Goal: Task Accomplishment & Management: Manage account settings

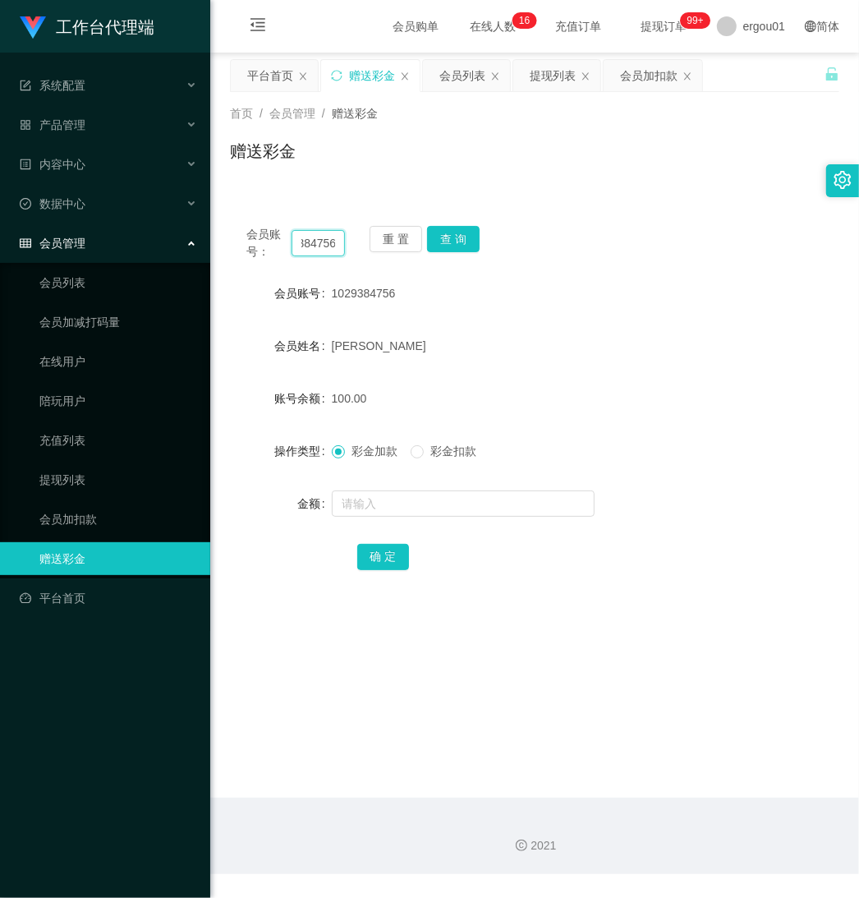
drag, startPoint x: 297, startPoint y: 242, endPoint x: 577, endPoint y: 301, distance: 286.1
click at [571, 290] on div "会员账号： 1029384756 重 置 查 询 会员账号 1029384756 会员姓名 Chen yujun 账号余额 100.00 操作类型 彩金加款 …" at bounding box center [534, 408] width 609 height 399
paste input "85818152"
type input "85818152"
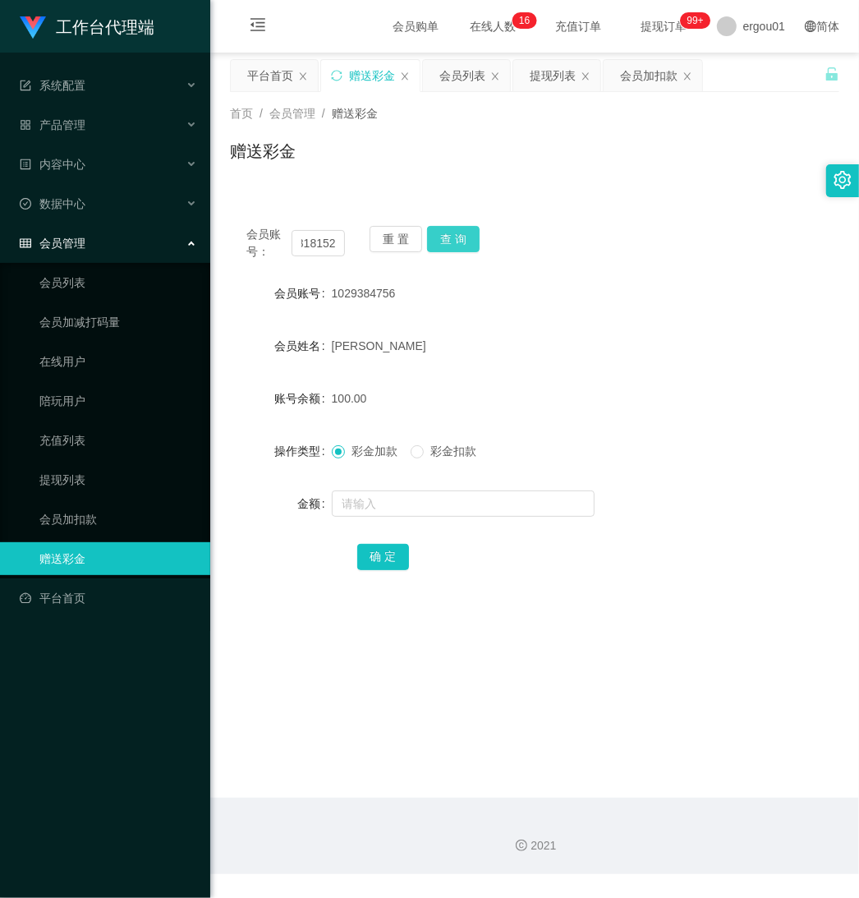
click at [449, 236] on button "查 询" at bounding box center [453, 239] width 53 height 26
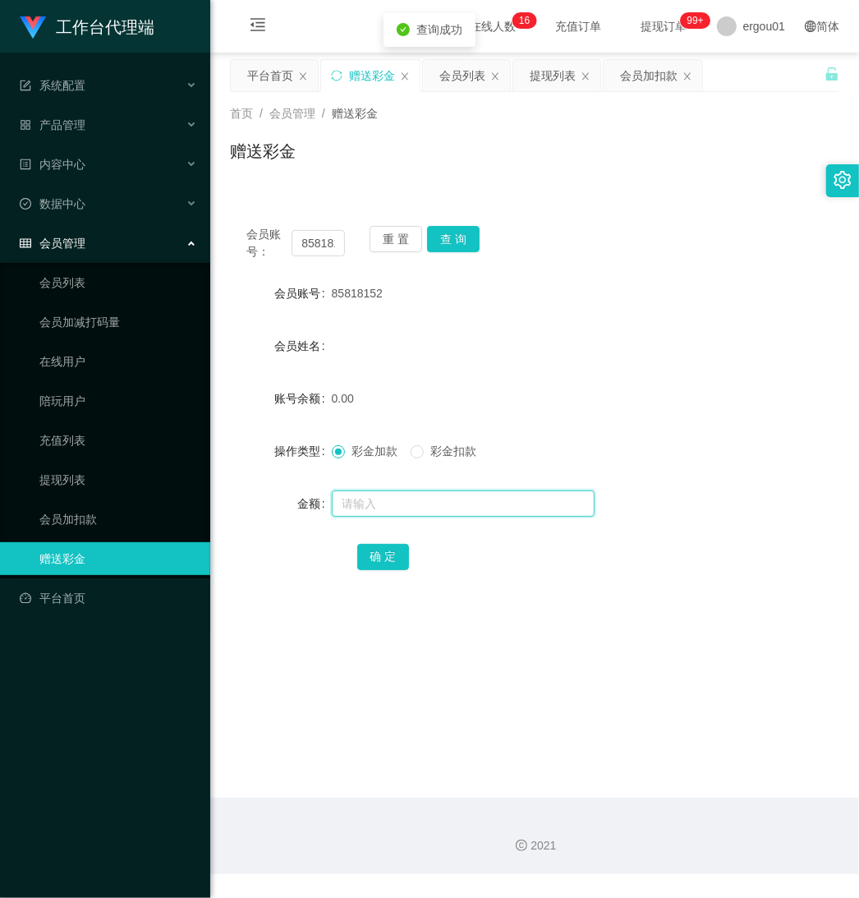
click at [384, 498] on input "text" at bounding box center [463, 503] width 263 height 26
type input "100"
click at [393, 549] on button "确 定" at bounding box center [383, 557] width 53 height 26
click at [379, 568] on button "确 定" at bounding box center [383, 557] width 53 height 26
click at [454, 234] on button "查 询" at bounding box center [453, 239] width 53 height 26
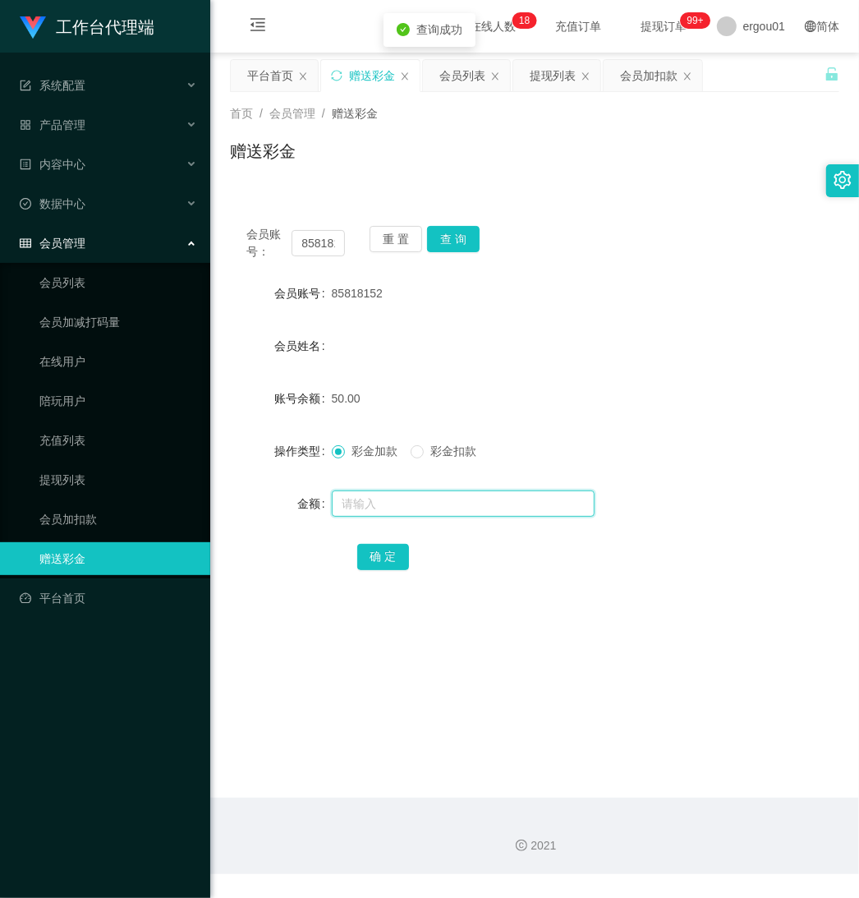
click at [396, 506] on input "text" at bounding box center [463, 503] width 263 height 26
type input "100"
drag, startPoint x: 382, startPoint y: 501, endPoint x: 240, endPoint y: 502, distance: 142.1
click at [239, 502] on div "金额 100" at bounding box center [534, 503] width 609 height 33
click at [442, 232] on button "查 询" at bounding box center [453, 239] width 53 height 26
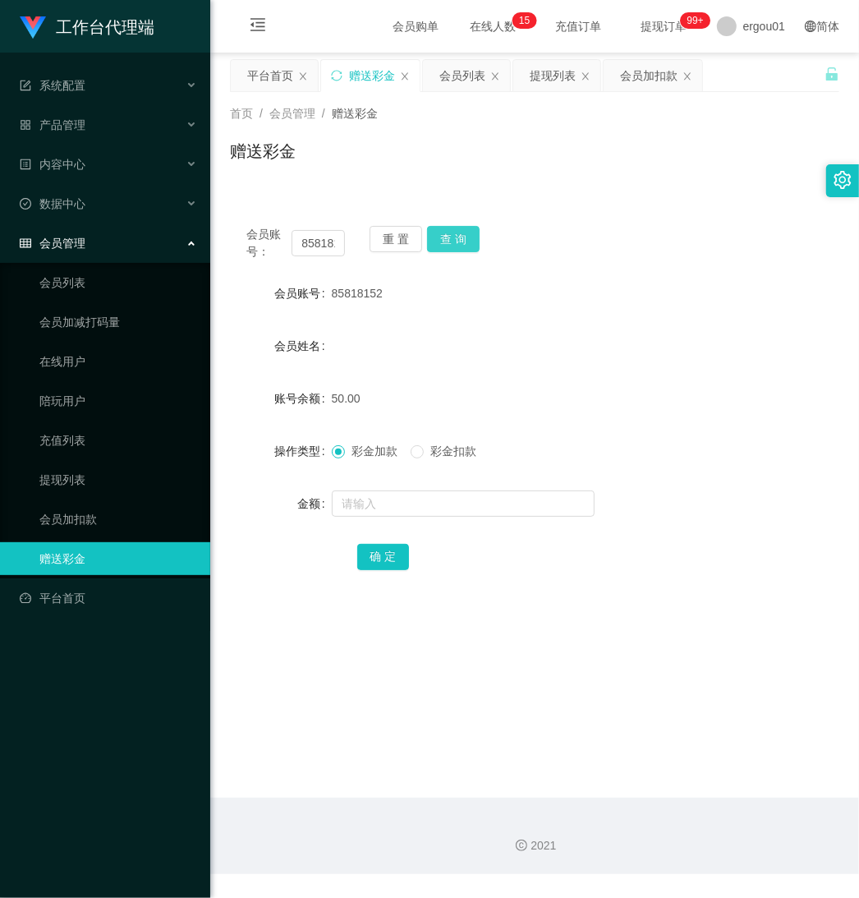
click at [465, 230] on button "查 询" at bounding box center [453, 239] width 53 height 26
click at [301, 244] on input "85818152" at bounding box center [318, 243] width 53 height 26
click at [70, 279] on link "会员列表" at bounding box center [118, 282] width 158 height 33
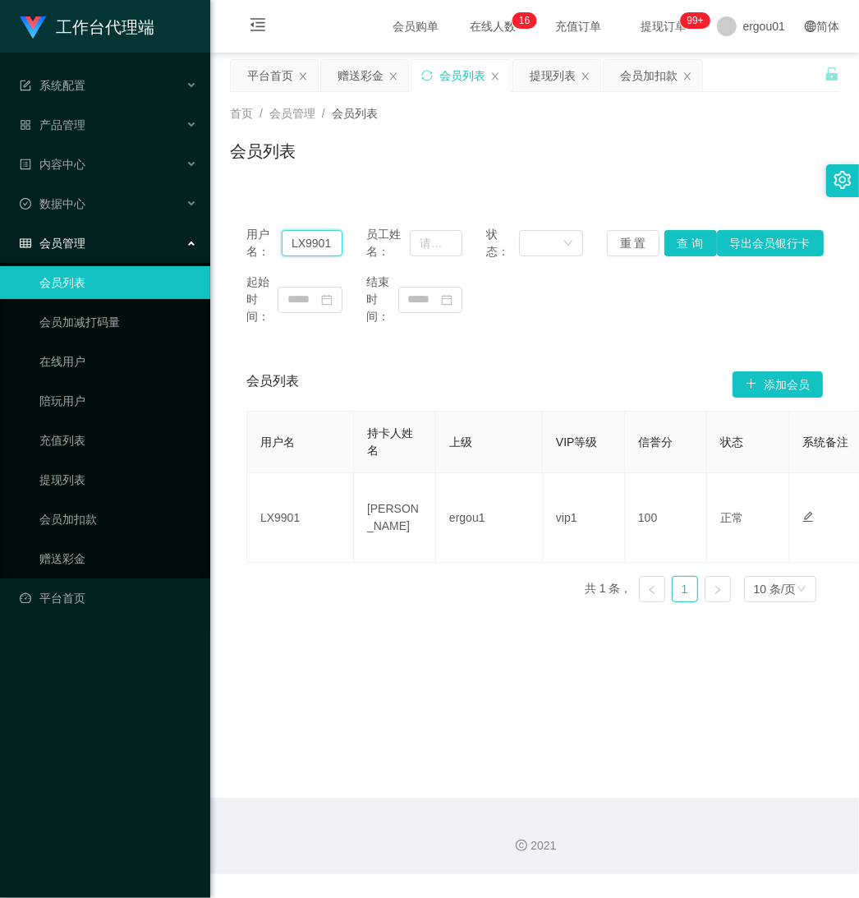
drag, startPoint x: 287, startPoint y: 242, endPoint x: 941, endPoint y: 242, distance: 653.8
click at [858, 242] on html "工作台代理端 系统配置 产品管理 内容中心 数据中心 会员管理 会员列表 会员加减打码量 在线用户 陪玩用户 充值列表 提现列表 会员加扣款 赠送彩金 平台首…" at bounding box center [429, 449] width 859 height 898
drag, startPoint x: 317, startPoint y: 239, endPoint x: 357, endPoint y: 257, distance: 44.1
click at [318, 241] on input "text" at bounding box center [312, 243] width 61 height 26
paste input "85818152"
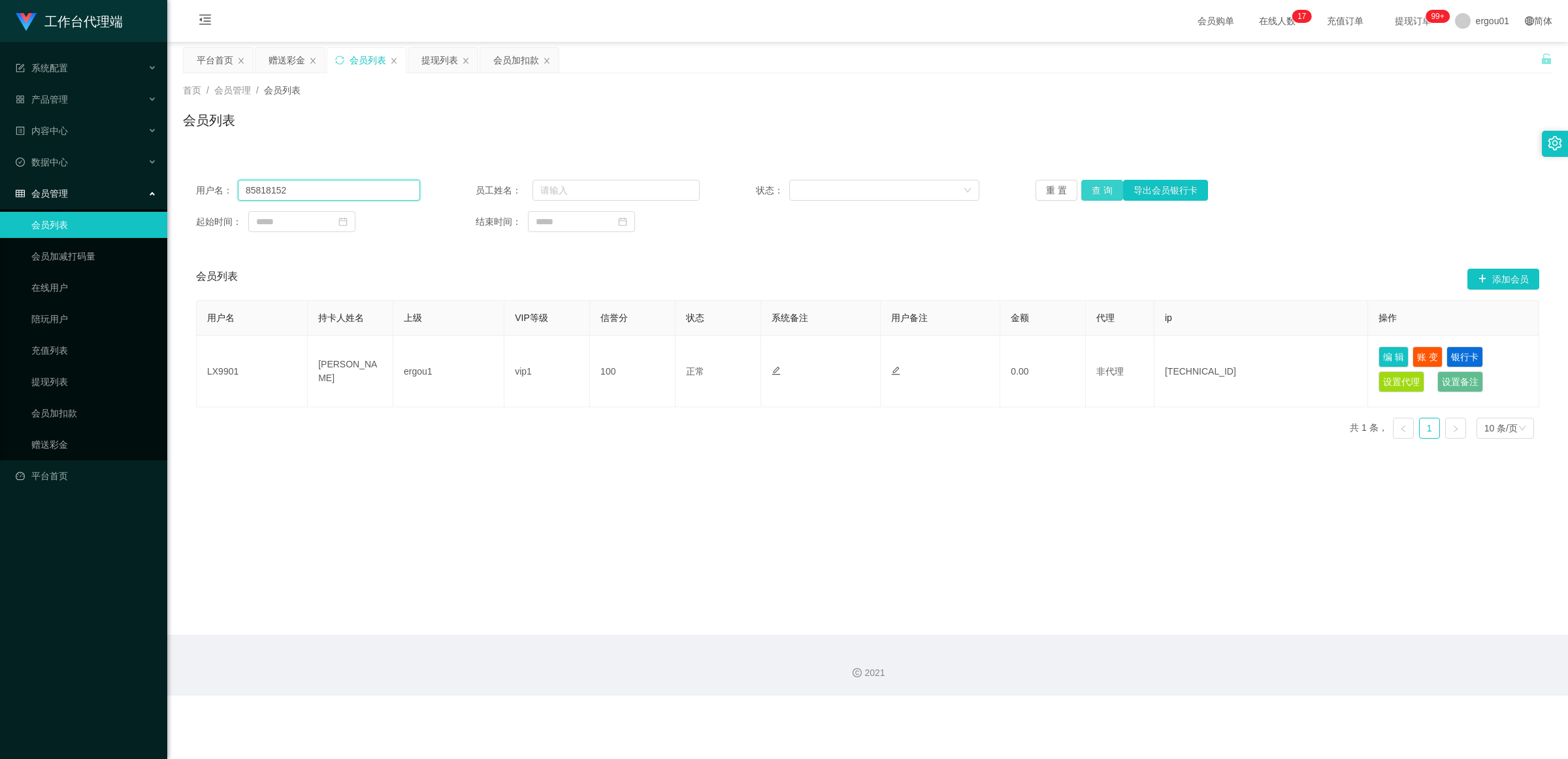
type input "85818152"
click at [683, 187] on button "查 询" at bounding box center [1102, 190] width 42 height 21
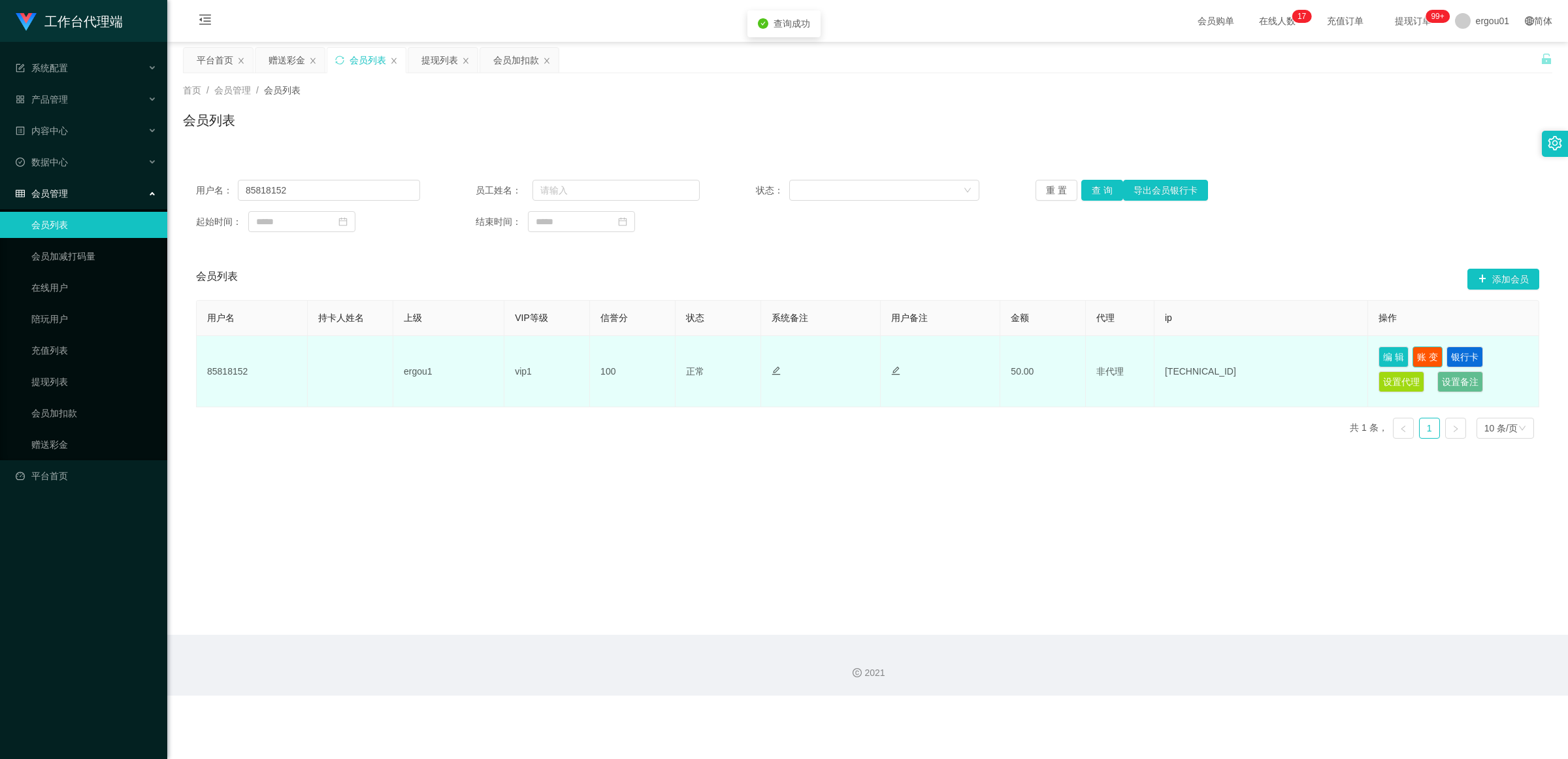
click at [683, 356] on button "账 变" at bounding box center [1428, 356] width 30 height 21
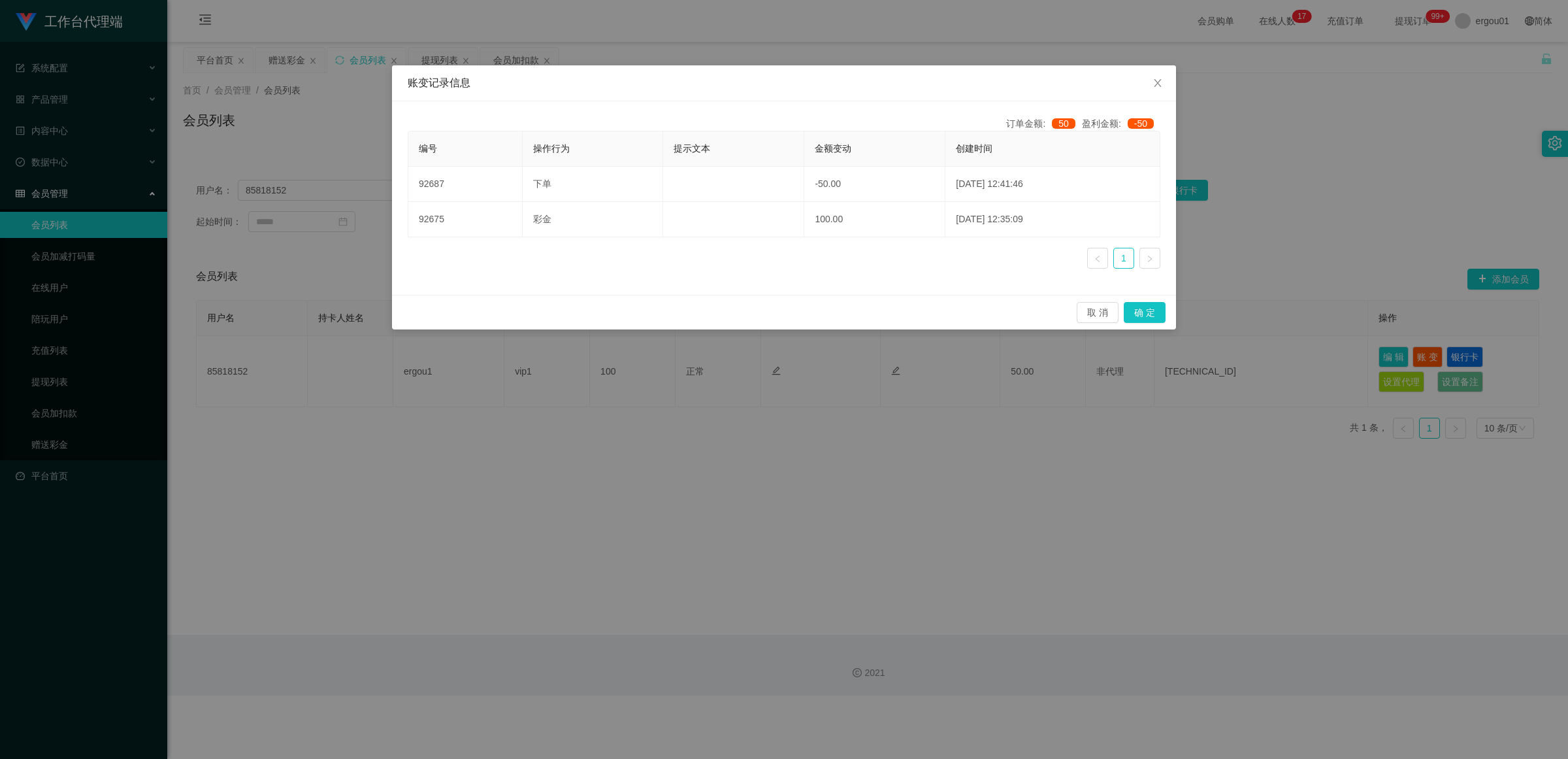
drag, startPoint x: 1325, startPoint y: 155, endPoint x: 1315, endPoint y: 150, distance: 11.2
click at [683, 154] on div "账变记录信息 订单金额: 50 盈利金额: -50 编号 操作行为 提示文本 金额变动 创建时间 92687 下单 -50.00 2025-08-24 12:…" at bounding box center [784, 380] width 1568 height 759
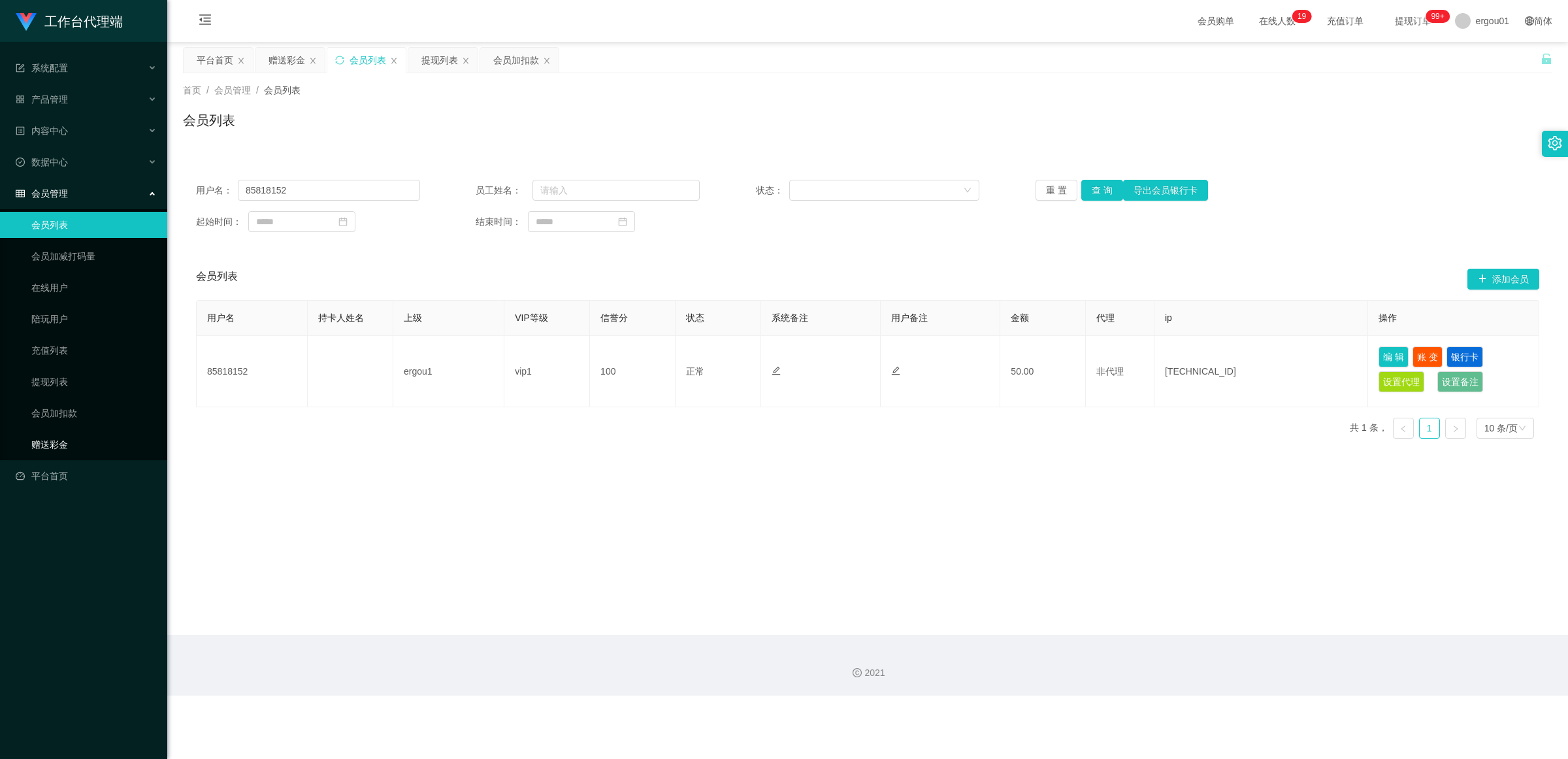
click at [42, 431] on link "赠送彩金" at bounding box center [94, 444] width 126 height 26
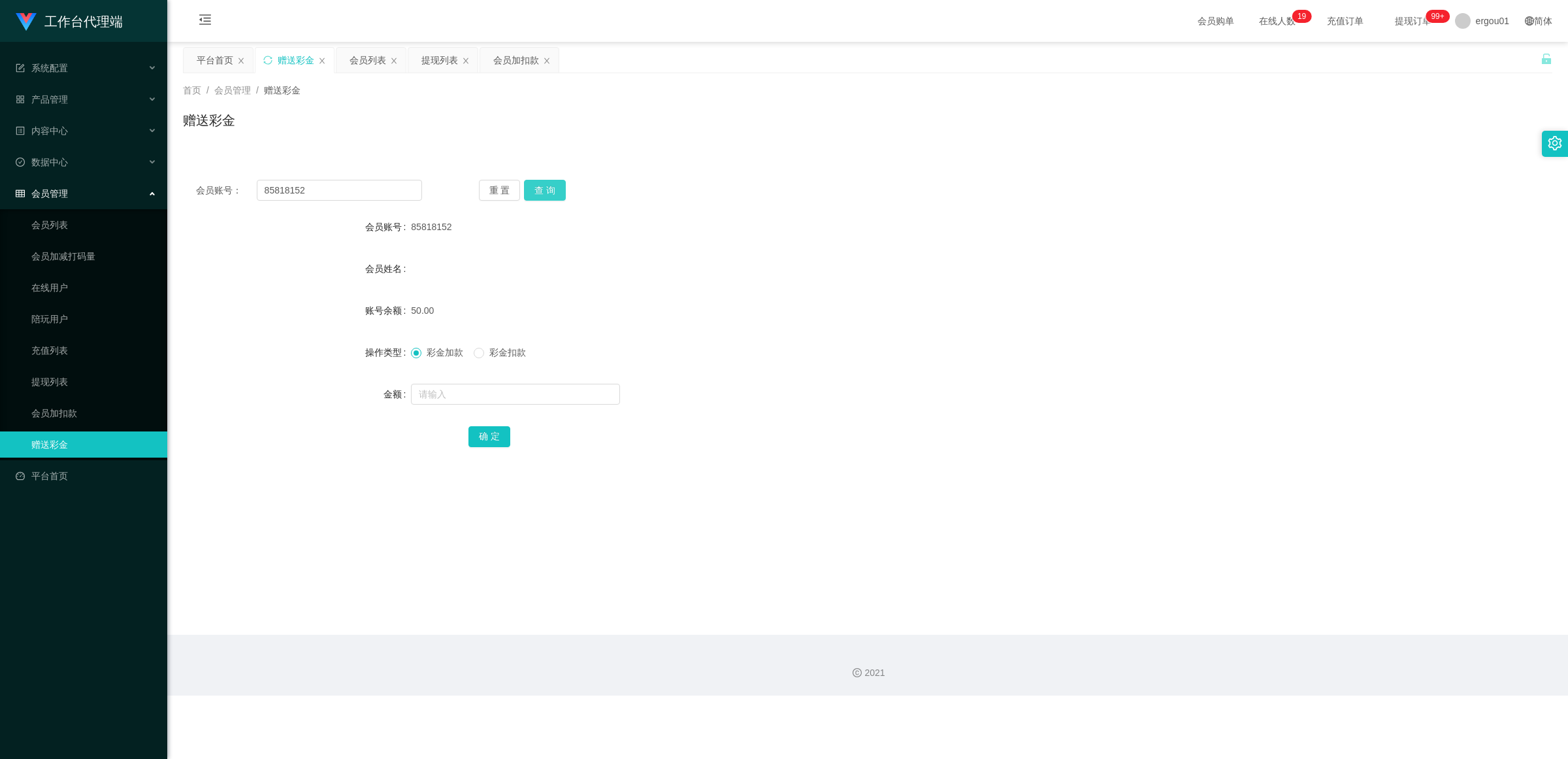
click at [553, 186] on button "查 询" at bounding box center [545, 190] width 42 height 21
click at [441, 389] on input "text" at bounding box center [516, 394] width 209 height 21
type input "100"
click at [493, 435] on button "确 定" at bounding box center [489, 437] width 42 height 21
click at [549, 193] on button "查 询" at bounding box center [545, 190] width 42 height 21
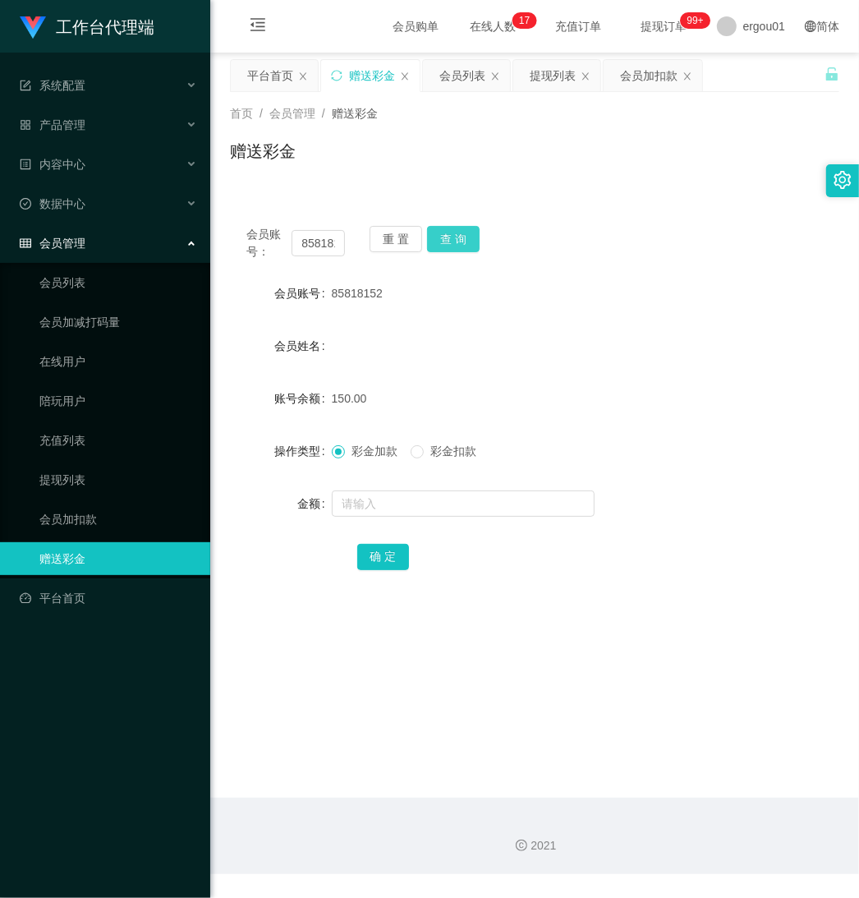
click at [457, 240] on button "查 询" at bounding box center [453, 239] width 53 height 26
drag, startPoint x: 293, startPoint y: 242, endPoint x: 592, endPoint y: 283, distance: 301.8
click at [592, 283] on div "会员账号： 85818152 重 置 查 询 会员账号 85818152 会员姓名 Chua Jian shin 账号余额 0.00 操作类型 彩金加款 彩金…" at bounding box center [534, 408] width 609 height 399
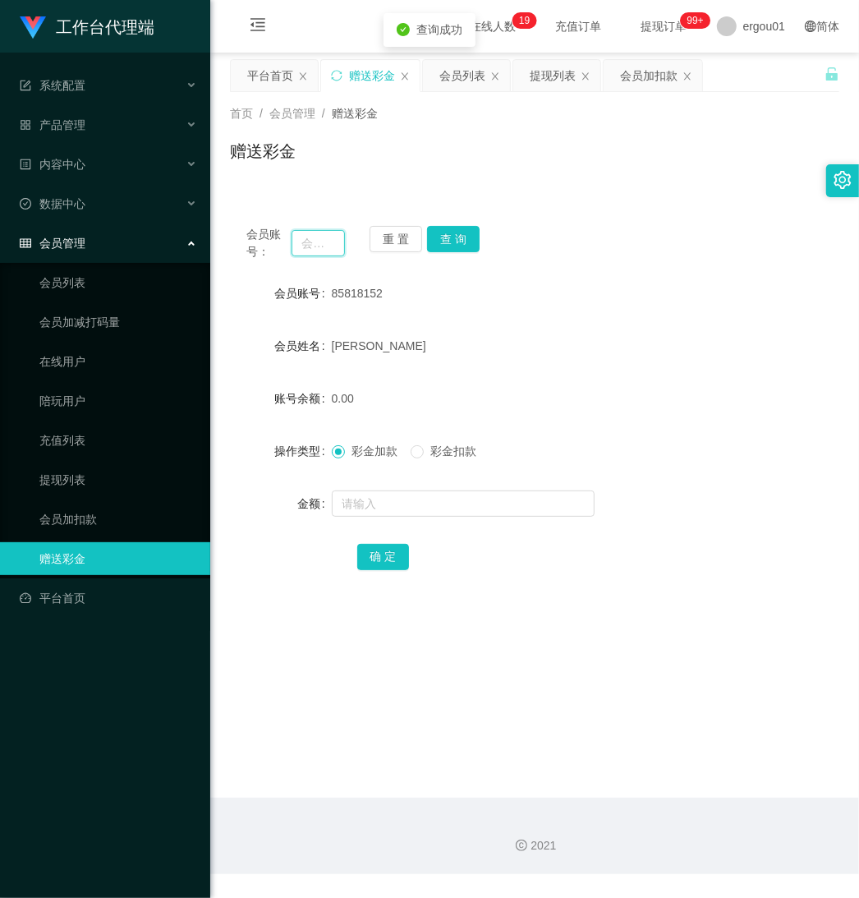
click at [327, 245] on input "text" at bounding box center [318, 243] width 53 height 26
paste input "Firnafra"
type input "Firnafra"
click at [472, 236] on button "查 询" at bounding box center [453, 239] width 53 height 26
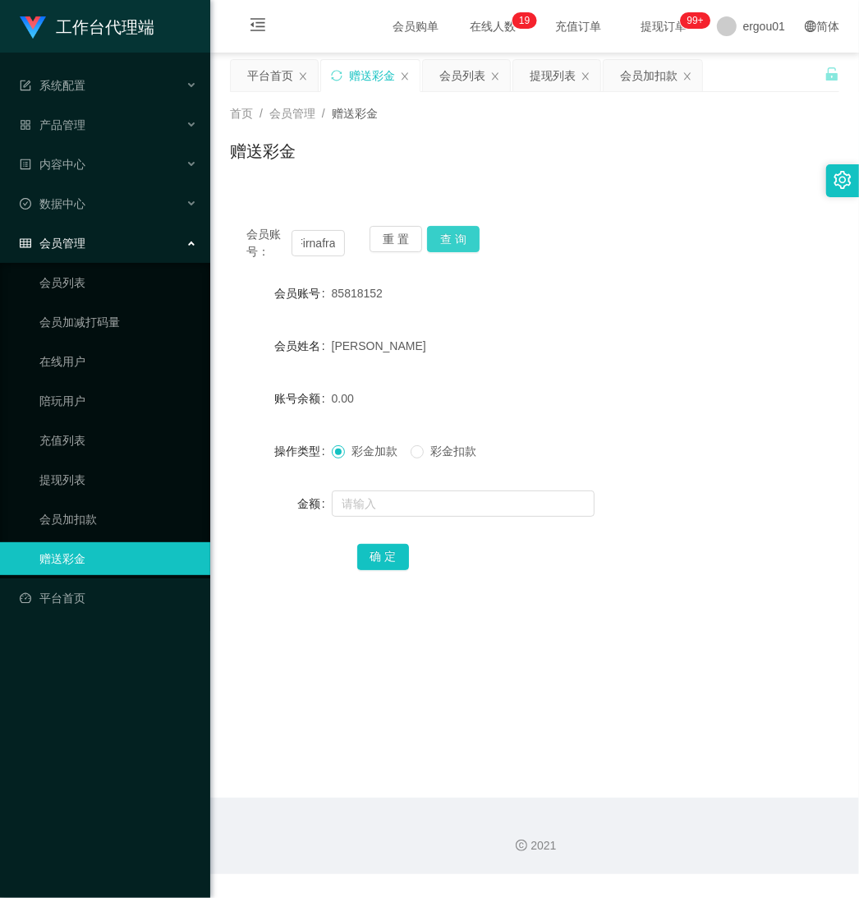
scroll to position [0, 0]
click at [384, 503] on input "text" at bounding box center [463, 503] width 263 height 26
type input "100"
drag, startPoint x: 367, startPoint y: 546, endPoint x: 376, endPoint y: 544, distance: 9.4
click at [367, 544] on button "确 定" at bounding box center [383, 557] width 53 height 26
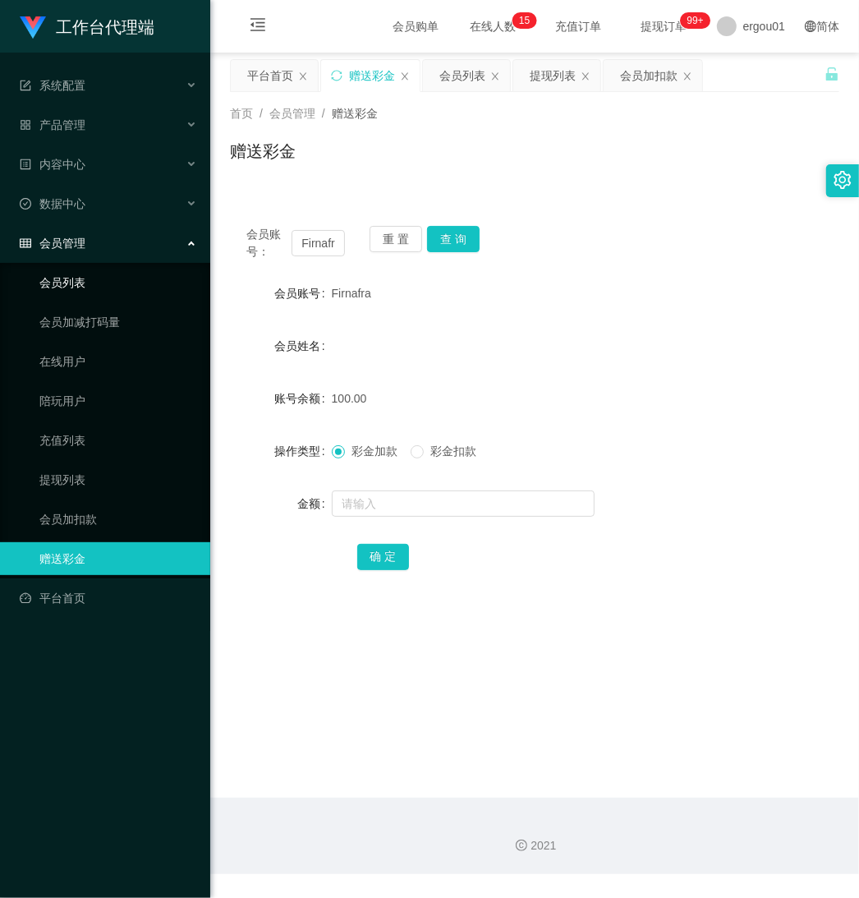
drag, startPoint x: 58, startPoint y: 268, endPoint x: 329, endPoint y: 305, distance: 273.6
click at [55, 269] on link "会员列表" at bounding box center [118, 282] width 158 height 33
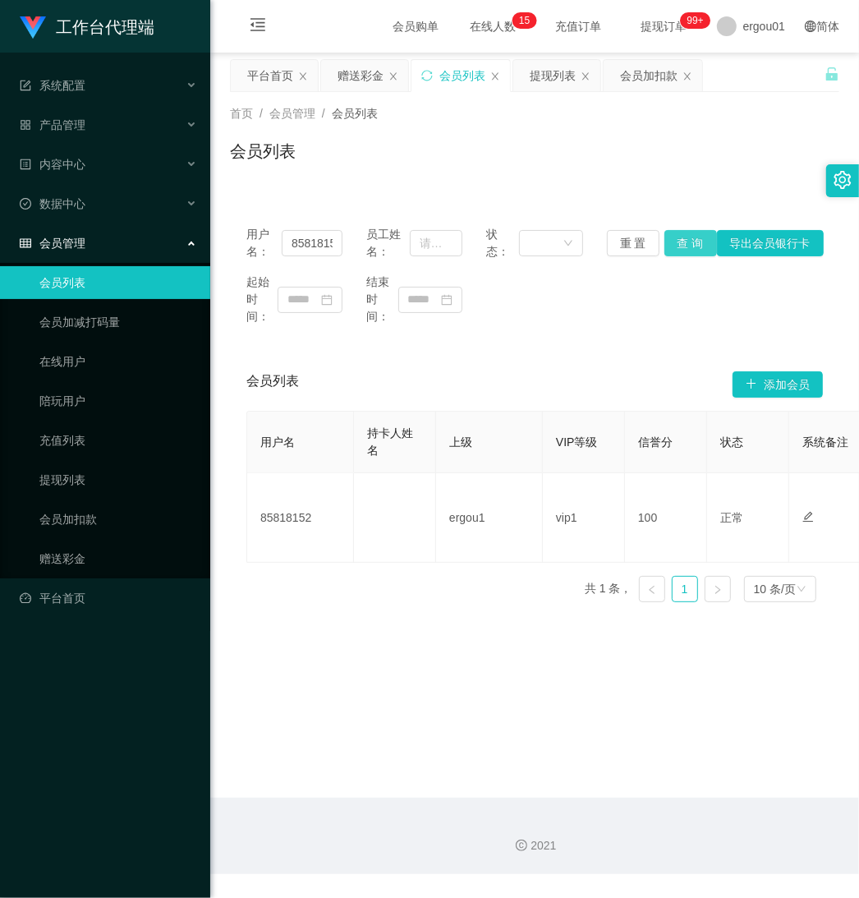
drag, startPoint x: 692, startPoint y: 243, endPoint x: 832, endPoint y: 189, distance: 150.6
click at [691, 243] on button "查 询" at bounding box center [690, 243] width 53 height 26
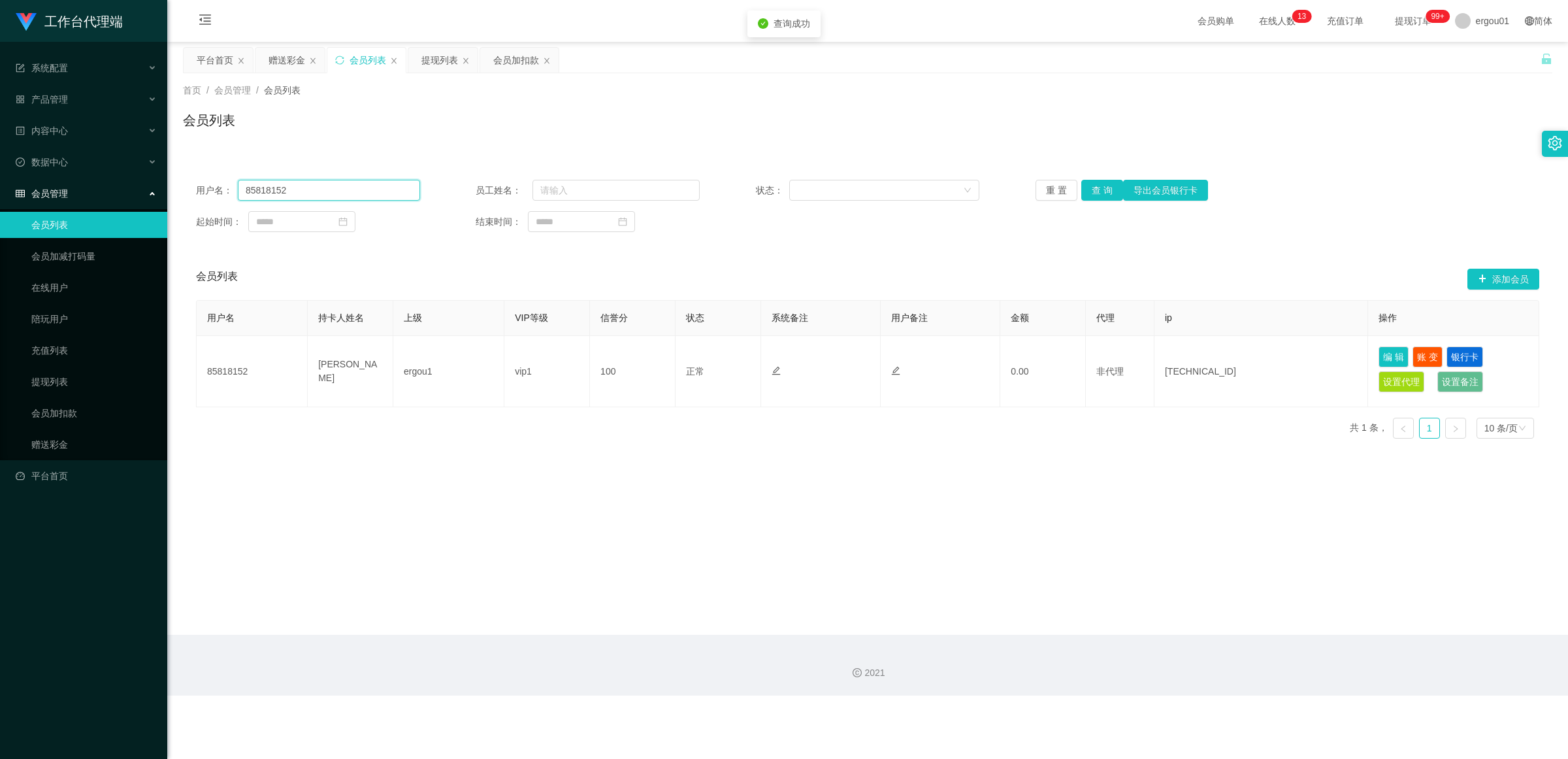
drag, startPoint x: 298, startPoint y: 193, endPoint x: 0, endPoint y: 187, distance: 298.1
click at [0, 187] on section "工作台代理端 系统配置 产品管理 内容中心 数据中心 会员管理 会员列表 会员加减打码量 在线用户 陪玩用户 充值列表 提现列表 会员加扣款 赠送彩金 平台首…" at bounding box center [784, 348] width 1568 height 695
click at [683, 187] on button "查 询" at bounding box center [1102, 190] width 42 height 21
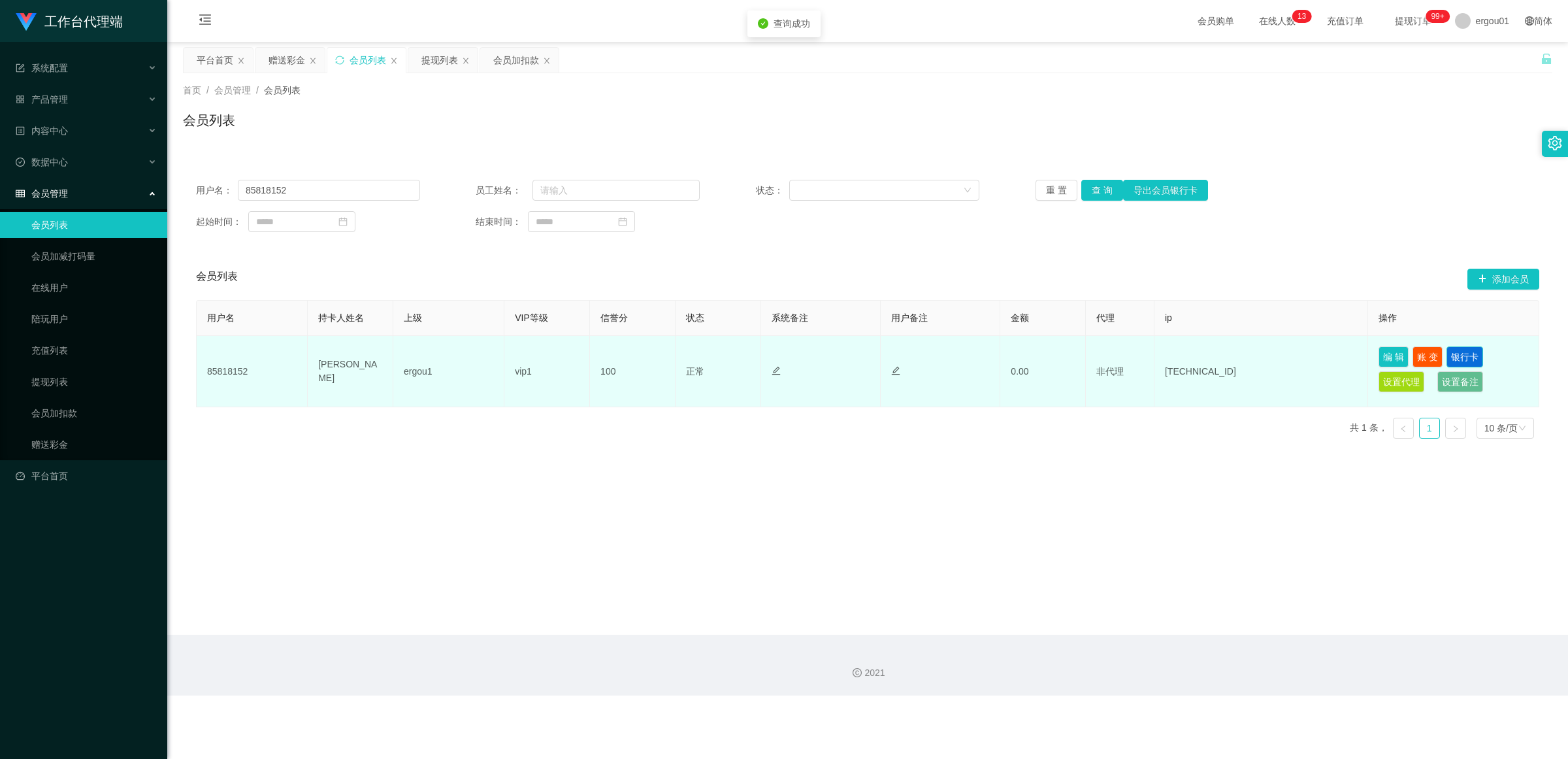
click at [683, 356] on button "银行卡" at bounding box center [1465, 356] width 37 height 21
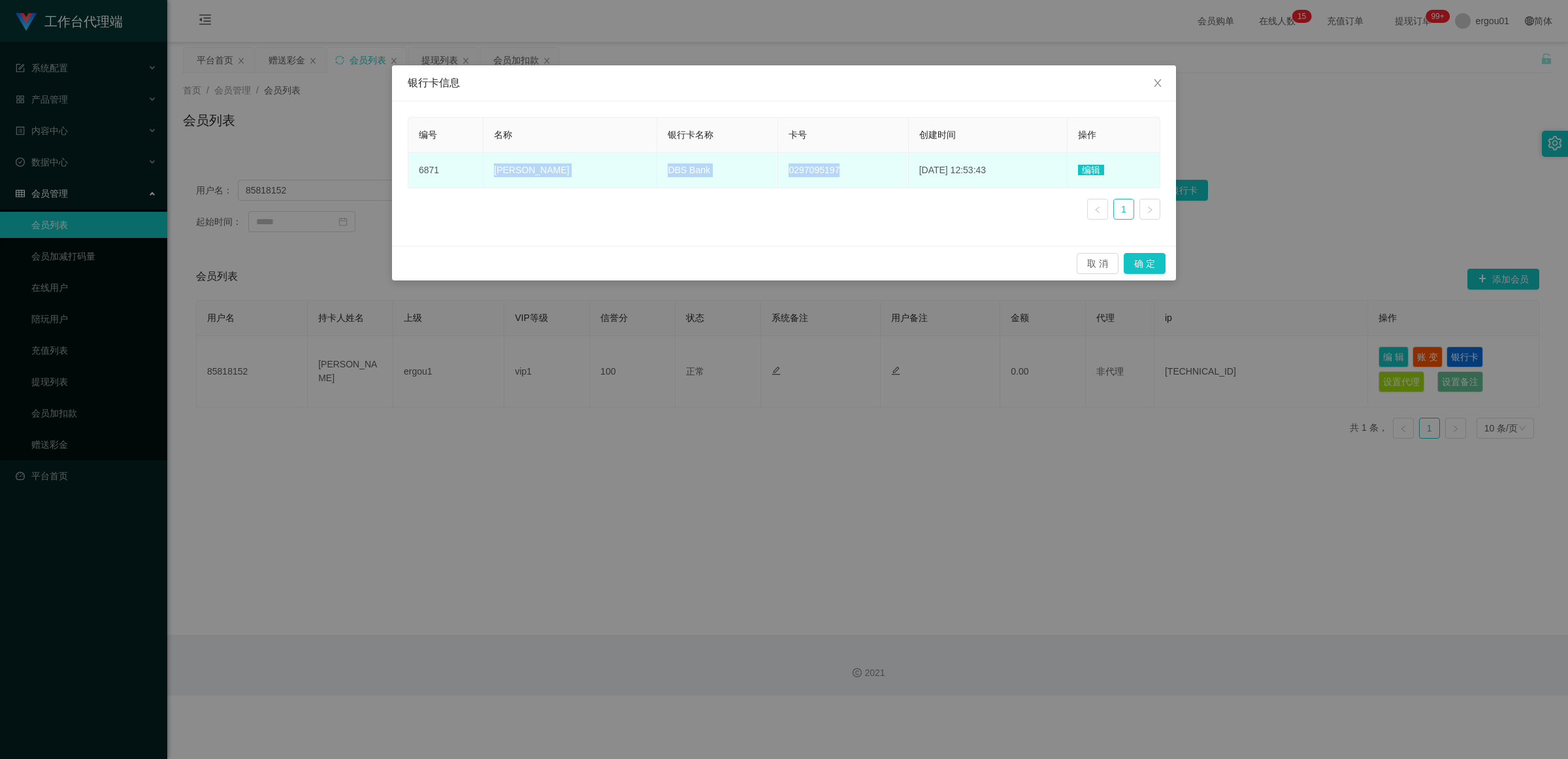
drag, startPoint x: 817, startPoint y: 172, endPoint x: 491, endPoint y: 169, distance: 326.0
click at [491, 169] on tr "6871 Chua Jian shin DBS Bank 0297095197 [DATE] 12:53:43 编辑" at bounding box center [784, 170] width 752 height 35
copy tr "Chua Jian shin DBS Bank 0297095197"
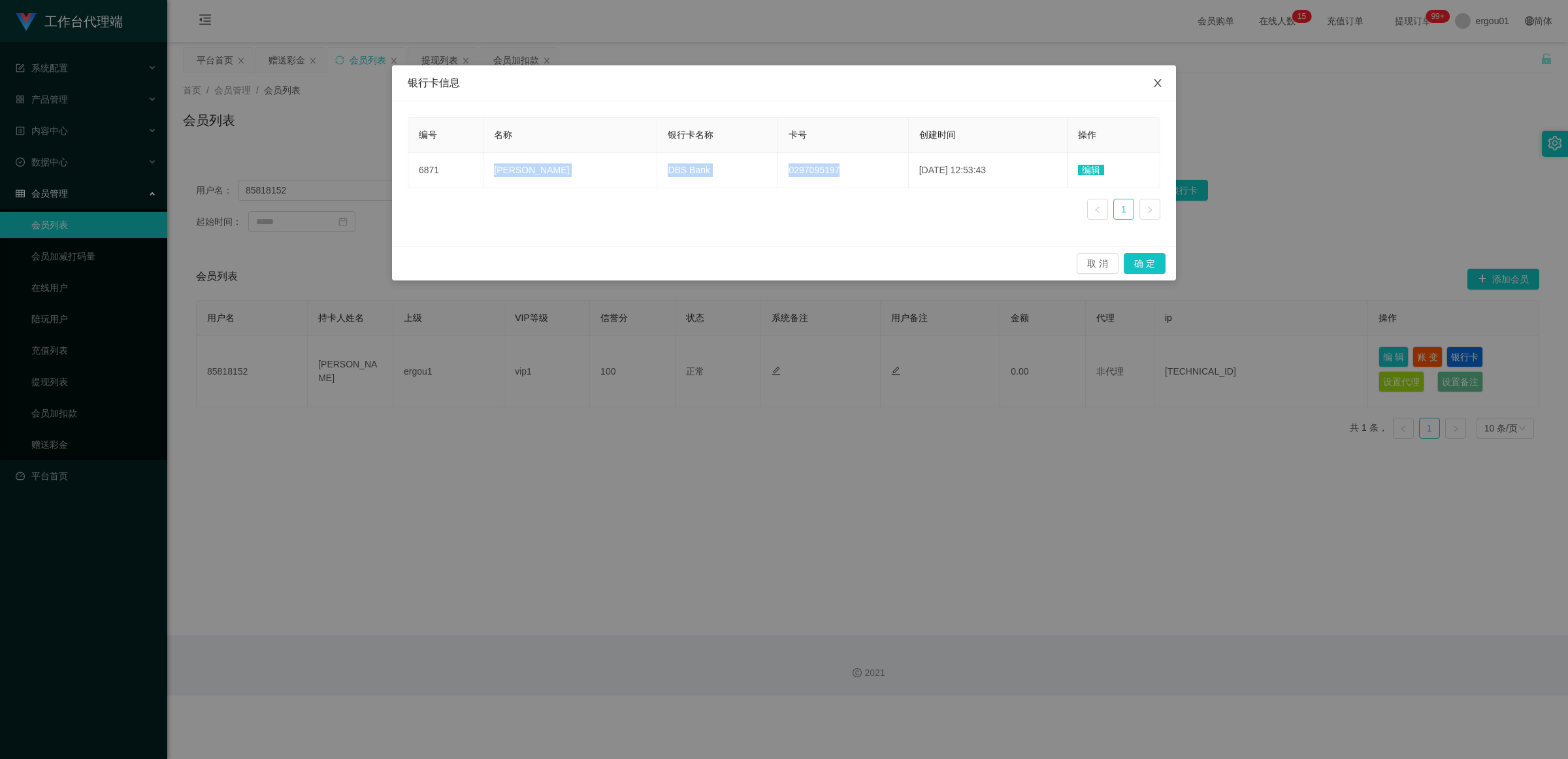
click at [683, 80] on icon "图标: close" at bounding box center [1158, 83] width 10 height 10
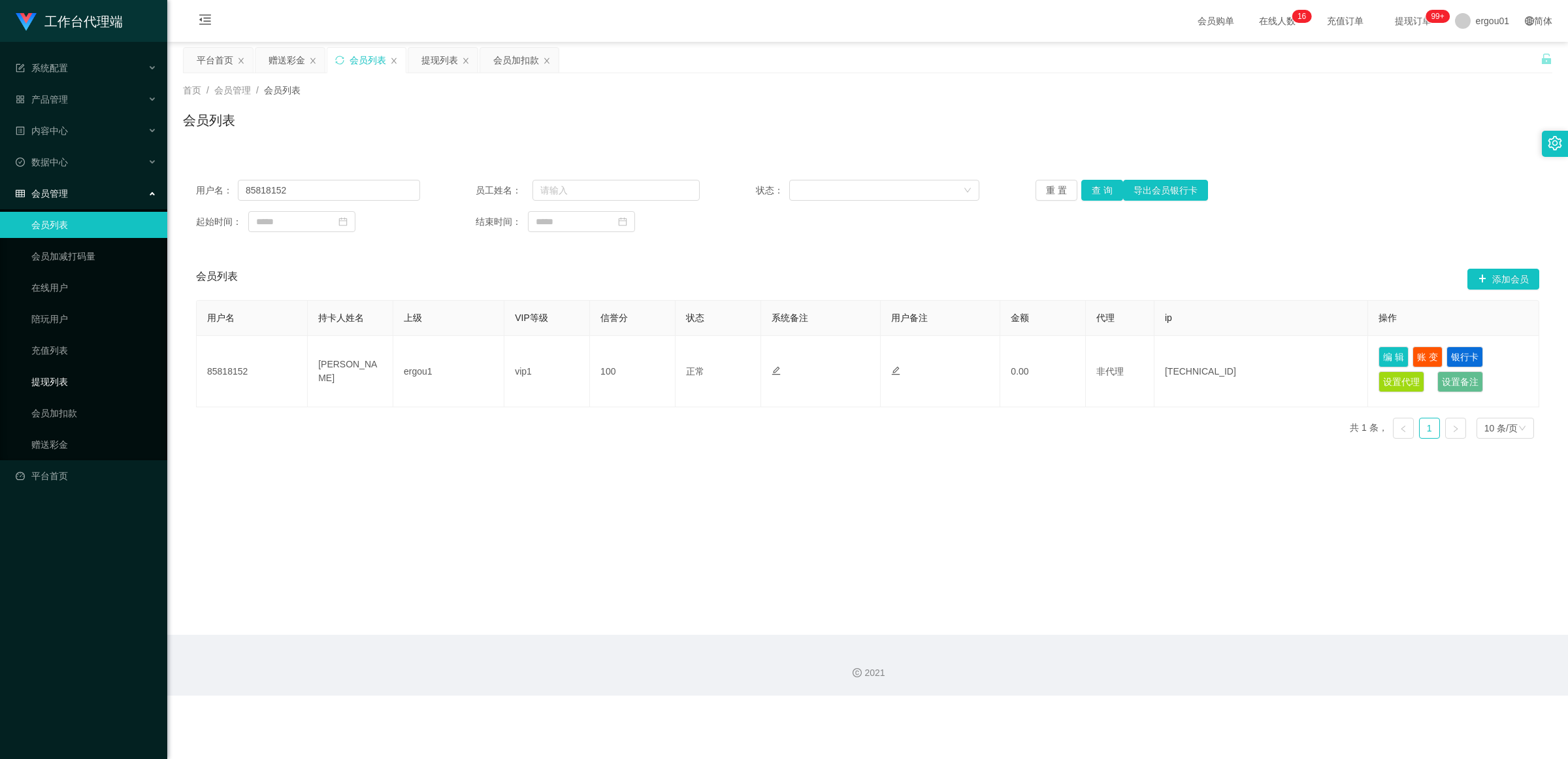
click at [47, 377] on link "提现列表" at bounding box center [94, 381] width 126 height 26
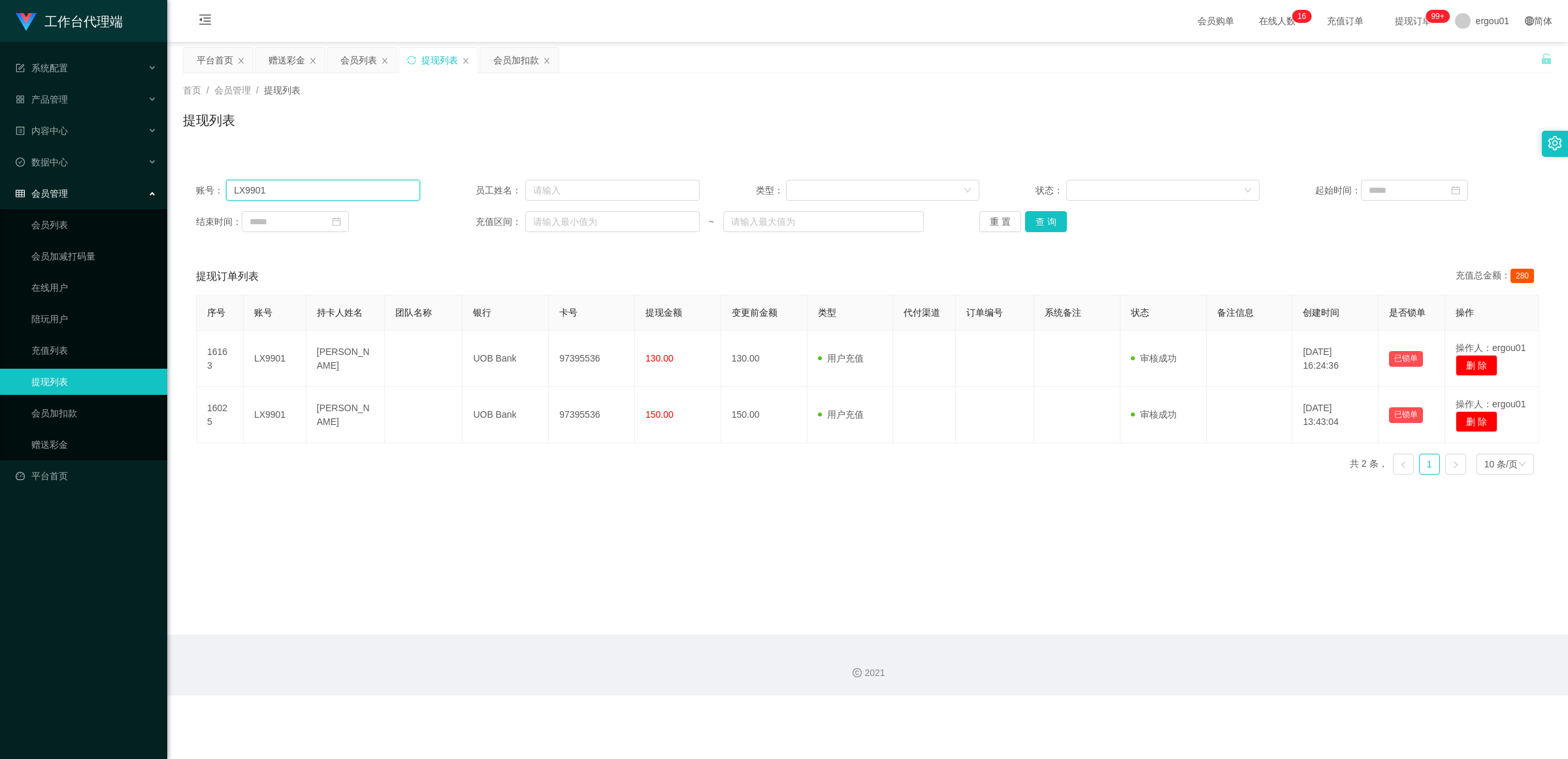
drag, startPoint x: 195, startPoint y: 189, endPoint x: 100, endPoint y: 189, distance: 95.0
click at [56, 189] on section "工作台代理端 系统配置 产品管理 内容中心 数据中心 会员管理 会员列表 会员加减打码量 在线用户 陪玩用户 充值列表 提现列表 会员加扣款 赠送彩金 平台首…" at bounding box center [784, 348] width 1568 height 695
paste input "85818152"
type input "85818152"
drag, startPoint x: 1041, startPoint y: 219, endPoint x: 1052, endPoint y: 224, distance: 12.1
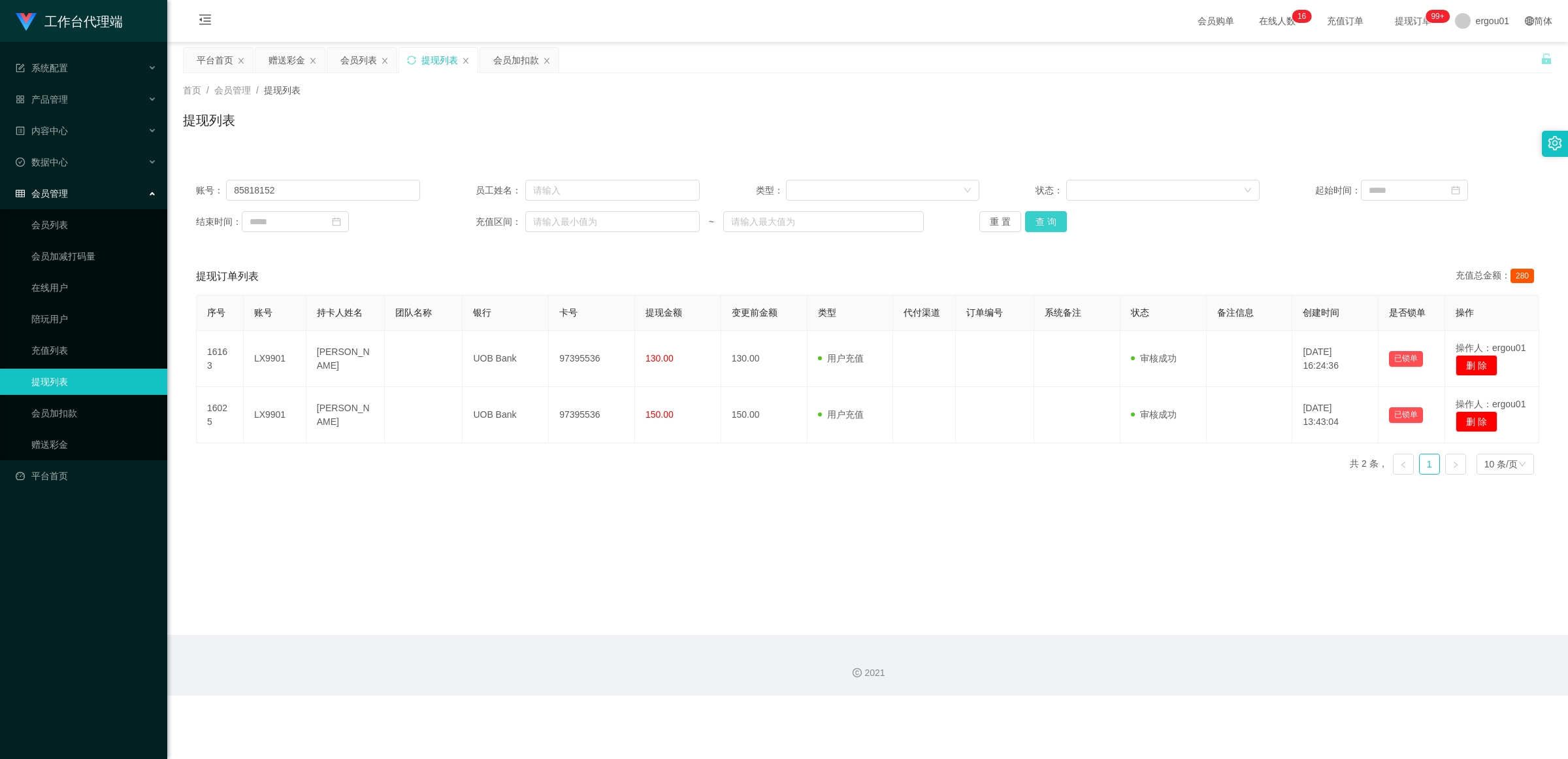
click at [683, 219] on button "查 询" at bounding box center [1046, 221] width 42 height 21
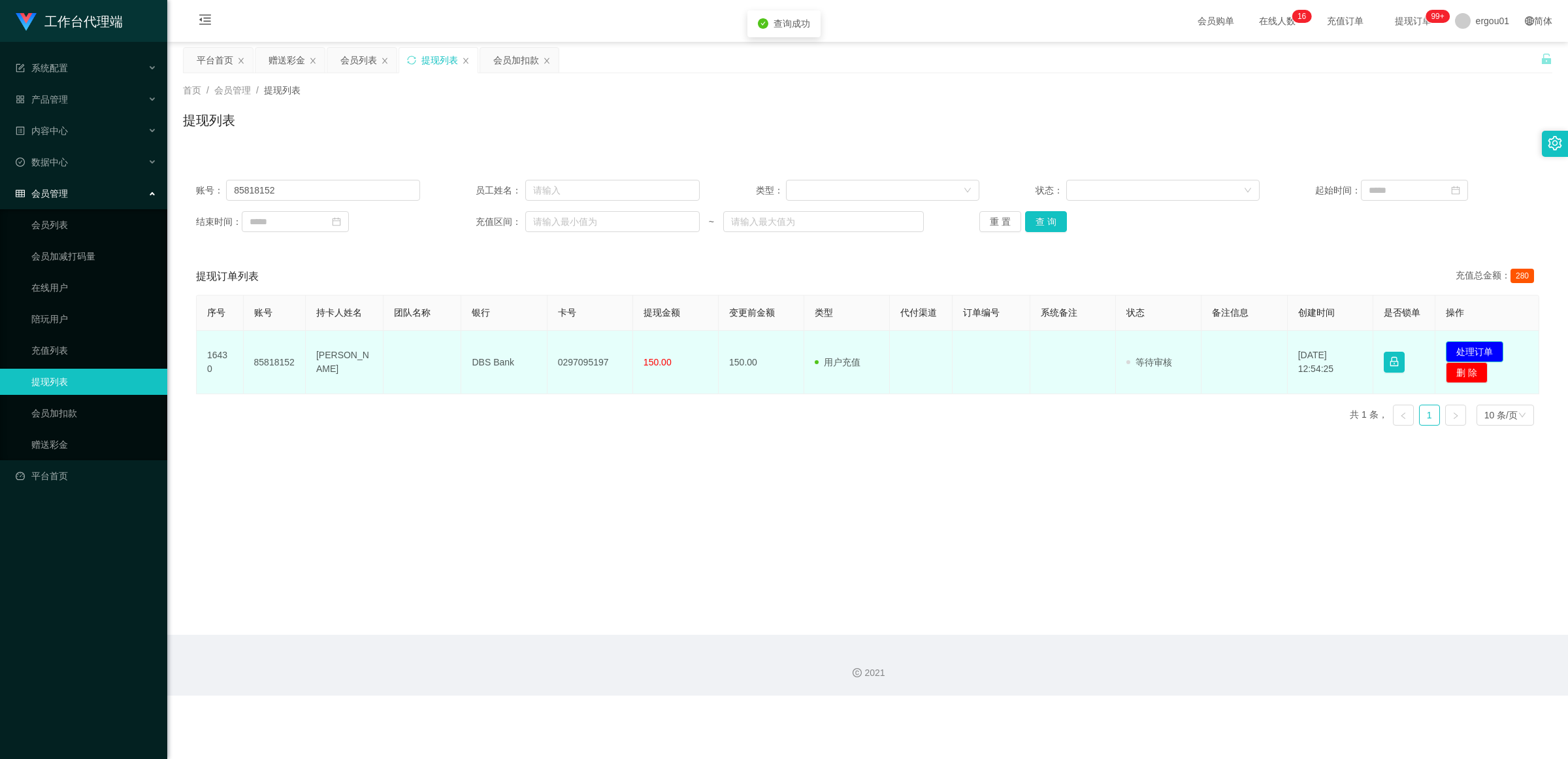
click at [683, 348] on button "处理订单" at bounding box center [1475, 352] width 57 height 21
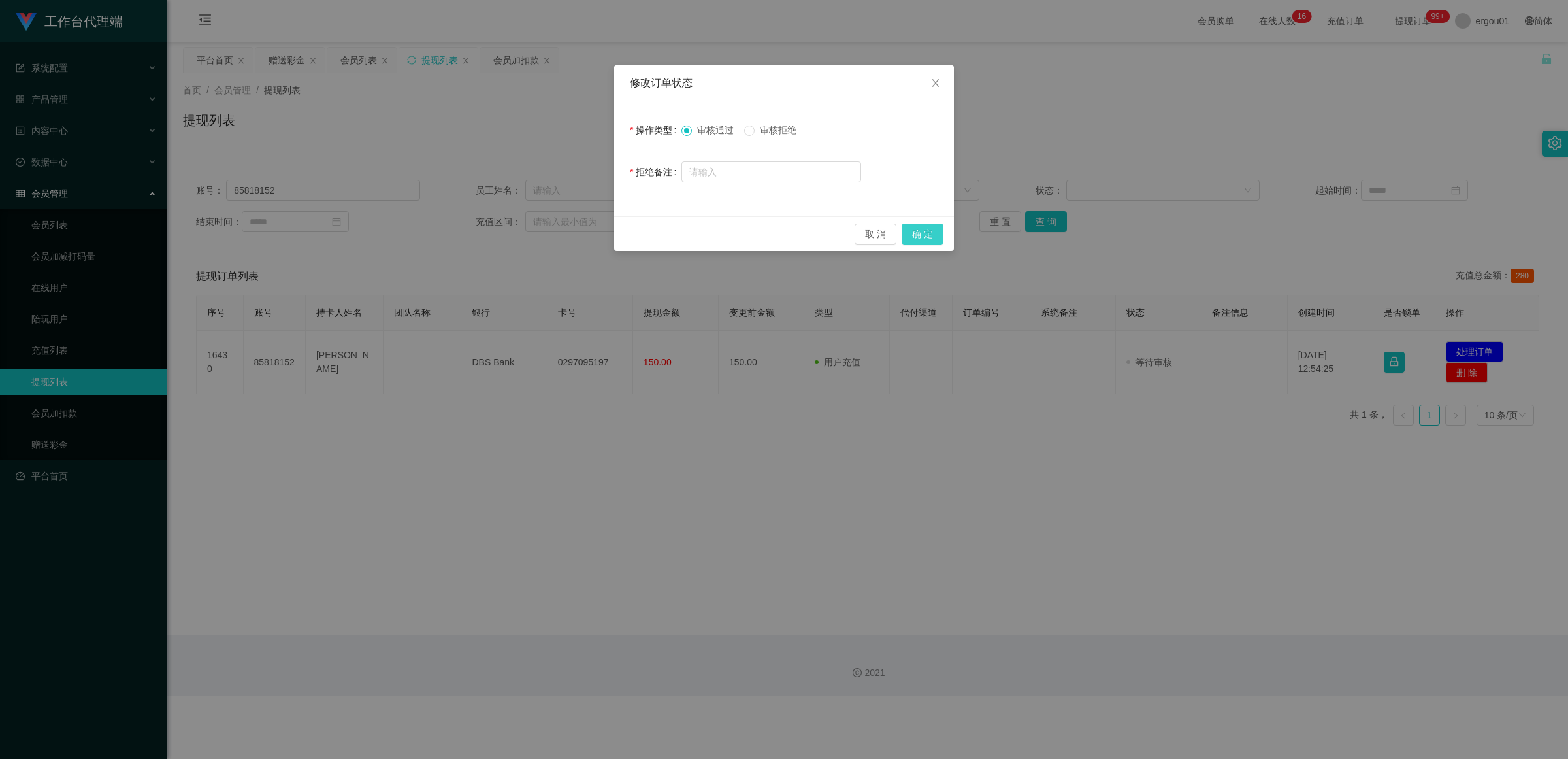
click at [683, 226] on button "确 定" at bounding box center [922, 234] width 42 height 21
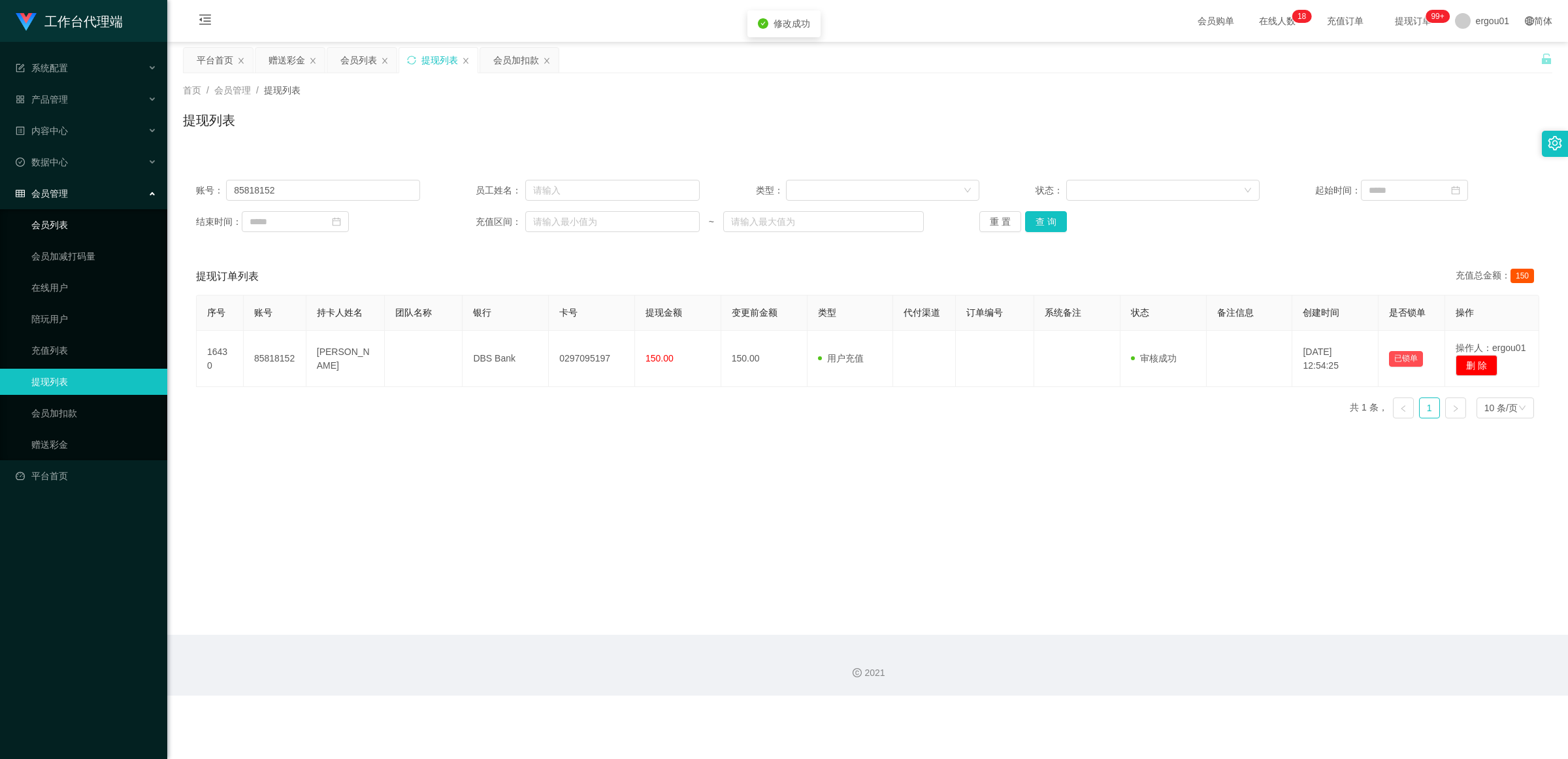
drag, startPoint x: 53, startPoint y: 214, endPoint x: 135, endPoint y: 214, distance: 82.0
click at [53, 214] on link "会员列表" at bounding box center [94, 224] width 126 height 26
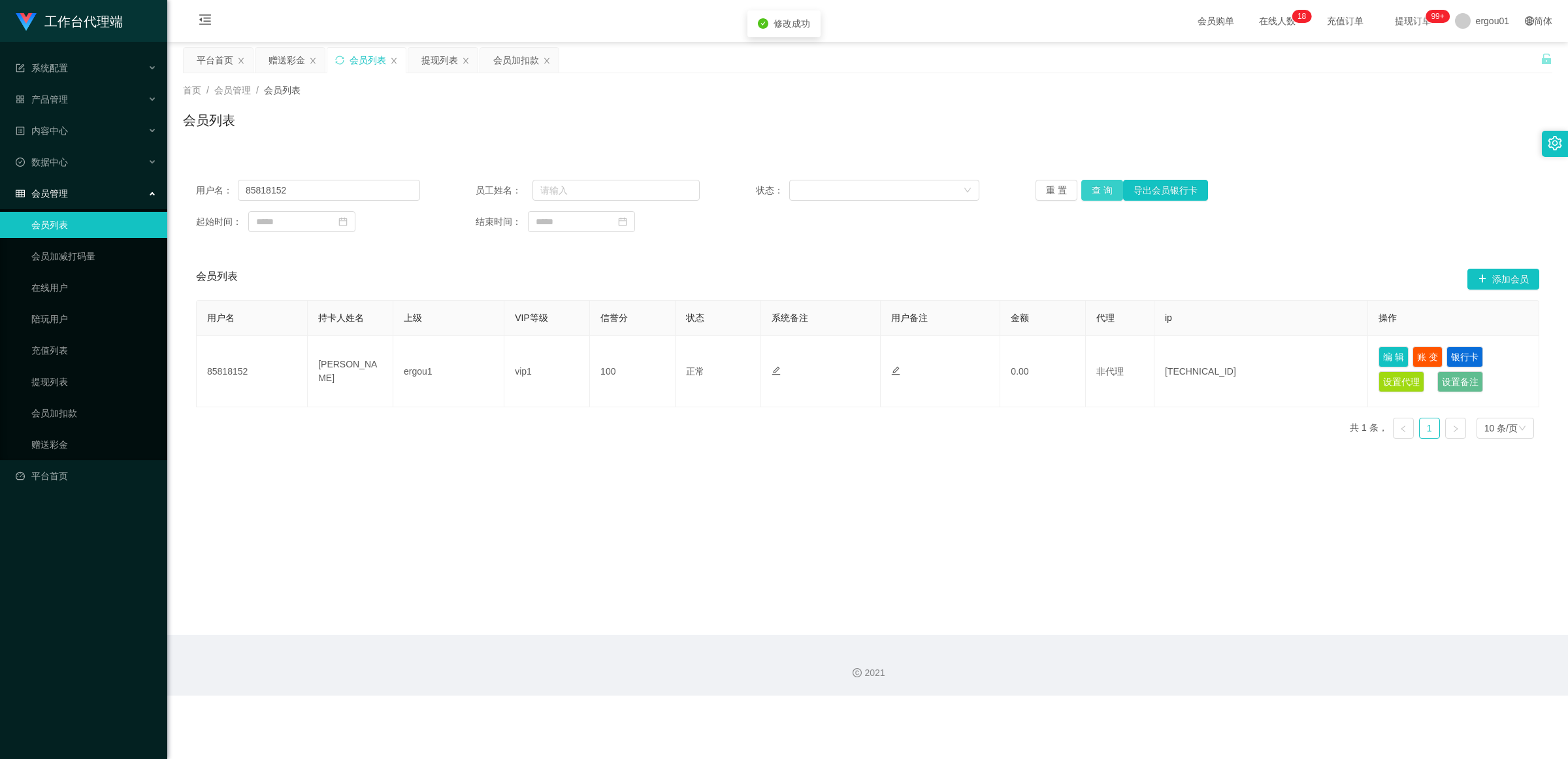
click at [683, 185] on button "查 询" at bounding box center [1102, 190] width 42 height 21
click at [683, 356] on button "账 变" at bounding box center [1428, 356] width 30 height 21
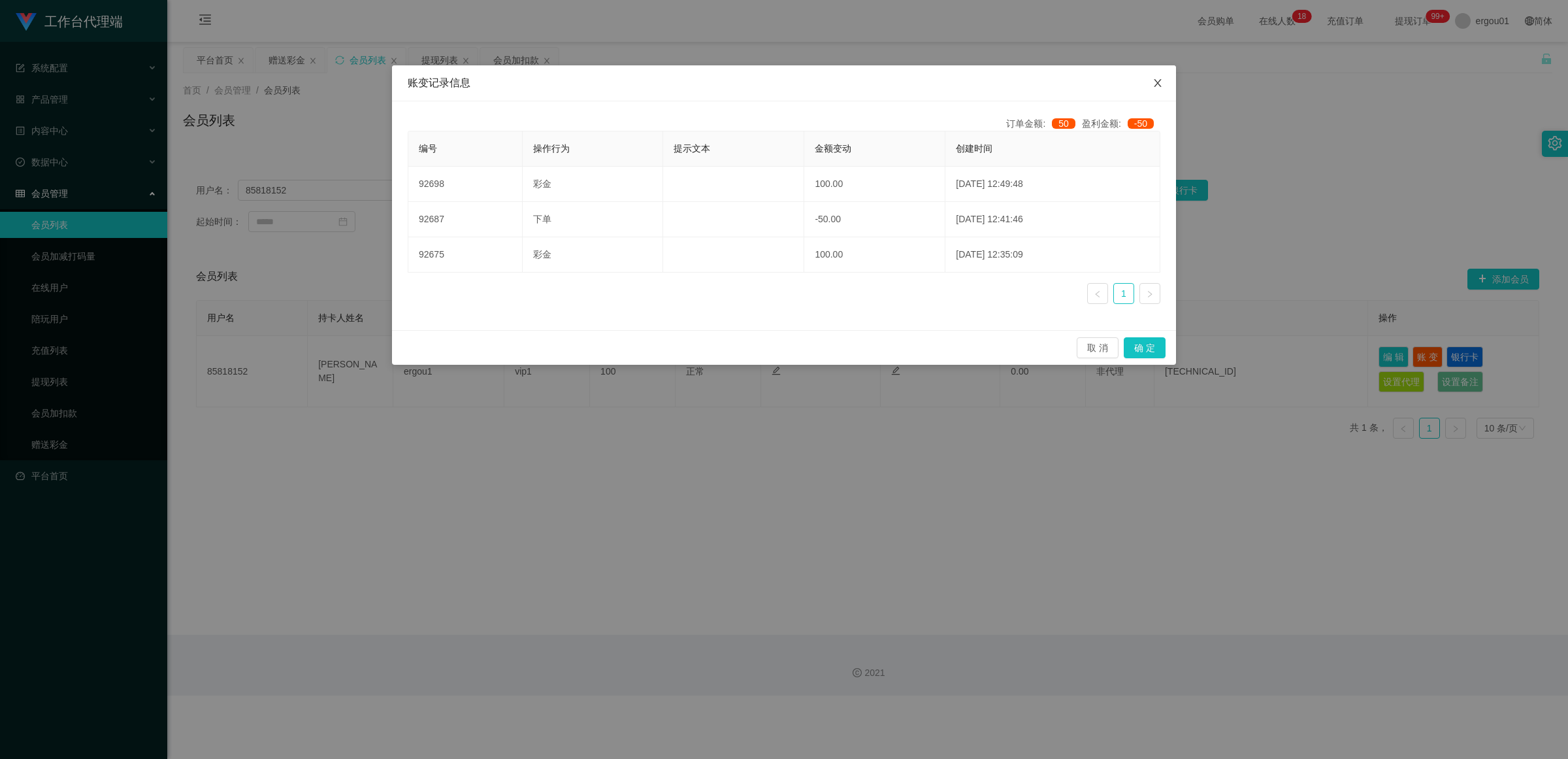
click at [683, 84] on icon "图标: close" at bounding box center [1158, 83] width 10 height 10
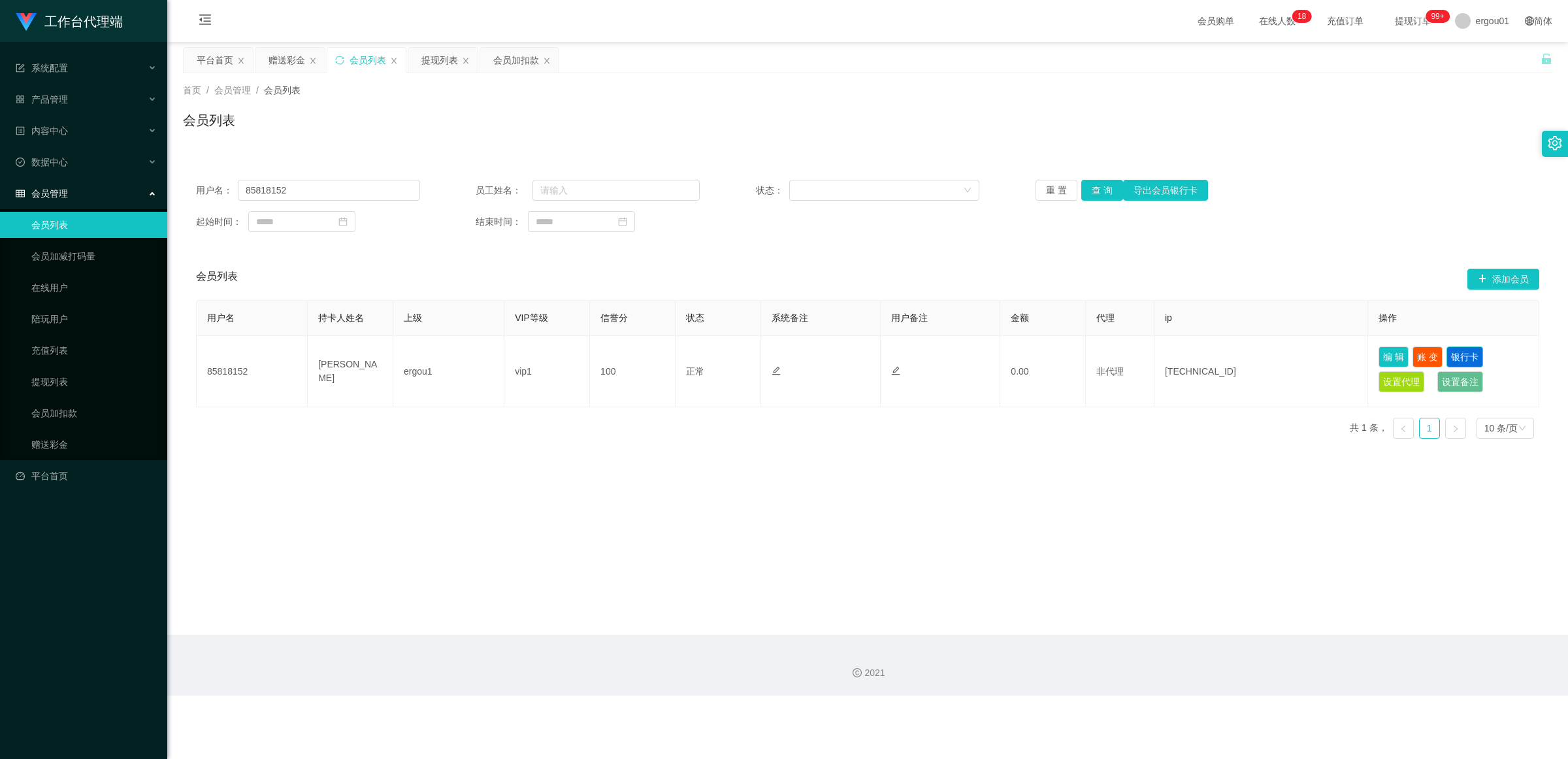
drag, startPoint x: 1467, startPoint y: 356, endPoint x: 1429, endPoint y: 369, distance: 40.2
click at [683, 356] on button "银行卡" at bounding box center [1465, 356] width 37 height 21
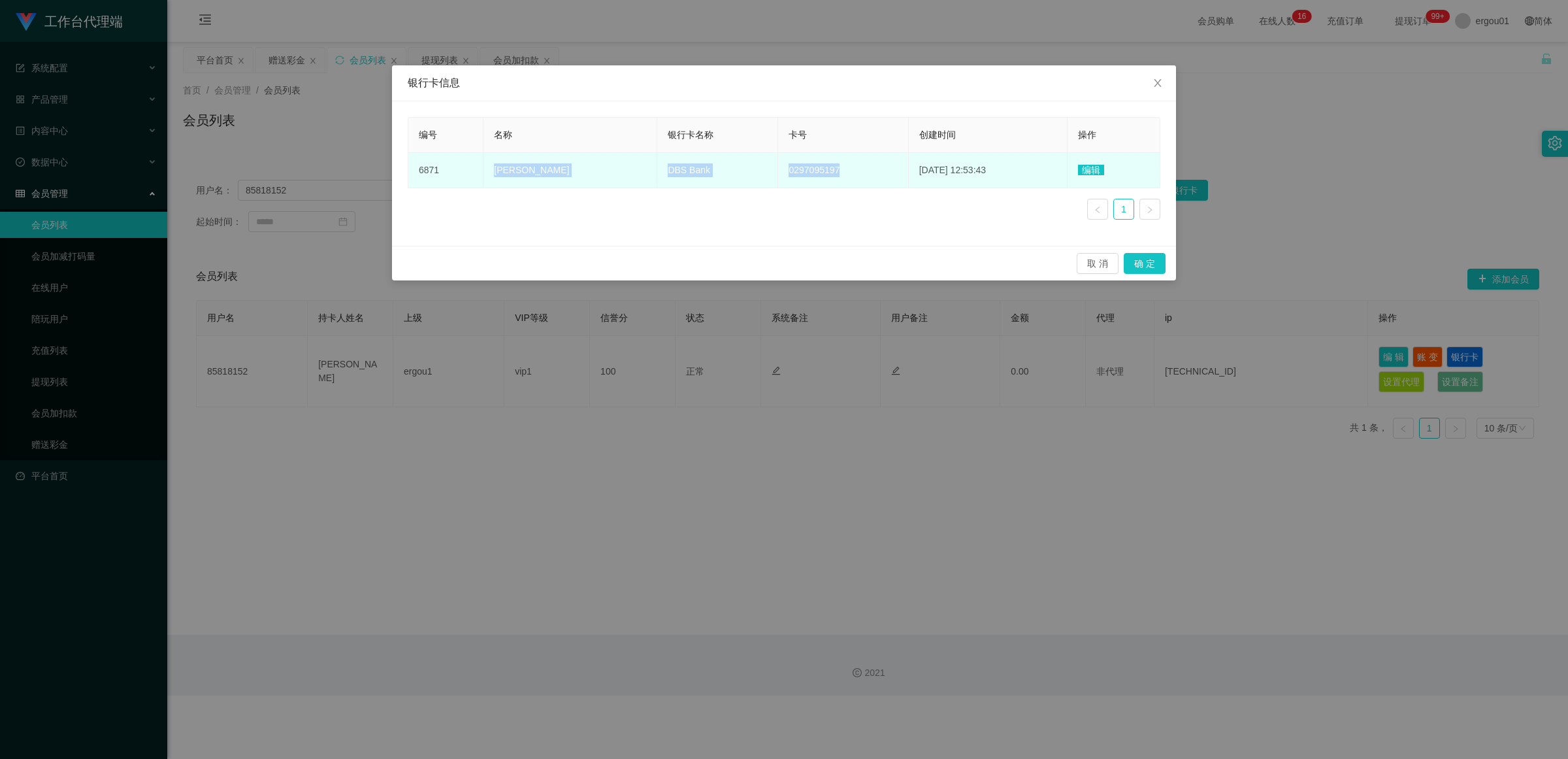
drag, startPoint x: 818, startPoint y: 171, endPoint x: 491, endPoint y: 181, distance: 327.2
click at [491, 181] on tr "6871 Chua Jian shin DBS Bank 0297095197 [DATE] 12:53:43 编辑" at bounding box center [784, 170] width 752 height 35
copy tr "Chua Jian shin DBS Bank 0297095197"
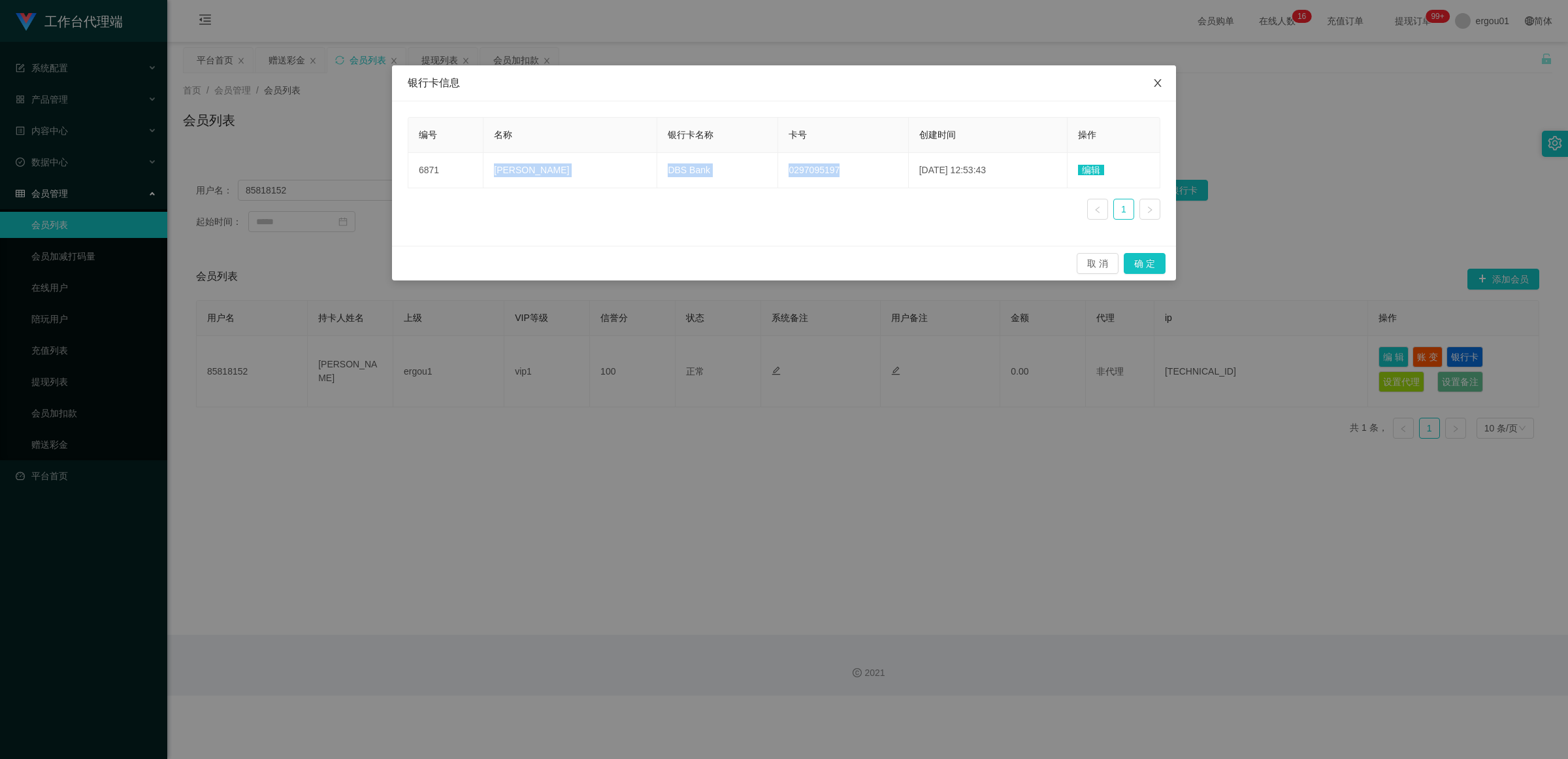
click at [683, 76] on span "Close" at bounding box center [1158, 84] width 37 height 37
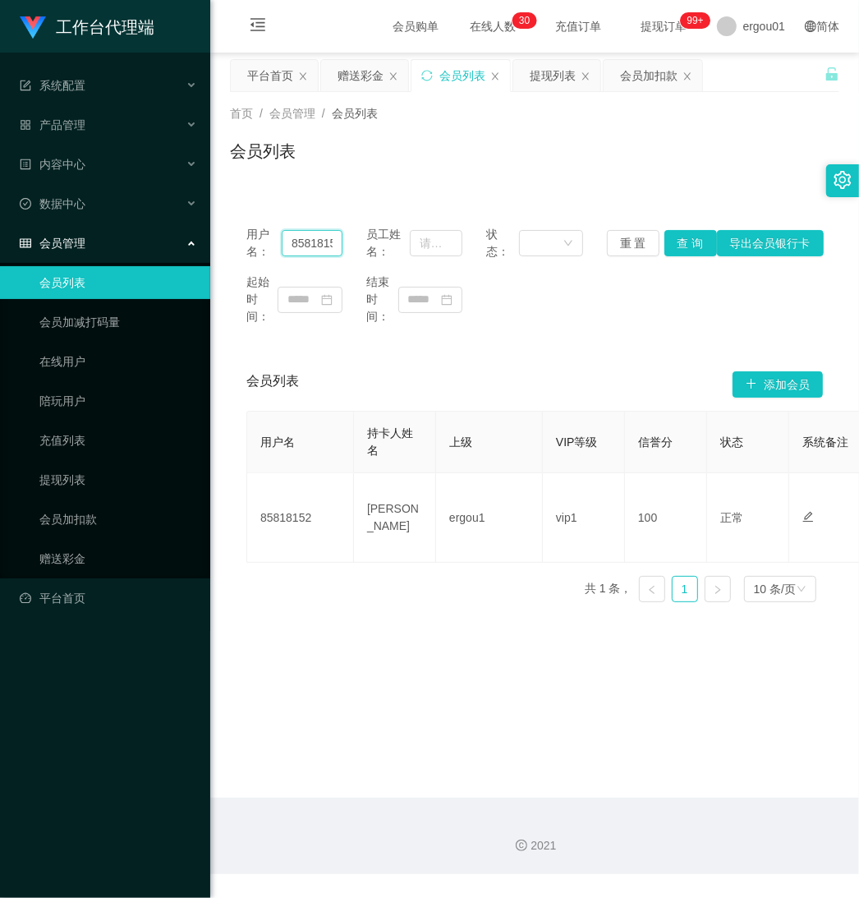
scroll to position [0, 10]
drag, startPoint x: 292, startPoint y: 238, endPoint x: 494, endPoint y: 276, distance: 205.6
click at [499, 271] on div "用户名： 85818152 员工姓名： 状态： 重 置 查 询 导出会员银行卡 起始时间： 结束时间：" at bounding box center [534, 275] width 609 height 132
click at [301, 245] on input "text" at bounding box center [312, 243] width 61 height 26
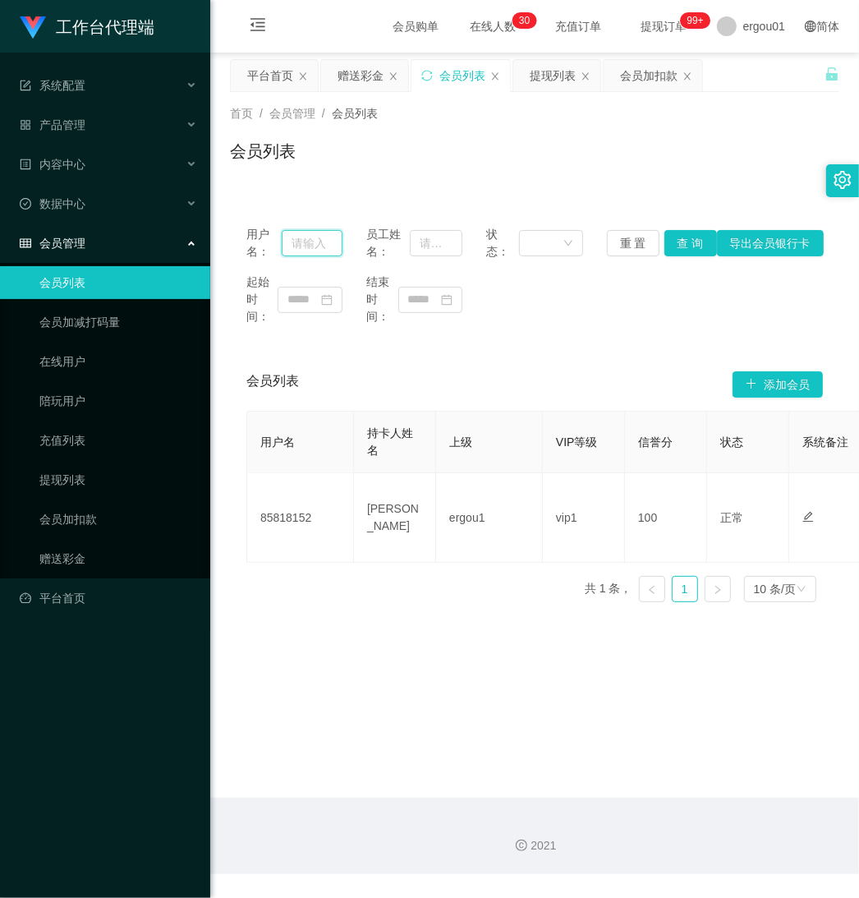
paste input "Firnafra"
type input "Firnafra"
click at [684, 244] on button "查 询" at bounding box center [690, 243] width 53 height 26
click at [55, 552] on link "赠送彩金" at bounding box center [118, 558] width 158 height 33
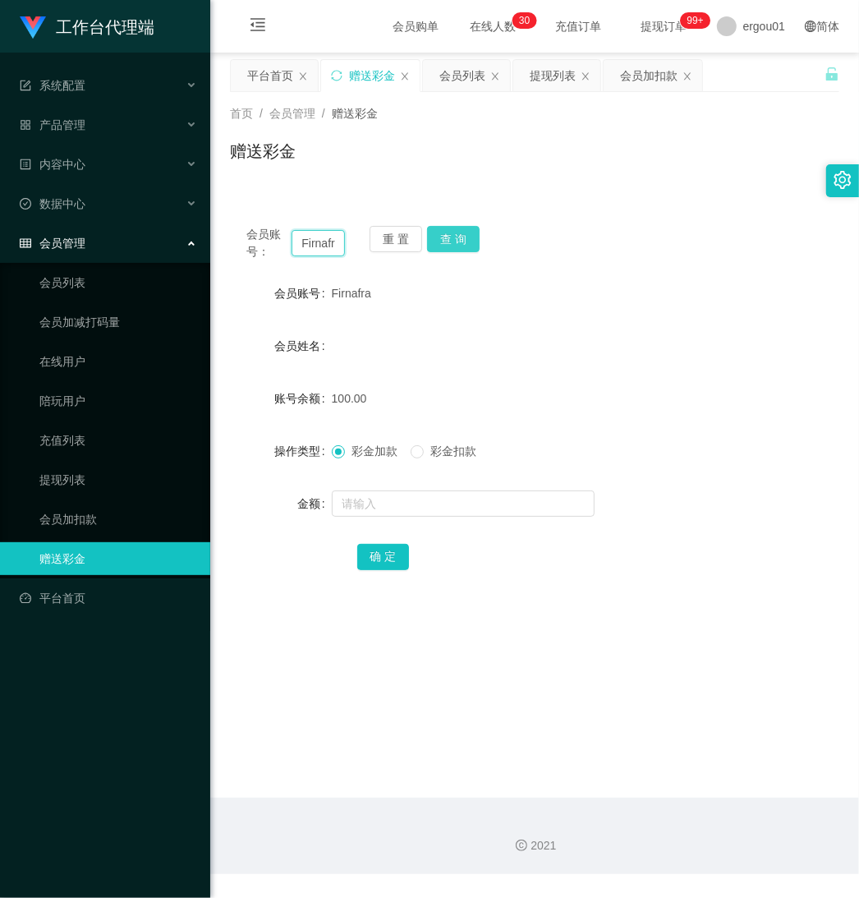
scroll to position [0, 6]
drag, startPoint x: 355, startPoint y: 242, endPoint x: 436, endPoint y: 251, distance: 81.7
click at [432, 251] on div "会员账号： Firnafra 重 置 查 询" at bounding box center [534, 243] width 609 height 34
drag, startPoint x: 460, startPoint y: 235, endPoint x: 532, endPoint y: 232, distance: 72.3
click at [460, 235] on button "查 询" at bounding box center [453, 239] width 53 height 26
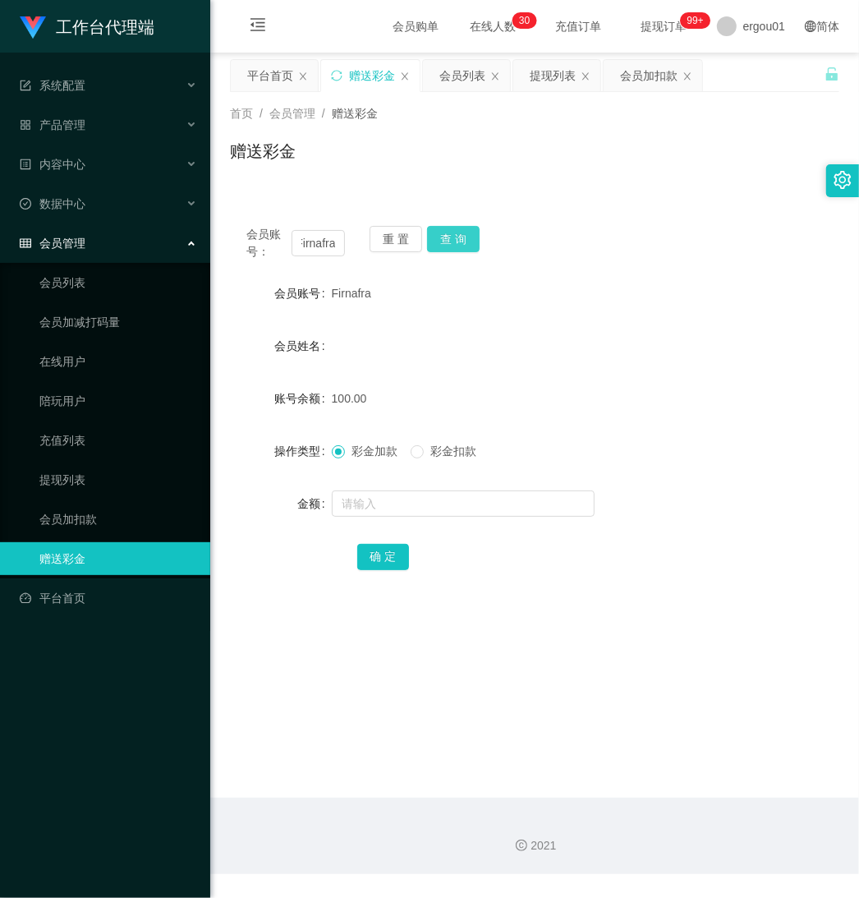
scroll to position [0, 0]
click at [461, 237] on button "查 询" at bounding box center [453, 239] width 53 height 26
click at [460, 236] on button "查 询" at bounding box center [453, 239] width 53 height 26
click at [75, 273] on link "会员列表" at bounding box center [118, 282] width 158 height 33
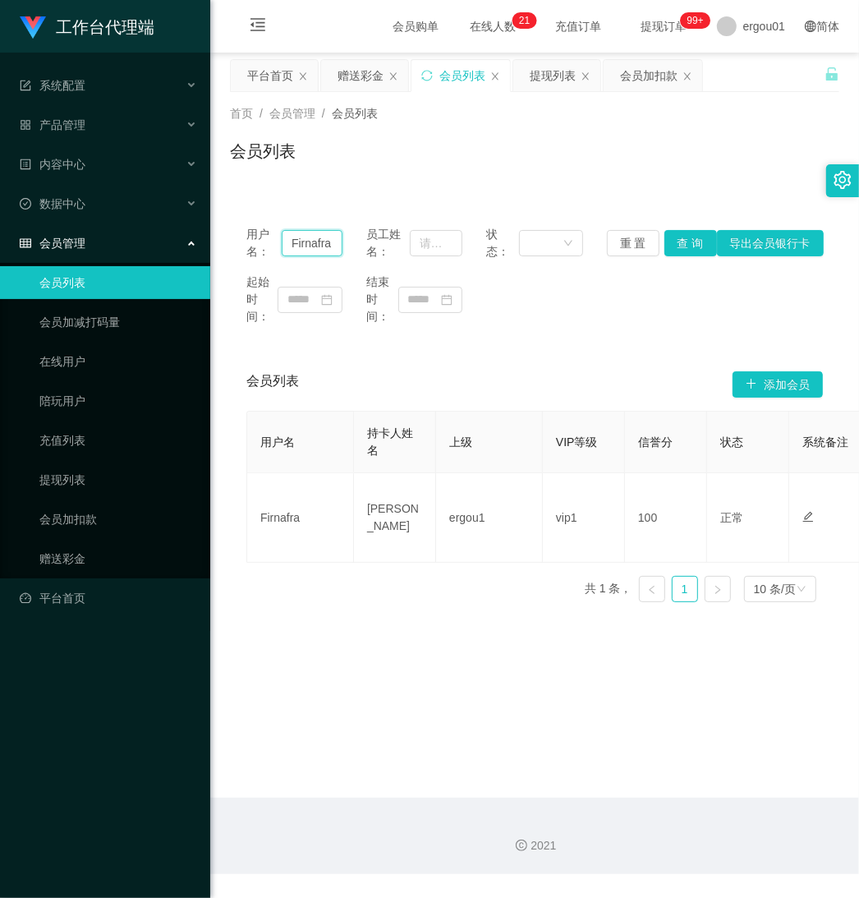
drag, startPoint x: 287, startPoint y: 240, endPoint x: 556, endPoint y: 267, distance: 270.0
click at [563, 264] on div "用户名： Firnafra 员工姓名： 状态： 重 置 查 询 导出会员银行卡 起始时间： 结束时间：" at bounding box center [534, 275] width 609 height 132
click at [302, 236] on input "text" at bounding box center [312, 243] width 61 height 26
paste input "Firnafra"
type input "Firnafra"
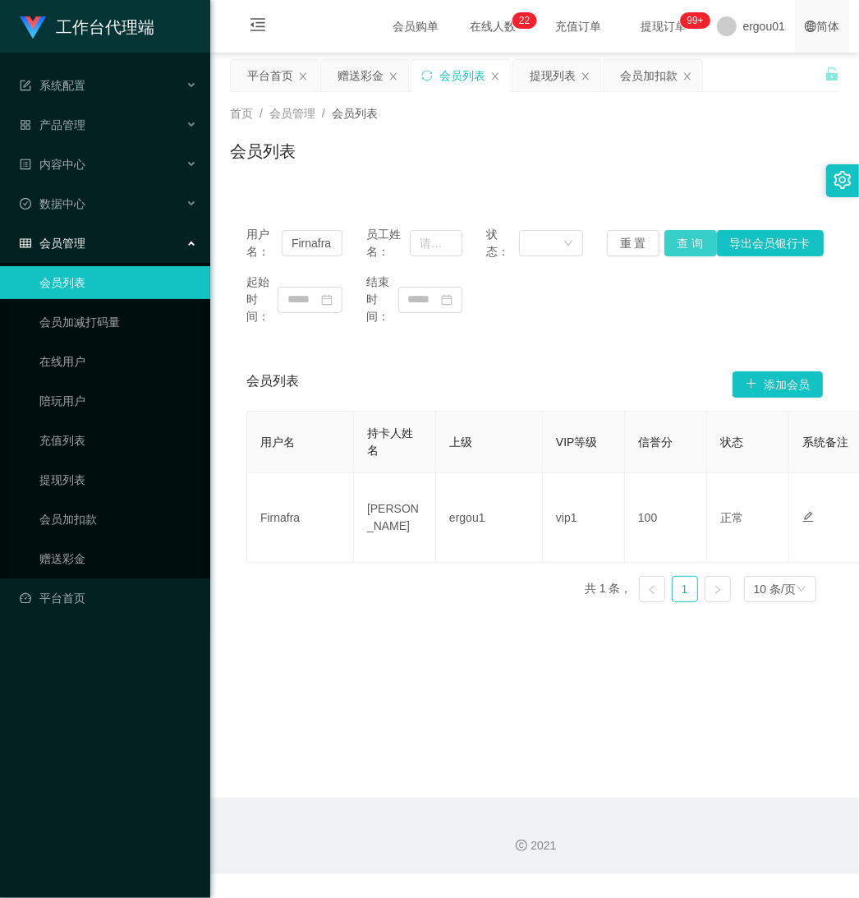
drag, startPoint x: 683, startPoint y: 240, endPoint x: 793, endPoint y: 21, distance: 245.0
click at [683, 240] on button "查 询" at bounding box center [690, 243] width 53 height 26
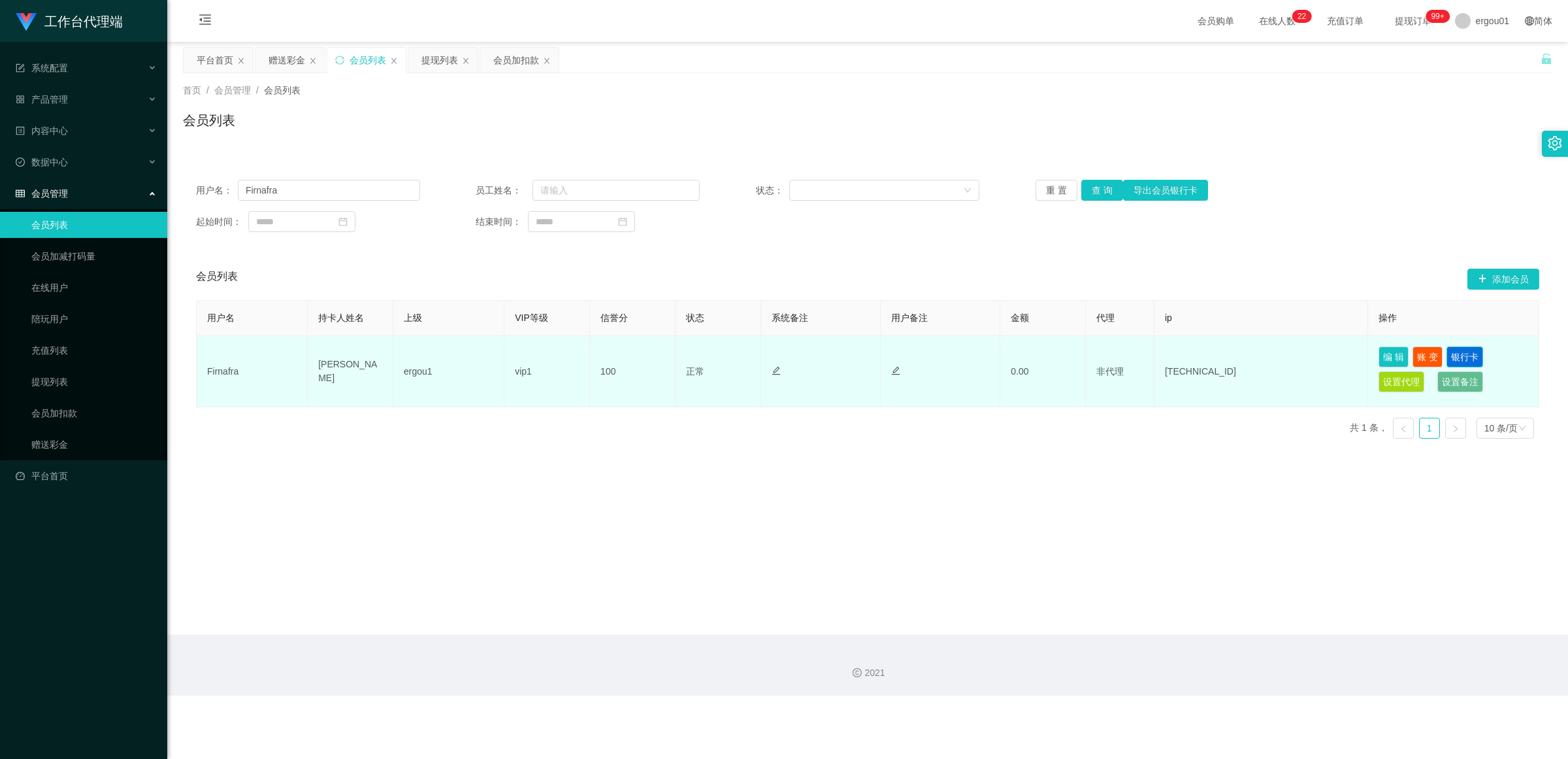
click at [683, 356] on button "银行卡" at bounding box center [1465, 356] width 37 height 21
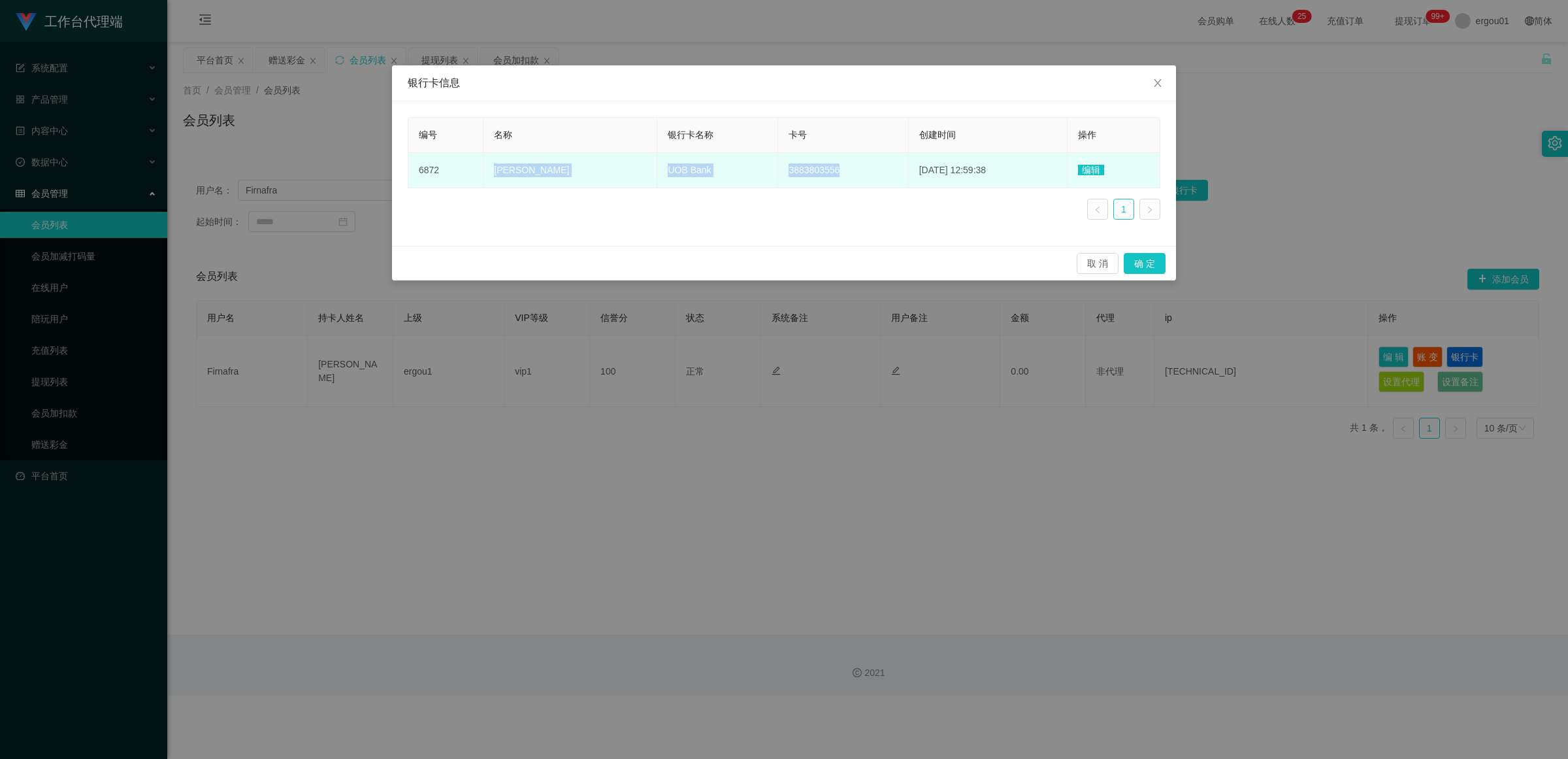
copy tr "Miralan Mohamed sultan Abdul kader UOB Bank 3883803556"
drag, startPoint x: 899, startPoint y: 170, endPoint x: 473, endPoint y: 173, distance: 426.0
click at [473, 173] on tr "6872 Miralan Mohamed sultan Abdul kader UOB Bank 3883803556 2025-08-24 12:59:38…" at bounding box center [784, 170] width 752 height 35
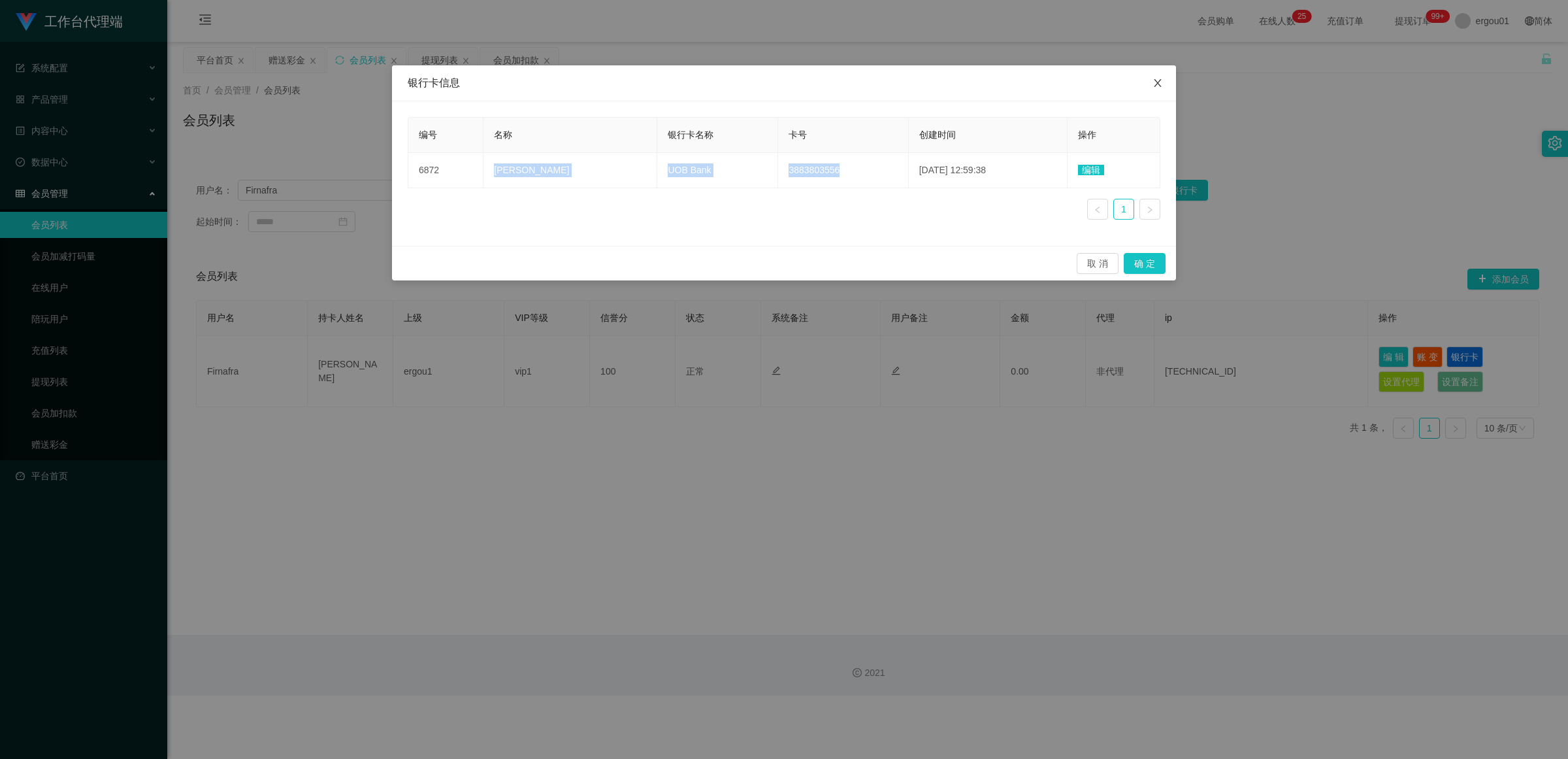
click at [683, 80] on icon "图标: close" at bounding box center [1158, 83] width 10 height 10
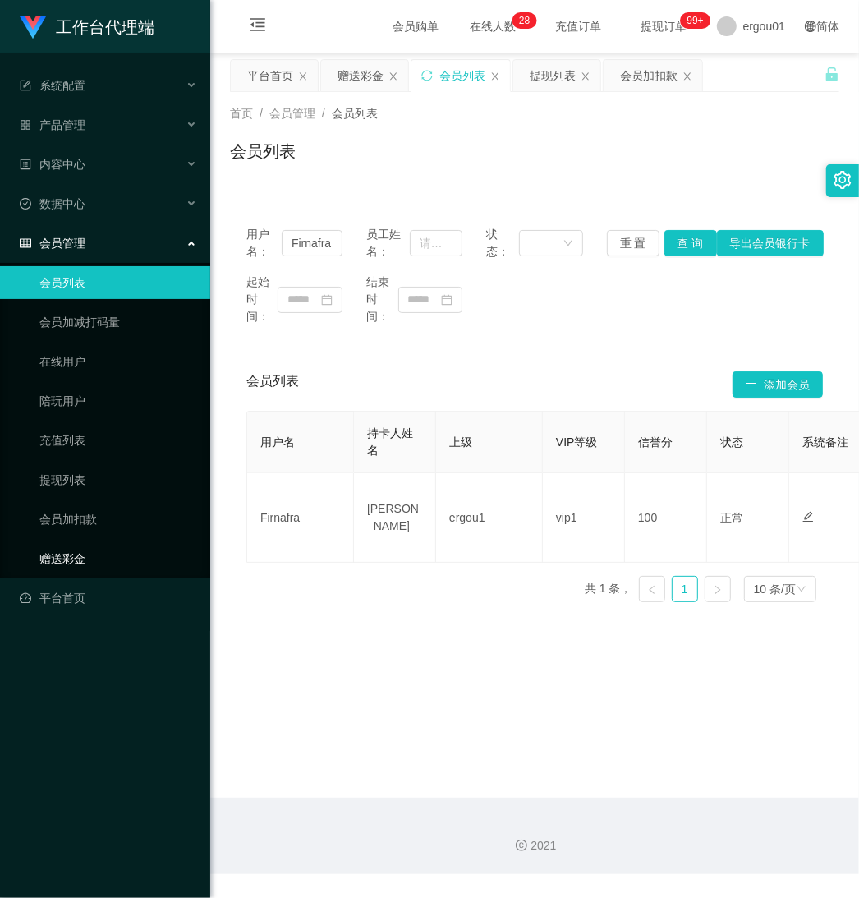
click at [75, 547] on link "赠送彩金" at bounding box center [118, 558] width 158 height 33
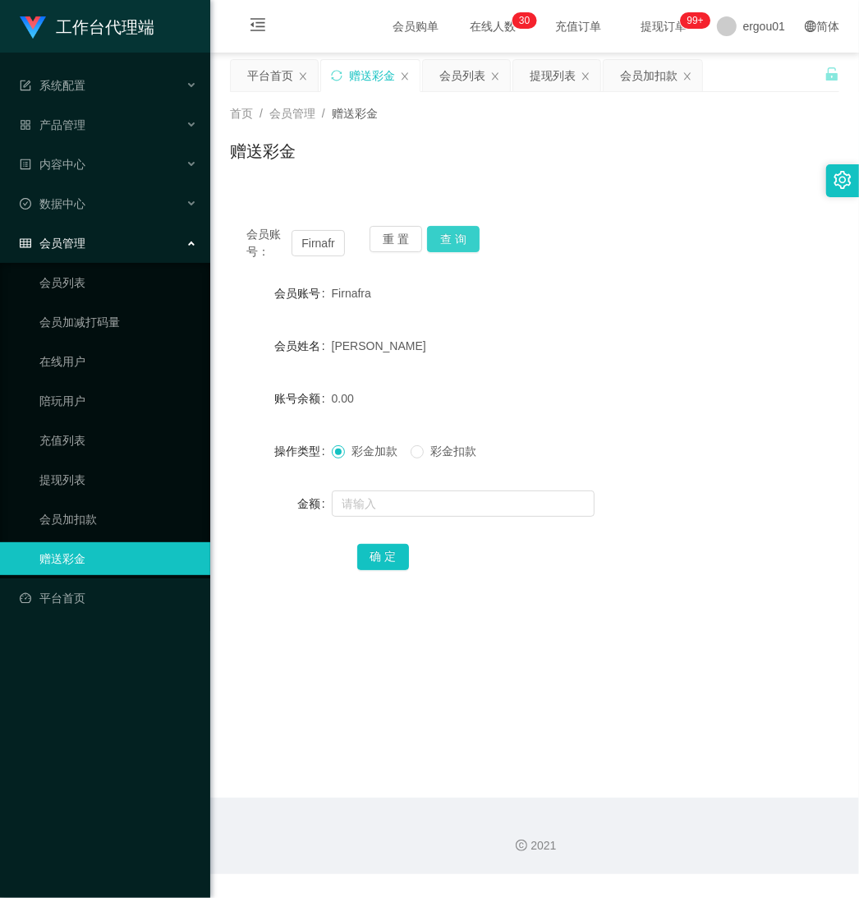
click at [452, 243] on button "查 询" at bounding box center [453, 239] width 53 height 26
drag, startPoint x: 324, startPoint y: 247, endPoint x: 353, endPoint y: 251, distance: 29.0
click at [353, 251] on div "会员账号： Firnafra 重 置 查 询" at bounding box center [534, 243] width 609 height 34
paste input "Helen1007"
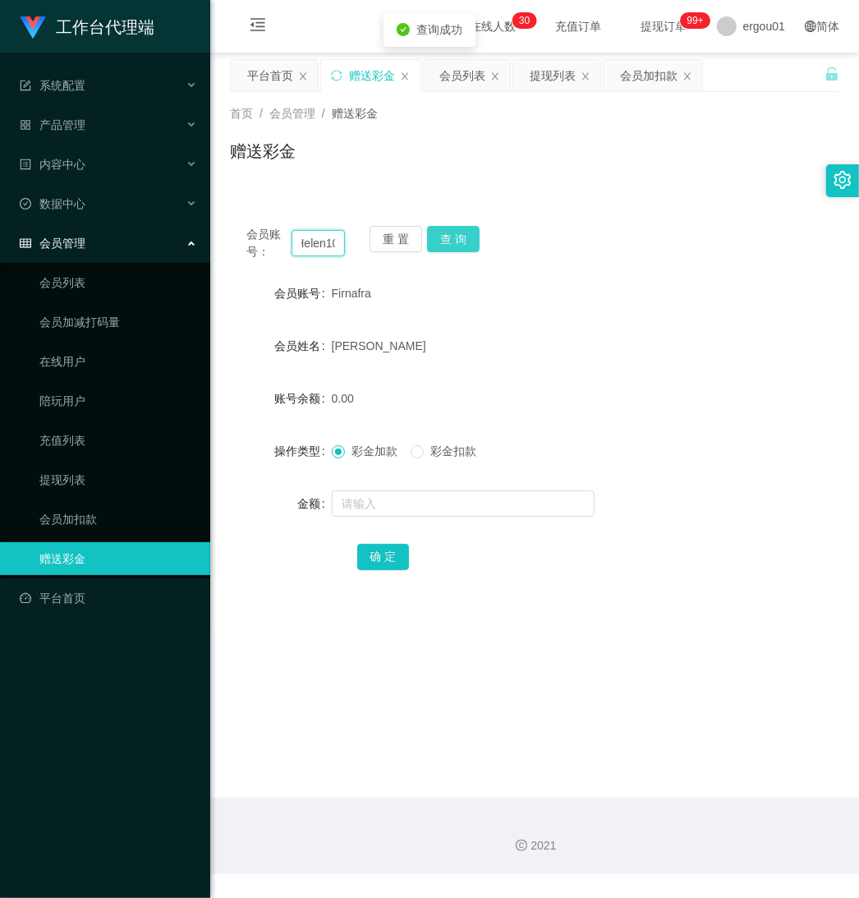
scroll to position [0, 21]
type input "Helen1007"
drag, startPoint x: 445, startPoint y: 237, endPoint x: 446, endPoint y: 248, distance: 11.5
click at [445, 237] on button "查 询" at bounding box center [453, 239] width 53 height 26
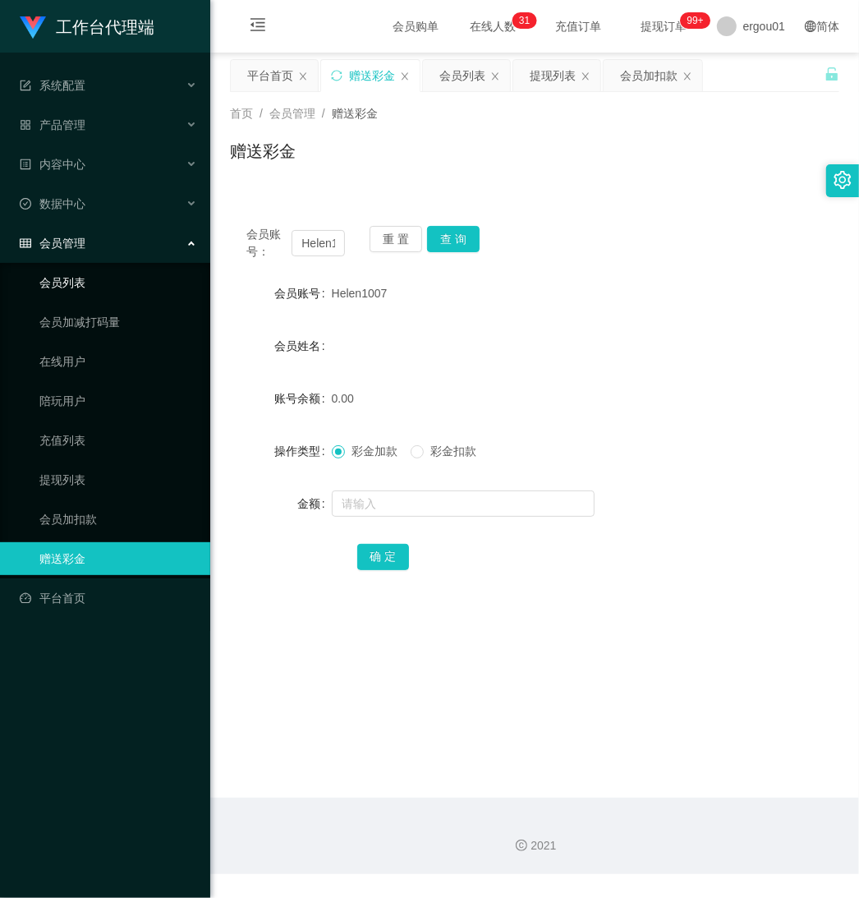
click at [71, 282] on link "会员列表" at bounding box center [118, 282] width 158 height 33
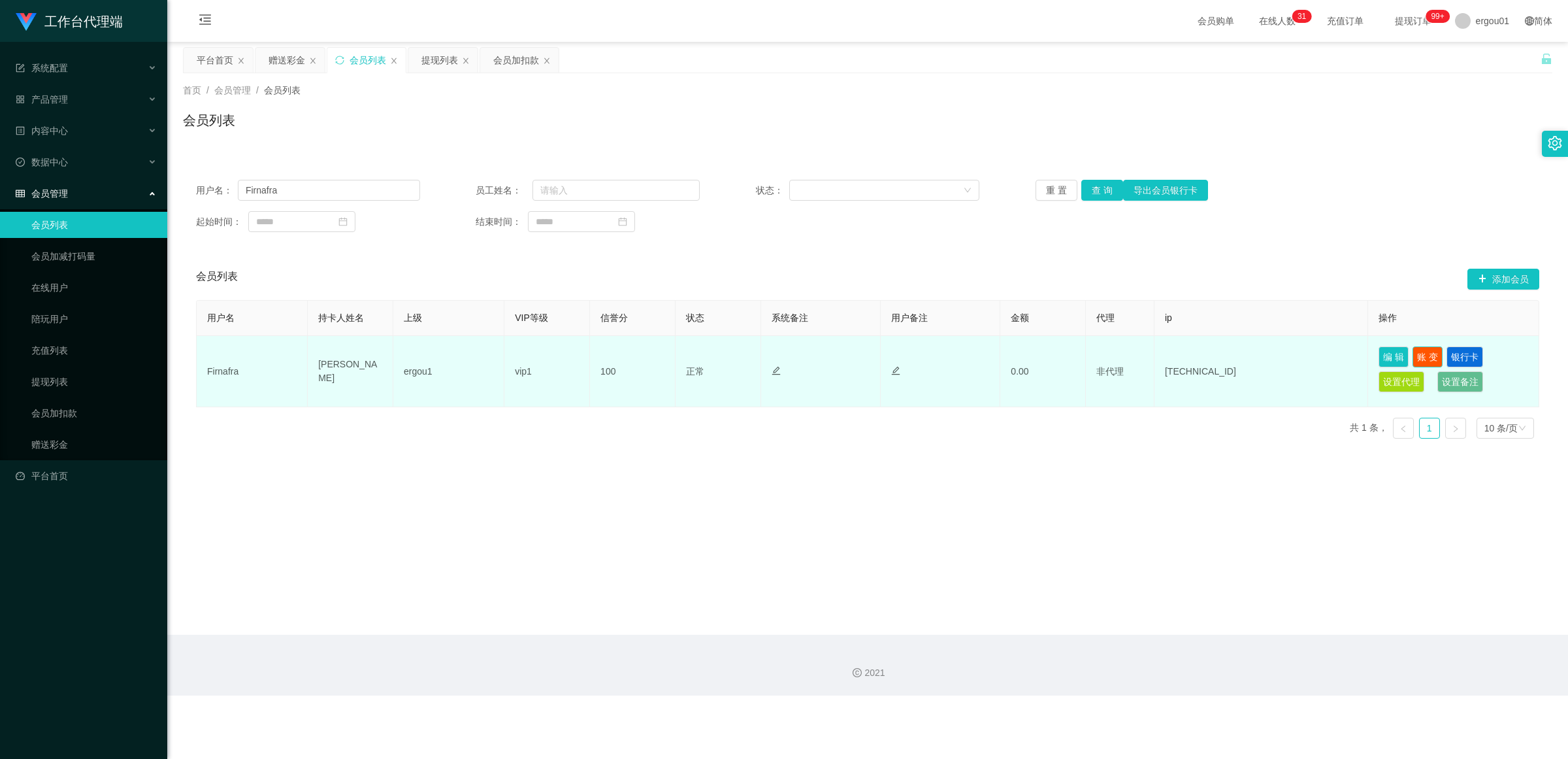
click at [683, 360] on button "账 变" at bounding box center [1428, 356] width 30 height 21
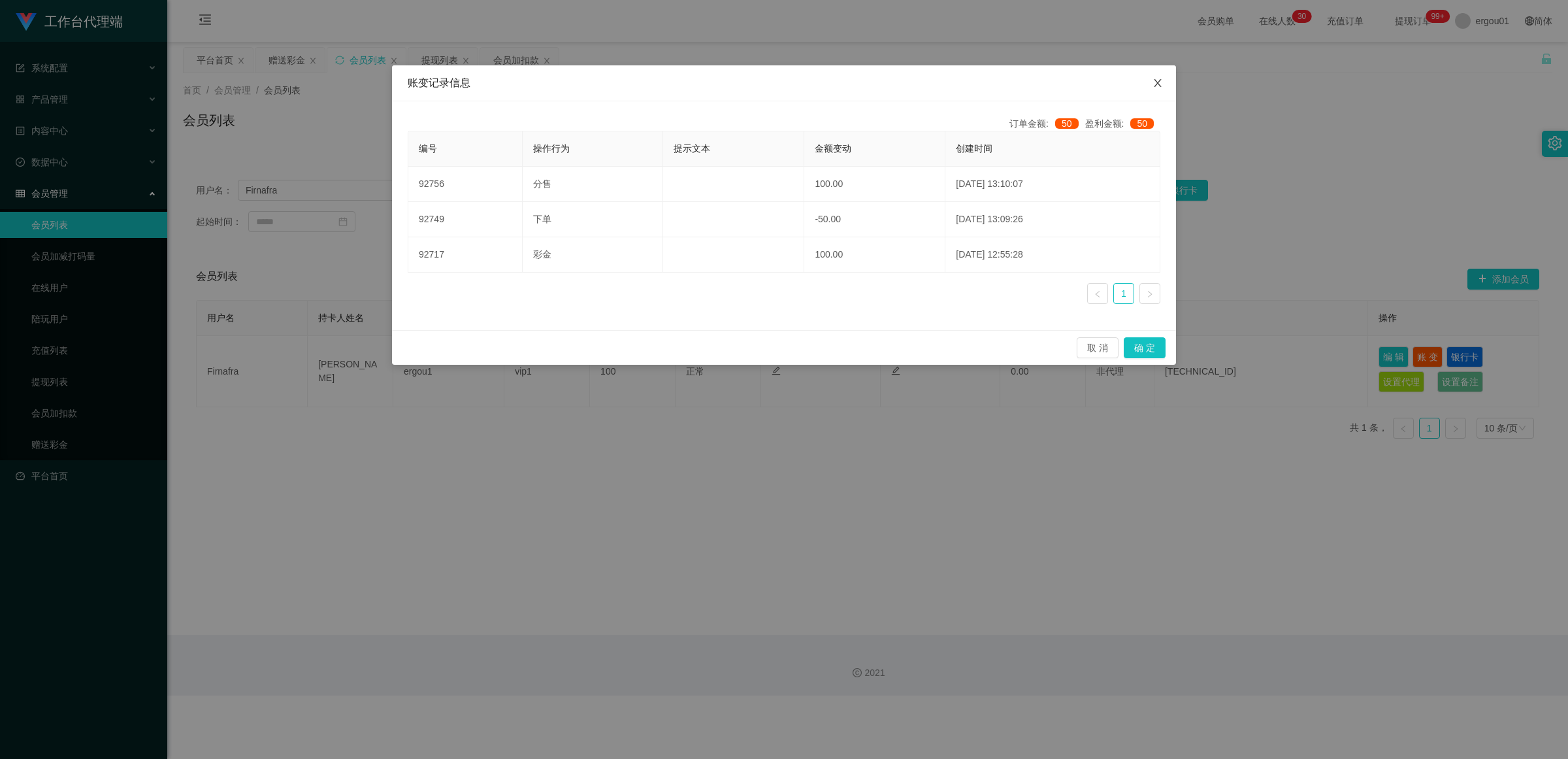
click at [683, 80] on span "Close" at bounding box center [1158, 84] width 37 height 37
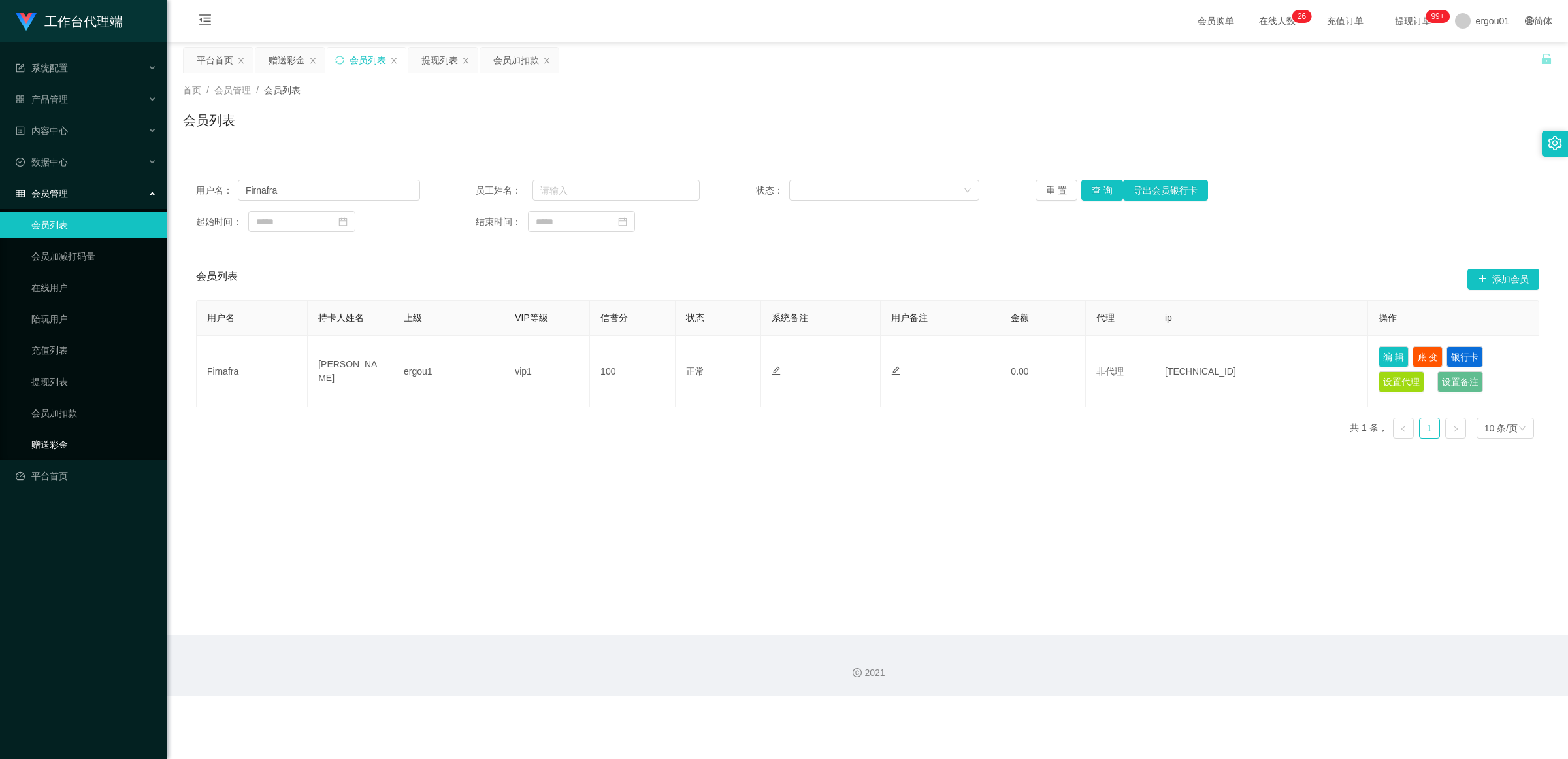
click at [48, 443] on link "赠送彩金" at bounding box center [94, 444] width 126 height 26
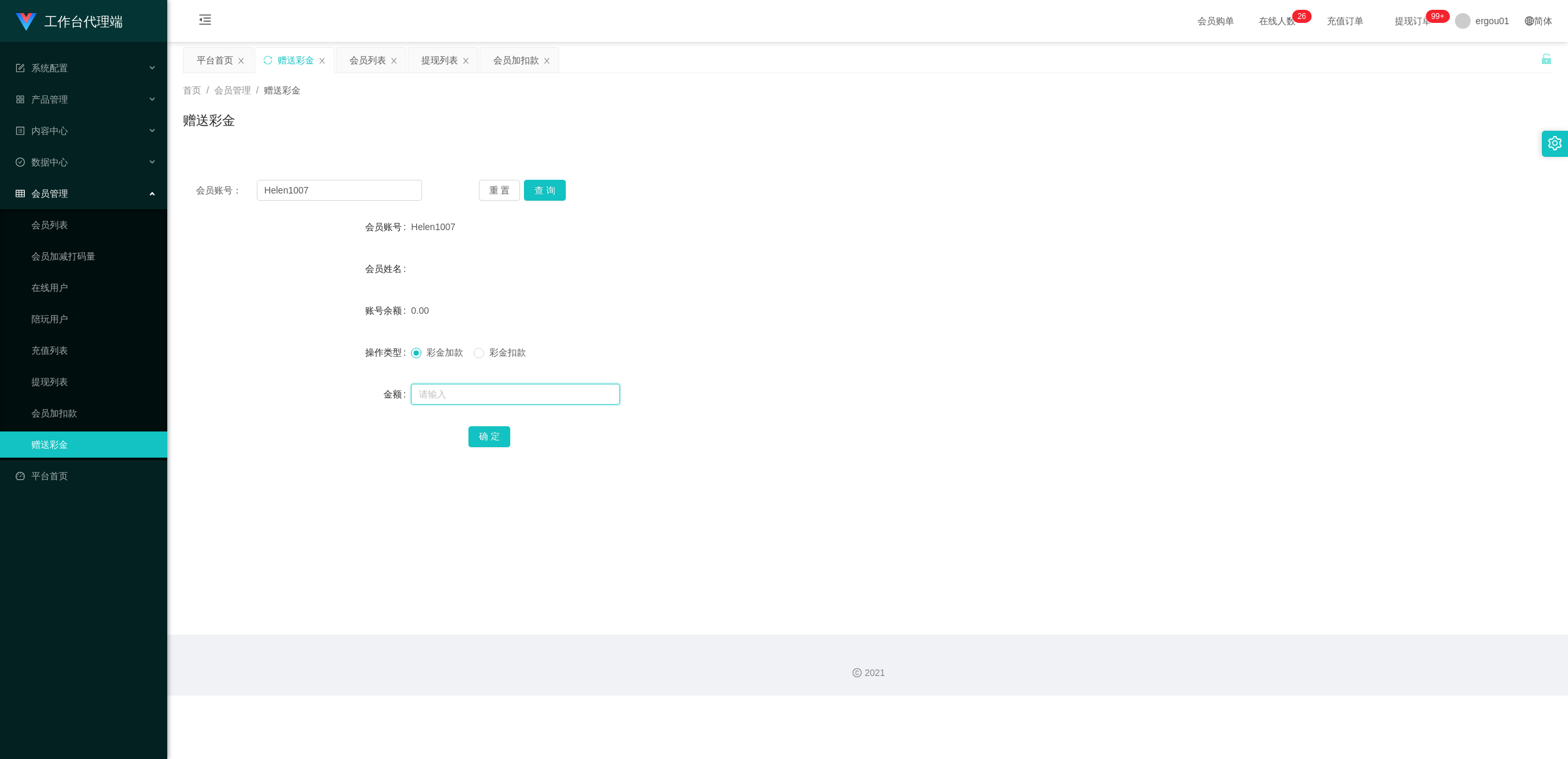
click at [418, 387] on input "text" at bounding box center [516, 394] width 209 height 21
type input "150"
click at [484, 440] on button "确 定" at bounding box center [489, 437] width 42 height 21
click at [543, 190] on button "查 询" at bounding box center [545, 190] width 42 height 21
drag, startPoint x: 62, startPoint y: 224, endPoint x: 83, endPoint y: 224, distance: 21.0
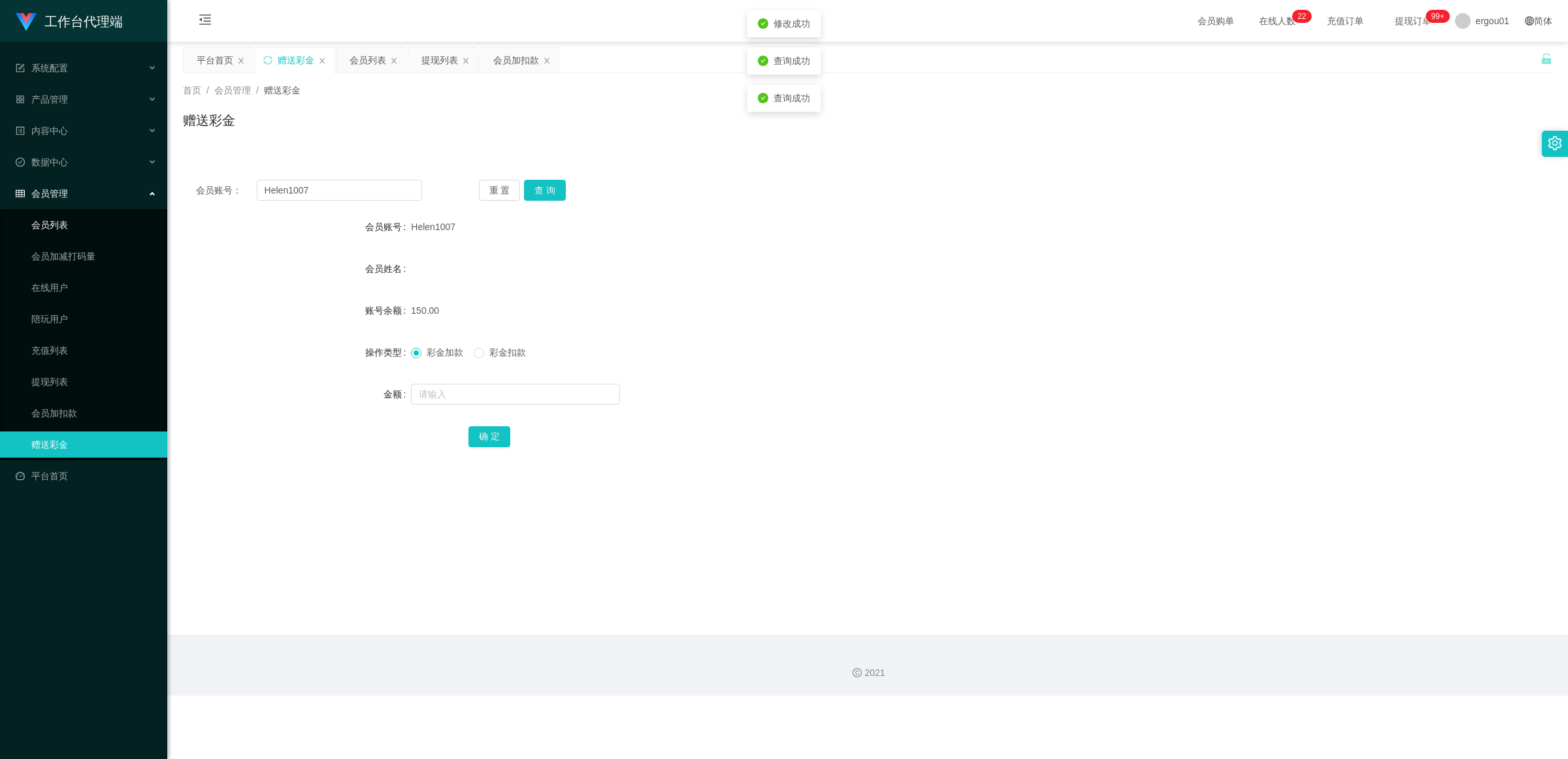
click at [60, 224] on link "会员列表" at bounding box center [94, 224] width 126 height 26
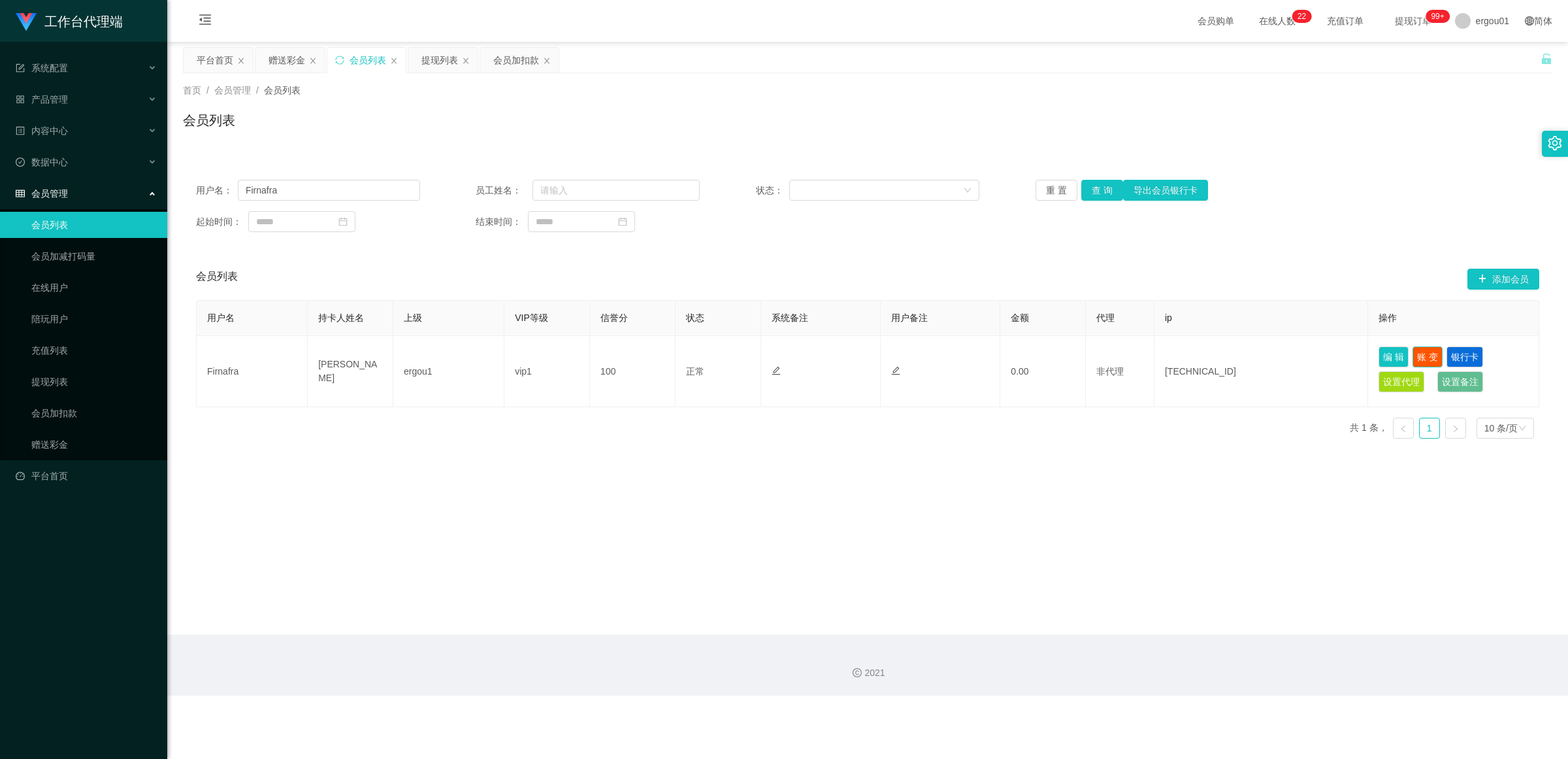
drag, startPoint x: 1422, startPoint y: 356, endPoint x: 1298, endPoint y: 345, distance: 124.5
click at [683, 356] on button "账 变" at bounding box center [1428, 356] width 30 height 21
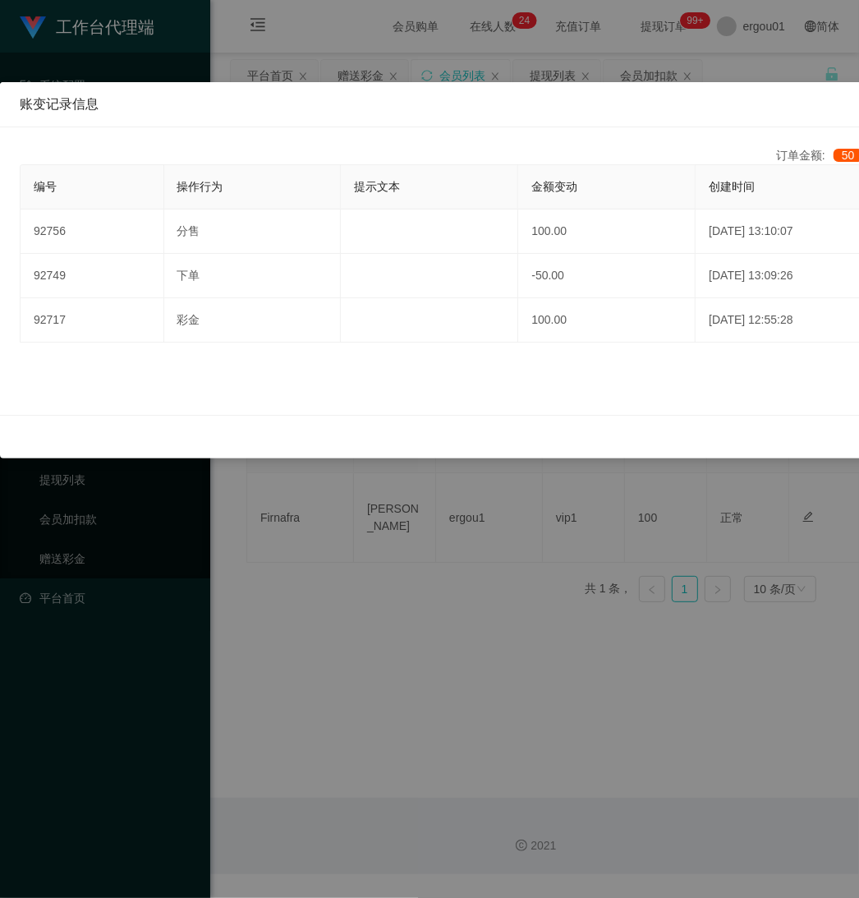
drag, startPoint x: 339, startPoint y: 624, endPoint x: 357, endPoint y: 622, distance: 18.2
click at [351, 624] on div "账变记录信息 订单金额: 50 盈利金额: 50 编号 操作行为 提示文本 金额变动 创建时间 92756 分售 100.00 2025-08-24 13:1…" at bounding box center [429, 449] width 859 height 898
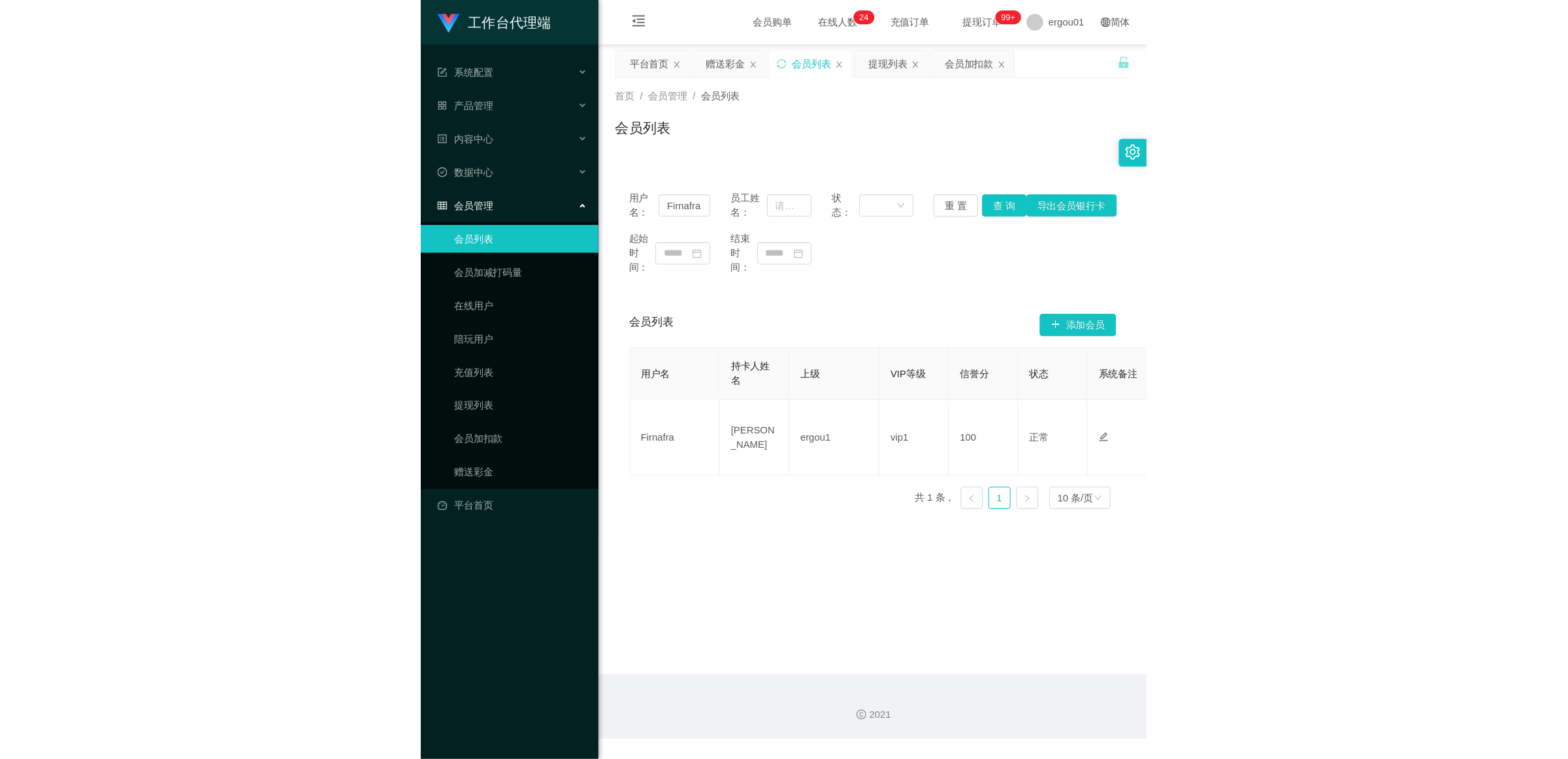
scroll to position [0, 547]
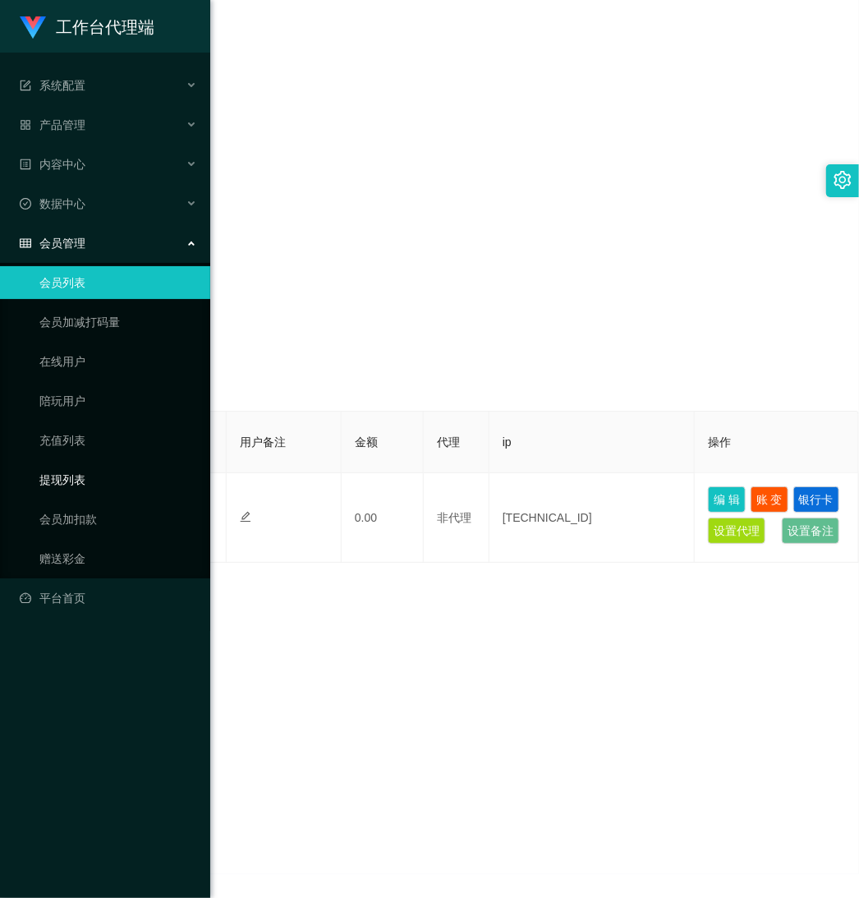
click at [83, 476] on link "提现列表" at bounding box center [118, 479] width 158 height 33
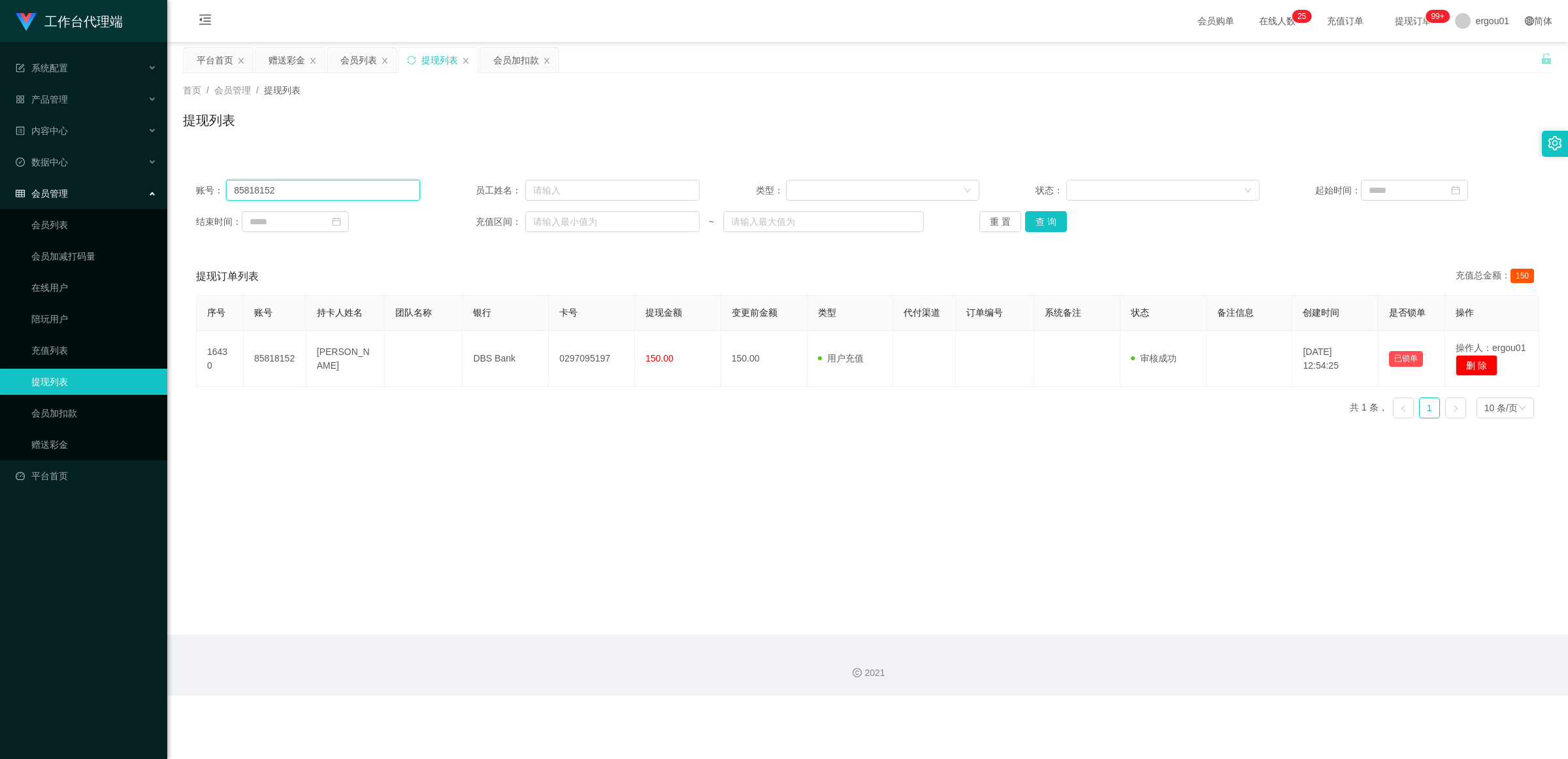
drag, startPoint x: 286, startPoint y: 186, endPoint x: 0, endPoint y: 185, distance: 286.0
click at [0, 185] on section "工作台代理端 系统配置 产品管理 内容中心 数据中心 会员管理 会员列表 会员加减打码量 在线用户 陪玩用户 充值列表 提现列表 会员加扣款 赠送彩金 平台首…" at bounding box center [784, 348] width 1568 height 695
paste input "Firnafra"
type input "Firnafra"
click at [683, 214] on button "查 询" at bounding box center [1046, 221] width 42 height 21
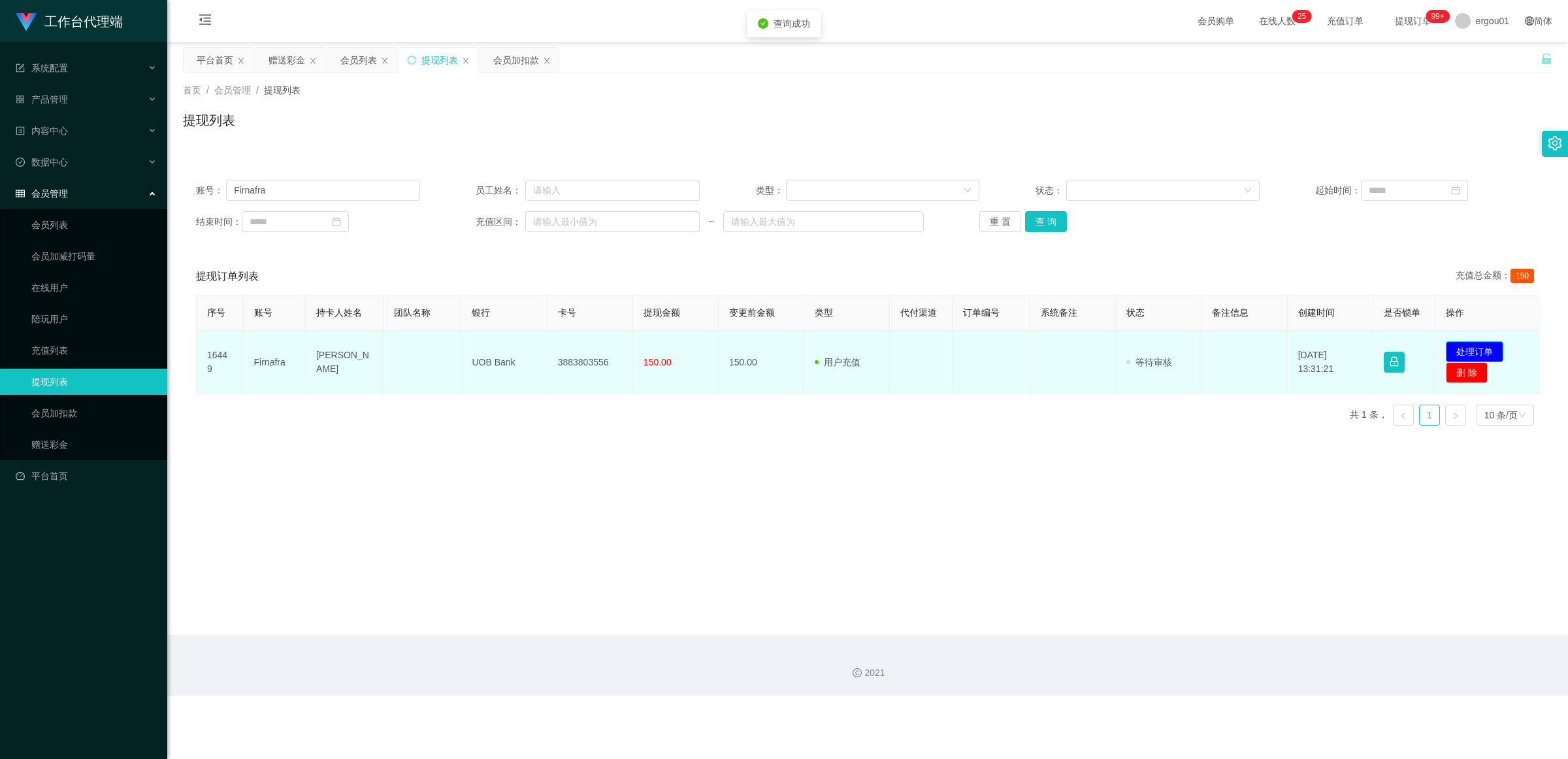
click at [683, 353] on button "处理订单" at bounding box center [1475, 352] width 57 height 21
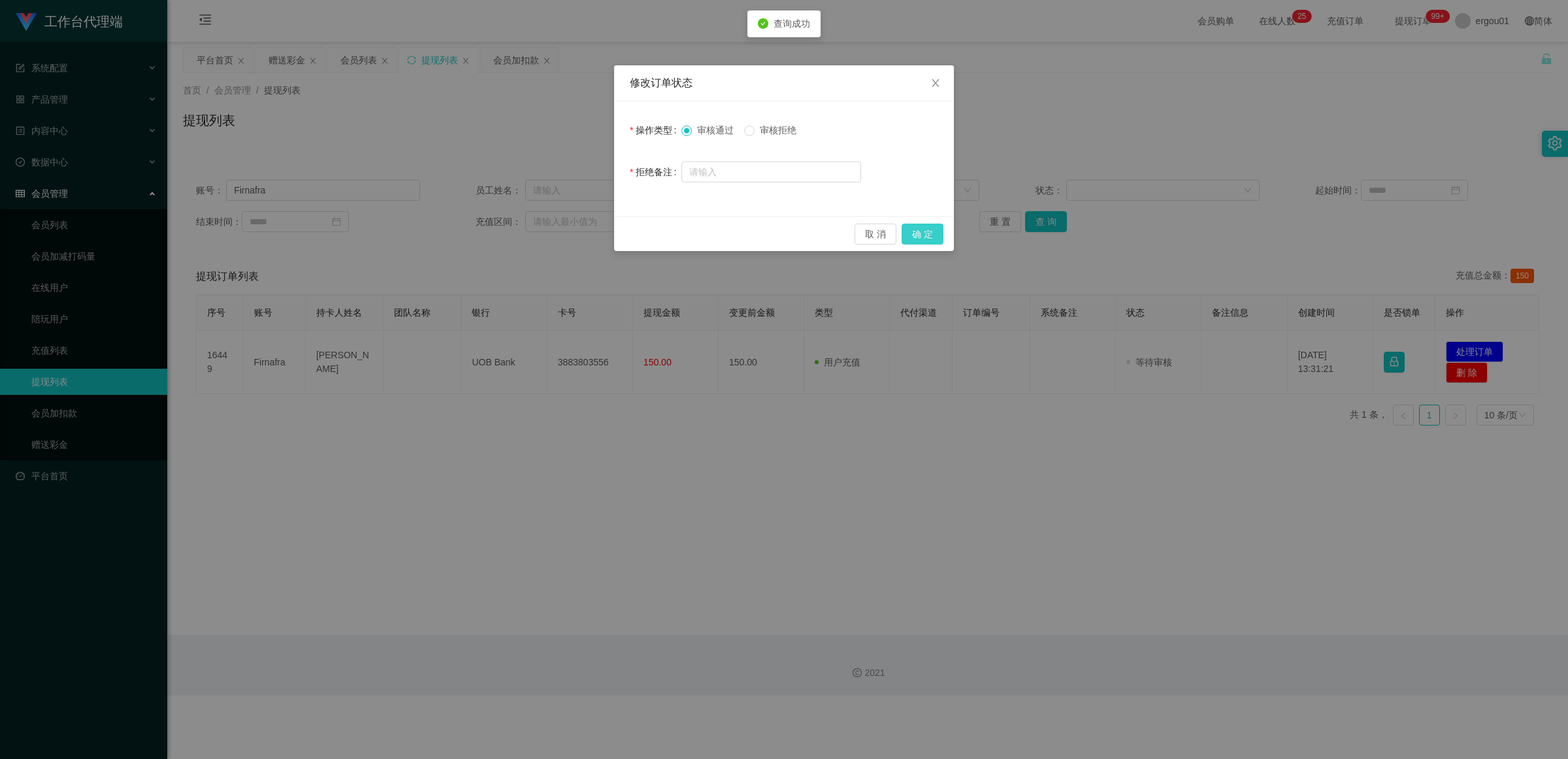
click at [683, 225] on button "确 定" at bounding box center [922, 234] width 42 height 21
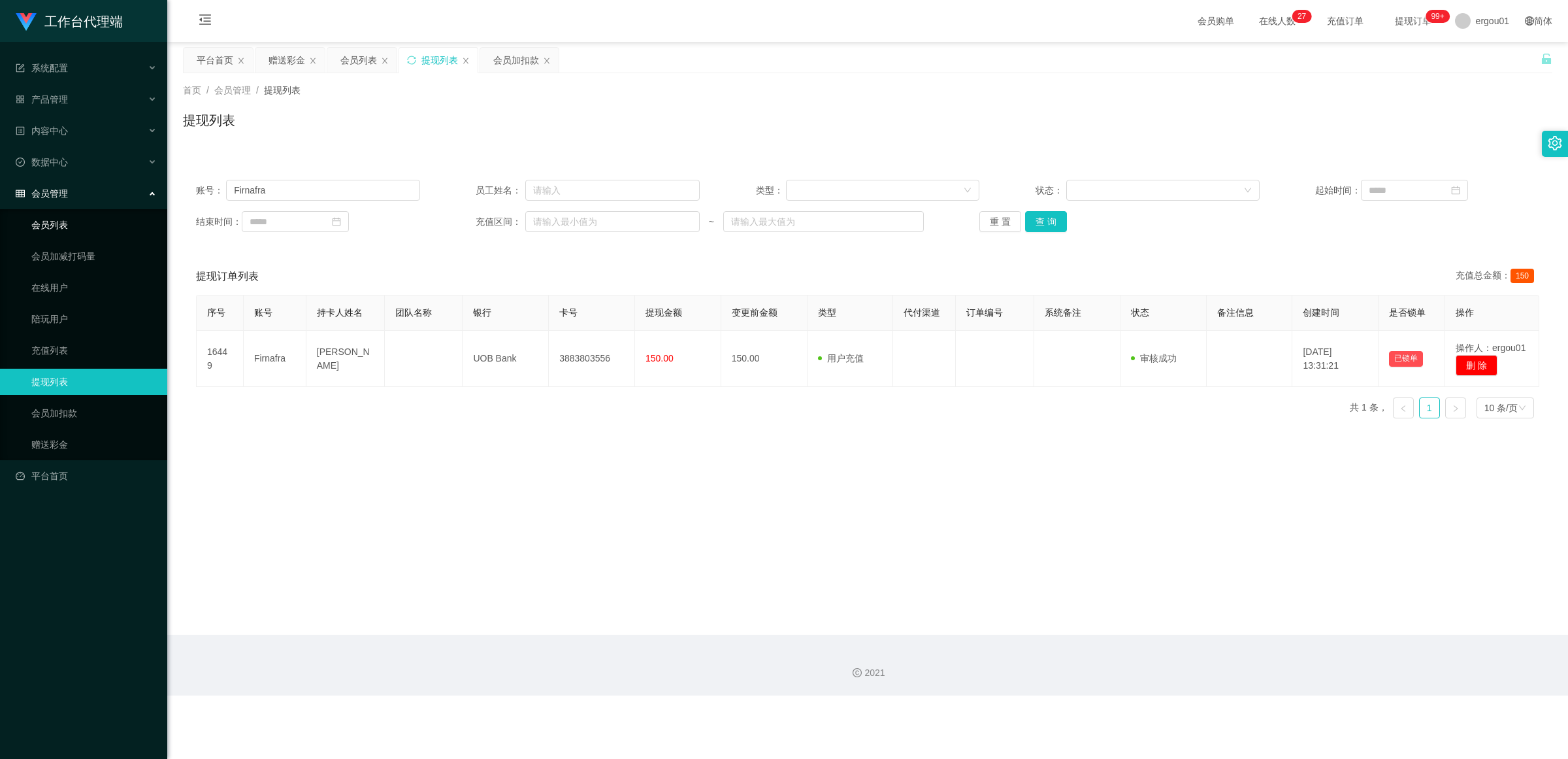
click at [54, 214] on link "会员列表" at bounding box center [94, 224] width 126 height 26
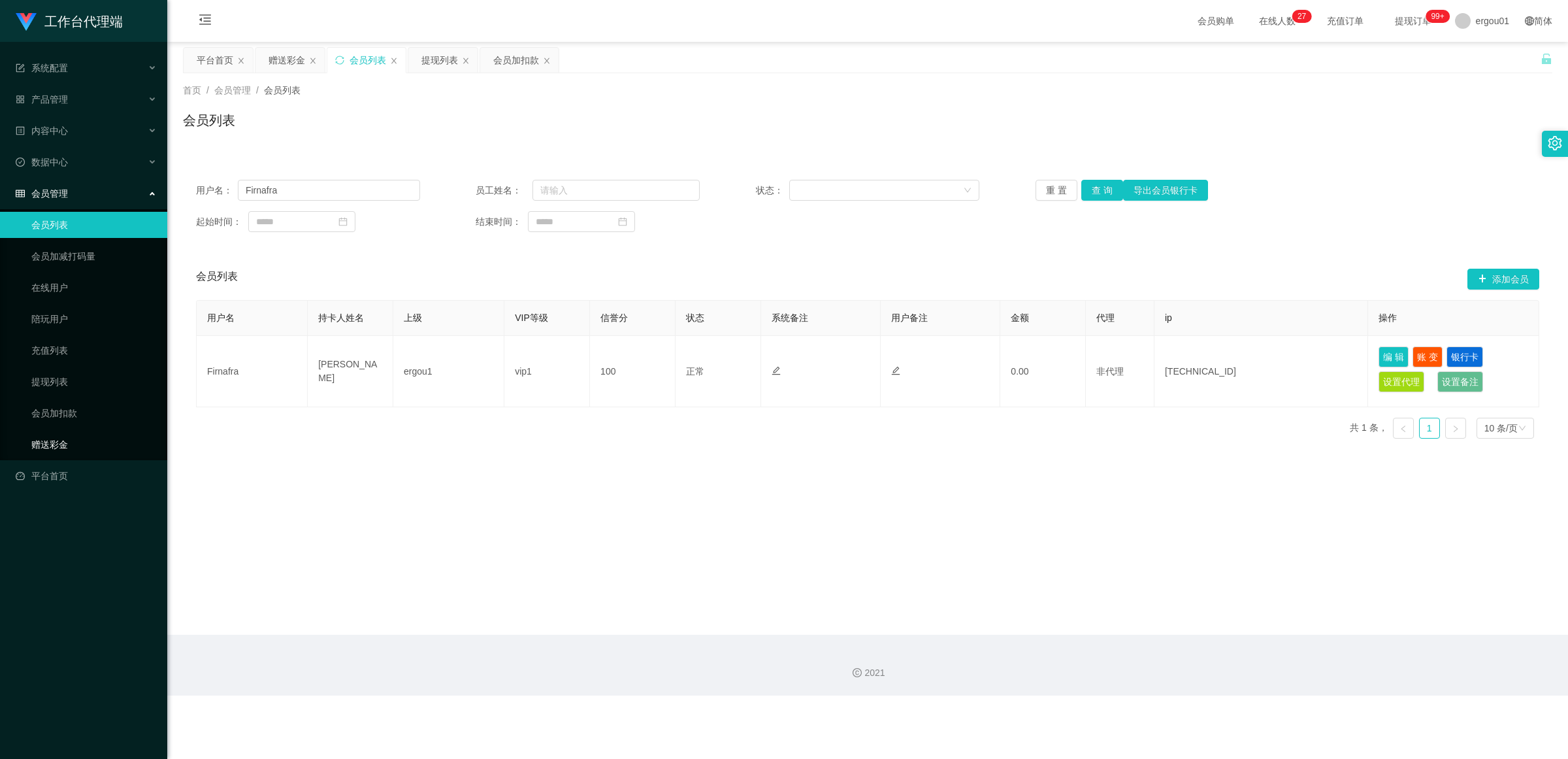
click at [68, 438] on link "赠送彩金" at bounding box center [94, 444] width 126 height 26
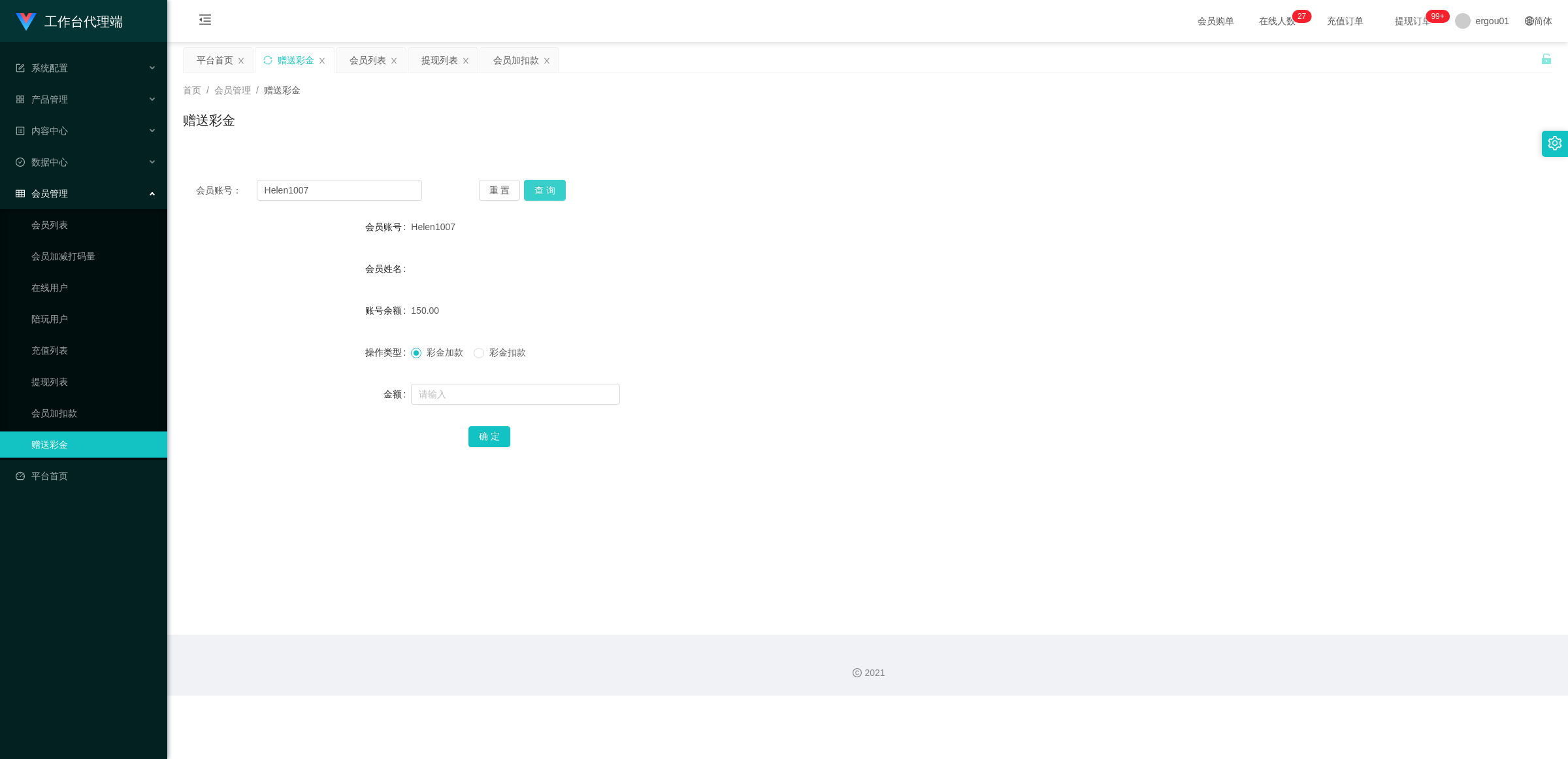
click at [546, 181] on button "查 询" at bounding box center [545, 190] width 42 height 21
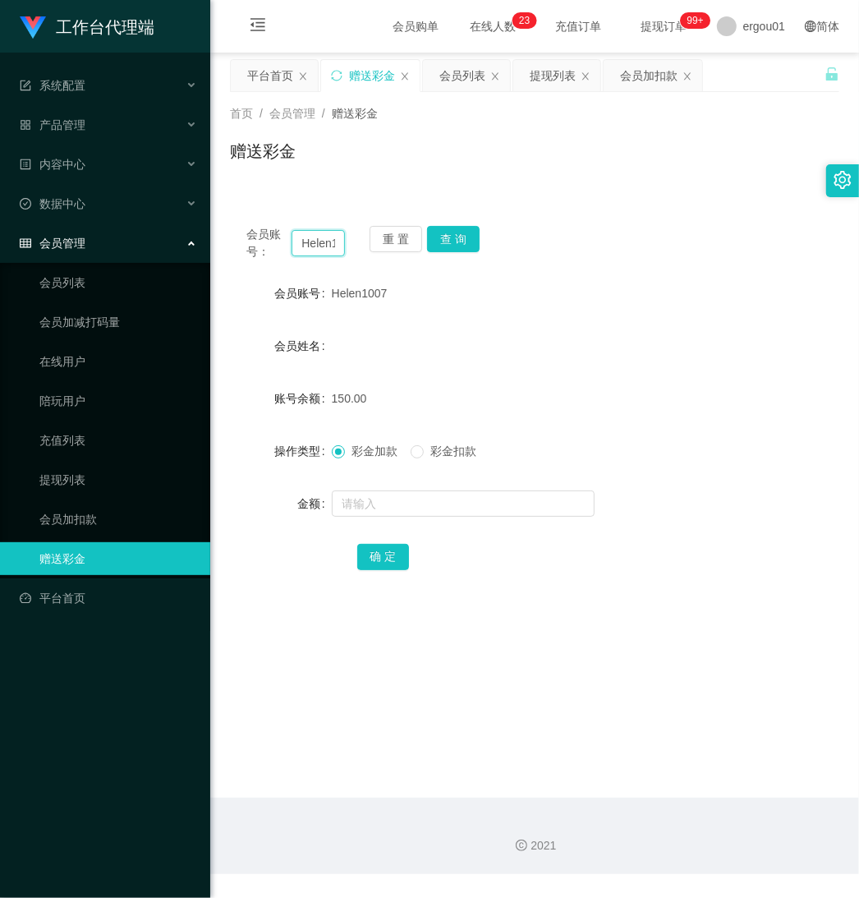
scroll to position [0, 22]
drag, startPoint x: 294, startPoint y: 235, endPoint x: 659, endPoint y: 297, distance: 369.9
click at [649, 298] on div "会员账号： Helen1007 重 置 查 询 会员账号 Helen1007 会员姓名 账号余额 150.00 操作类型 彩金加款 彩金扣款 金额 确 定" at bounding box center [534, 408] width 609 height 399
click at [457, 234] on button "查 询" at bounding box center [453, 239] width 53 height 26
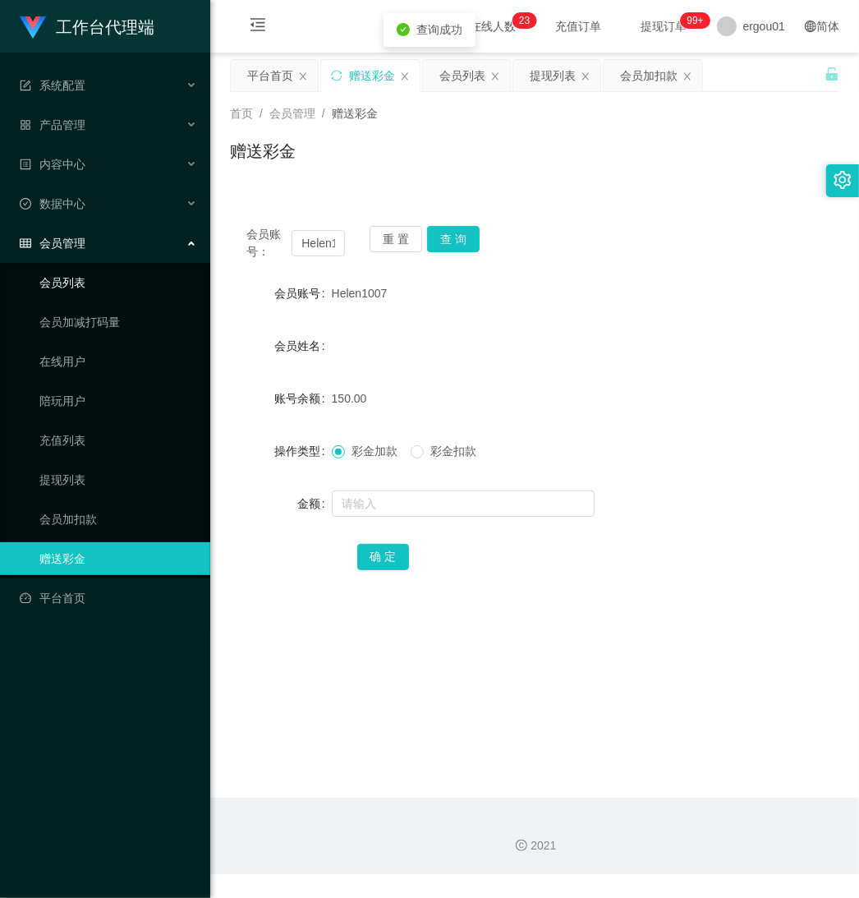
click at [80, 269] on link "会员列表" at bounding box center [118, 282] width 158 height 33
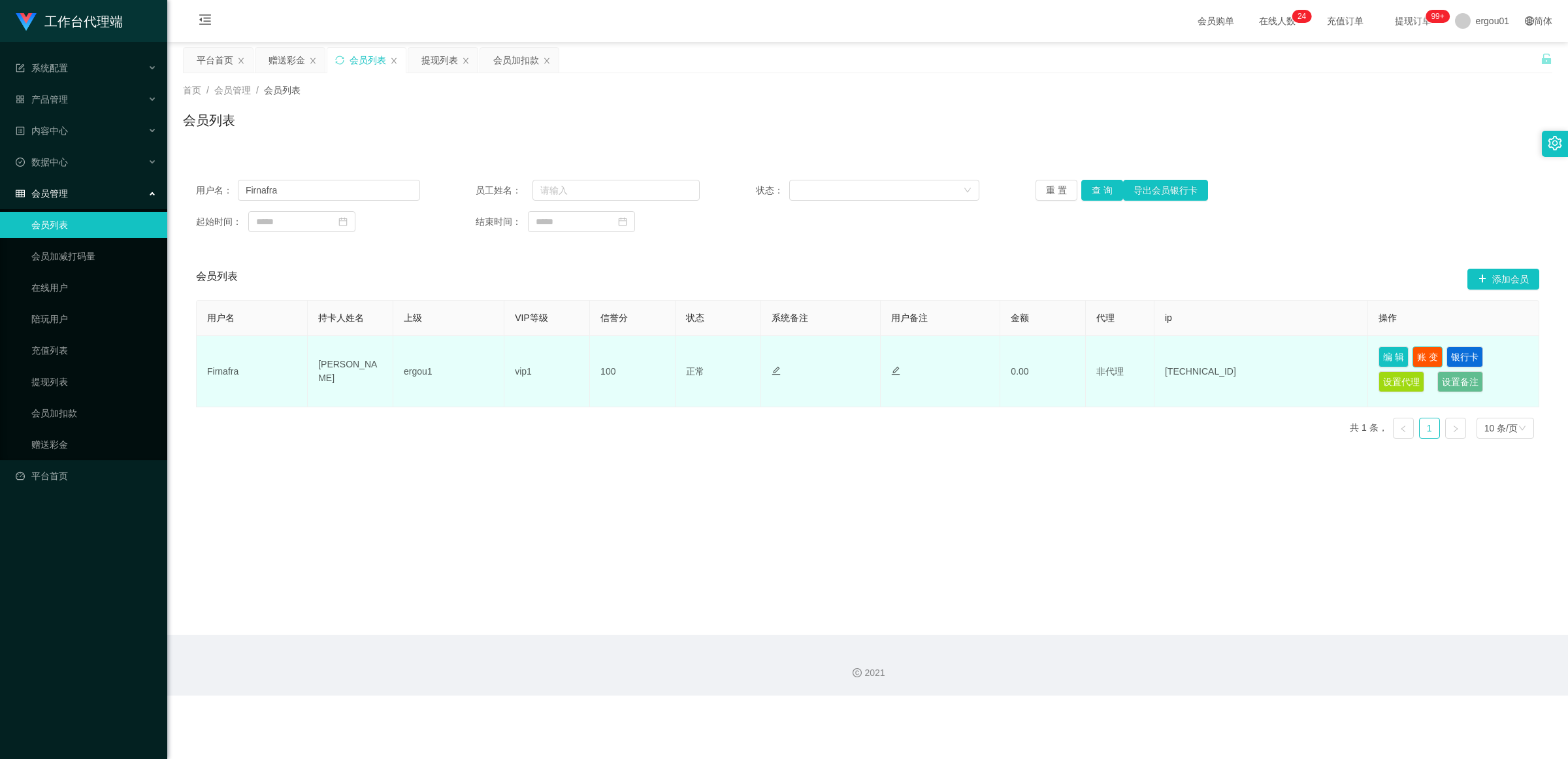
click at [683, 356] on button "账 变" at bounding box center [1428, 356] width 30 height 21
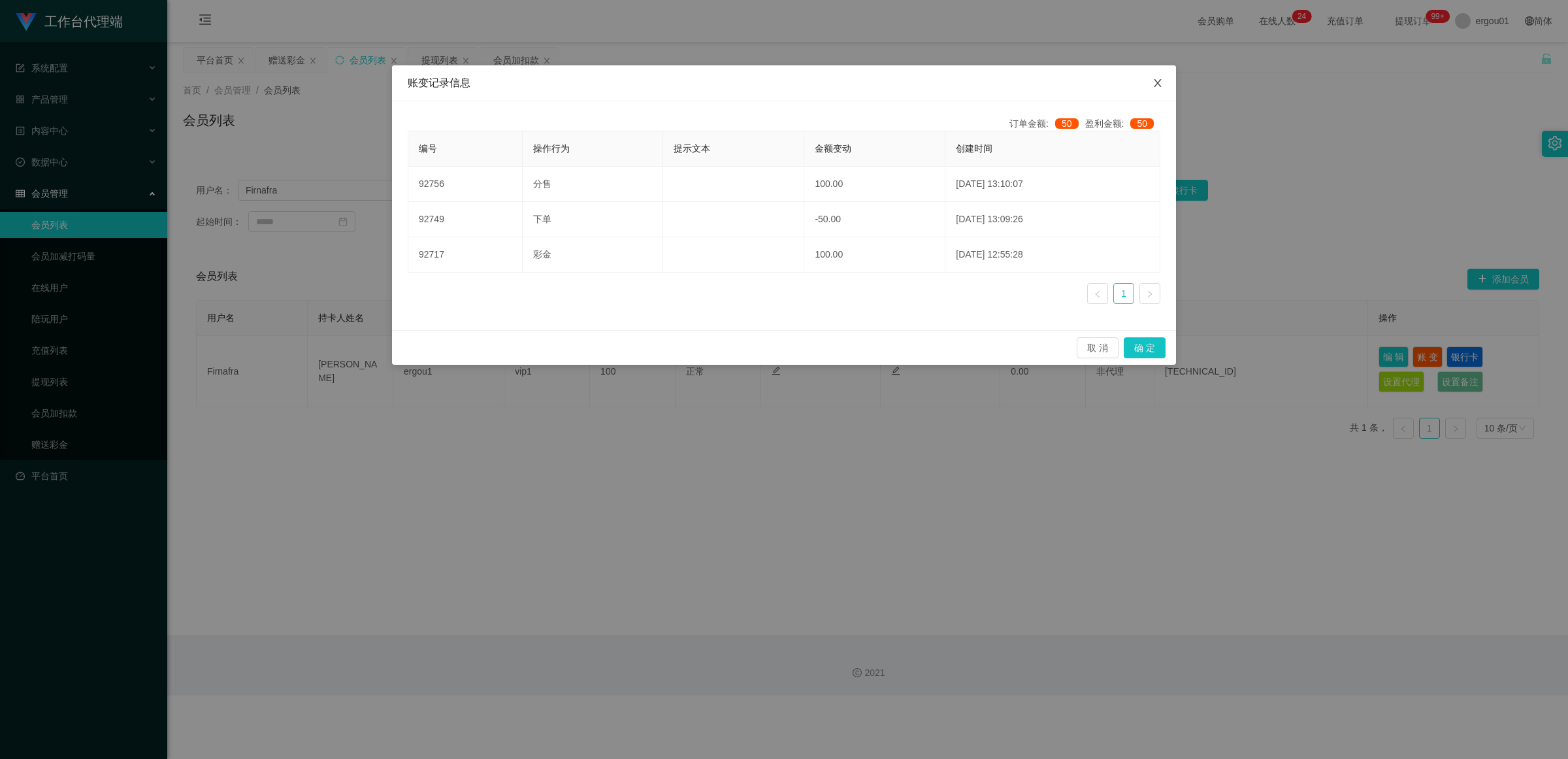
click at [683, 83] on icon "图标: close" at bounding box center [1158, 83] width 10 height 10
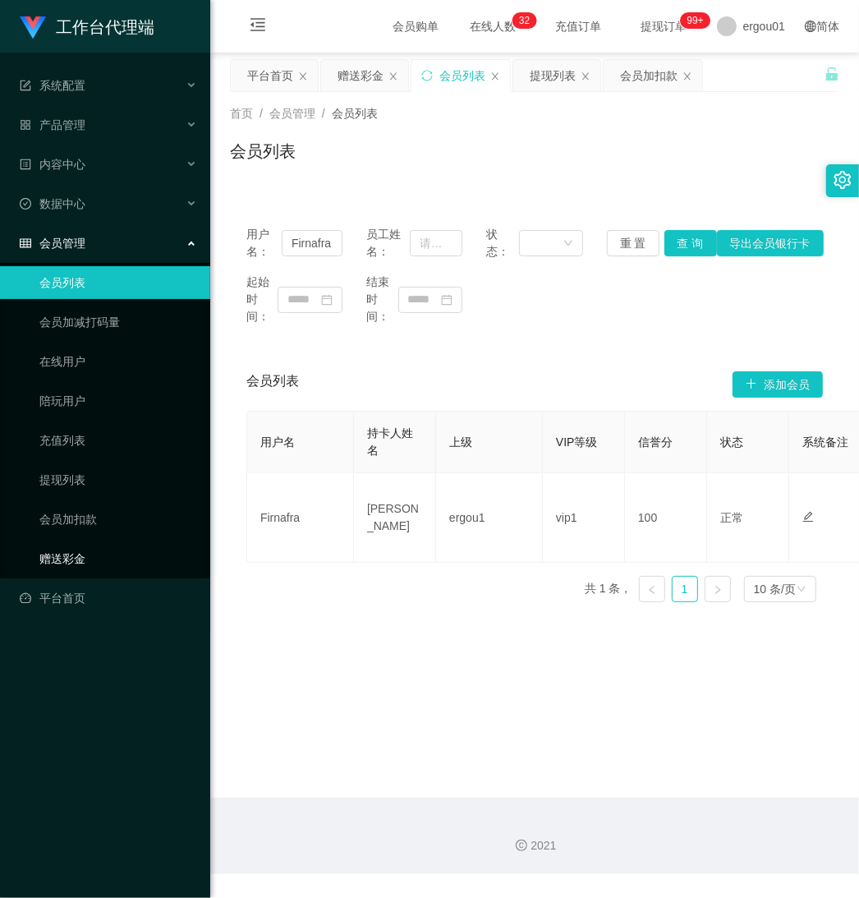
click at [79, 542] on link "赠送彩金" at bounding box center [118, 558] width 158 height 33
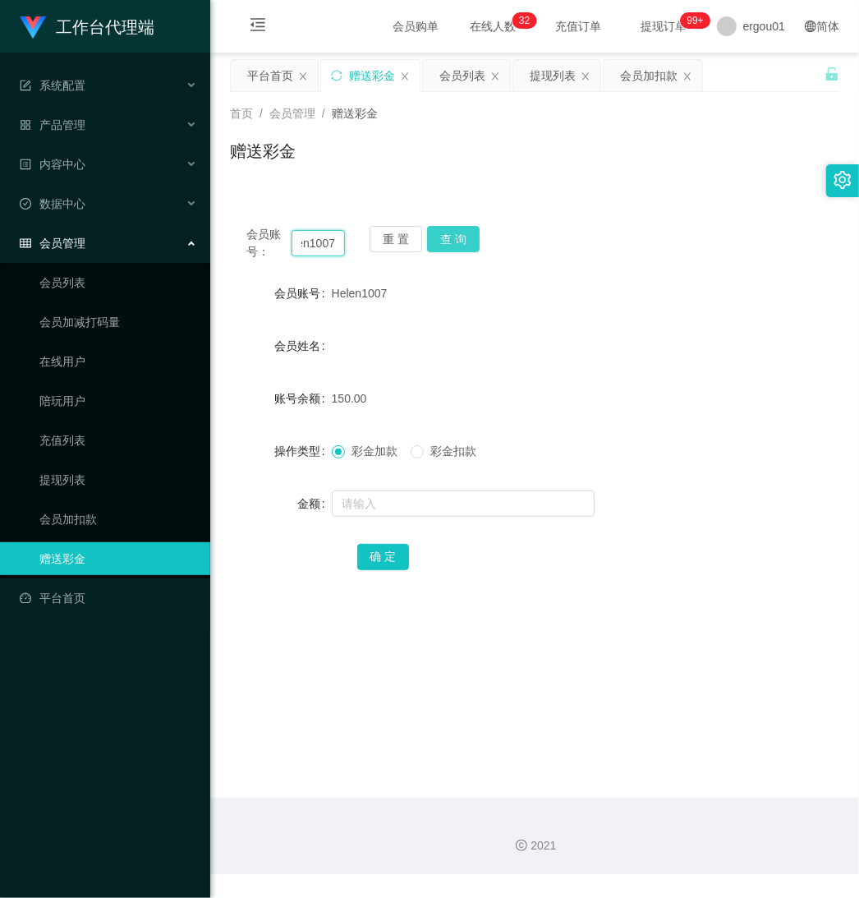
drag, startPoint x: 294, startPoint y: 242, endPoint x: 471, endPoint y: 251, distance: 176.8
click at [471, 251] on div "会员账号： Helen1007 重 置 查 询" at bounding box center [534, 243] width 609 height 34
paste input "jasperooi"
type input "jasperooi"
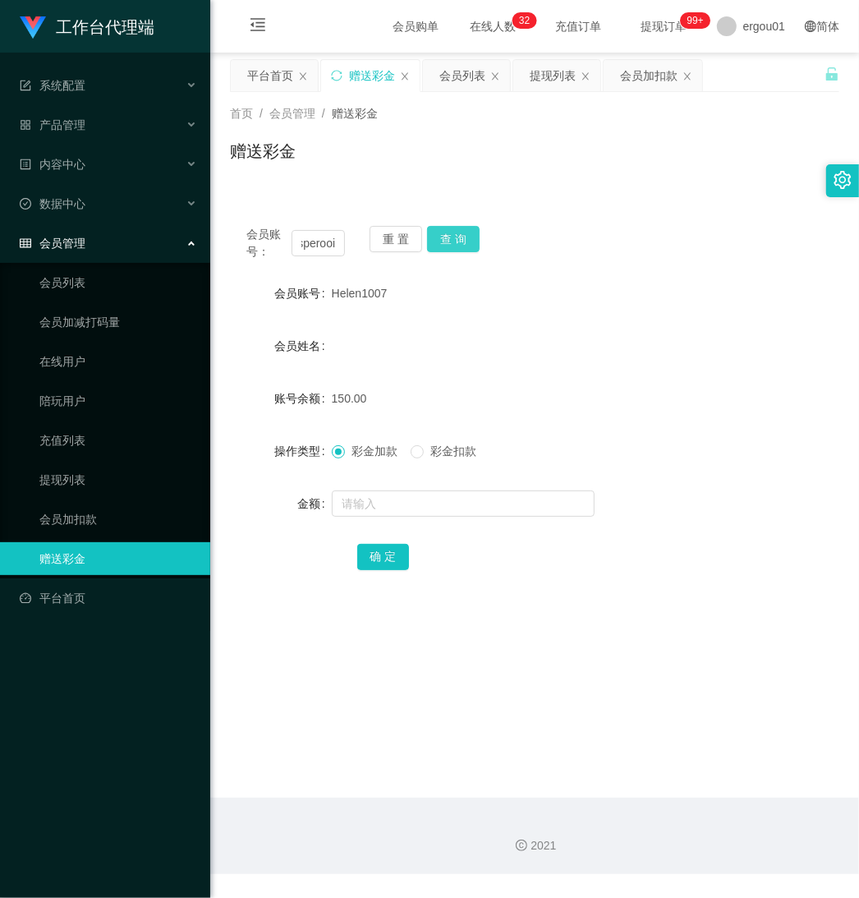
drag, startPoint x: 462, startPoint y: 228, endPoint x: 466, endPoint y: 251, distance: 23.2
click at [462, 228] on button "查 询" at bounding box center [453, 239] width 53 height 26
drag, startPoint x: 379, startPoint y: 512, endPoint x: 388, endPoint y: 512, distance: 9.0
click at [379, 512] on input "text" at bounding box center [463, 503] width 263 height 26
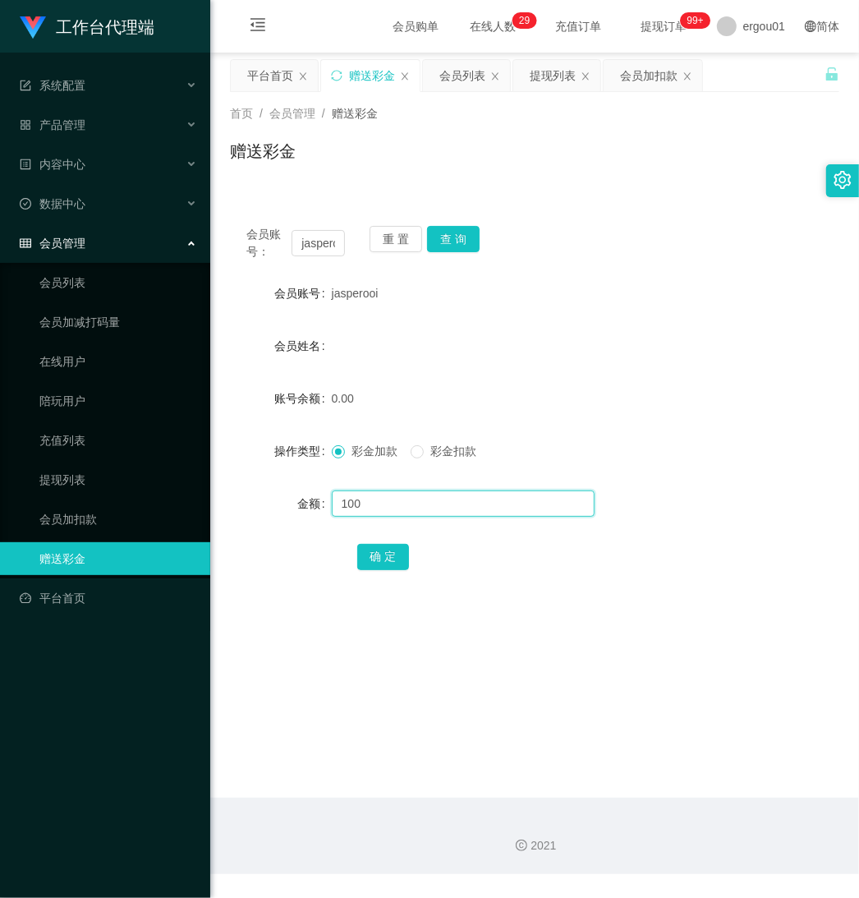
type input "100"
click at [375, 553] on button "确 定" at bounding box center [383, 557] width 53 height 26
drag, startPoint x: 297, startPoint y: 245, endPoint x: 577, endPoint y: 265, distance: 281.7
click at [577, 265] on div "会员账号： jasperooi 重 置 查 询 会员账号 jasperooi 会员姓名 账号余额 100.00 操作类型 彩金加款 彩金扣款 金额 确 定" at bounding box center [534, 408] width 609 height 399
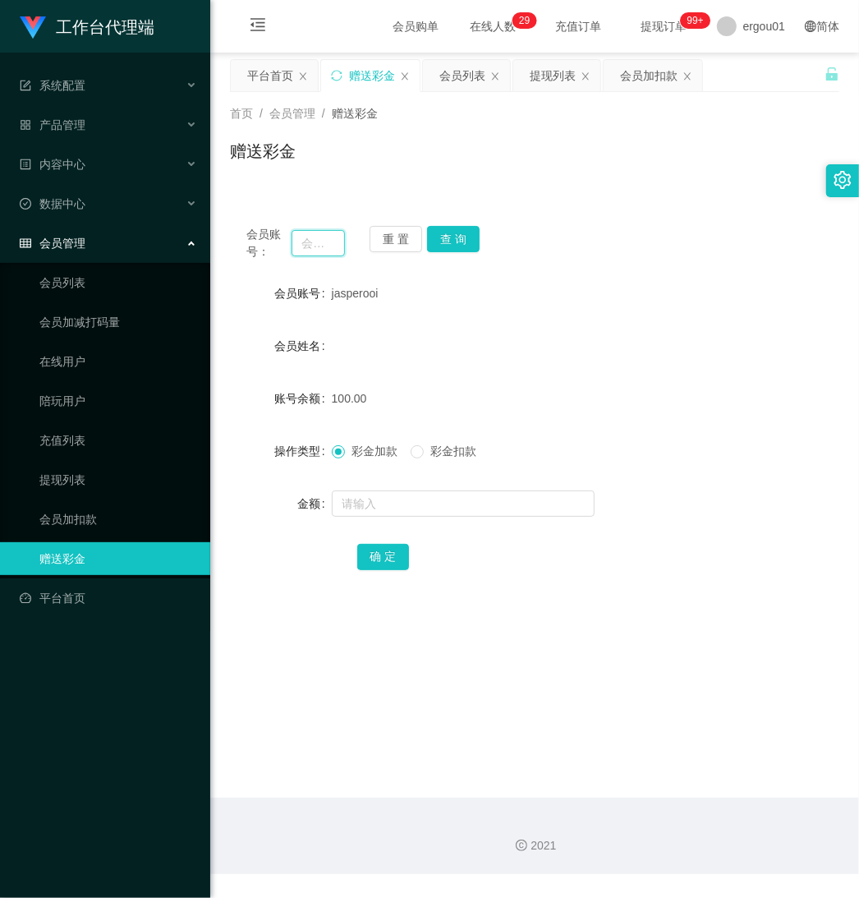
scroll to position [0, 0]
click at [327, 244] on input "text" at bounding box center [318, 243] width 53 height 26
paste input "Helen1007"
type input "Helen1007"
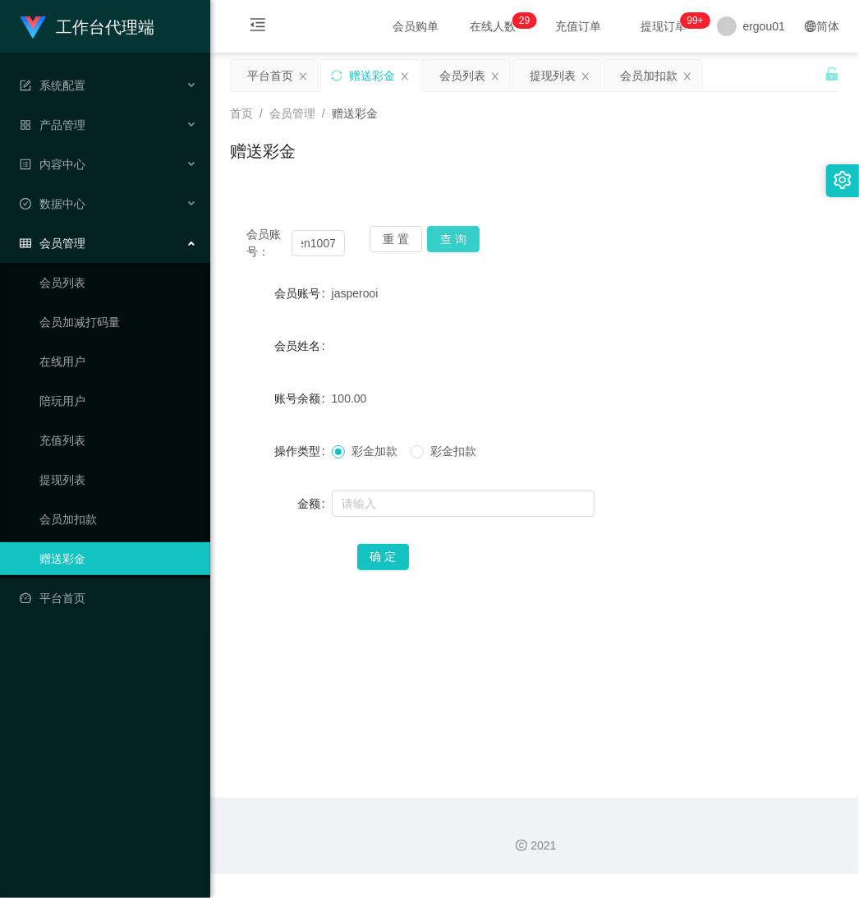
drag, startPoint x: 457, startPoint y: 236, endPoint x: 551, endPoint y: 228, distance: 94.8
click at [457, 236] on button "查 询" at bounding box center [453, 239] width 53 height 26
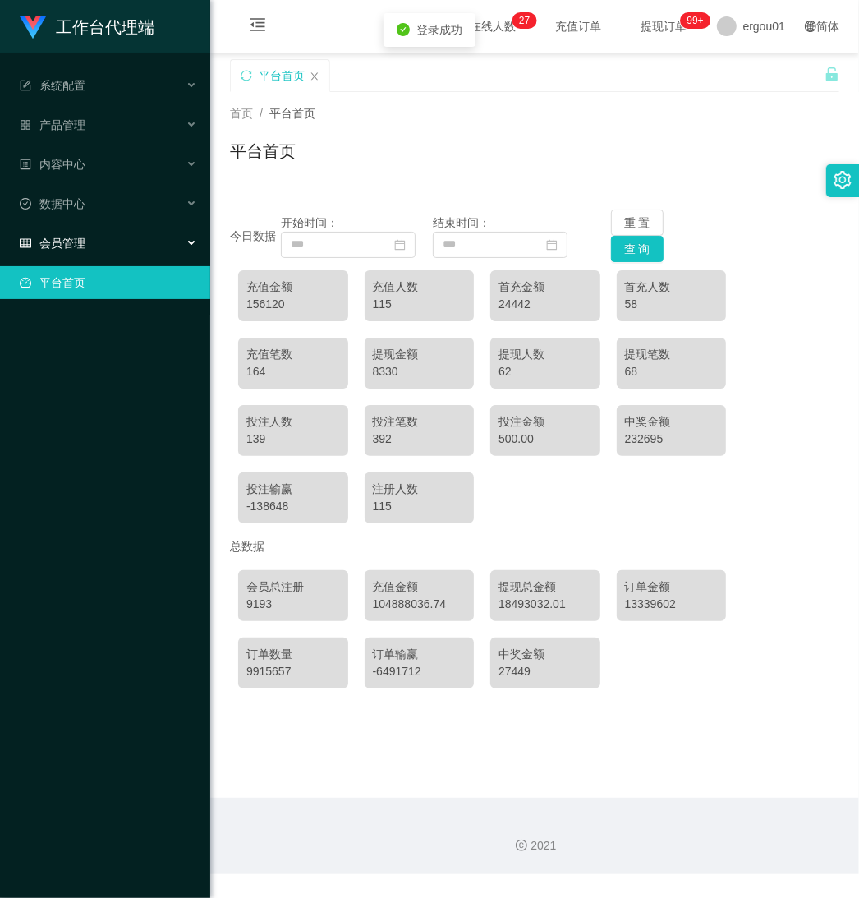
click at [89, 237] on div "会员管理" at bounding box center [105, 243] width 210 height 33
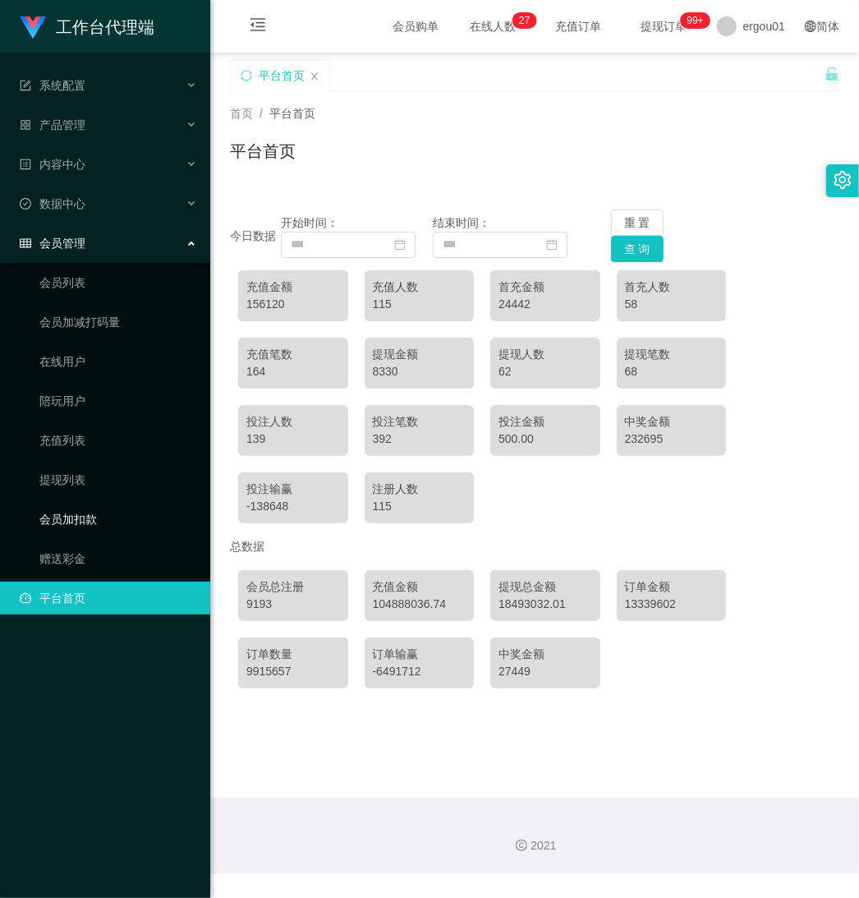
click at [92, 514] on link "会员加扣款" at bounding box center [118, 519] width 158 height 33
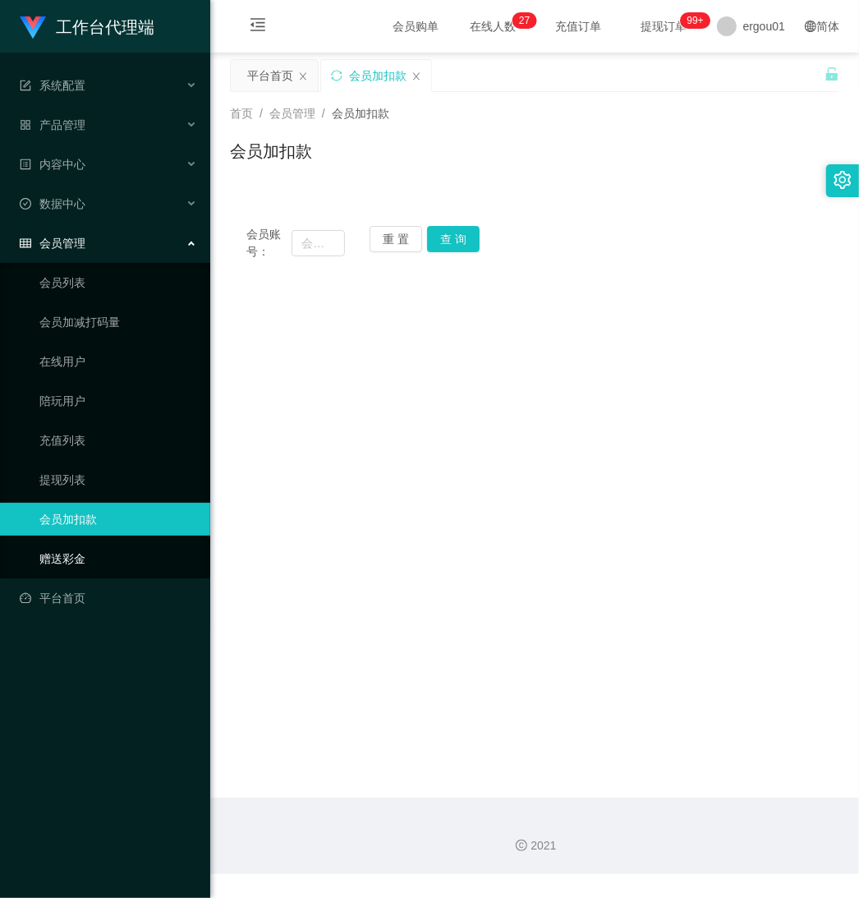
click at [62, 555] on link "赠送彩金" at bounding box center [118, 558] width 158 height 33
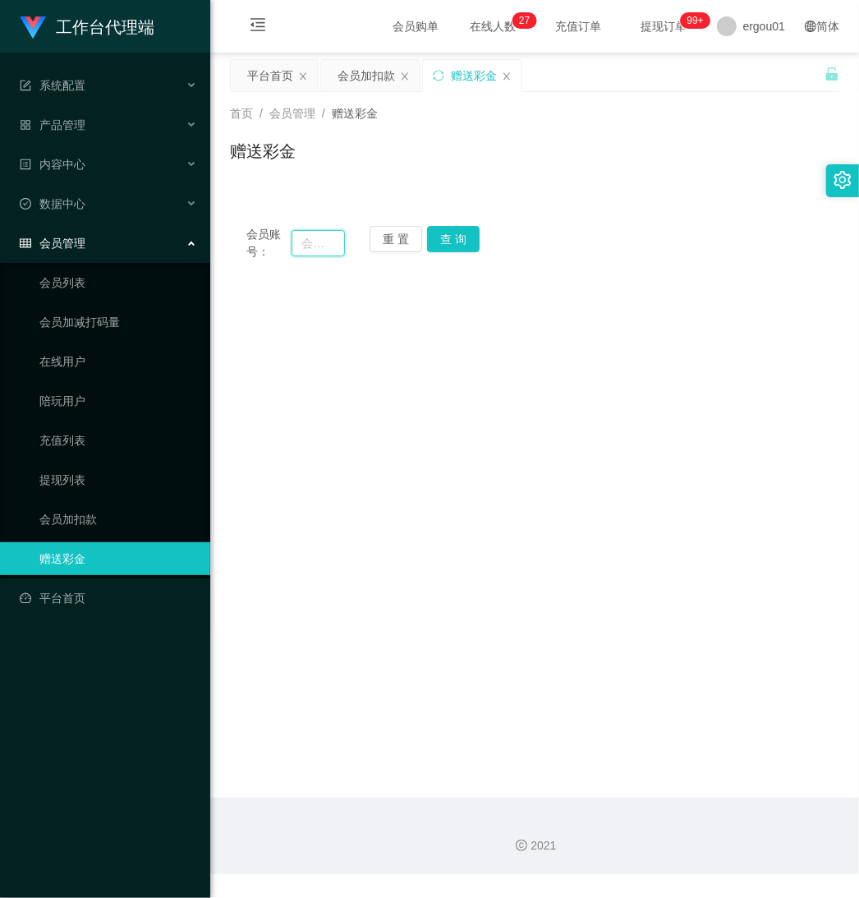
click at [330, 243] on input "text" at bounding box center [318, 243] width 53 height 26
paste input "Firnafra"
type input "Firnafra"
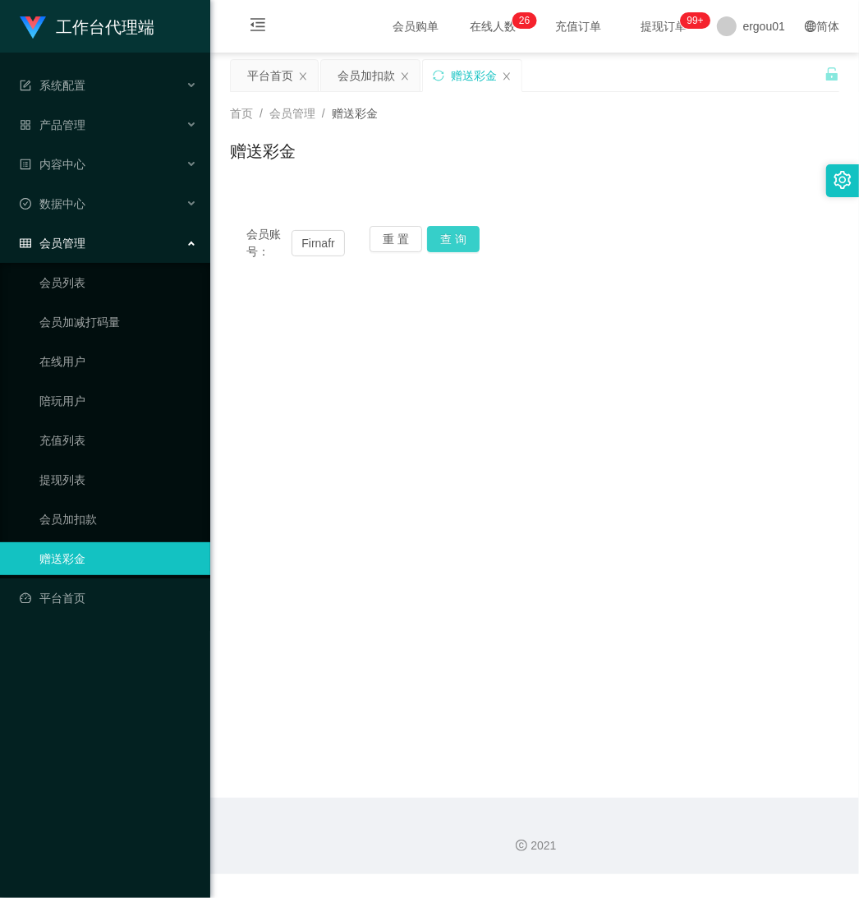
click at [468, 244] on button "查 询" at bounding box center [453, 239] width 53 height 26
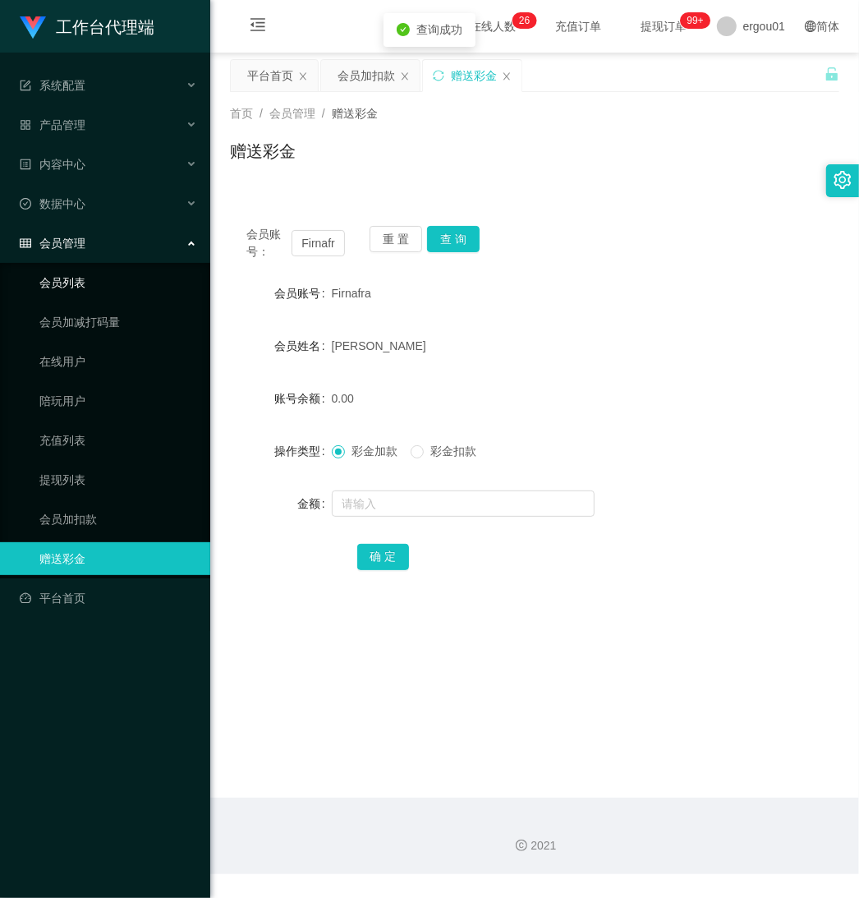
click at [99, 281] on link "会员列表" at bounding box center [118, 282] width 158 height 33
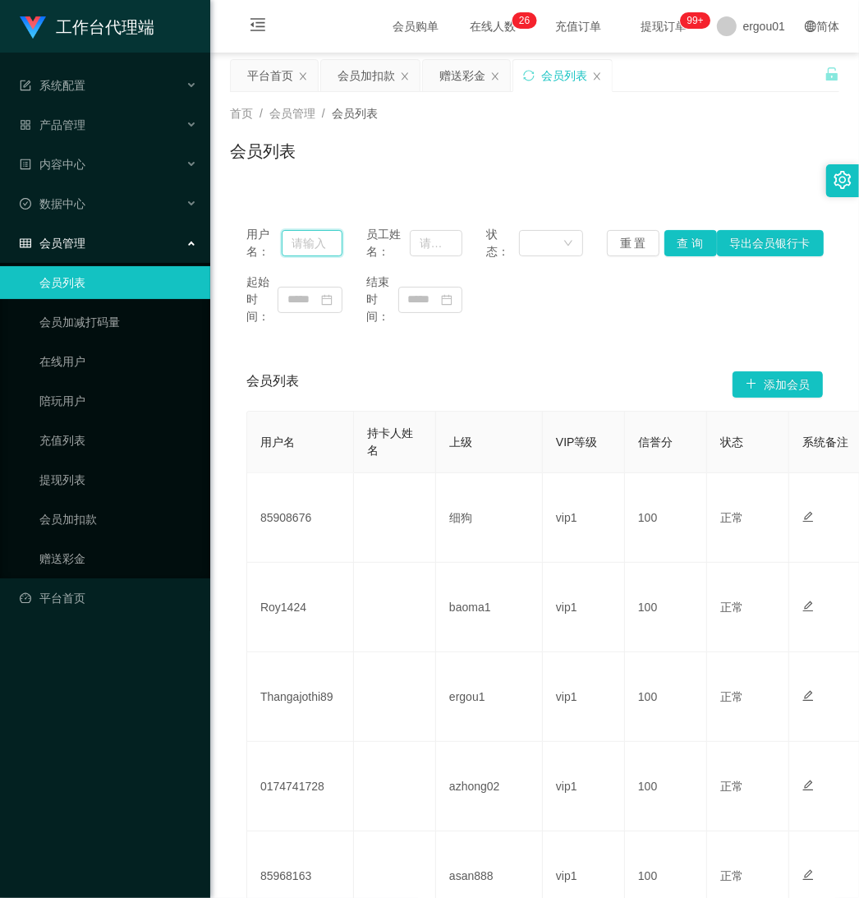
click at [320, 251] on input "text" at bounding box center [312, 243] width 61 height 26
paste input "Firnafra"
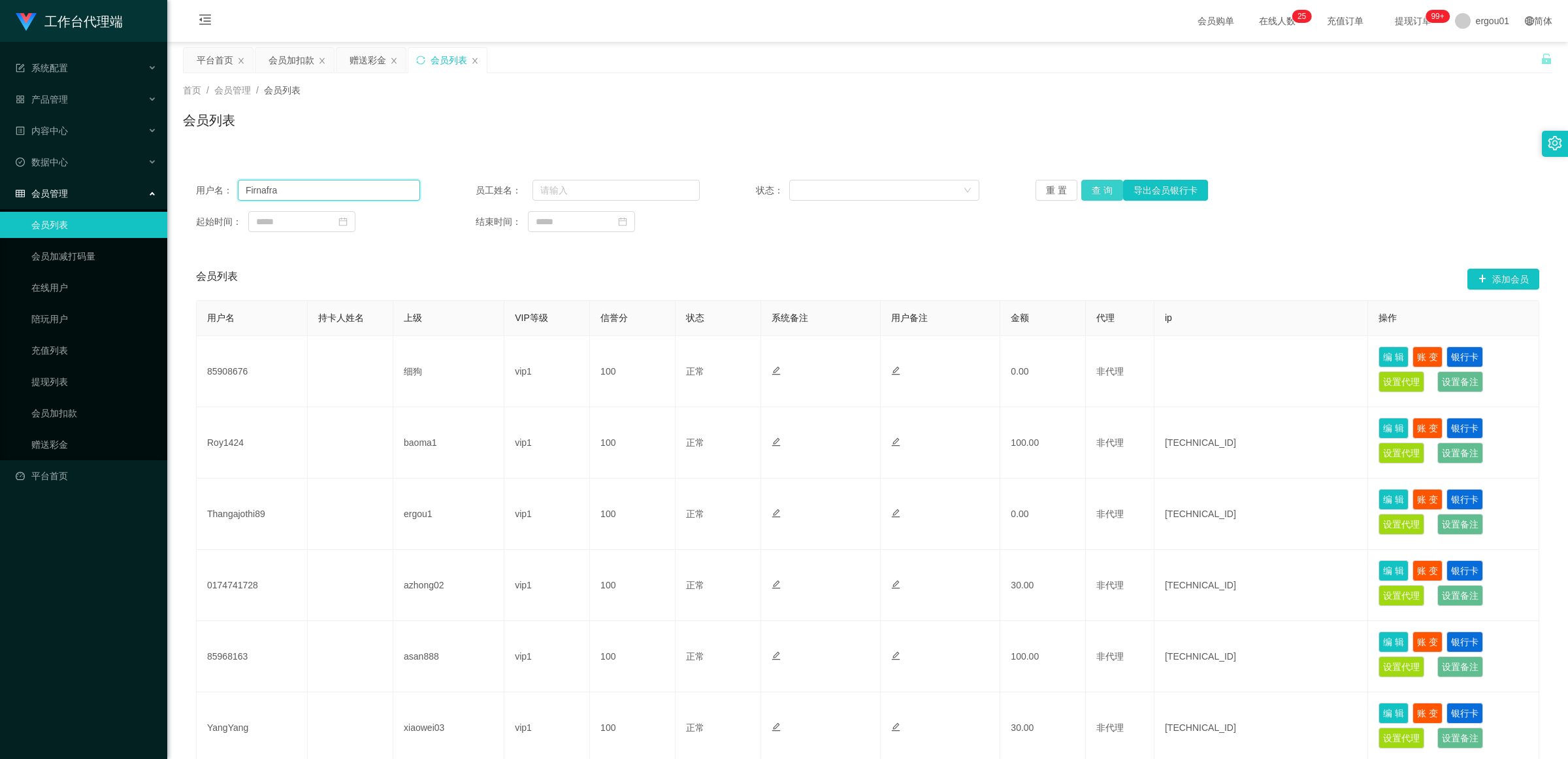
type input "Firnafra"
click at [683, 181] on button "查 询" at bounding box center [1102, 190] width 42 height 21
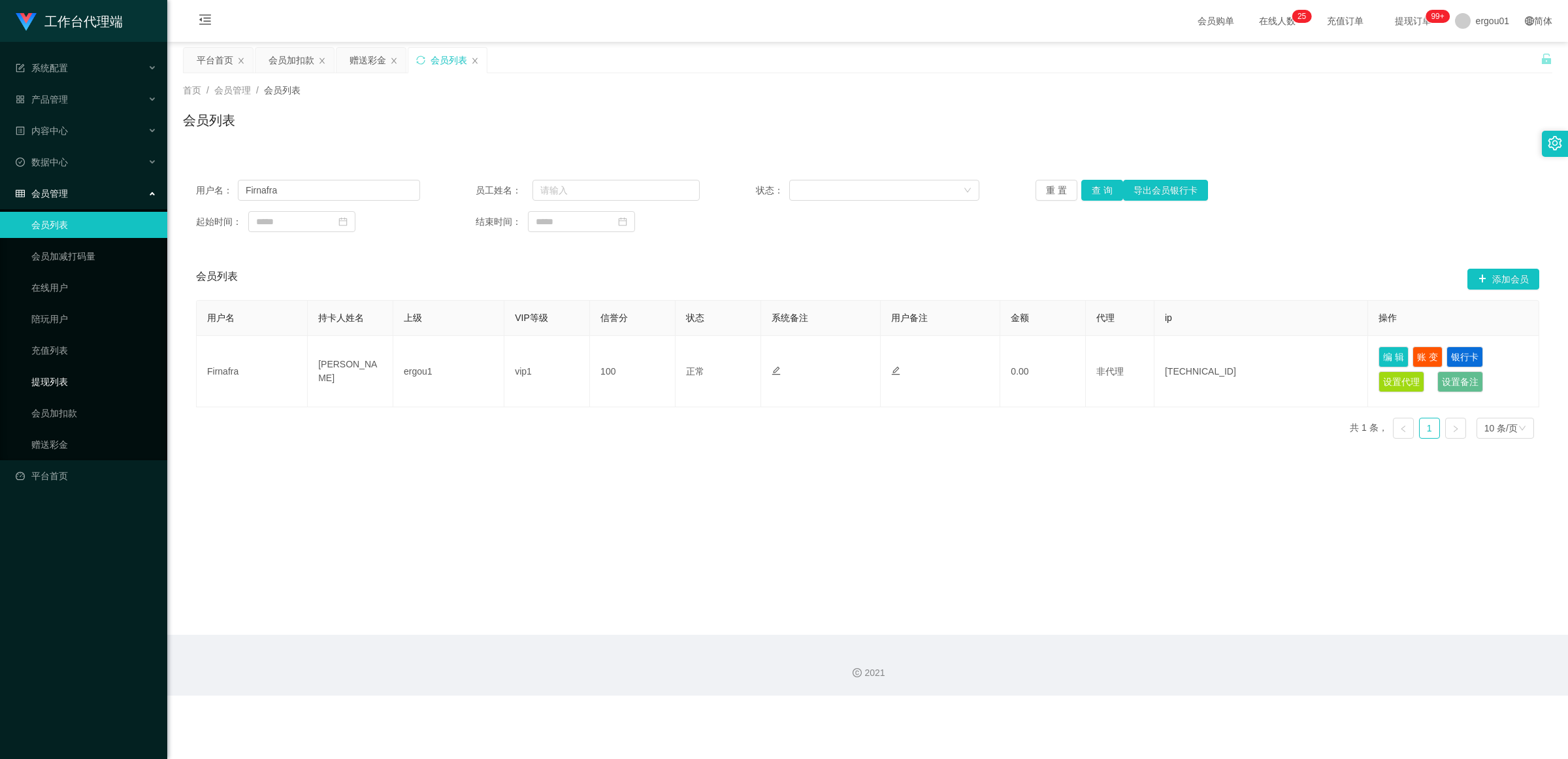
click at [60, 381] on link "提现列表" at bounding box center [94, 381] width 126 height 26
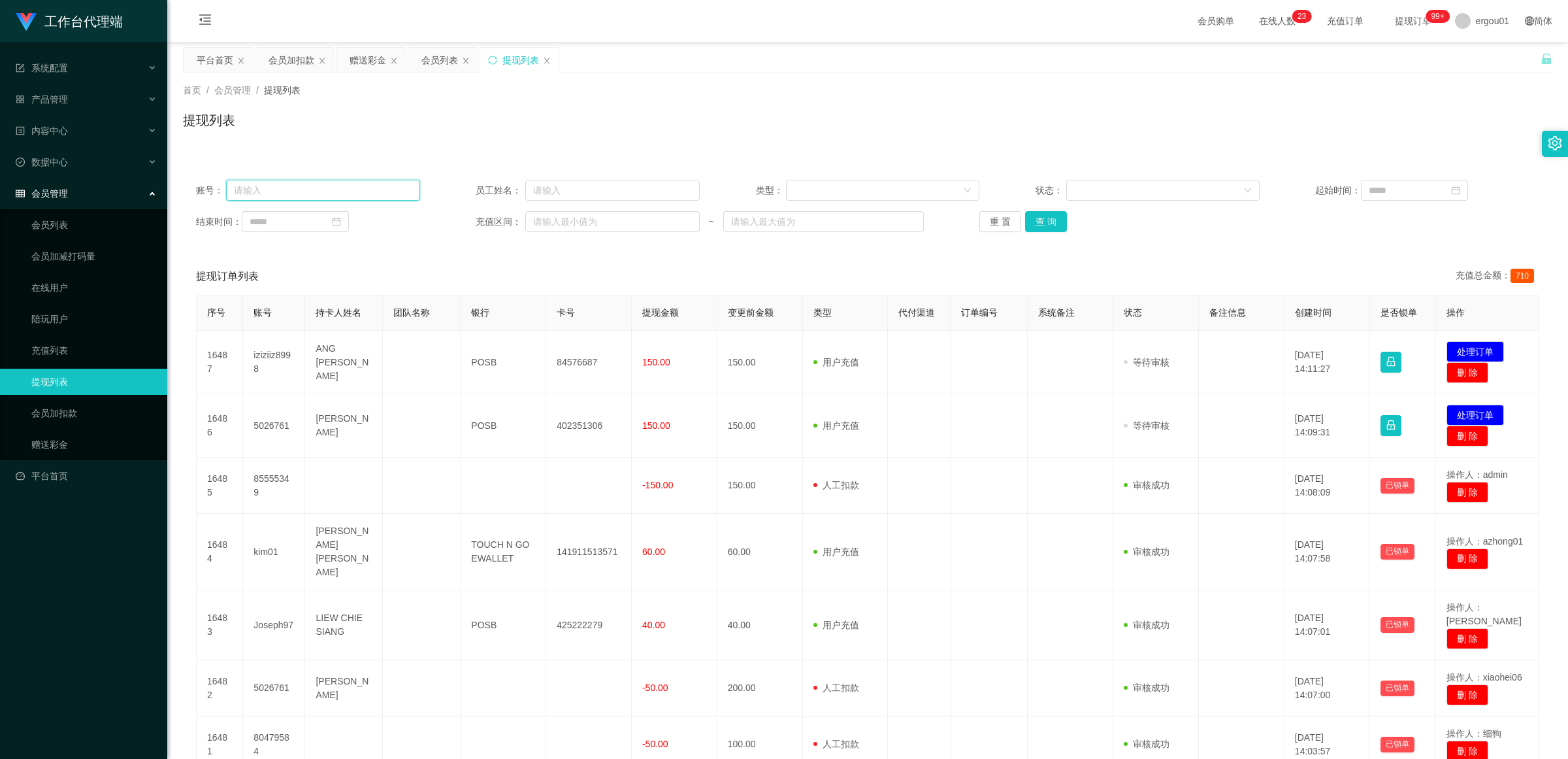
click at [309, 194] on input "text" at bounding box center [322, 190] width 193 height 21
paste input "Firnafra"
type input "Firnafra"
click at [683, 222] on button "查 询" at bounding box center [1046, 221] width 42 height 21
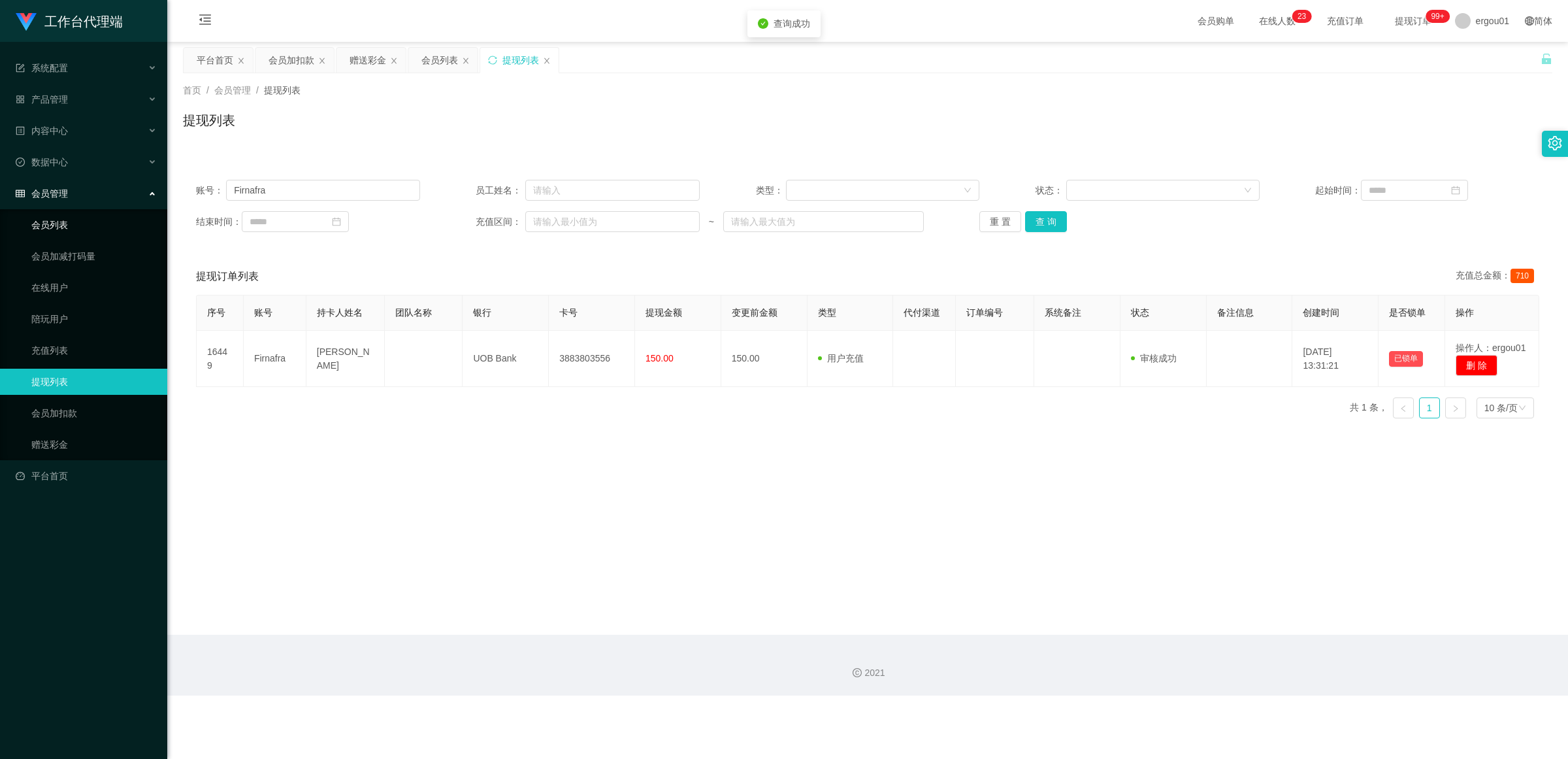
click at [70, 227] on link "会员列表" at bounding box center [94, 224] width 126 height 26
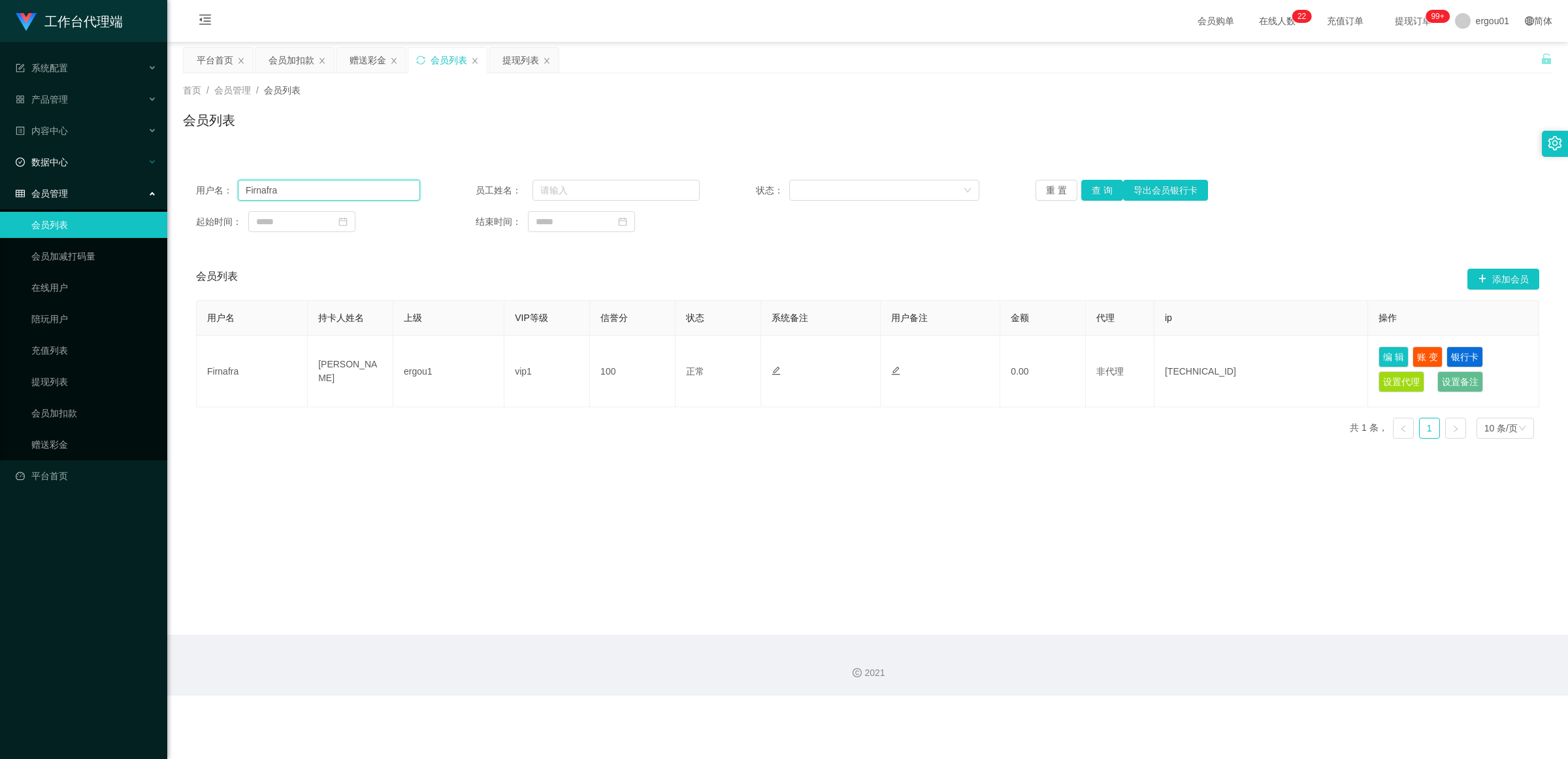
drag, startPoint x: 302, startPoint y: 192, endPoint x: 24, endPoint y: 170, distance: 278.9
click at [20, 172] on section "工作台代理端 系统配置 产品管理 内容中心 数据中心 会员管理 会员列表 会员加减打码量 在线用户 陪玩用户 充值列表 提现列表 会员加扣款 赠送彩金 平台首…" at bounding box center [784, 348] width 1568 height 695
paste input "jasperooi"
type input "jasperooi"
click at [683, 191] on button "查 询" at bounding box center [1102, 190] width 42 height 21
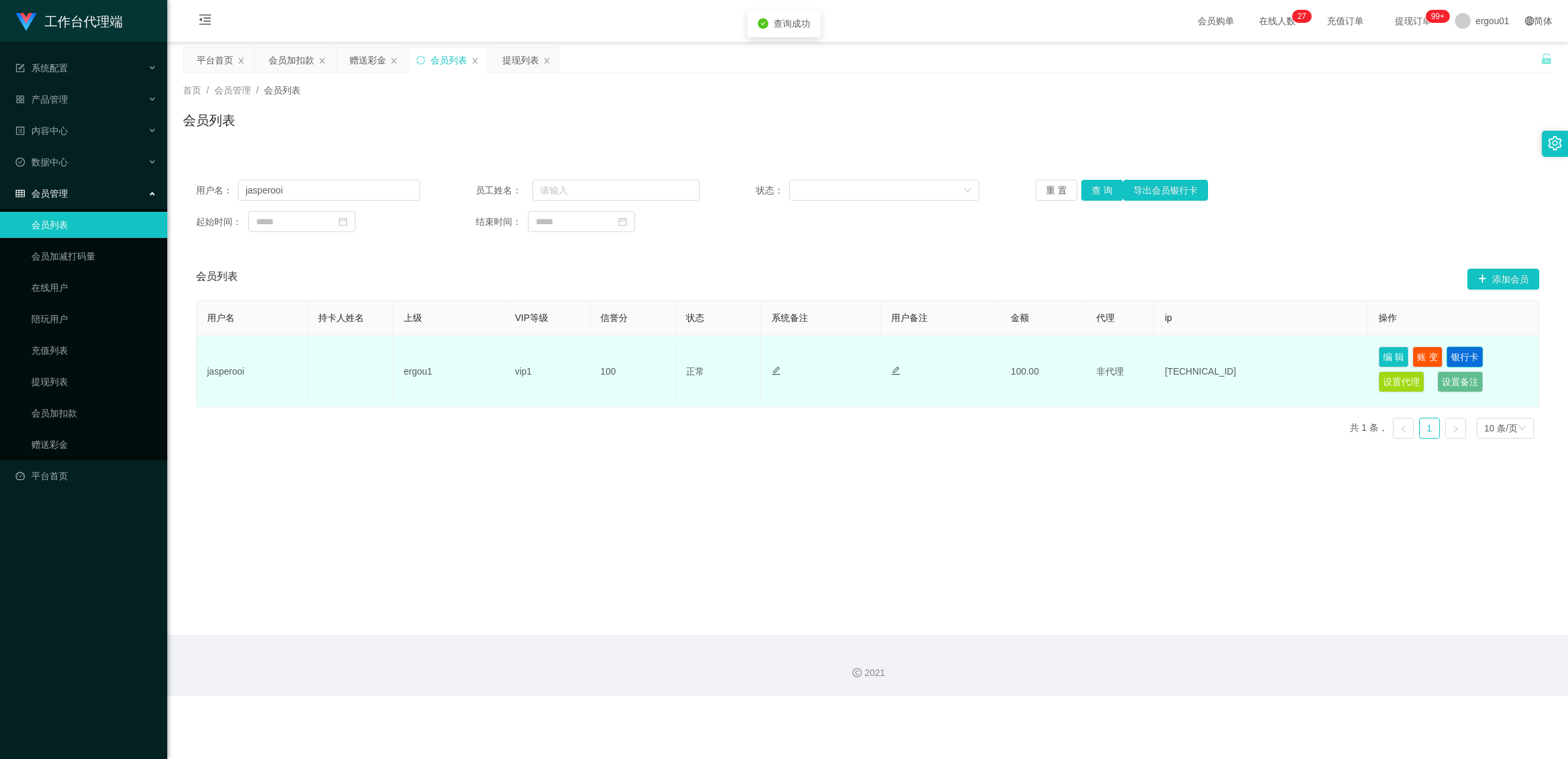
click at [683, 346] on button "银行卡" at bounding box center [1465, 356] width 37 height 21
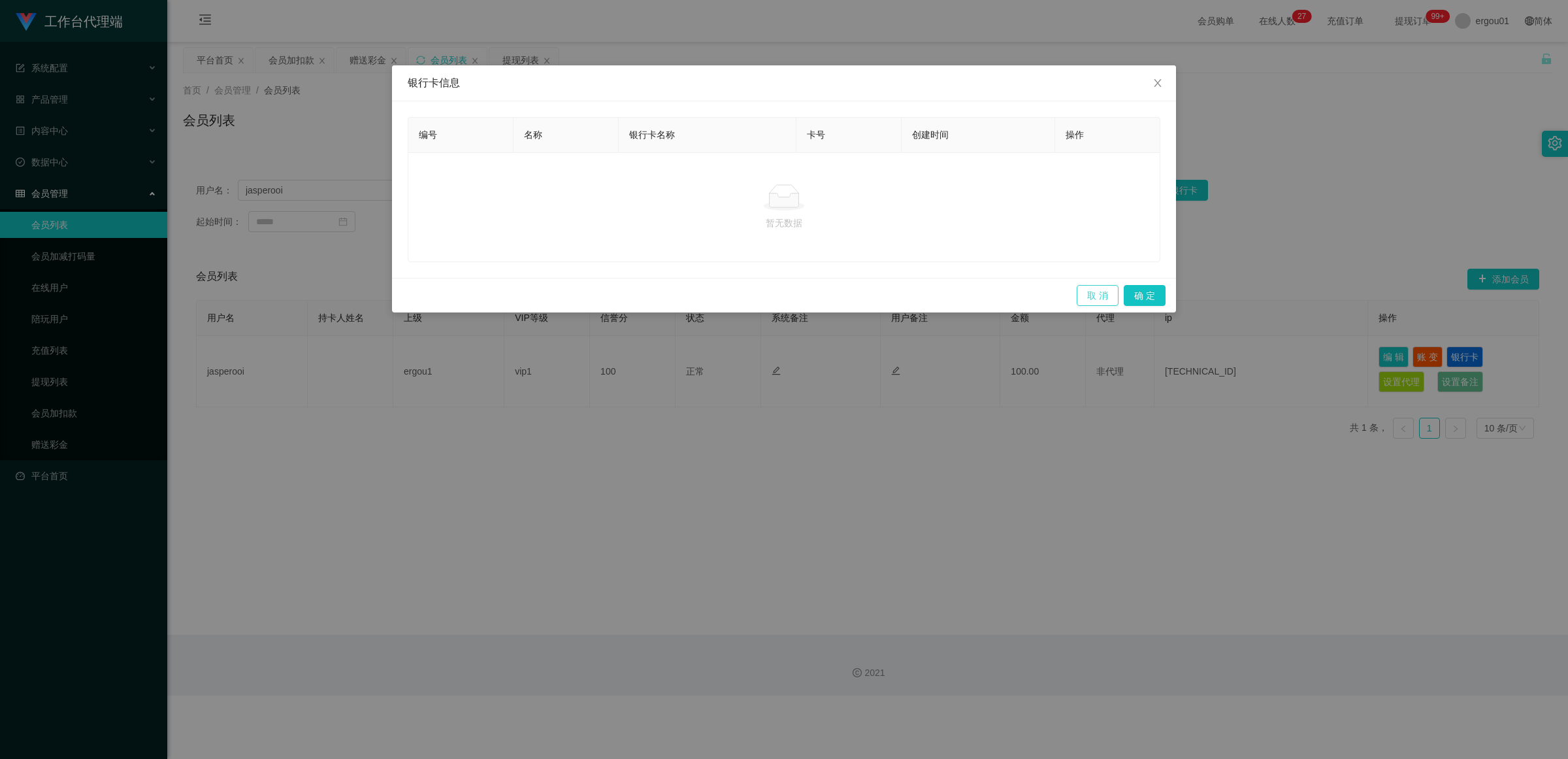
click at [683, 294] on button "取 消" at bounding box center [1098, 295] width 42 height 21
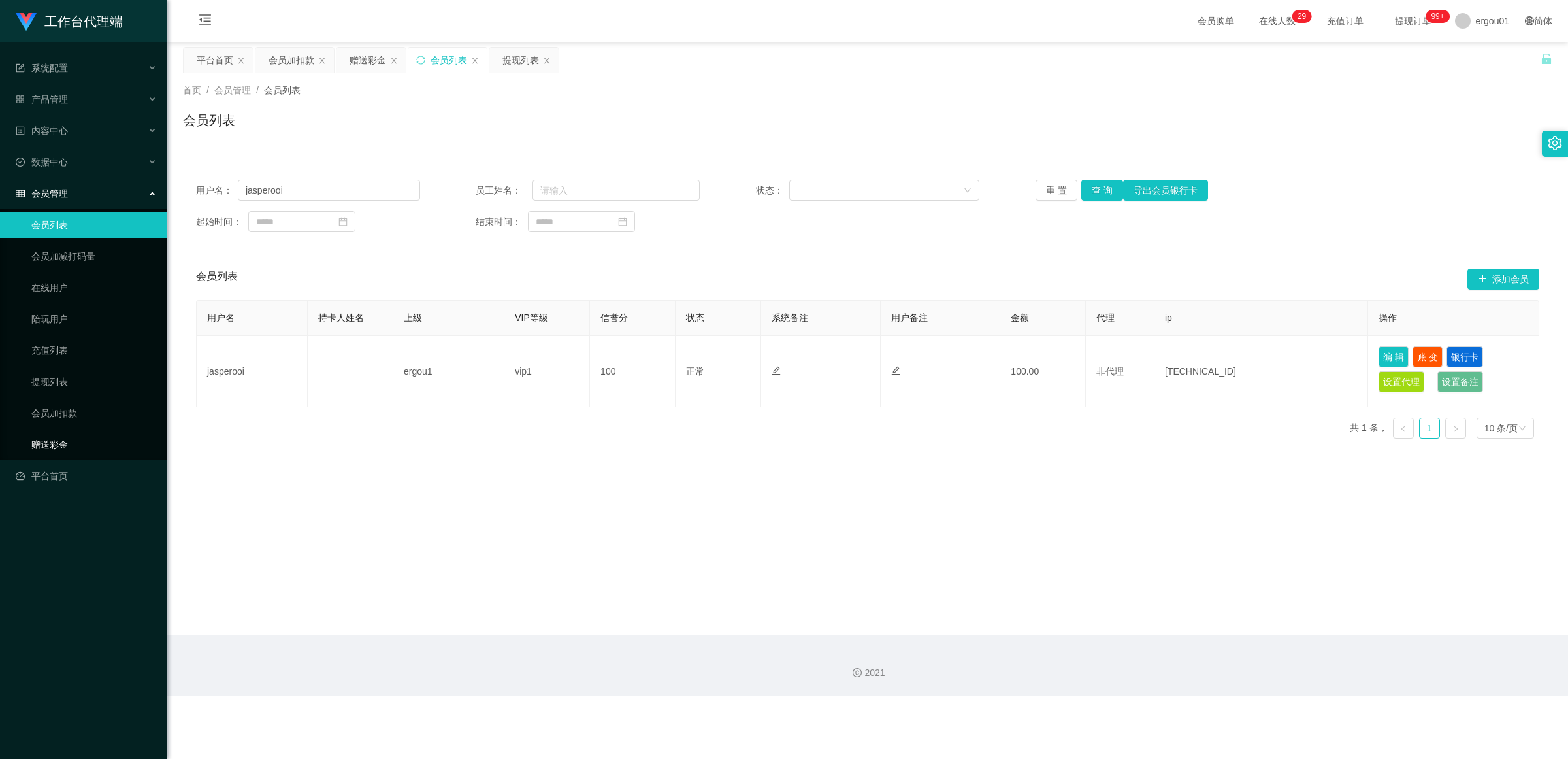
click at [64, 441] on link "赠送彩金" at bounding box center [94, 444] width 126 height 26
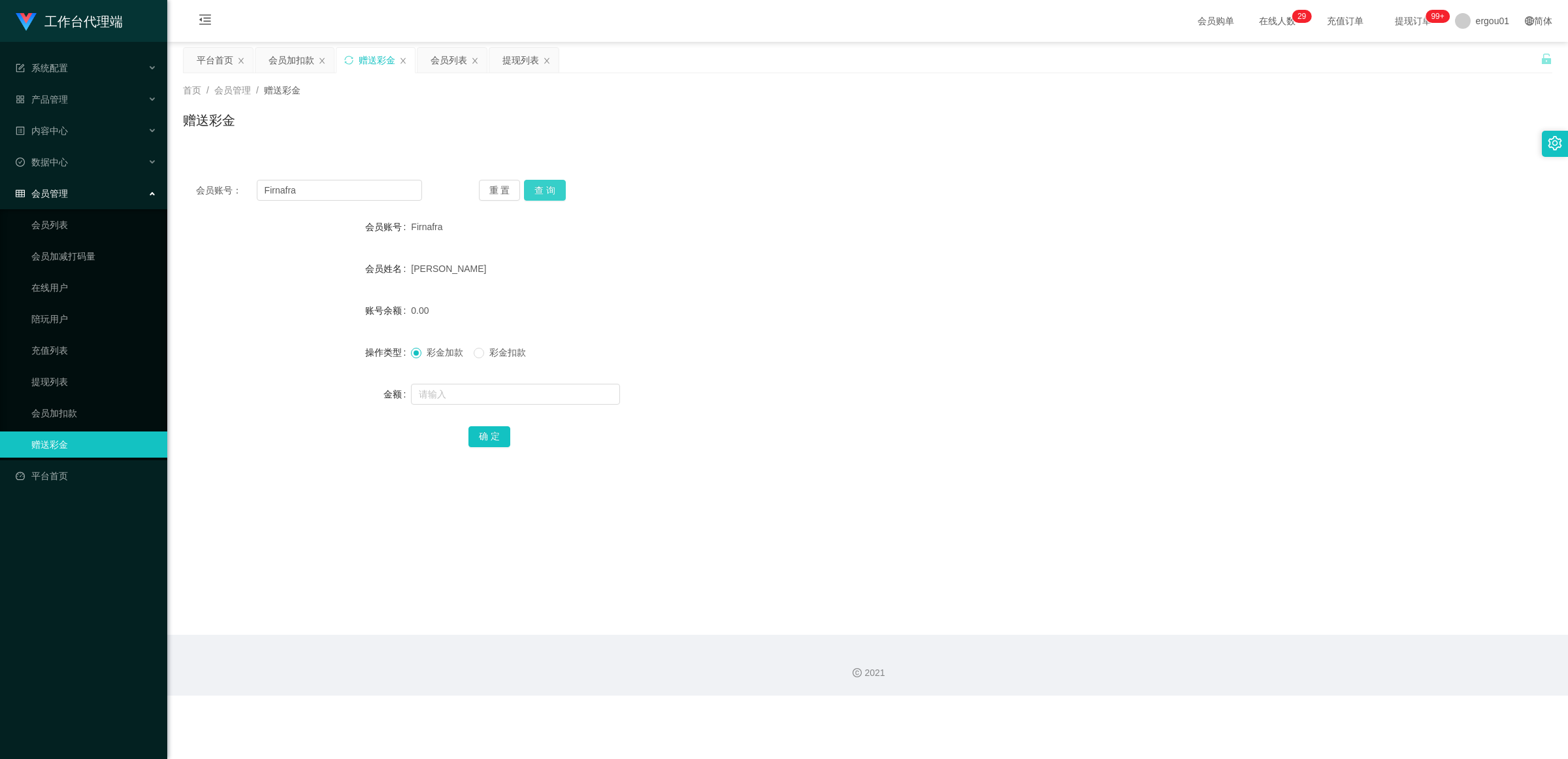
click at [554, 185] on button "查 询" at bounding box center [545, 190] width 42 height 21
drag, startPoint x: 309, startPoint y: 189, endPoint x: 0, endPoint y: 192, distance: 309.0
click at [0, 191] on section "工作台代理端 系统配置 产品管理 内容中心 数据中心 会员管理 会员列表 会员加减打码量 在线用户 陪玩用户 充值列表 提现列表 会员加扣款 赠送彩金 平台首…" at bounding box center [784, 348] width 1568 height 695
paste input "jasperooi"
type input "jasperooi"
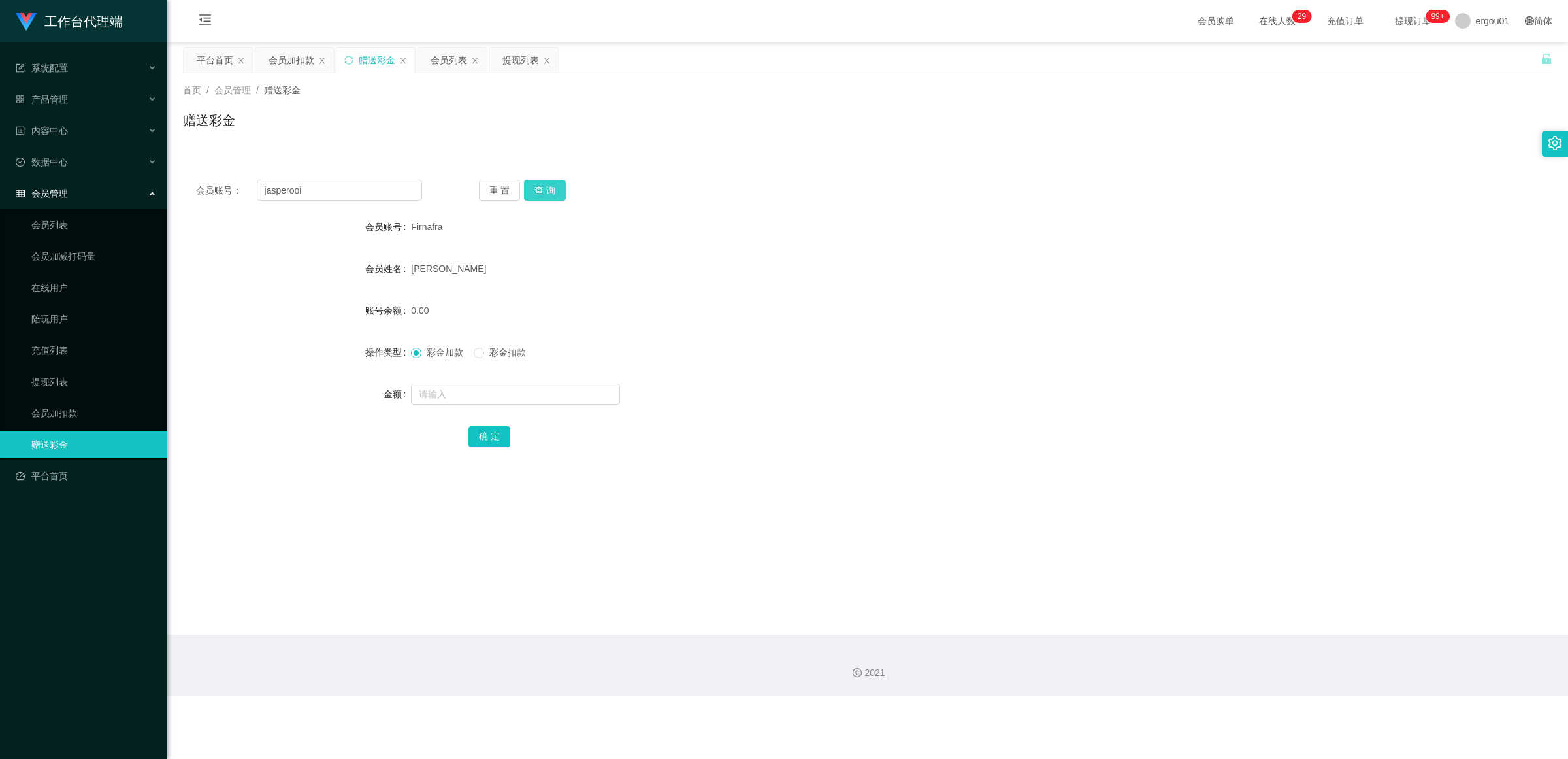
click at [552, 189] on button "查 询" at bounding box center [545, 190] width 42 height 21
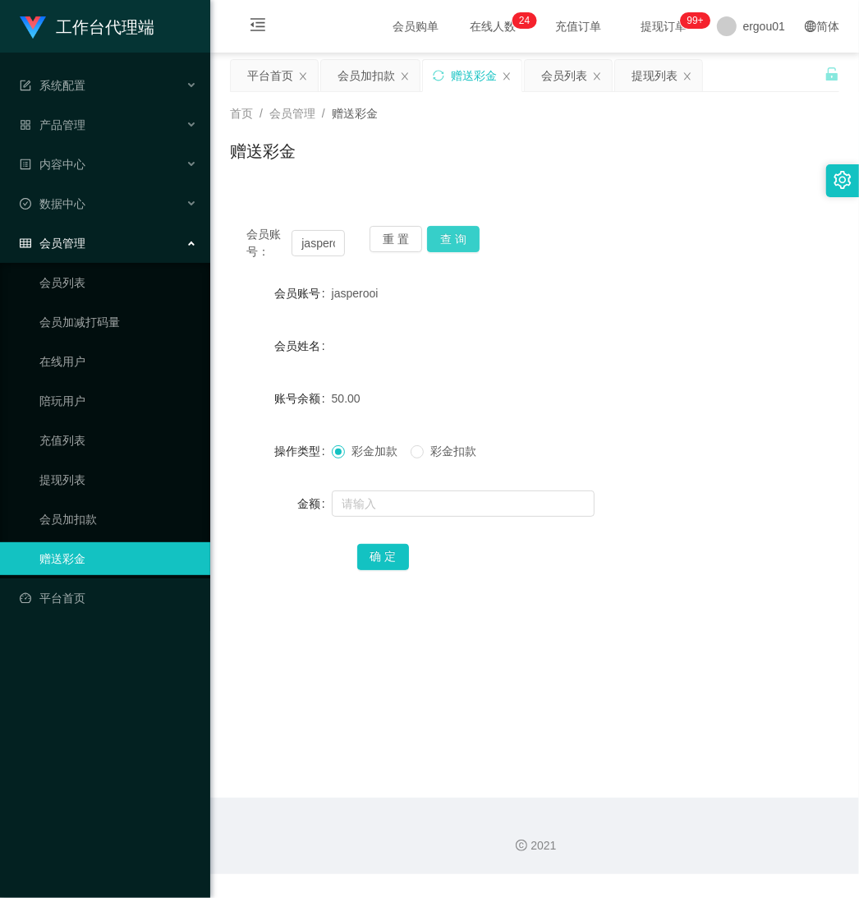
click at [454, 236] on button "查 询" at bounding box center [453, 239] width 53 height 26
click at [452, 230] on button "查 询" at bounding box center [453, 239] width 53 height 26
click at [82, 282] on link "会员列表" at bounding box center [118, 282] width 158 height 33
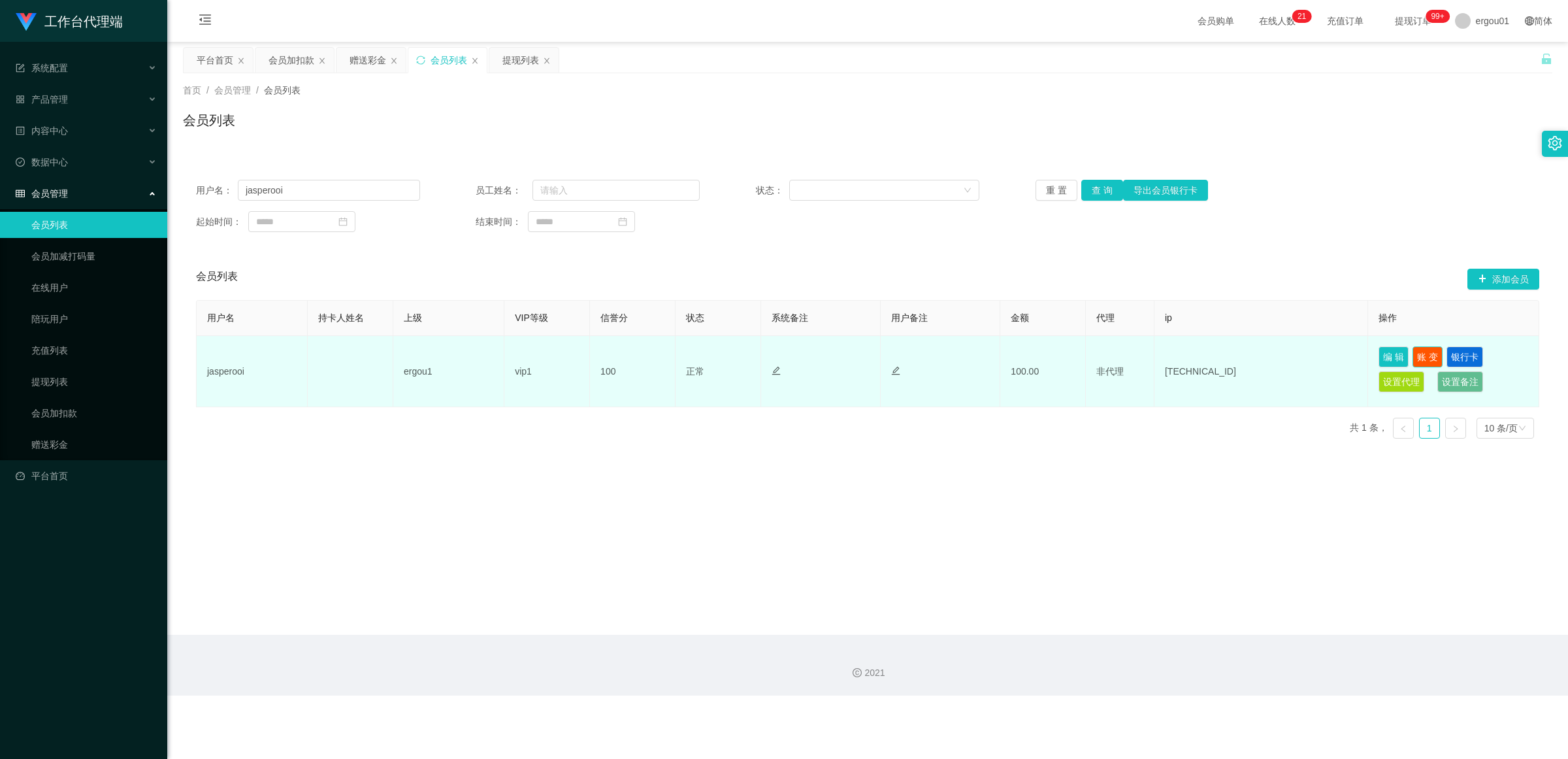
click at [683, 356] on button "账 变" at bounding box center [1428, 356] width 30 height 21
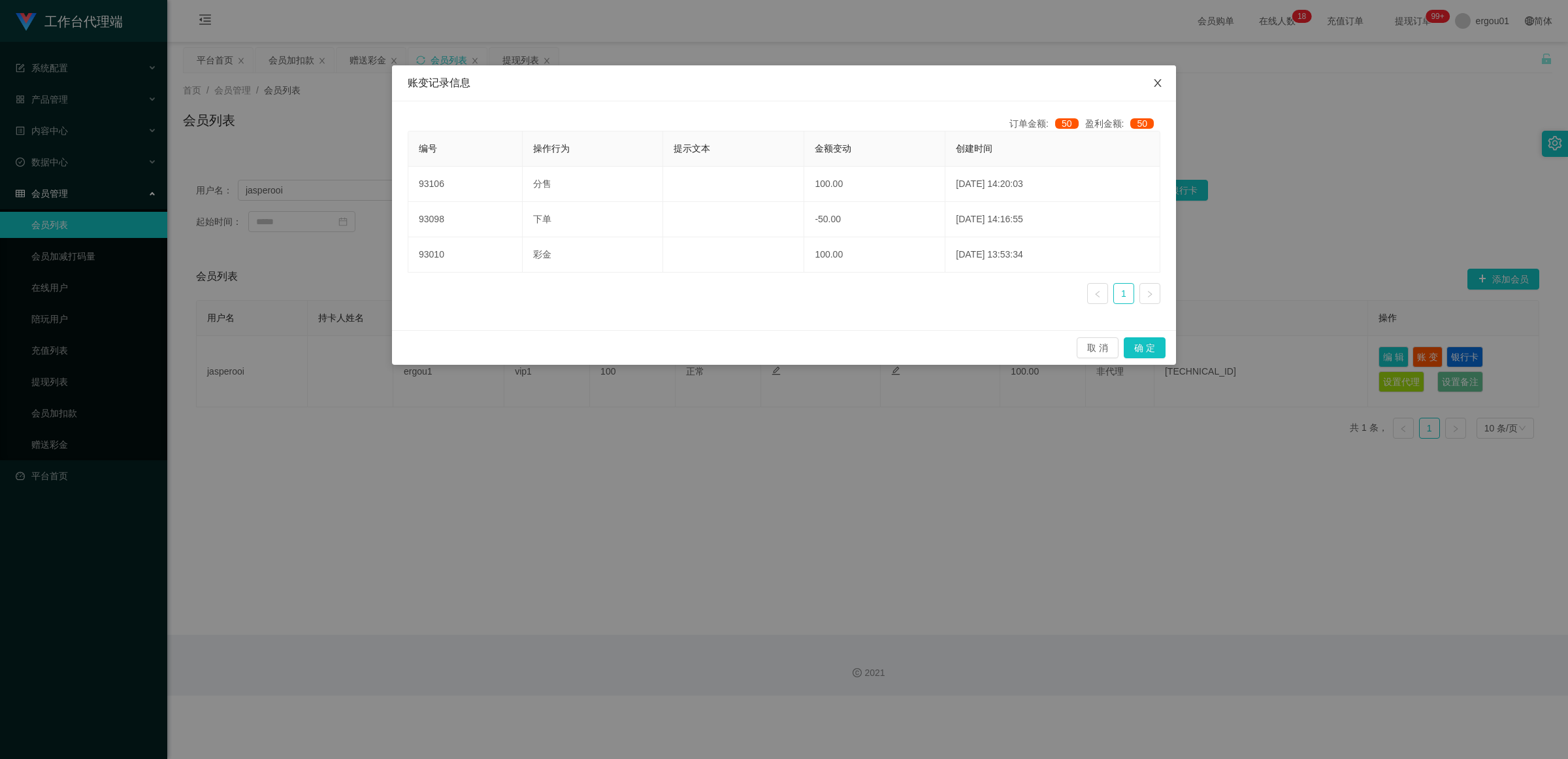
click at [683, 84] on icon "图标: close" at bounding box center [1158, 83] width 7 height 8
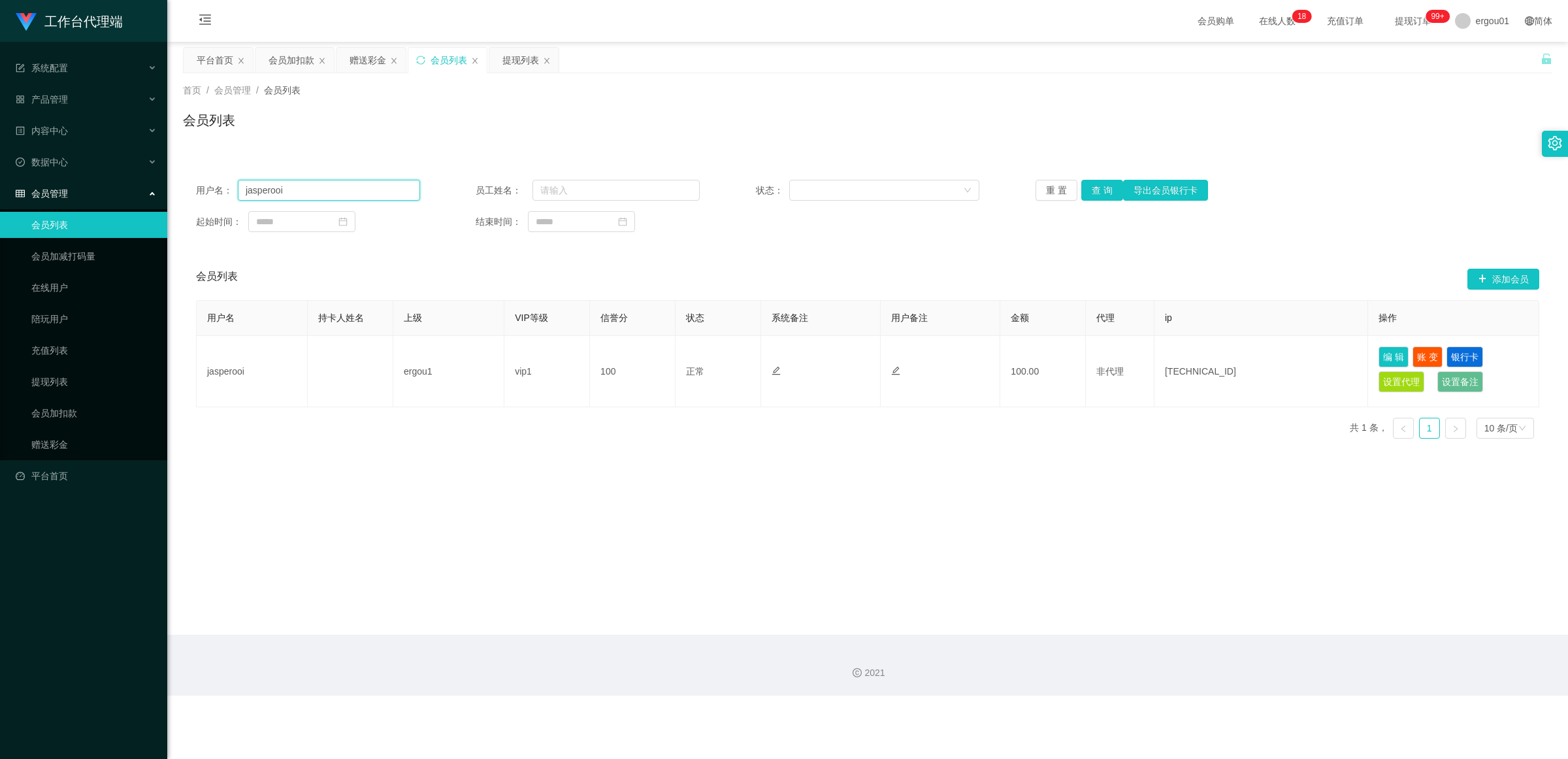
drag, startPoint x: 234, startPoint y: 186, endPoint x: 17, endPoint y: 146, distance: 220.7
click at [0, 148] on section "工作台代理端 系统配置 产品管理 内容中心 数据中心 会员管理 会员列表 会员加减打码量 在线用户 陪玩用户 充值列表 提现列表 会员加扣款 赠送彩金 平台首…" at bounding box center [784, 348] width 1568 height 695
paste input "text"
drag, startPoint x: 317, startPoint y: 200, endPoint x: 310, endPoint y: 196, distance: 8.1
click at [313, 197] on input "text" at bounding box center [329, 190] width 182 height 21
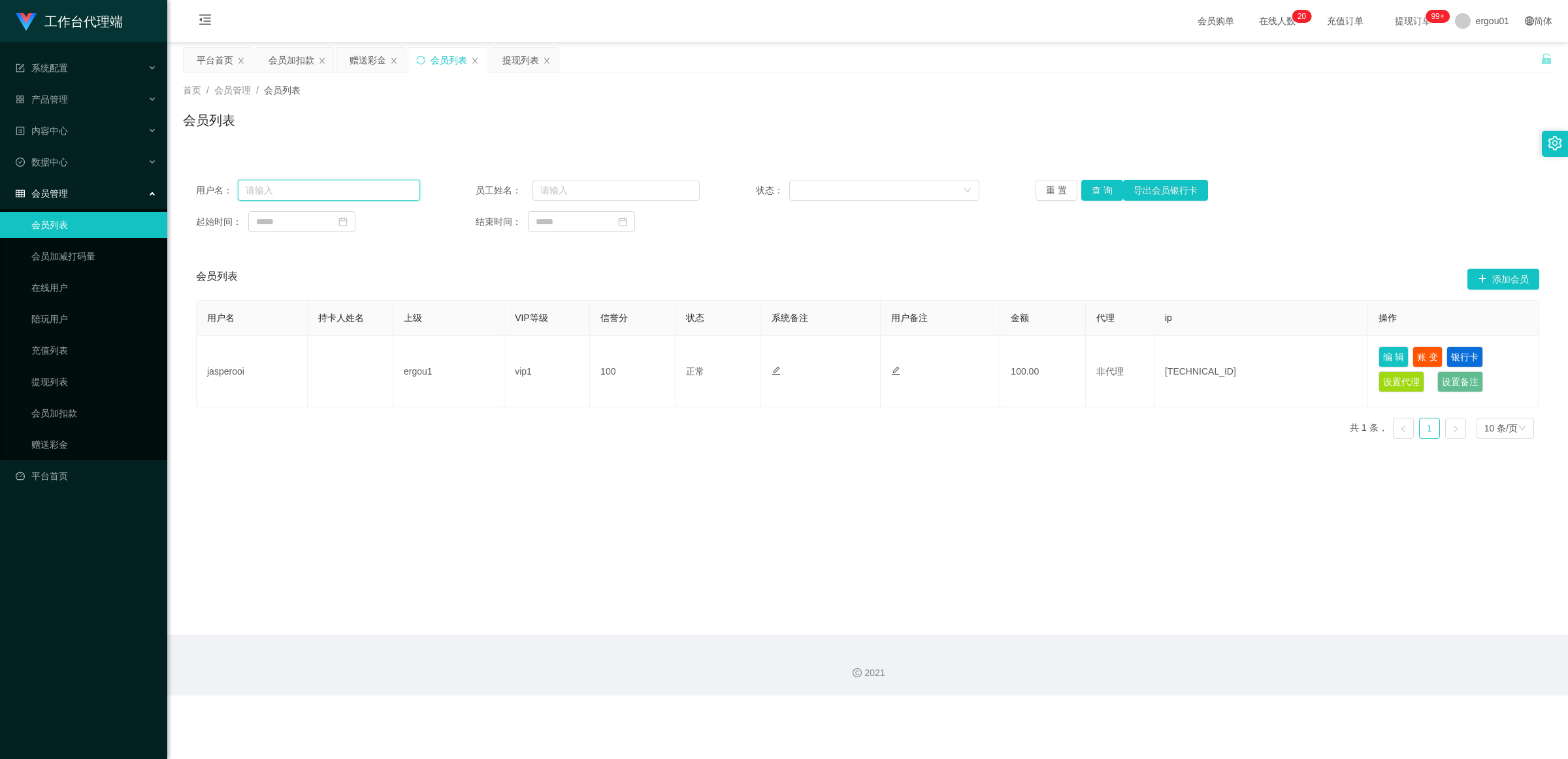
paste input "jasperooi"
type input "jasperooi"
click at [683, 189] on button "查 询" at bounding box center [1102, 190] width 42 height 21
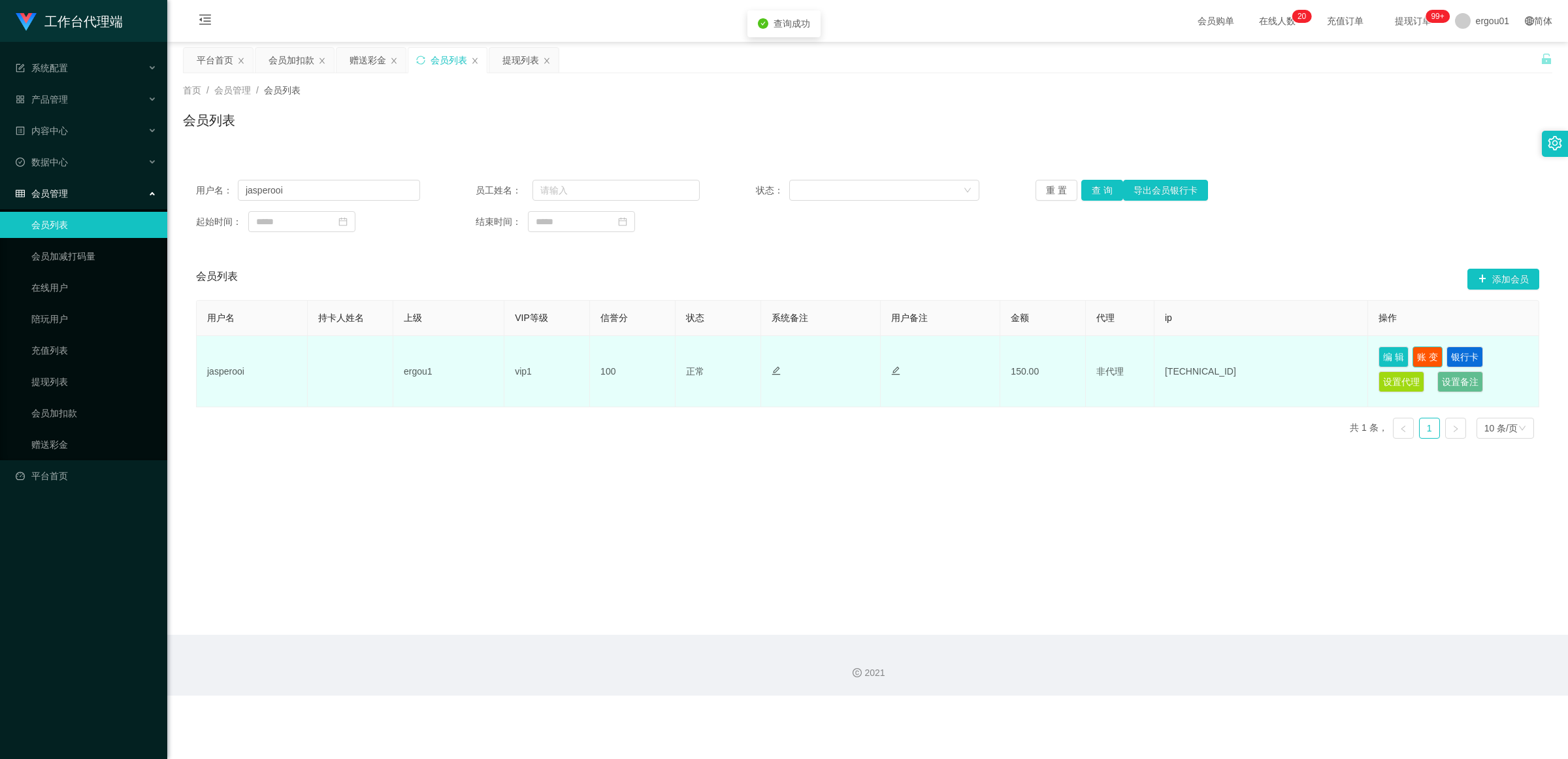
click at [683, 356] on button "账 变" at bounding box center [1428, 356] width 30 height 21
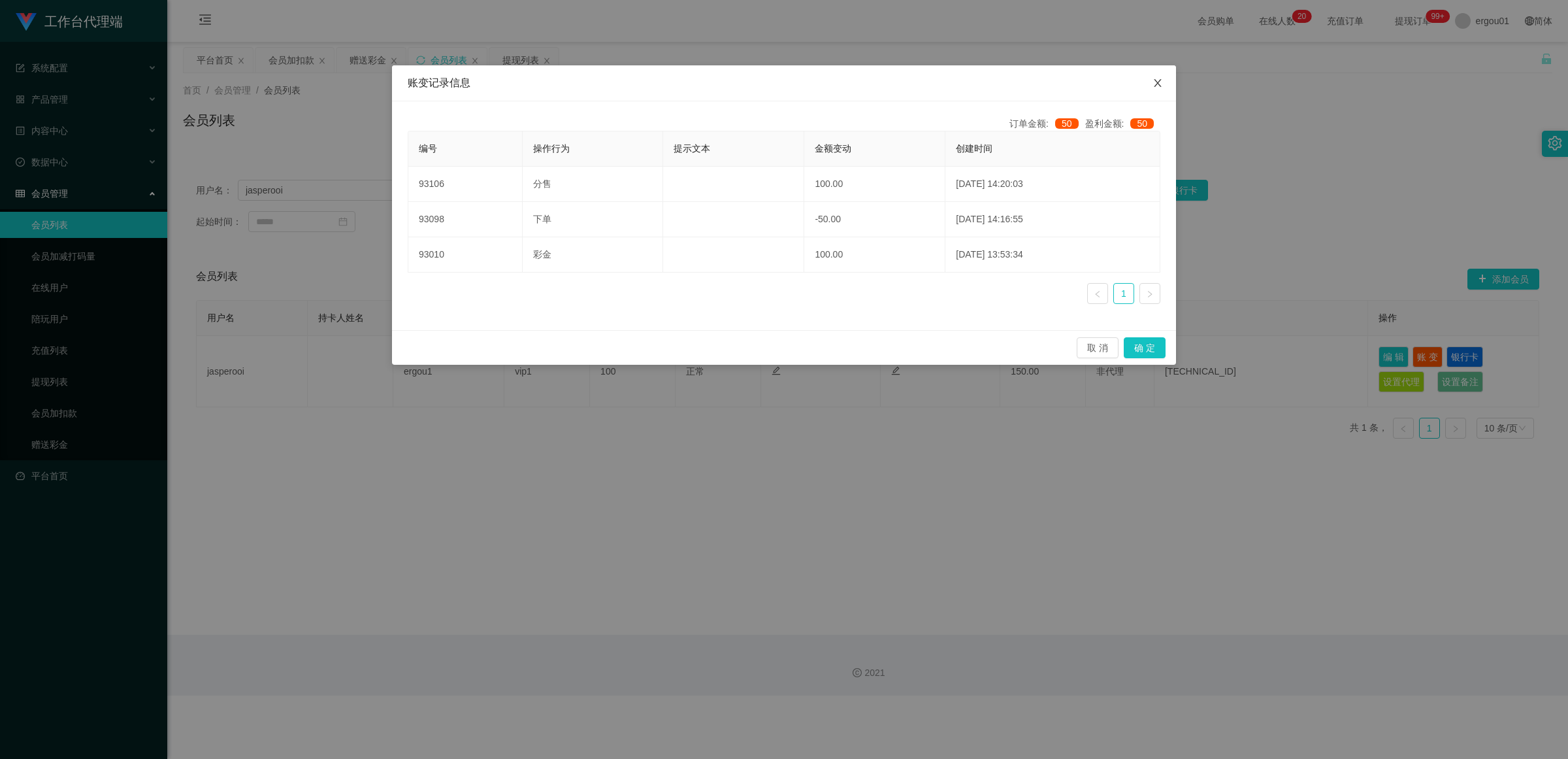
click at [683, 82] on icon "图标: close" at bounding box center [1158, 83] width 10 height 10
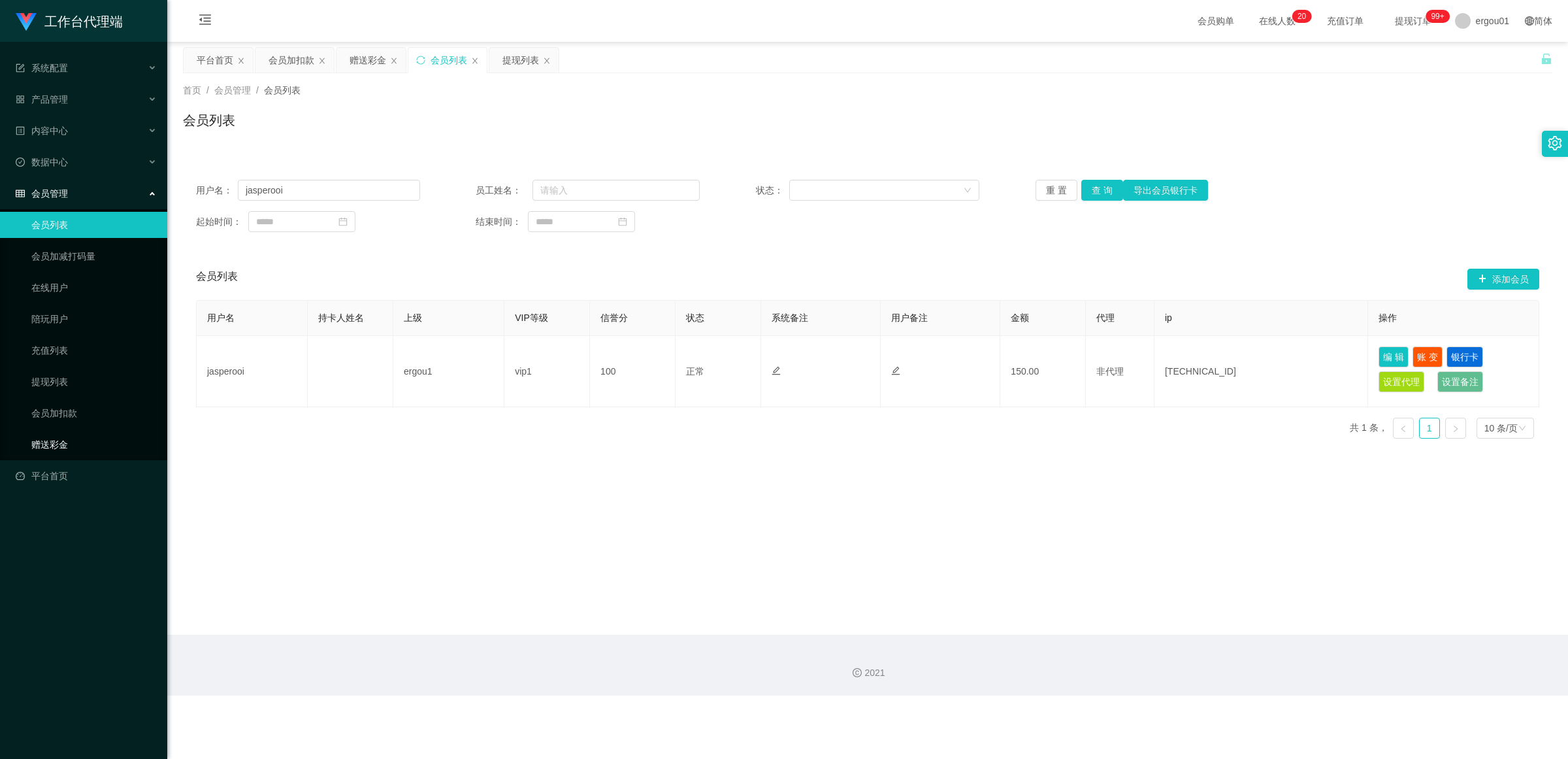
drag, startPoint x: 57, startPoint y: 442, endPoint x: 21, endPoint y: 426, distance: 39.4
click at [59, 442] on link "赠送彩金" at bounding box center [94, 444] width 126 height 26
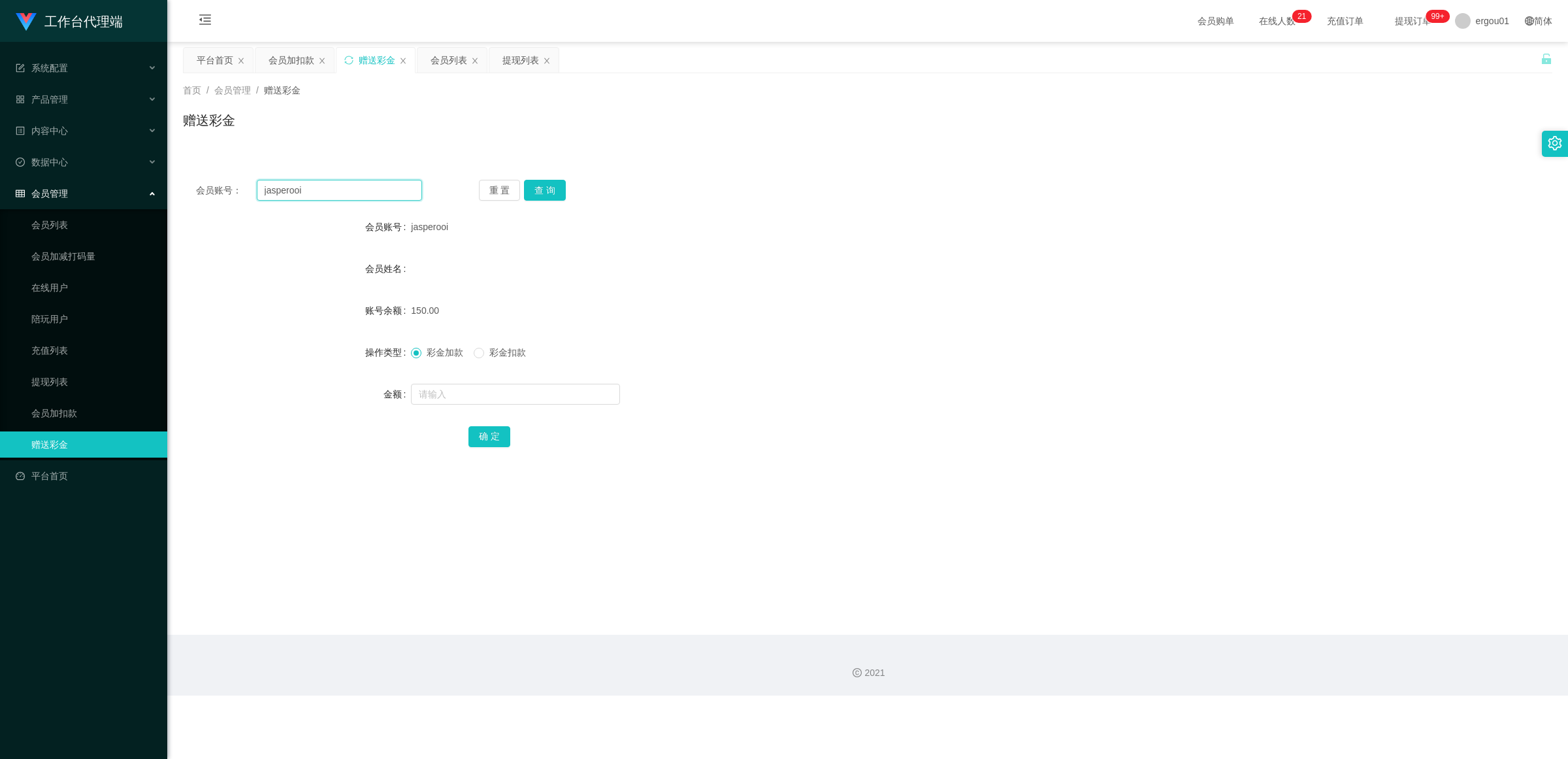
drag, startPoint x: 321, startPoint y: 185, endPoint x: 91, endPoint y: 191, distance: 230.1
click at [91, 191] on section "工作台代理端 系统配置 产品管理 内容中心 数据中心 会员管理 会员列表 会员加减打码量 在线用户 陪玩用户 充值列表 提现列表 会员加扣款 赠送彩金 平台首…" at bounding box center [784, 348] width 1568 height 695
paste input "Thangajothi89"
type input "Thangajothi89"
click at [558, 185] on button "查 询" at bounding box center [545, 190] width 42 height 21
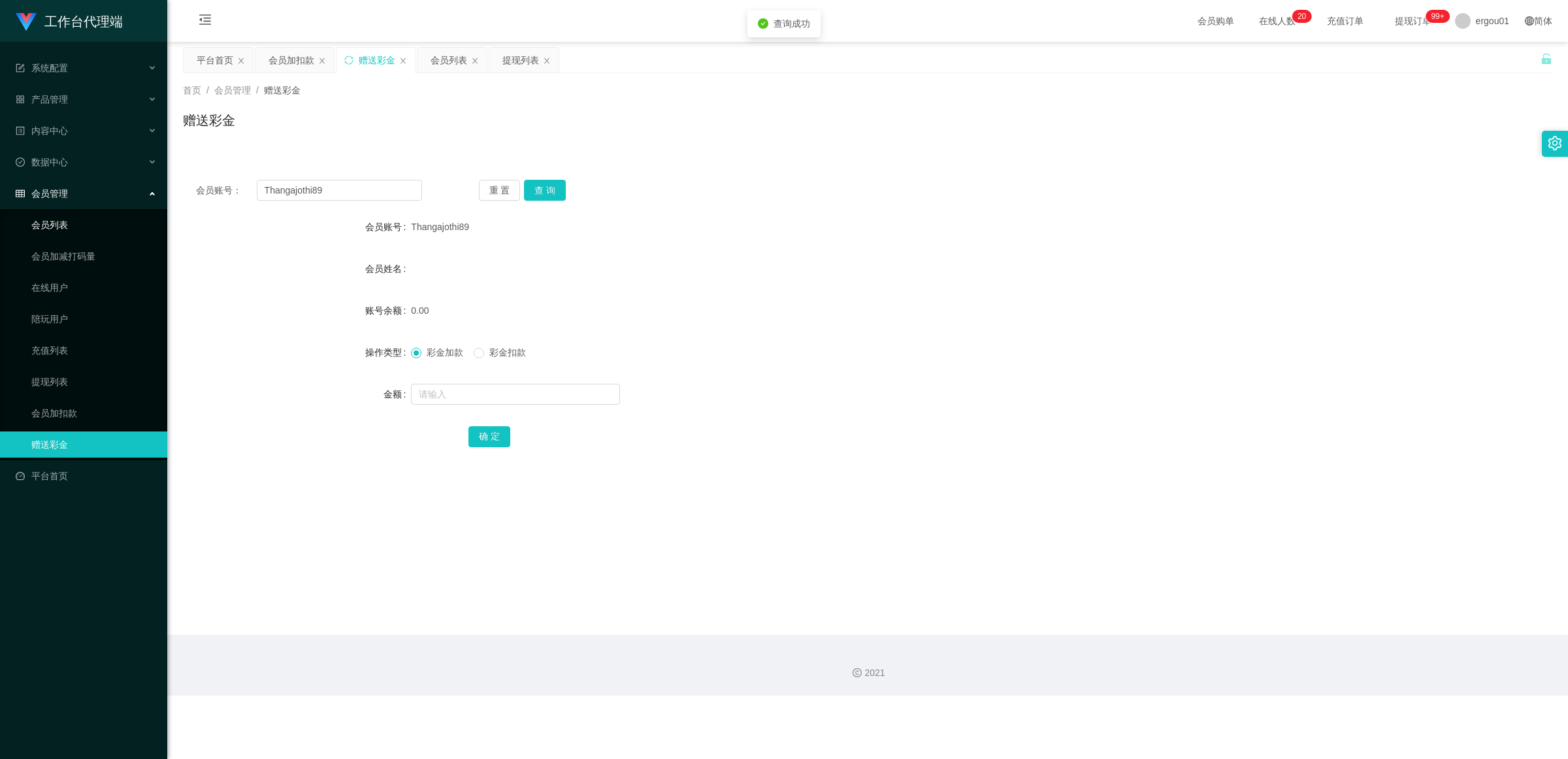
click at [53, 217] on link "会员列表" at bounding box center [94, 224] width 126 height 26
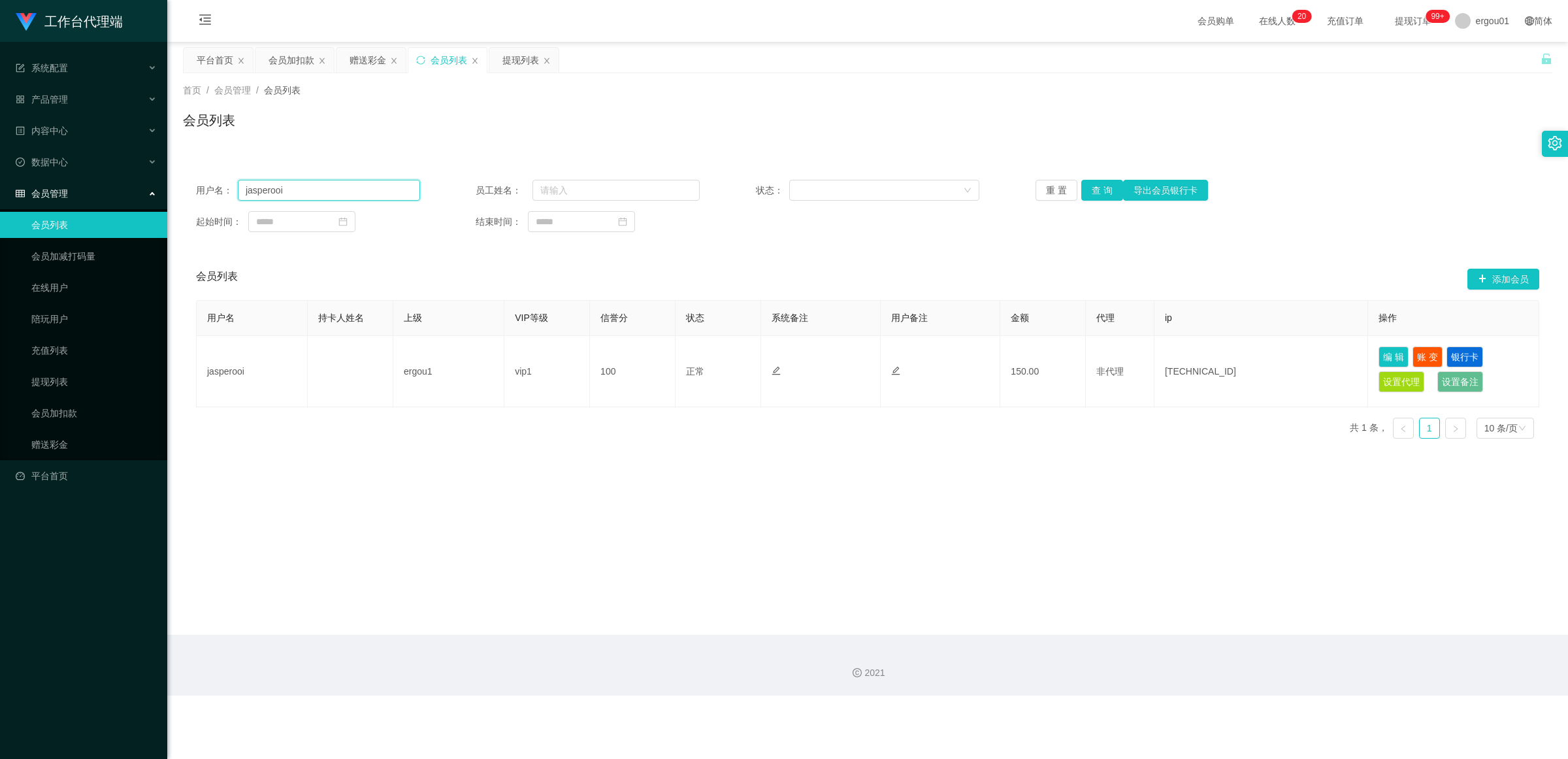
drag, startPoint x: 325, startPoint y: 195, endPoint x: 481, endPoint y: 226, distance: 159.1
click at [10, 190] on section "工作台代理端 系统配置 产品管理 内容中心 数据中心 会员管理 会员列表 会员加减打码量 在线用户 陪玩用户 充值列表 提现列表 会员加扣款 赠送彩金 平台首…" at bounding box center [784, 348] width 1568 height 695
paste input "Thangajothi89"
type input "Thangajothi89"
drag, startPoint x: 1101, startPoint y: 191, endPoint x: 1224, endPoint y: 216, distance: 125.5
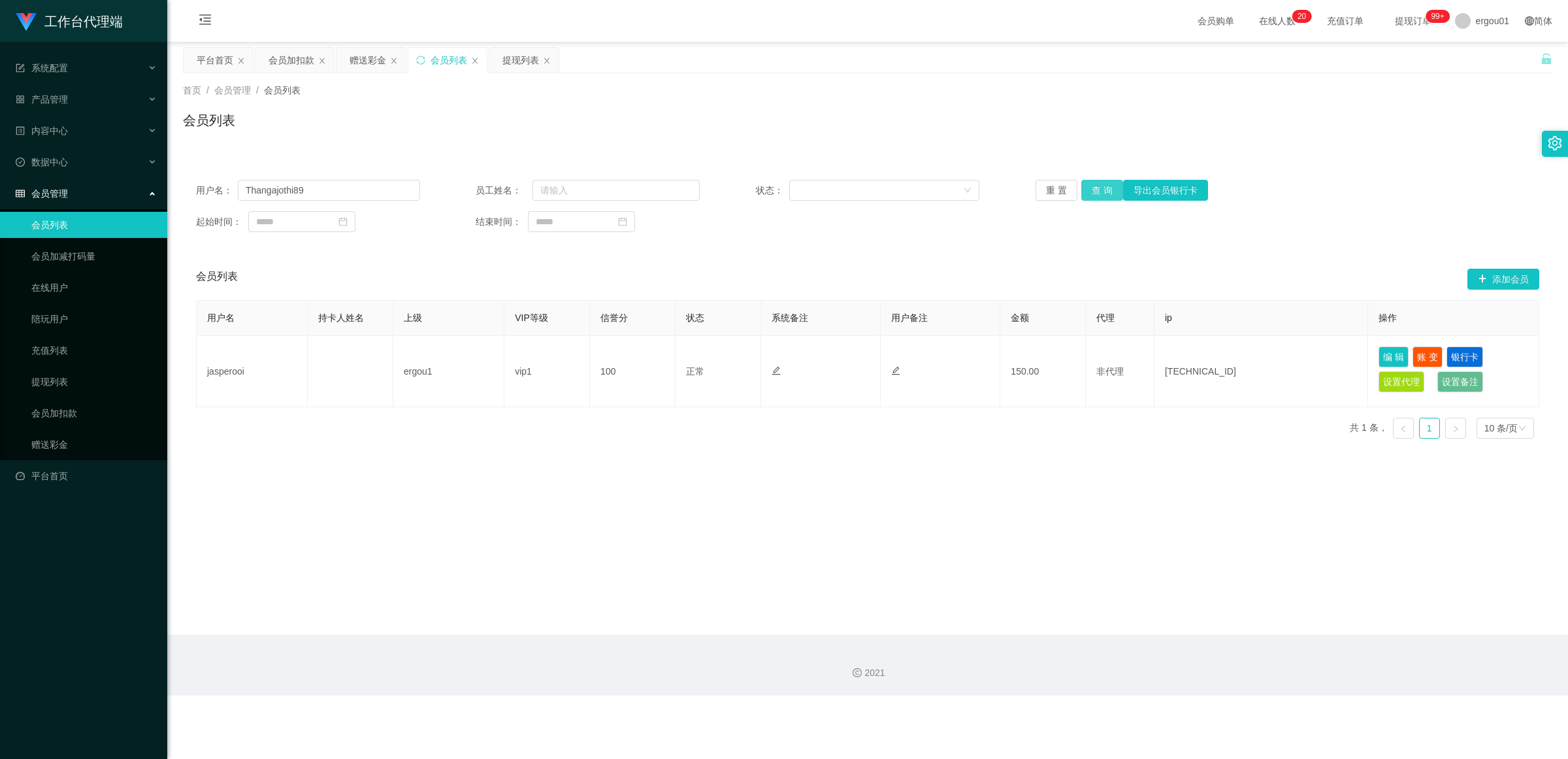
click at [683, 191] on button "查 询" at bounding box center [1102, 190] width 42 height 21
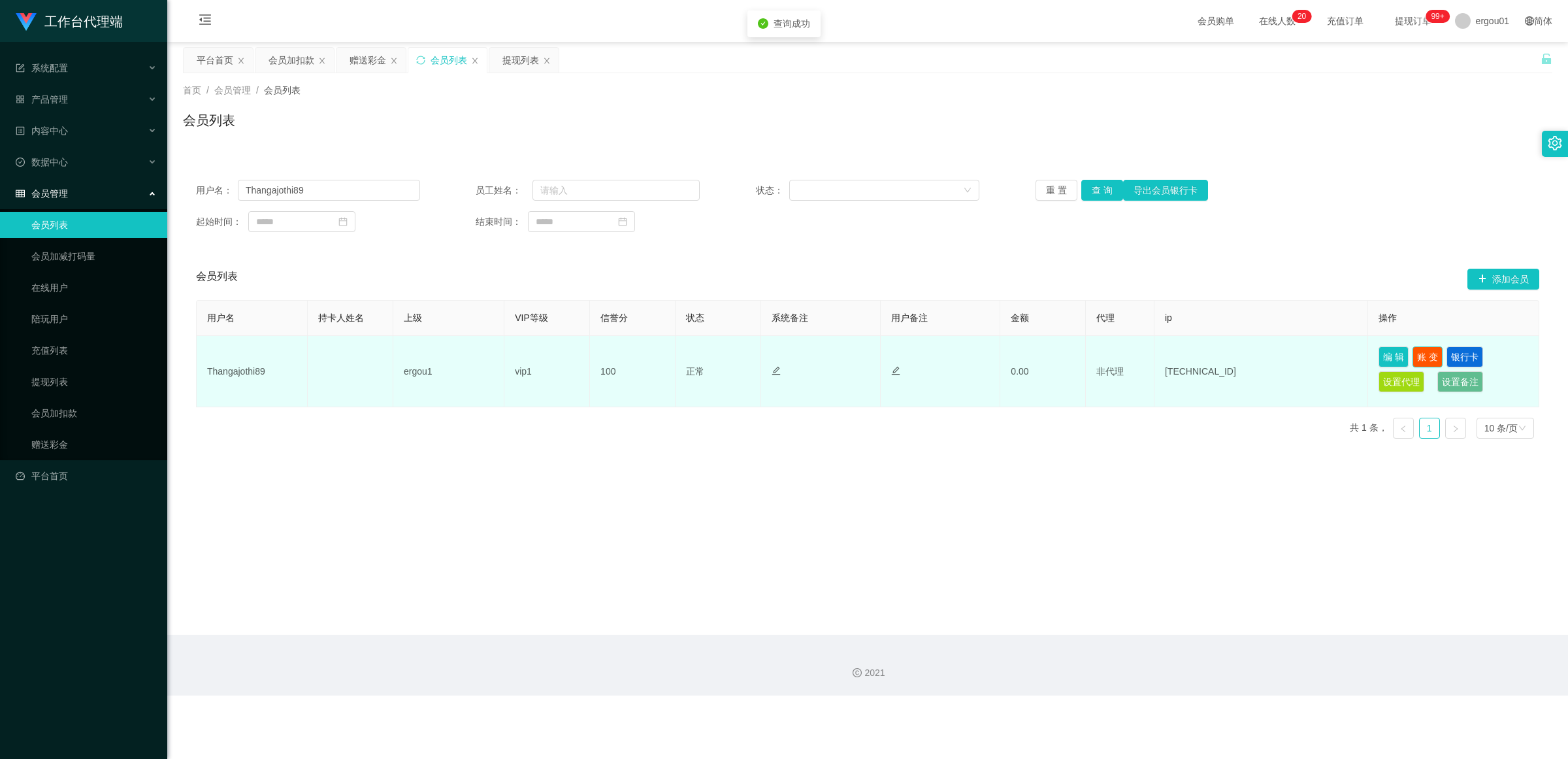
click at [683, 355] on button "账 变" at bounding box center [1428, 356] width 30 height 21
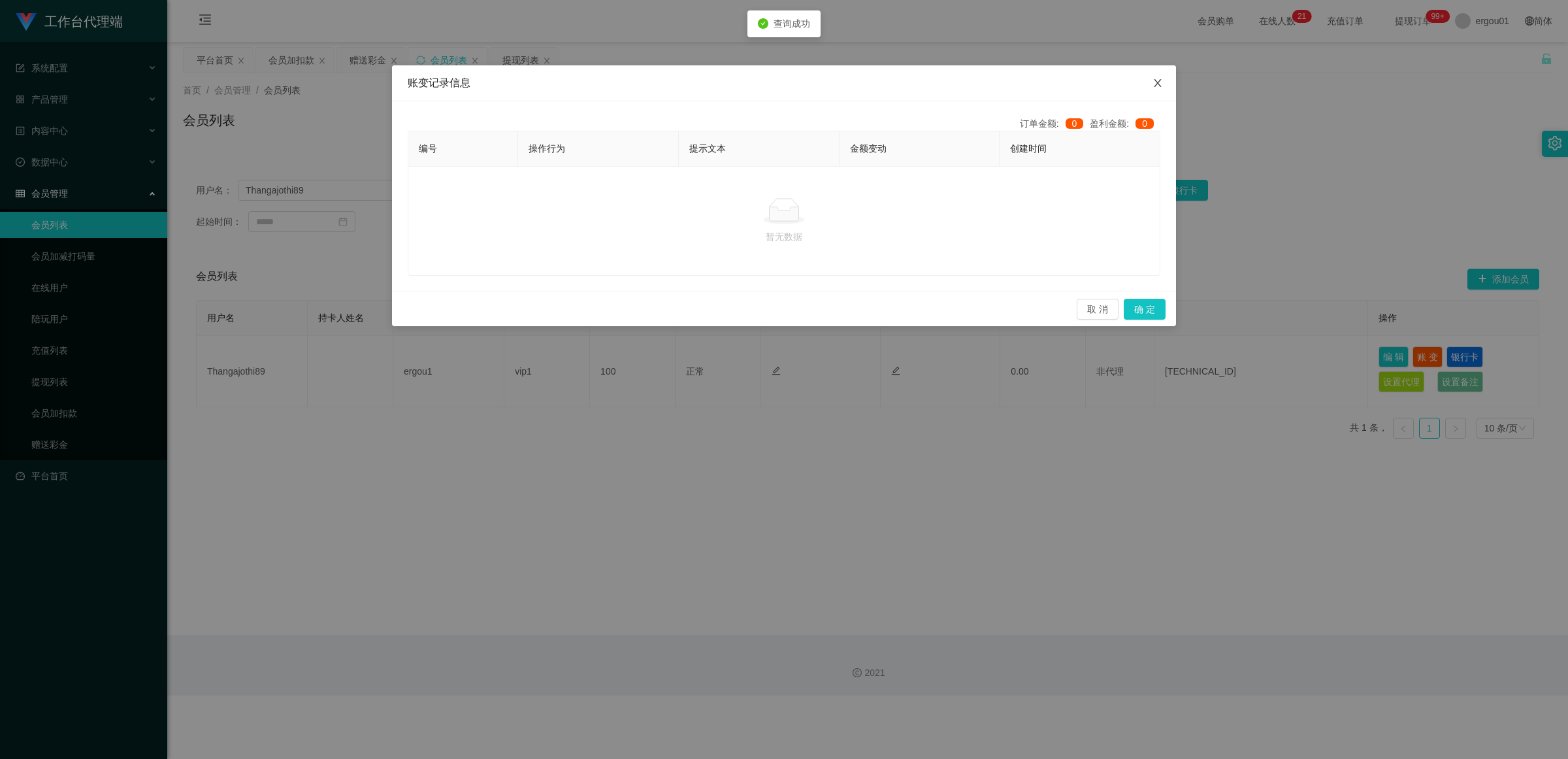
drag, startPoint x: 1158, startPoint y: 79, endPoint x: 975, endPoint y: 107, distance: 185.1
click at [683, 79] on span "Close" at bounding box center [1158, 84] width 37 height 37
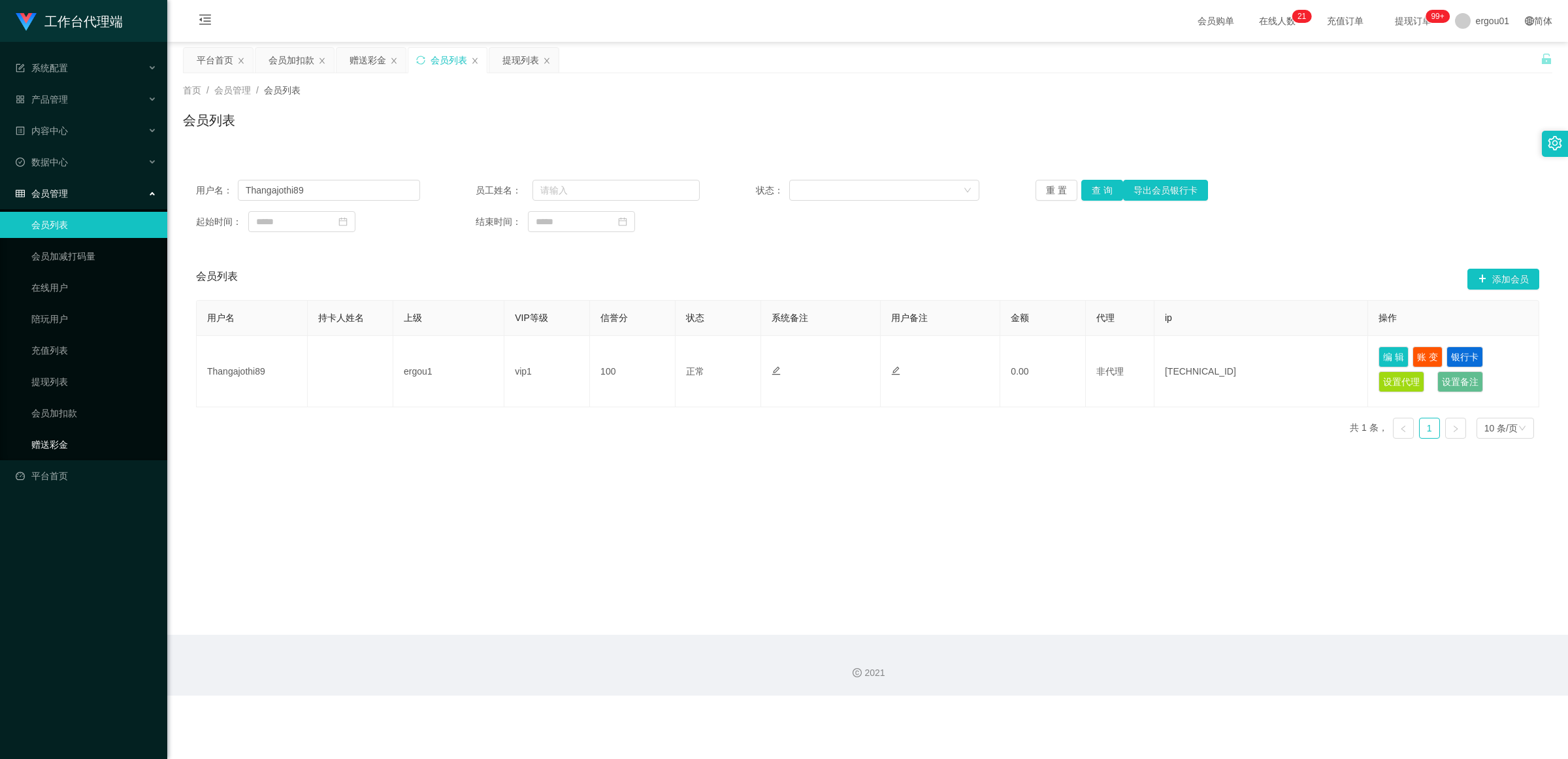
drag, startPoint x: 49, startPoint y: 442, endPoint x: 129, endPoint y: 419, distance: 83.2
click at [49, 442] on link "赠送彩金" at bounding box center [94, 444] width 126 height 26
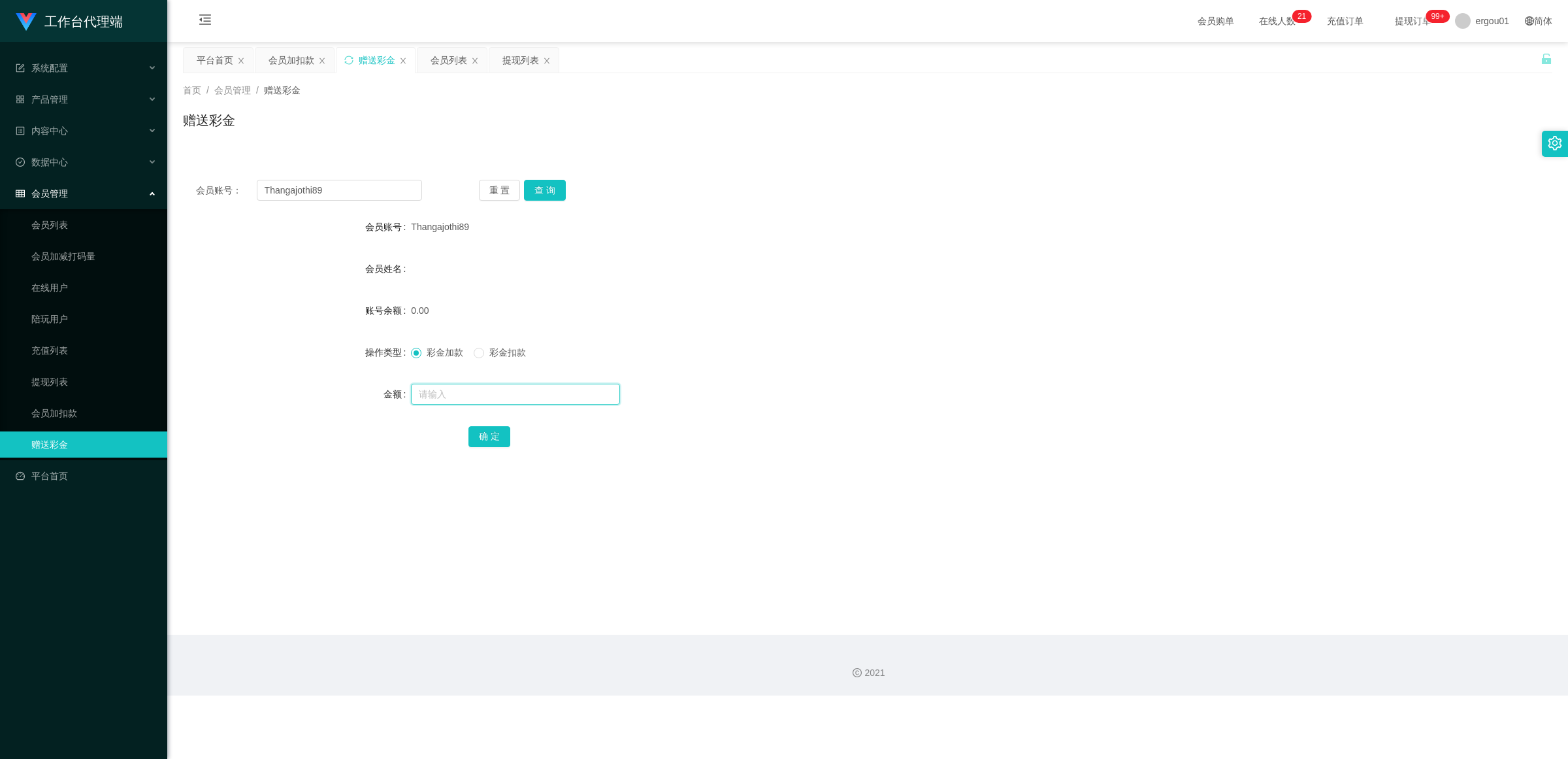
click at [445, 391] on input "text" at bounding box center [516, 394] width 209 height 21
type input "100"
click at [492, 428] on button "确 定" at bounding box center [489, 437] width 42 height 21
drag, startPoint x: 0, startPoint y: 148, endPoint x: 269, endPoint y: 173, distance: 270.2
click at [1, 148] on section "工作台代理端 系统配置 产品管理 内容中心 数据中心 会员管理 会员列表 会员加减打码量 在线用户 陪玩用户 充值列表 提现列表 会员加扣款 赠送彩金 平台首…" at bounding box center [784, 348] width 1568 height 695
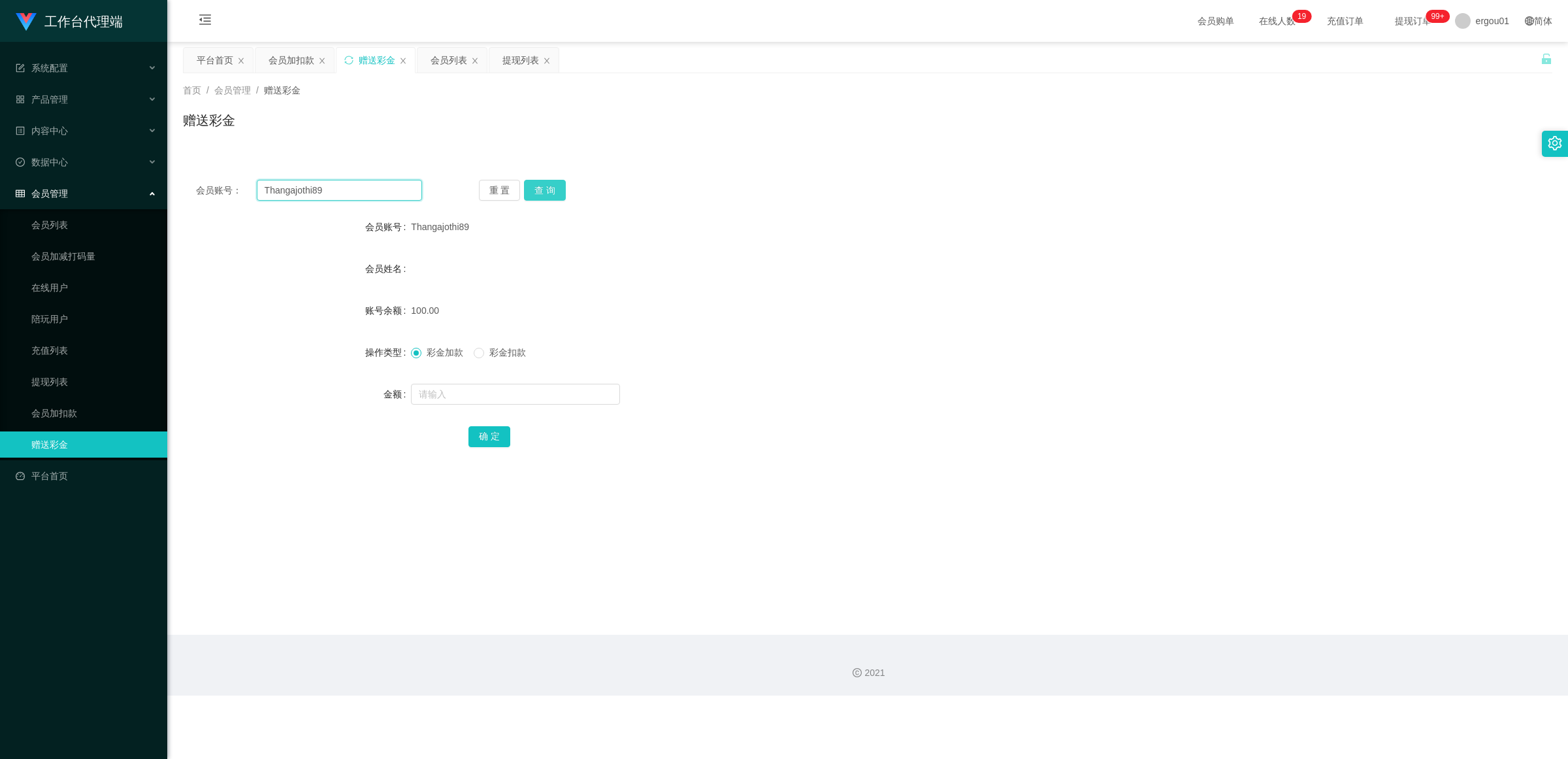
paste input "Helen1007"
type input "Helen1007"
drag, startPoint x: 546, startPoint y: 189, endPoint x: 512, endPoint y: 194, distance: 34.4
click at [536, 189] on button "查 询" at bounding box center [545, 190] width 42 height 21
click at [56, 220] on link "会员列表" at bounding box center [94, 224] width 126 height 26
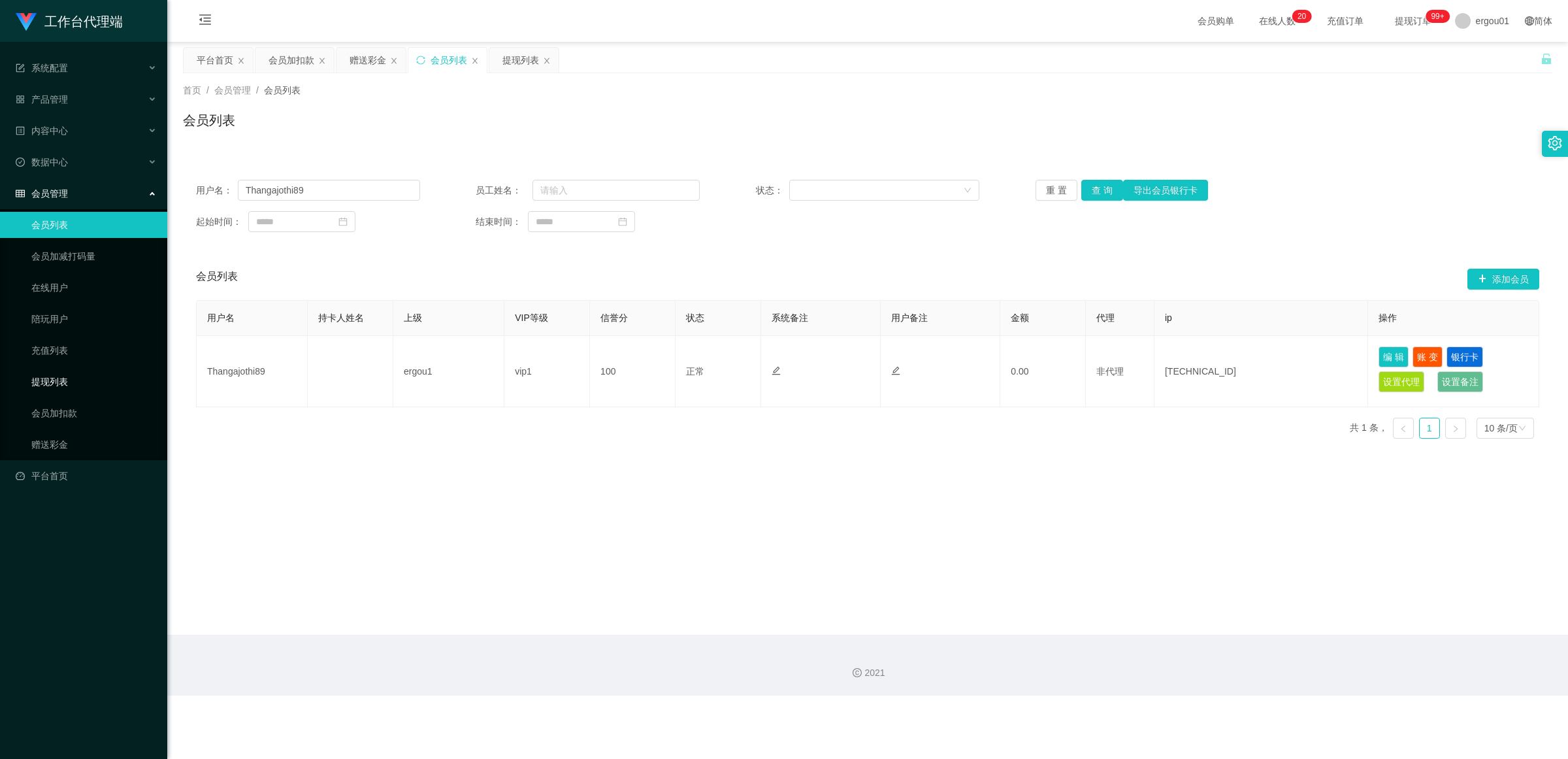
click at [63, 377] on link "提现列表" at bounding box center [94, 381] width 126 height 26
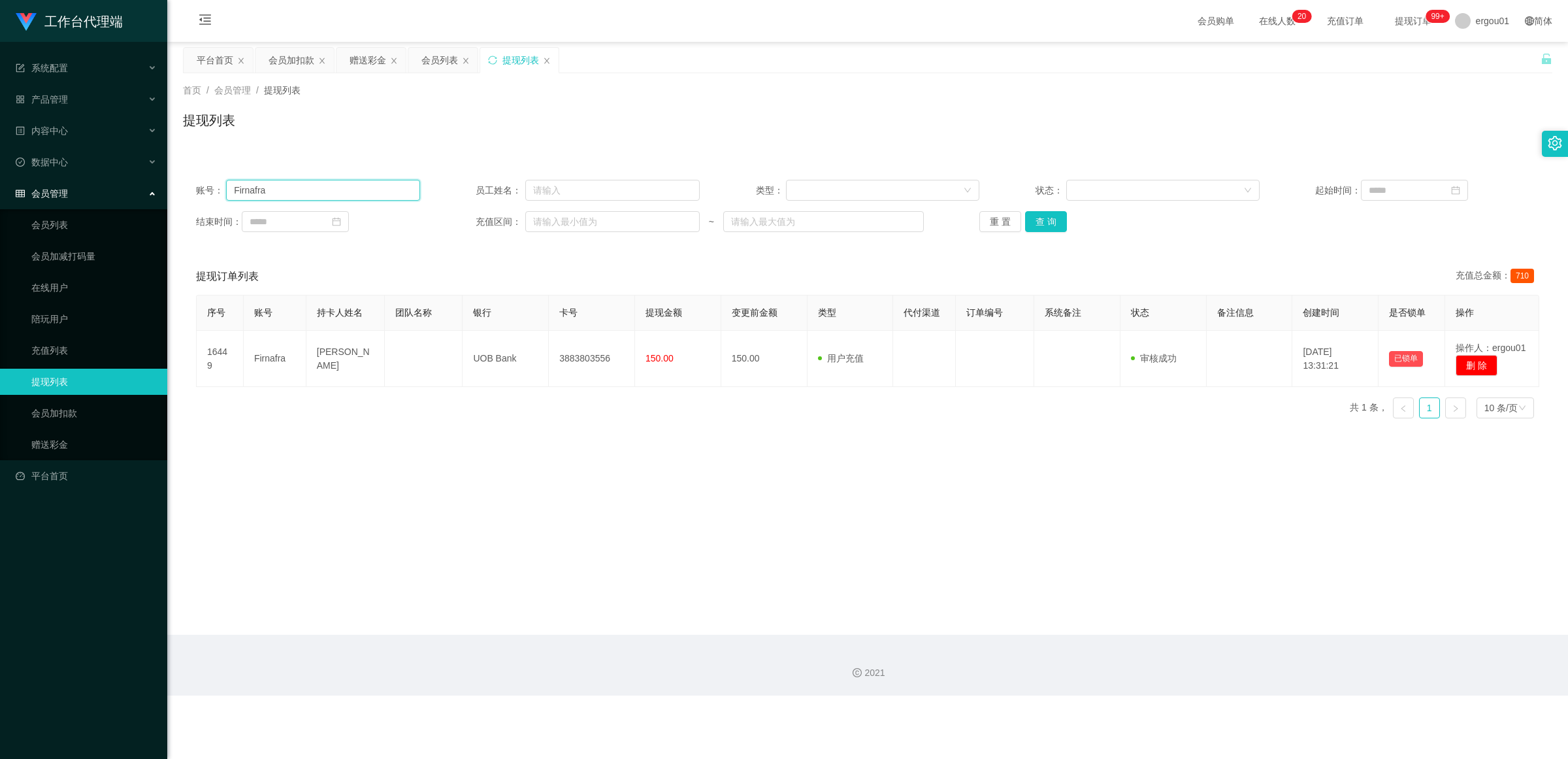
drag, startPoint x: 296, startPoint y: 185, endPoint x: 380, endPoint y: 189, distance: 84.1
click at [10, 173] on section "工作台代理端 系统配置 产品管理 内容中心 数据中心 会员管理 会员列表 会员加减打码量 在线用户 陪玩用户 充值列表 提现列表 会员加扣款 赠送彩金 平台首…" at bounding box center [784, 348] width 1568 height 695
paste input "Helen1007"
type input "Helen1007"
click at [683, 224] on button "查 询" at bounding box center [1046, 221] width 42 height 21
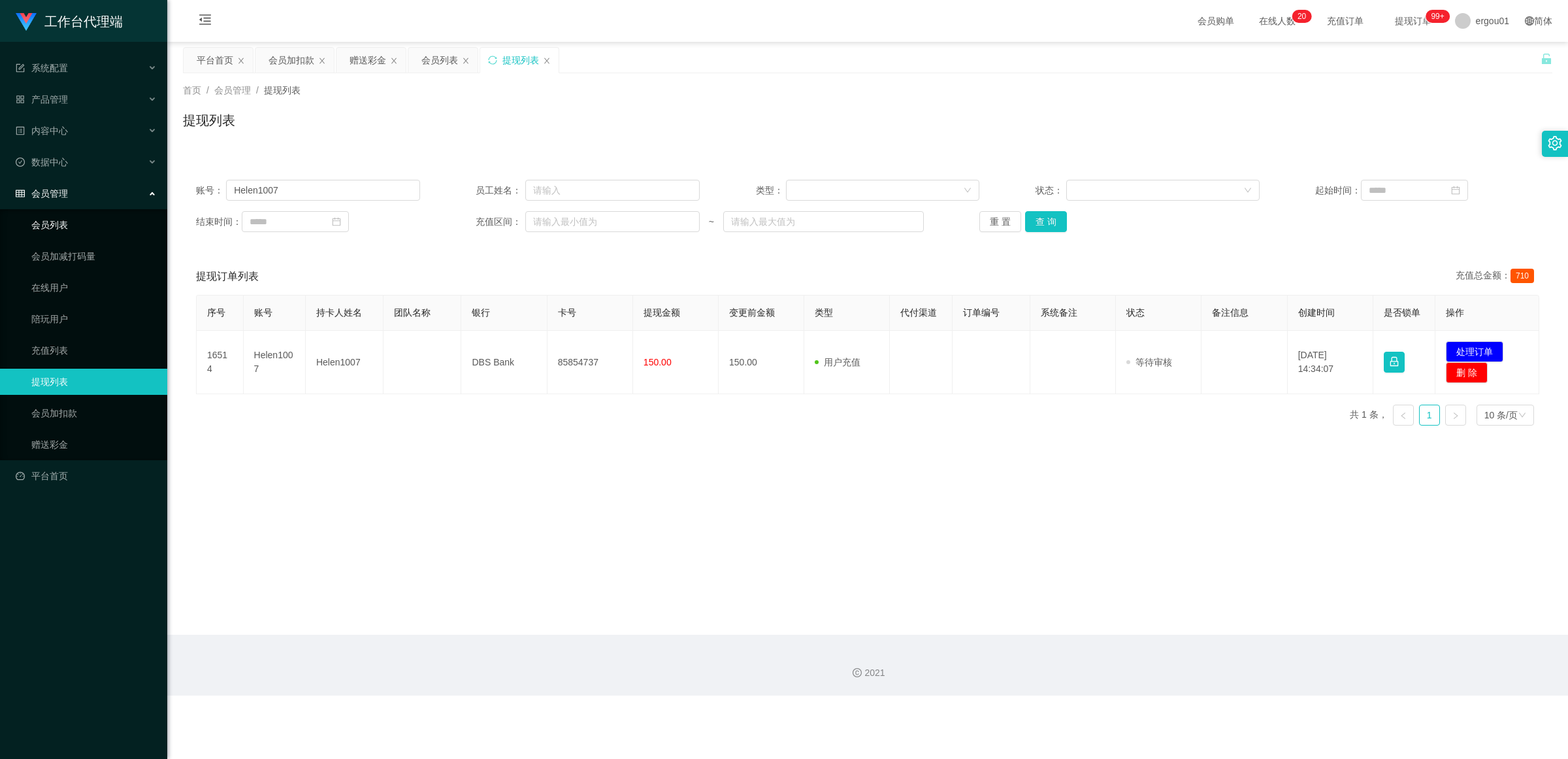
drag, startPoint x: 41, startPoint y: 223, endPoint x: 95, endPoint y: 232, distance: 54.7
click at [41, 223] on link "会员列表" at bounding box center [94, 224] width 126 height 26
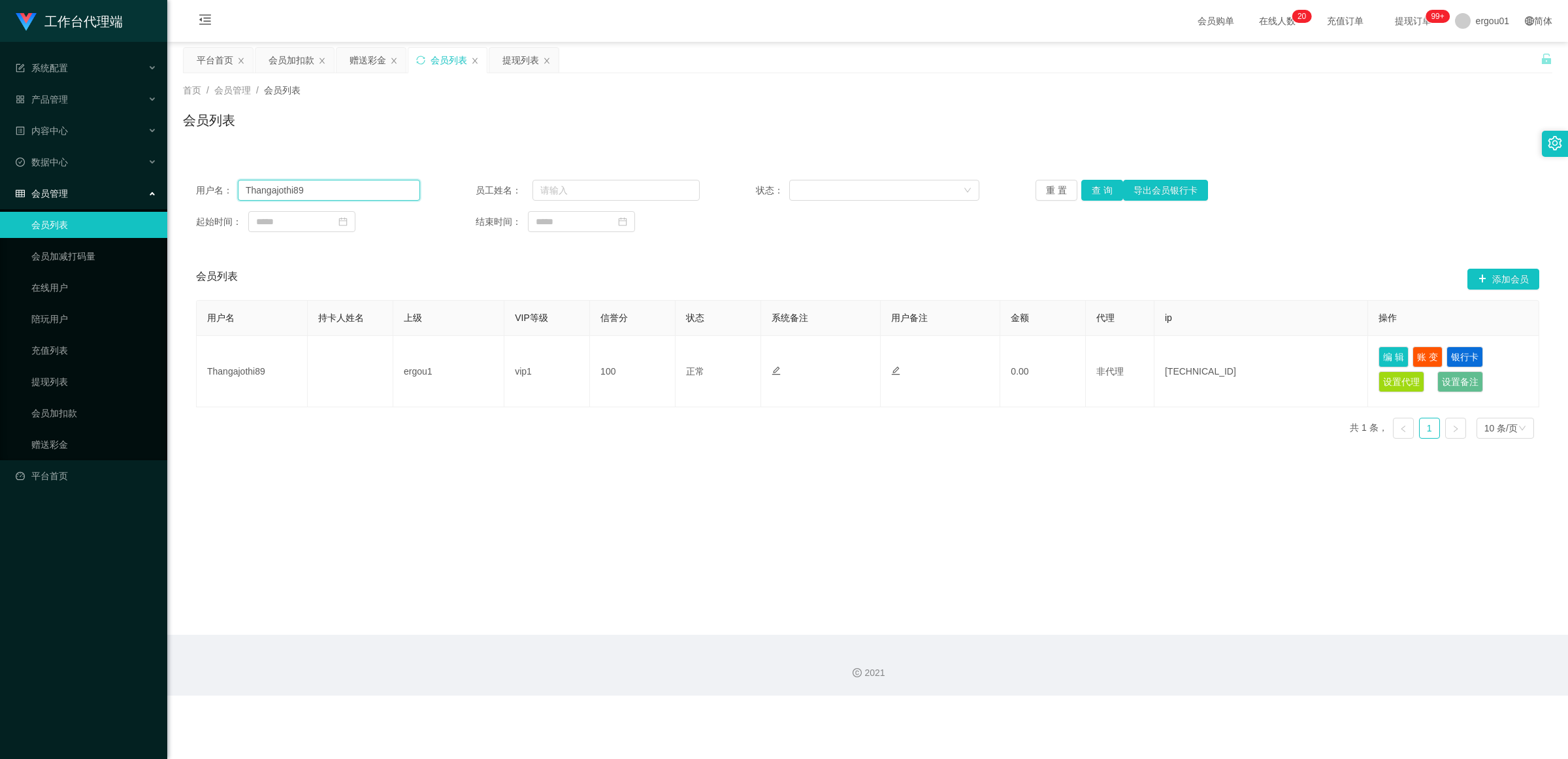
click at [319, 190] on input "Thangajothi89" at bounding box center [329, 190] width 182 height 21
drag, startPoint x: 338, startPoint y: 189, endPoint x: 0, endPoint y: 112, distance: 346.7
click at [0, 112] on section "工作台代理端 系统配置 产品管理 内容中心 数据中心 会员管理 会员列表 会员加减打码量 在线用户 陪玩用户 充值列表 提现列表 会员加扣款 赠送彩金 平台首…" at bounding box center [784, 348] width 1568 height 695
paste input "Helen1007"
type input "Helen1007"
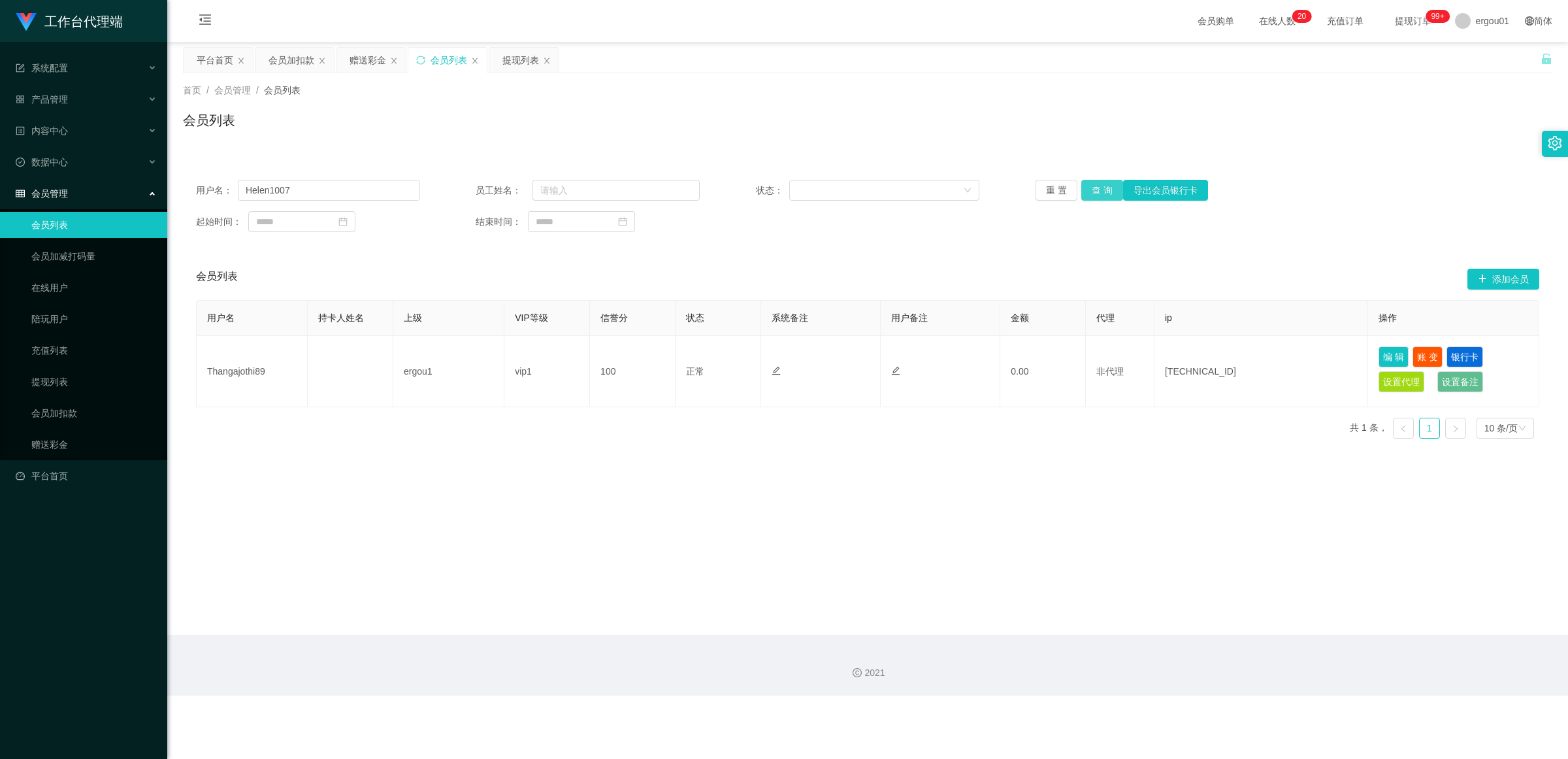
click at [683, 192] on button "查 询" at bounding box center [1102, 190] width 42 height 21
click at [683, 193] on button "查 询" at bounding box center [1102, 190] width 42 height 21
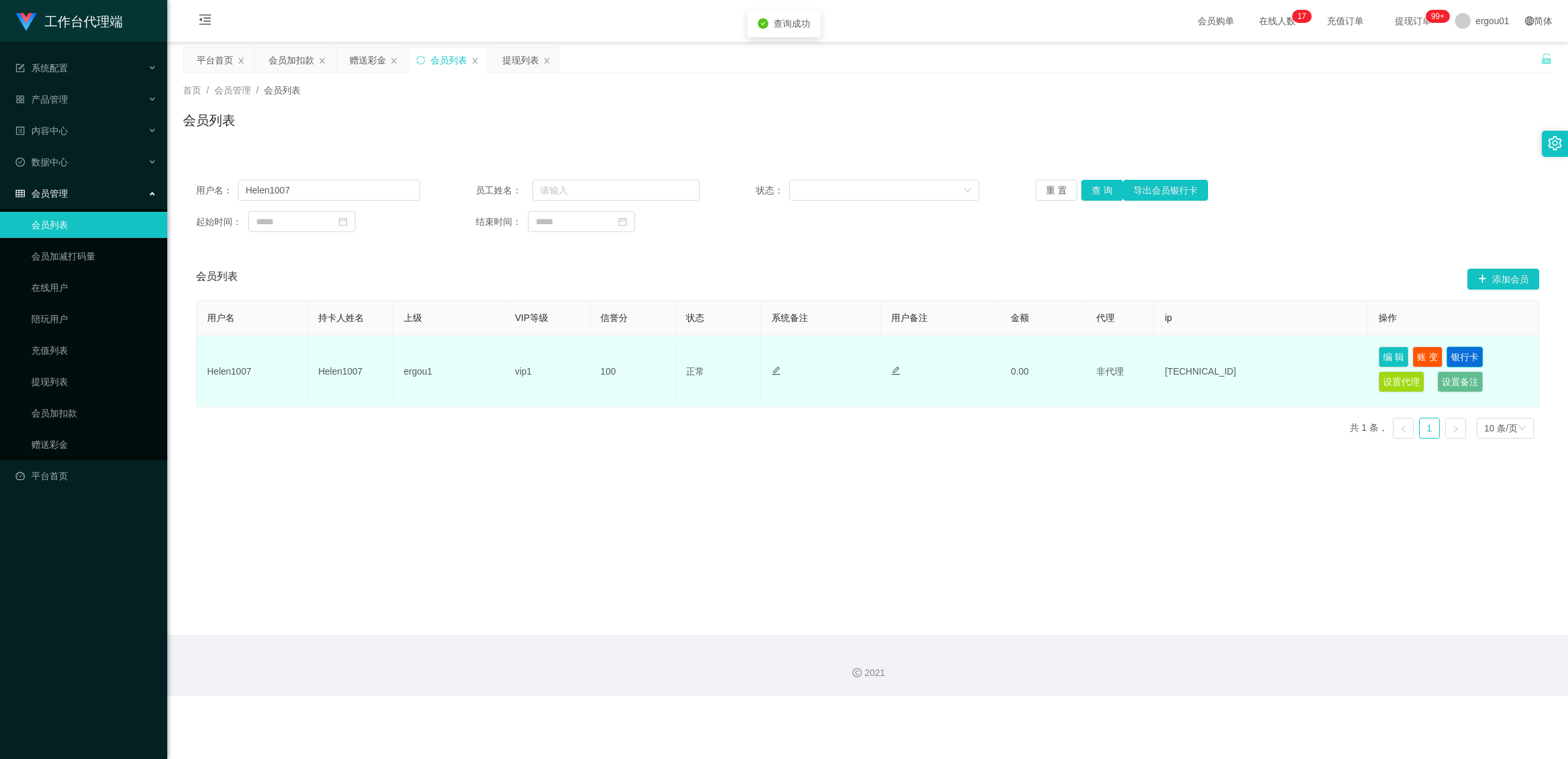
click at [683, 353] on button "银行卡" at bounding box center [1465, 356] width 37 height 21
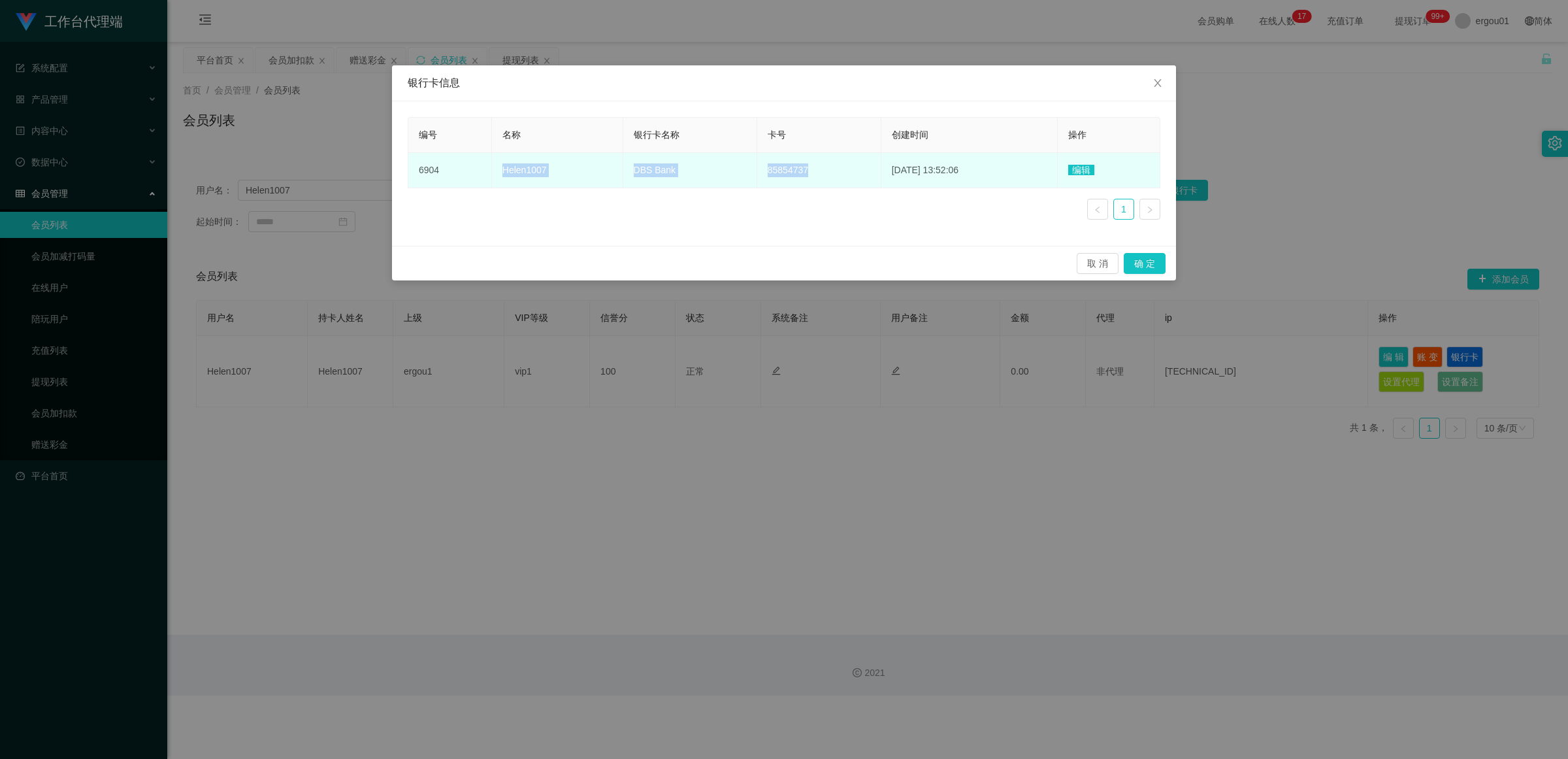
drag, startPoint x: 795, startPoint y: 169, endPoint x: 490, endPoint y: 167, distance: 305.0
click at [490, 167] on tr "6904 Helen1007 DBS Bank 85854737 [DATE] 13:52:06 编辑" at bounding box center [784, 170] width 752 height 35
copy tr "Helen1007 DBS Bank 85854737"
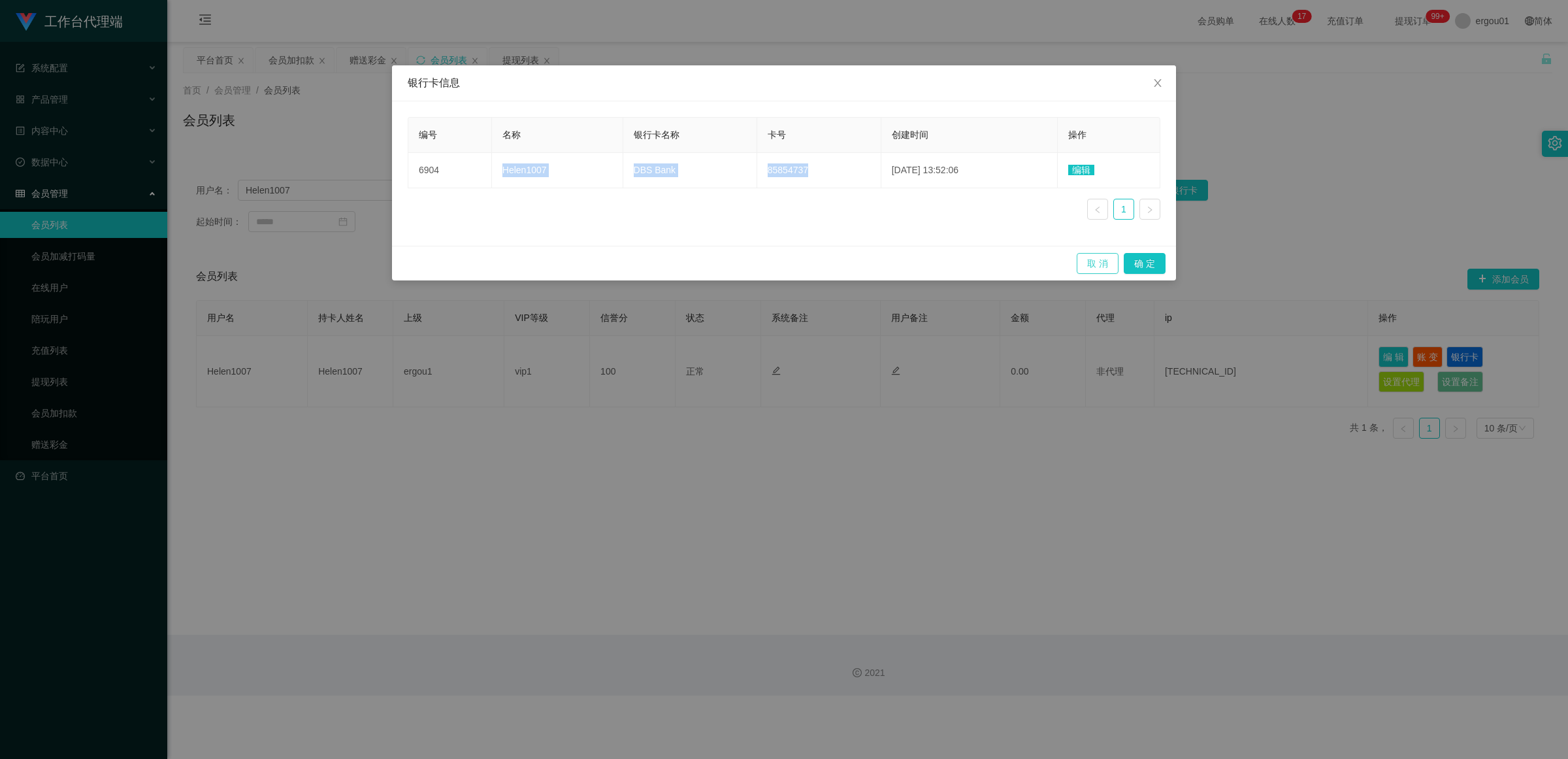
click at [683, 267] on button "取 消" at bounding box center [1098, 263] width 42 height 21
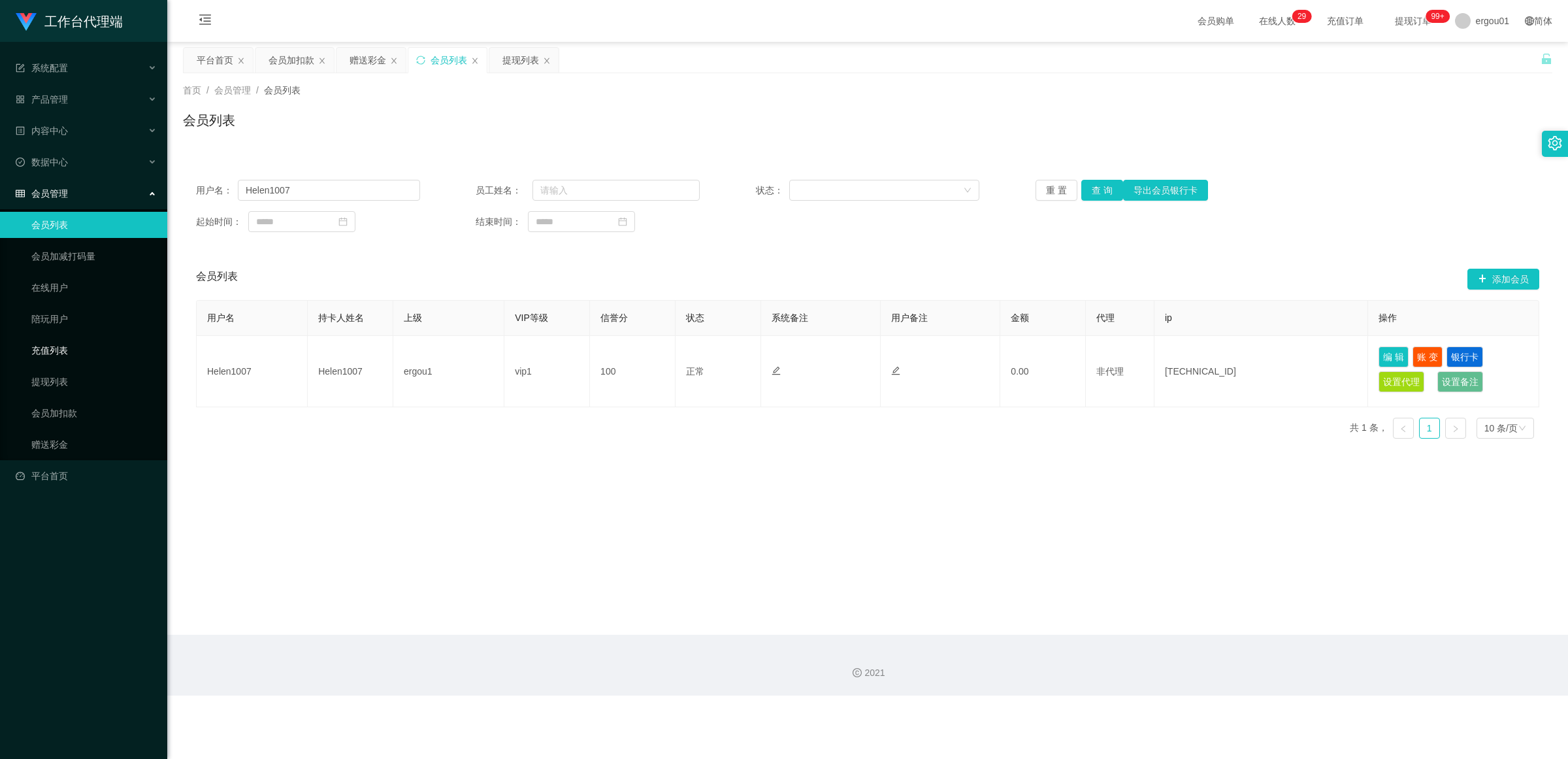
click at [51, 344] on link "充值列表" at bounding box center [94, 350] width 126 height 26
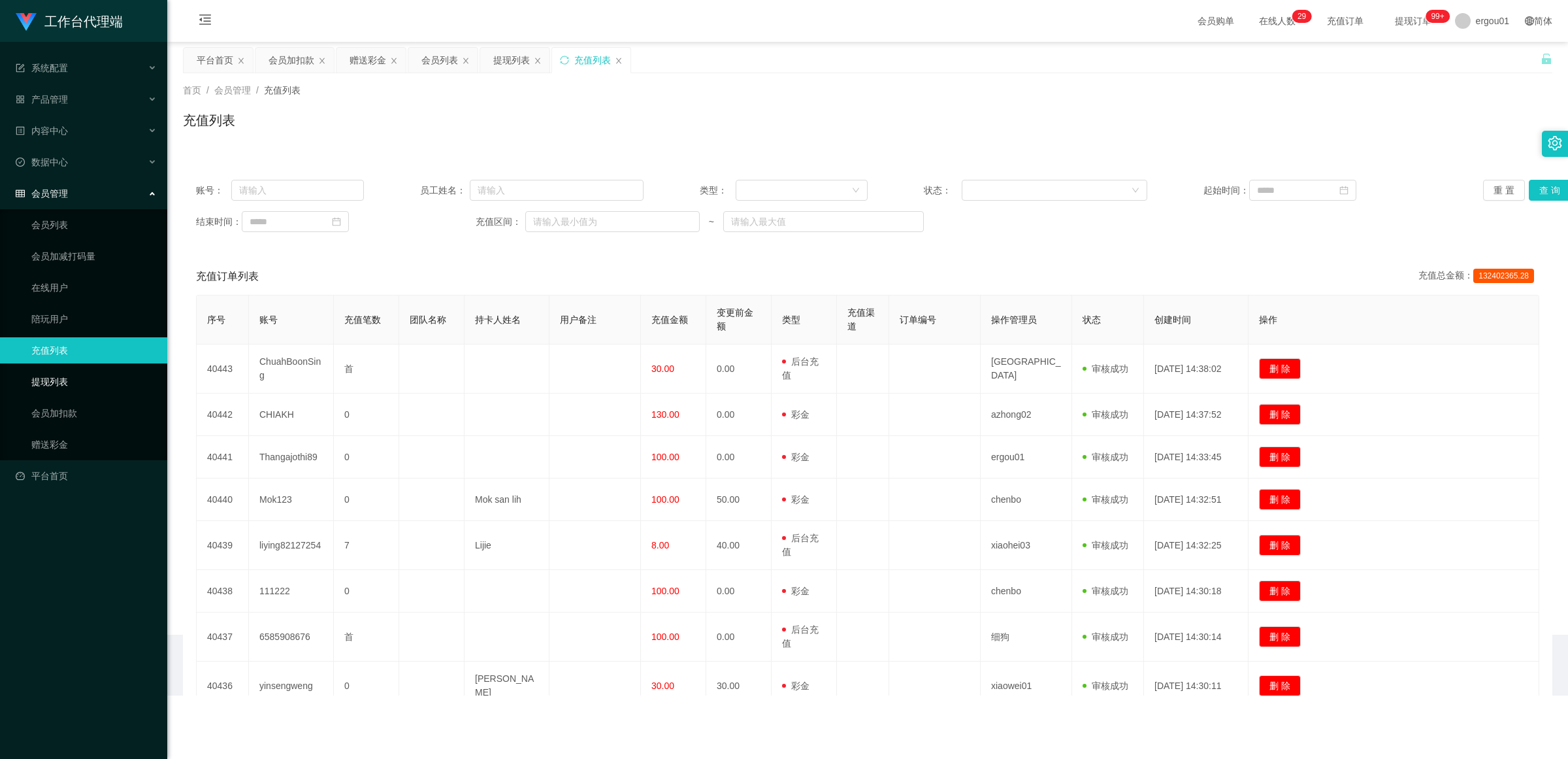
click at [51, 379] on link "提现列表" at bounding box center [94, 381] width 126 height 26
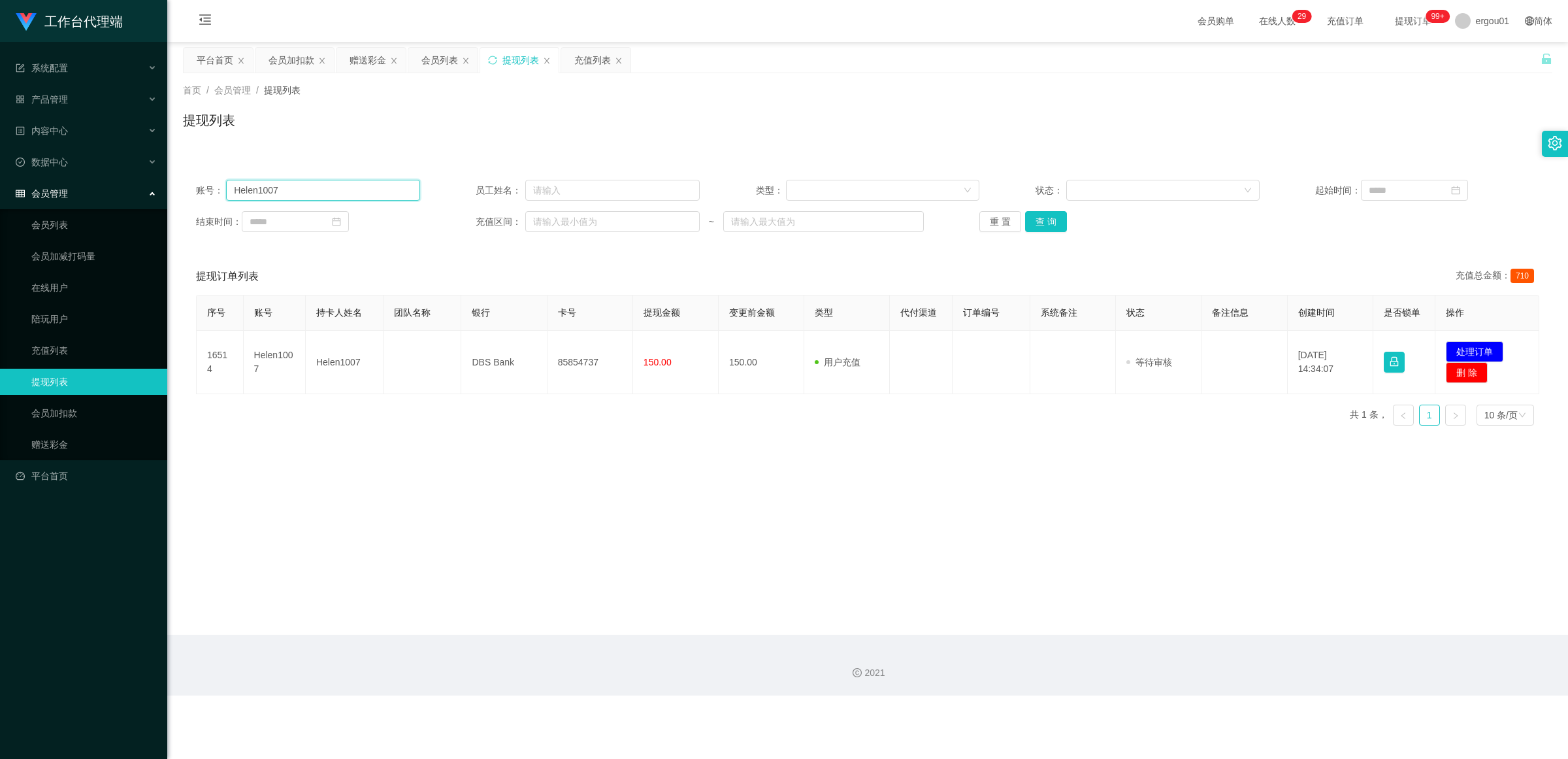
drag, startPoint x: 259, startPoint y: 193, endPoint x: 0, endPoint y: 188, distance: 259.0
click at [0, 188] on section "工作台代理端 系统配置 产品管理 内容中心 数据中心 会员管理 会员列表 会员加减打码量 在线用户 陪玩用户 充值列表 提现列表 会员加扣款 赠送彩金 平台首…" at bounding box center [784, 348] width 1568 height 695
paste input "jasperooi"
type input "jasperooi"
click at [683, 219] on button "查 询" at bounding box center [1046, 221] width 42 height 21
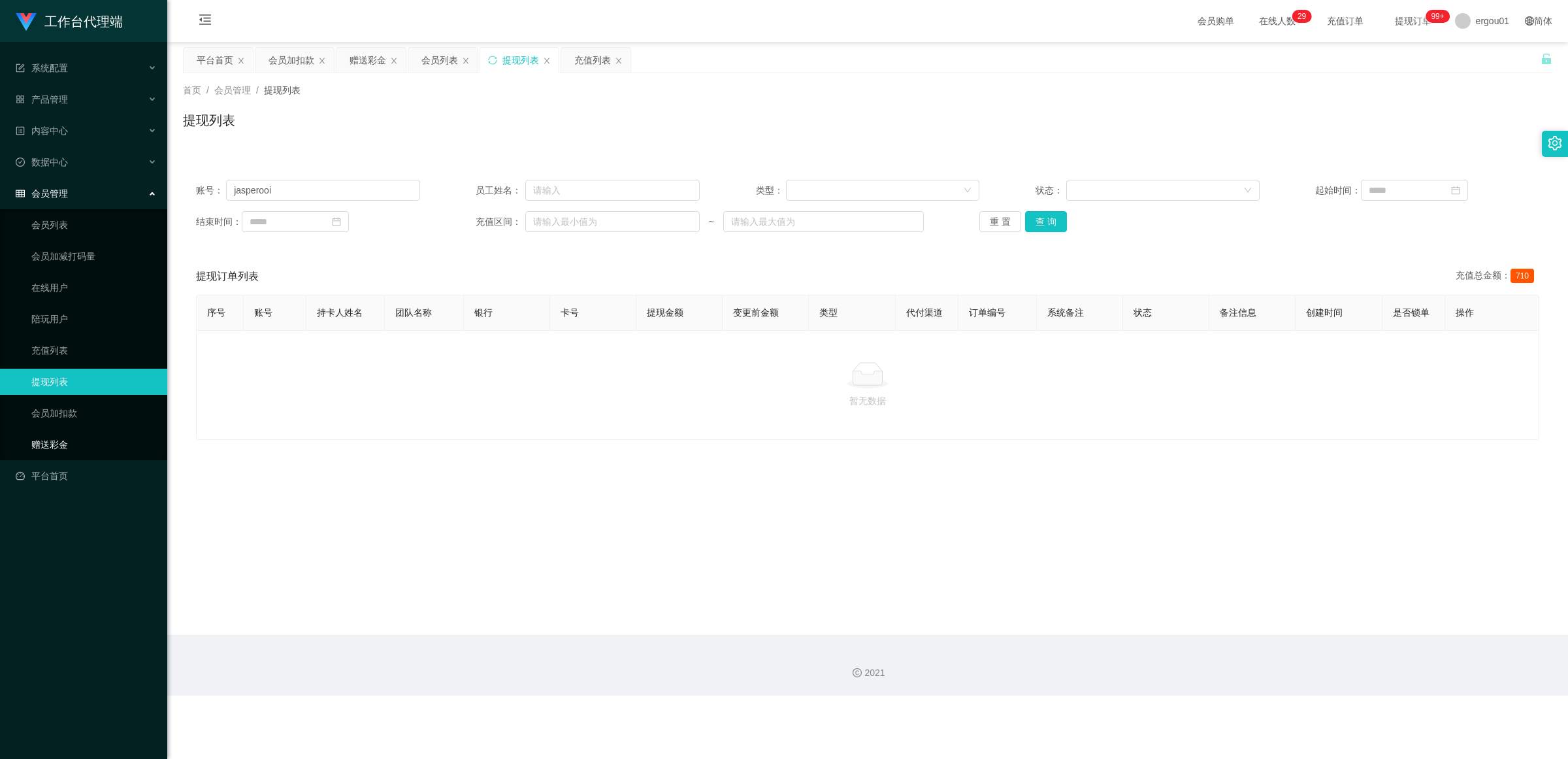
click at [64, 446] on link "赠送彩金" at bounding box center [94, 444] width 126 height 26
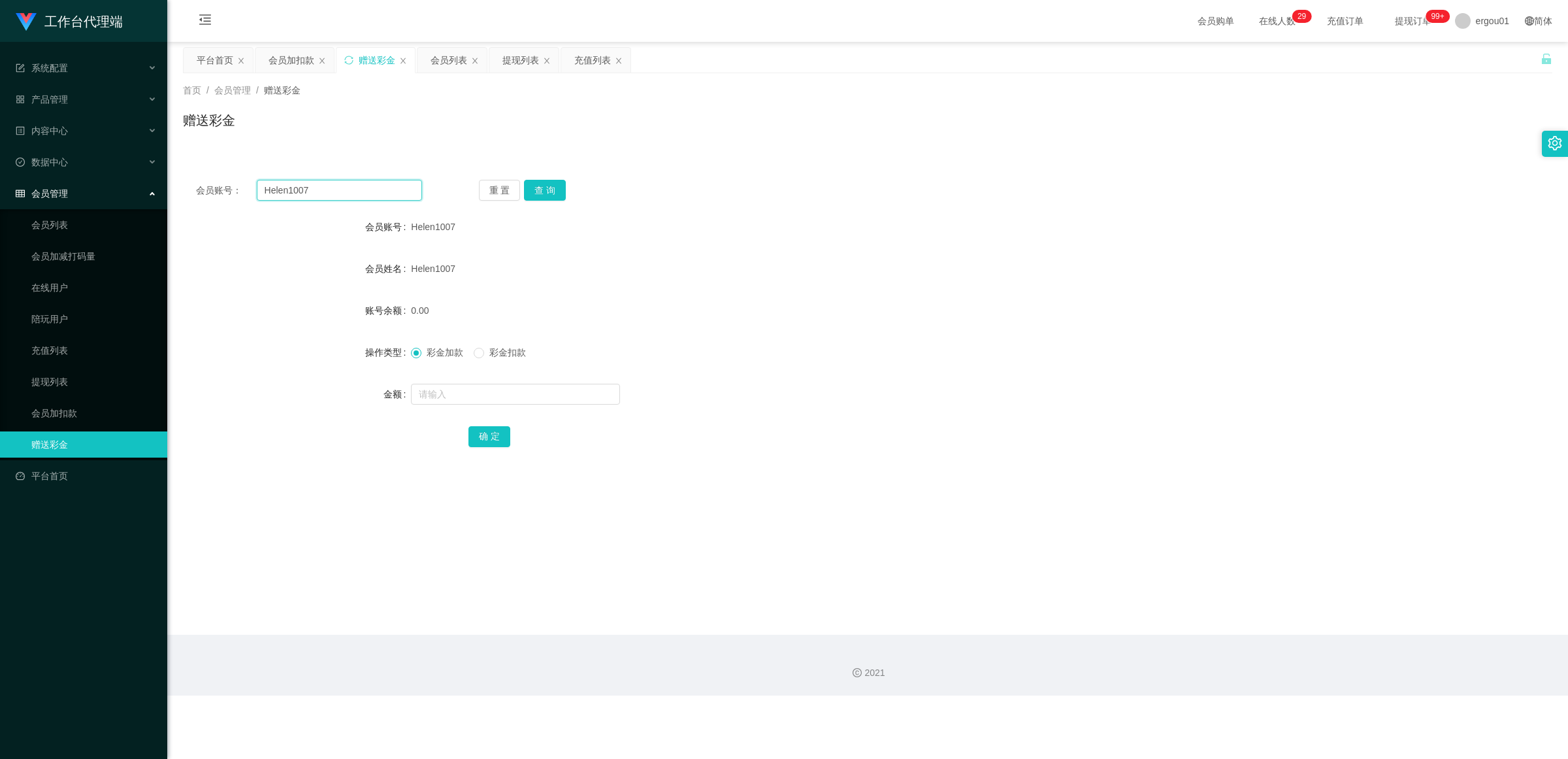
drag, startPoint x: 305, startPoint y: 187, endPoint x: 56, endPoint y: 181, distance: 249.1
click at [42, 187] on section "工作台代理端 系统配置 产品管理 内容中心 数据中心 会员管理 会员列表 会员加减打码量 在线用户 陪玩用户 充值列表 提现列表 会员加扣款 赠送彩金 平台首…" at bounding box center [784, 348] width 1568 height 695
paste input "jasperooi"
click at [552, 183] on button "查 询" at bounding box center [545, 190] width 42 height 21
drag, startPoint x: 315, startPoint y: 186, endPoint x: 2, endPoint y: 167, distance: 313.6
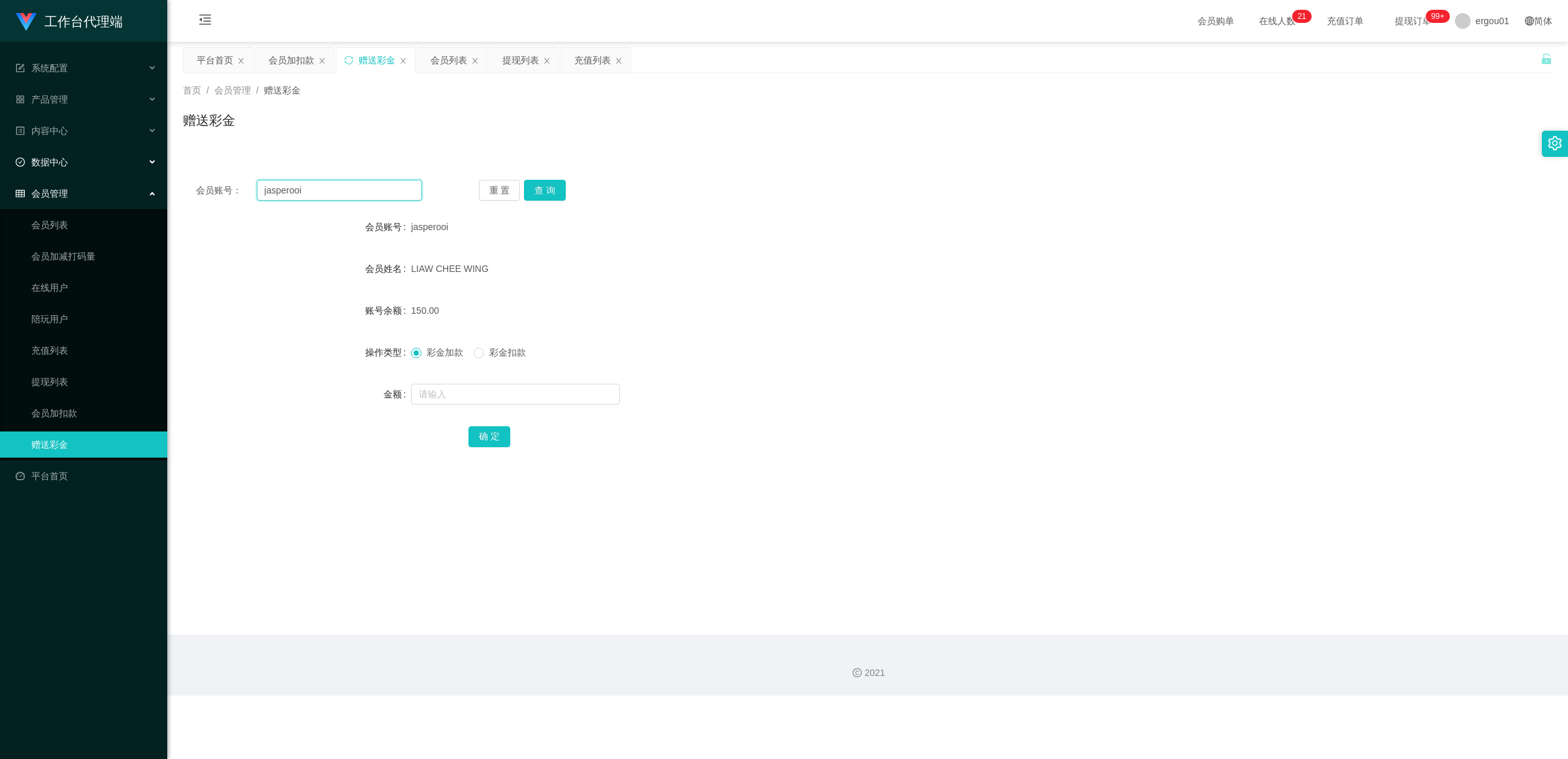
click at [2, 167] on section "工作台代理端 系统配置 产品管理 内容中心 数据中心 会员管理 会员列表 会员加减打码量 在线用户 陪玩用户 充值列表 提现列表 会员加扣款 赠送彩金 平台首…" at bounding box center [784, 348] width 1568 height 695
paste input "Thangajothi89"
type input "Thangajothi89"
click at [555, 183] on button "查 询" at bounding box center [545, 190] width 42 height 21
drag, startPoint x: 345, startPoint y: 189, endPoint x: 60, endPoint y: 189, distance: 285.0
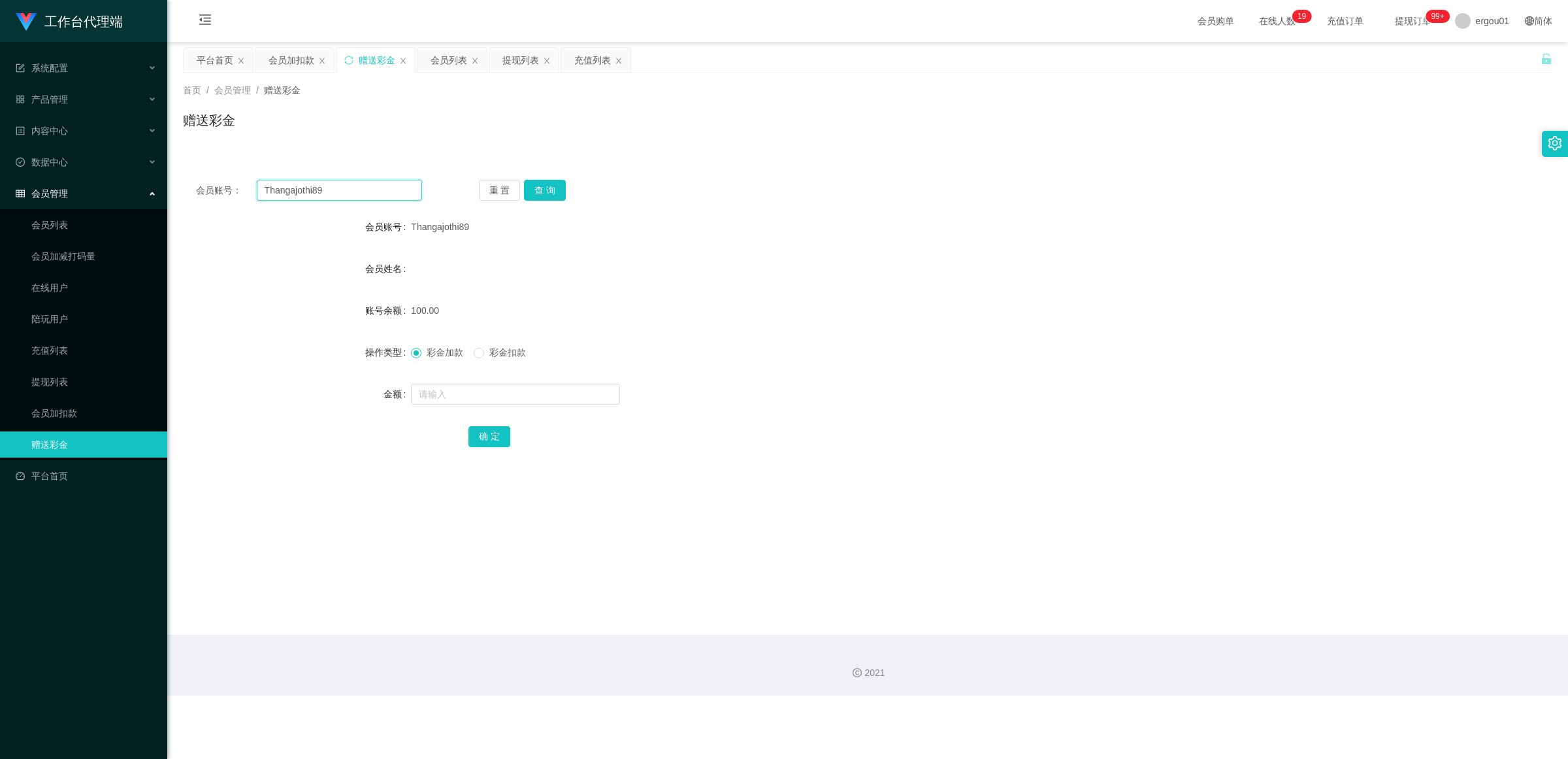
click at [60, 189] on section "工作台代理端 系统配置 产品管理 内容中心 数据中心 会员管理 会员列表 会员加减打码量 在线用户 陪玩用户 充值列表 提现列表 会员加扣款 赠送彩金 平台首…" at bounding box center [784, 348] width 1568 height 695
drag, startPoint x: 53, startPoint y: 220, endPoint x: 290, endPoint y: 243, distance: 238.1
click at [51, 221] on link "会员列表" at bounding box center [94, 224] width 126 height 26
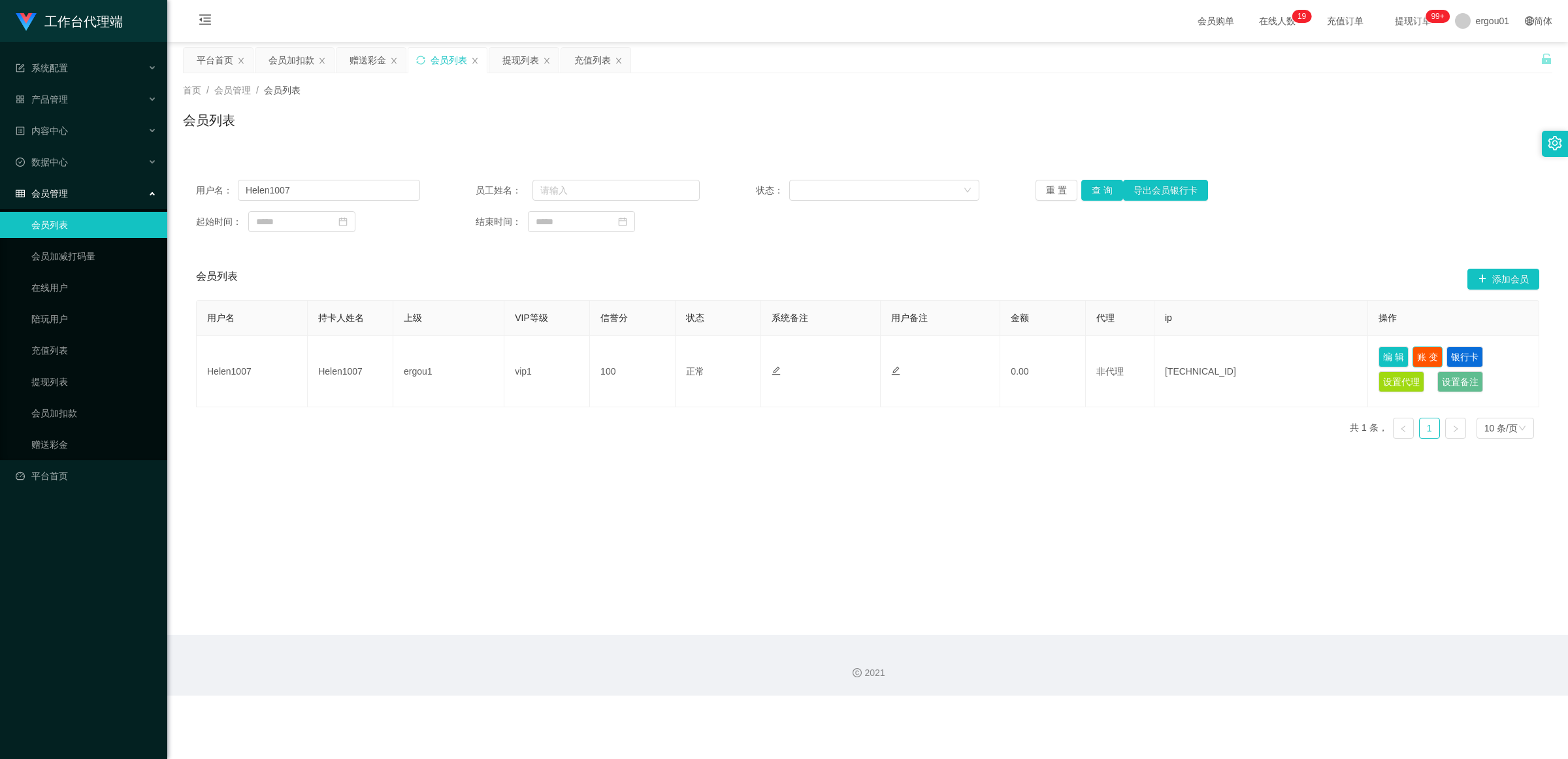
click at [683, 354] on button "账 变" at bounding box center [1428, 356] width 30 height 21
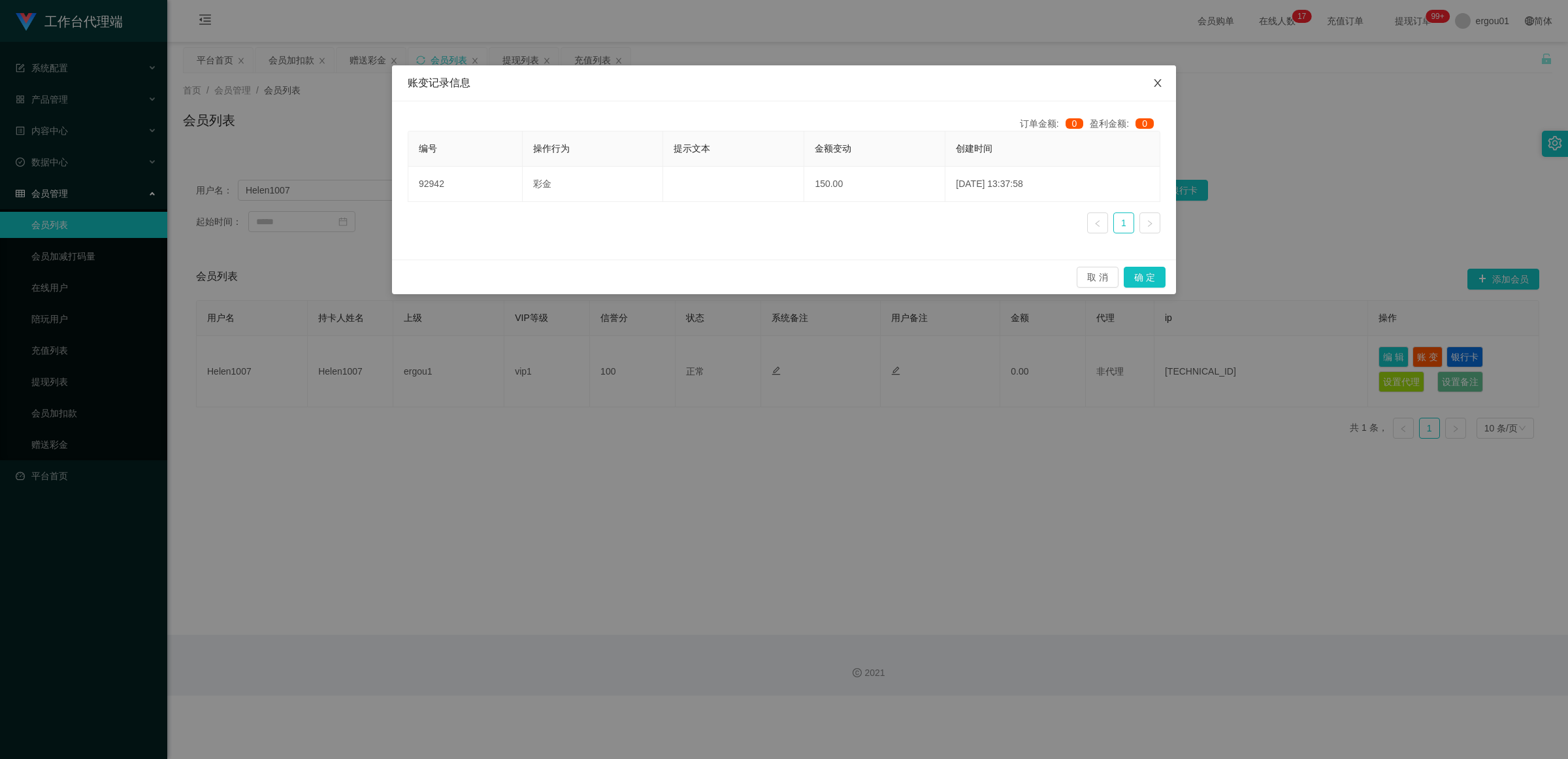
click at [683, 83] on icon "图标: close" at bounding box center [1158, 83] width 10 height 10
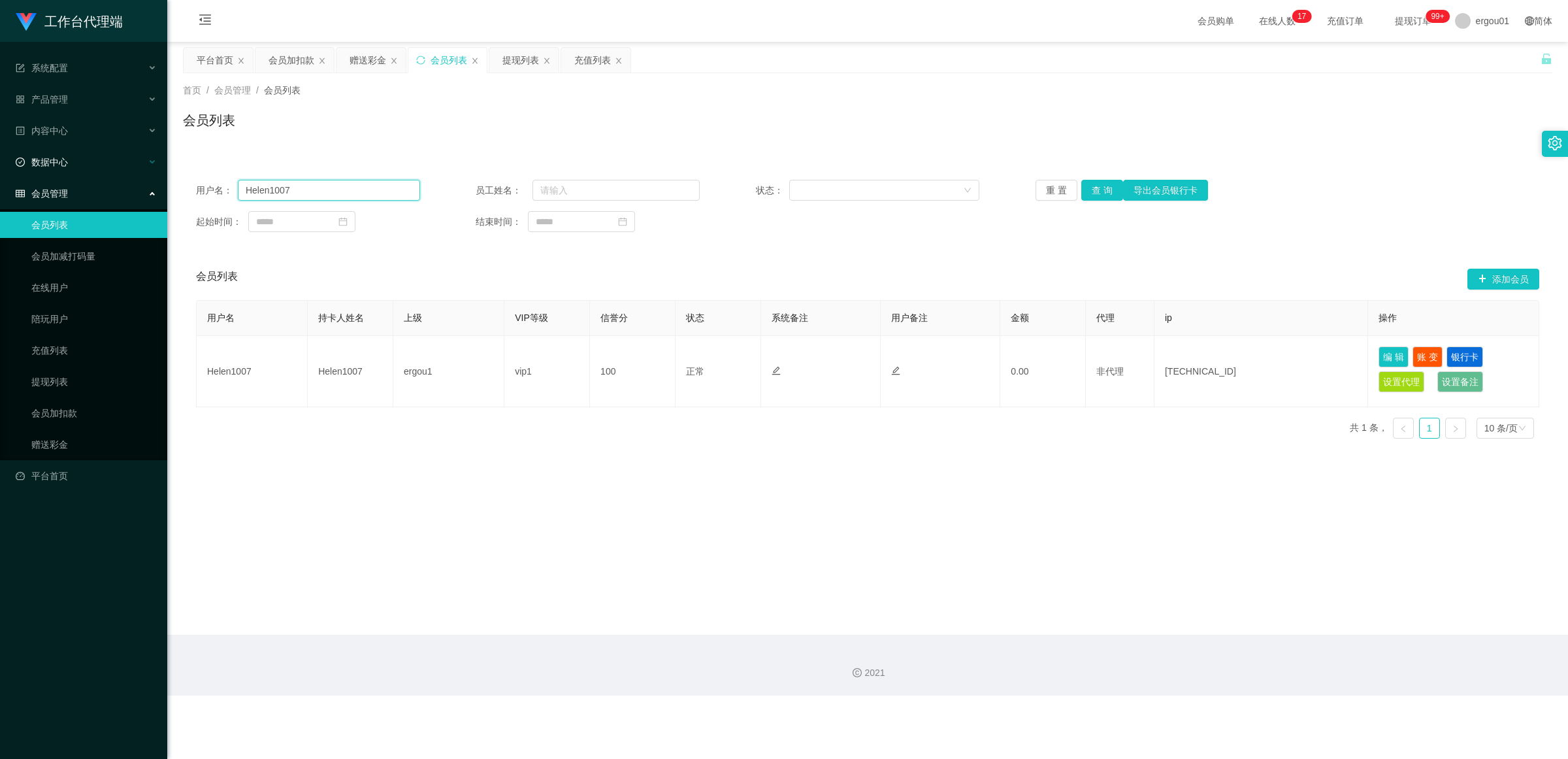
drag, startPoint x: 324, startPoint y: 193, endPoint x: 0, endPoint y: 159, distance: 325.8
click at [0, 159] on section "工作台代理端 系统配置 产品管理 内容中心 数据中心 会员管理 会员列表 会员加减打码量 在线用户 陪玩用户 充值列表 提现列表 会员加扣款 赠送彩金 平台首…" at bounding box center [784, 348] width 1568 height 695
paste input "Thangajothi89"
type input "Thangajothi89"
click at [683, 189] on button "查 询" at bounding box center [1102, 190] width 42 height 21
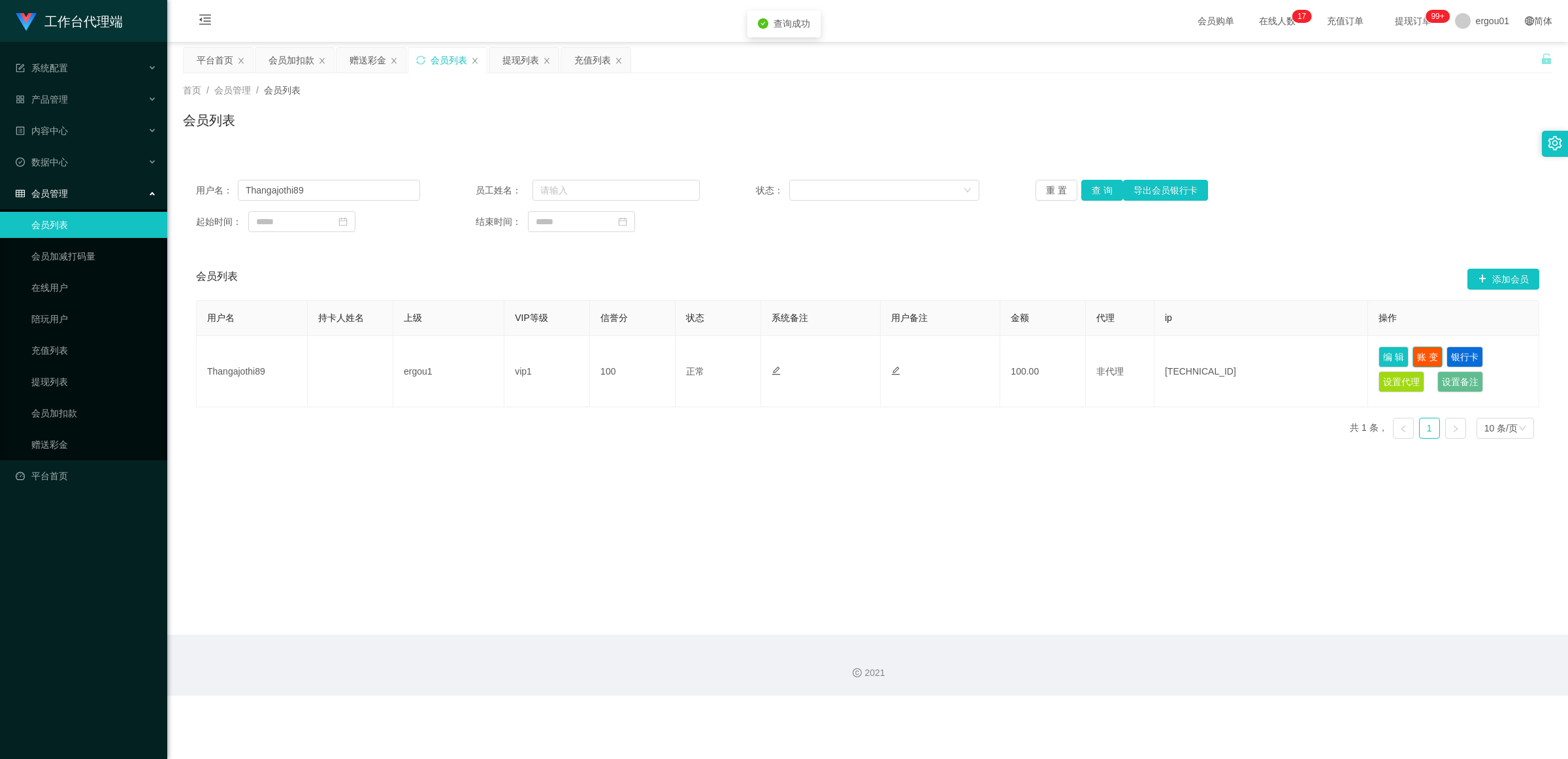
drag, startPoint x: 1420, startPoint y: 357, endPoint x: 1330, endPoint y: 368, distance: 90.7
click at [683, 356] on button "账 变" at bounding box center [1428, 356] width 30 height 21
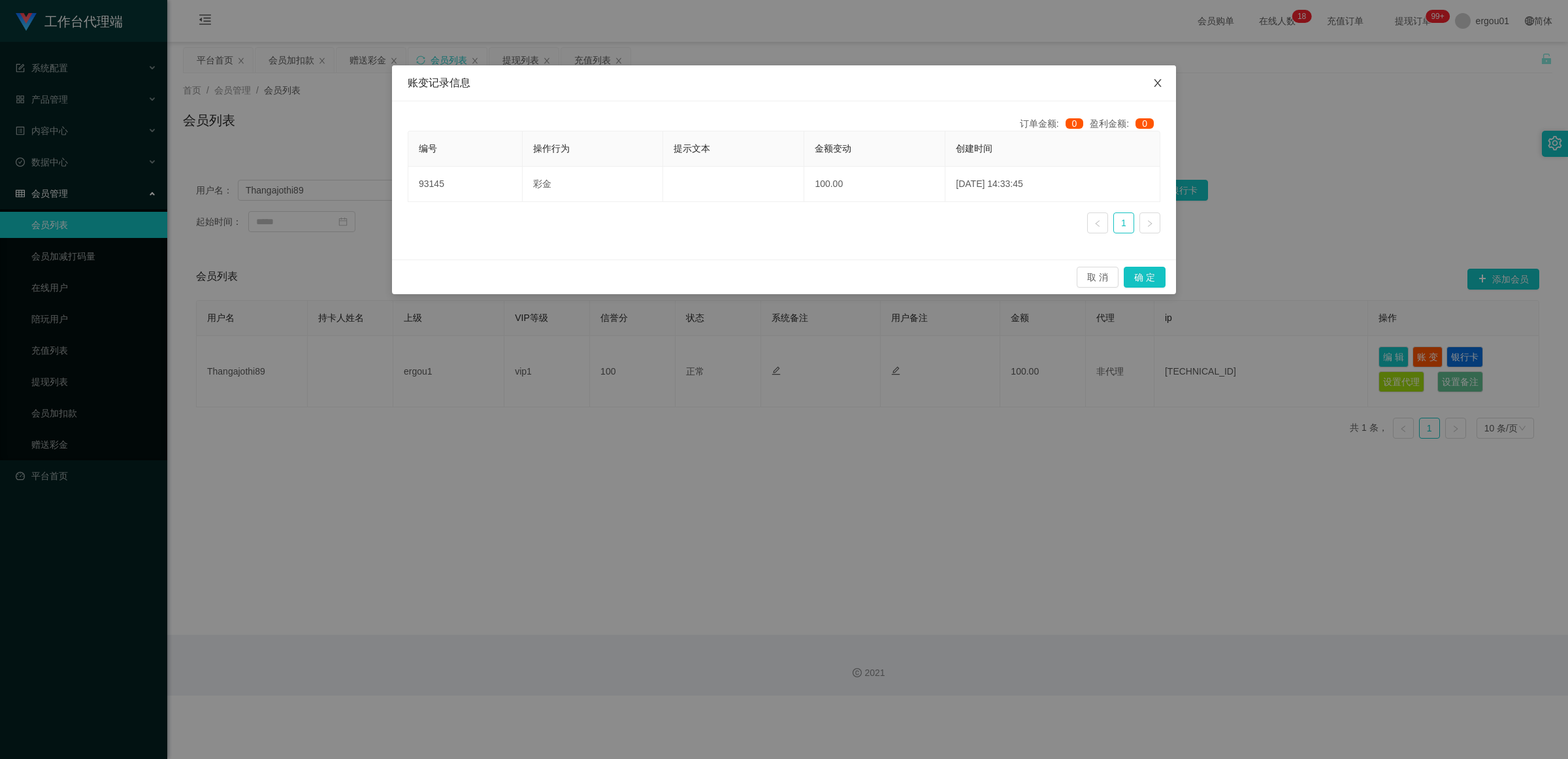
click at [683, 80] on icon "图标: close" at bounding box center [1158, 83] width 10 height 10
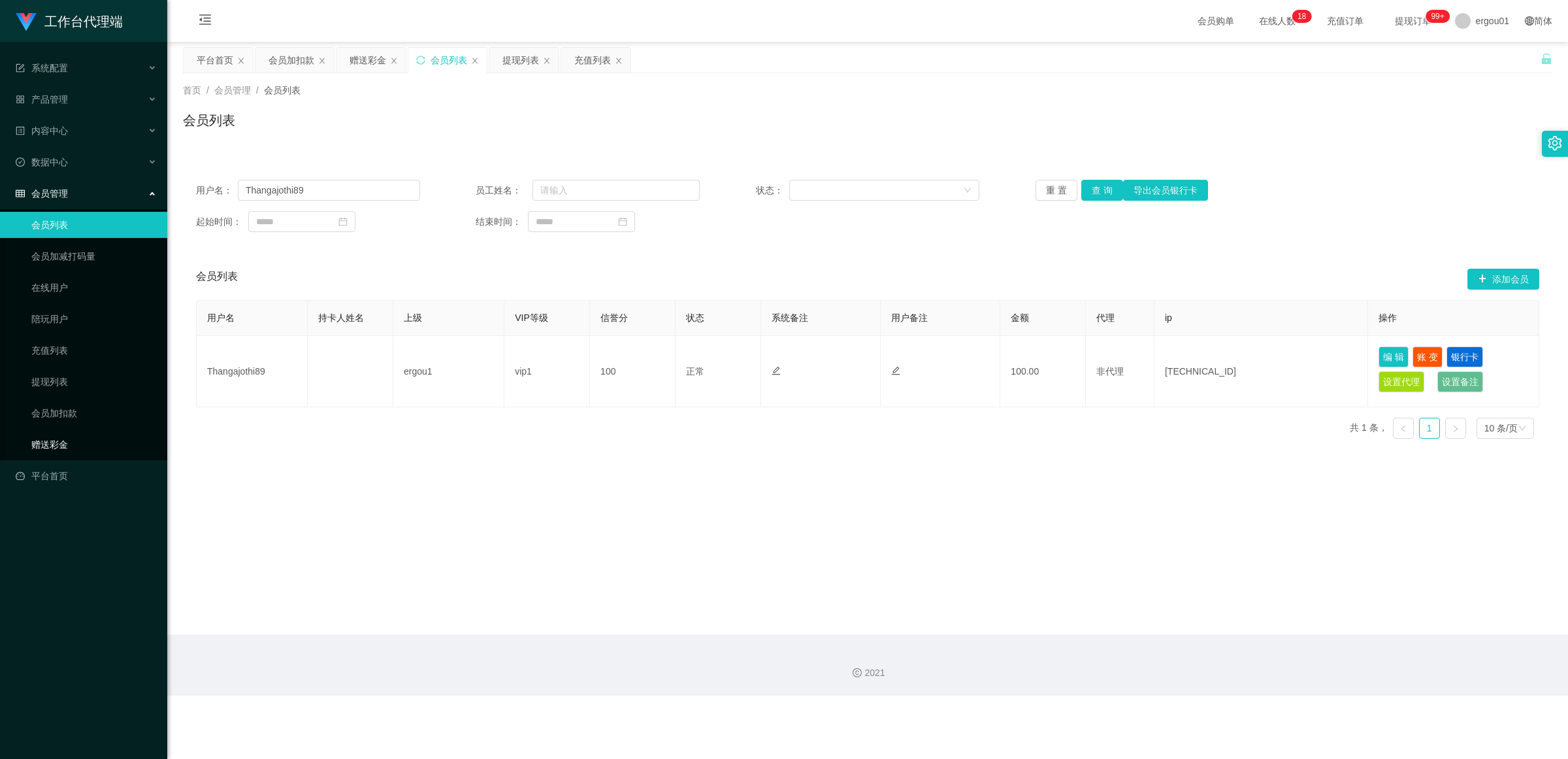
click at [43, 441] on link "赠送彩金" at bounding box center [94, 444] width 126 height 26
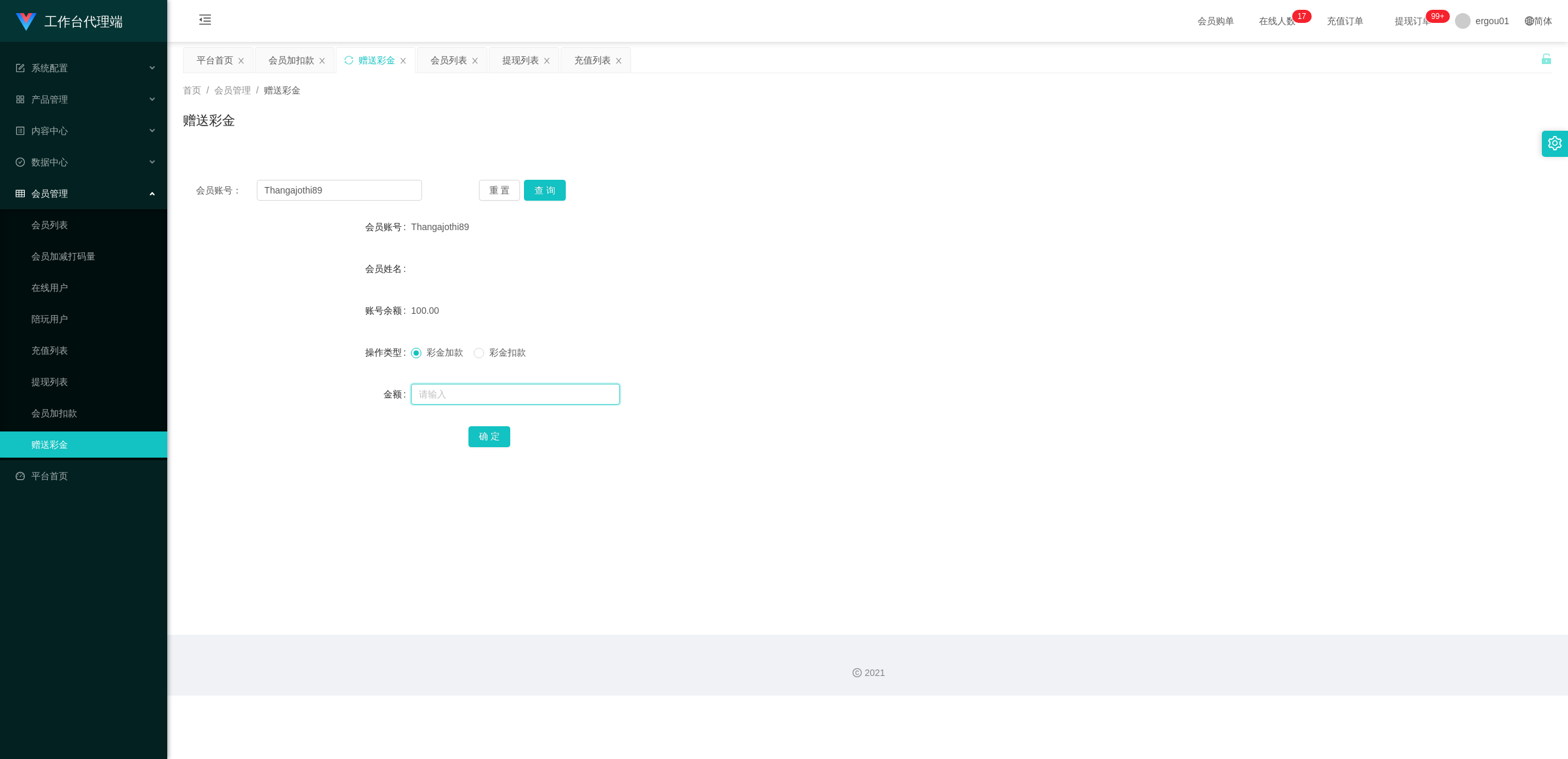
click at [432, 395] on input "text" at bounding box center [516, 394] width 209 height 21
type input "50"
click at [484, 430] on button "确 定" at bounding box center [489, 437] width 42 height 21
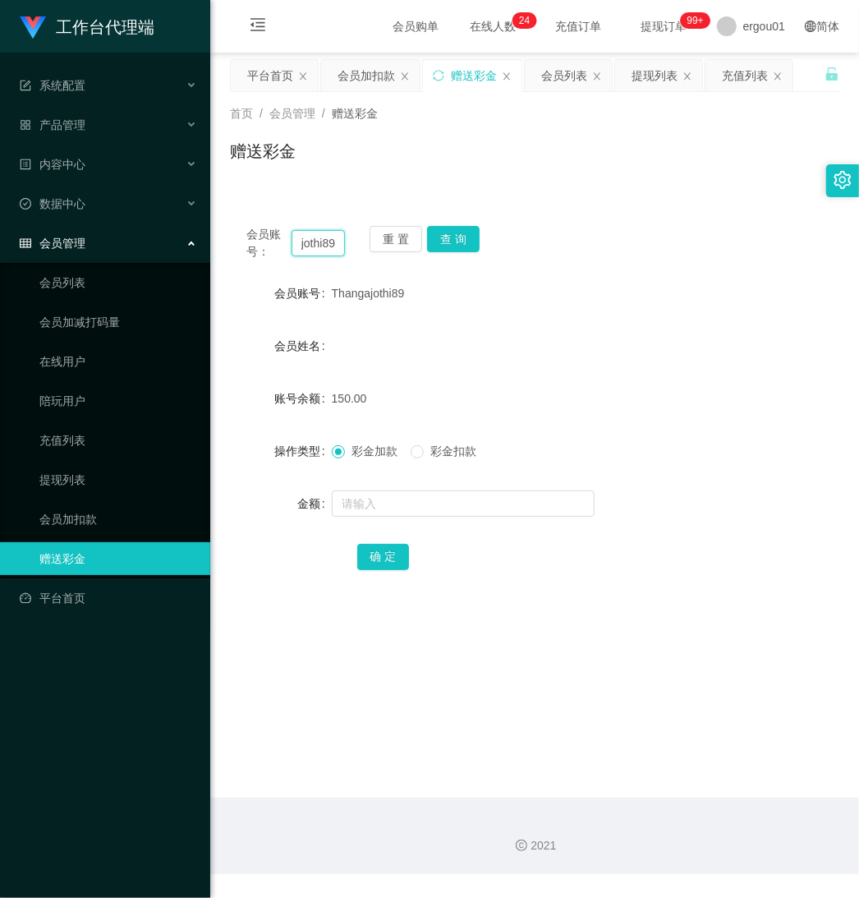
drag, startPoint x: 302, startPoint y: 241, endPoint x: 409, endPoint y: 264, distance: 109.2
click at [409, 264] on div "会员账号： Thangajothi89 重 置 查 询 会员账号 Thangajothi89 会员姓名 账号余额 150.00 操作类型 彩金加款 彩金扣款 …" at bounding box center [534, 408] width 609 height 399
paste input "jasperooi"
type input "jasperooi"
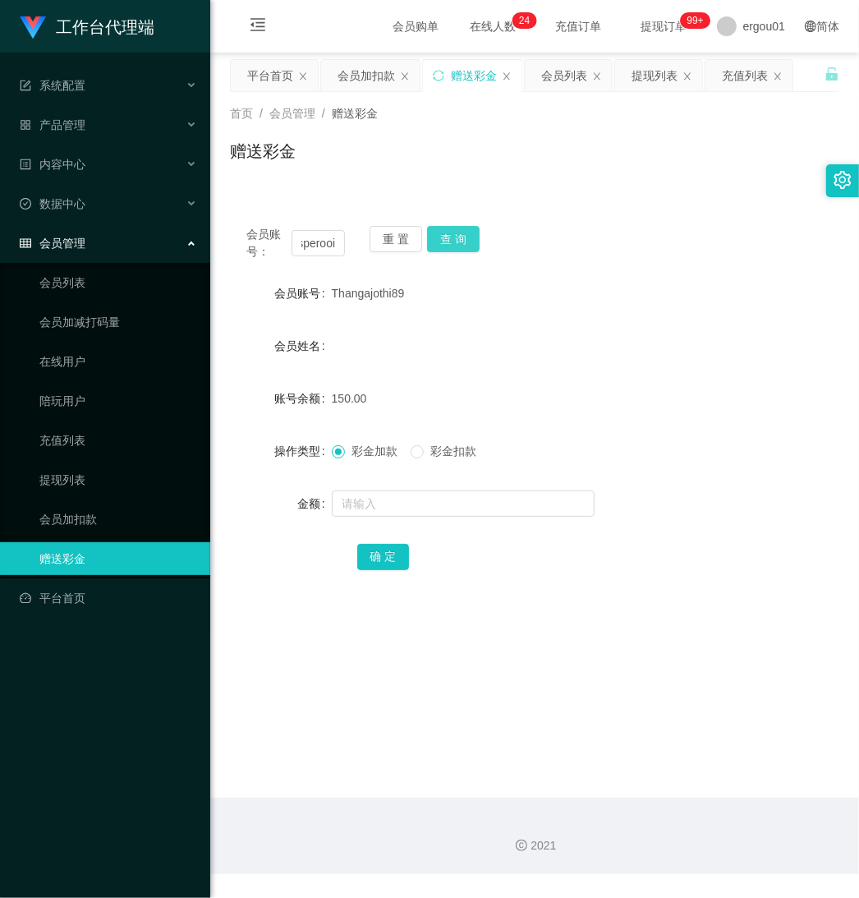
drag, startPoint x: 450, startPoint y: 235, endPoint x: 478, endPoint y: 260, distance: 37.8
click at [450, 235] on button "查 询" at bounding box center [453, 239] width 53 height 26
click at [113, 281] on link "会员列表" at bounding box center [118, 282] width 158 height 33
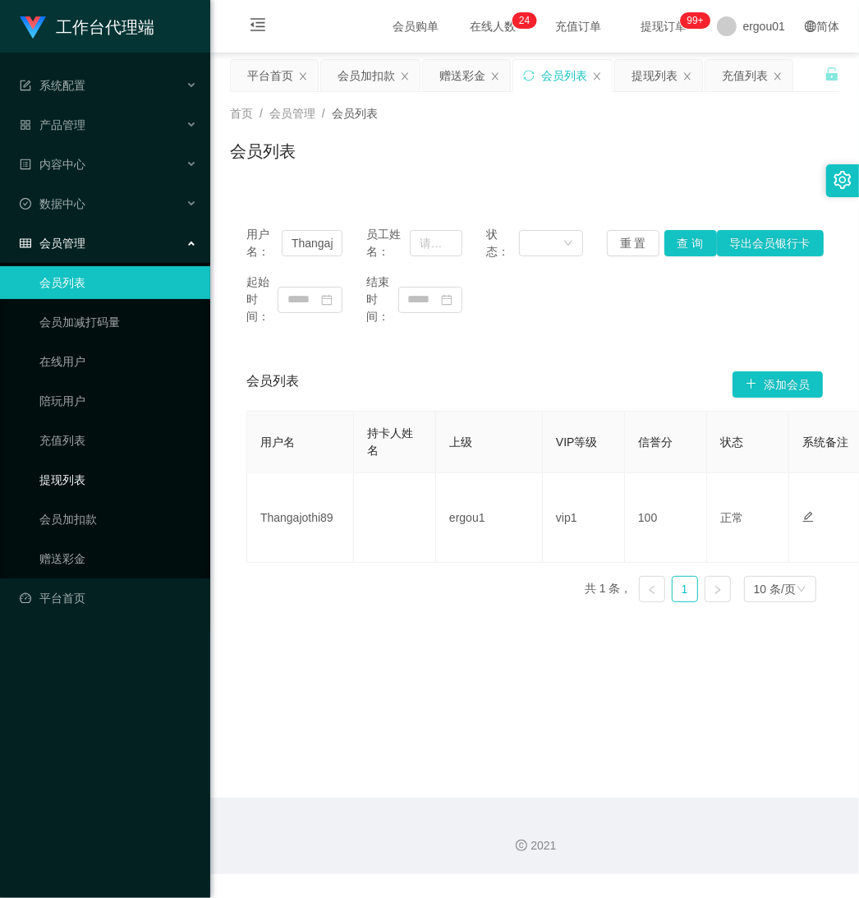
click at [84, 473] on link "提现列表" at bounding box center [118, 479] width 158 height 33
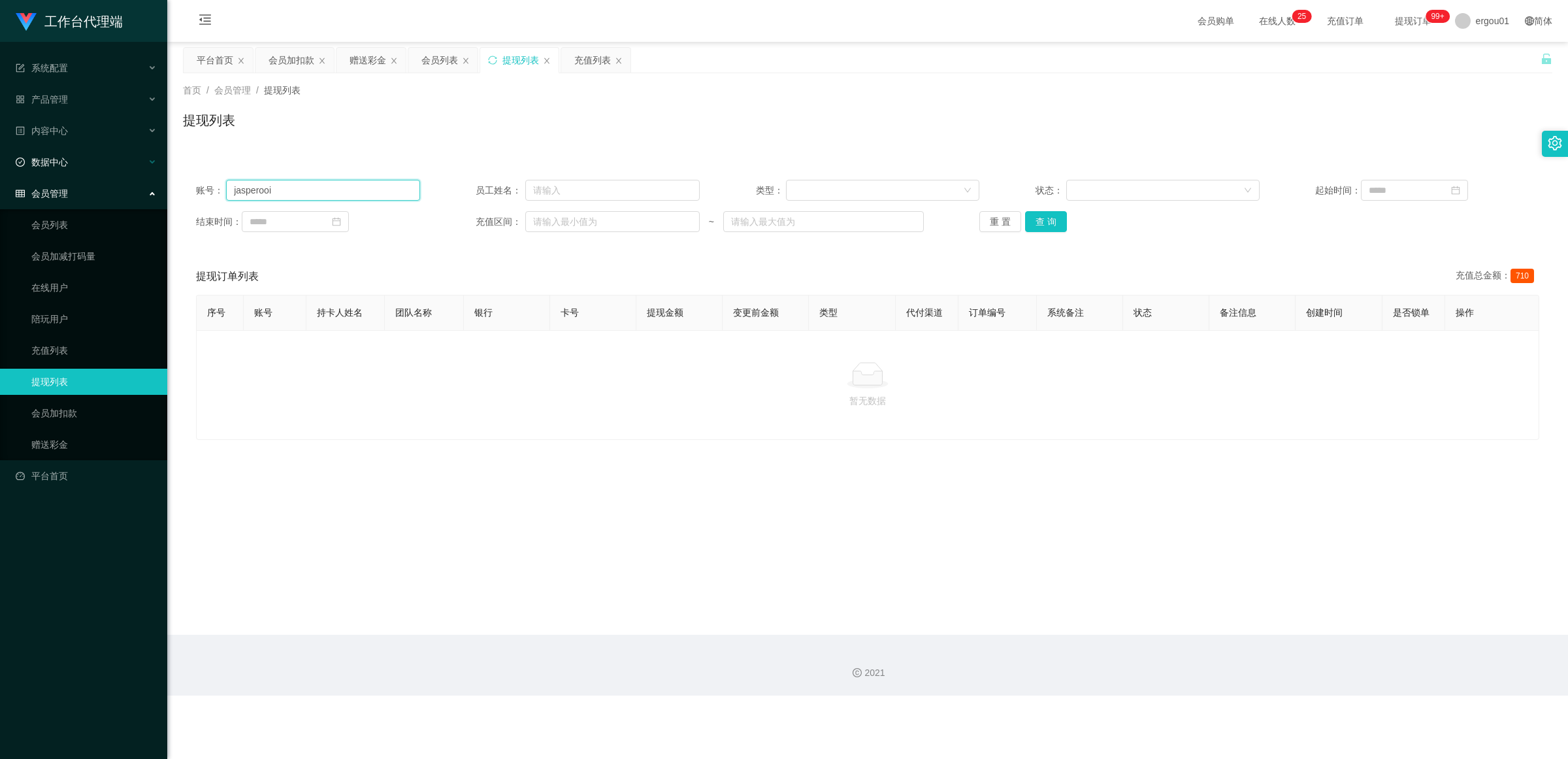
drag, startPoint x: 290, startPoint y: 189, endPoint x: 0, endPoint y: 157, distance: 291.8
click at [0, 157] on section "工作台代理端 系统配置 产品管理 内容中心 数据中心 会员管理 会员列表 会员加减打码量 在线用户 陪玩用户 充值列表 提现列表 会员加扣款 赠送彩金 平台首…" at bounding box center [784, 348] width 1568 height 695
click at [683, 214] on button "查 询" at bounding box center [1046, 221] width 42 height 21
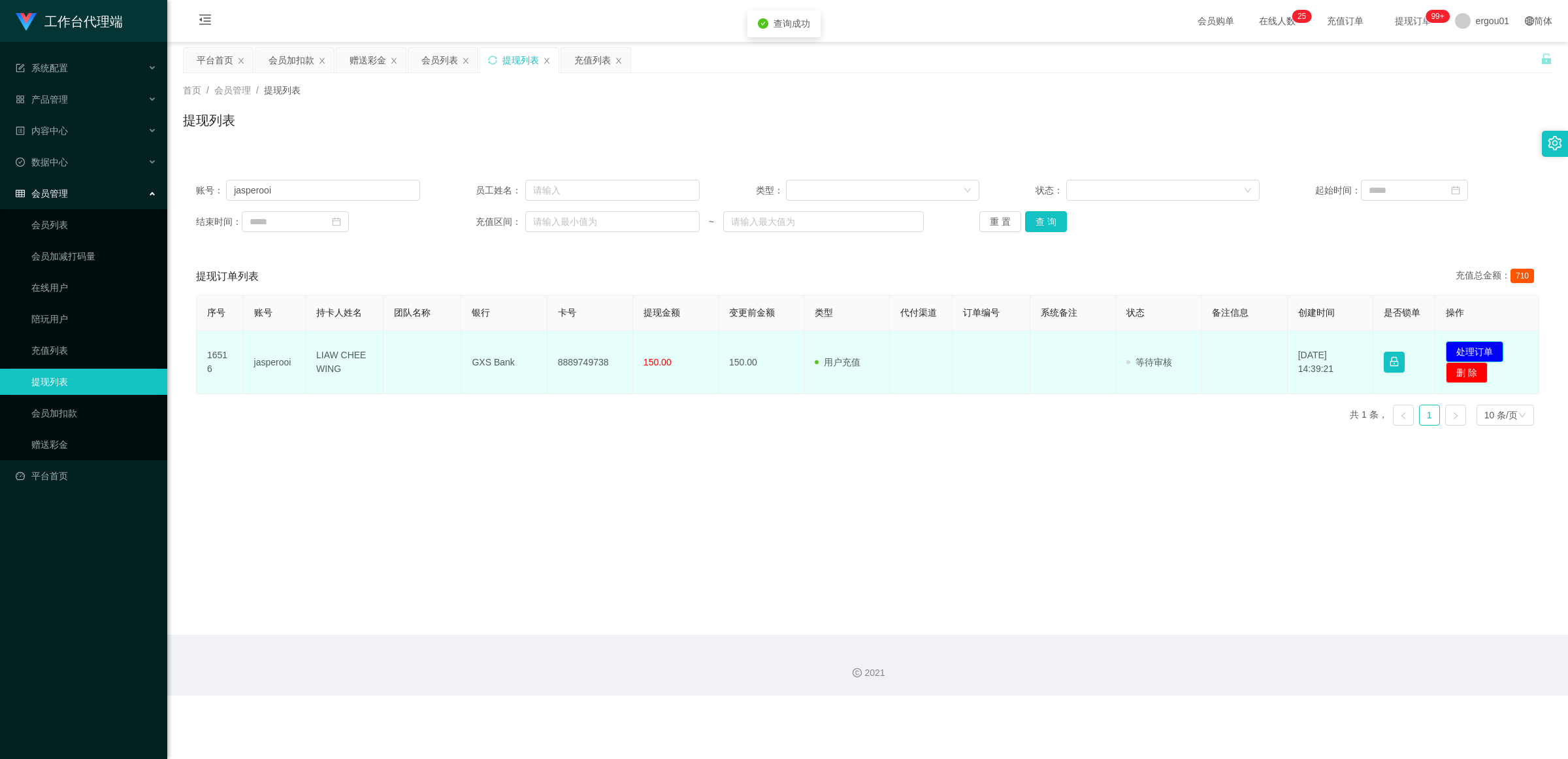
click at [683, 348] on button "处理订单" at bounding box center [1475, 352] width 57 height 21
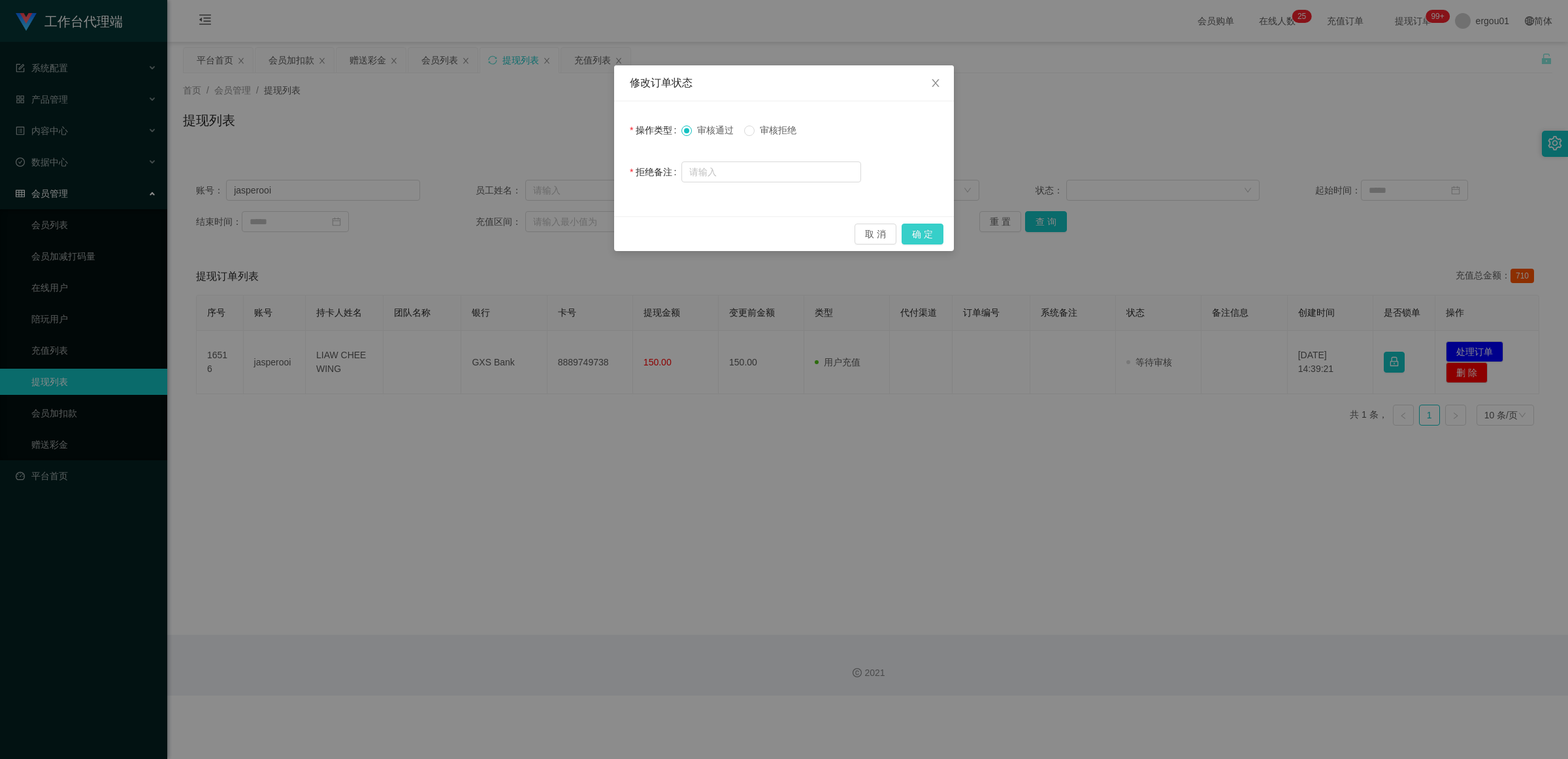
click at [683, 230] on button "确 定" at bounding box center [922, 234] width 42 height 21
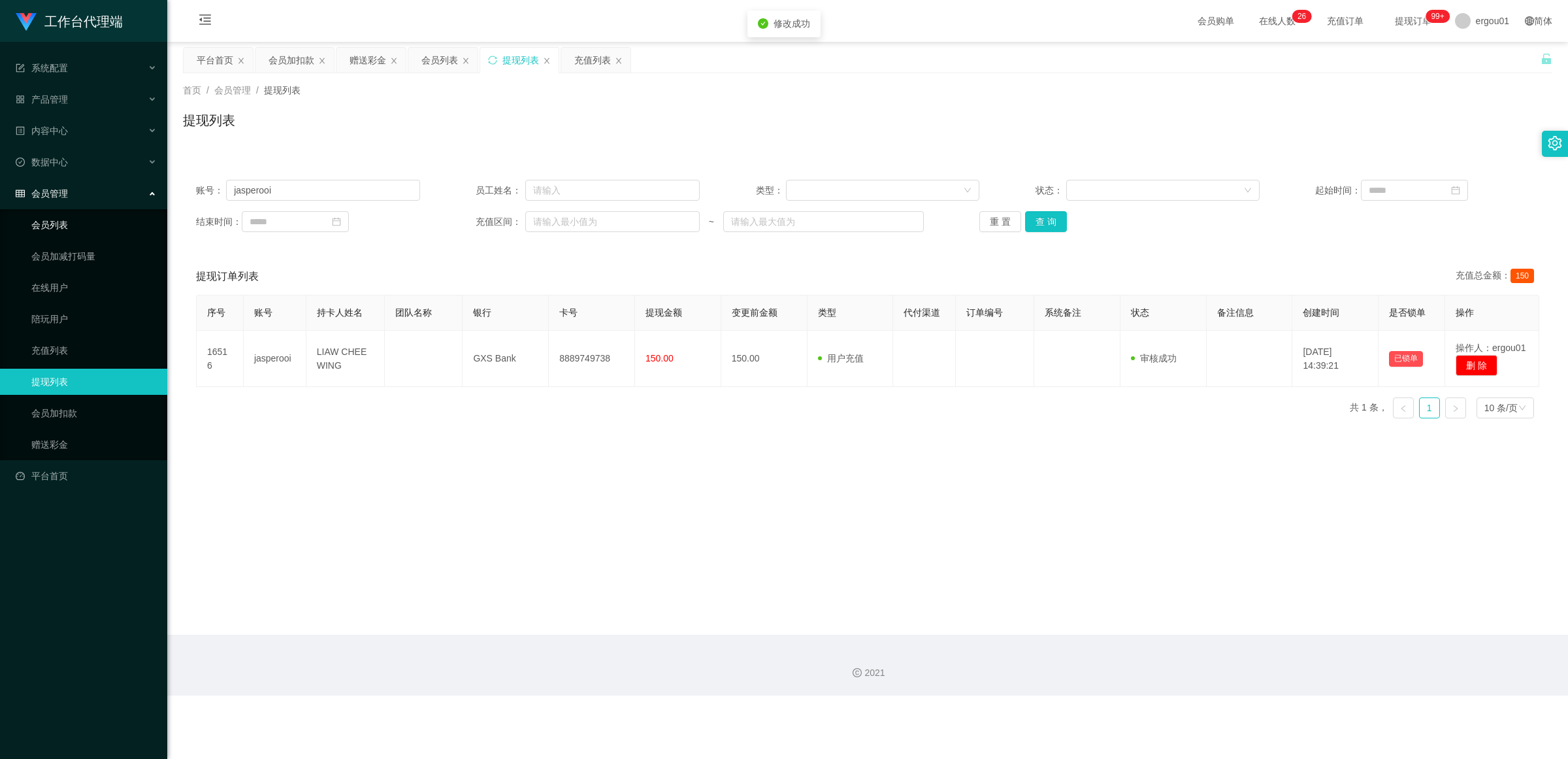
click at [66, 224] on link "会员列表" at bounding box center [94, 224] width 126 height 26
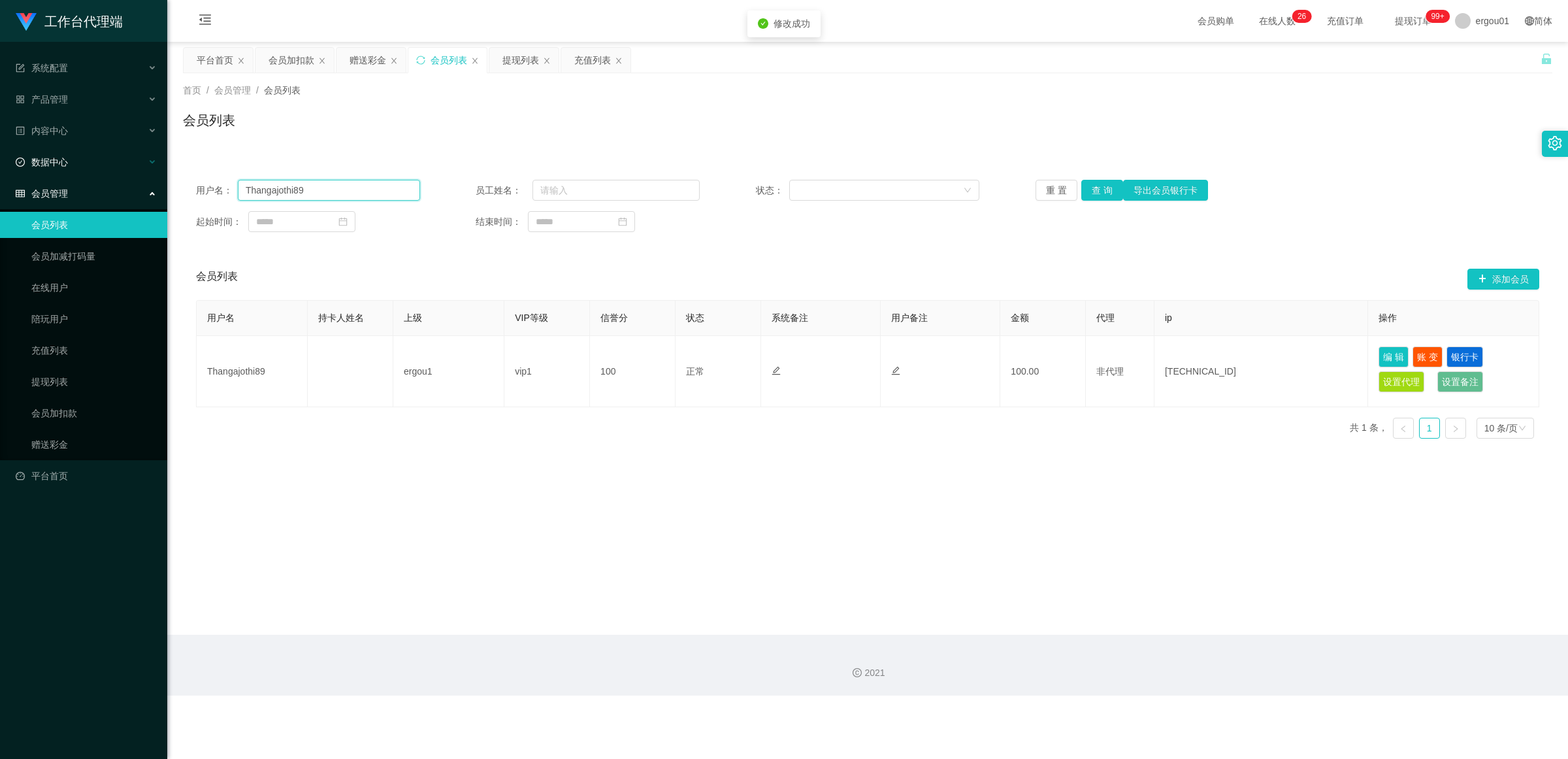
drag, startPoint x: 340, startPoint y: 188, endPoint x: 0, endPoint y: 165, distance: 340.8
click at [0, 165] on section "工作台代理端 系统配置 产品管理 内容中心 数据中心 会员管理 会员列表 会员加减打码量 在线用户 陪玩用户 充值列表 提现列表 会员加扣款 赠送彩金 平台首…" at bounding box center [784, 348] width 1568 height 695
paste input "jasperooi"
type input "jasperooi"
click at [683, 189] on button "查 询" at bounding box center [1102, 190] width 42 height 21
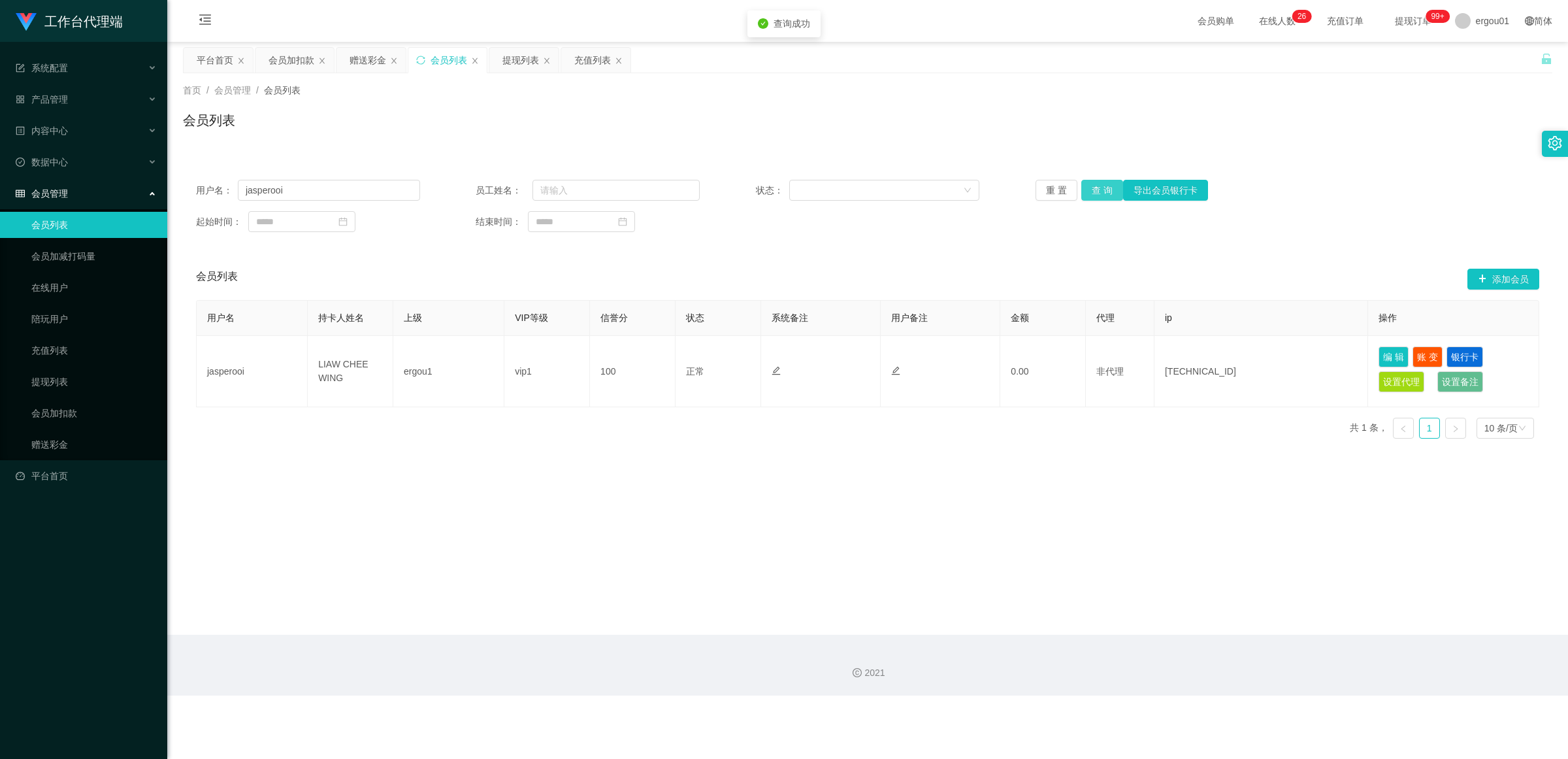
click at [683, 190] on button "查 询" at bounding box center [1102, 190] width 42 height 21
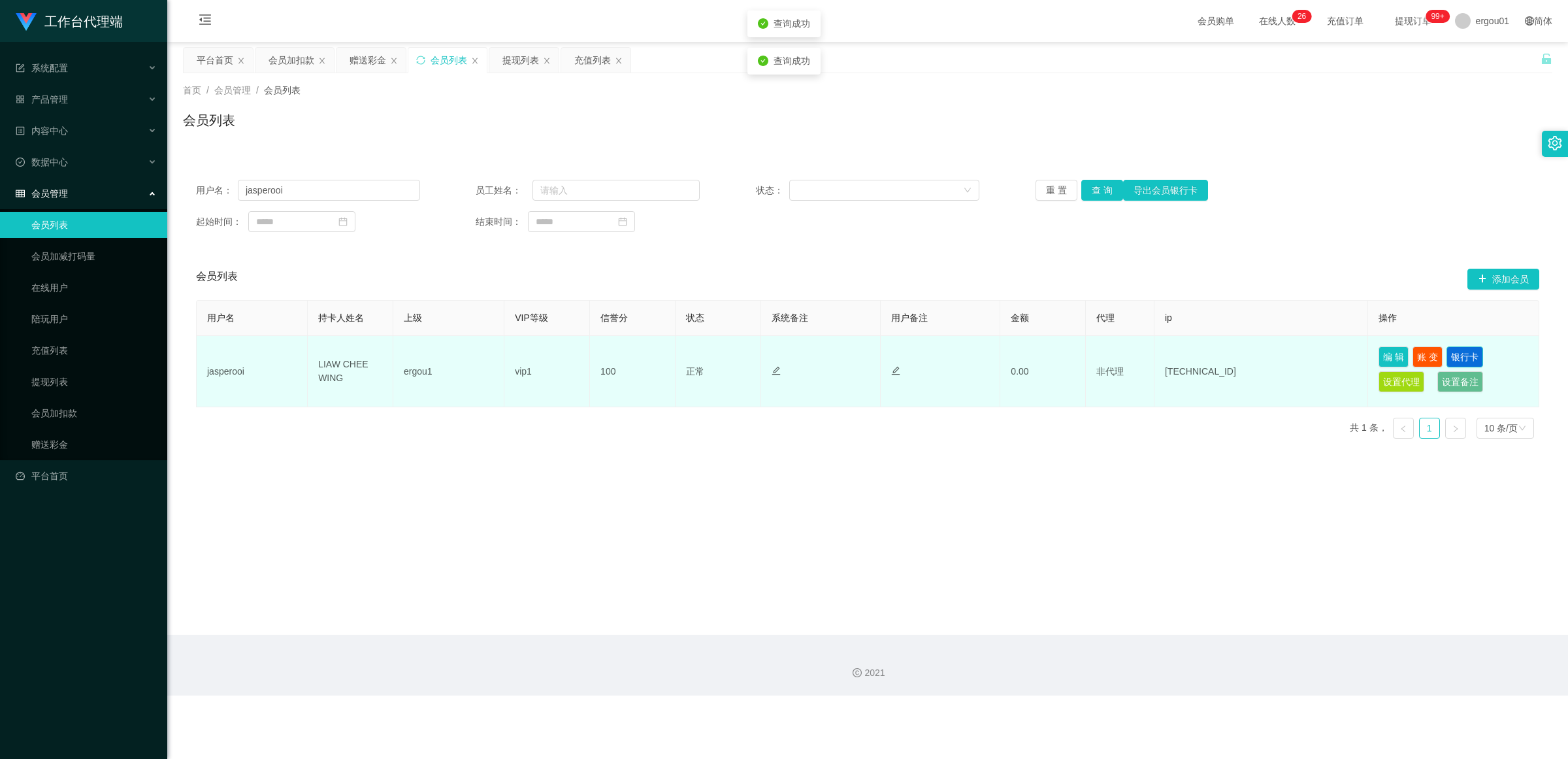
drag, startPoint x: 1461, startPoint y: 354, endPoint x: 1383, endPoint y: 354, distance: 78.0
click at [683, 354] on button "银行卡" at bounding box center [1465, 356] width 37 height 21
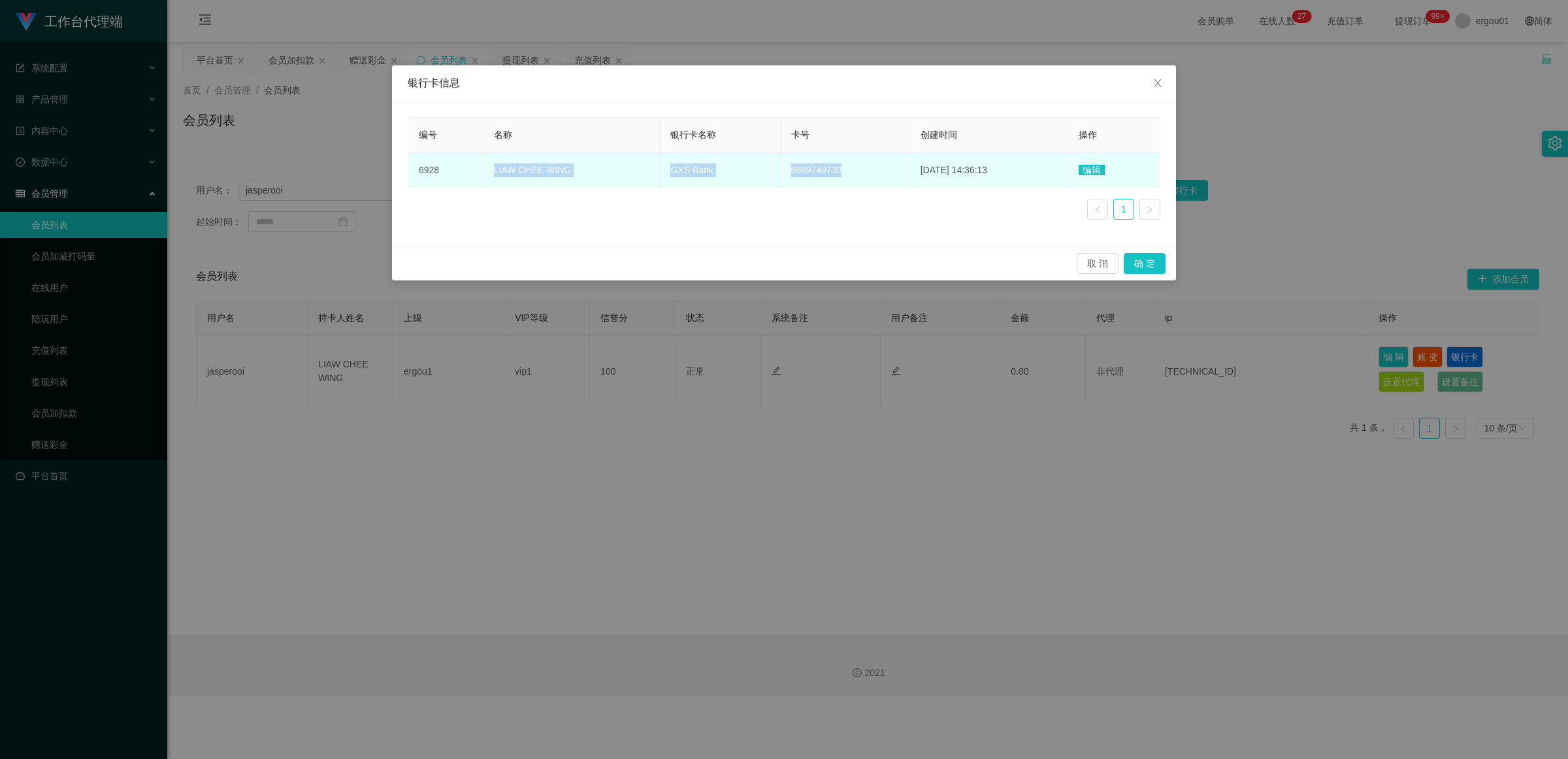
drag, startPoint x: 836, startPoint y: 171, endPoint x: 482, endPoint y: 171, distance: 354.0
click at [482, 171] on tr "6928 LIAW CHEE WING GXS Bank 8889749738 [DATE] 14:36:13 编辑" at bounding box center [784, 170] width 752 height 35
copy tr "LIAW CHEE WING GXS Bank 8889749738"
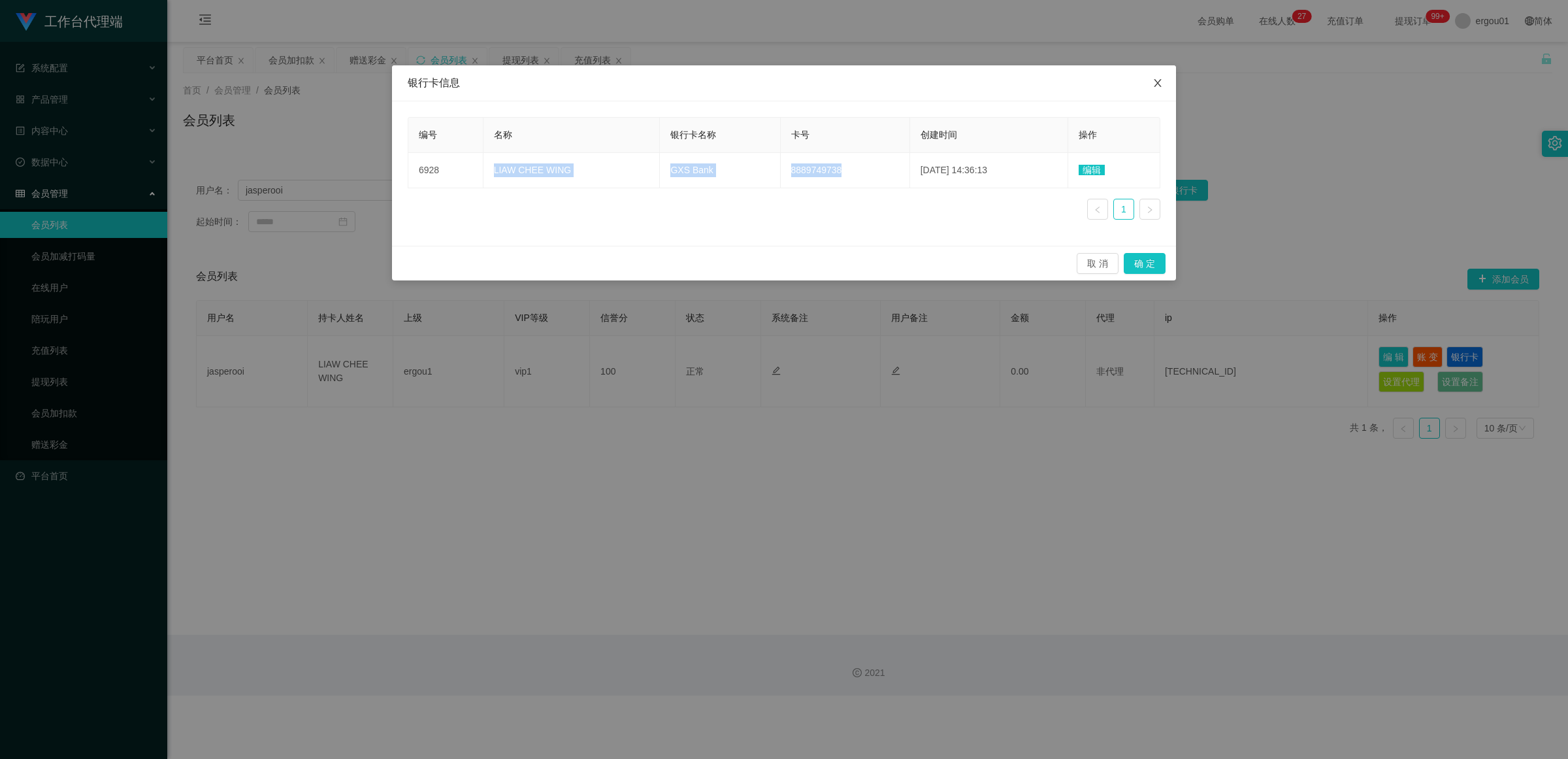
click at [683, 79] on icon "图标: close" at bounding box center [1158, 83] width 10 height 10
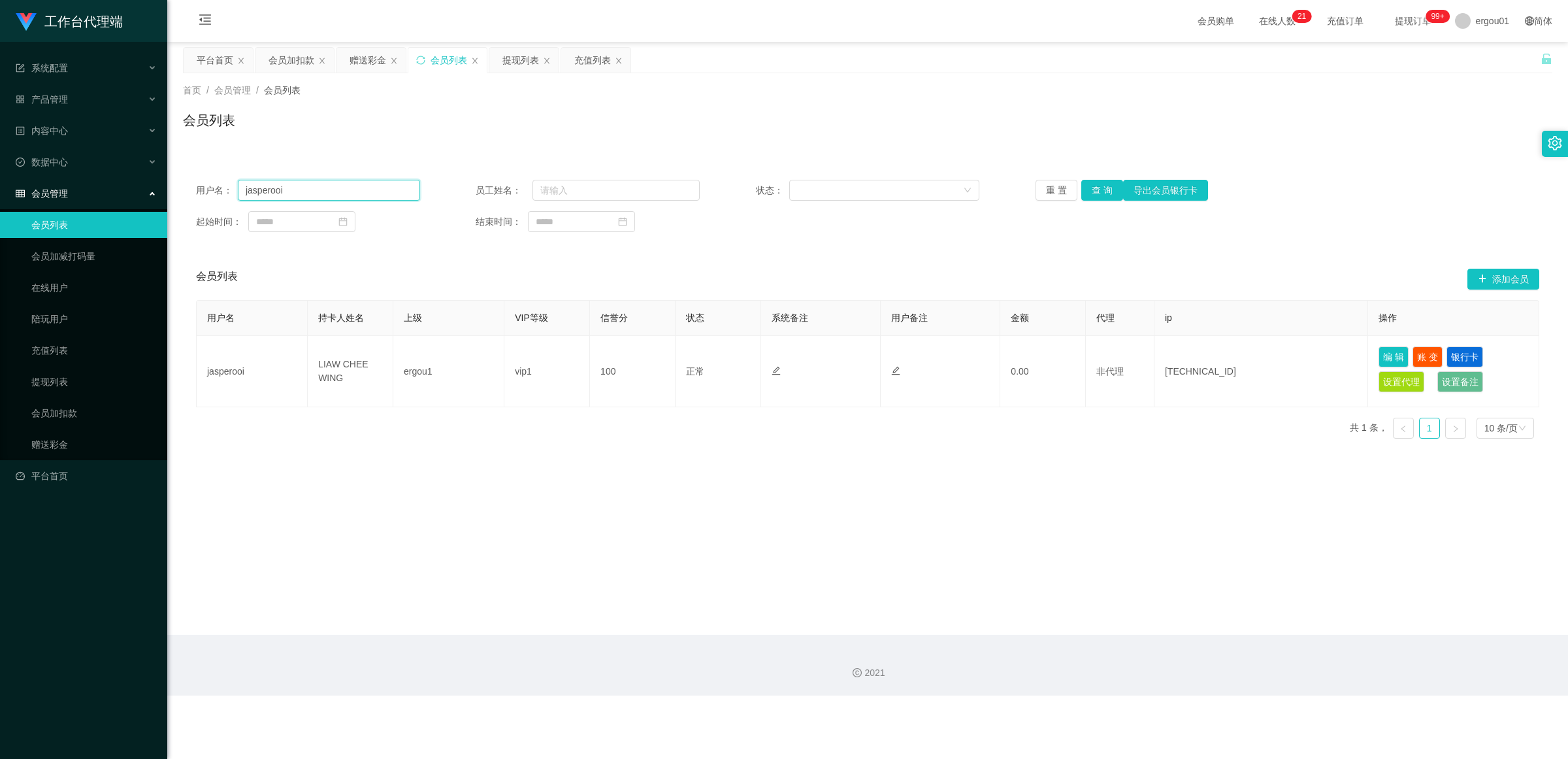
drag, startPoint x: 313, startPoint y: 192, endPoint x: 17, endPoint y: 188, distance: 296.0
click at [17, 188] on section "工作台代理端 系统配置 产品管理 内容中心 数据中心 会员管理 会员列表 会员加减打码量 在线用户 陪玩用户 充值列表 提现列表 会员加扣款 赠送彩金 平台首…" at bounding box center [784, 348] width 1568 height 695
click at [683, 186] on button "查 询" at bounding box center [1102, 190] width 42 height 21
drag, startPoint x: 1429, startPoint y: 356, endPoint x: 1439, endPoint y: 357, distance: 10.0
click at [683, 356] on button "账 变" at bounding box center [1428, 356] width 30 height 21
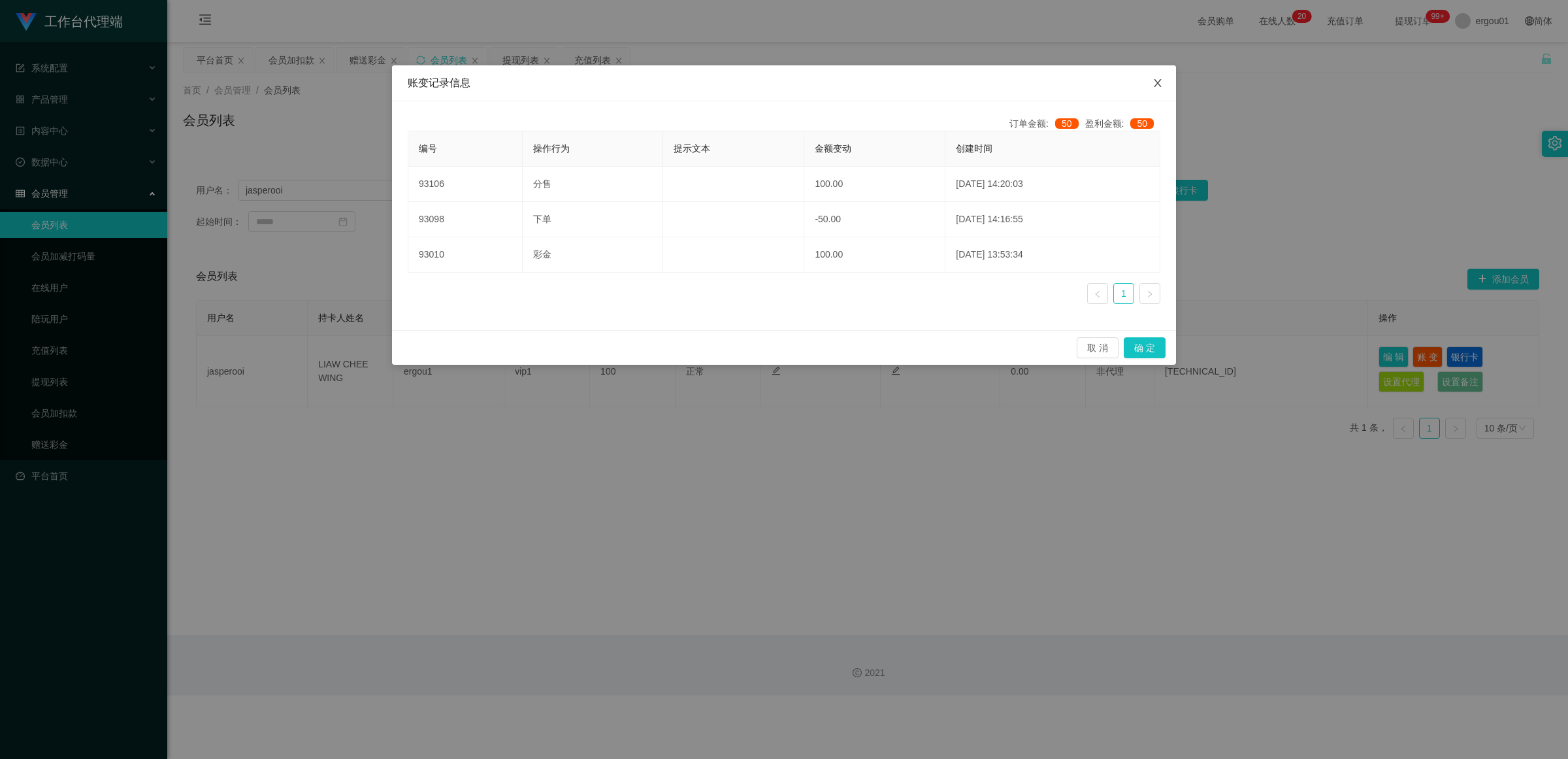
click at [683, 76] on span "Close" at bounding box center [1158, 84] width 37 height 37
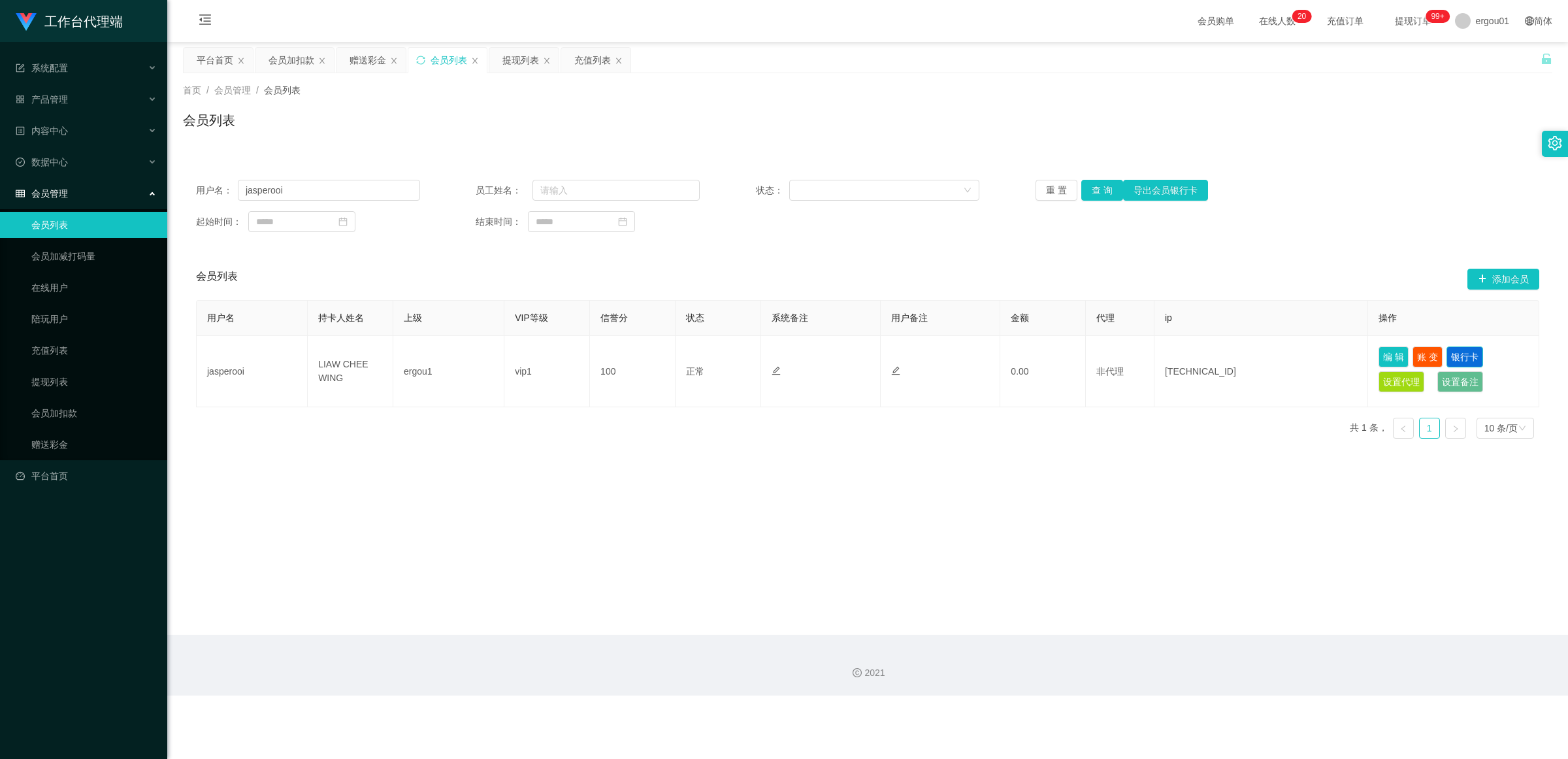
drag, startPoint x: 1457, startPoint y: 355, endPoint x: 1411, endPoint y: 384, distance: 54.4
click at [683, 355] on button "银行卡" at bounding box center [1465, 356] width 37 height 21
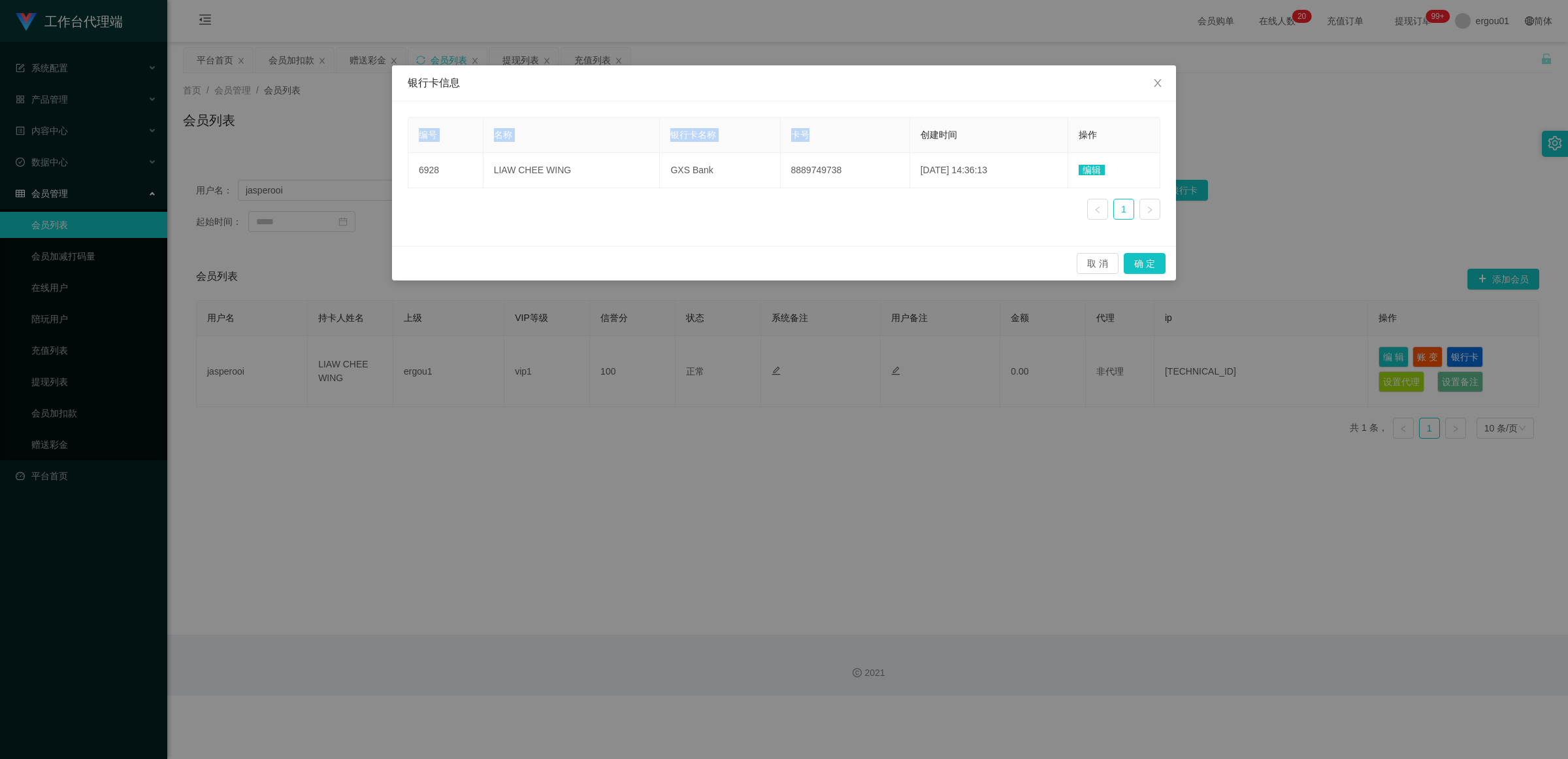
drag, startPoint x: 786, startPoint y: 86, endPoint x: 868, endPoint y: 118, distance: 88.0
click at [683, 118] on div "银行卡信息 编号 名称 银行卡名称 卡号 创建时间 操作 6928 LIAW CHEE WING GXS Bank 8889749738 [DATE] 14:…" at bounding box center [784, 173] width 784 height 215
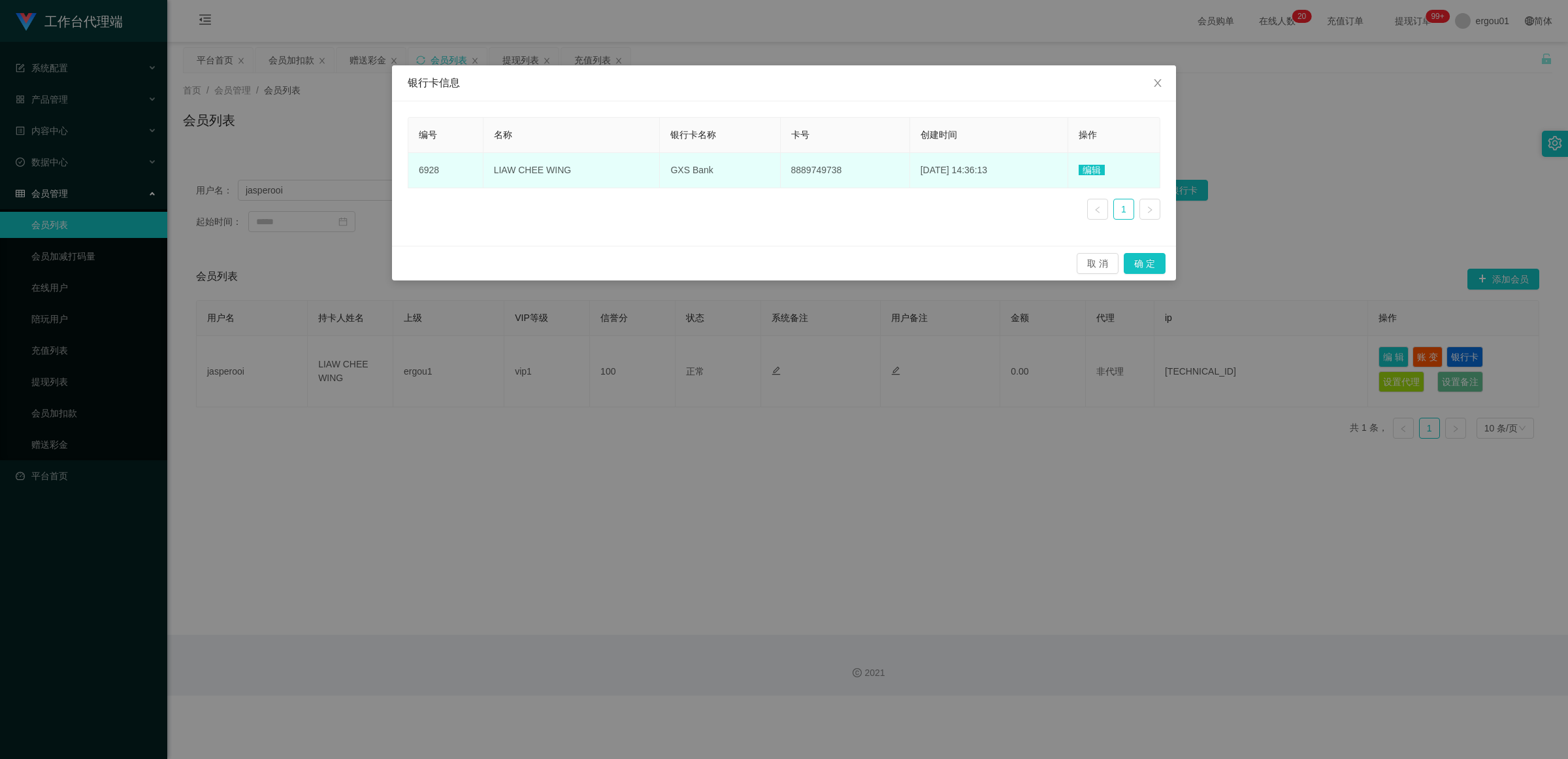
click at [683, 189] on td "8889749738" at bounding box center [846, 170] width 130 height 35
copy tr "LIAW CHEE WING GXS Bank 8889749738"
drag, startPoint x: 828, startPoint y: 169, endPoint x: 485, endPoint y: 175, distance: 343.1
click at [485, 175] on tr "6928 LIAW CHEE WING GXS Bank 8889749738 [DATE] 14:36:13 编辑" at bounding box center [784, 170] width 752 height 35
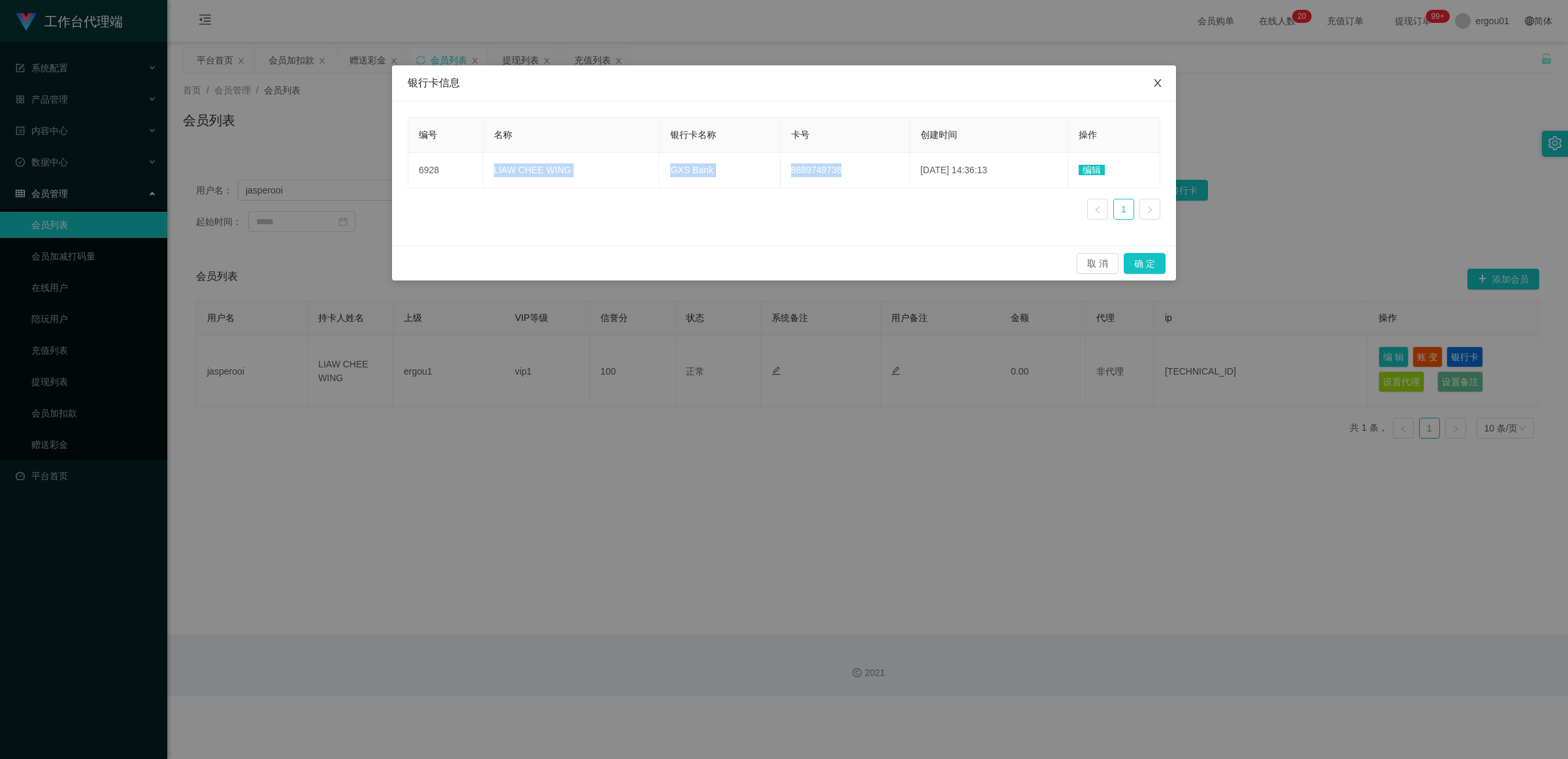
click at [683, 82] on icon "图标: close" at bounding box center [1158, 83] width 7 height 8
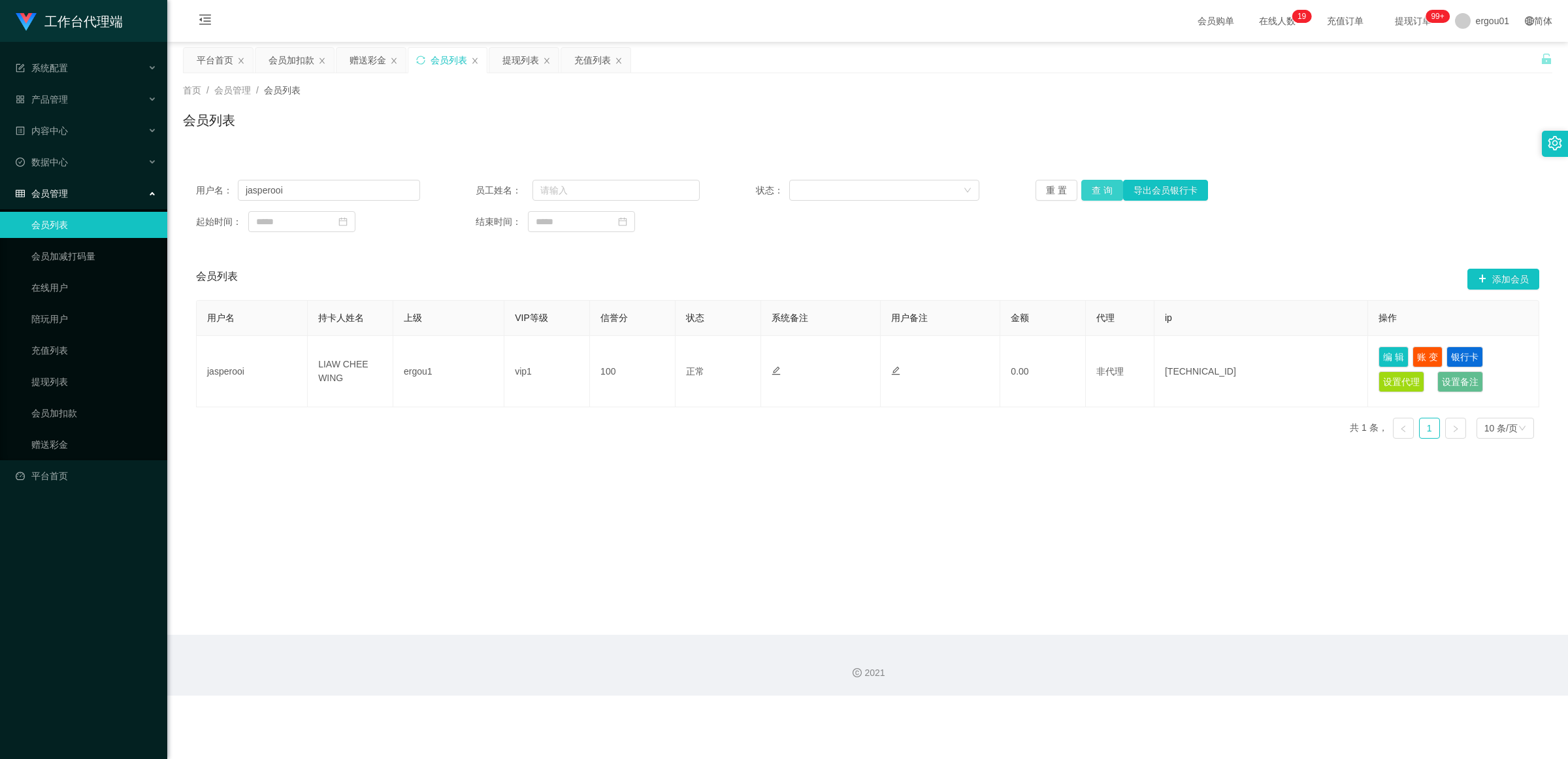
click at [683, 189] on button "查 询" at bounding box center [1102, 190] width 42 height 21
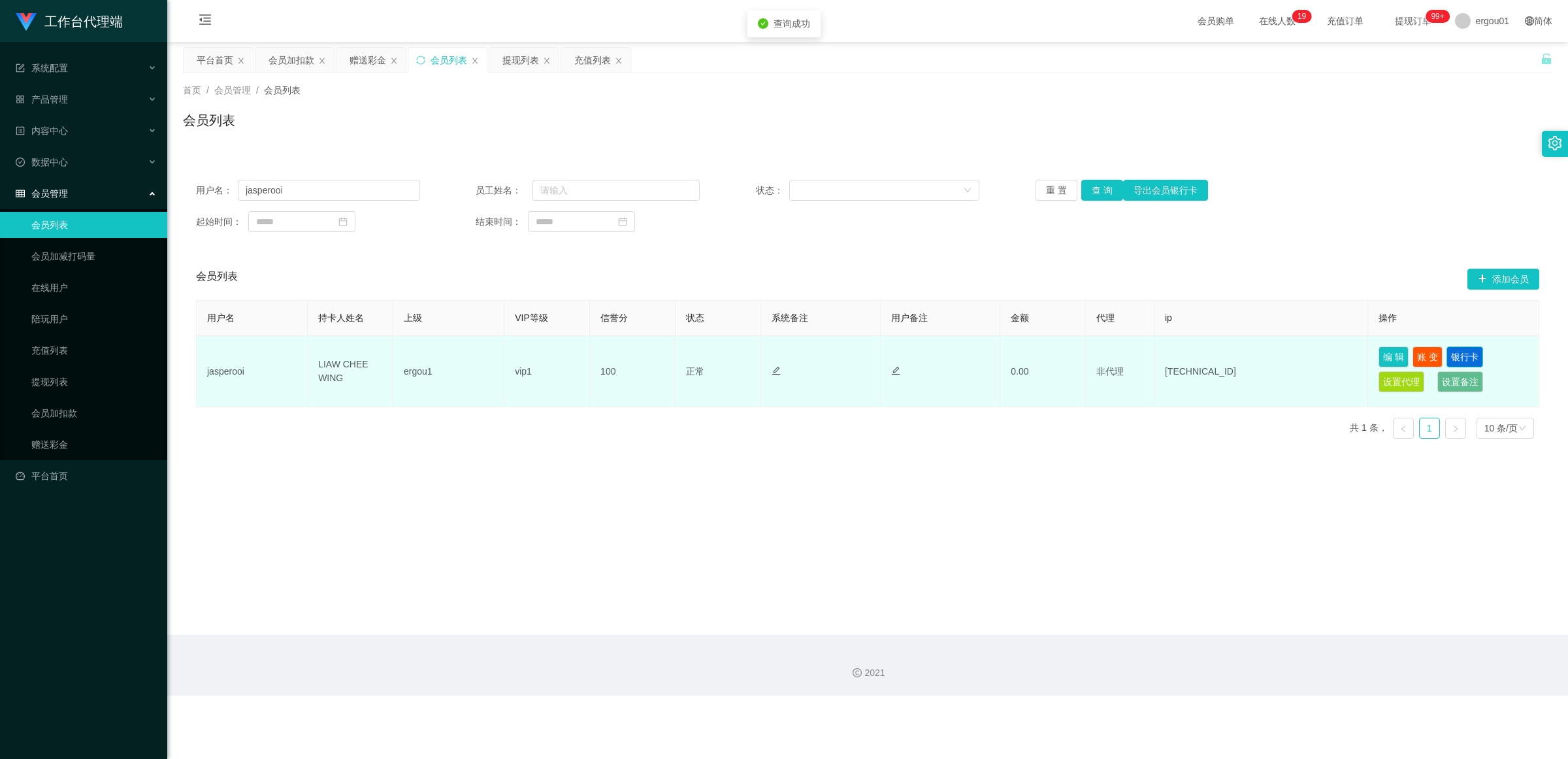
click at [683, 354] on button "银行卡" at bounding box center [1465, 356] width 37 height 21
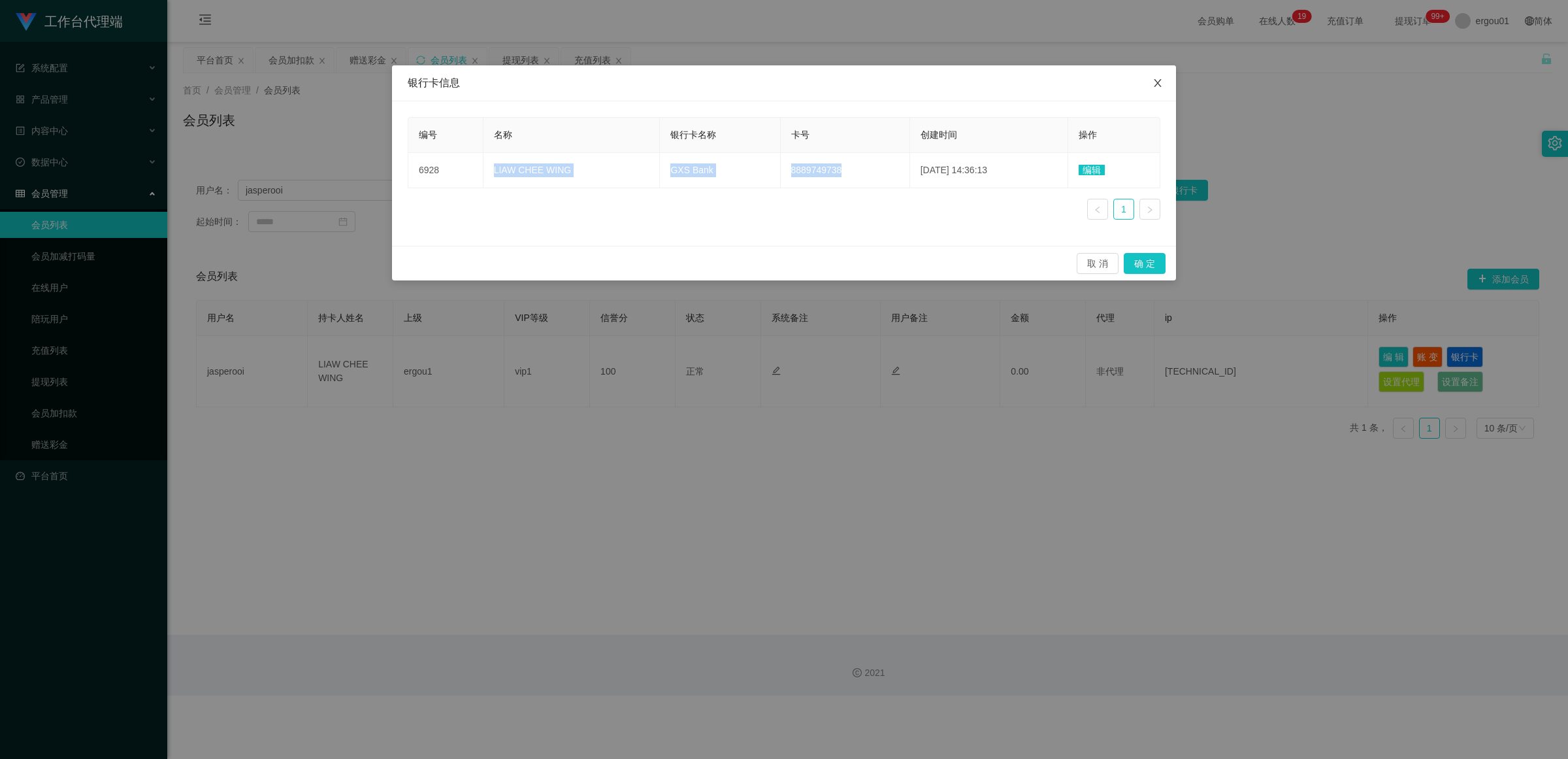
click at [683, 84] on icon "图标: close" at bounding box center [1158, 83] width 10 height 10
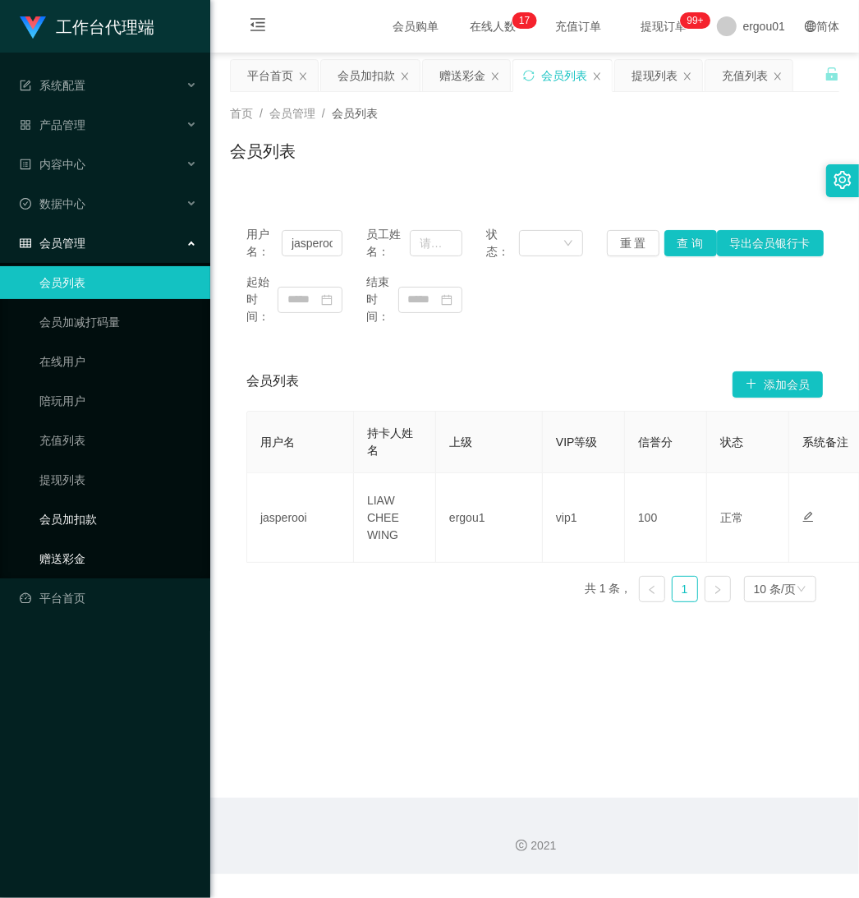
drag, startPoint x: 68, startPoint y: 553, endPoint x: 149, endPoint y: 522, distance: 87.1
click at [68, 554] on link "赠送彩金" at bounding box center [118, 558] width 158 height 33
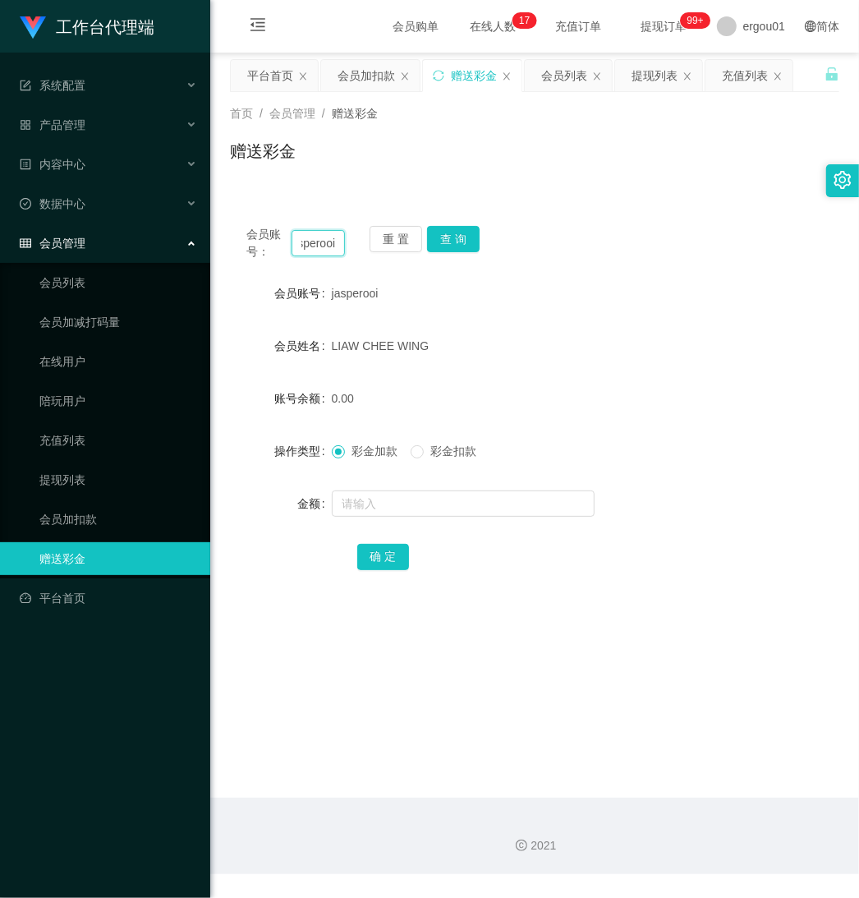
drag, startPoint x: 297, startPoint y: 241, endPoint x: 487, endPoint y: 263, distance: 191.8
click at [486, 261] on div "会员账号： jasperooi 重 置 查 询 会员账号 jasperooi 会员姓名 [PERSON_NAME] CHEE WING 账号余额 0.00 操…" at bounding box center [534, 408] width 609 height 399
paste input "Thangajothi89"
type input "Thangajothi89"
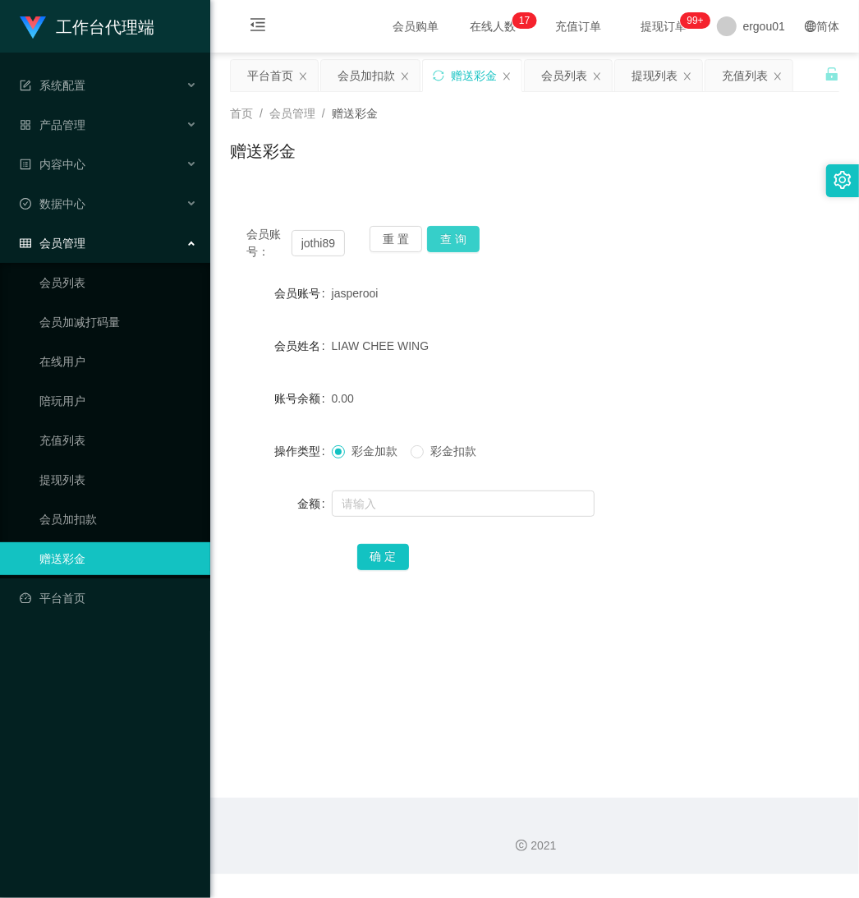
click at [452, 235] on button "查 询" at bounding box center [453, 239] width 53 height 26
drag, startPoint x: 82, startPoint y: 275, endPoint x: 113, endPoint y: 275, distance: 30.4
click at [82, 275] on link "会员列表" at bounding box center [118, 282] width 158 height 33
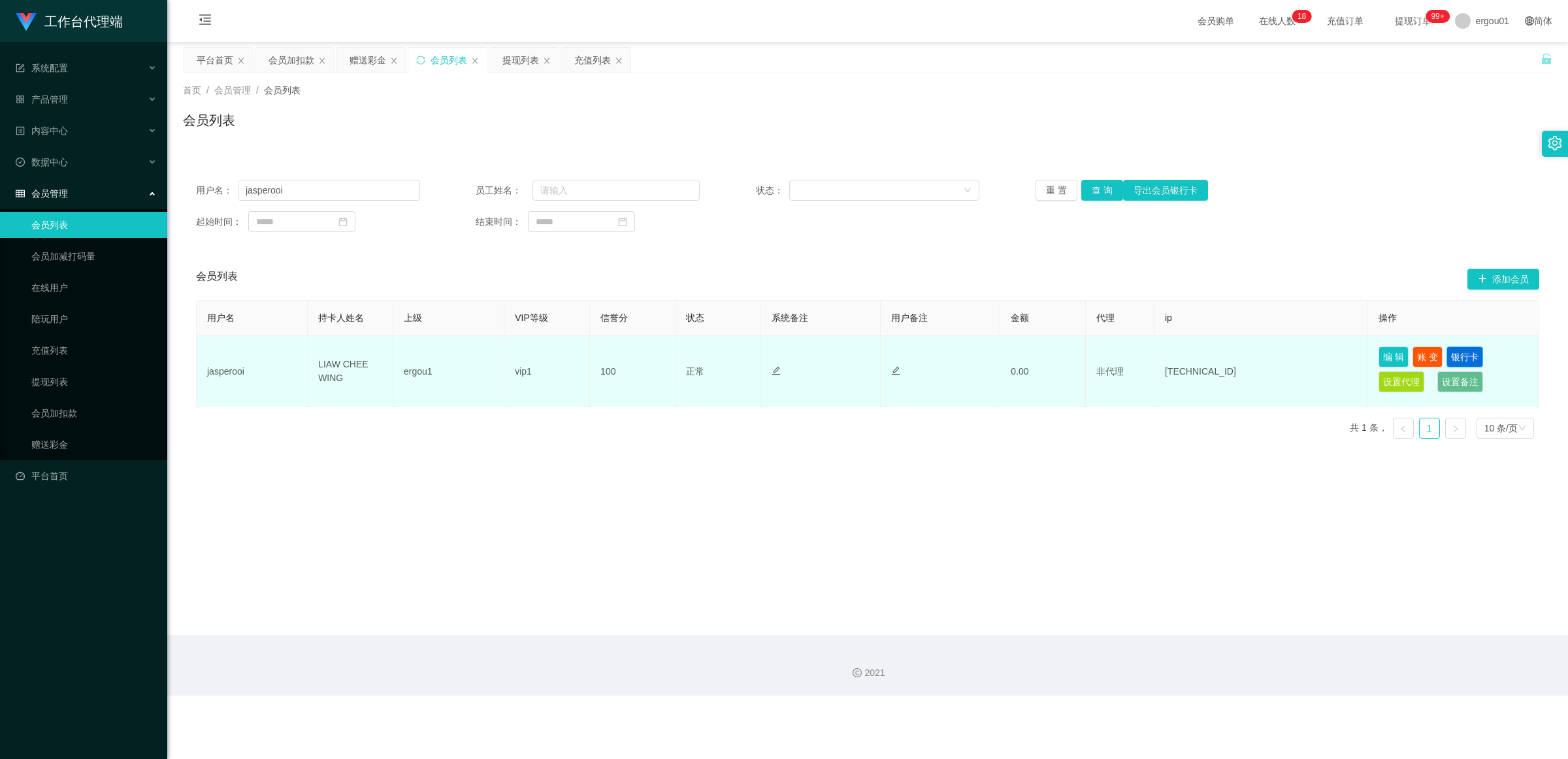
click at [683, 354] on button "银行卡" at bounding box center [1465, 356] width 37 height 21
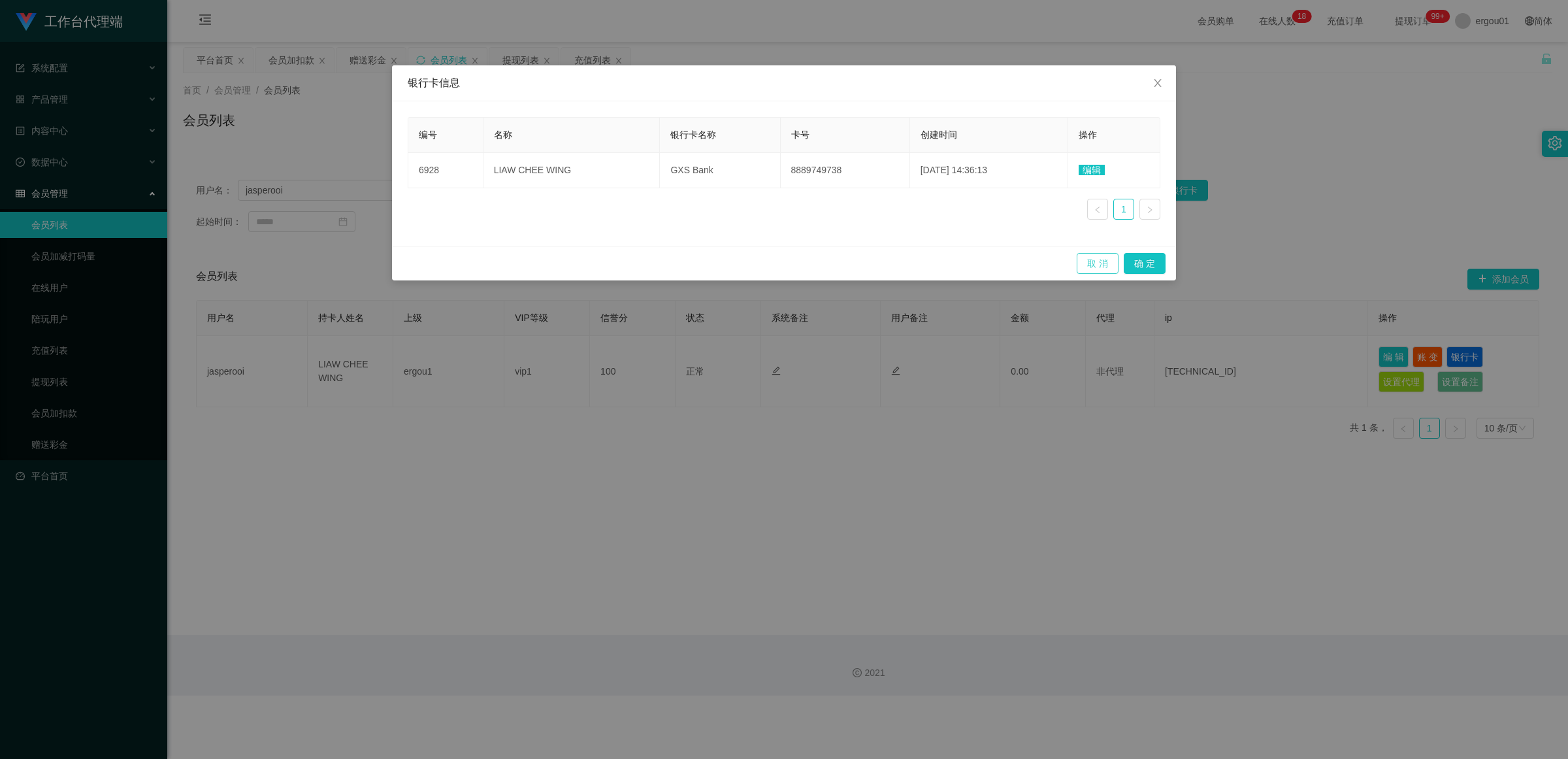
drag, startPoint x: 1110, startPoint y: 265, endPoint x: 986, endPoint y: 265, distance: 124.0
click at [683, 265] on button "取 消" at bounding box center [1098, 263] width 42 height 21
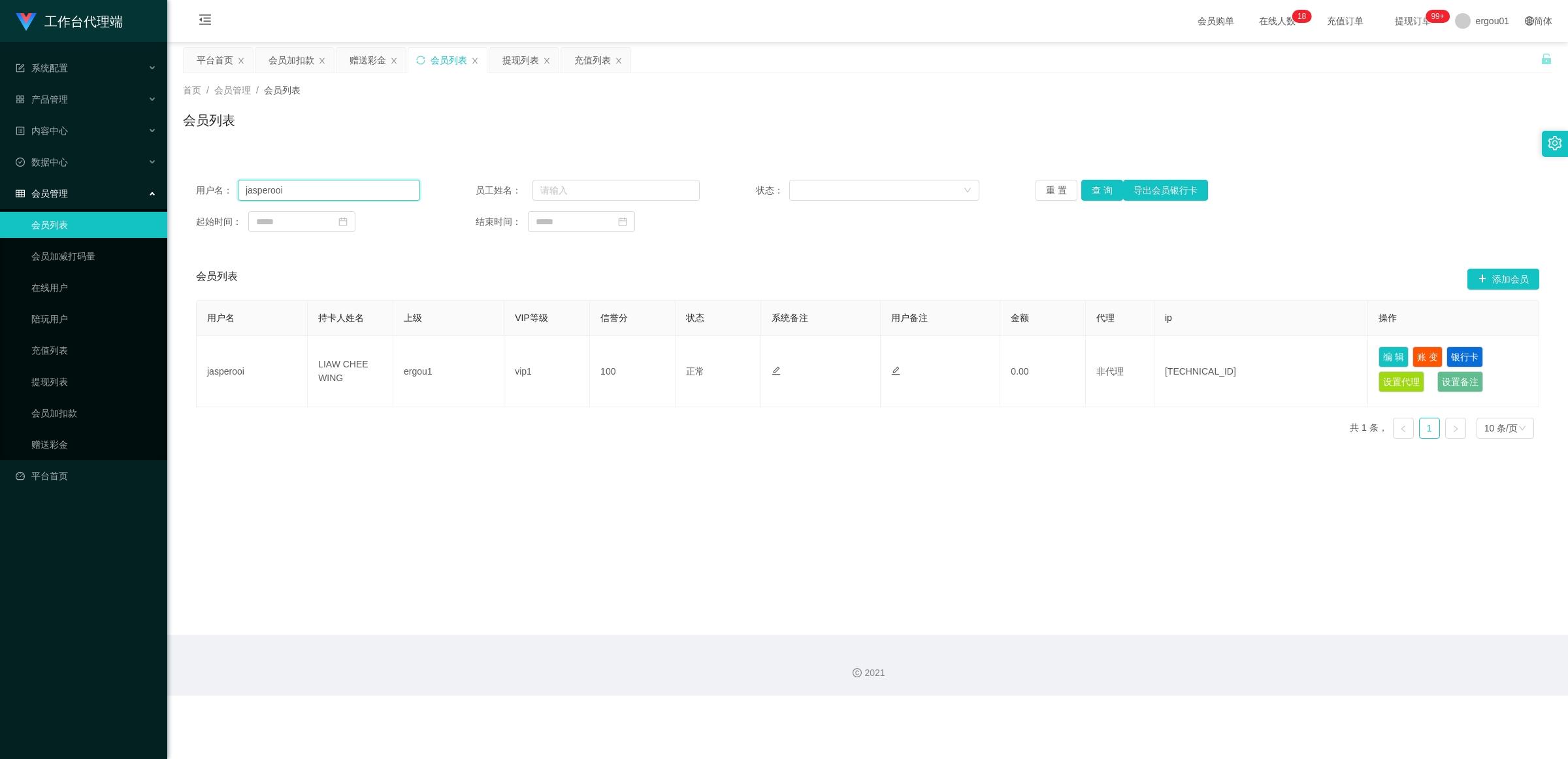
click at [304, 190] on input "jasperooi" at bounding box center [329, 190] width 182 height 21
drag, startPoint x: 324, startPoint y: 196, endPoint x: 0, endPoint y: 152, distance: 327.0
click at [0, 152] on section "工作台代理端 系统配置 产品管理 内容中心 数据中心 会员管理 会员列表 会员加减打码量 在线用户 陪玩用户 充值列表 提现列表 会员加扣款 赠送彩金 平台首…" at bounding box center [784, 348] width 1568 height 695
paste input "Thangajothi89"
type input "Thangajothi89"
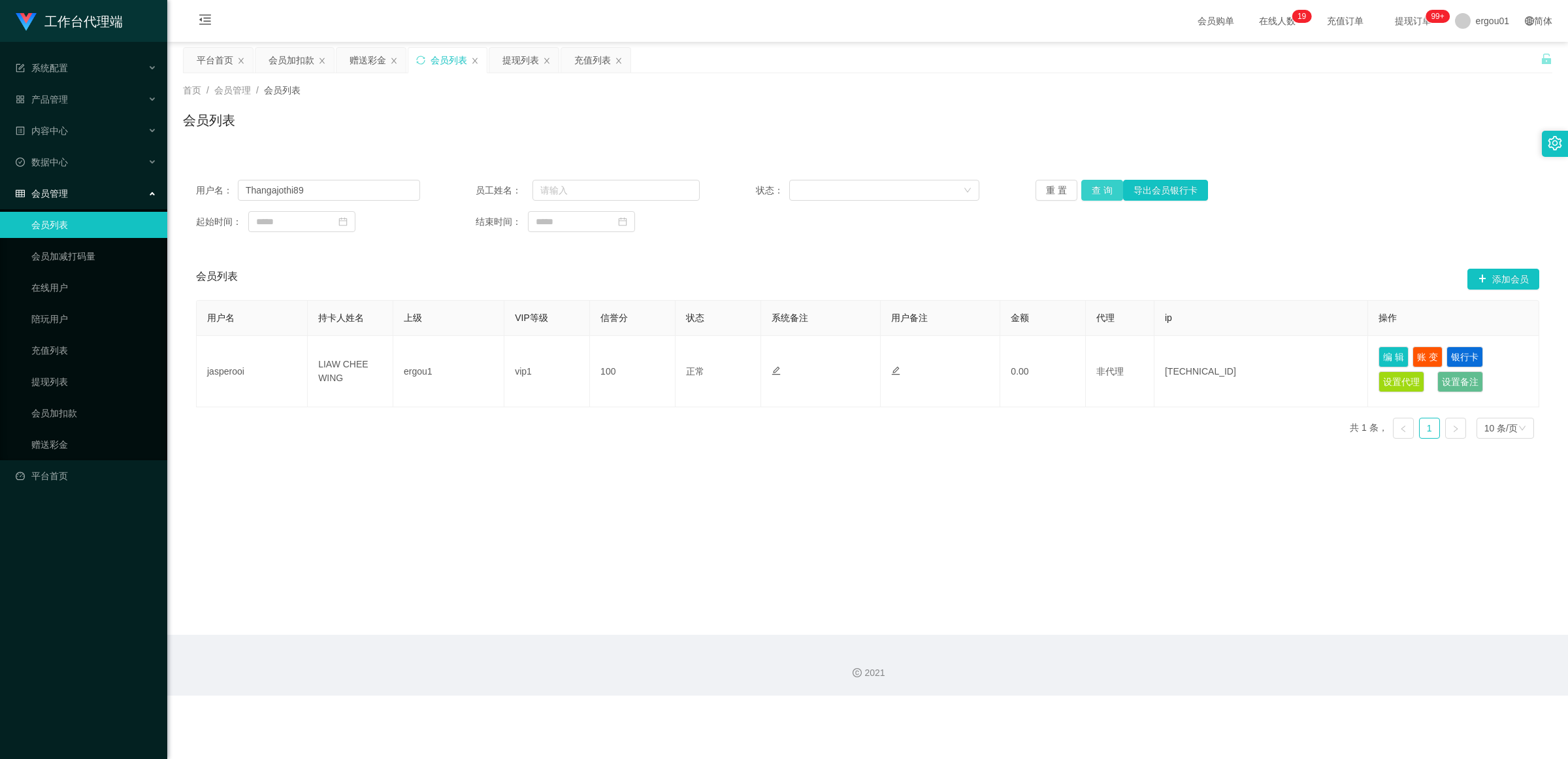
drag, startPoint x: 1102, startPoint y: 190, endPoint x: 1002, endPoint y: 200, distance: 100.5
click at [683, 190] on button "查 询" at bounding box center [1102, 190] width 42 height 21
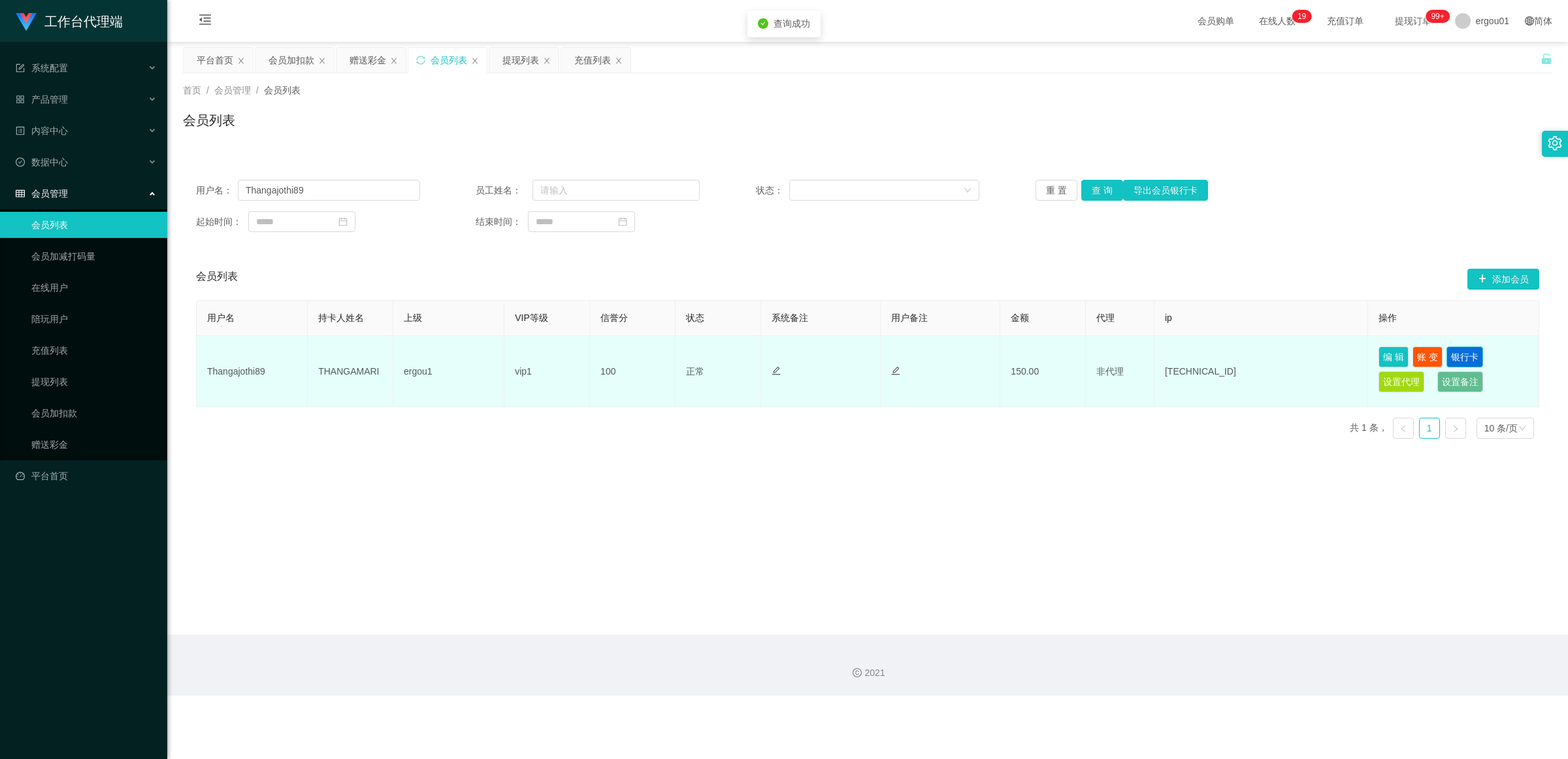
click at [683, 353] on button "银行卡" at bounding box center [1465, 356] width 37 height 21
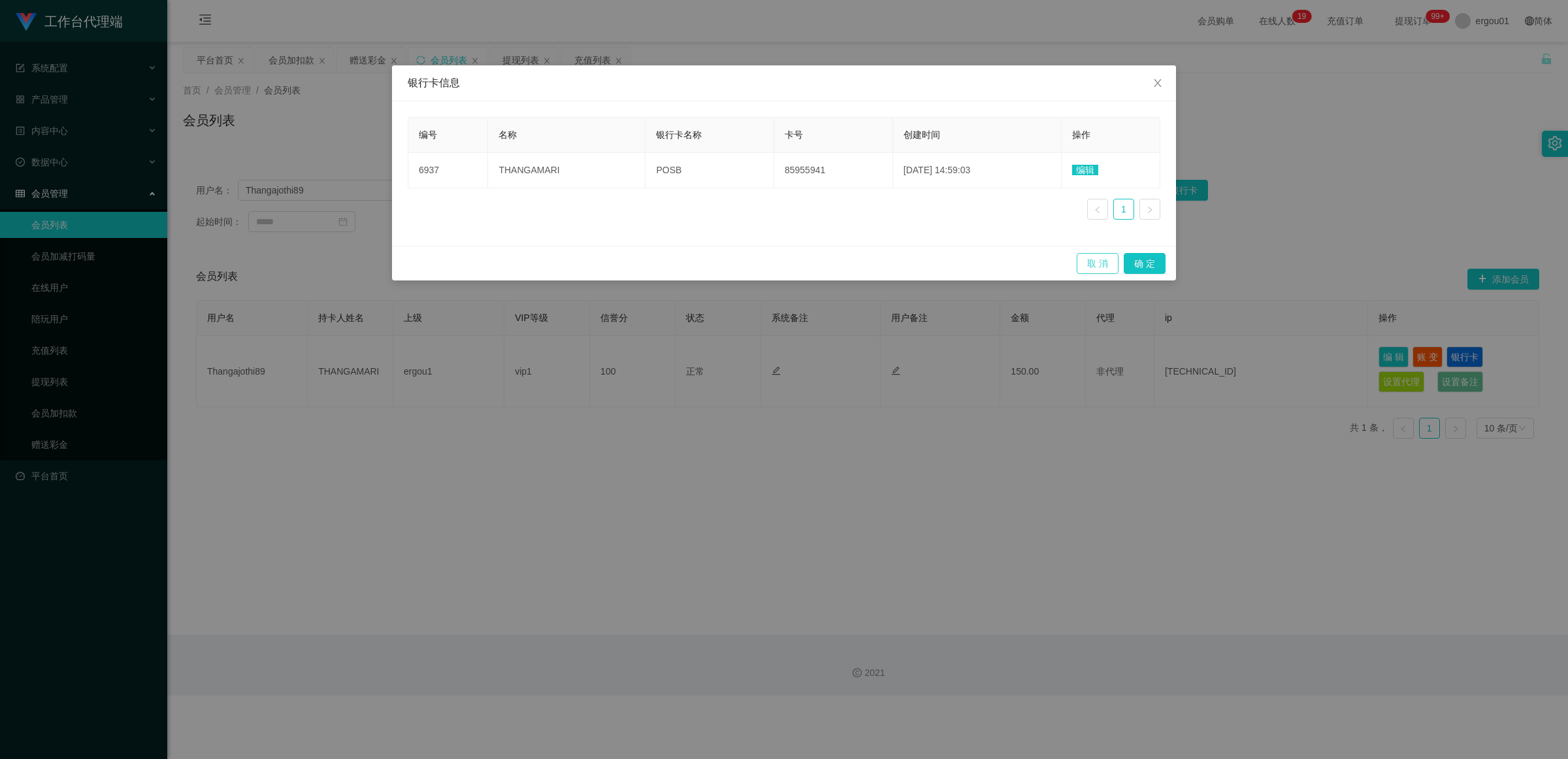
click at [683, 259] on button "取 消" at bounding box center [1098, 263] width 42 height 21
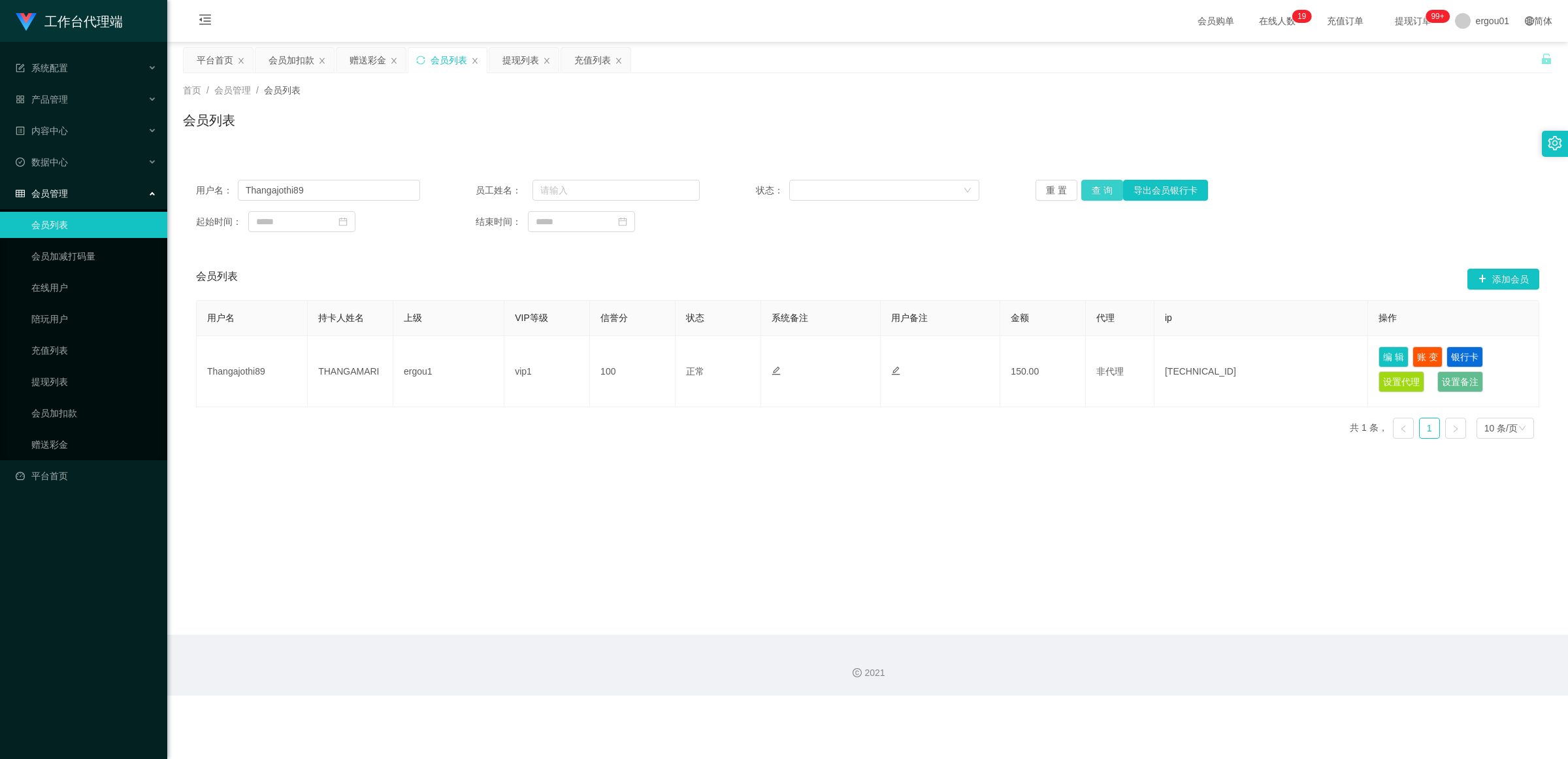
click at [683, 187] on button "查 询" at bounding box center [1102, 190] width 42 height 21
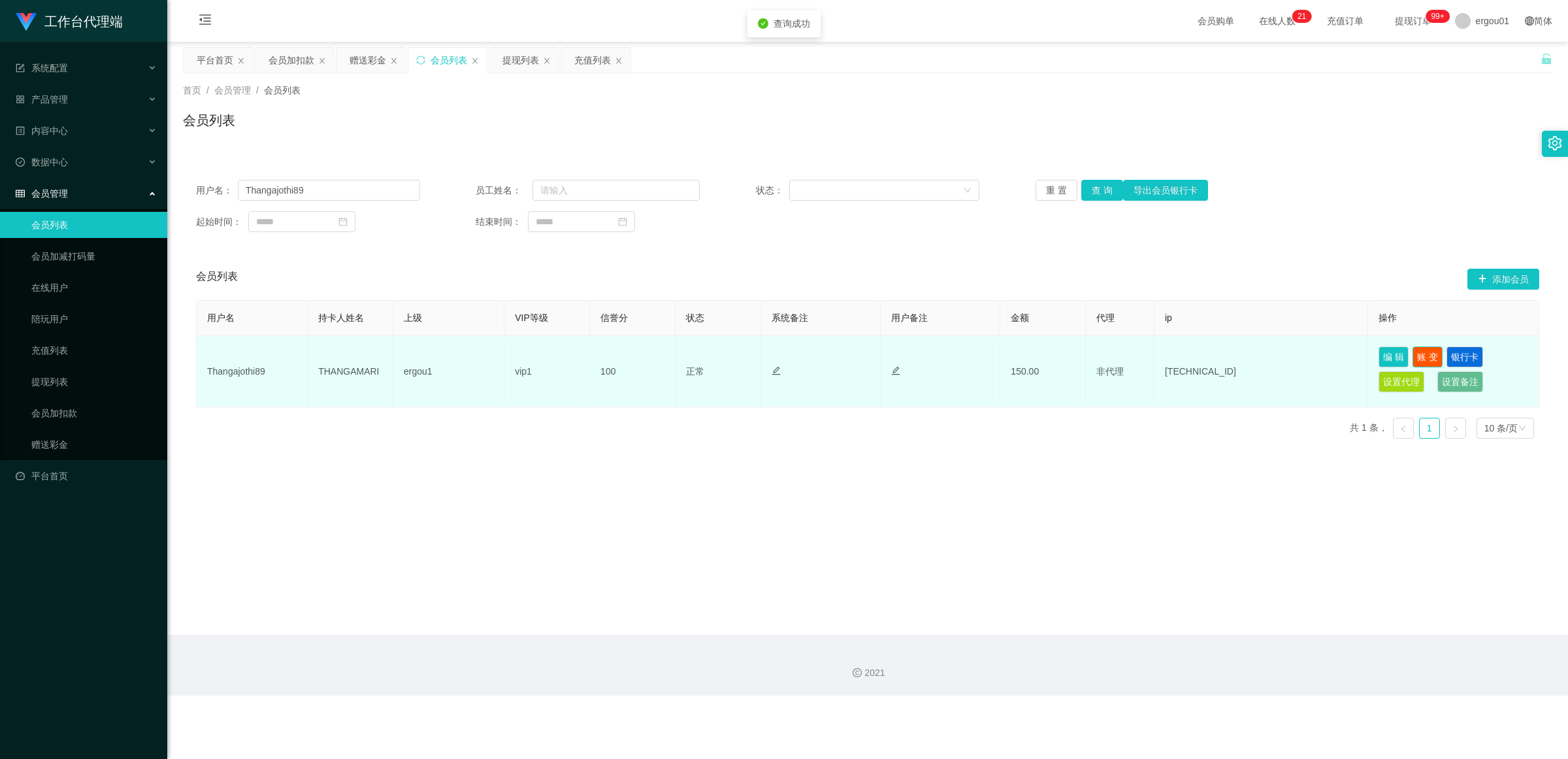
click at [683, 356] on button "账 变" at bounding box center [1428, 356] width 30 height 21
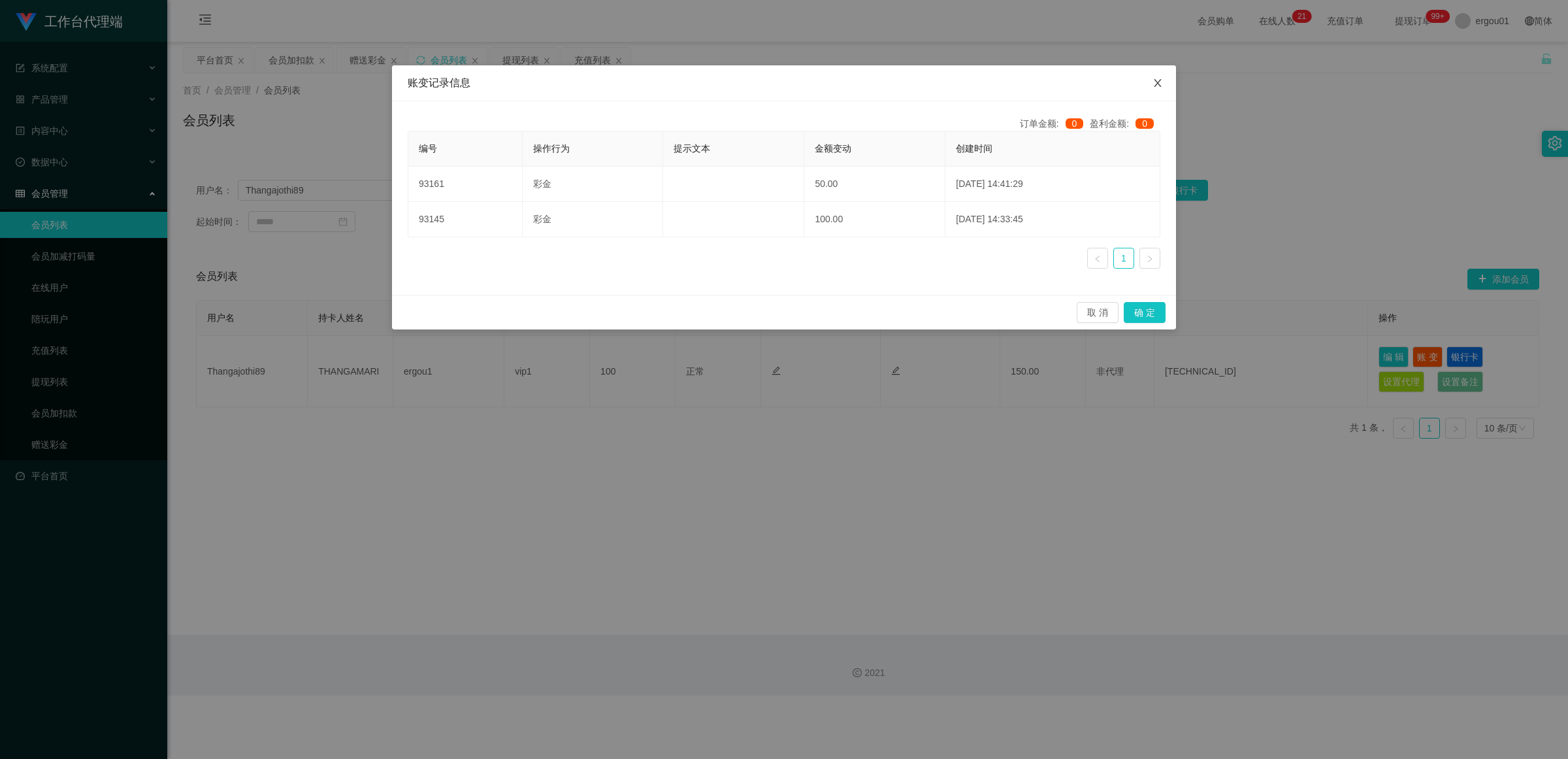
click at [683, 79] on span "Close" at bounding box center [1158, 84] width 37 height 37
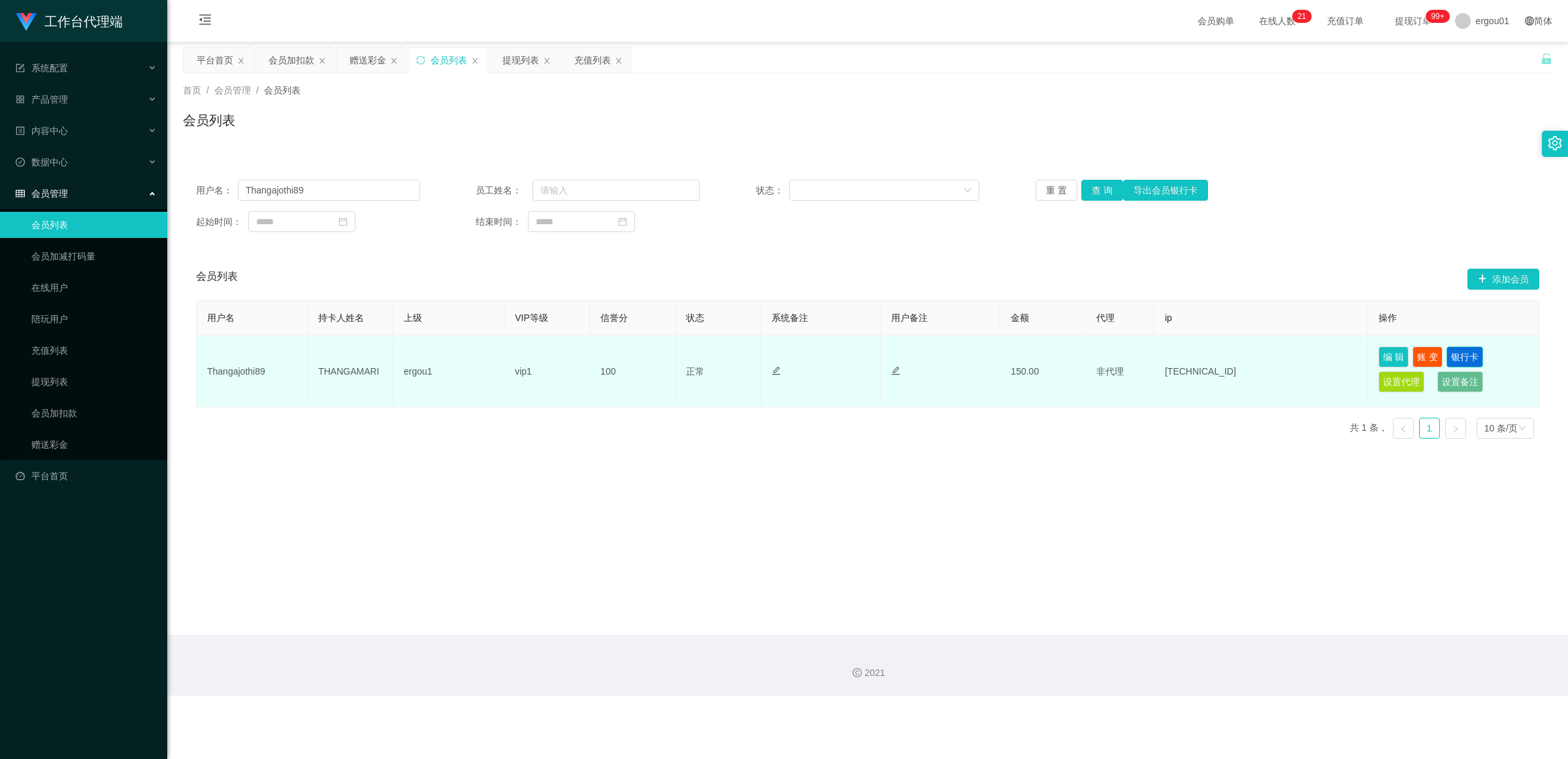
click at [683, 353] on button "银行卡" at bounding box center [1465, 356] width 37 height 21
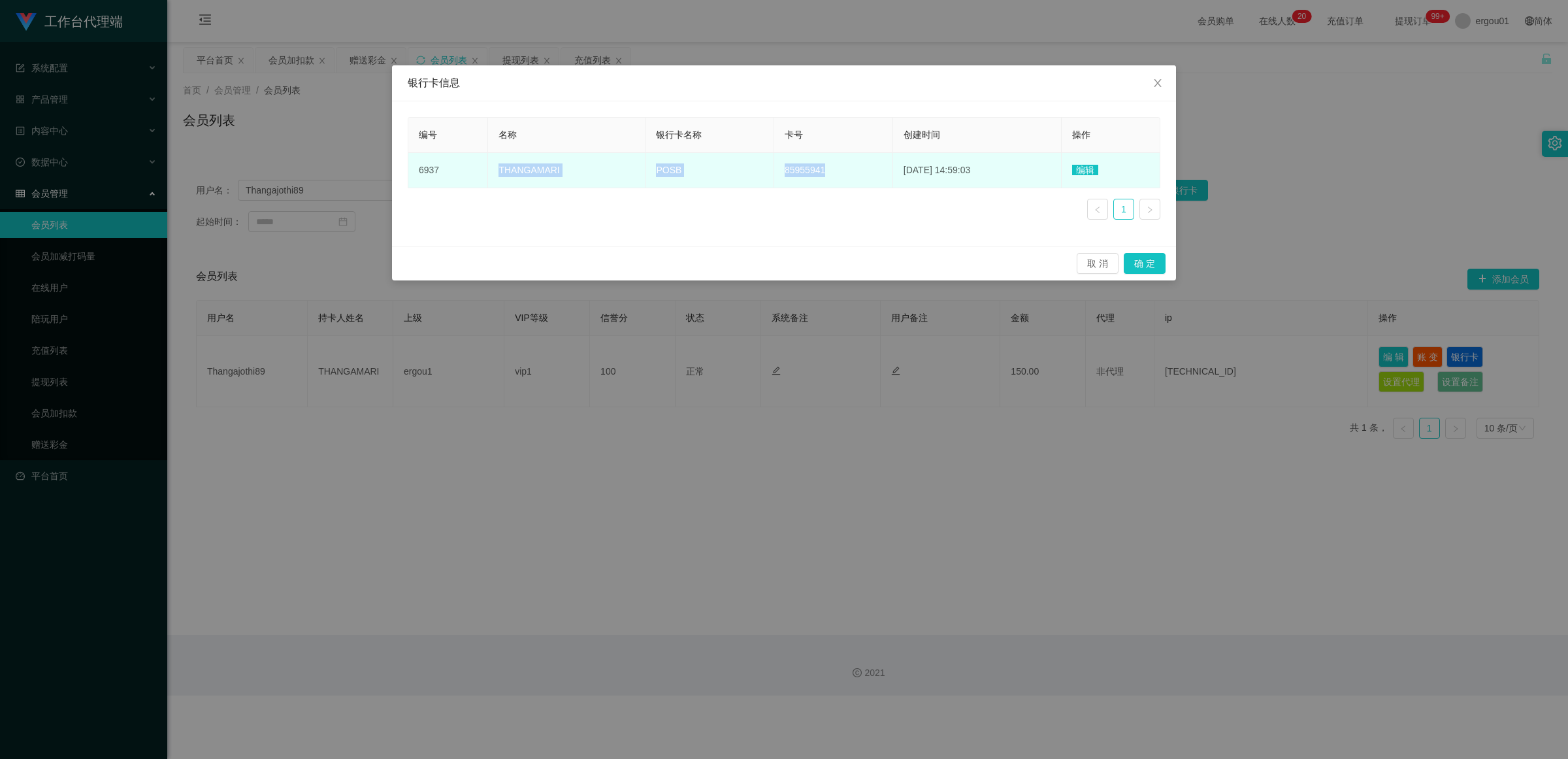
copy tr "THANGAMARI POSB 85955941"
drag, startPoint x: 818, startPoint y: 170, endPoint x: 484, endPoint y: 162, distance: 334.1
click at [484, 162] on tr "6937 THANGAMARI POSB 85955941 [DATE] 14:59:03 编辑" at bounding box center [784, 170] width 752 height 35
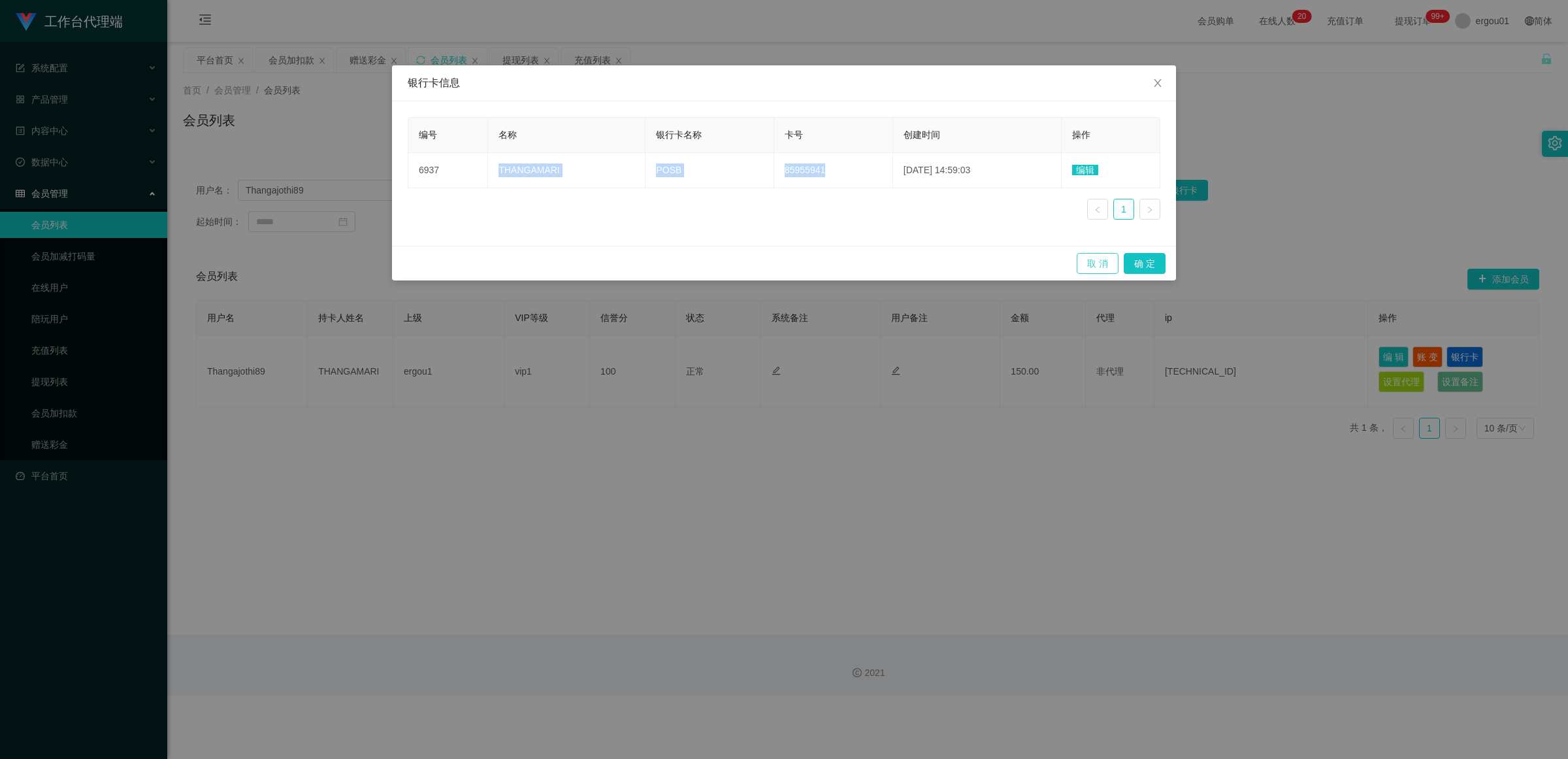
drag, startPoint x: 1099, startPoint y: 268, endPoint x: 1067, endPoint y: 268, distance: 32.0
click at [683, 268] on button "取 消" at bounding box center [1098, 263] width 42 height 21
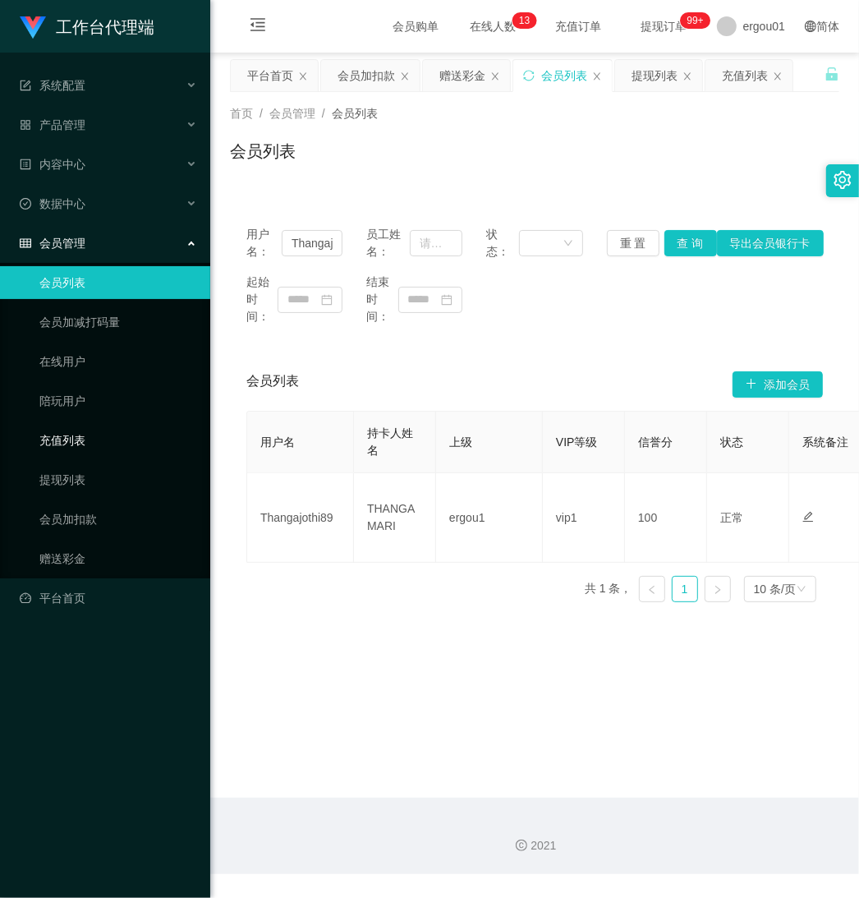
drag, startPoint x: 62, startPoint y: 439, endPoint x: 294, endPoint y: 363, distance: 244.7
click at [62, 439] on link "充值列表" at bounding box center [118, 440] width 158 height 33
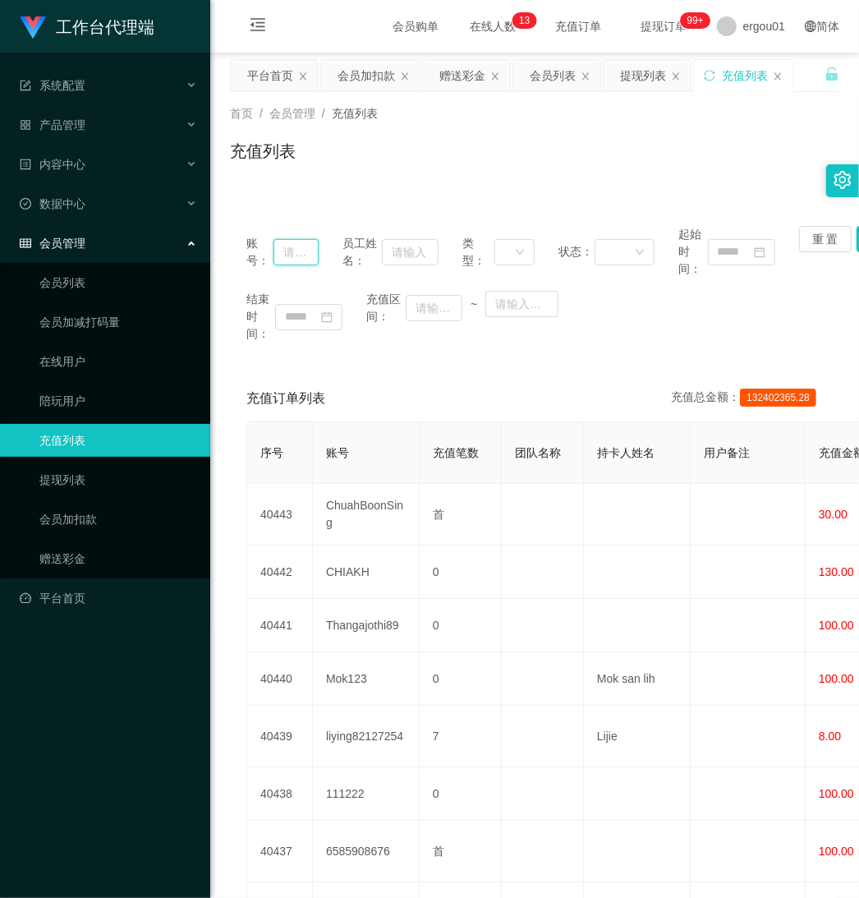
click at [302, 249] on input "text" at bounding box center [296, 252] width 44 height 26
paste input "Thangajothi89"
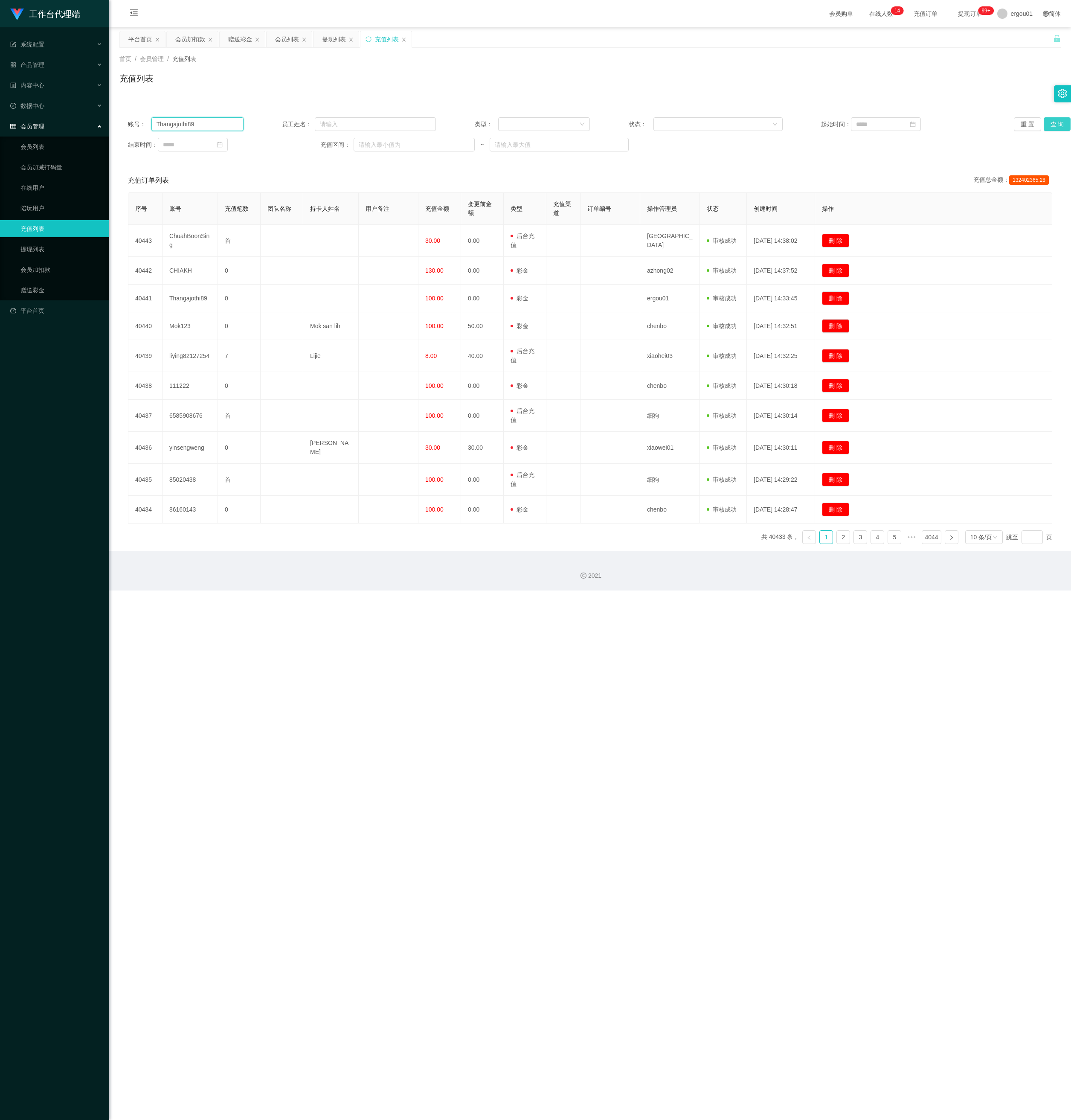
type input "Thangajothi89"
click at [446, 119] on button "查 询" at bounding box center [1057, 124] width 28 height 14
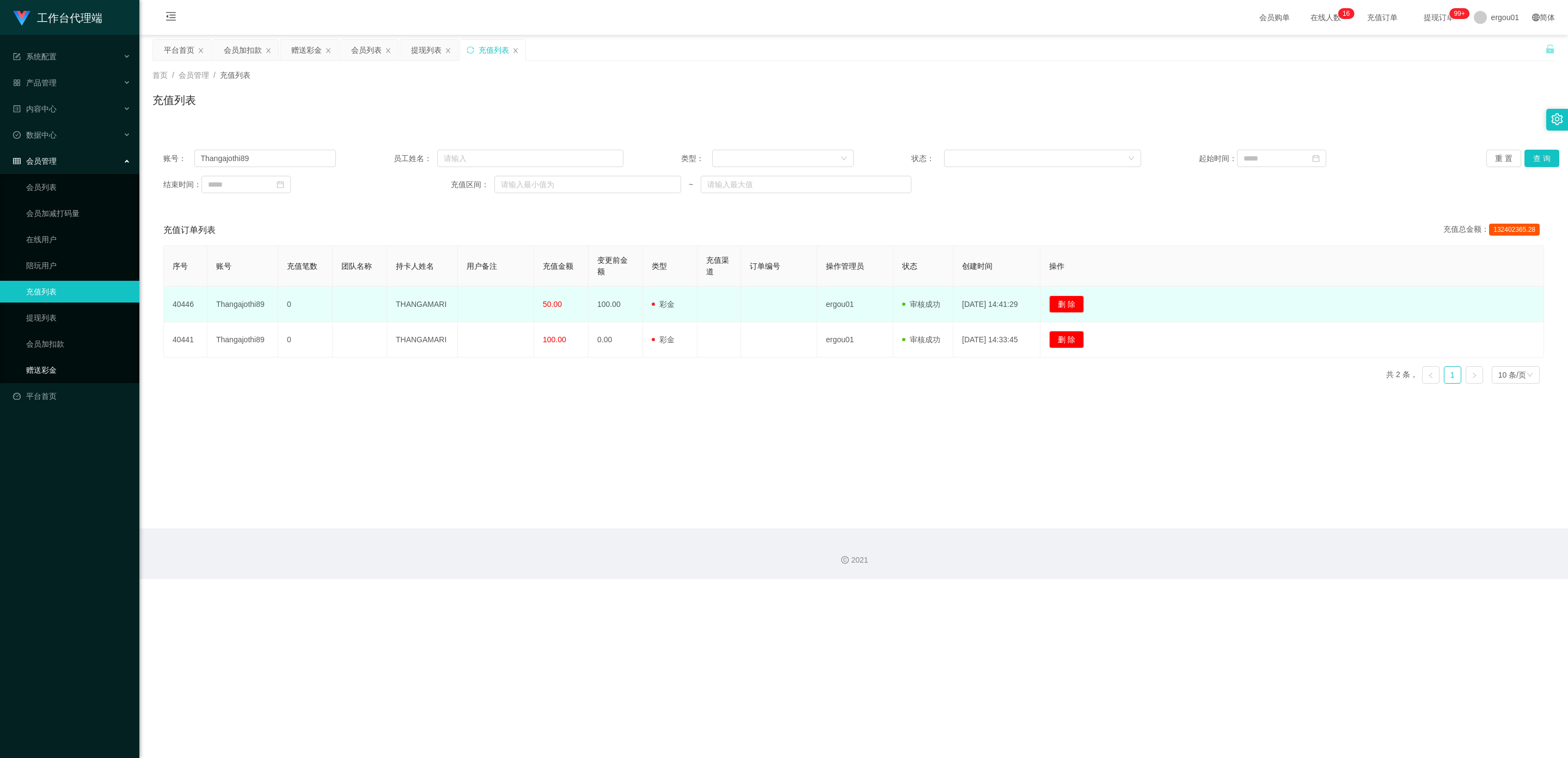
drag, startPoint x: 39, startPoint y: 352, endPoint x: 208, endPoint y: 298, distance: 177.4
click at [38, 359] on link "赠送彩金" at bounding box center [78, 370] width 105 height 22
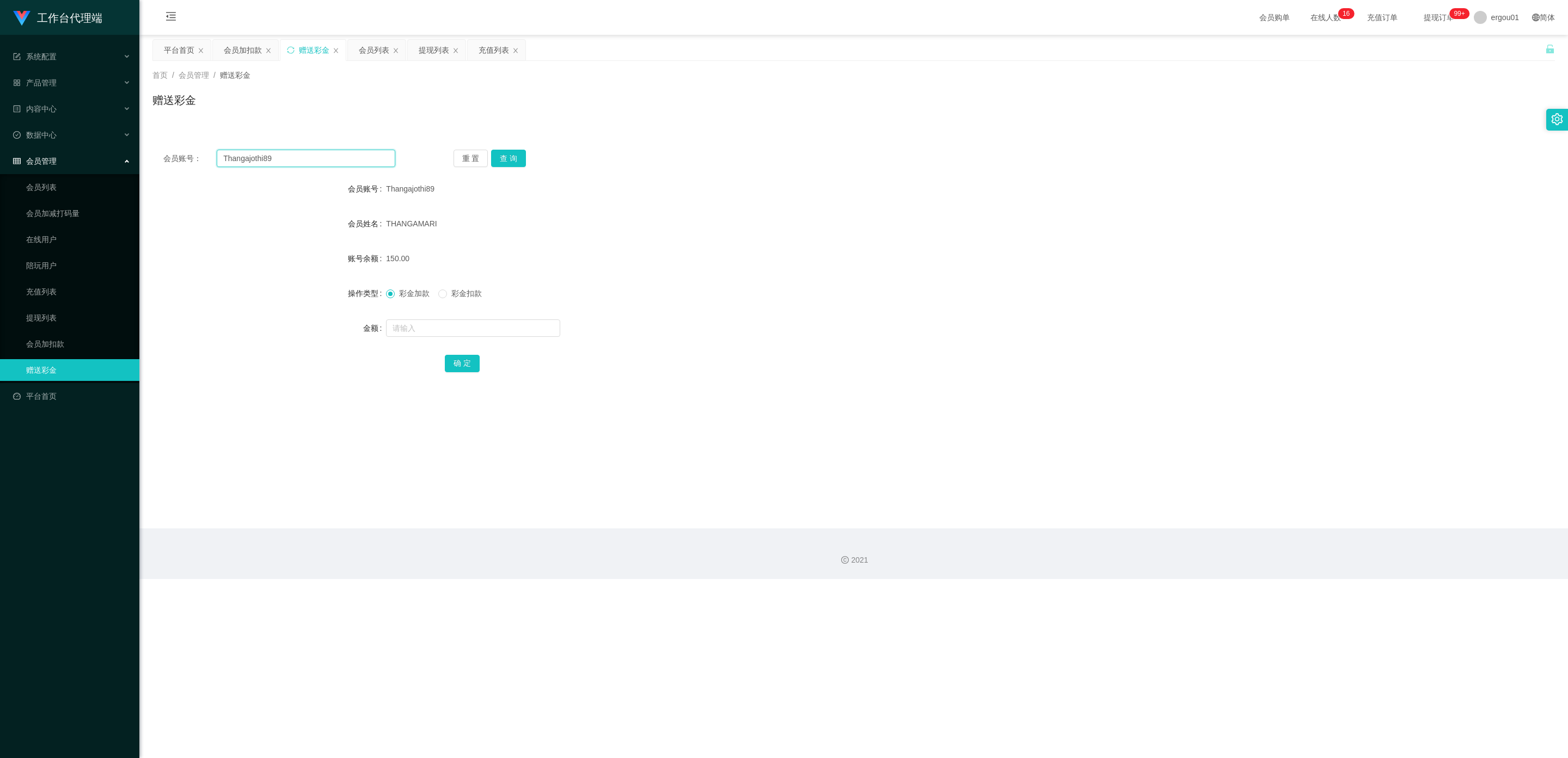
click at [0, 154] on section "工作台代理端 系统配置 产品管理 内容中心 数据中心 会员管理 会员列表 会员加减打码量 在线用户 陪玩用户 充值列表 提现列表 会员加扣款 赠送彩金 平台首…" at bounding box center [784, 290] width 1568 height 579
click at [510, 157] on button "查 询" at bounding box center [508, 158] width 35 height 17
click at [436, 327] on input "text" at bounding box center [473, 328] width 174 height 17
type input "150"
drag, startPoint x: 465, startPoint y: 356, endPoint x: 492, endPoint y: 339, distance: 31.9
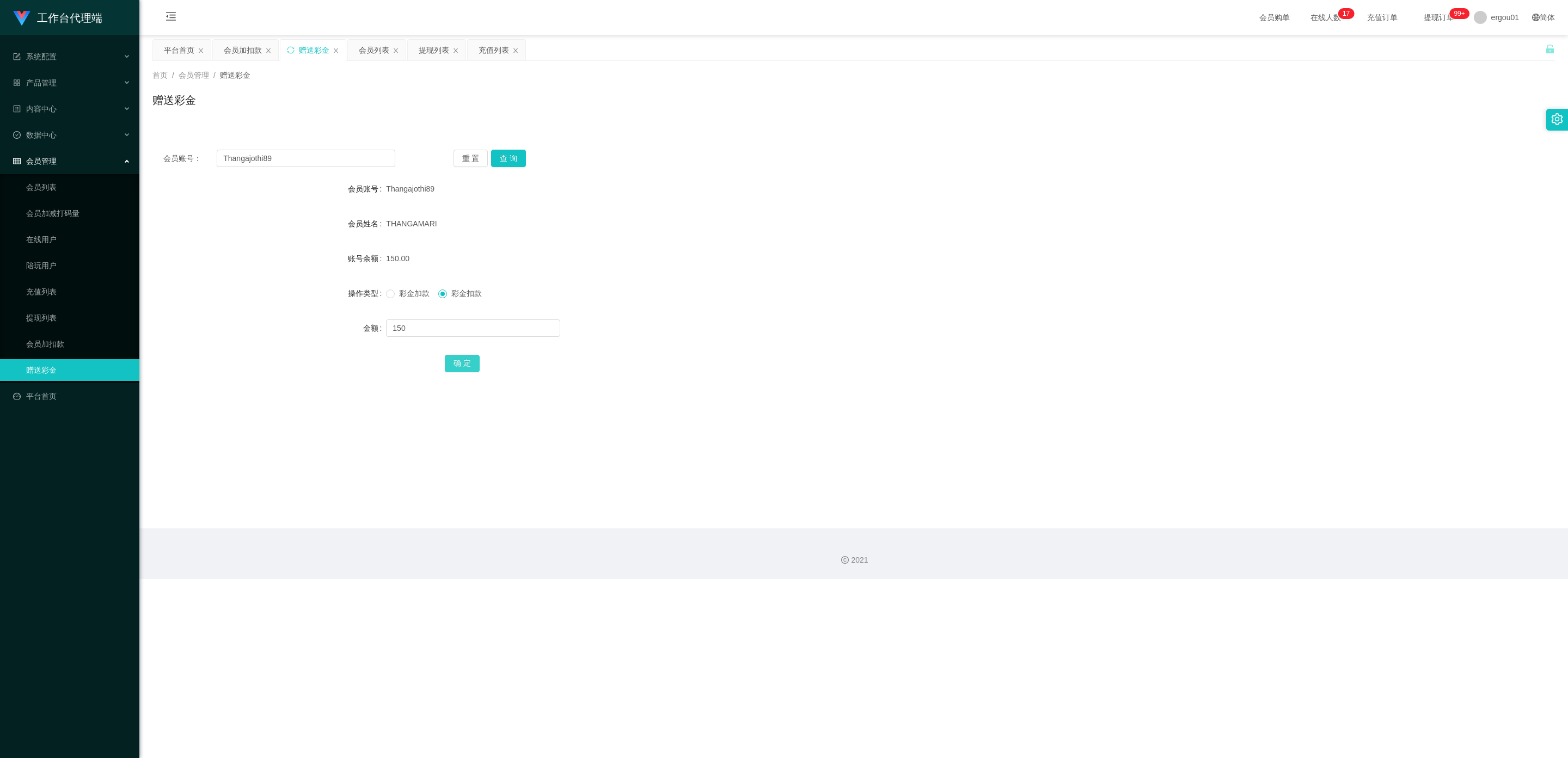
click at [465, 358] on button "确 定" at bounding box center [462, 364] width 35 height 17
drag, startPoint x: 304, startPoint y: 158, endPoint x: 0, endPoint y: 129, distance: 305.4
click at [0, 129] on section "工作台代理端 系统配置 产品管理 内容中心 数据中心 会员管理 会员列表 会员加减打码量 在线用户 陪玩用户 充值列表 提现列表 会员加扣款 赠送彩金 平台首…" at bounding box center [784, 290] width 1568 height 579
drag, startPoint x: 515, startPoint y: 154, endPoint x: 510, endPoint y: 157, distance: 5.8
click at [510, 156] on button "查 询" at bounding box center [508, 158] width 35 height 17
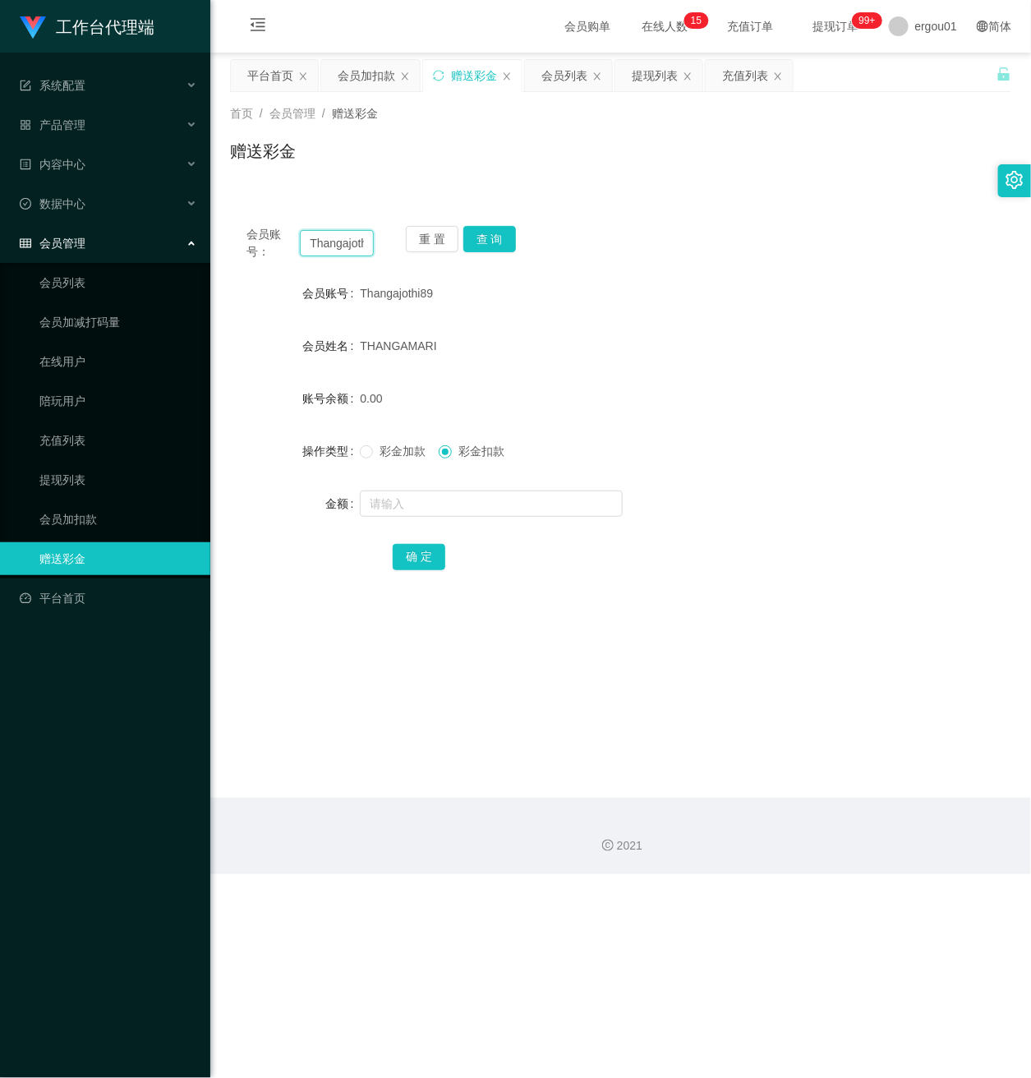
scroll to position [0, 21]
drag, startPoint x: 310, startPoint y: 232, endPoint x: 675, endPoint y: 283, distance: 368.2
click at [675, 283] on div "会员账号： Thangajothi89 重 置 查 询 会员账号 Thangajothi89 会员姓名 THANGAMARI 账号余额 0.00 操作类型 彩…" at bounding box center [620, 408] width 781 height 399
paste input "jasperooi"
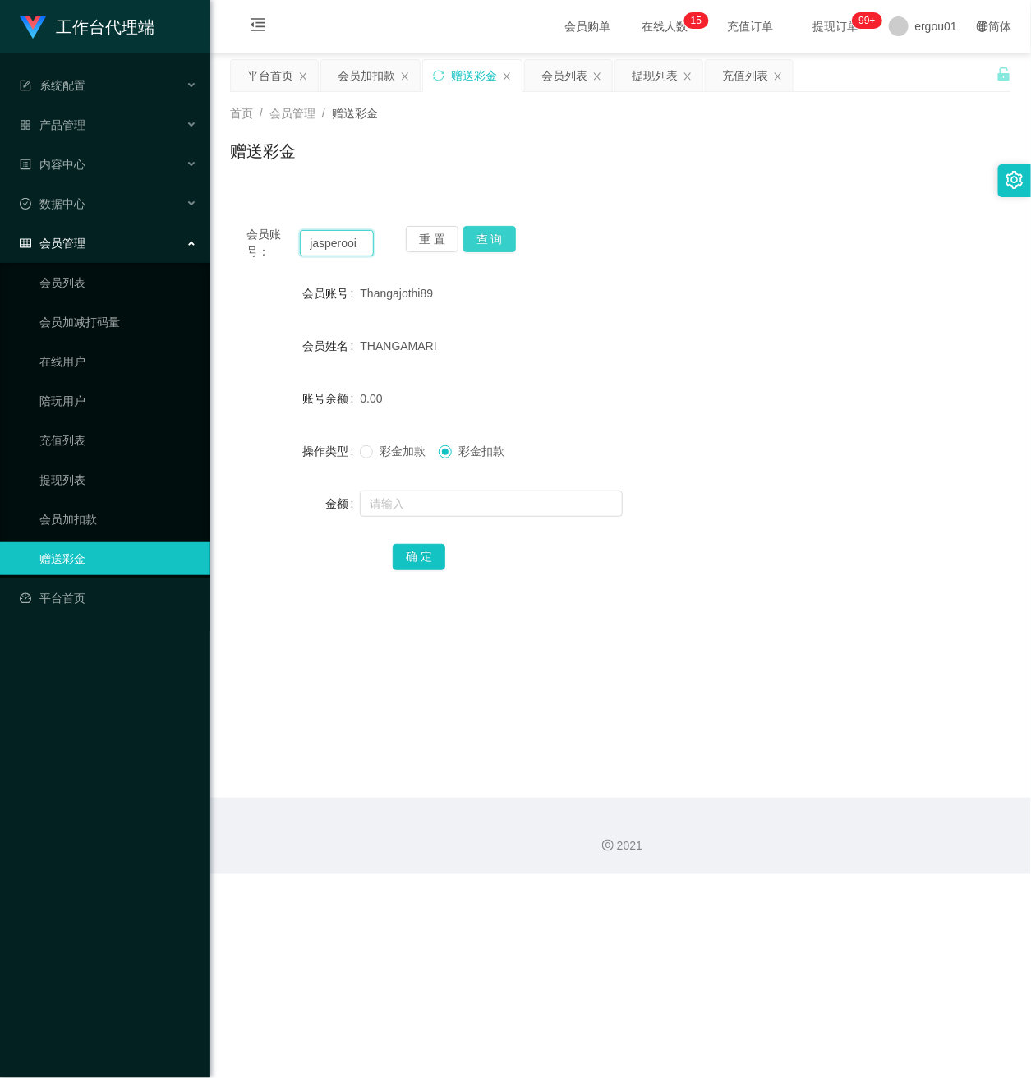
type input "jasperooi"
drag, startPoint x: 489, startPoint y: 234, endPoint x: 494, endPoint y: 244, distance: 11.0
click at [489, 234] on button "查 询" at bounding box center [489, 239] width 53 height 26
click at [80, 464] on link "提现列表" at bounding box center [118, 479] width 158 height 33
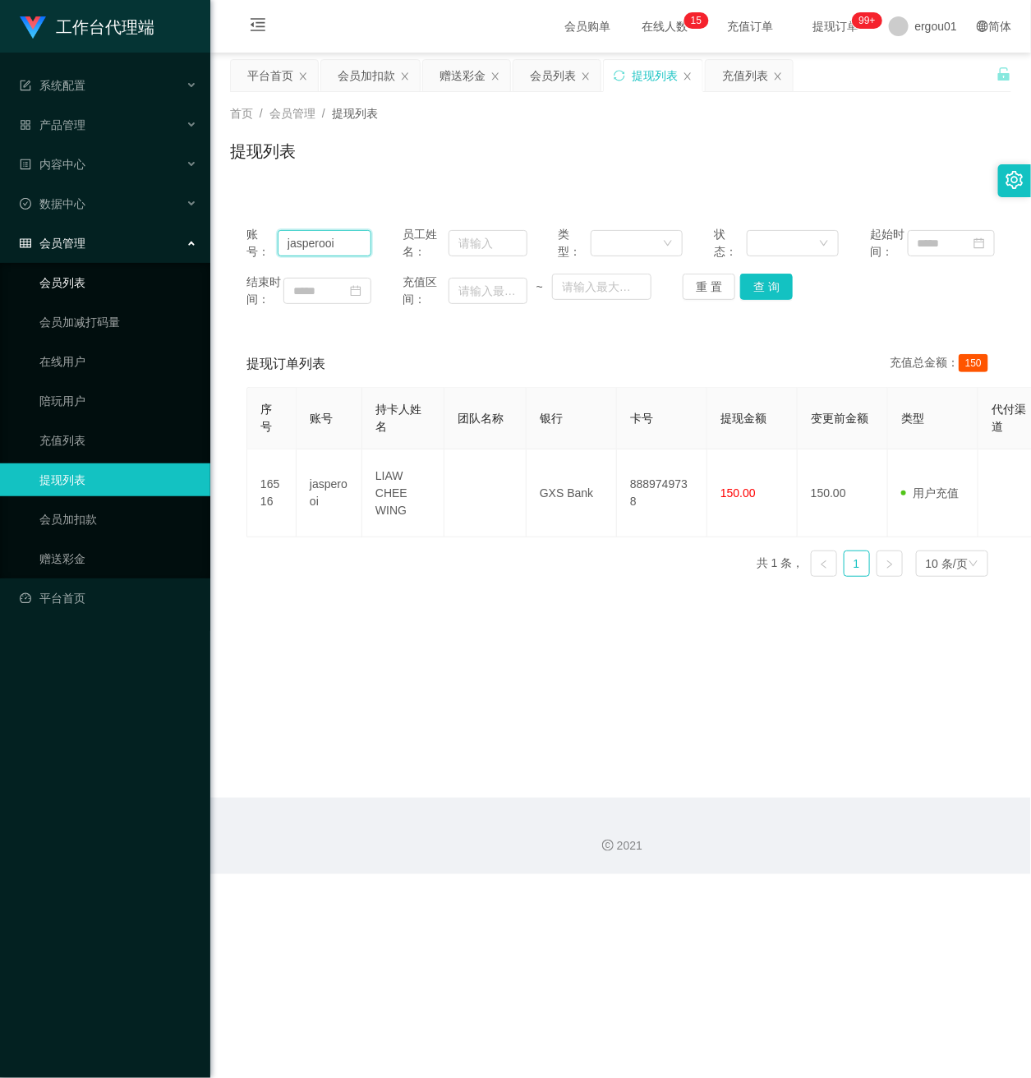
drag, startPoint x: 340, startPoint y: 252, endPoint x: 118, endPoint y: 252, distance: 221.8
click at [106, 252] on section "工作台代理端 系统配置 产品管理 内容中心 数据中心 会员管理 会员列表 会员加减打码量 在线用户 陪玩用户 充值列表 提现列表 会员加扣款 赠送彩金 平台首…" at bounding box center [515, 437] width 1031 height 874
click at [760, 300] on button "查 询" at bounding box center [766, 287] width 53 height 26
click at [766, 300] on button "查 询" at bounding box center [766, 287] width 53 height 26
drag, startPoint x: 343, startPoint y: 246, endPoint x: 75, endPoint y: 249, distance: 268.6
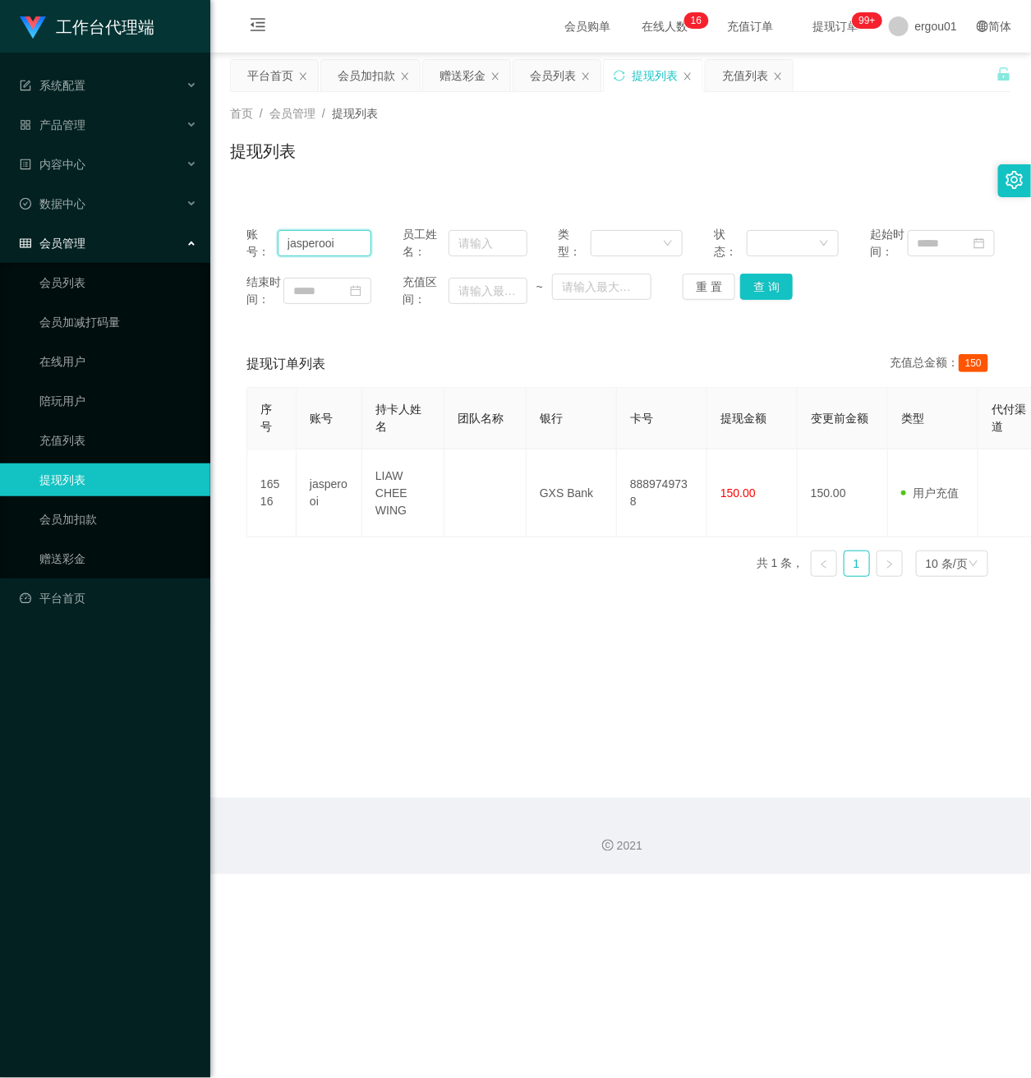
click at [75, 249] on section "工作台代理端 系统配置 产品管理 内容中心 数据中心 会员管理 会员列表 会员加减打码量 在线用户 陪玩用户 充值列表 提现列表 会员加扣款 赠送彩金 平台首…" at bounding box center [515, 437] width 1031 height 874
paste input "Helen1007"
drag, startPoint x: 766, startPoint y: 303, endPoint x: 781, endPoint y: 304, distance: 14.8
click at [766, 300] on button "查 询" at bounding box center [766, 287] width 53 height 26
drag, startPoint x: 328, startPoint y: 259, endPoint x: 27, endPoint y: 255, distance: 300.6
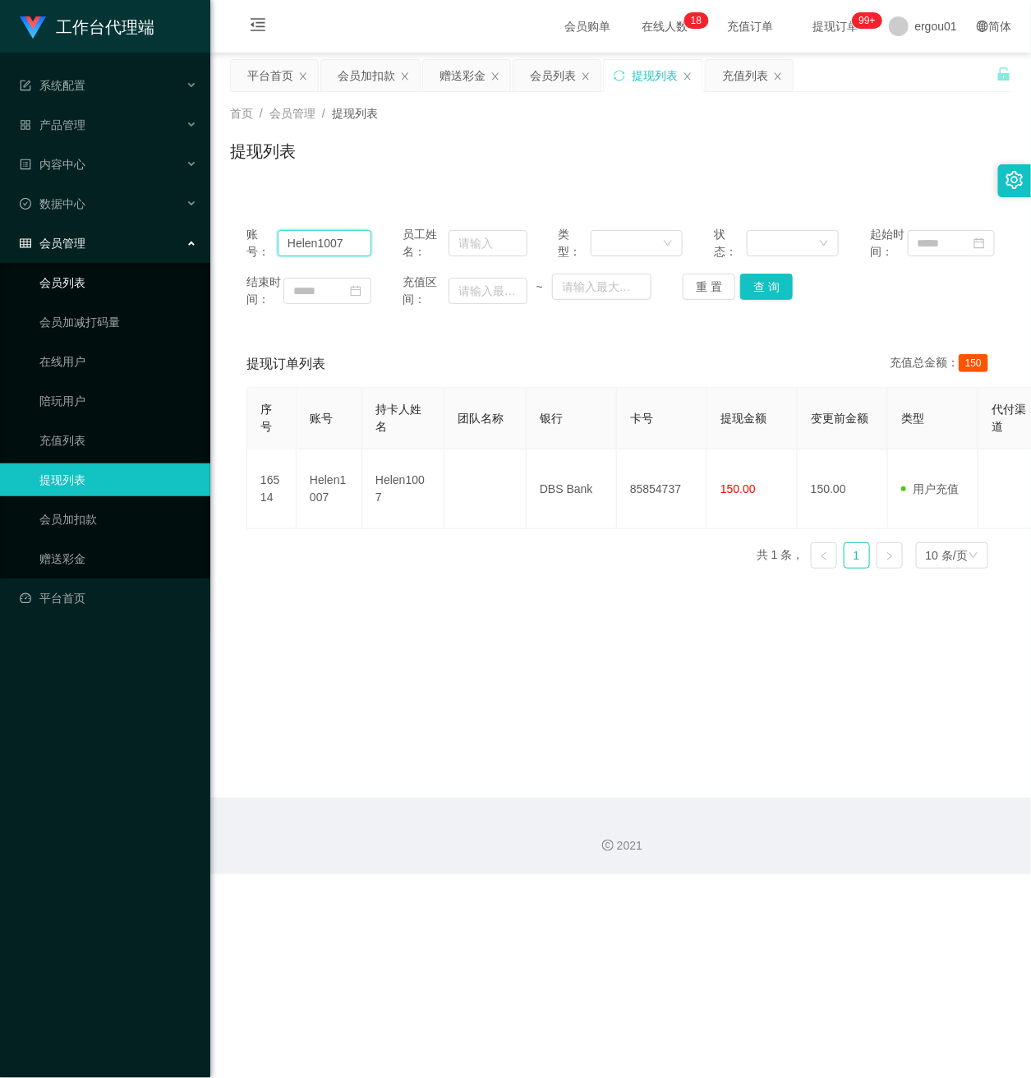
click at [27, 255] on section "工作台代理端 系统配置 产品管理 内容中心 数据中心 会员管理 会员列表 会员加减打码量 在线用户 陪玩用户 充值列表 提现列表 会员加扣款 赠送彩金 平台首…" at bounding box center [515, 437] width 1031 height 874
paste input "Firnafra"
type input "Firnafra"
click at [765, 300] on button "查 询" at bounding box center [766, 287] width 53 height 26
click at [49, 550] on link "赠送彩金" at bounding box center [118, 558] width 158 height 33
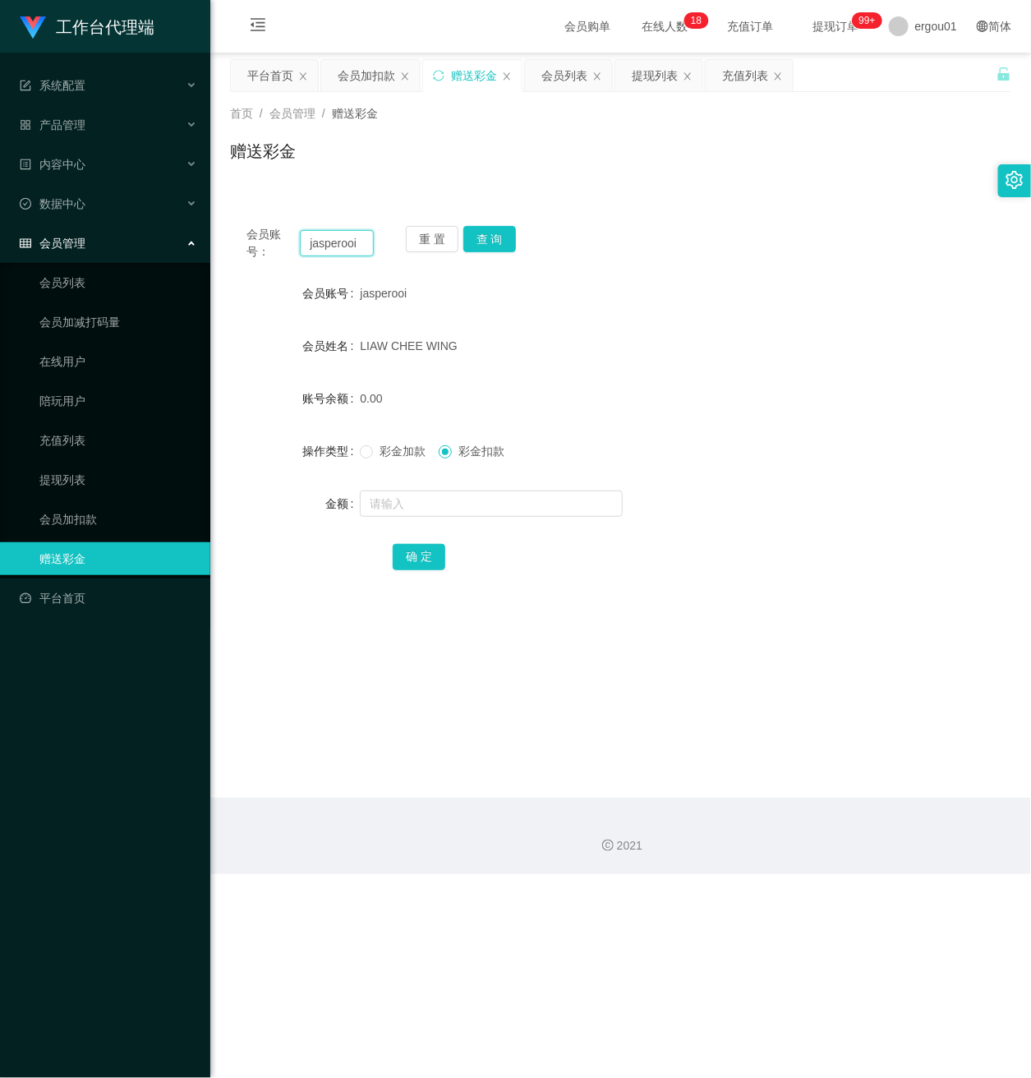
drag, startPoint x: 368, startPoint y: 247, endPoint x: 165, endPoint y: 237, distance: 203.2
click at [161, 237] on section "工作台代理端 系统配置 产品管理 内容中心 数据中心 会员管理 会员列表 会员加减打码量 在线用户 陪玩用户 充值列表 提现列表 会员加扣款 赠送彩金 平台首…" at bounding box center [515, 437] width 1031 height 874
paste input "Firnafra"
type input "Firnafra"
click at [490, 239] on button "查 询" at bounding box center [489, 239] width 53 height 26
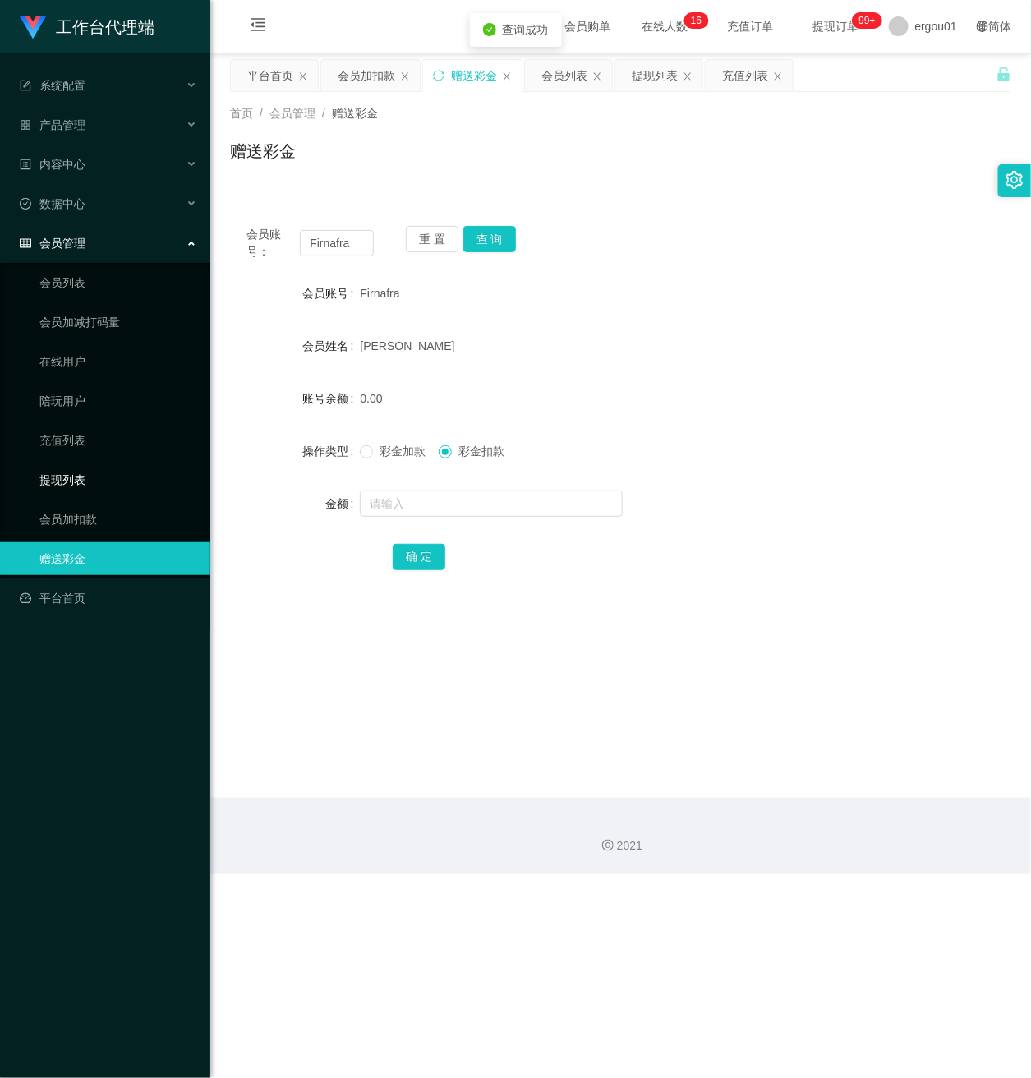
click at [57, 463] on link "提现列表" at bounding box center [118, 479] width 158 height 33
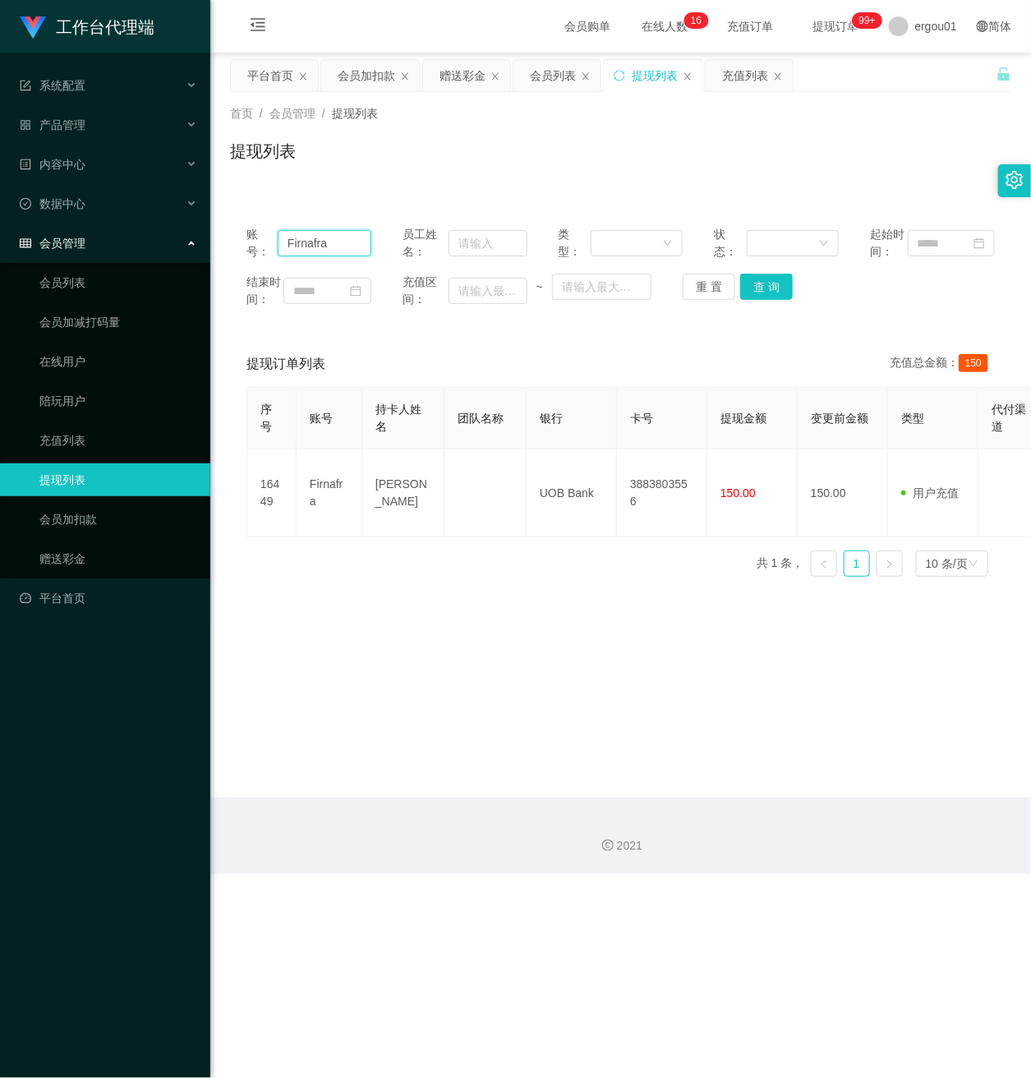
click at [92, 229] on section "工作台代理端 系统配置 产品管理 内容中心 数据中心 会员管理 会员列表 会员加减打码量 在线用户 陪玩用户 充值列表 提现列表 会员加扣款 赠送彩金 平台首…" at bounding box center [515, 437] width 1031 height 874
paste input "85818152"
type input "85818152"
drag, startPoint x: 771, startPoint y: 297, endPoint x: 782, endPoint y: 297, distance: 10.7
click at [771, 297] on button "查 询" at bounding box center [766, 287] width 53 height 26
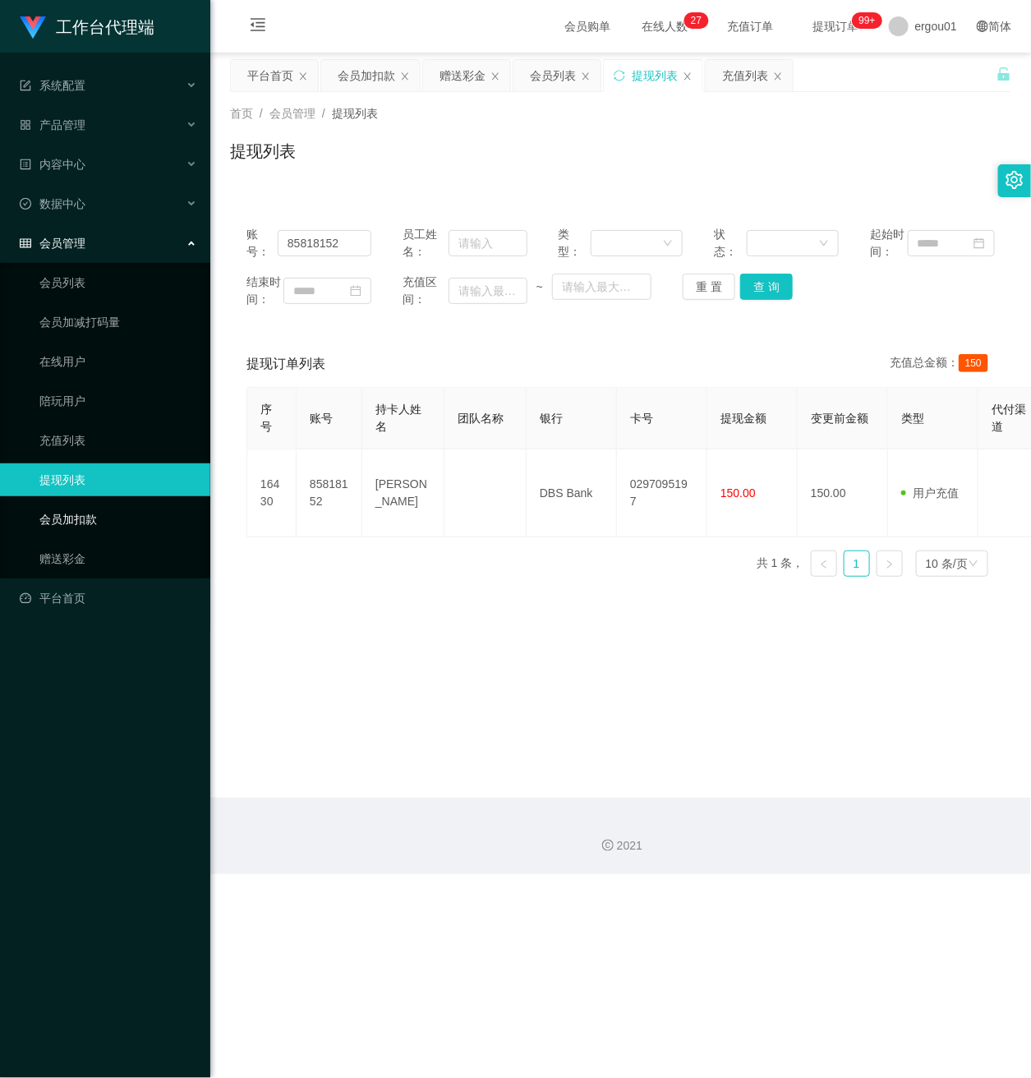
click at [81, 542] on link "赠送彩金" at bounding box center [118, 558] width 158 height 33
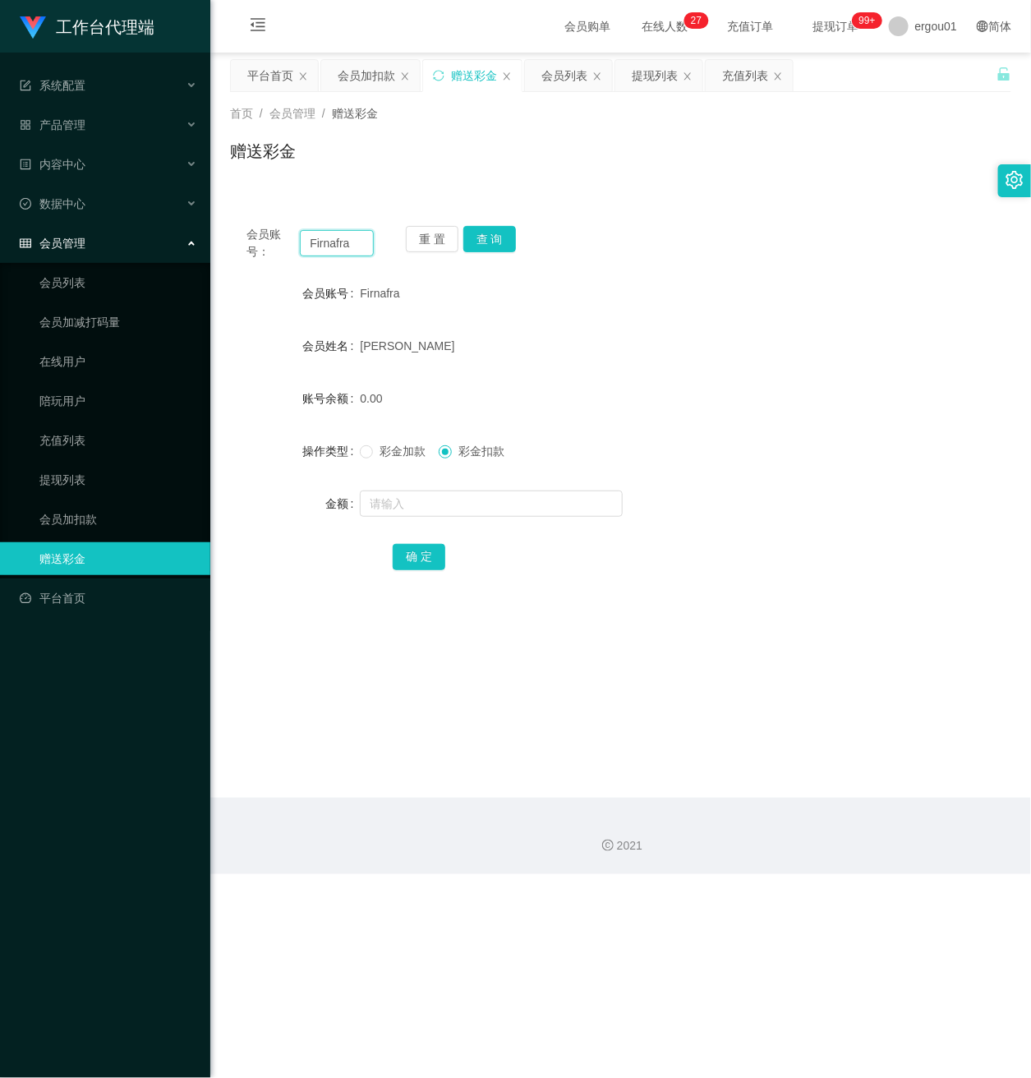
drag, startPoint x: 358, startPoint y: 245, endPoint x: -16, endPoint y: 195, distance: 377.8
click at [0, 195] on html "工作台代理端 系统配置 产品管理 内容中心 数据中心 会员管理 会员列表 会员加减打码量 在线用户 陪玩用户 充值列表 提现列表 会员加扣款 赠送彩金 平台首…" at bounding box center [515, 539] width 1031 height 1078
paste input "Cynthia0227"
type input "Cynthia0227"
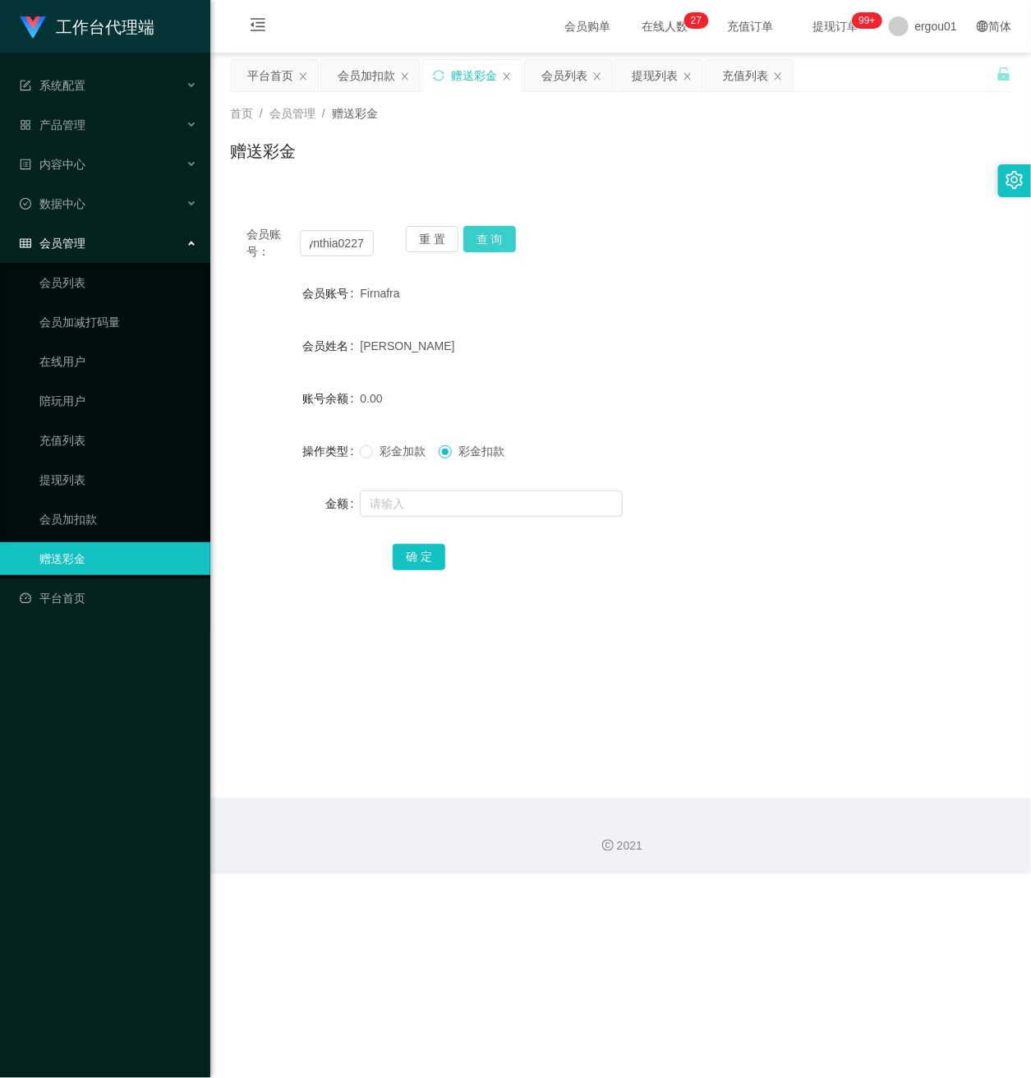
drag, startPoint x: 488, startPoint y: 225, endPoint x: 459, endPoint y: 241, distance: 33.1
click at [488, 226] on button "查 询" at bounding box center [489, 239] width 53 height 26
click at [434, 505] on input "text" at bounding box center [491, 503] width 263 height 26
type input "100"
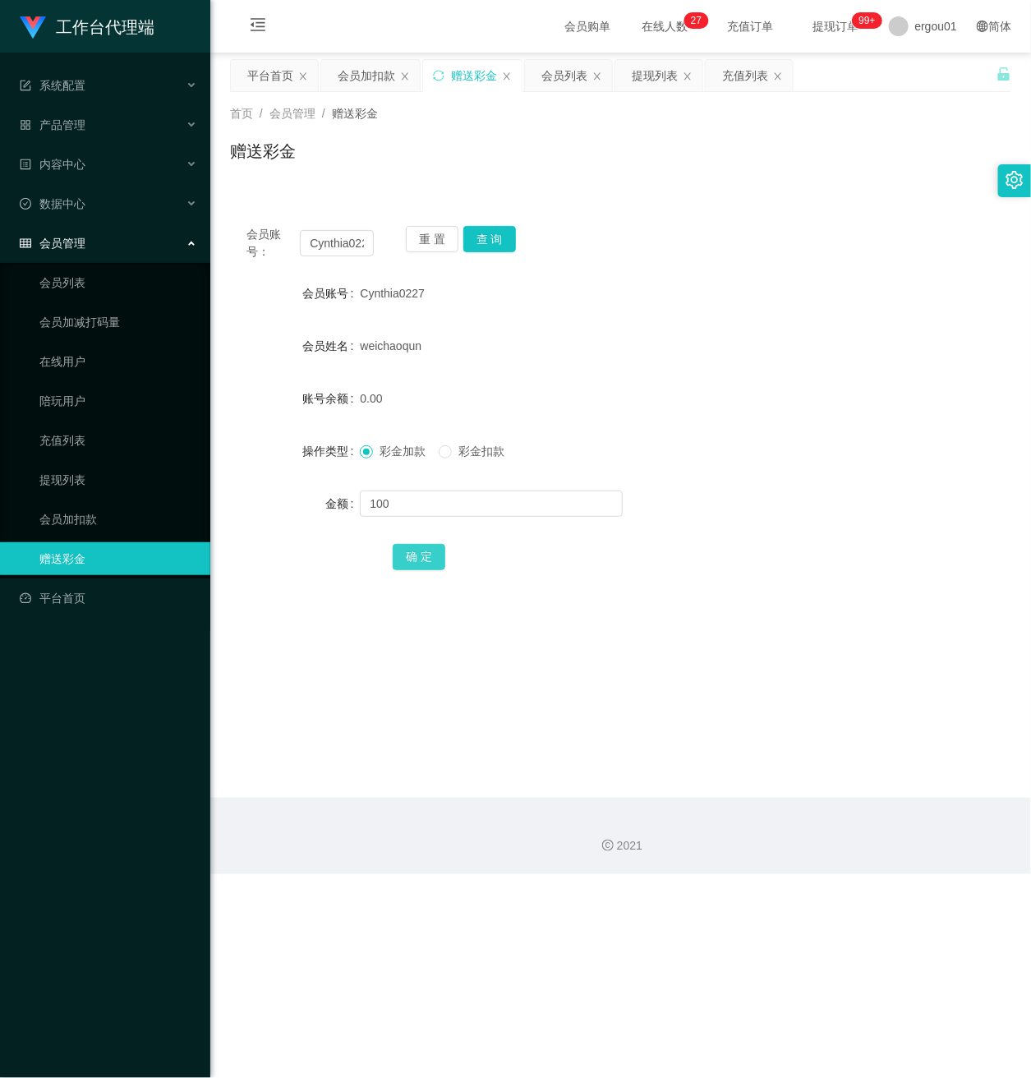
click at [404, 553] on button "确 定" at bounding box center [419, 557] width 53 height 26
drag, startPoint x: 306, startPoint y: 240, endPoint x: 678, endPoint y: 269, distance: 372.4
click at [659, 269] on div "会员账号： Cynthia0227 重 置 查 询 会员账号 Cynthia0227 会员姓名 weichaoqun 账号余额 100.00 操作类型 彩金加…" at bounding box center [620, 408] width 781 height 399
paste input "[PERSON_NAME]"
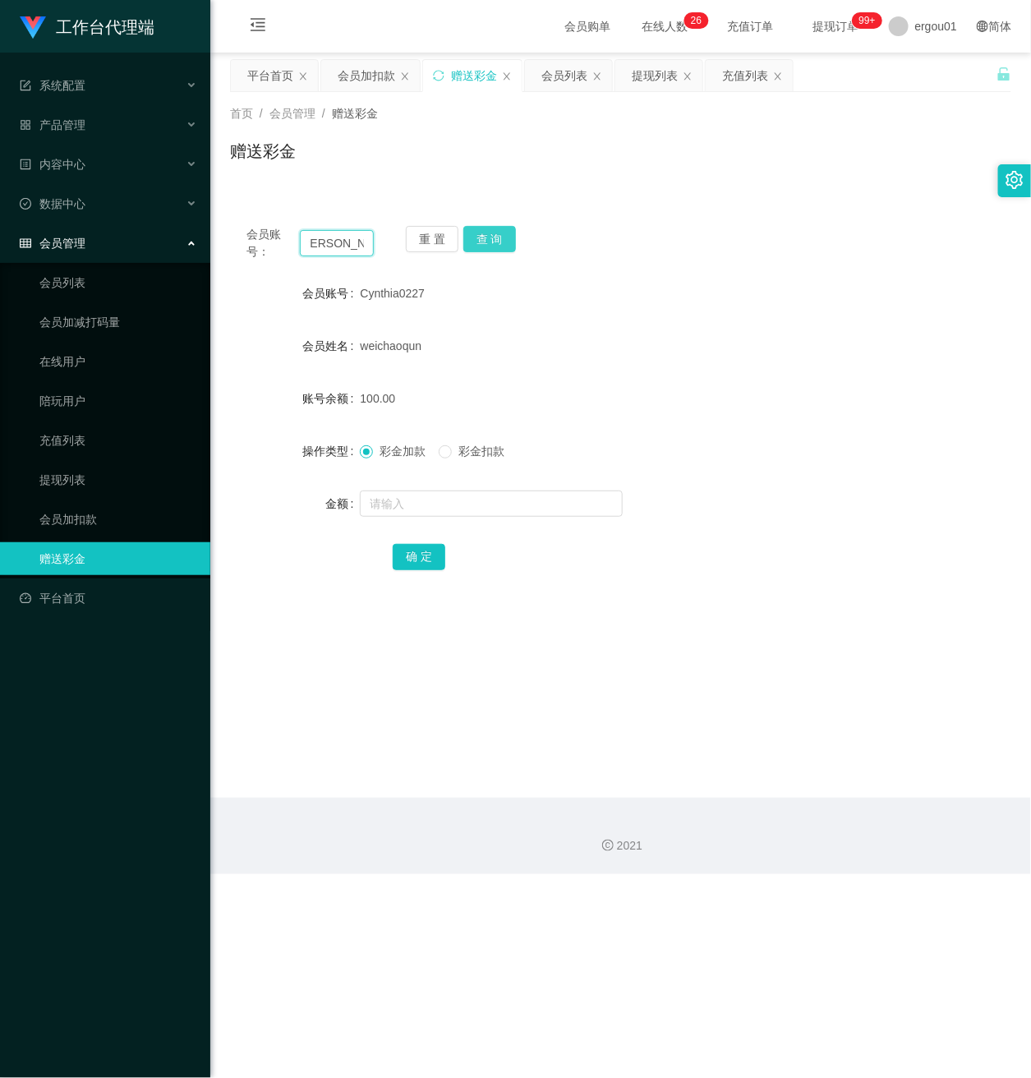
scroll to position [0, 0]
type input "[PERSON_NAME]"
click at [476, 232] on button "查 询" at bounding box center [489, 239] width 53 height 26
click at [424, 496] on input "text" at bounding box center [491, 503] width 263 height 26
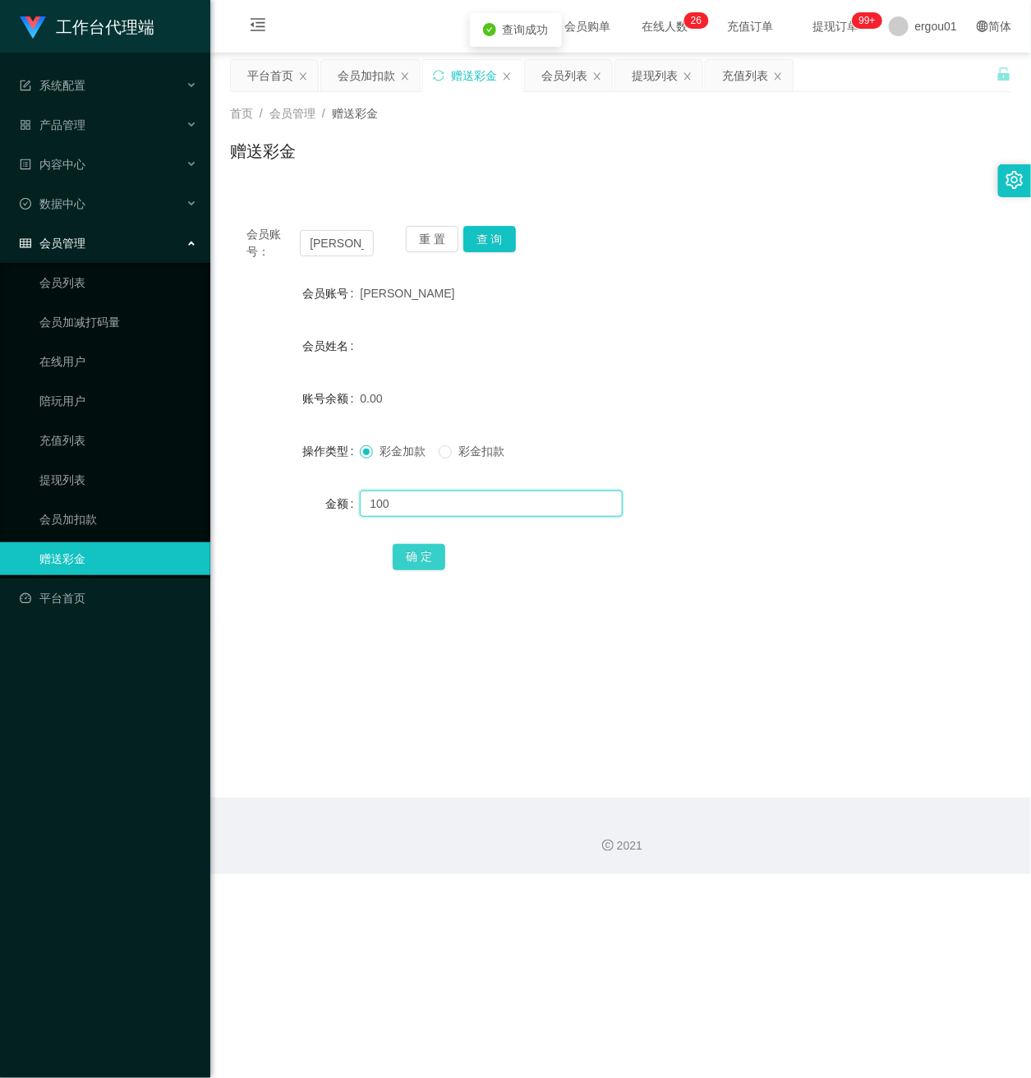
type input "100"
click at [429, 558] on button "确 定" at bounding box center [419, 557] width 53 height 26
drag, startPoint x: 308, startPoint y: 246, endPoint x: 575, endPoint y: 324, distance: 277.9
click at [547, 318] on div "会员账号： [PERSON_NAME] 重 置 查 询 会员账号 Akasaman 会员姓名 账号余额 100.00 操作类型 彩金加款 彩金扣款 金额 确 定" at bounding box center [620, 408] width 781 height 399
paste input "Thangajothi89"
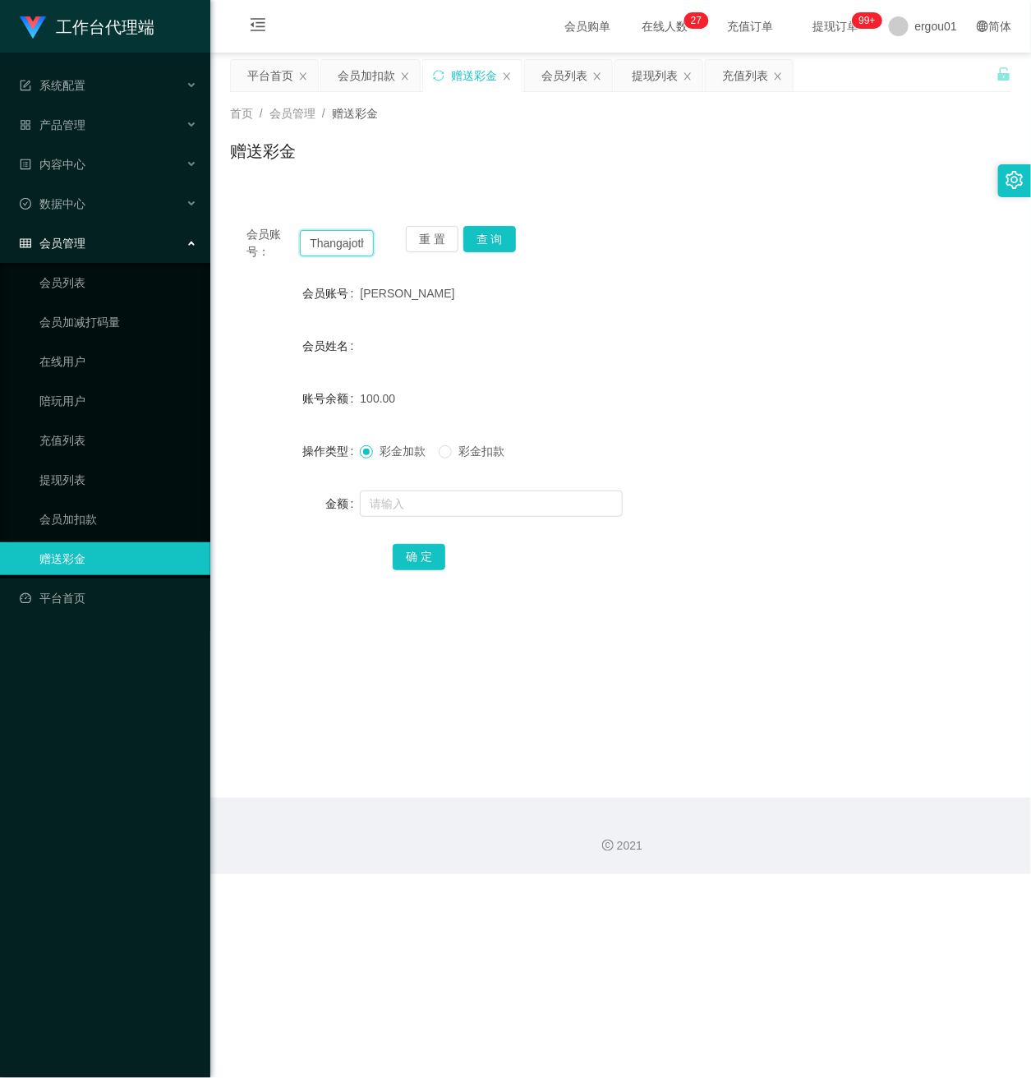
scroll to position [0, 21]
type input "Thangajothi89"
click at [490, 234] on button "查 询" at bounding box center [489, 239] width 53 height 26
click at [399, 503] on input "text" at bounding box center [491, 503] width 263 height 26
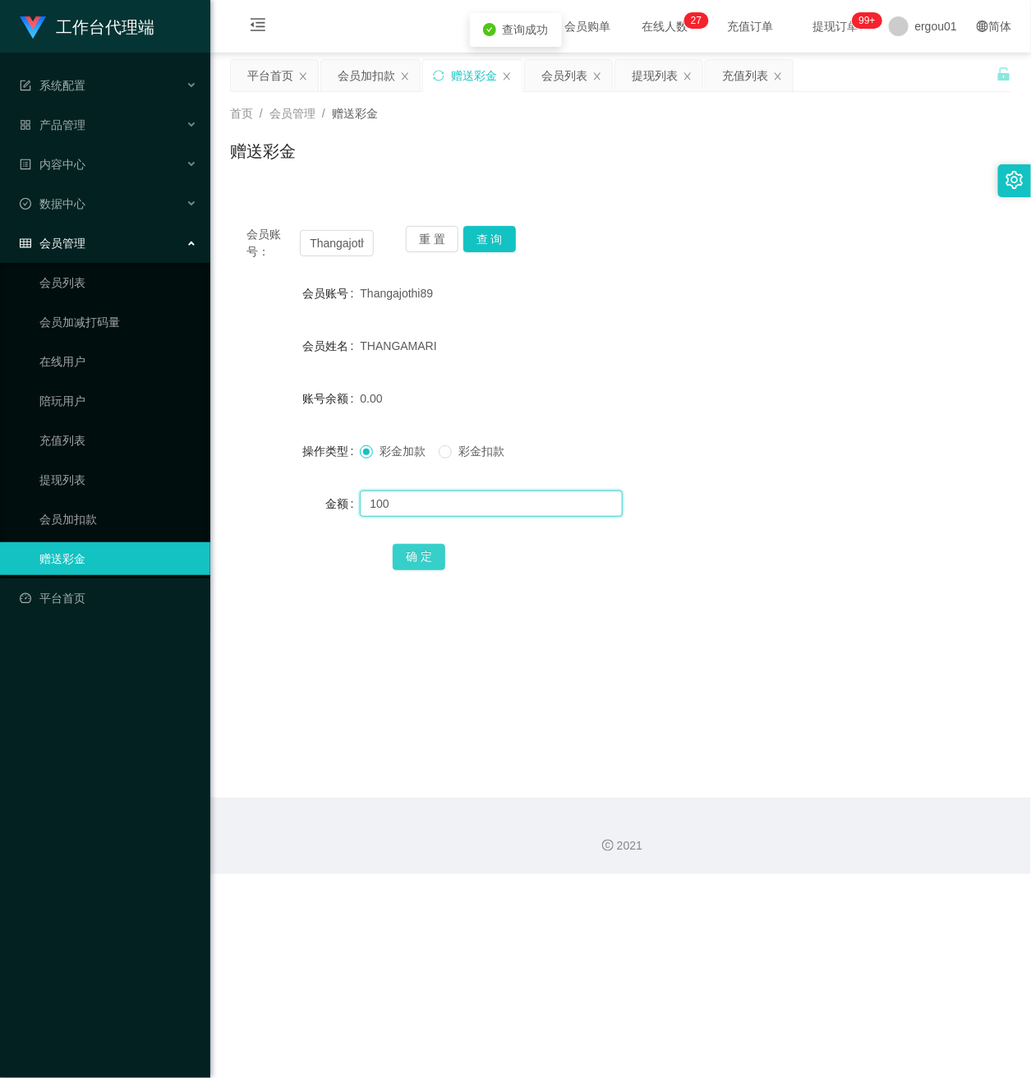
type input "100"
click at [410, 555] on button "确 定" at bounding box center [419, 557] width 53 height 26
drag, startPoint x: 309, startPoint y: 246, endPoint x: 597, endPoint y: 264, distance: 288.9
click at [628, 259] on div "会员账号： Thangajothi89 重 置 查 询" at bounding box center [620, 243] width 781 height 34
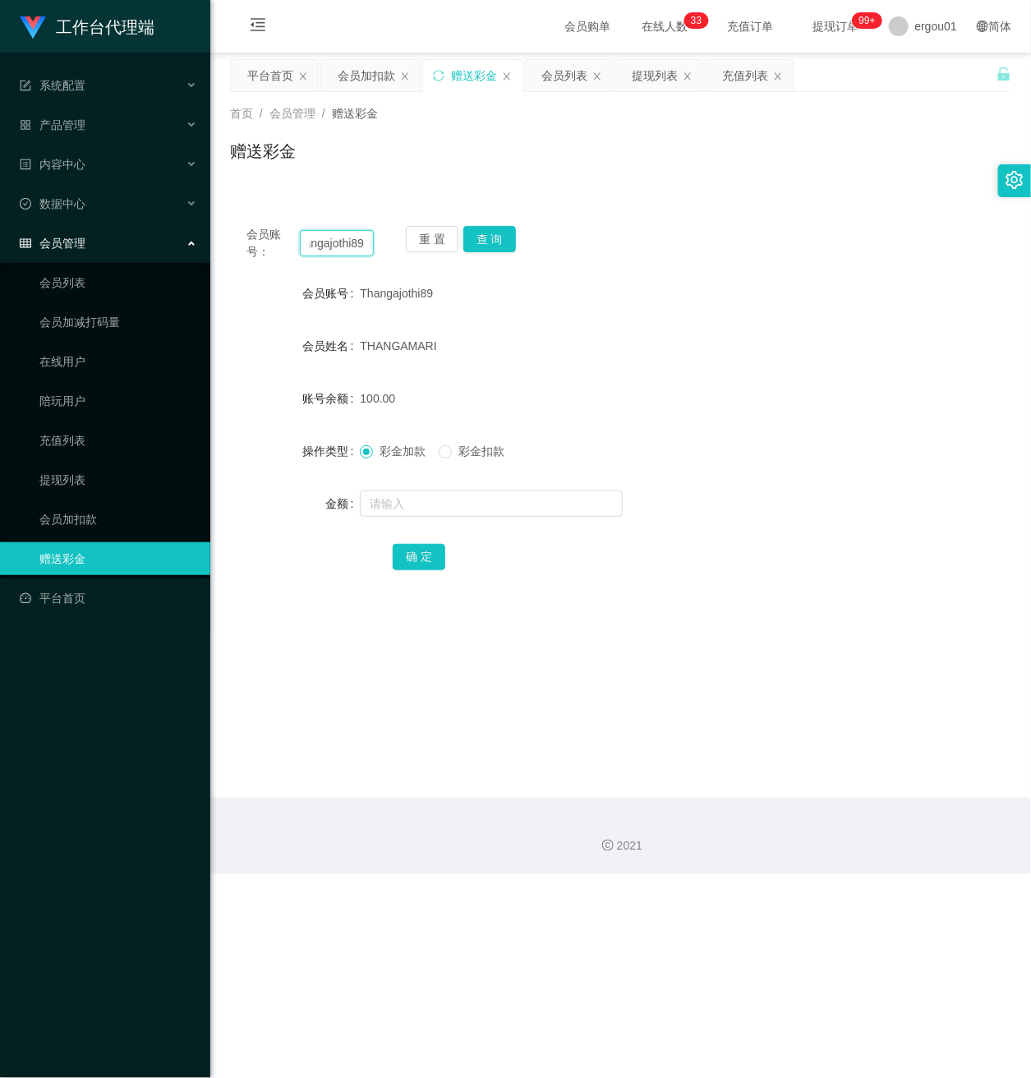
paste input "Firnafra"
type input "Firnafra"
click at [481, 237] on button "查 询" at bounding box center [489, 239] width 53 height 26
click at [425, 503] on input "text" at bounding box center [491, 503] width 263 height 26
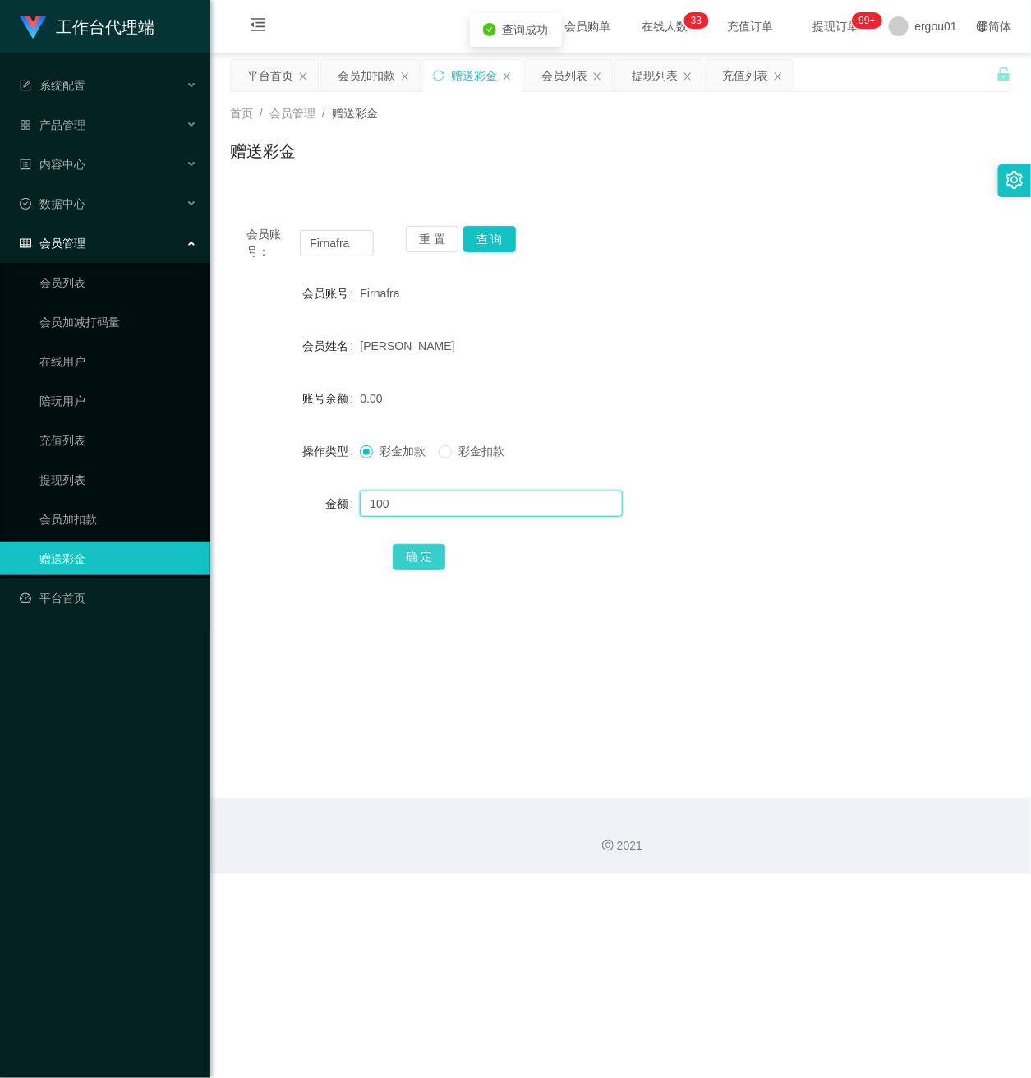
type input "100"
click at [397, 557] on button "确 定" at bounding box center [419, 557] width 53 height 26
click at [388, 503] on input "text" at bounding box center [491, 503] width 263 height 26
drag, startPoint x: 320, startPoint y: 241, endPoint x: 59, endPoint y: 235, distance: 261.3
click at [0, 220] on html "工作台代理端 系统配置 产品管理 内容中心 数据中心 会员管理 会员列表 会员加减打码量 在线用户 陪玩用户 充值列表 提现列表 会员加扣款 赠送彩金 平台首…" at bounding box center [515, 539] width 1031 height 1078
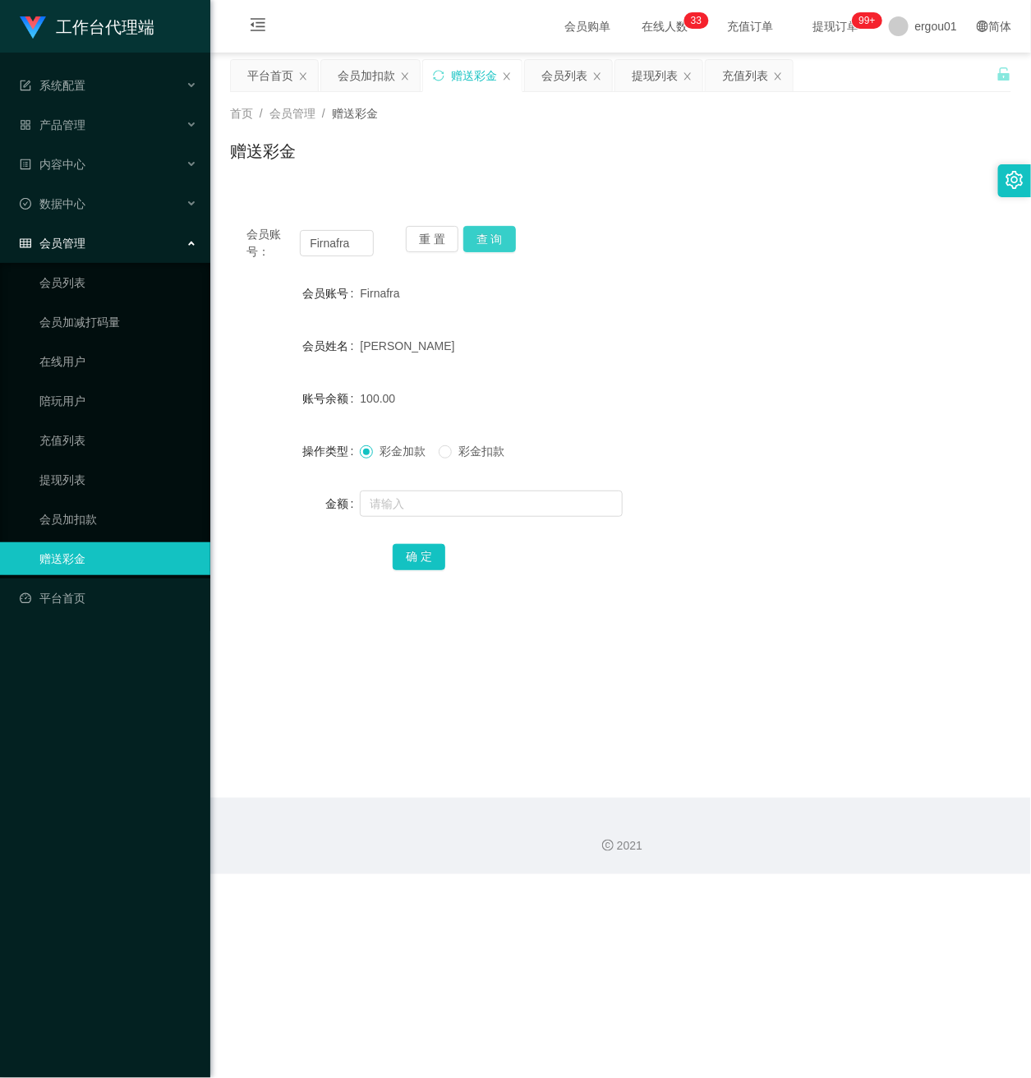
click at [495, 232] on button "查 询" at bounding box center [489, 239] width 53 height 26
drag, startPoint x: 60, startPoint y: 230, endPoint x: 444, endPoint y: 260, distance: 384.7
click at [70, 230] on section "工作台代理端 系统配置 产品管理 内容中心 数据中心 会员管理 会员列表 会员加减打码量 在线用户 陪玩用户 充值列表 提现列表 会员加扣款 赠送彩金 平台首…" at bounding box center [515, 437] width 1031 height 874
paste input "Helen1007"
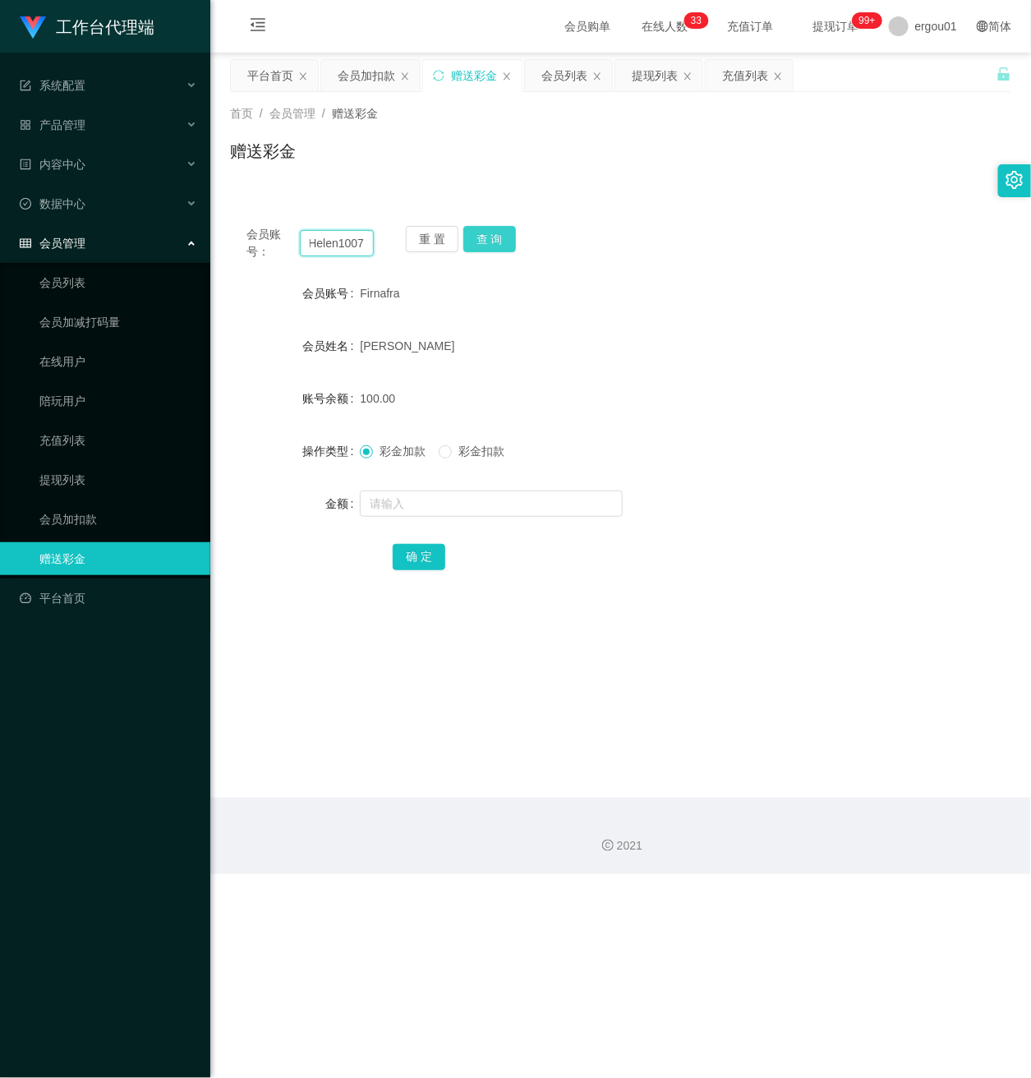
type input "Helen1007"
drag, startPoint x: 486, startPoint y: 235, endPoint x: 480, endPoint y: 244, distance: 10.7
click at [486, 235] on button "查 询" at bounding box center [489, 239] width 53 height 26
drag, startPoint x: 430, startPoint y: 511, endPoint x: 417, endPoint y: 511, distance: 12.3
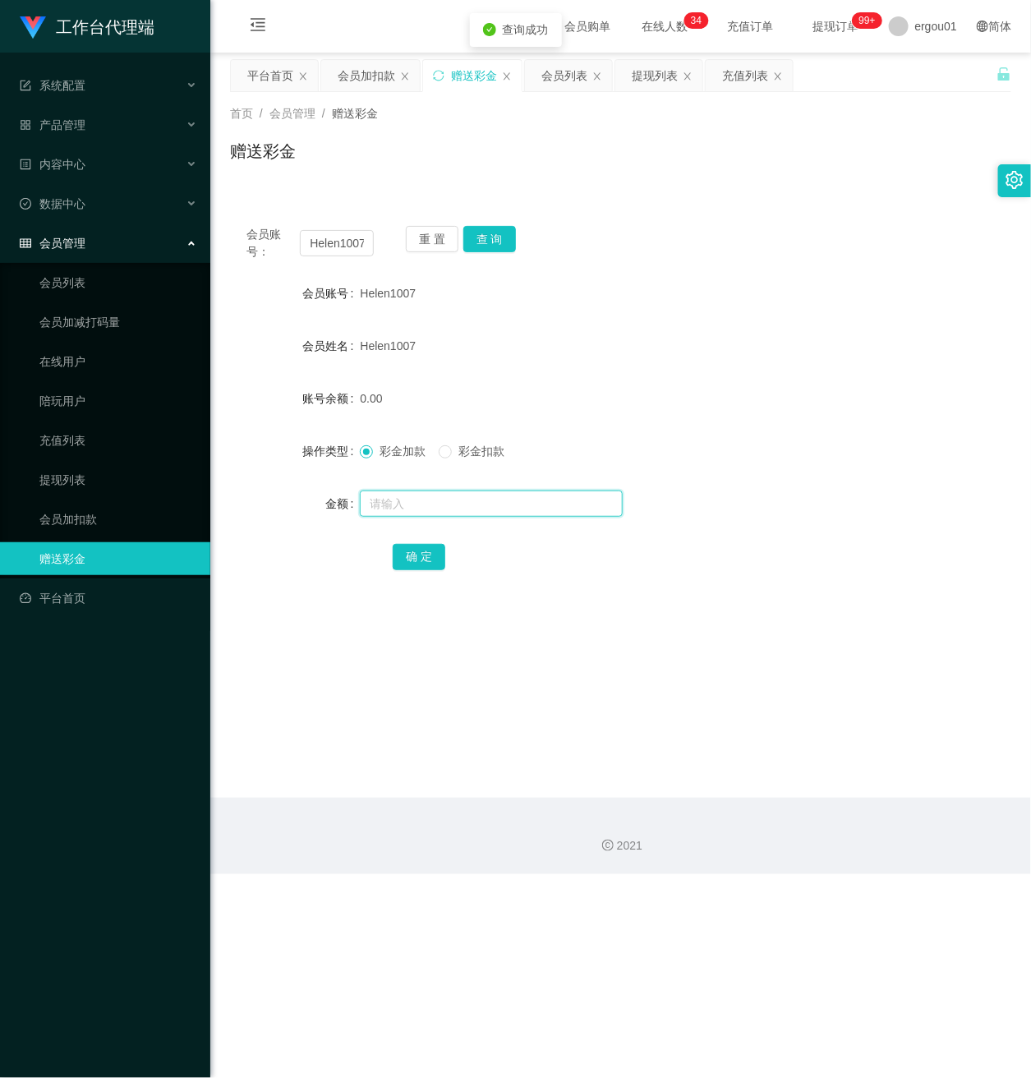
click at [419, 511] on input "text" at bounding box center [491, 503] width 263 height 26
type input "100"
click at [410, 550] on button "确 定" at bounding box center [419, 557] width 53 height 26
drag, startPoint x: 303, startPoint y: 237, endPoint x: 730, endPoint y: 321, distance: 435.3
click at [691, 306] on div "会员账号： Helen1007 重 置 查 询 会员账号 Helen1007 会员姓名 Helen1007 账号余额 100.00 操作类型 彩金加款 彩金扣…" at bounding box center [620, 408] width 781 height 399
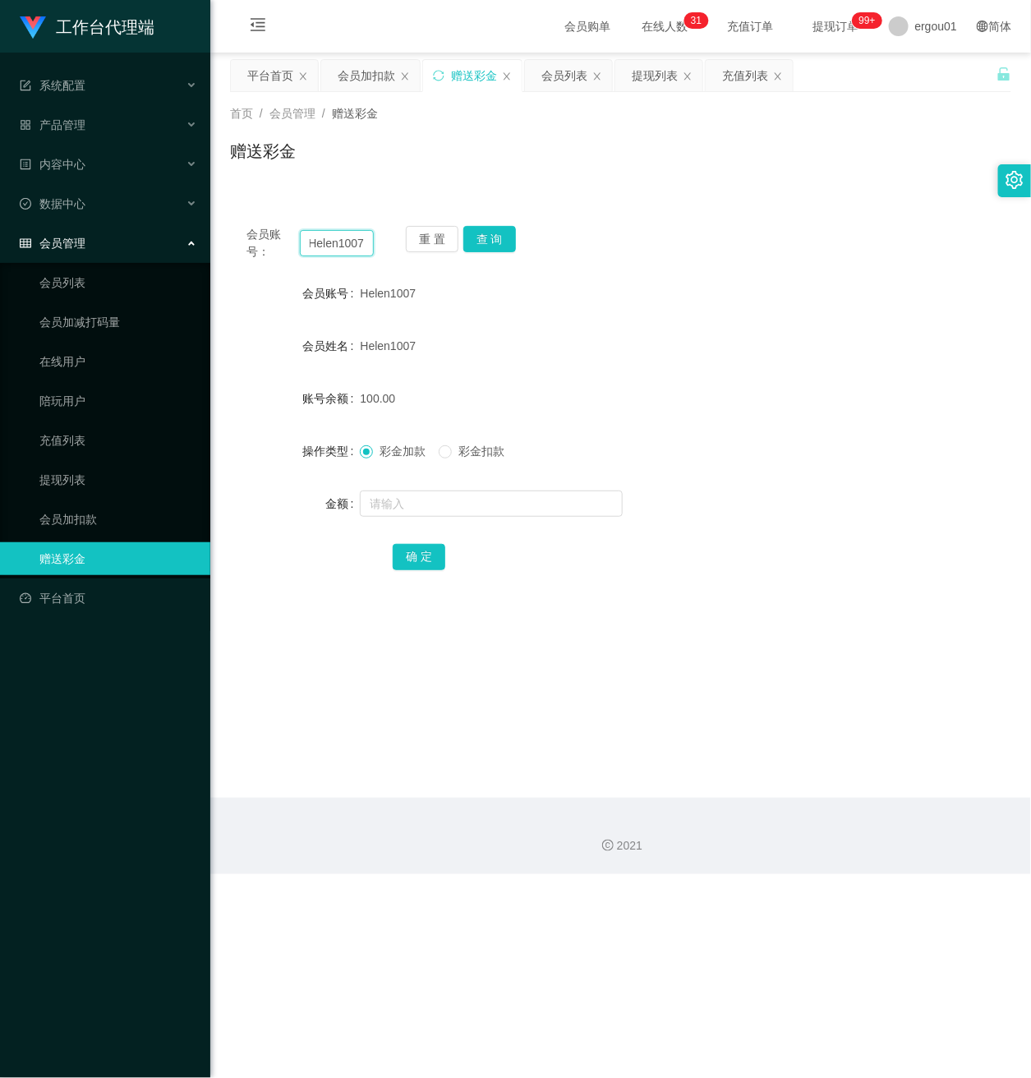
paste input "Thangajothi89"
click at [496, 237] on button "查 询" at bounding box center [489, 239] width 53 height 26
drag, startPoint x: 368, startPoint y: 239, endPoint x: 6, endPoint y: 240, distance: 362.2
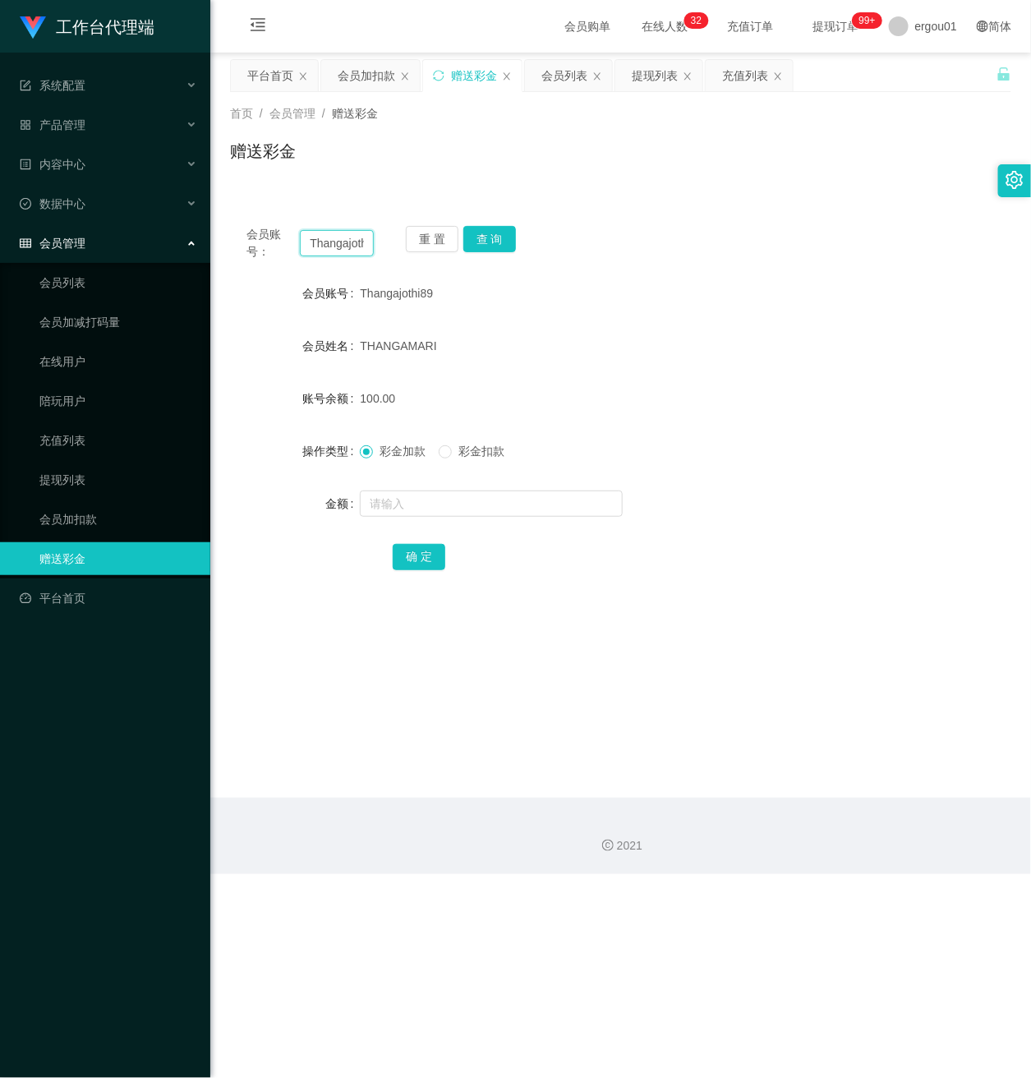
click at [6, 240] on section "工作台代理端 系统配置 产品管理 内容中心 数据中心 会员管理 会员列表 会员加减打码量 在线用户 陪玩用户 充值列表 提现列表 会员加扣款 赠送彩金 平台首…" at bounding box center [515, 437] width 1031 height 874
paste input "89"
type input "Thangajothi8989"
drag, startPoint x: 480, startPoint y: 241, endPoint x: 458, endPoint y: 264, distance: 31.4
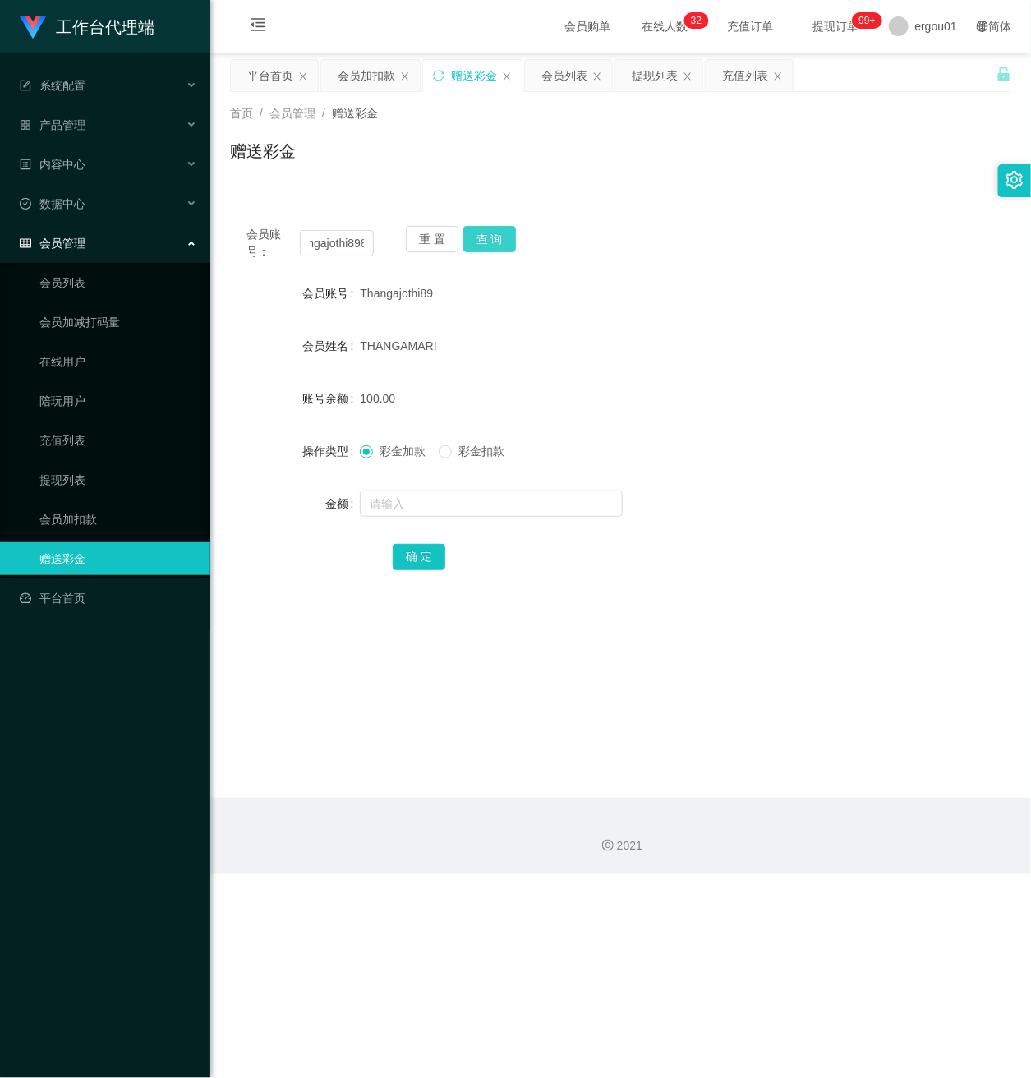
click at [480, 241] on button "查 询" at bounding box center [489, 239] width 53 height 26
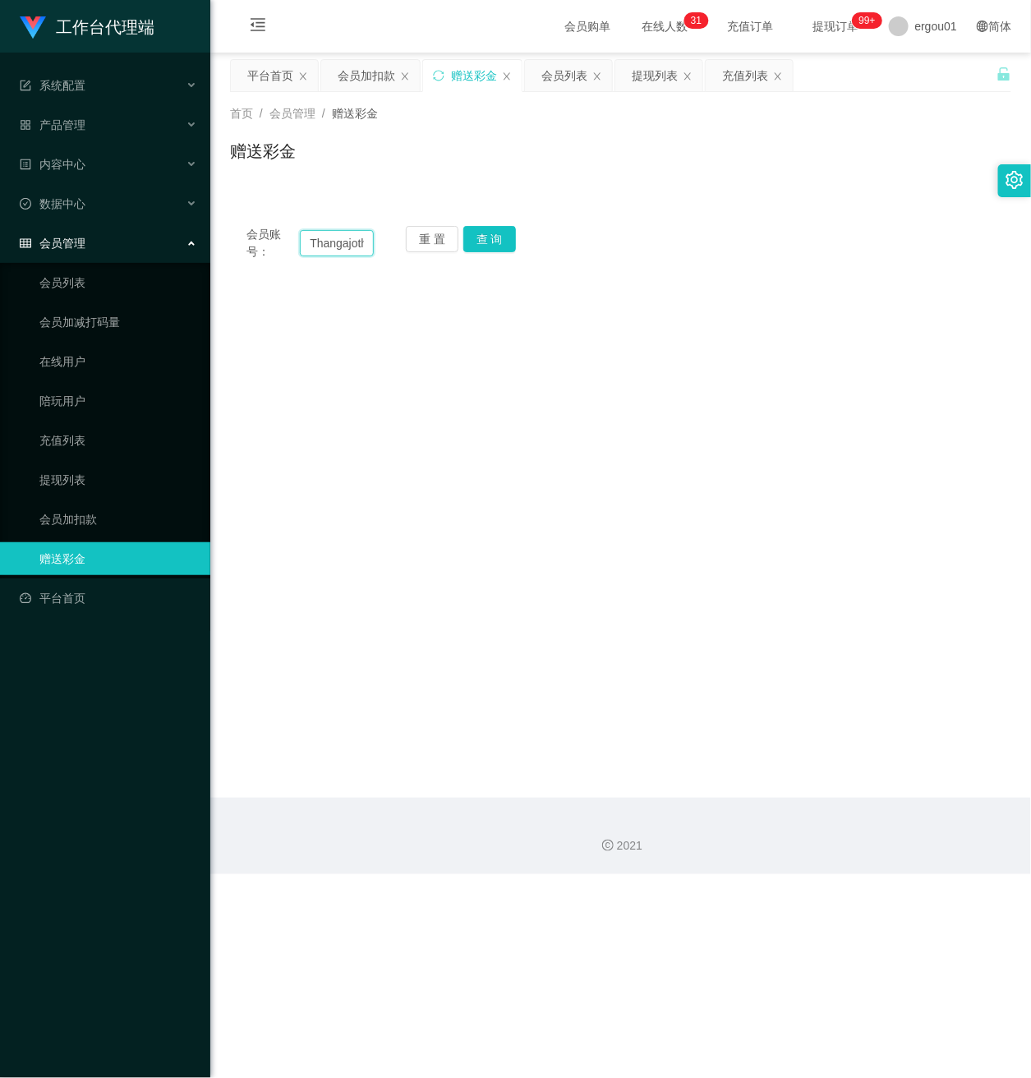
scroll to position [0, 33]
drag, startPoint x: 301, startPoint y: 240, endPoint x: 695, endPoint y: 287, distance: 396.2
click at [693, 286] on main "关闭左侧 关闭右侧 关闭其它 刷新页面 平台首页 会员加扣款 赠送彩金 会员列表 提现列表 充值列表 首页 / 会员管理 / 赠送彩金 / 赠送彩金 会员账号…" at bounding box center [620, 425] width 821 height 745
click at [343, 245] on input "text" at bounding box center [337, 243] width 74 height 26
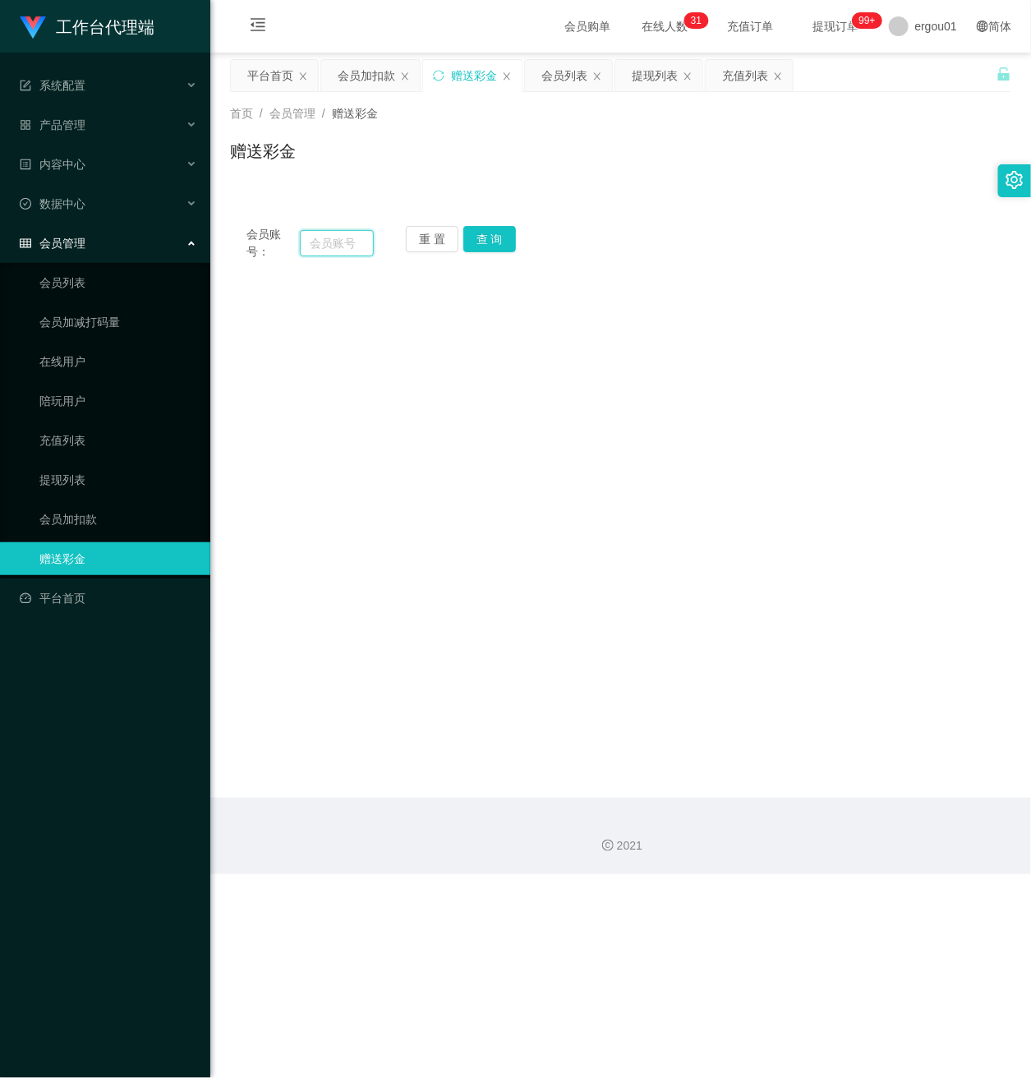
paste input "Thangajothi89"
drag, startPoint x: 479, startPoint y: 240, endPoint x: 508, endPoint y: 241, distance: 29.6
click at [479, 240] on button "查 询" at bounding box center [489, 239] width 53 height 26
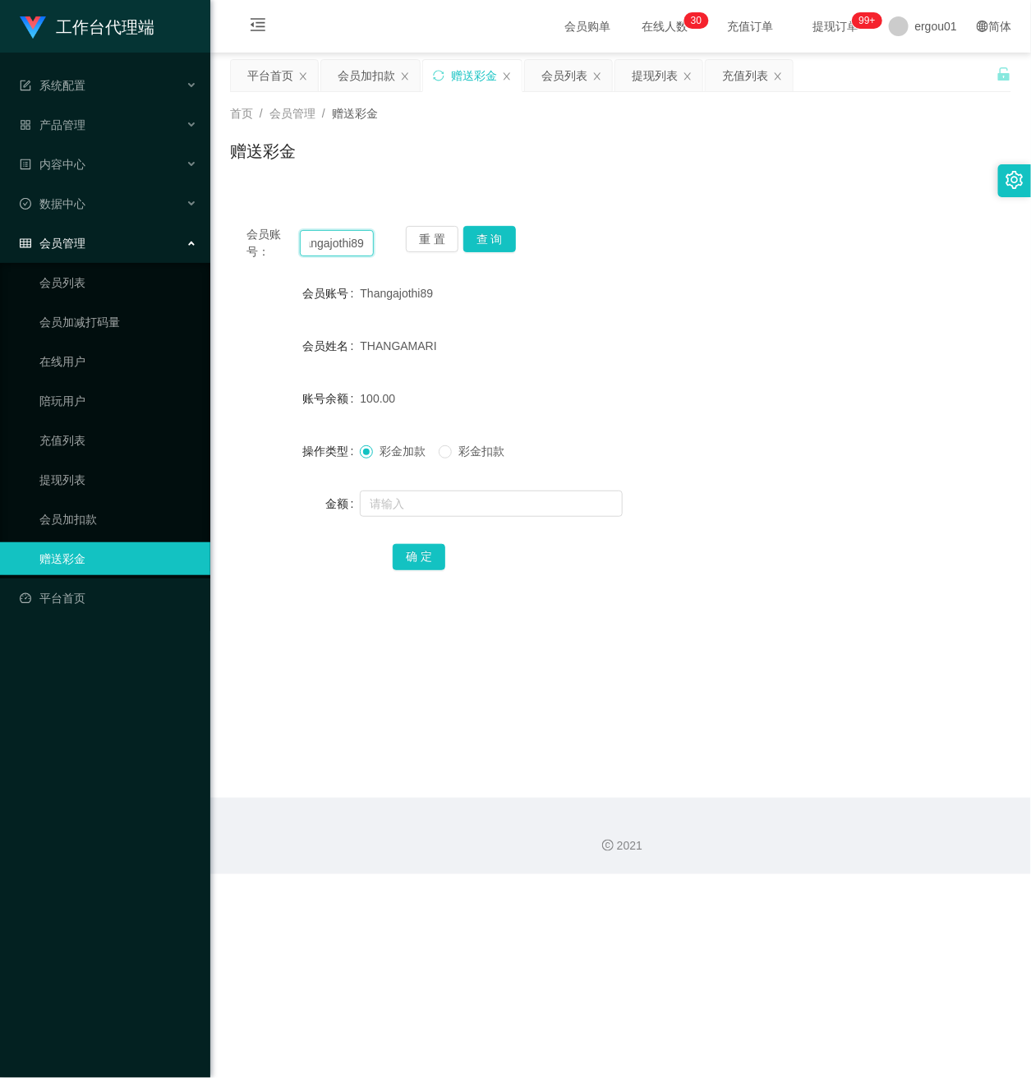
drag, startPoint x: 352, startPoint y: 254, endPoint x: 476, endPoint y: 283, distance: 127.5
click at [476, 283] on div "会员账号： Thangajothi89 重 置 查 询 会员账号 Thangajothi89 会员姓名 THANGAMARI 账号余额 100.00 操作类型…" at bounding box center [620, 408] width 781 height 399
paste input "Cynthia0227"
click at [490, 237] on button "查 询" at bounding box center [489, 239] width 53 height 26
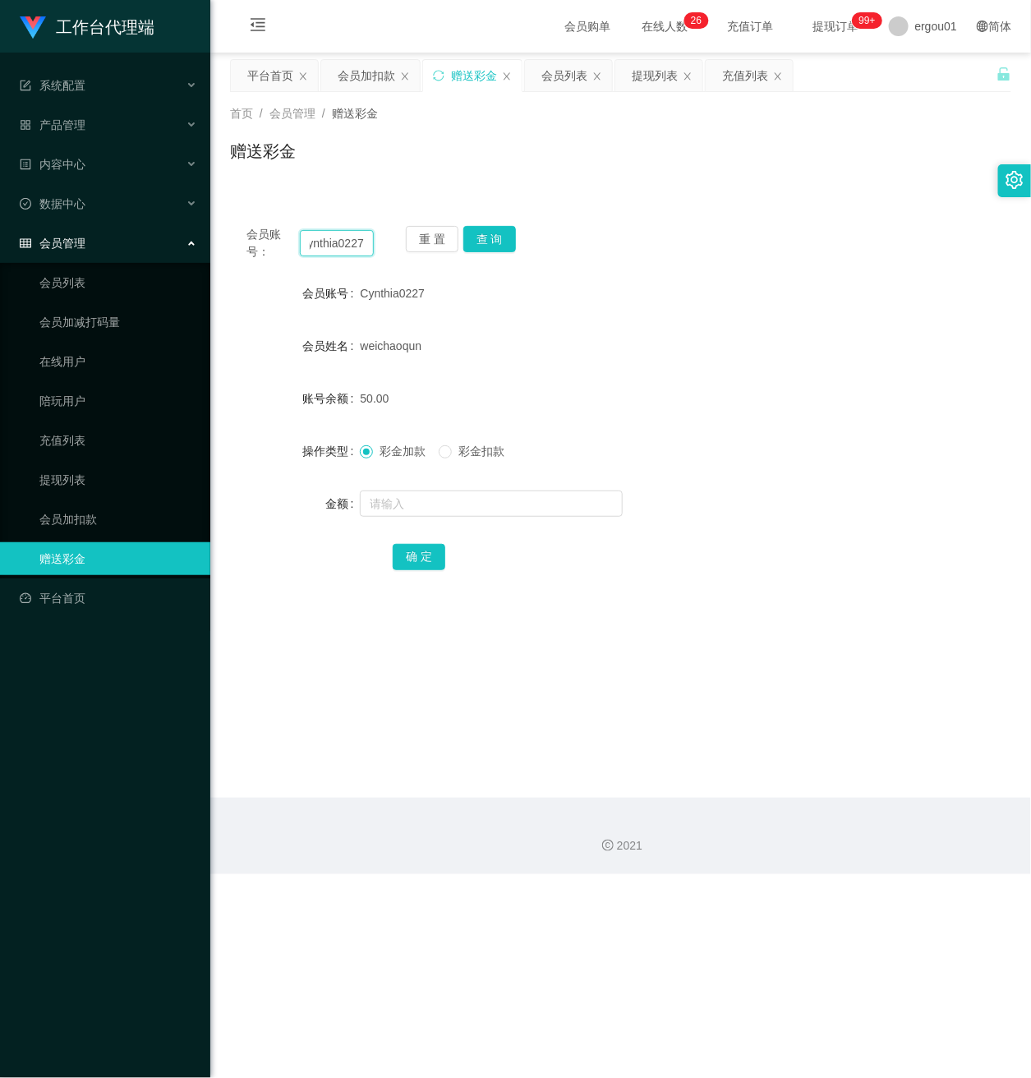
drag, startPoint x: 306, startPoint y: 239, endPoint x: 538, endPoint y: 278, distance: 235.8
click at [538, 278] on div "会员账号： Cynthia0227 重 置 查 询 会员账号 Cynthia0227 会员姓名 weichaoqun 账号余额 50.00 操作类型 彩金加款…" at bounding box center [620, 408] width 781 height 399
paste input "[PERSON_NAME]"
type input "[PERSON_NAME]"
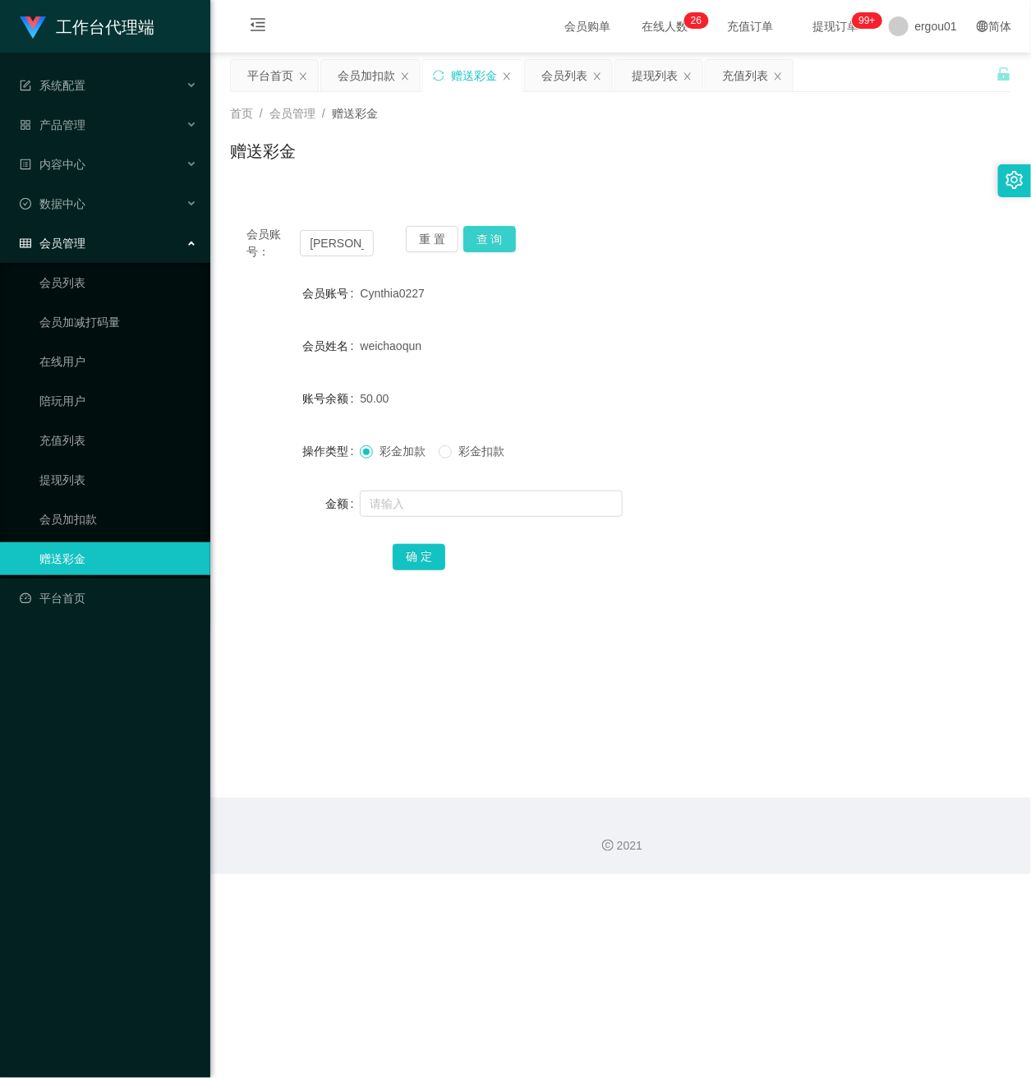
click at [505, 239] on button "查 询" at bounding box center [489, 239] width 53 height 26
click at [90, 266] on link "会员列表" at bounding box center [118, 282] width 158 height 33
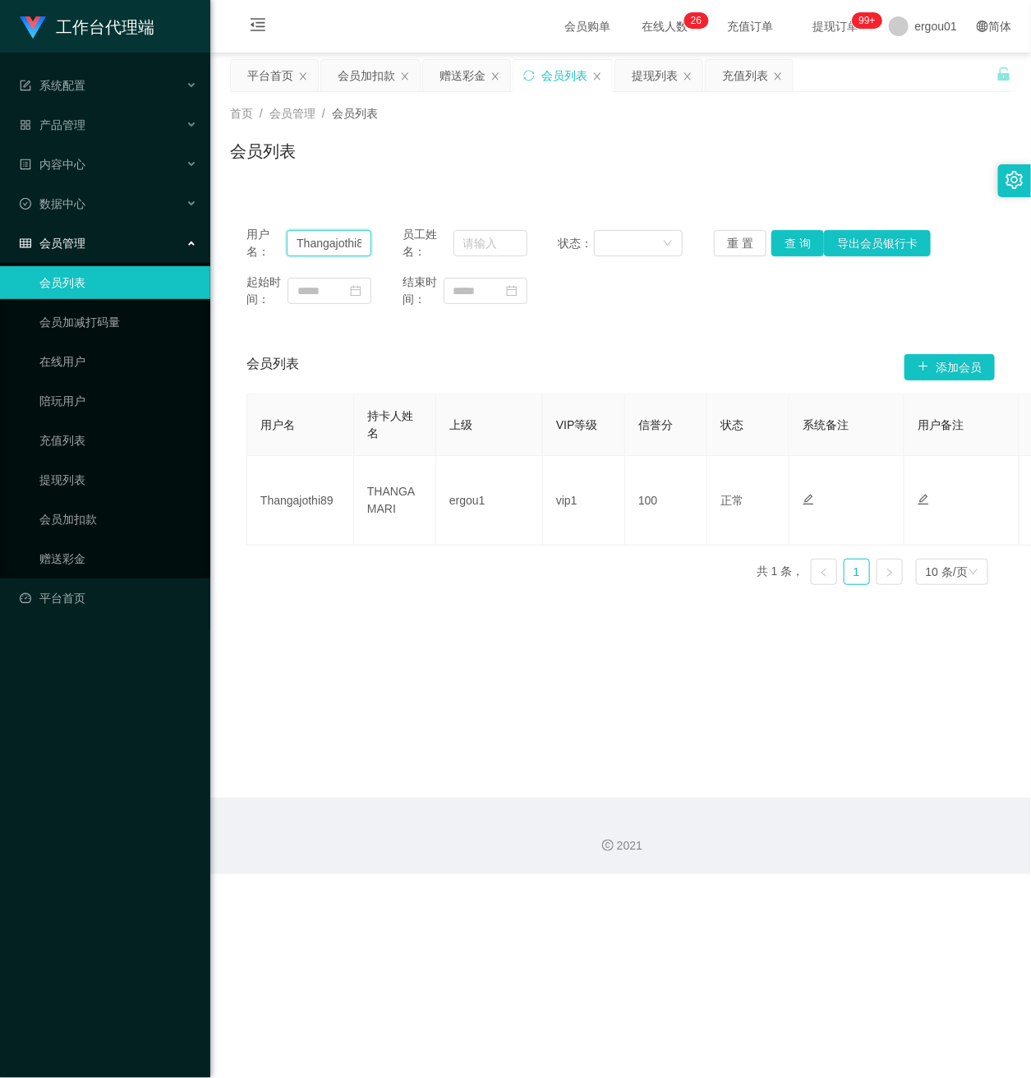
scroll to position [0, 10]
drag, startPoint x: 294, startPoint y: 246, endPoint x: 738, endPoint y: 292, distance: 445.8
click at [743, 292] on div "用户名： Thangajothi89 员工姓名： 状态： 重 置 查 询 导出会员银行卡 起始时间： 结束时间：" at bounding box center [620, 266] width 781 height 115
paste input "[PERSON_NAME]"
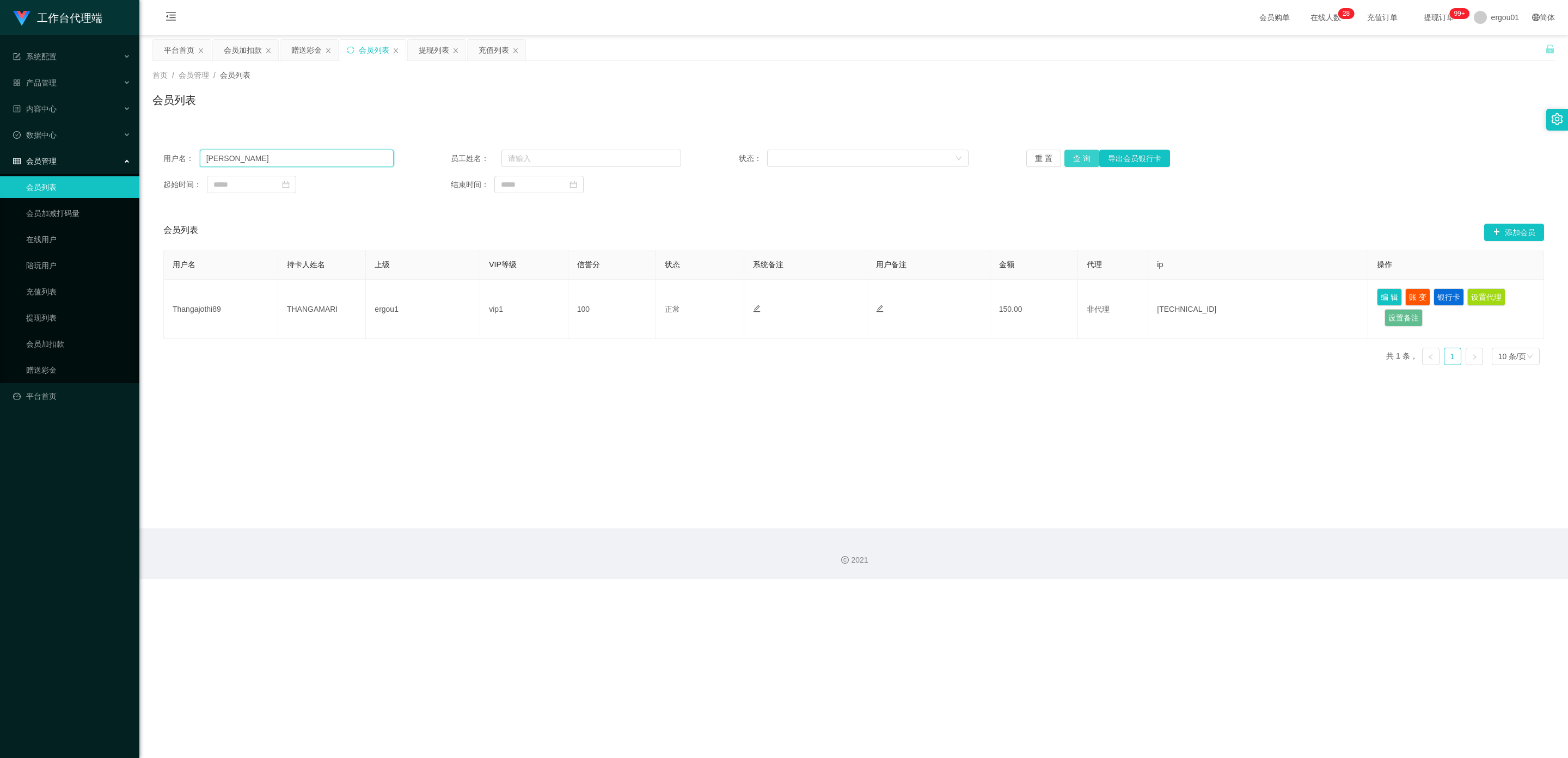
type input "[PERSON_NAME]"
drag, startPoint x: 1078, startPoint y: 154, endPoint x: 1084, endPoint y: 157, distance: 6.7
click at [569, 154] on button "查 询" at bounding box center [1082, 158] width 35 height 17
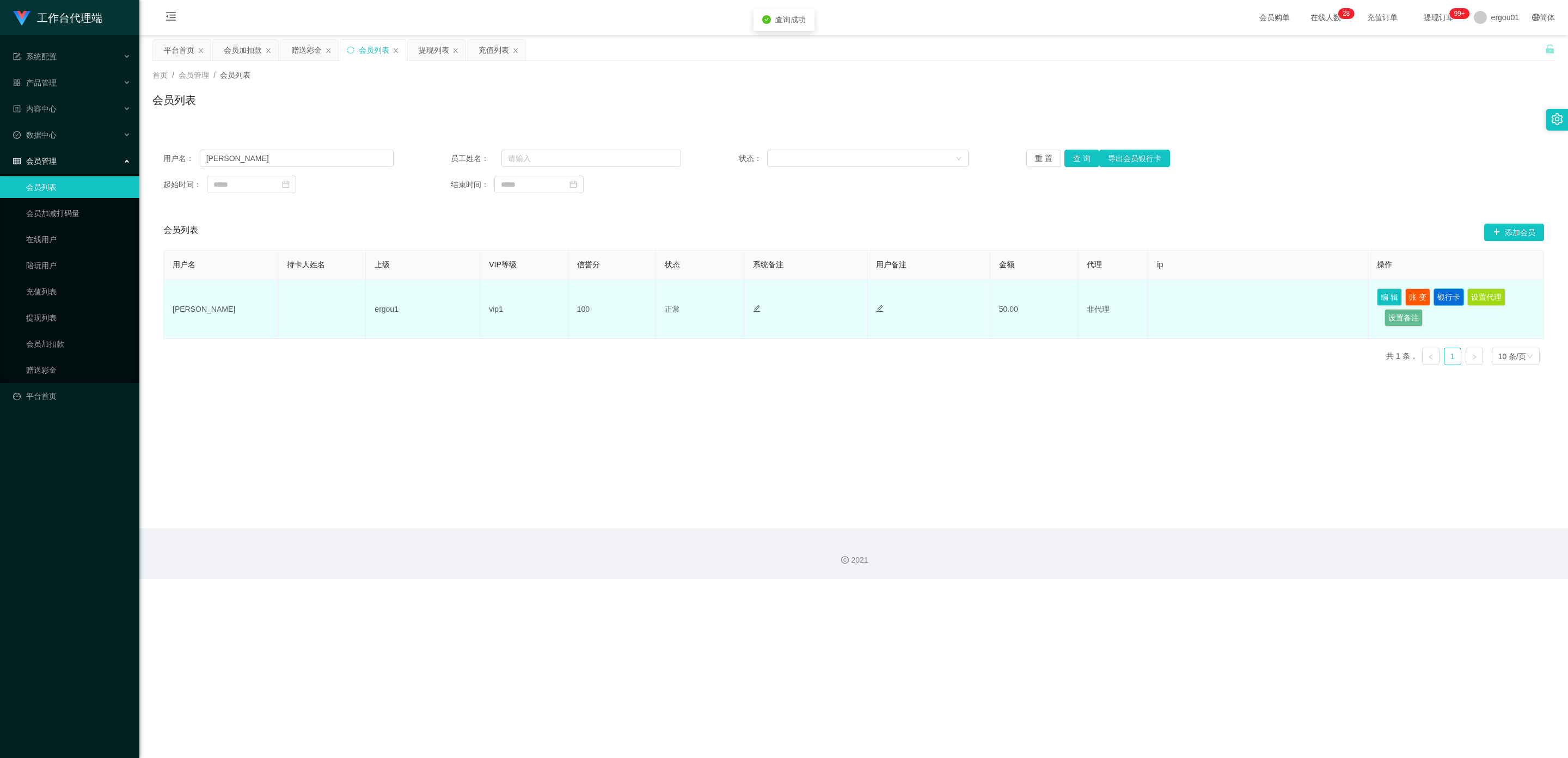
click at [569, 299] on button "银行卡" at bounding box center [1449, 297] width 30 height 17
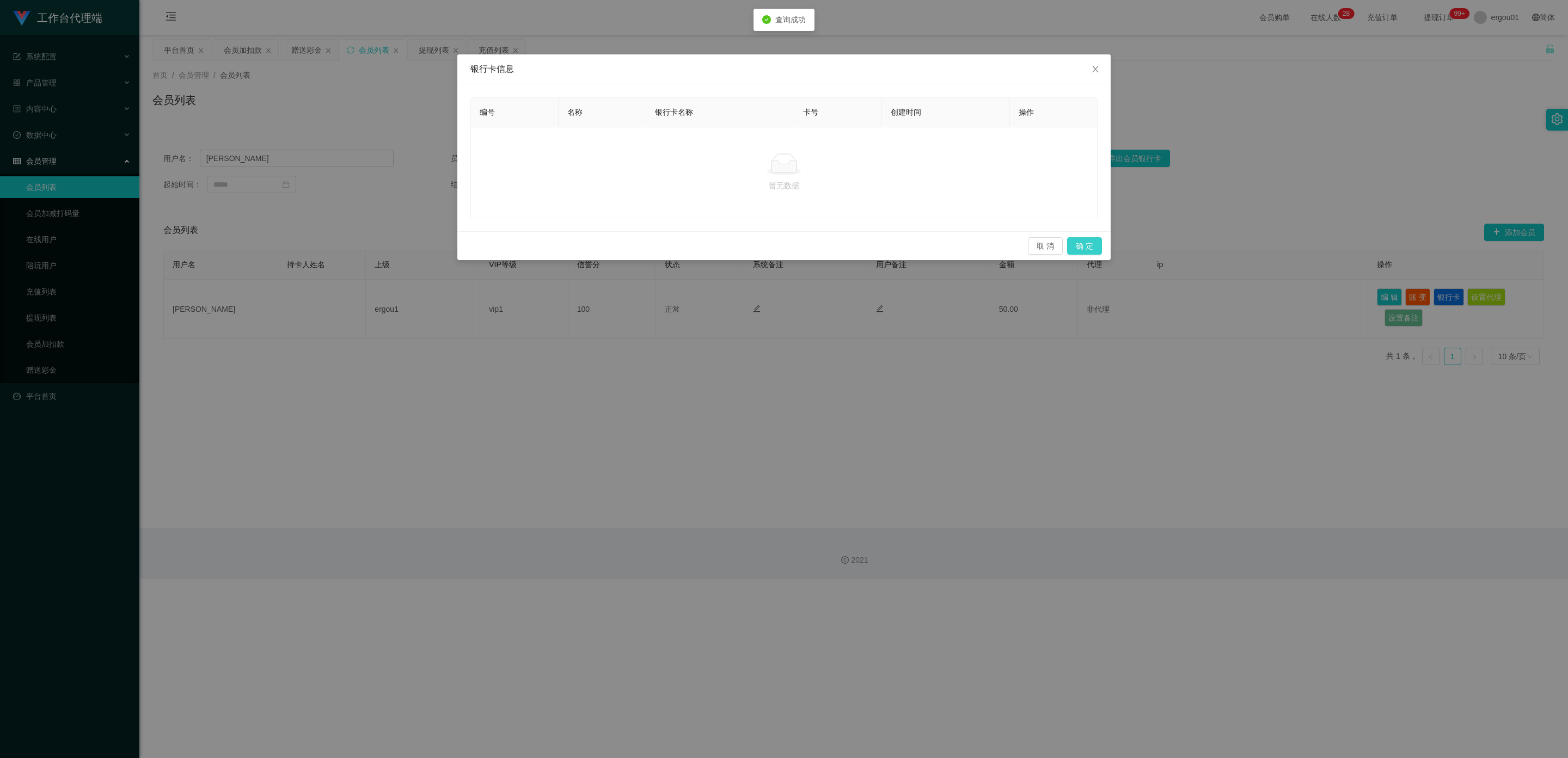
drag, startPoint x: 1071, startPoint y: 248, endPoint x: 1235, endPoint y: 300, distance: 172.0
click at [569, 248] on button "确 定" at bounding box center [1084, 246] width 35 height 17
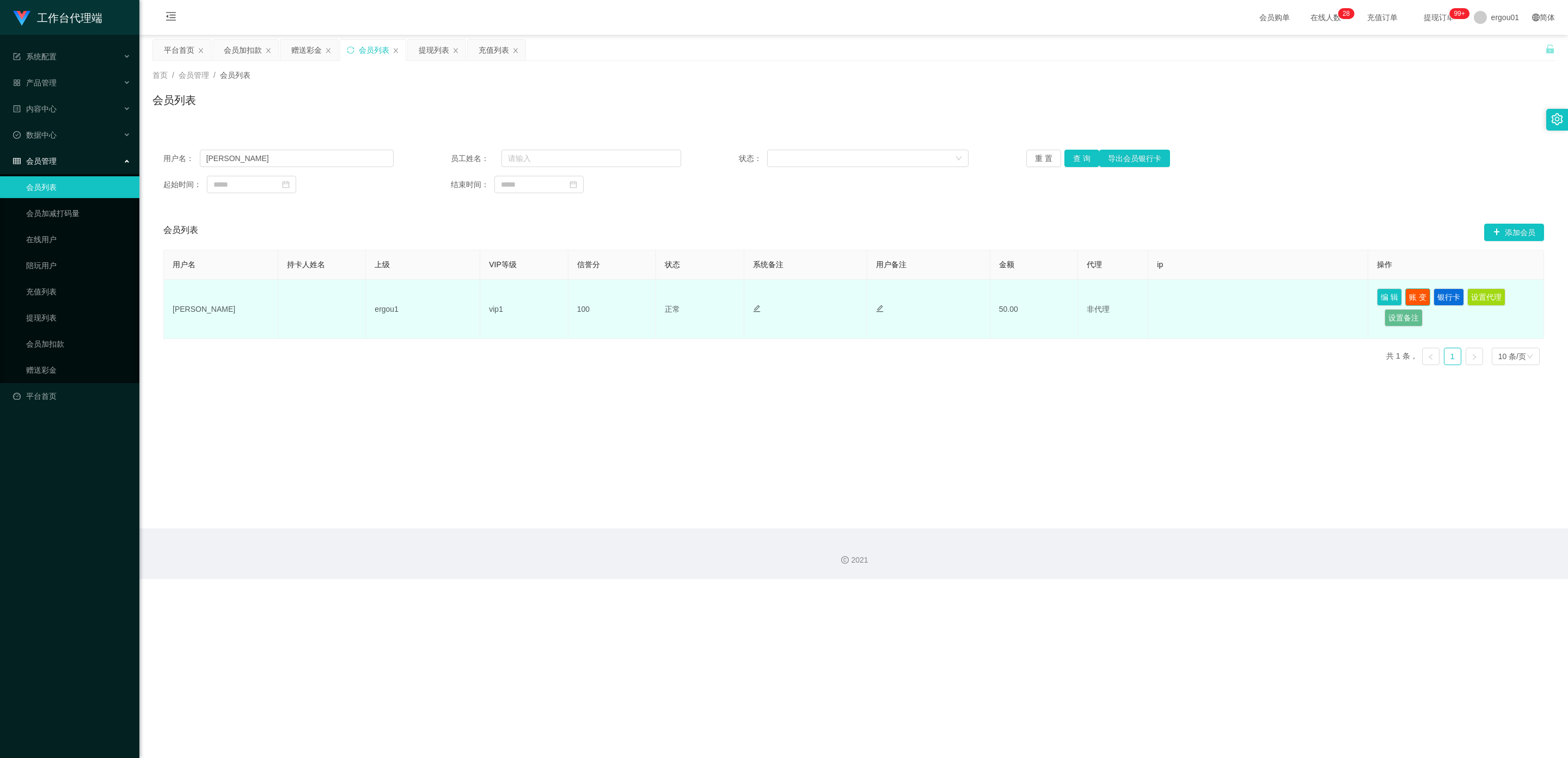
click at [569, 294] on button "账 变" at bounding box center [1418, 297] width 25 height 17
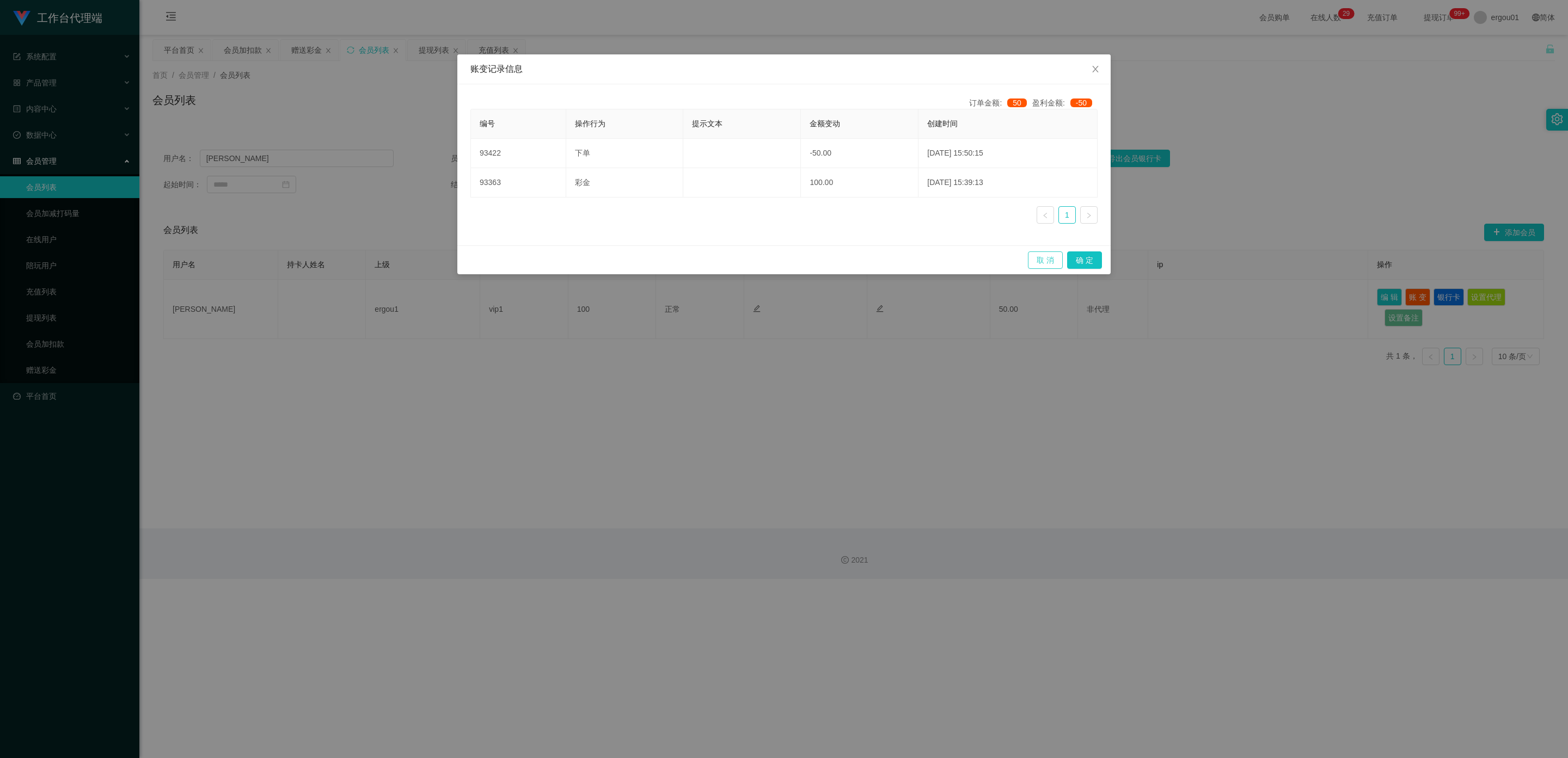
click at [569, 260] on button "取 消" at bounding box center [1045, 260] width 35 height 17
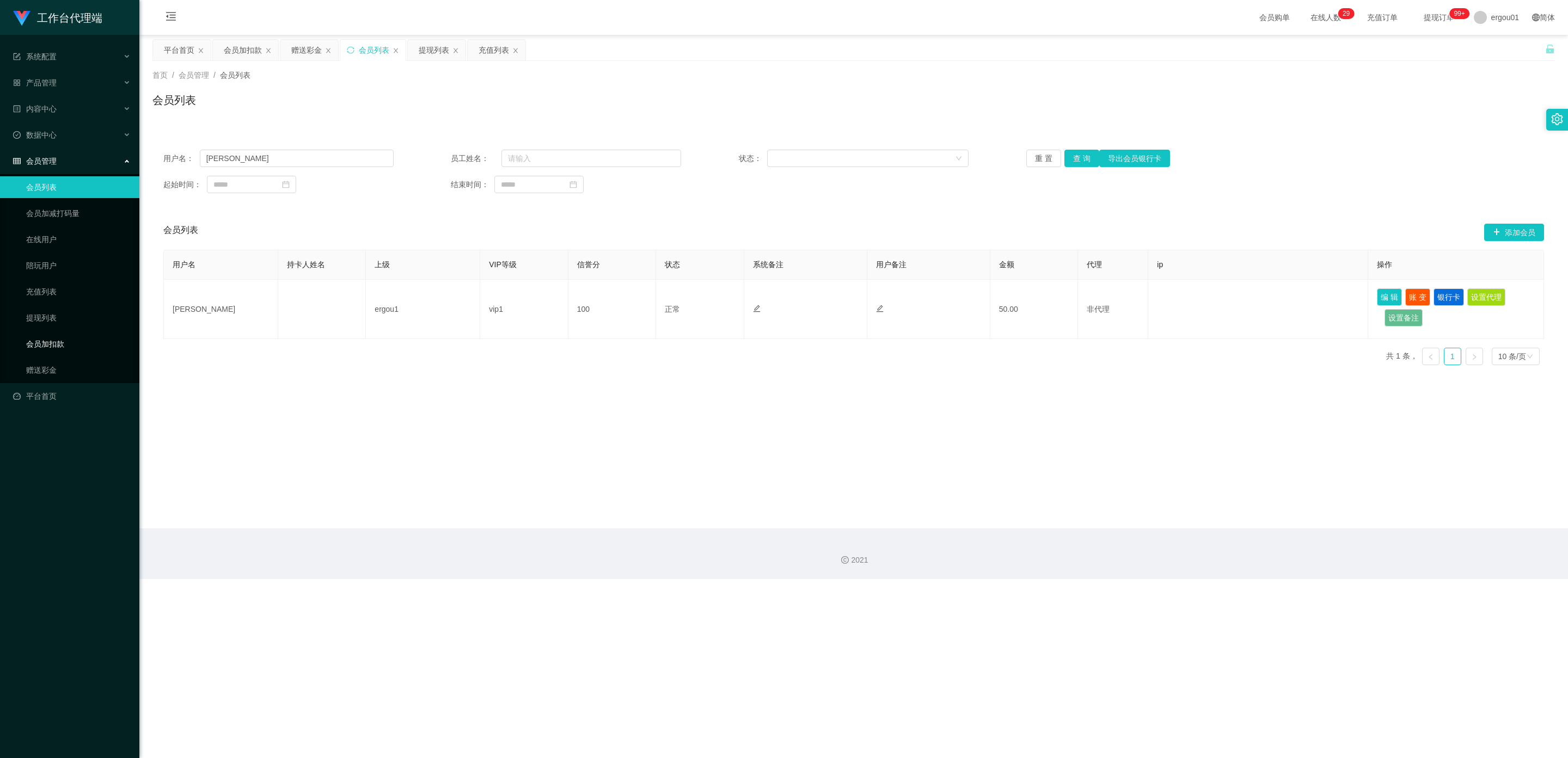
click at [46, 349] on ul "会员列表 会员加减打码量 在线用户 陪玩用户 充值列表 提现列表 会员加扣款 赠送彩金" at bounding box center [70, 278] width 139 height 209
click at [44, 359] on link "赠送彩金" at bounding box center [78, 370] width 105 height 22
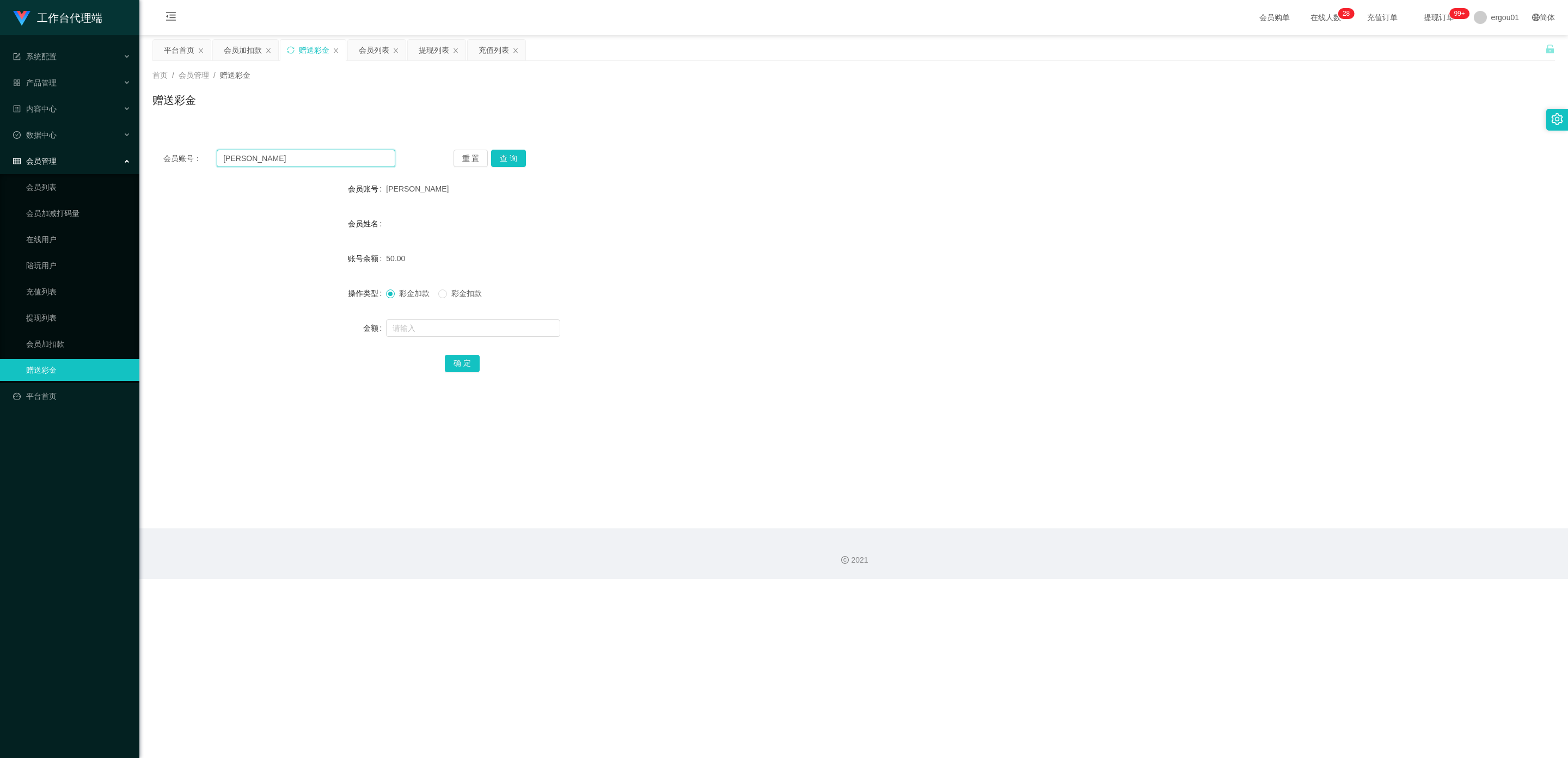
drag, startPoint x: 276, startPoint y: 158, endPoint x: 0, endPoint y: 157, distance: 276.0
click at [0, 157] on section "工作台代理端 系统配置 产品管理 内容中心 数据中心 会员管理 会员列表 会员加减打码量 在线用户 陪玩用户 充值列表 提现列表 会员加扣款 赠送彩金 平台首…" at bounding box center [784, 290] width 1568 height 579
drag, startPoint x: 510, startPoint y: 158, endPoint x: 507, endPoint y: 172, distance: 14.3
click at [510, 158] on button "查 询" at bounding box center [508, 158] width 35 height 17
click at [407, 327] on input "text" at bounding box center [473, 328] width 174 height 17
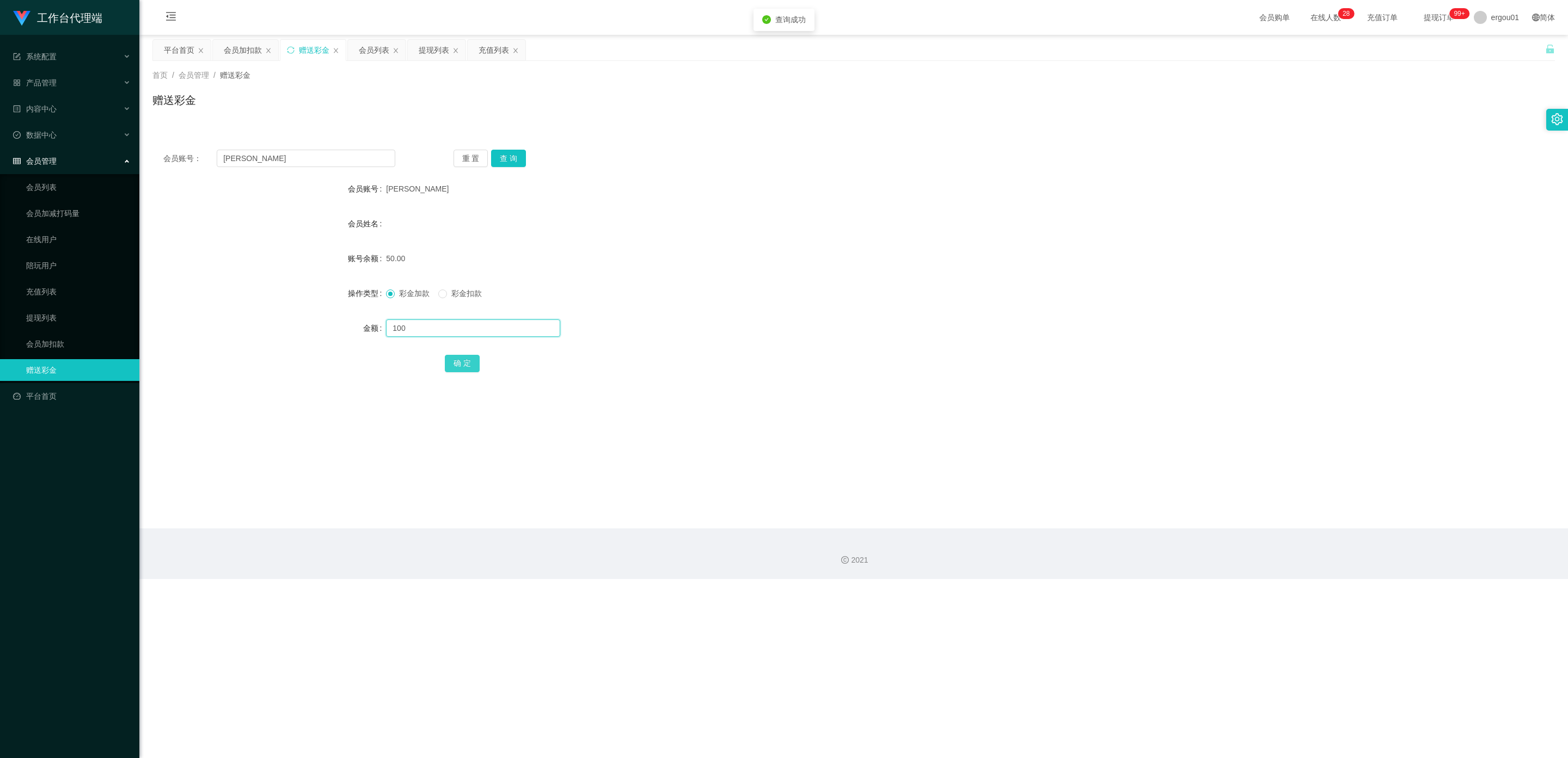
type input "100"
click at [453, 359] on button "确 定" at bounding box center [462, 364] width 35 height 17
click at [569, 240] on form "会员账号 Akasaman 会员姓名 账号余额 150.00 操作类型 彩金加款 彩金扣款 金额 确 定" at bounding box center [854, 276] width 1402 height 196
drag, startPoint x: 893, startPoint y: 244, endPoint x: 952, endPoint y: 221, distance: 63.3
click at [569, 244] on form "会员账号 Akasaman 会员姓名 账号余额 150.00 操作类型 彩金加款 彩金扣款 金额 确 定" at bounding box center [854, 276] width 1402 height 196
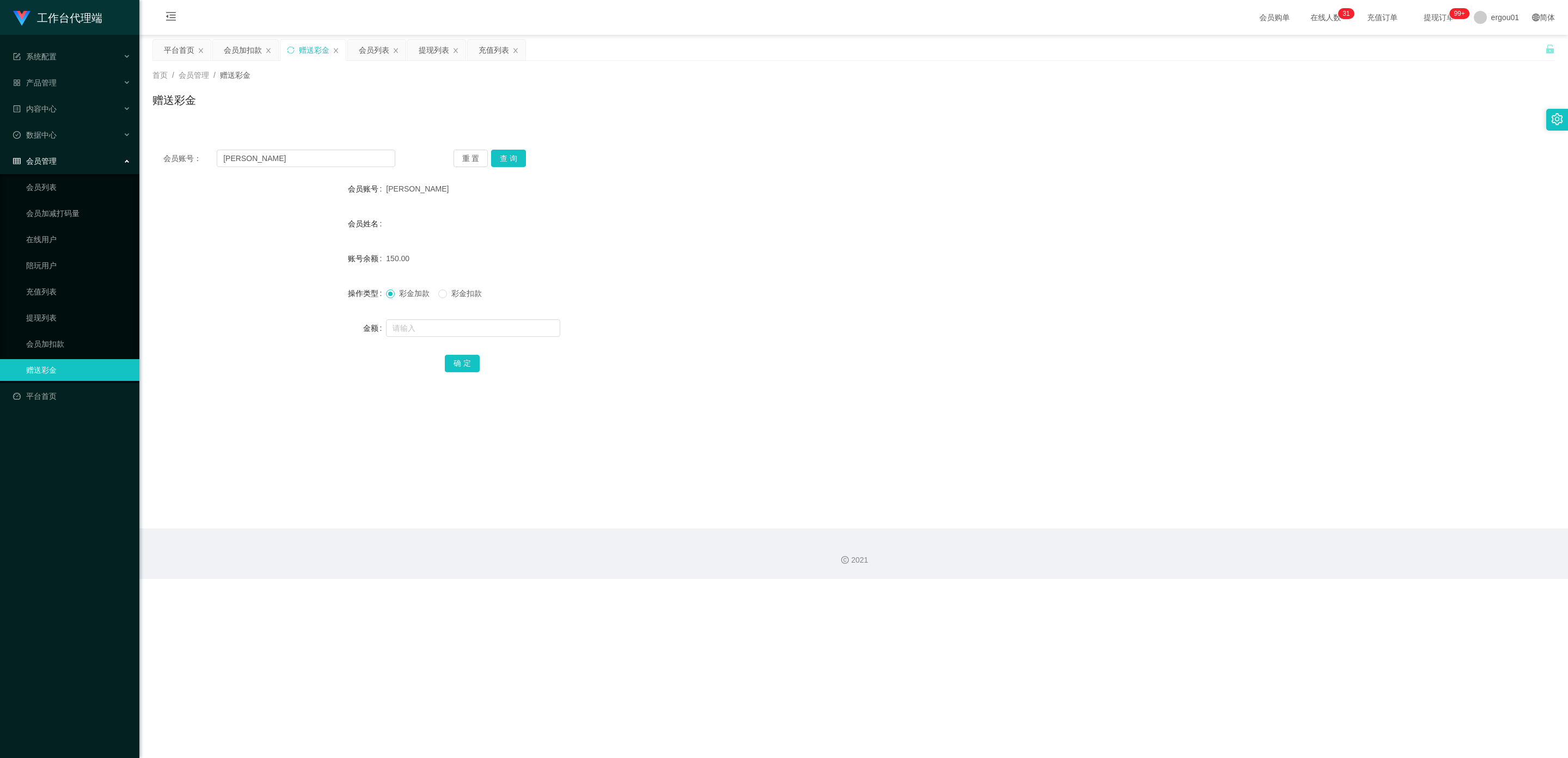
click at [44, 157] on span "会员管理" at bounding box center [35, 161] width 44 height 9
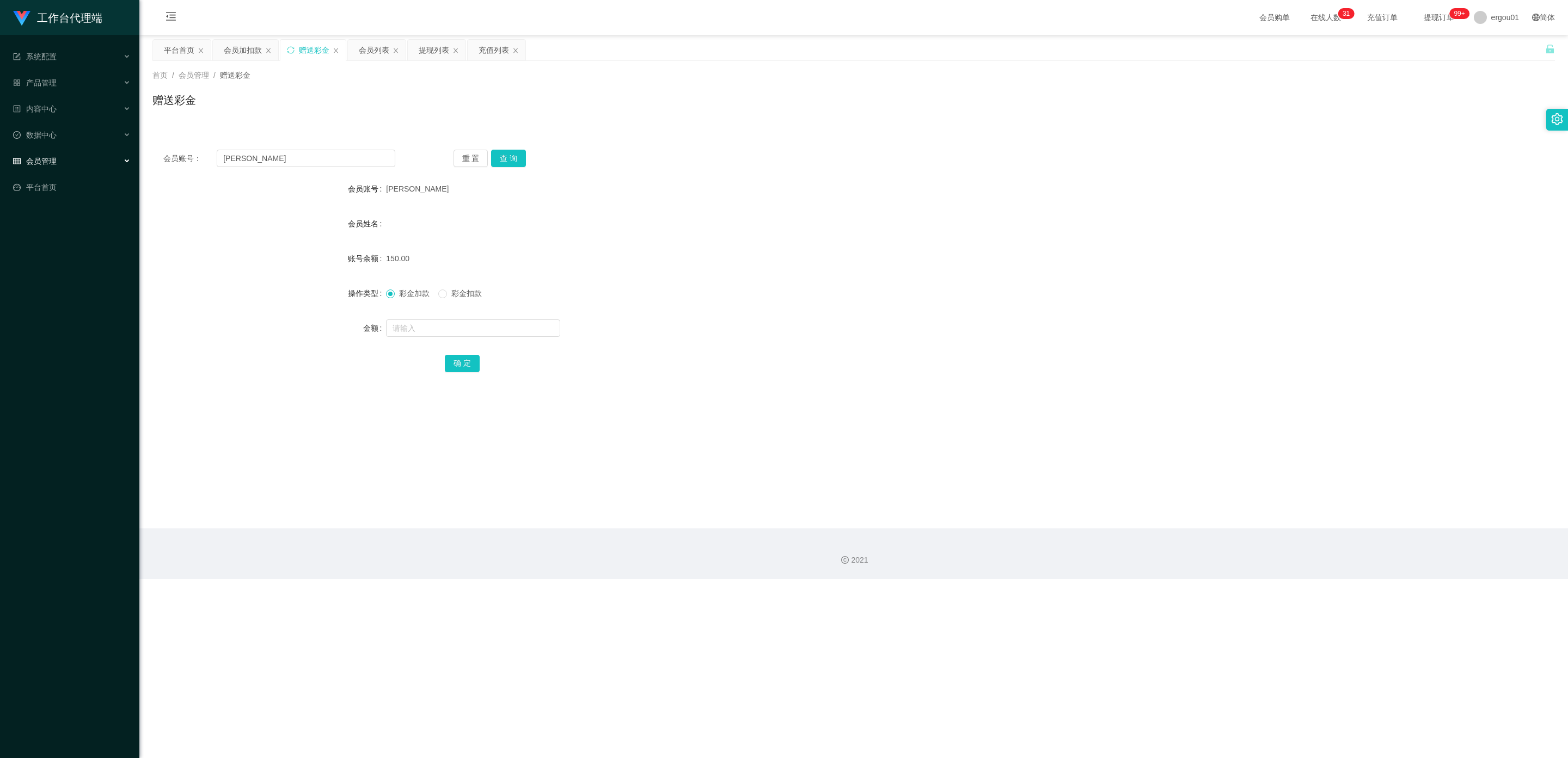
drag, startPoint x: 44, startPoint y: 146, endPoint x: 251, endPoint y: 146, distance: 207.0
click at [47, 150] on div "会员管理" at bounding box center [70, 161] width 139 height 22
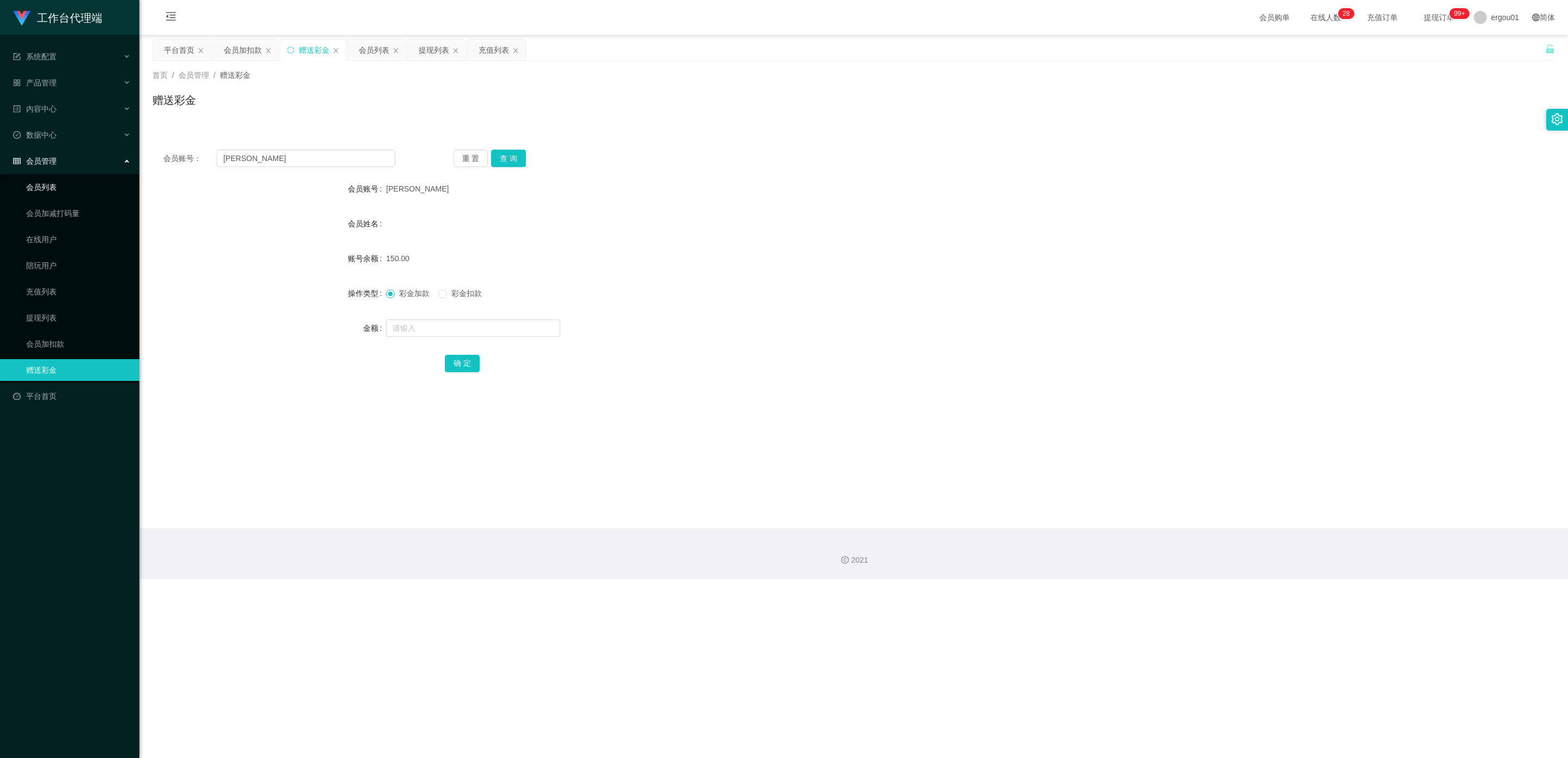
drag, startPoint x: 72, startPoint y: 166, endPoint x: 101, endPoint y: 167, distance: 29.0
click at [71, 174] on ul "会员列表 会员加减打码量 在线用户 陪玩用户 充值列表 提现列表 会员加扣款 赠送彩金" at bounding box center [70, 278] width 139 height 209
drag, startPoint x: 39, startPoint y: 176, endPoint x: 46, endPoint y: 180, distance: 8.1
click at [38, 178] on link "会员列表" at bounding box center [78, 187] width 105 height 22
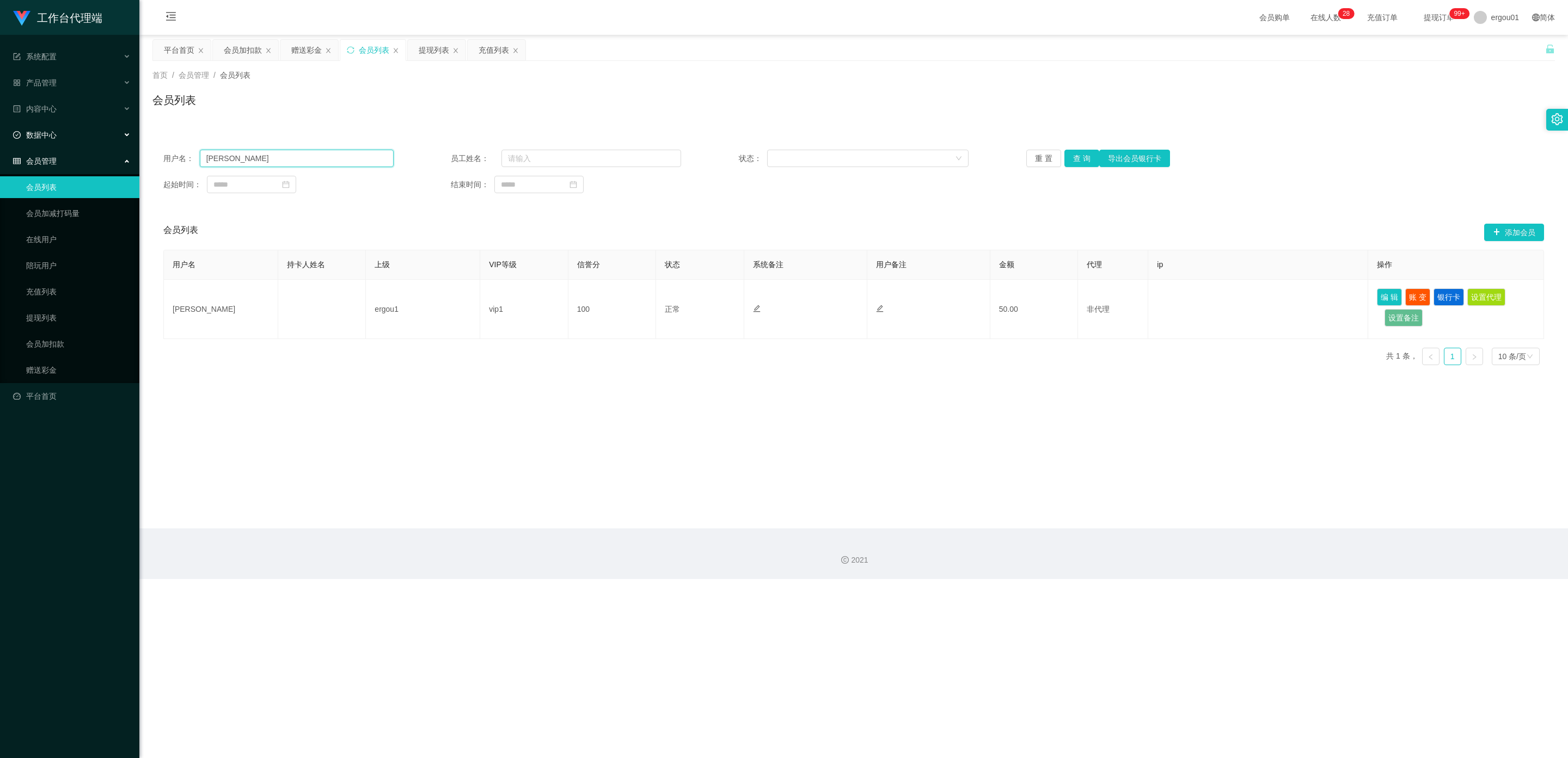
drag, startPoint x: 270, startPoint y: 160, endPoint x: 0, endPoint y: 126, distance: 272.1
click at [0, 126] on section "工作台代理端 系统配置 产品管理 内容中心 数据中心 会员管理 会员列表 会员加减打码量 在线用户 陪玩用户 充值列表 提现列表 会员加扣款 赠送彩金 平台首…" at bounding box center [784, 290] width 1568 height 579
paste input "Cynthia0227"
type input "Cynthia0227"
drag, startPoint x: 1082, startPoint y: 155, endPoint x: 1088, endPoint y: 163, distance: 10.0
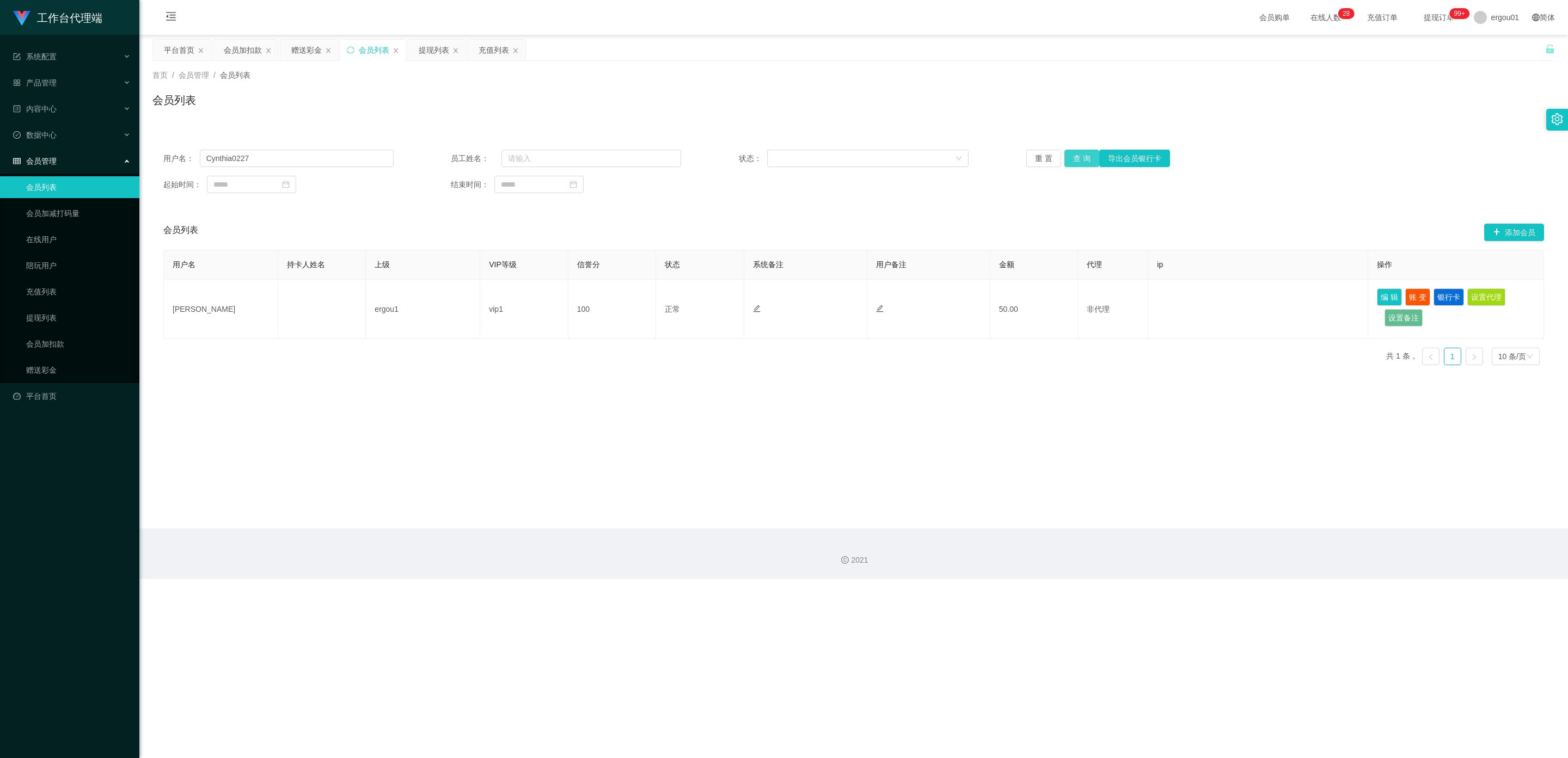
click at [569, 156] on button "查 询" at bounding box center [1082, 158] width 35 height 17
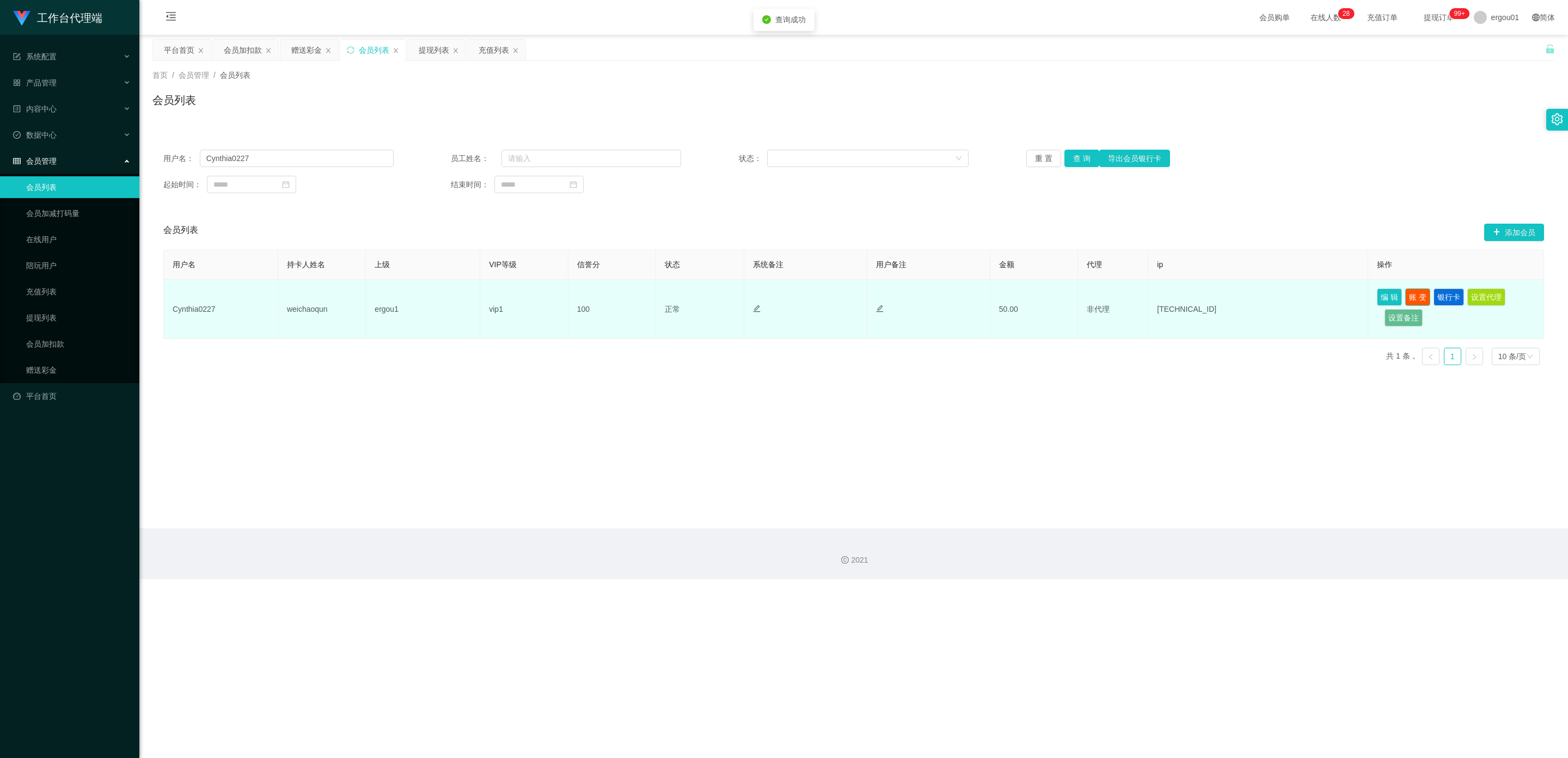
click at [569, 301] on button "账 变" at bounding box center [1418, 297] width 25 height 17
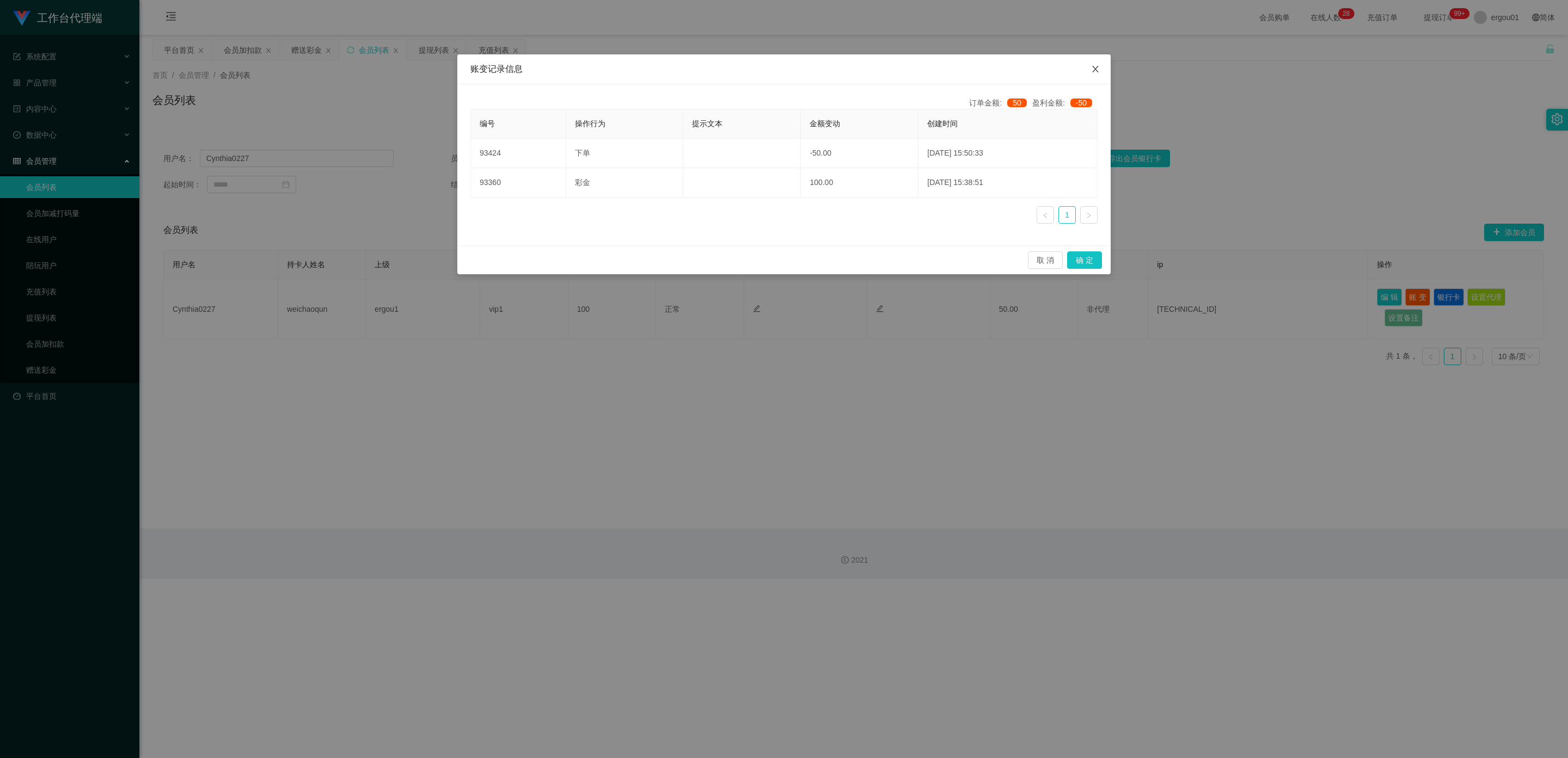
click at [569, 68] on icon "图标: close" at bounding box center [1095, 69] width 9 height 9
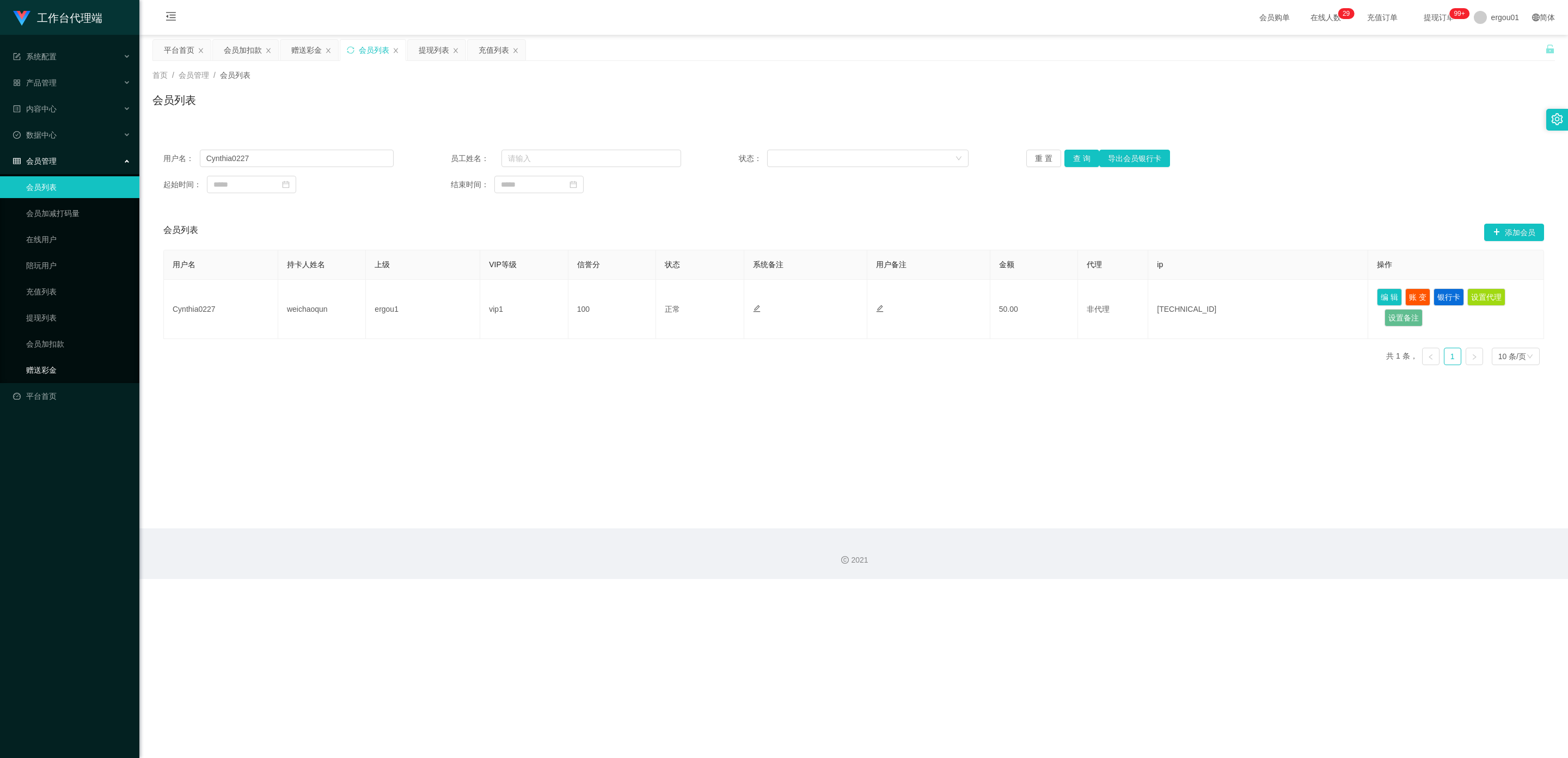
click at [52, 359] on link "赠送彩金" at bounding box center [78, 370] width 105 height 22
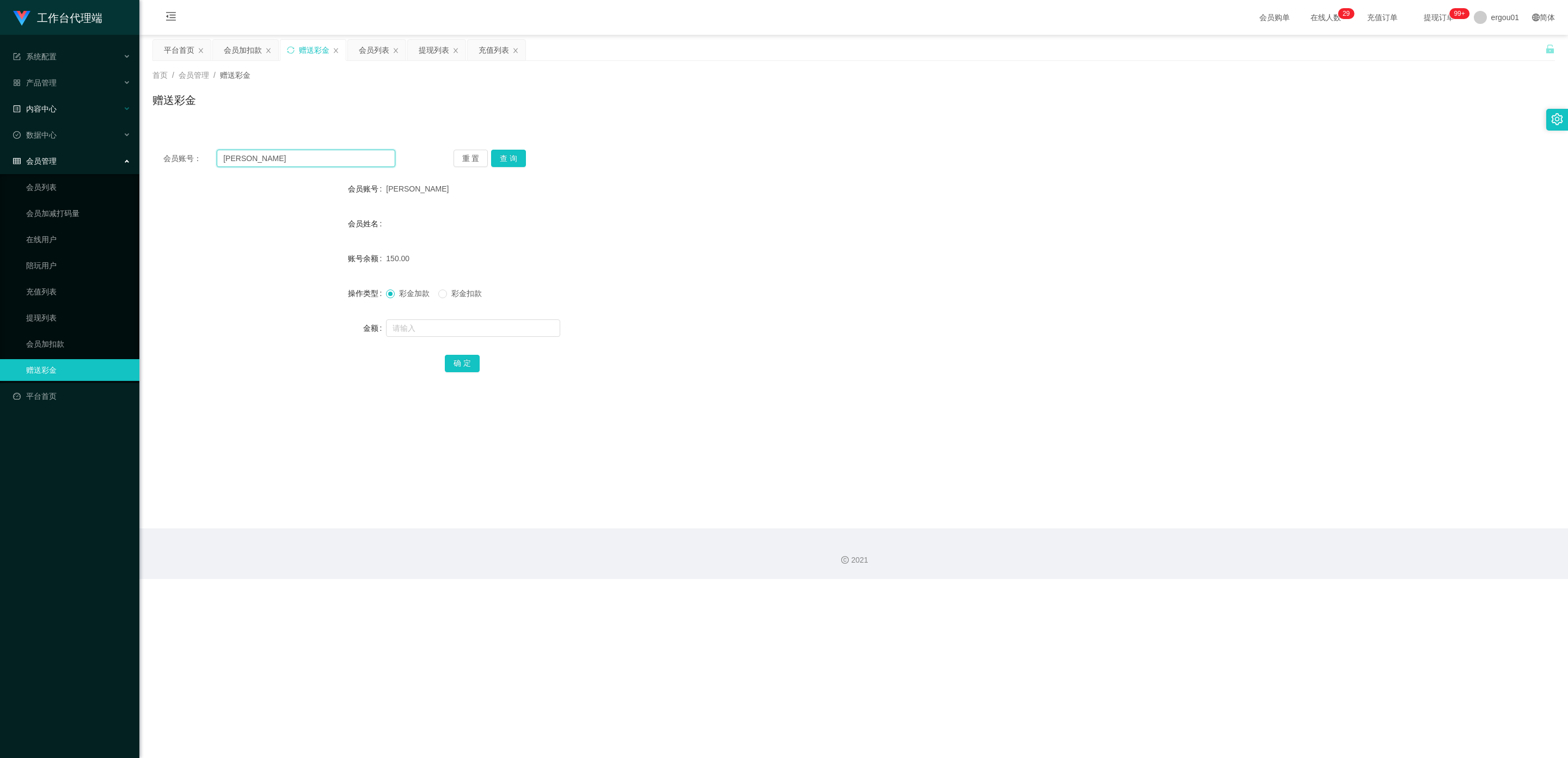
drag, startPoint x: 284, startPoint y: 157, endPoint x: 0, endPoint y: 99, distance: 289.9
click at [0, 99] on section "工作台代理端 系统配置 产品管理 内容中心 数据中心 会员管理 会员列表 会员加减打码量 在线用户 陪玩用户 充值列表 提现列表 会员加扣款 赠送彩金 平台首…" at bounding box center [784, 290] width 1568 height 579
paste input "Cynthia0227"
type input "Cynthia0227"
drag, startPoint x: 510, startPoint y: 157, endPoint x: 528, endPoint y: 165, distance: 19.7
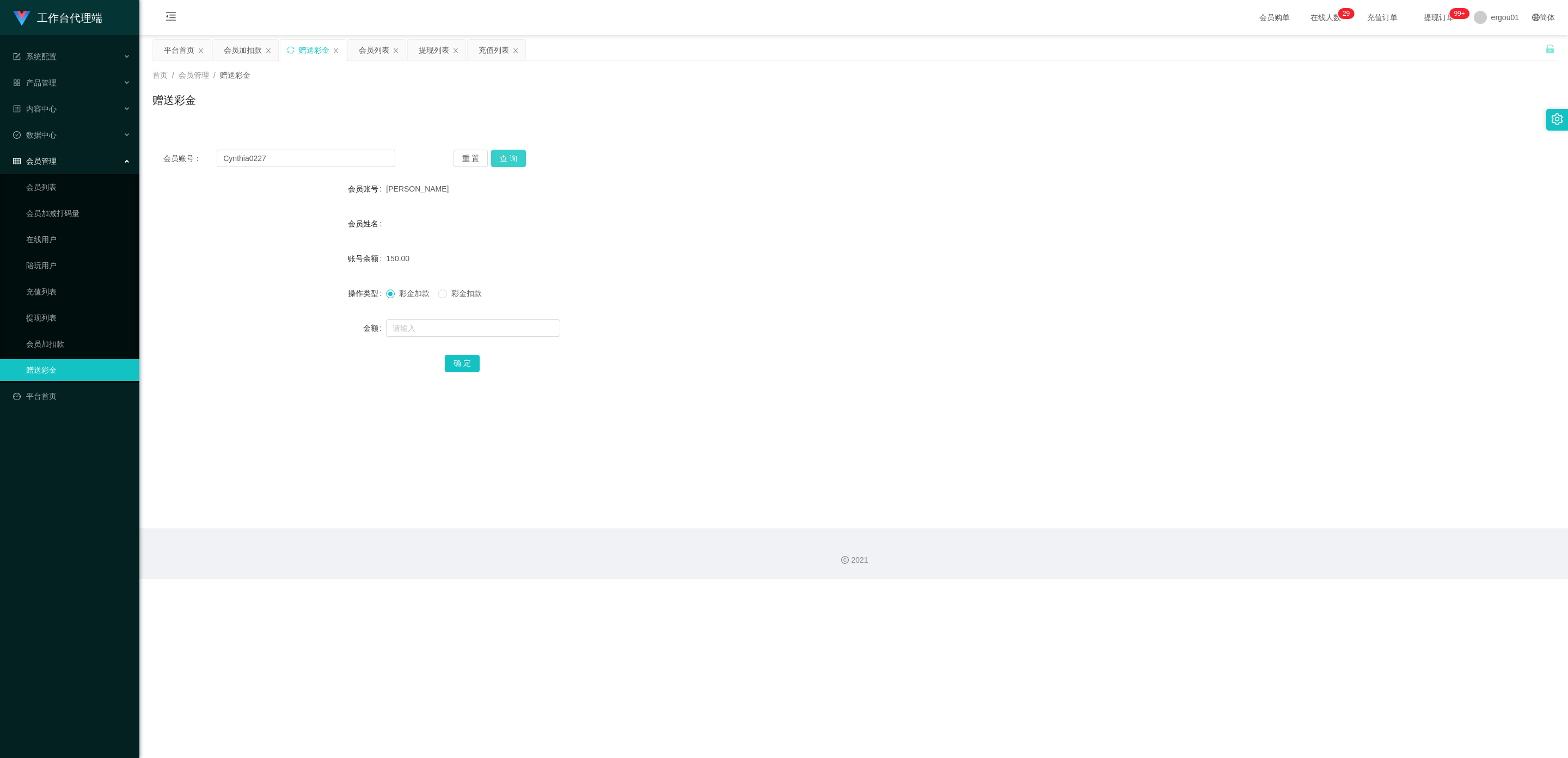
click at [510, 157] on button "查 询" at bounding box center [508, 158] width 35 height 17
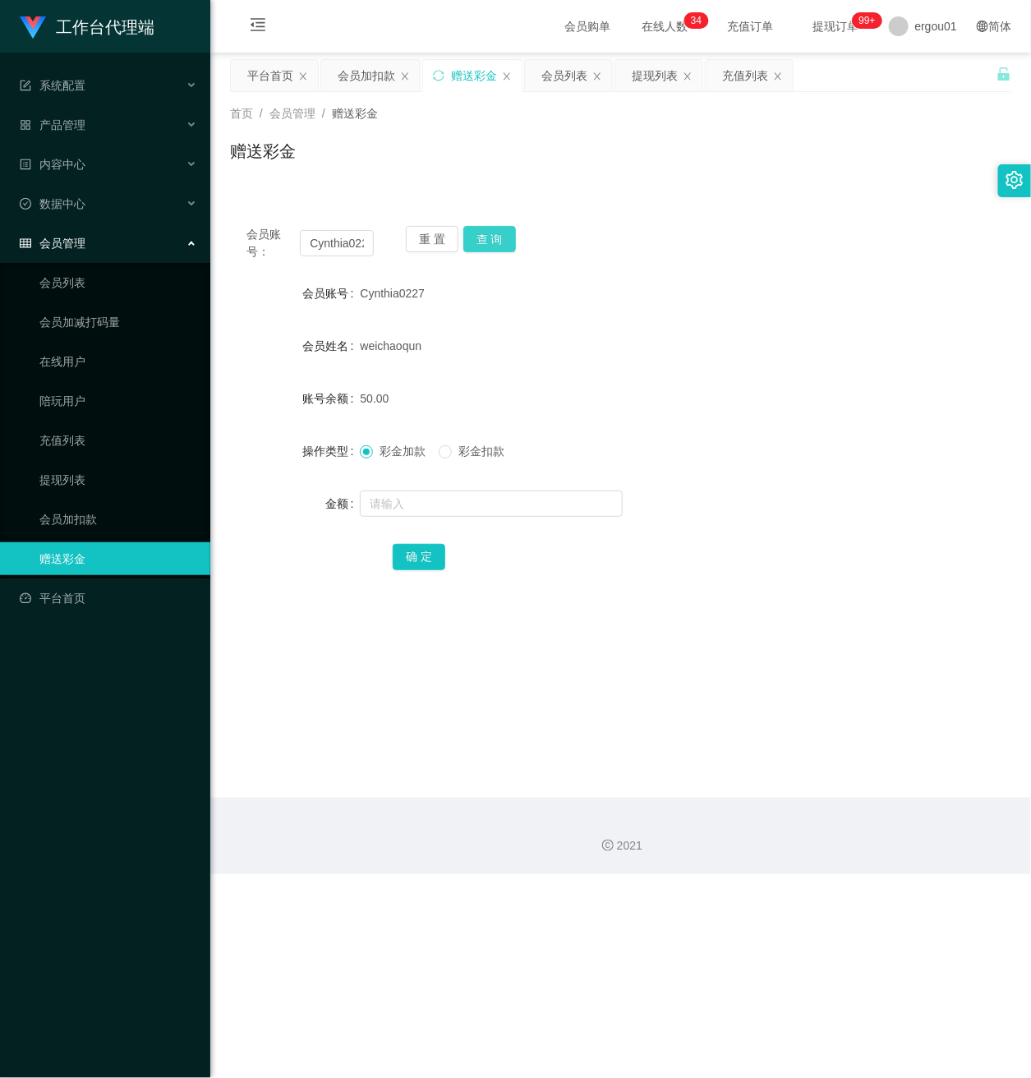
click at [484, 235] on button "查 询" at bounding box center [489, 239] width 53 height 26
click at [379, 495] on input "text" at bounding box center [491, 503] width 263 height 26
type input "150"
click at [419, 549] on button "确 定" at bounding box center [419, 557] width 53 height 26
click at [59, 267] on link "会员列表" at bounding box center [118, 282] width 158 height 33
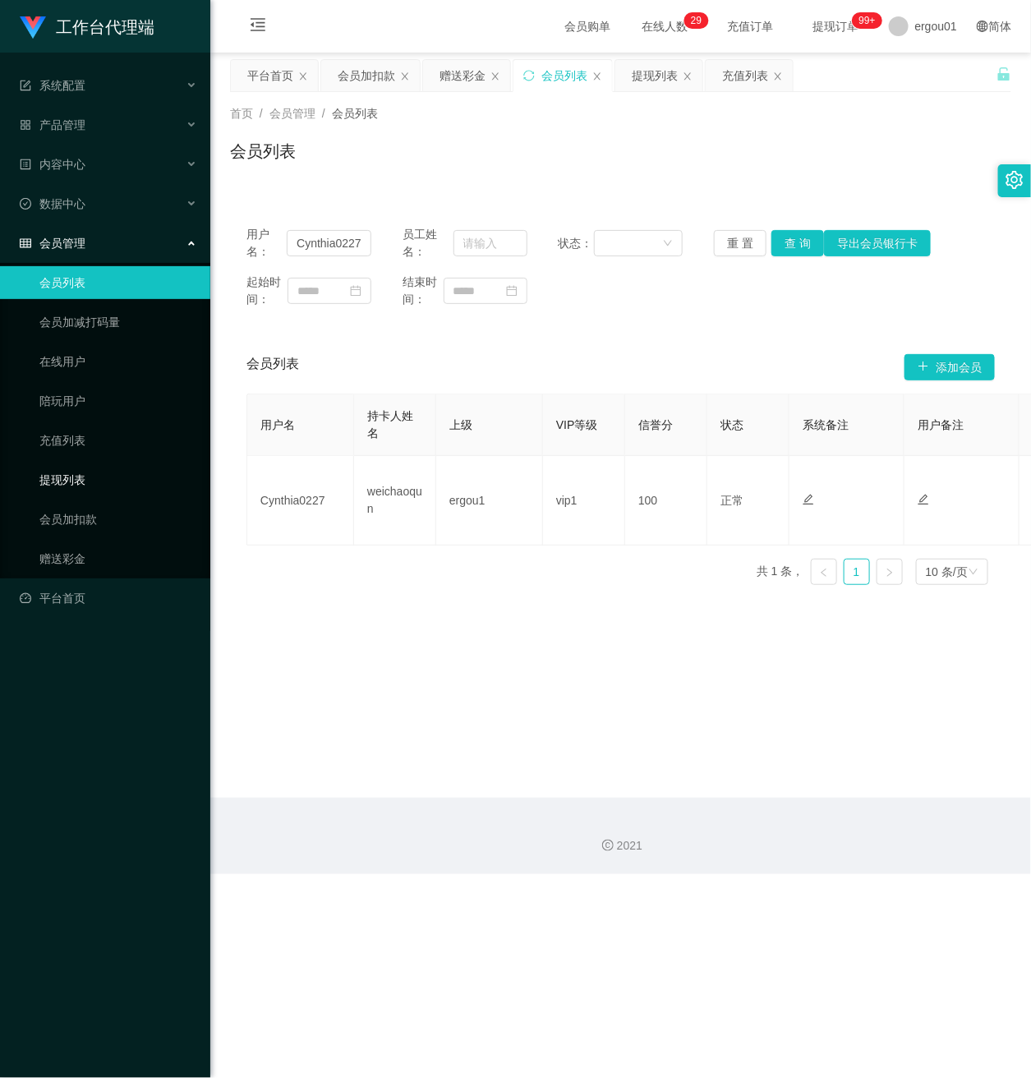
click at [72, 464] on link "提现列表" at bounding box center [118, 479] width 158 height 33
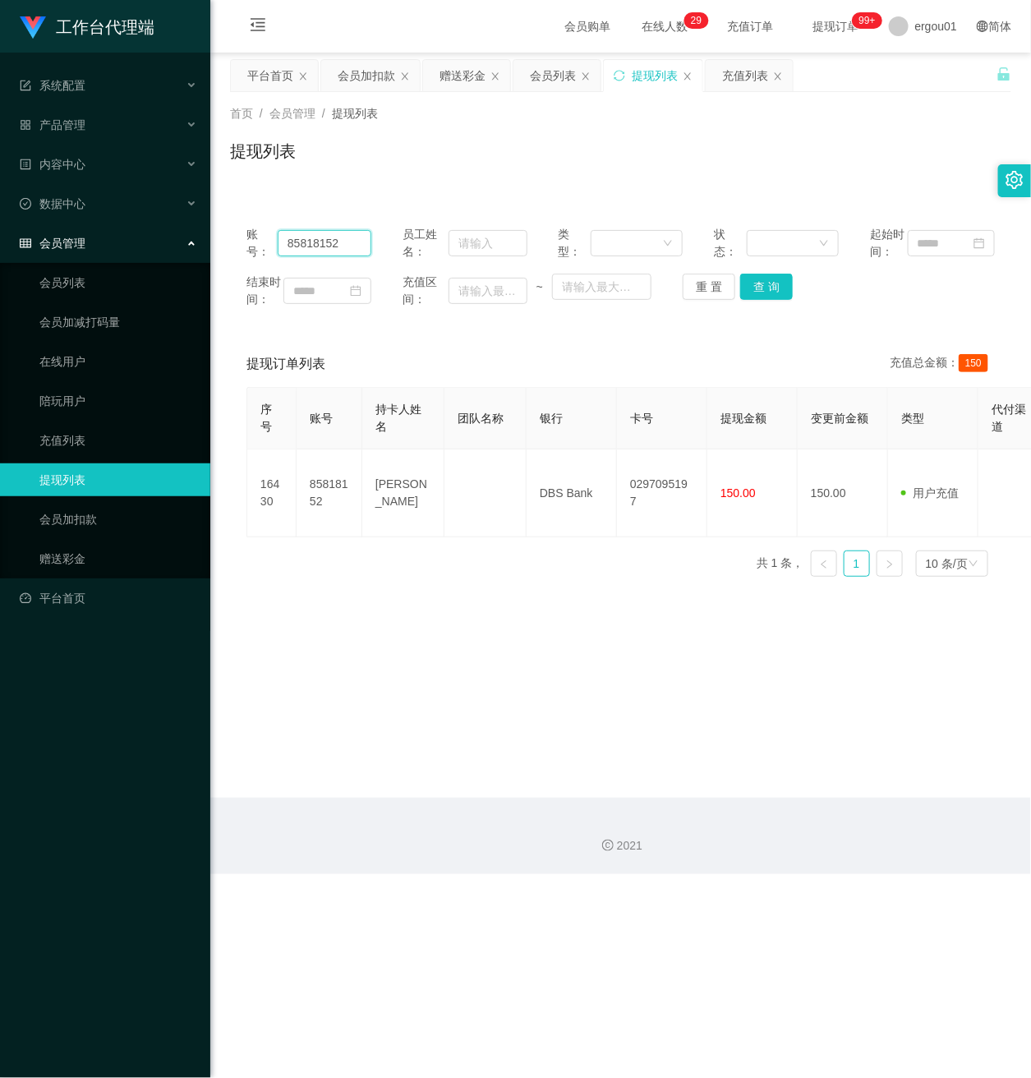
drag, startPoint x: 353, startPoint y: 260, endPoint x: -16, endPoint y: 228, distance: 371.0
click at [0, 228] on html "工作台代理端 系统配置 产品管理 内容中心 数据中心 会员管理 会员列表 会员加减打码量 在线用户 陪玩用户 充值列表 提现列表 会员加扣款 赠送彩金 平台首…" at bounding box center [515, 539] width 1031 height 1078
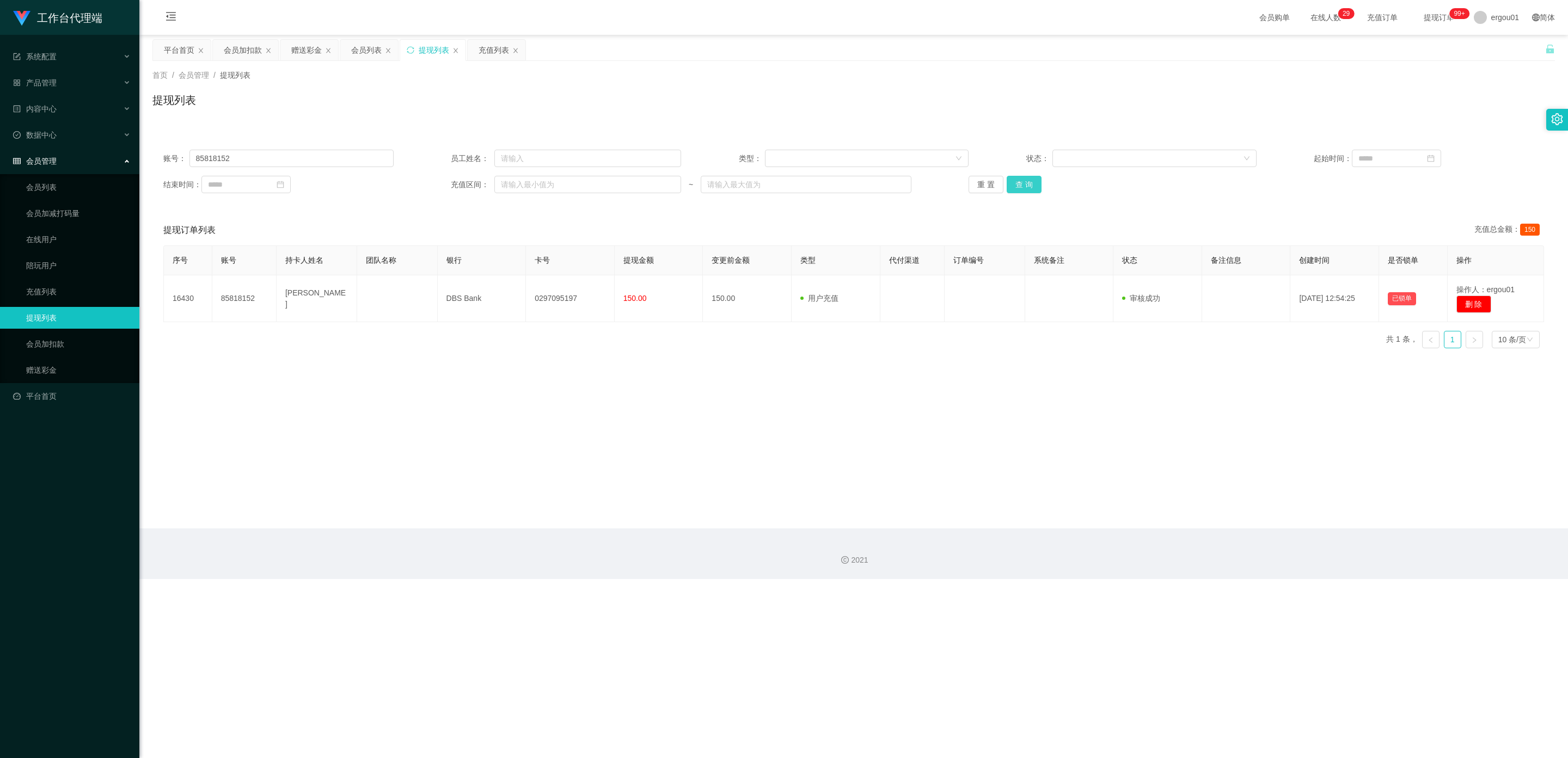
click at [569, 184] on button "查 询" at bounding box center [1024, 184] width 35 height 17
click at [48, 178] on link "会员列表" at bounding box center [78, 187] width 105 height 22
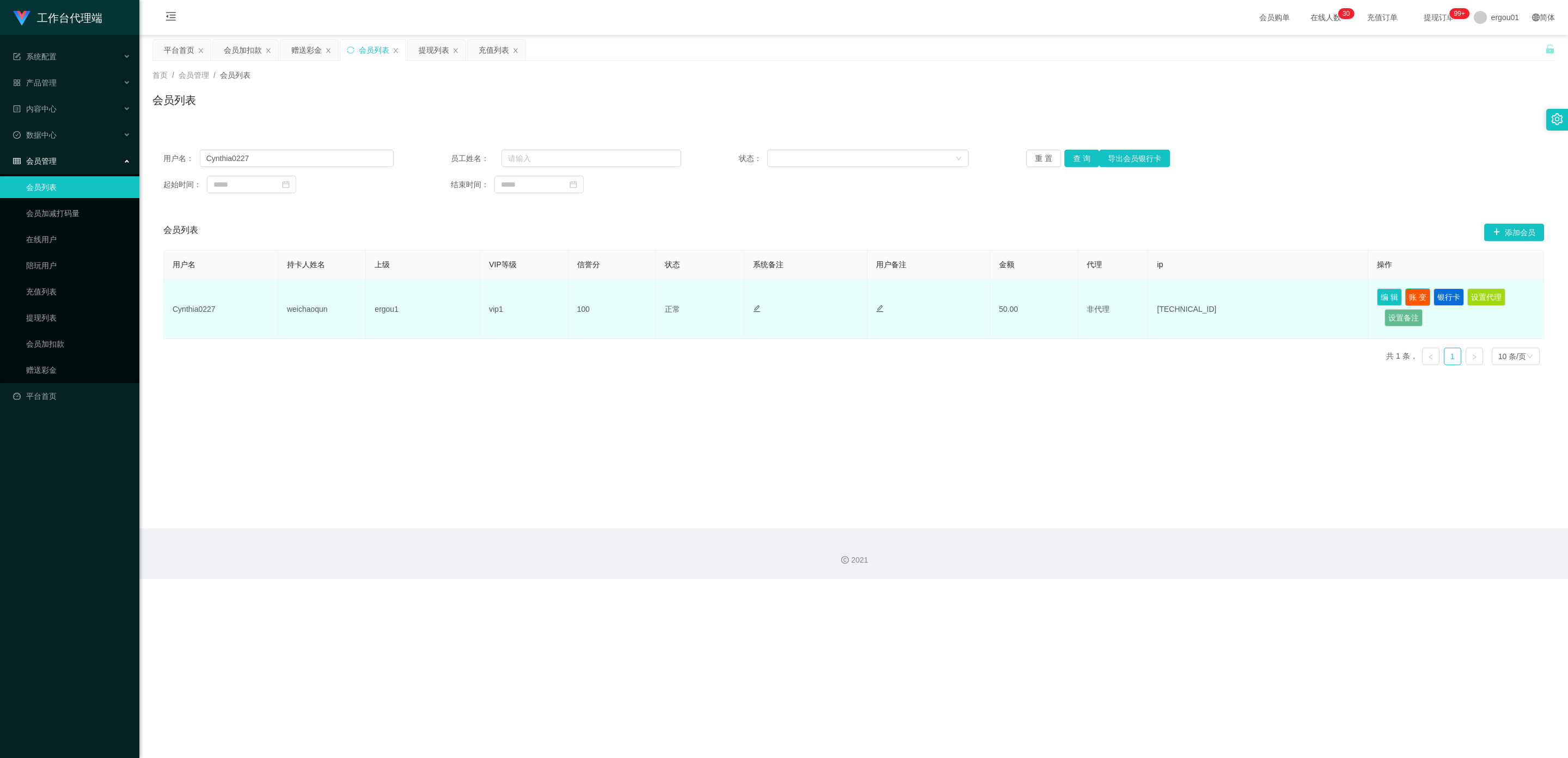
click at [569, 298] on button "账 变" at bounding box center [1418, 297] width 25 height 17
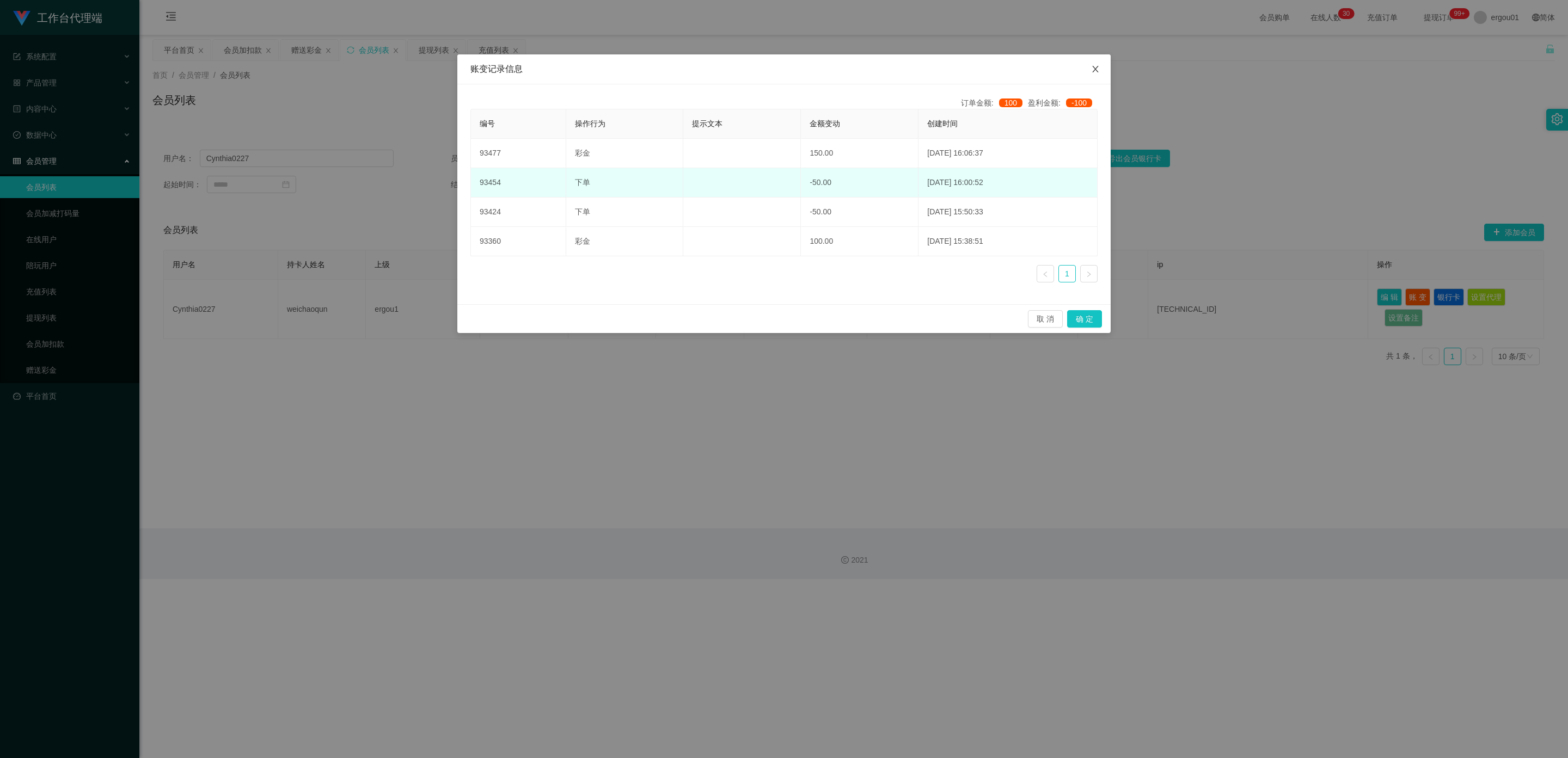
drag, startPoint x: 1098, startPoint y: 62, endPoint x: 708, endPoint y: 188, distance: 409.8
click at [569, 62] on span "Close" at bounding box center [1095, 70] width 30 height 30
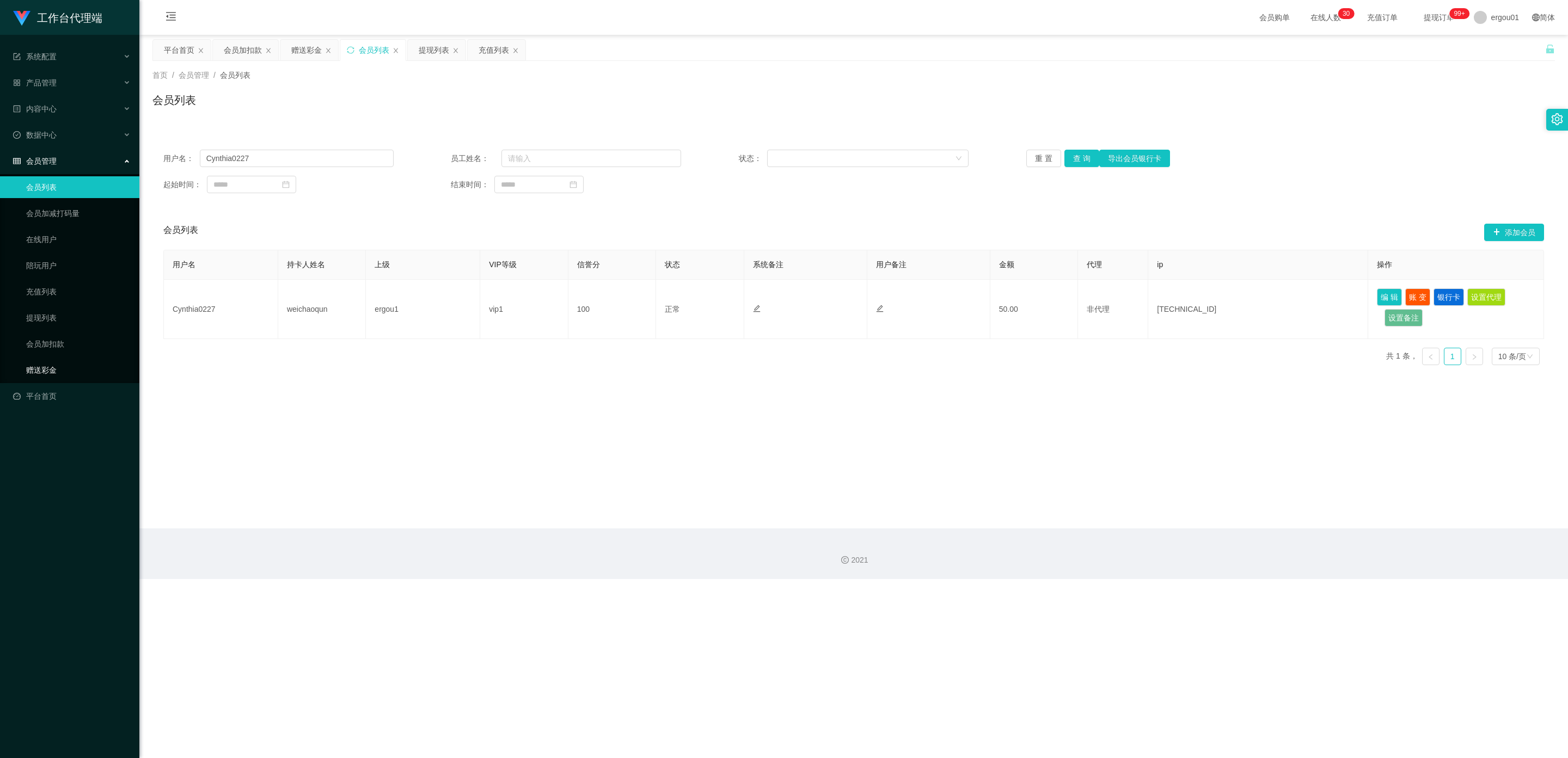
click at [40, 361] on link "赠送彩金" at bounding box center [78, 370] width 105 height 22
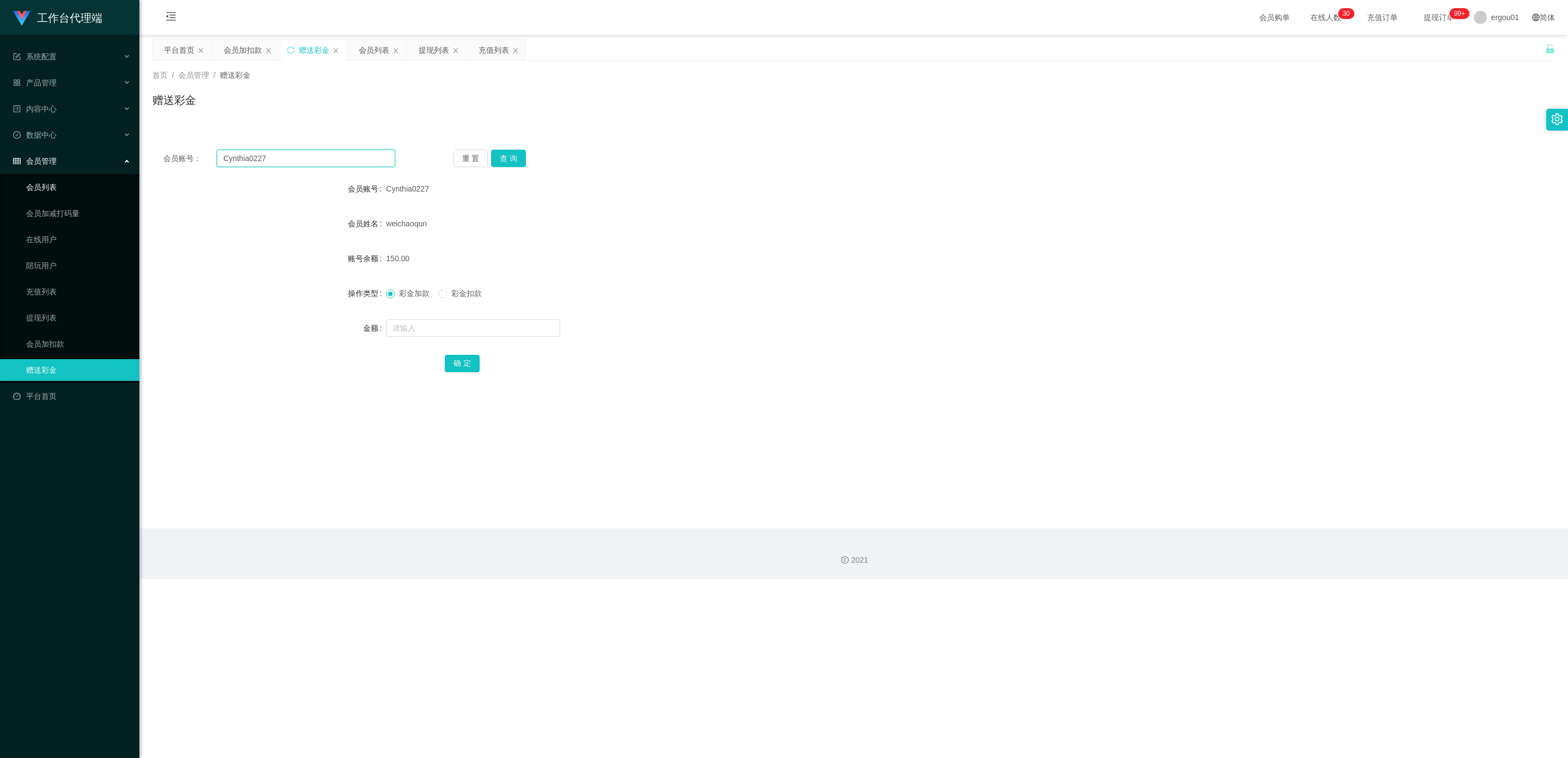
drag, startPoint x: 291, startPoint y: 155, endPoint x: 0, endPoint y: 159, distance: 291.0
click at [0, 159] on section "工作台代理端 系统配置 产品管理 内容中心 数据中心 会员管理 会员列表 会员加减打码量 在线用户 陪玩用户 充值列表 提现列表 会员加扣款 赠送彩金 平台首…" at bounding box center [784, 290] width 1568 height 579
paste input "85818152"
type input "85818152"
click at [511, 154] on button "查 询" at bounding box center [508, 158] width 35 height 17
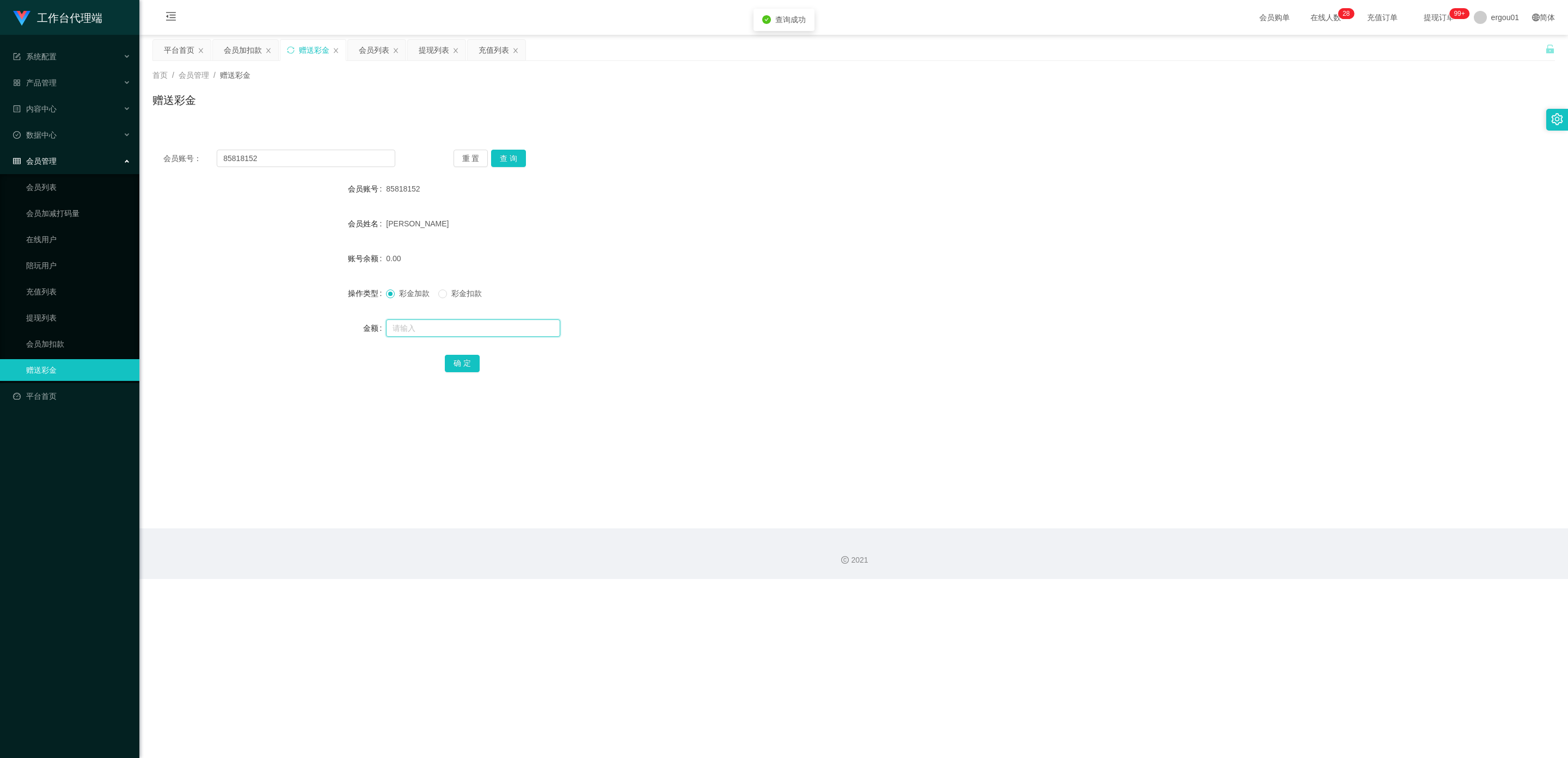
drag, startPoint x: 404, startPoint y: 333, endPoint x: 447, endPoint y: 348, distance: 45.5
click at [404, 333] on input "text" at bounding box center [473, 328] width 174 height 17
type input "100"
drag, startPoint x: 454, startPoint y: 360, endPoint x: 447, endPoint y: 358, distance: 7.3
click at [453, 360] on button "确 定" at bounding box center [462, 364] width 35 height 17
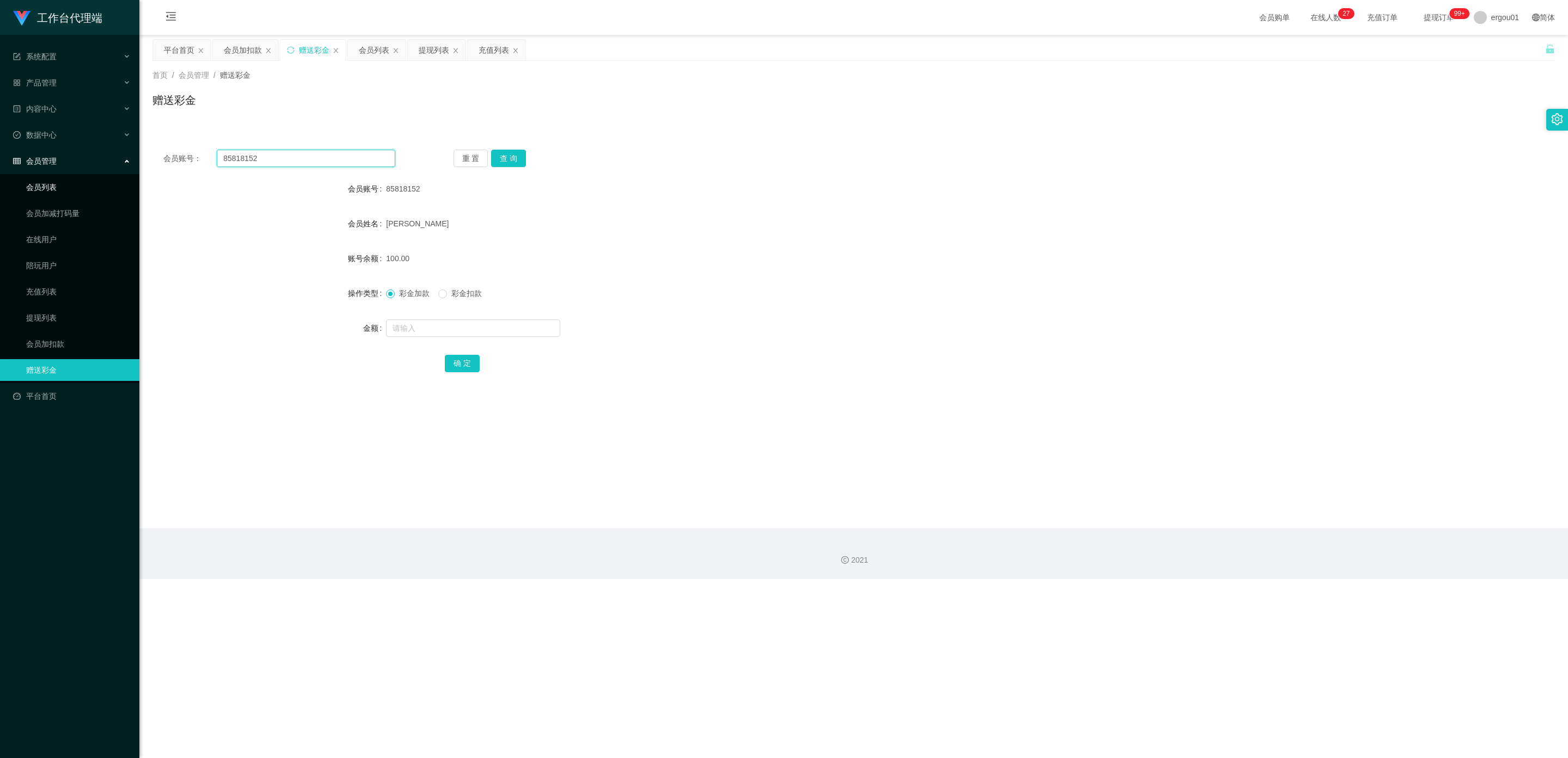
drag, startPoint x: 266, startPoint y: 162, endPoint x: 62, endPoint y: 172, distance: 204.2
click at [0, 168] on section "工作台代理端 系统配置 产品管理 内容中心 数据中心 会员管理 会员列表 会员加减打码量 在线用户 陪玩用户 充值列表 提现列表 会员加扣款 赠送彩金 平台首…" at bounding box center [784, 290] width 1568 height 579
paste input "[PERSON_NAME]"
type input "[PERSON_NAME]"
click at [513, 160] on button "查 询" at bounding box center [508, 158] width 35 height 17
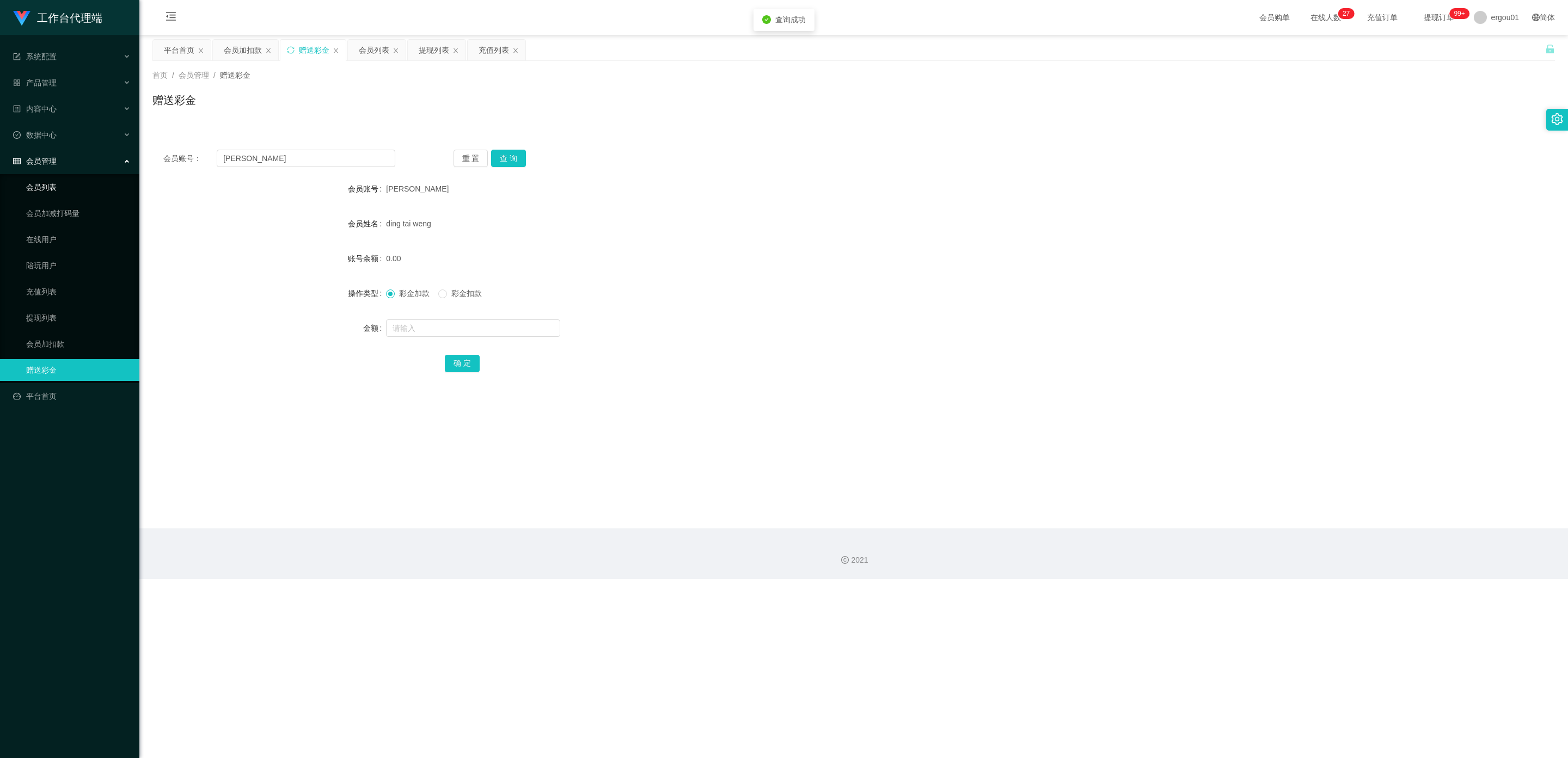
click at [44, 176] on link "会员列表" at bounding box center [78, 187] width 105 height 22
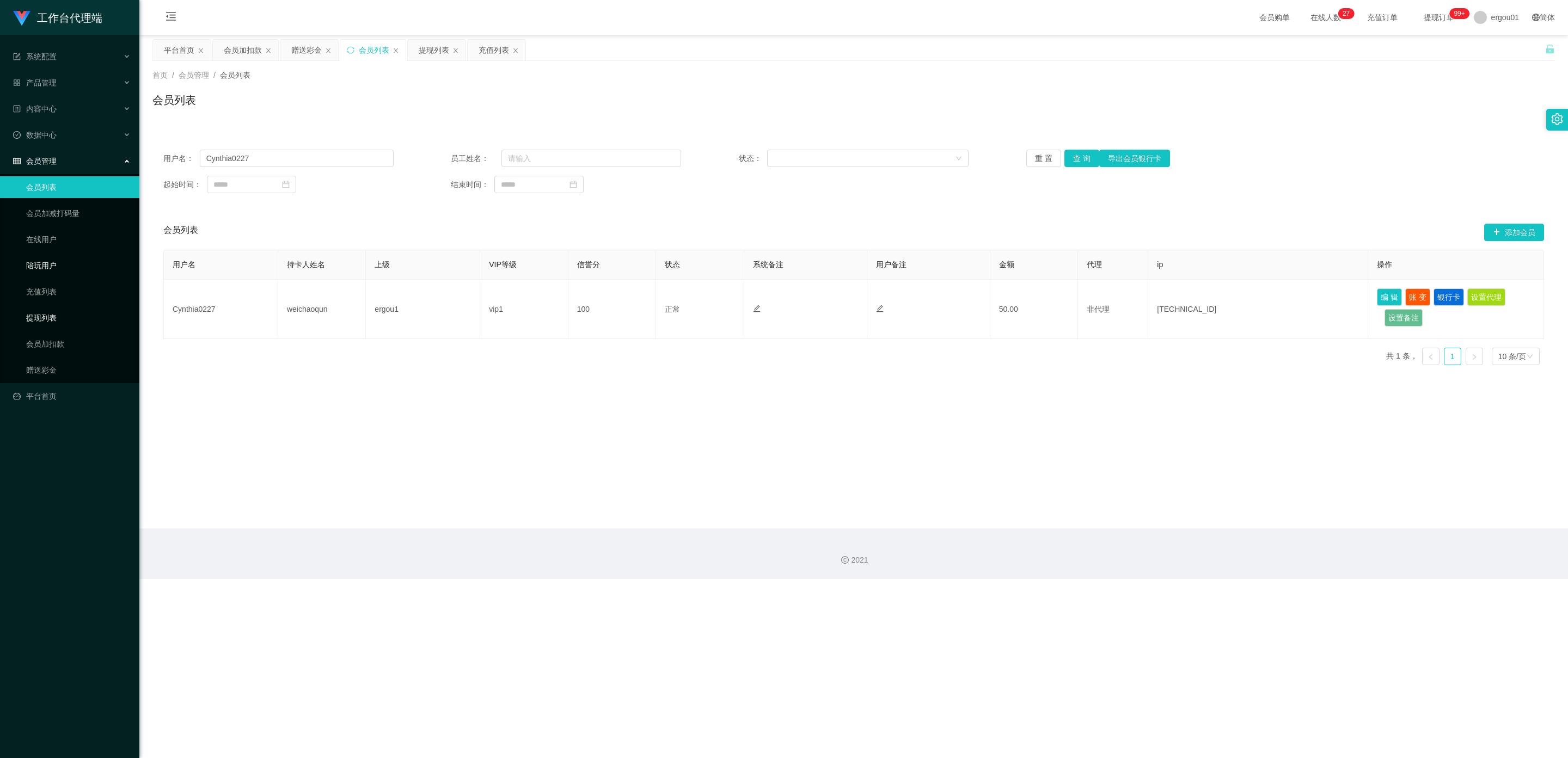
click at [54, 307] on link "提现列表" at bounding box center [78, 317] width 105 height 22
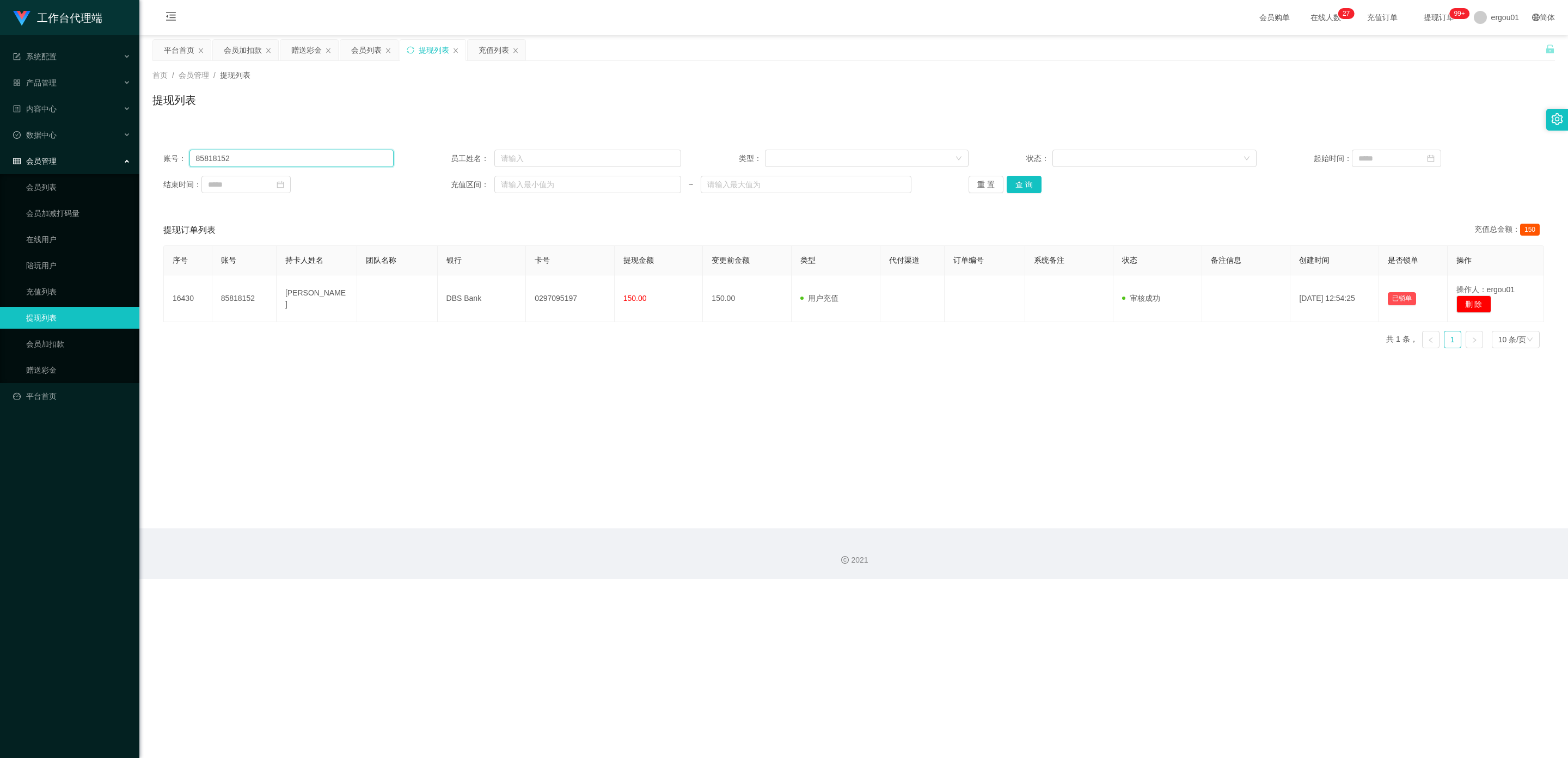
drag, startPoint x: 255, startPoint y: 159, endPoint x: 25, endPoint y: 152, distance: 230.1
click at [0, 154] on section "工作台代理端 系统配置 产品管理 内容中心 数据中心 会员管理 会员列表 会员加减打码量 在线用户 陪玩用户 充值列表 提现列表 会员加扣款 赠送彩金 平台首…" at bounding box center [784, 290] width 1568 height 579
paste input "[PERSON_NAME]"
type input "[PERSON_NAME]"
drag, startPoint x: 1024, startPoint y: 183, endPoint x: 871, endPoint y: 205, distance: 154.6
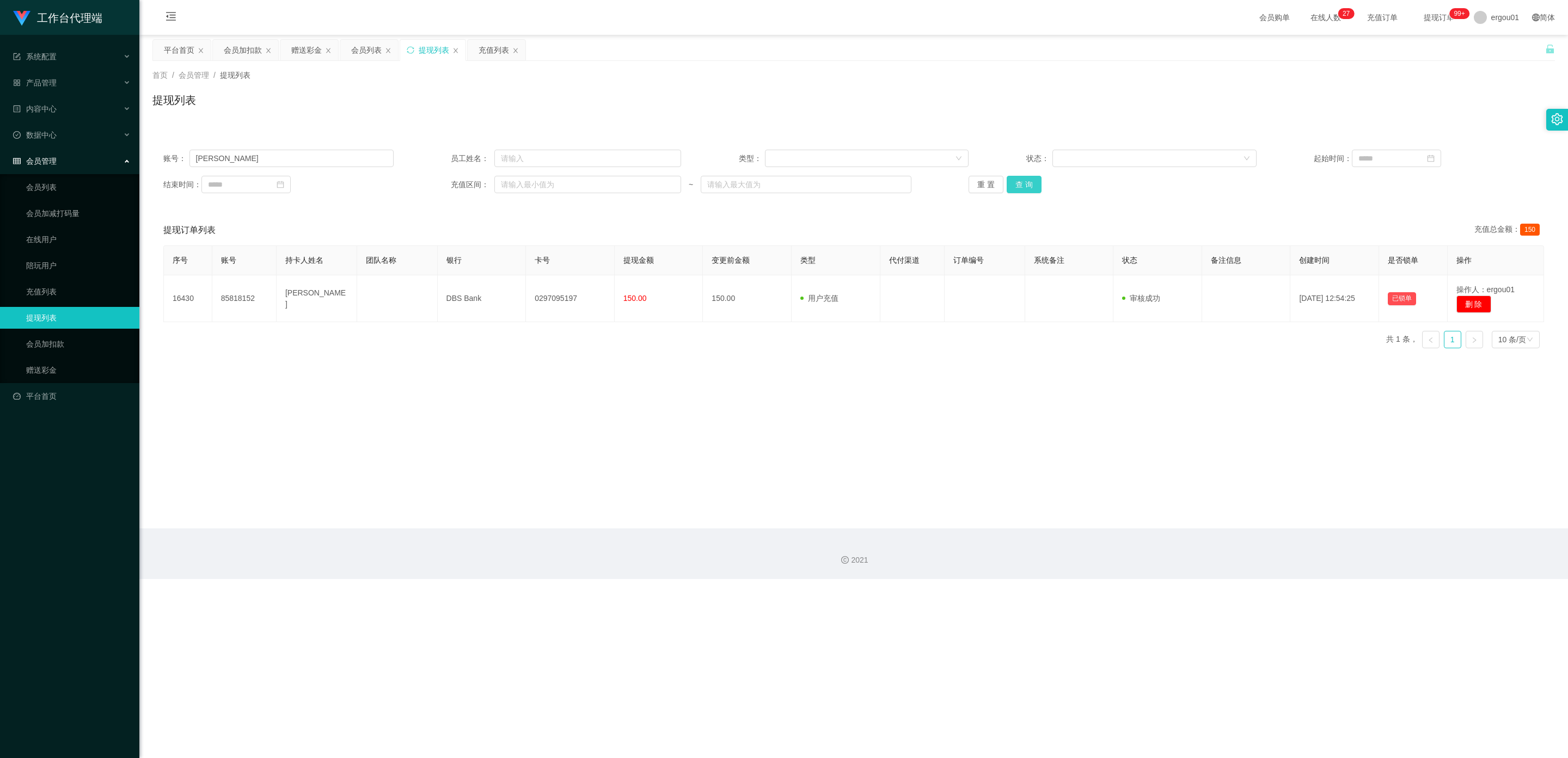
click at [569, 183] on button "查 询" at bounding box center [1024, 184] width 35 height 17
click at [569, 288] on button "处理订单" at bounding box center [1470, 293] width 48 height 17
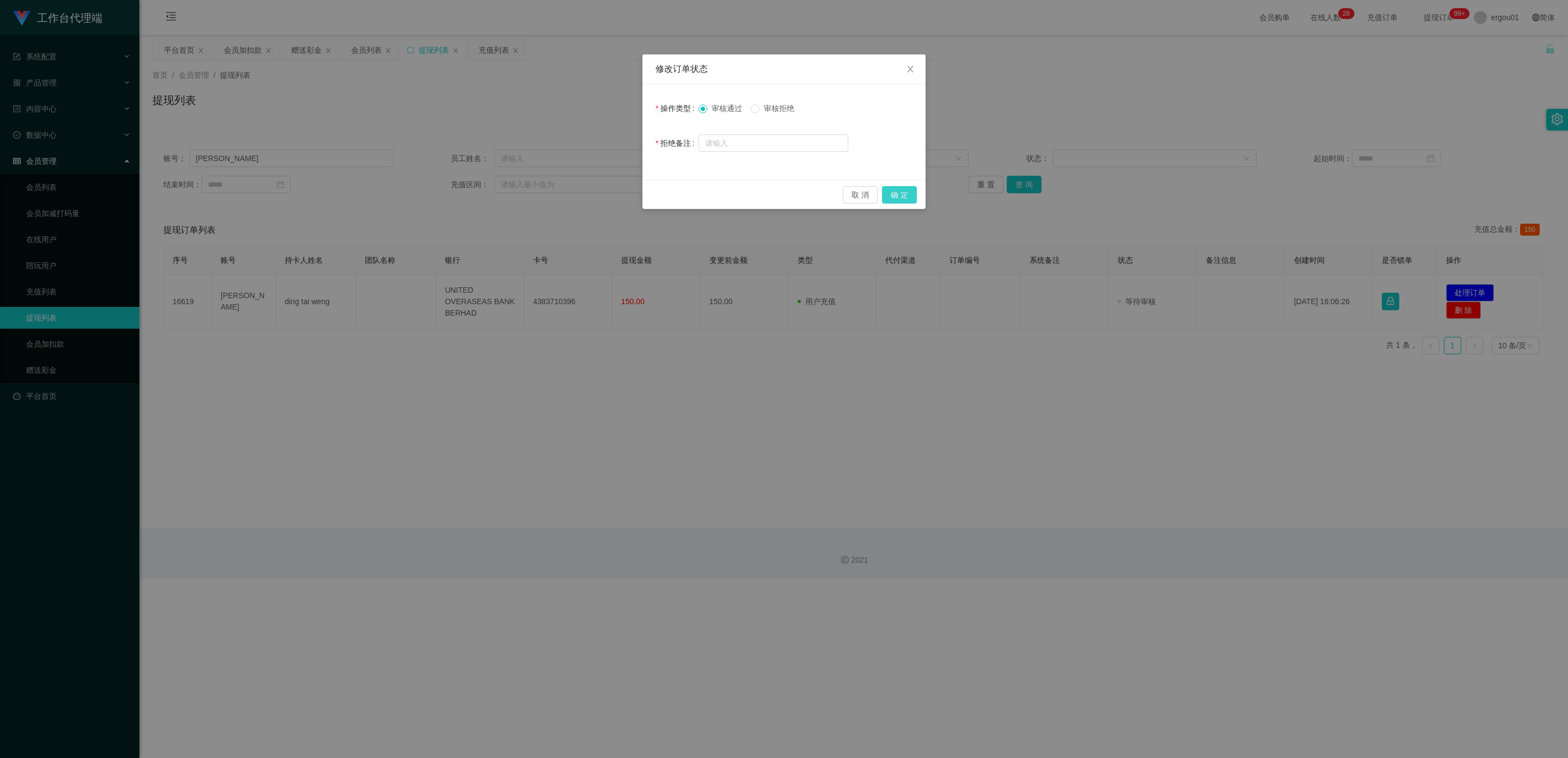
click at [569, 188] on button "确 定" at bounding box center [899, 195] width 35 height 17
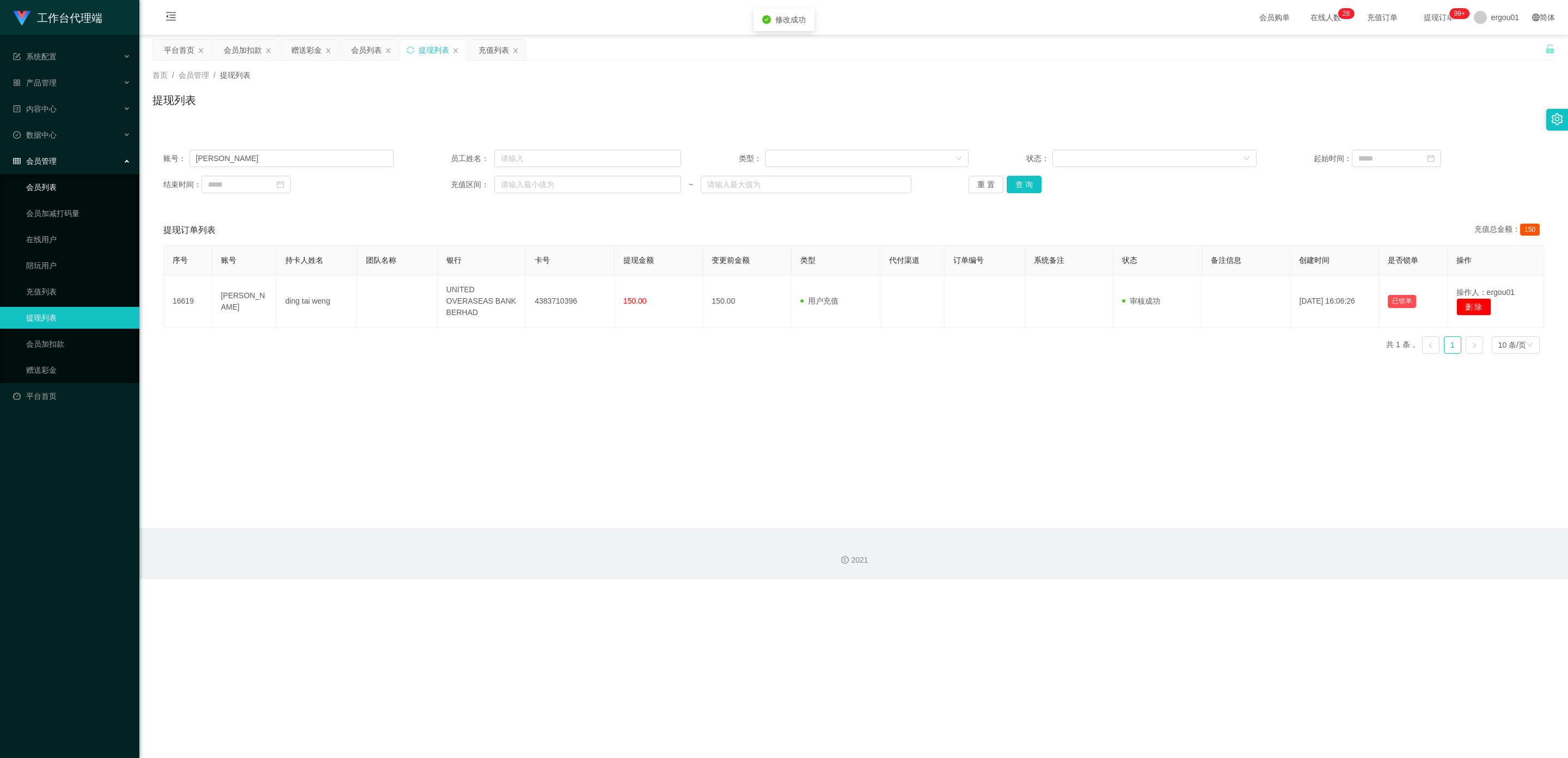
click at [57, 176] on link "会员列表" at bounding box center [78, 187] width 105 height 22
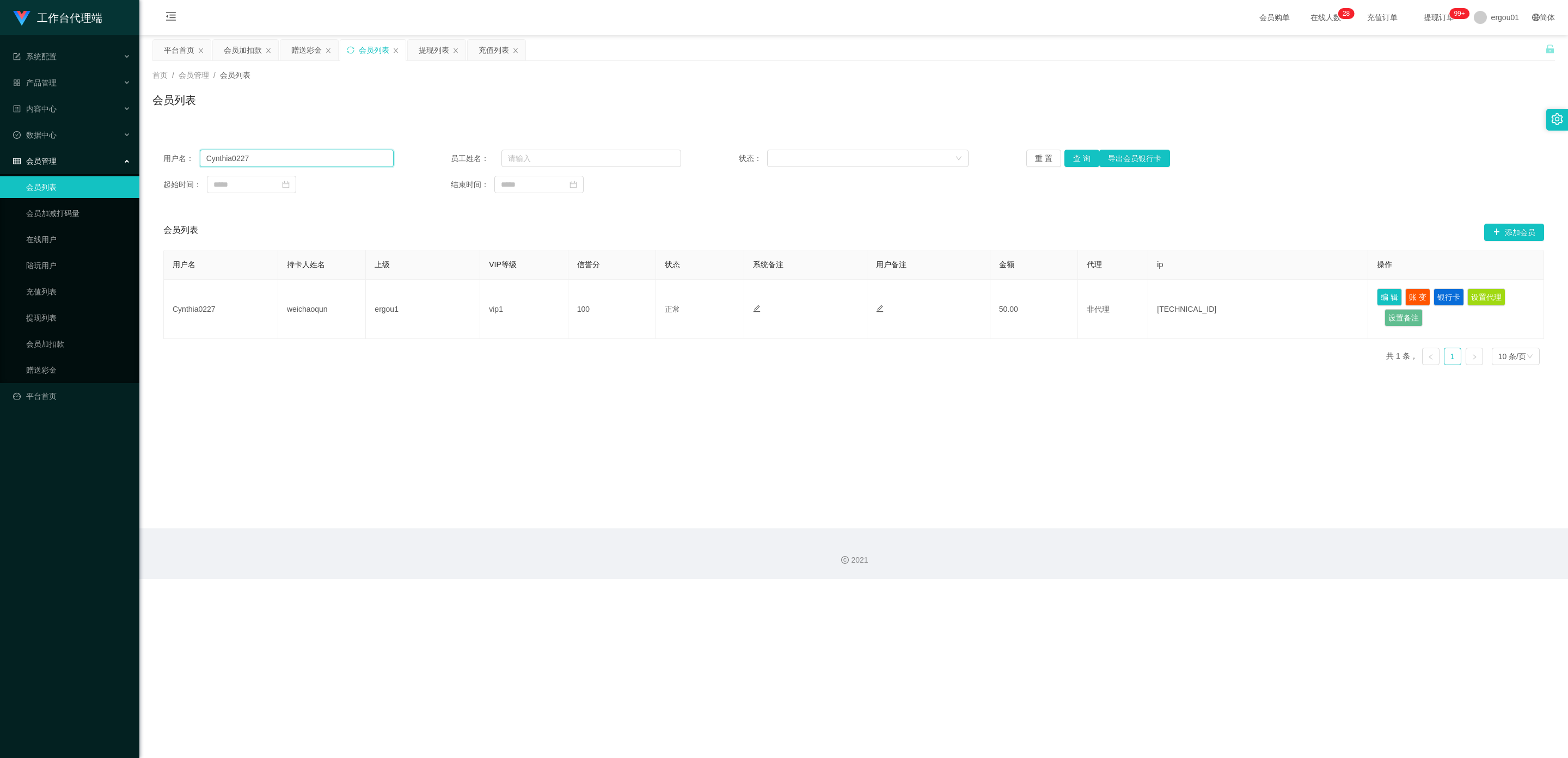
drag, startPoint x: 292, startPoint y: 160, endPoint x: 0, endPoint y: 152, distance: 292.1
click at [0, 152] on section "工作台代理端 系统配置 产品管理 内容中心 数据中心 会员管理 会员列表 会员加减打码量 在线用户 陪玩用户 充值列表 提现列表 会员加扣款 赠送彩金 平台首…" at bounding box center [784, 290] width 1568 height 579
paste input "[PERSON_NAME]"
type input "[PERSON_NAME]"
click at [569, 157] on button "查 询" at bounding box center [1082, 158] width 35 height 17
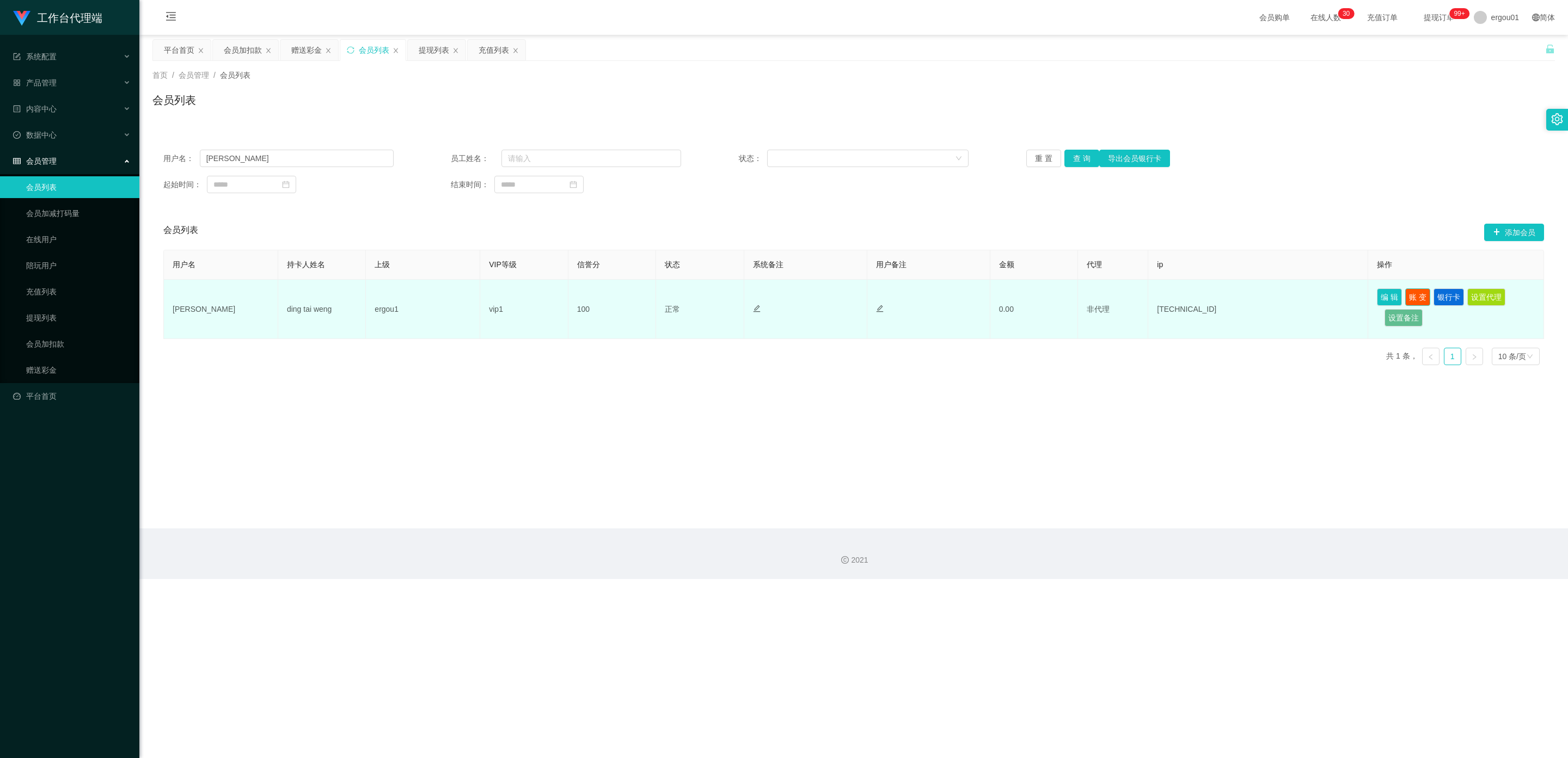
click at [569, 293] on button "账 变" at bounding box center [1418, 297] width 25 height 17
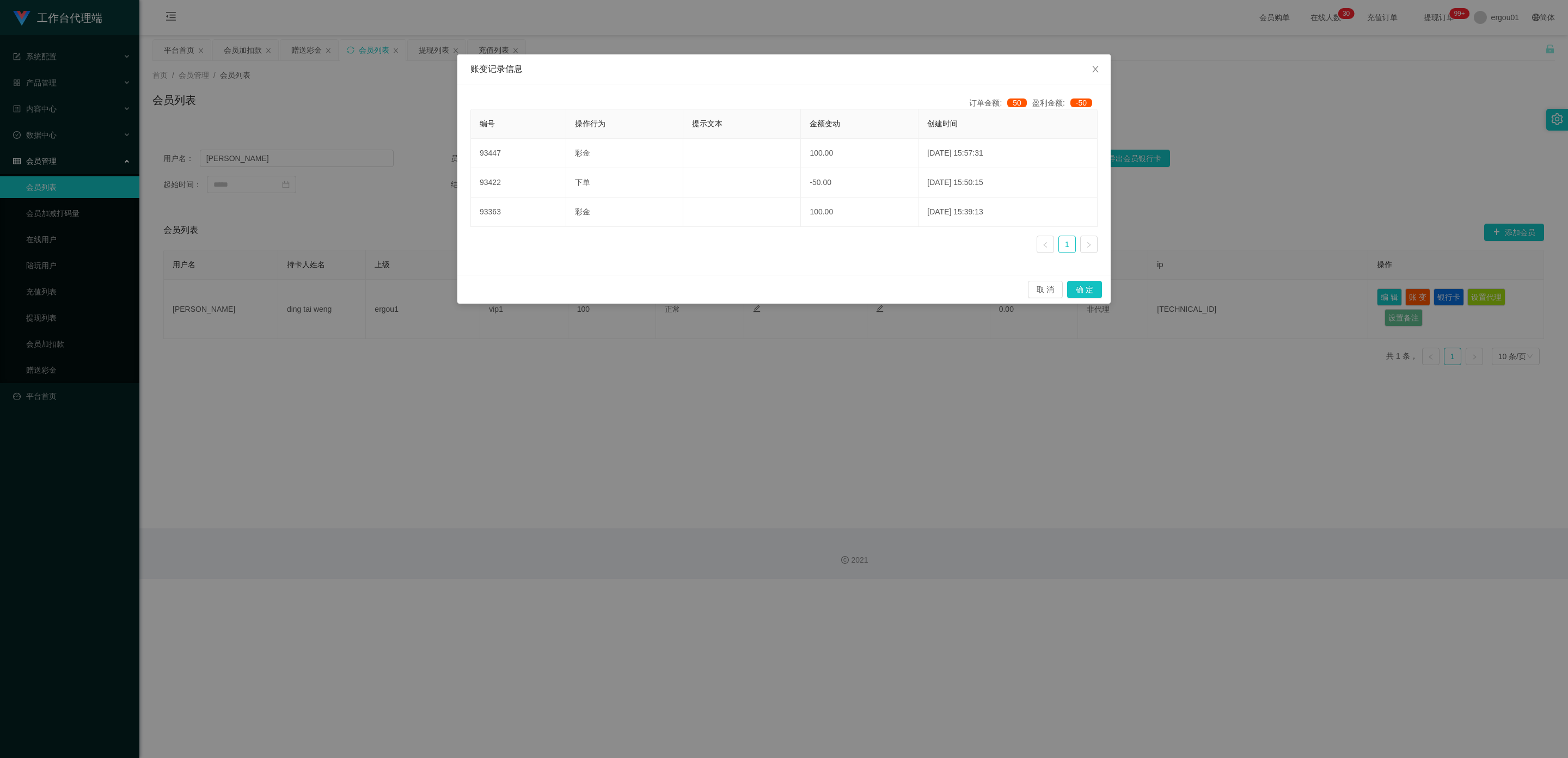
click at [569, 282] on div "取 消 确 定" at bounding box center [784, 290] width 653 height 29
click at [569, 286] on button "取 消" at bounding box center [1045, 290] width 35 height 17
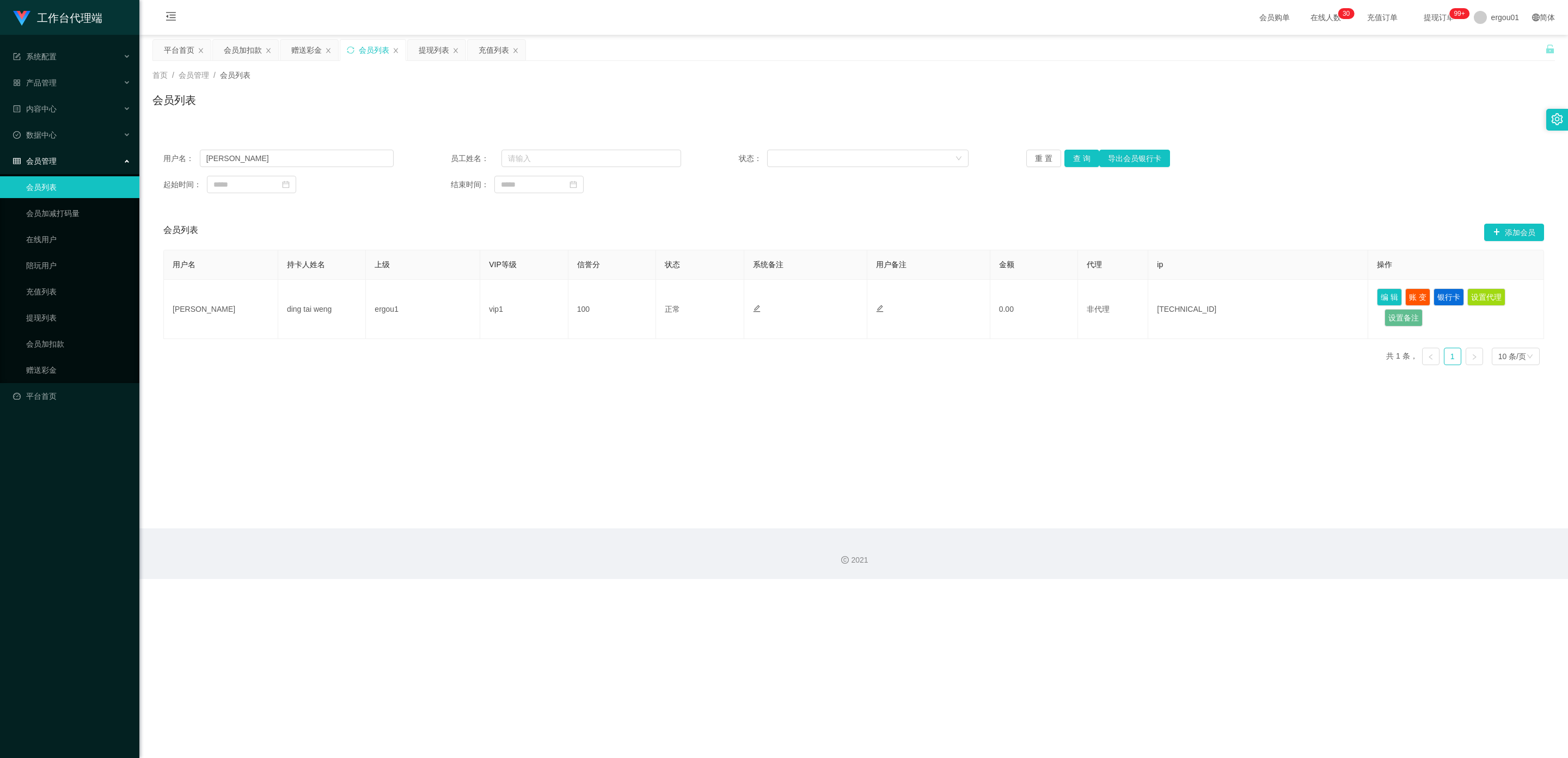
click at [569, 418] on div "工作台代理端 系统配置 产品管理 内容中心 数据中心 会员管理 会员列表 会员加减打码量 在线用户 陪玩用户 充值列表 提现列表 会员加扣款 赠送彩金 平台首…" at bounding box center [784, 379] width 1568 height 758
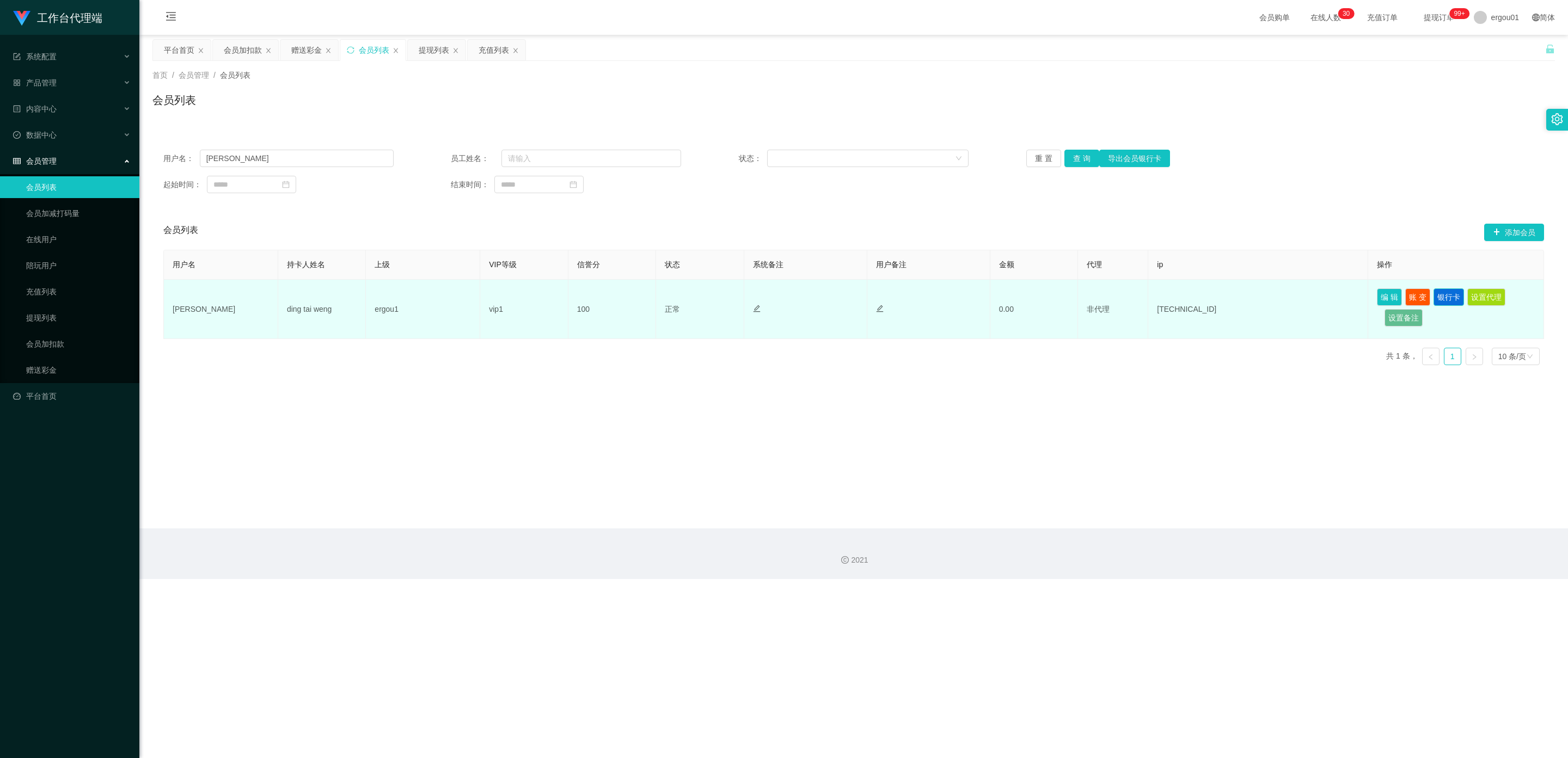
click at [569, 296] on button "银行卡" at bounding box center [1449, 297] width 30 height 17
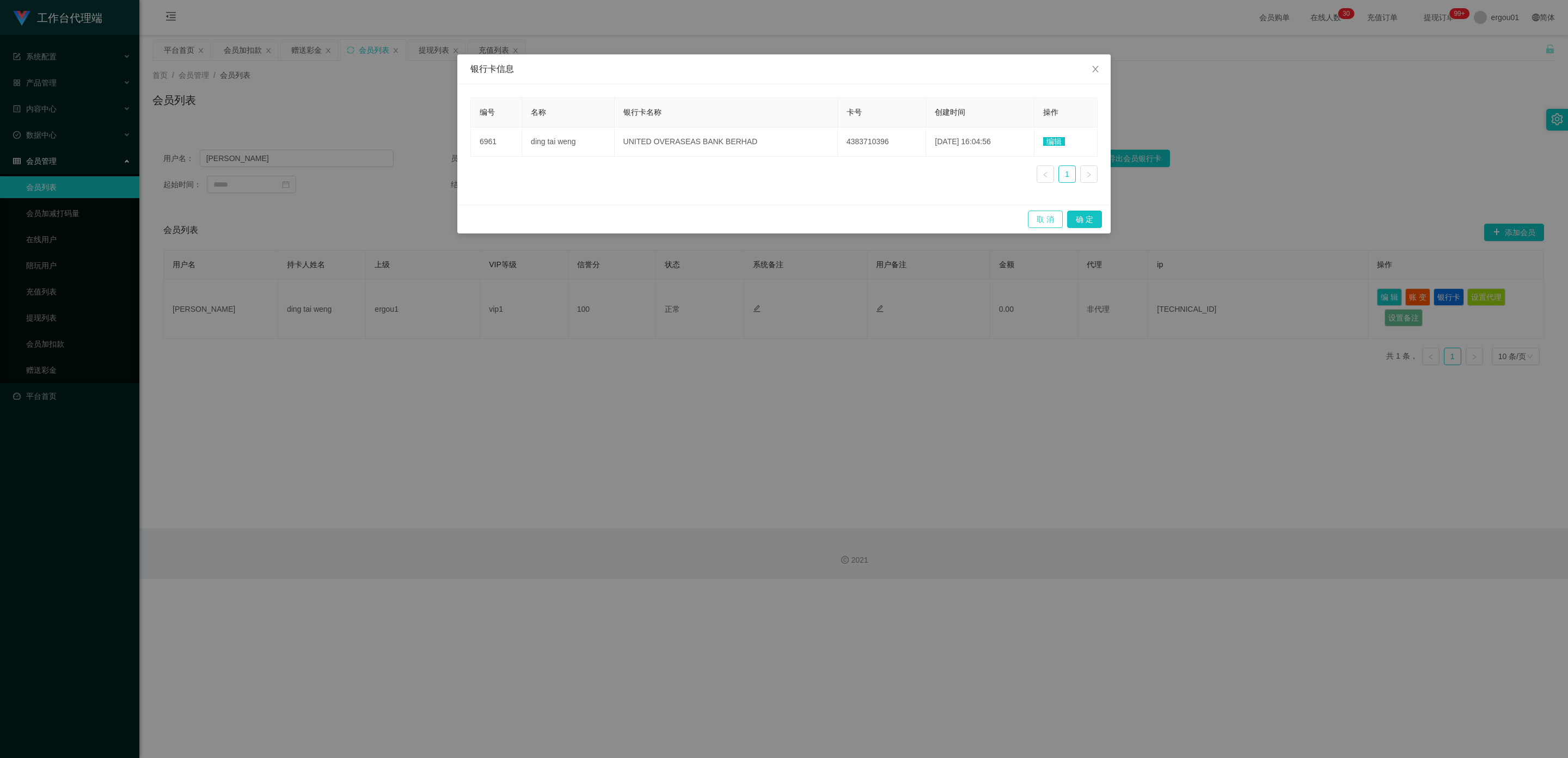
click at [569, 223] on button "取 消" at bounding box center [1045, 219] width 35 height 17
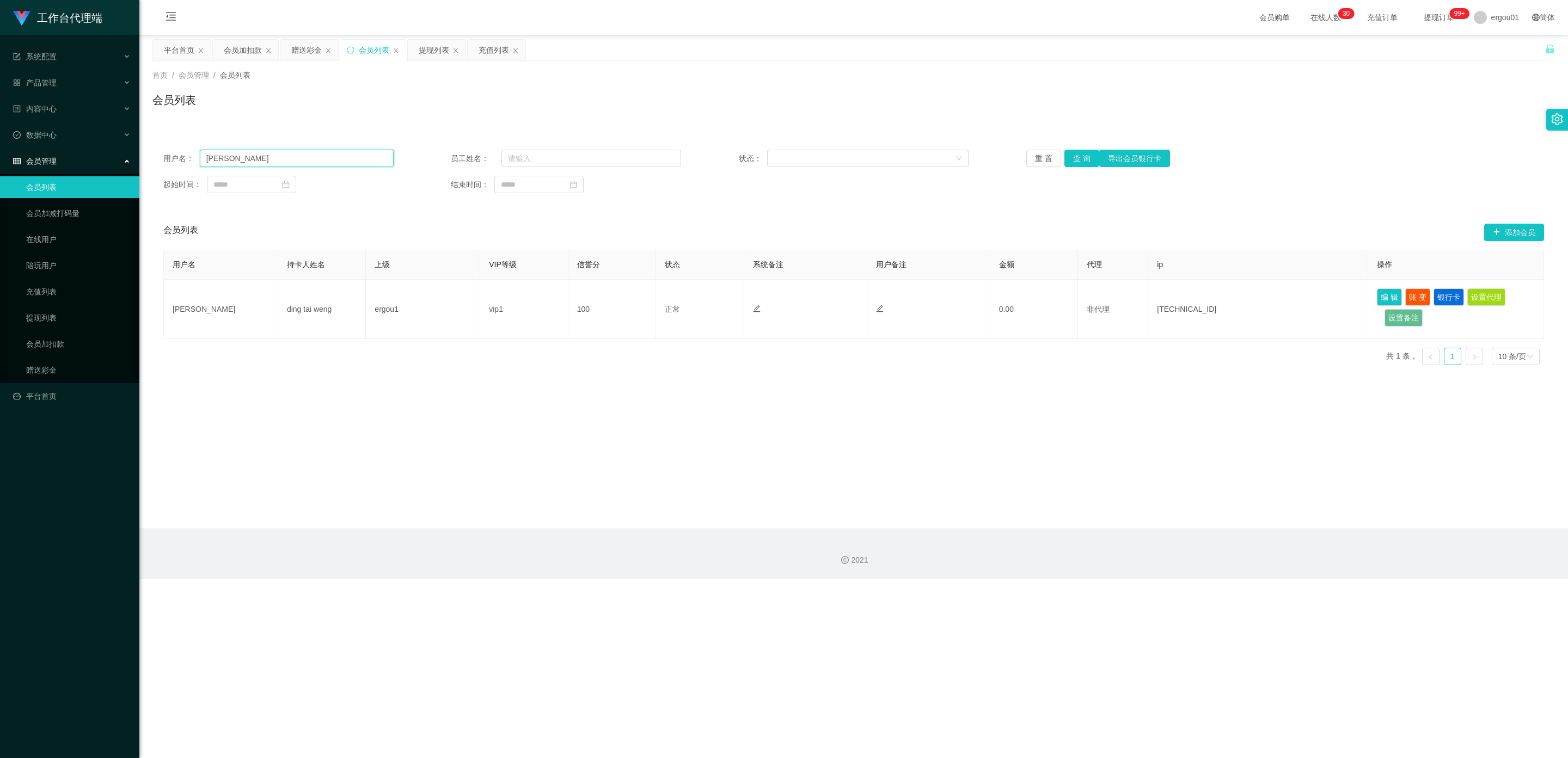
drag, startPoint x: 266, startPoint y: 158, endPoint x: 0, endPoint y: 158, distance: 266.0
click at [0, 158] on section "工作台代理端 系统配置 产品管理 内容中心 数据中心 会员管理 会员列表 会员加减打码量 在线用户 陪玩用户 充值列表 提现列表 会员加扣款 赠送彩金 平台首…" at bounding box center [784, 290] width 1568 height 579
click at [569, 157] on button "查 询" at bounding box center [1082, 158] width 35 height 17
click at [0, 162] on section "工作台代理端 系统配置 产品管理 内容中心 数据中心 会员管理 会员列表 会员加减打码量 在线用户 陪玩用户 充值列表 提现列表 会员加扣款 赠送彩金 平台首…" at bounding box center [784, 290] width 1568 height 579
paste input "[PERSON_NAME]"
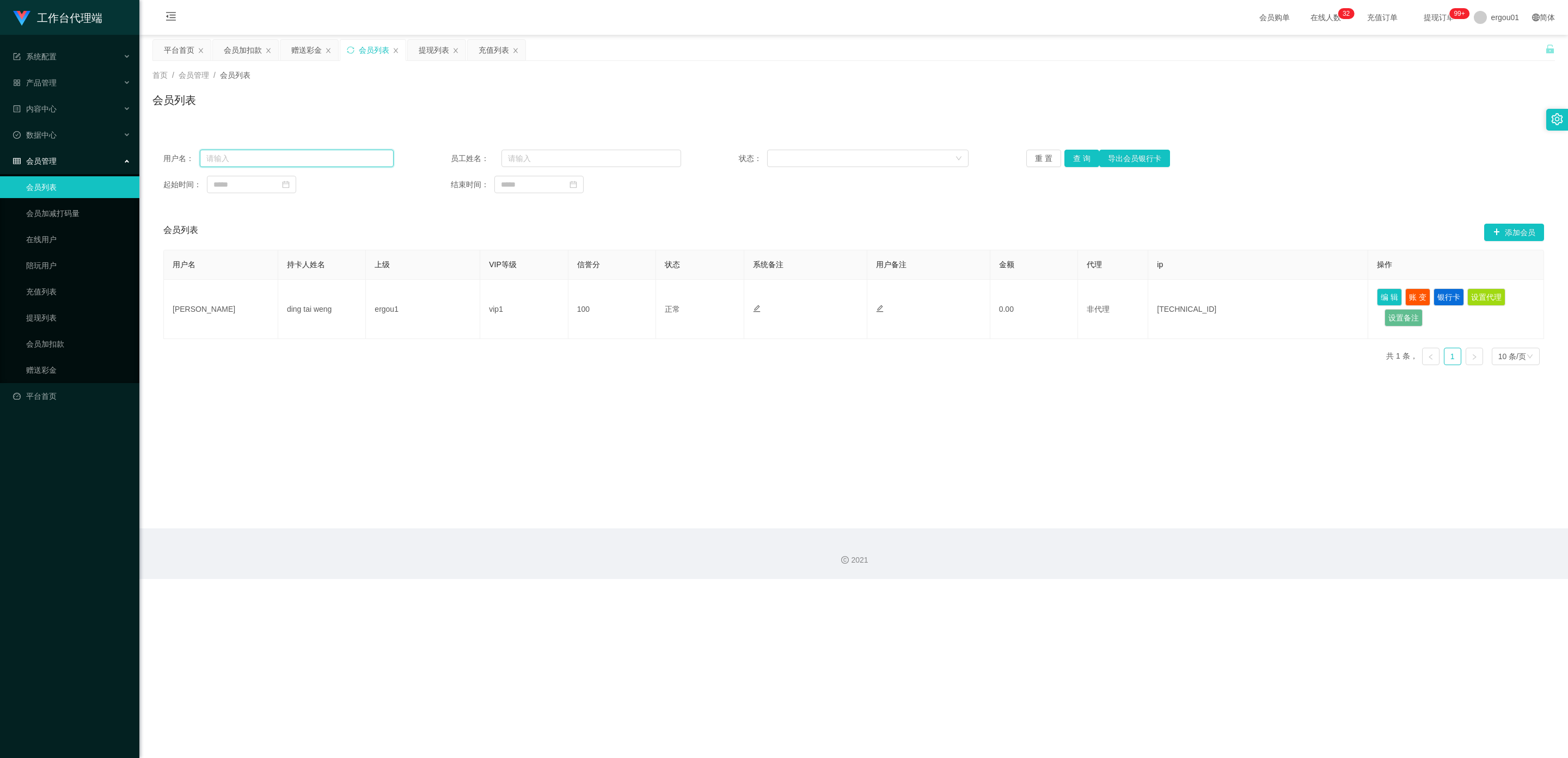
type input "[PERSON_NAME]"
click at [569, 157] on button "查 询" at bounding box center [1082, 158] width 35 height 17
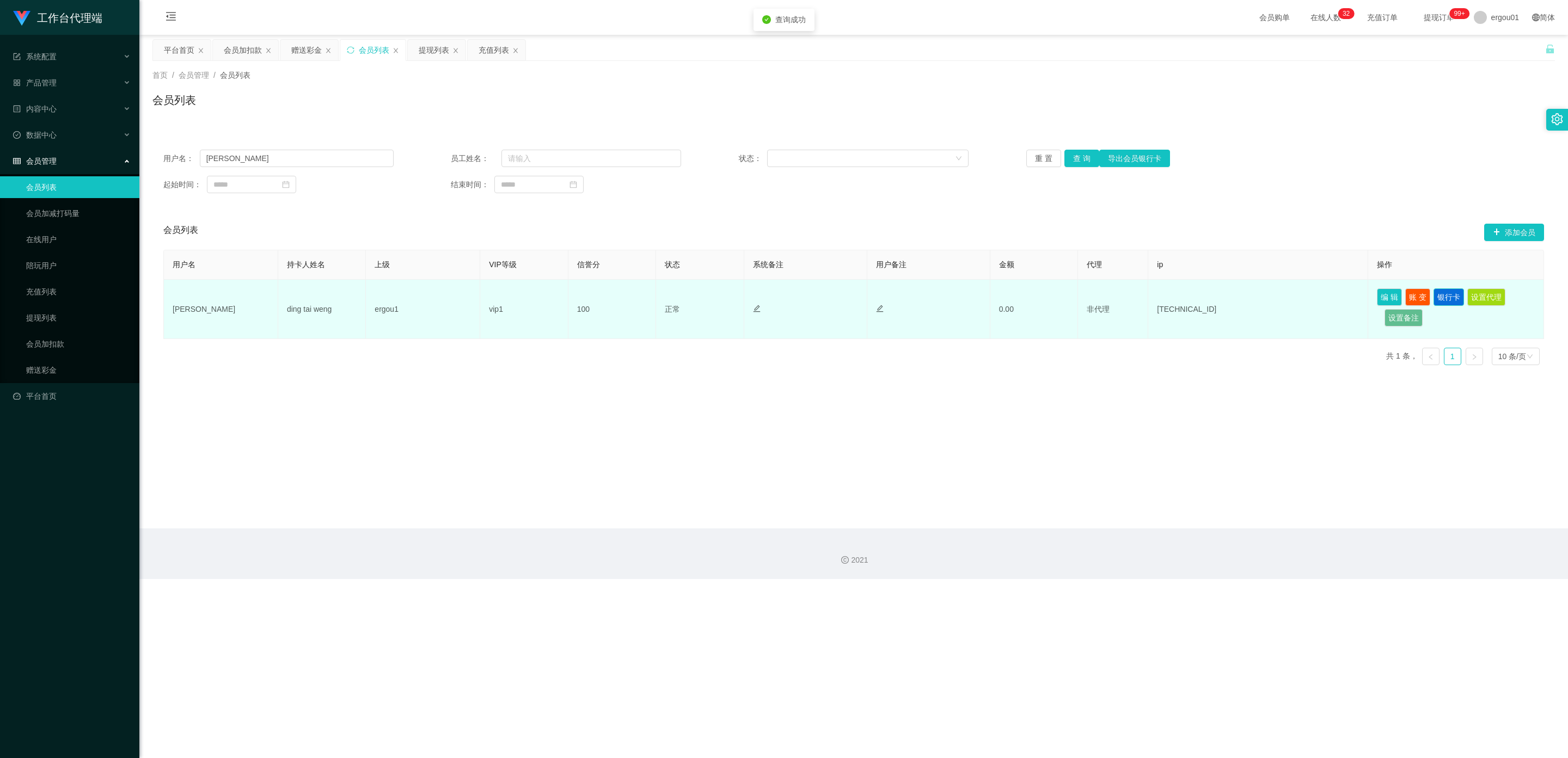
drag, startPoint x: 1447, startPoint y: 298, endPoint x: 1431, endPoint y: 297, distance: 16.0
click at [569, 297] on button "银行卡" at bounding box center [1449, 297] width 30 height 17
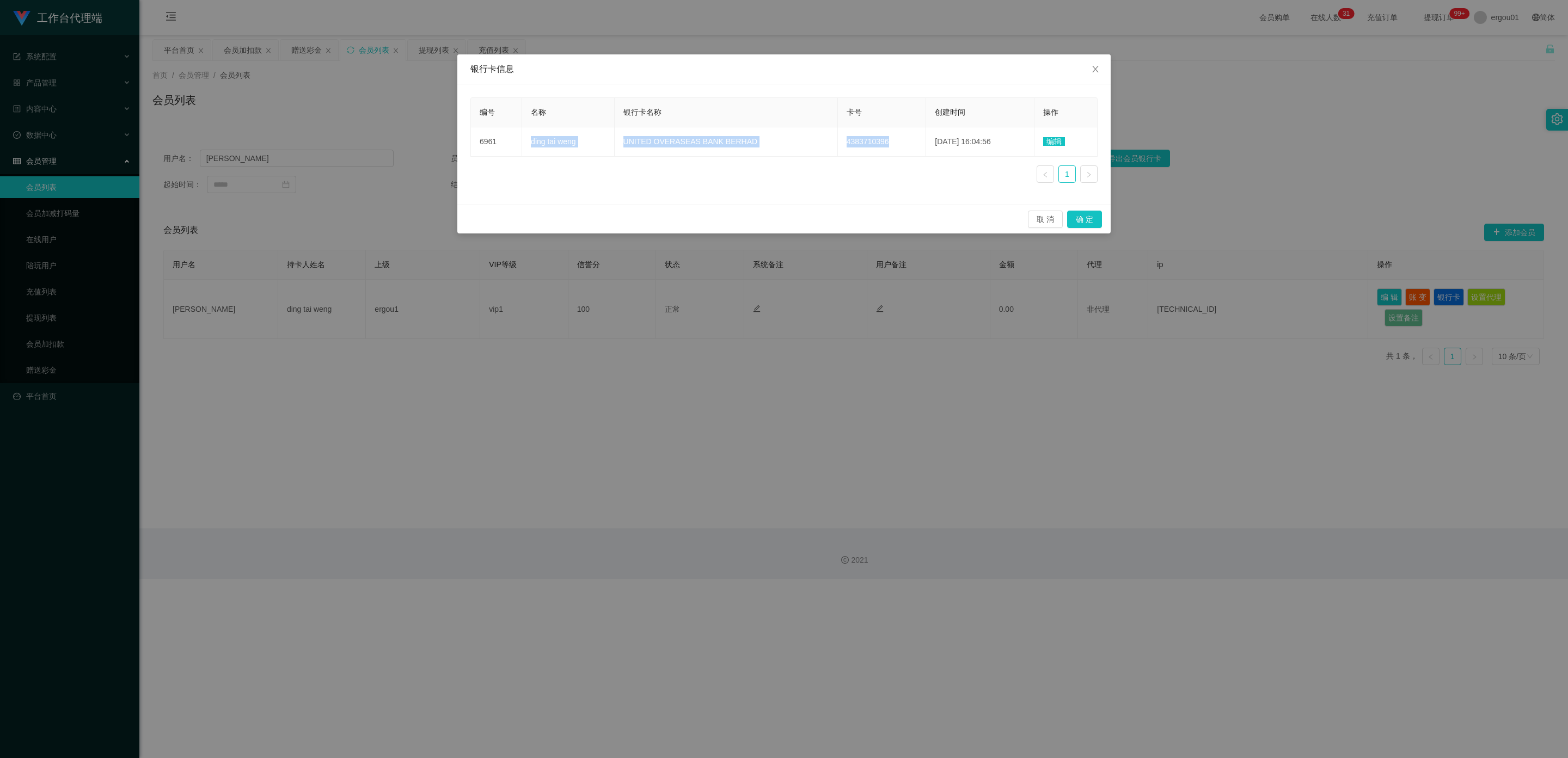
copy tr "ding tai weng UNITED OVERASEAS BANK BERHAD 4383710396"
drag, startPoint x: 763, startPoint y: 139, endPoint x: 557, endPoint y: 165, distance: 207.6
click at [526, 140] on tr "6961 ding tai weng UNITED OVERASEAS BANK BERHAD 4383710396 [DATE] 16:04:56 编辑" at bounding box center [783, 142] width 626 height 29
drag, startPoint x: 1091, startPoint y: 66, endPoint x: 1411, endPoint y: 5, distance: 325.8
click at [569, 67] on icon "图标: close" at bounding box center [1095, 69] width 9 height 9
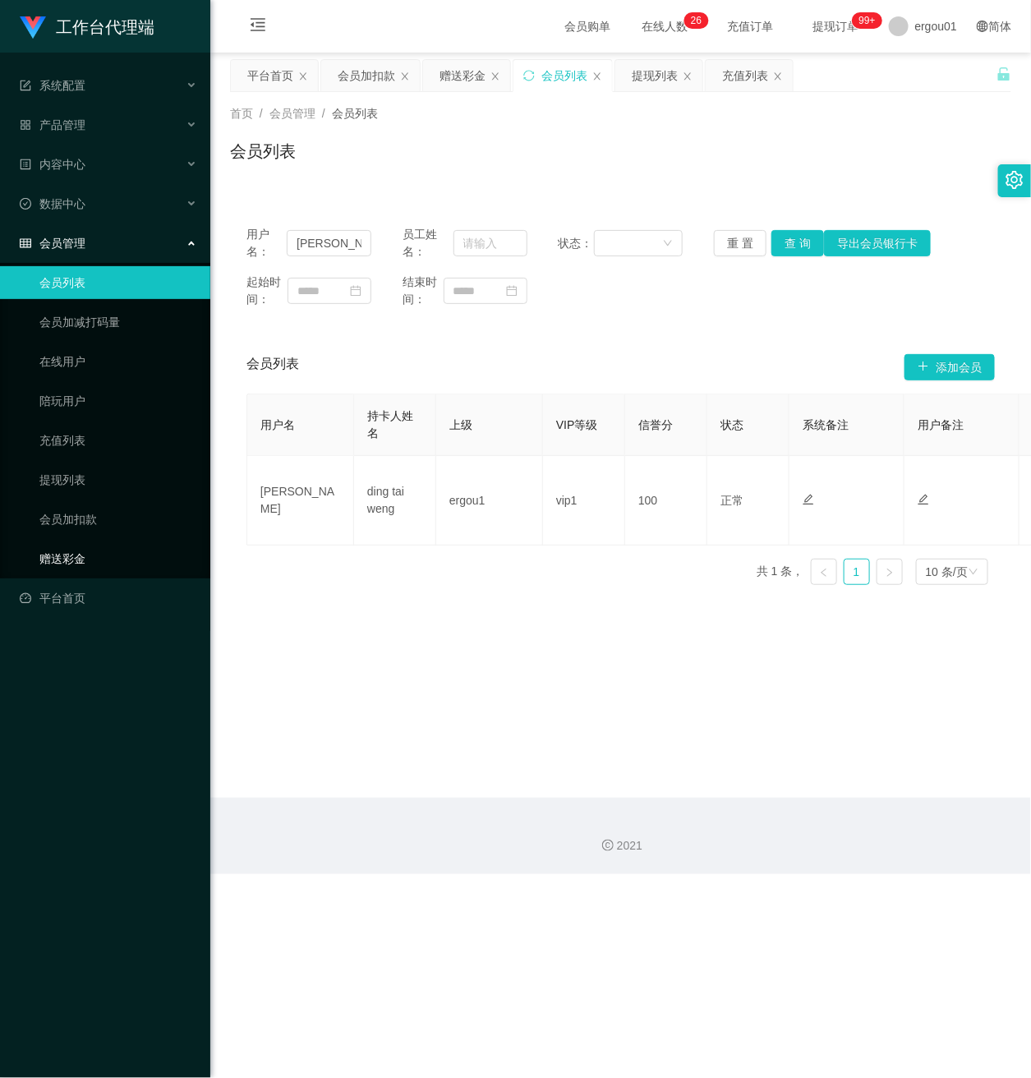
click at [87, 542] on link "赠送彩金" at bounding box center [118, 558] width 158 height 33
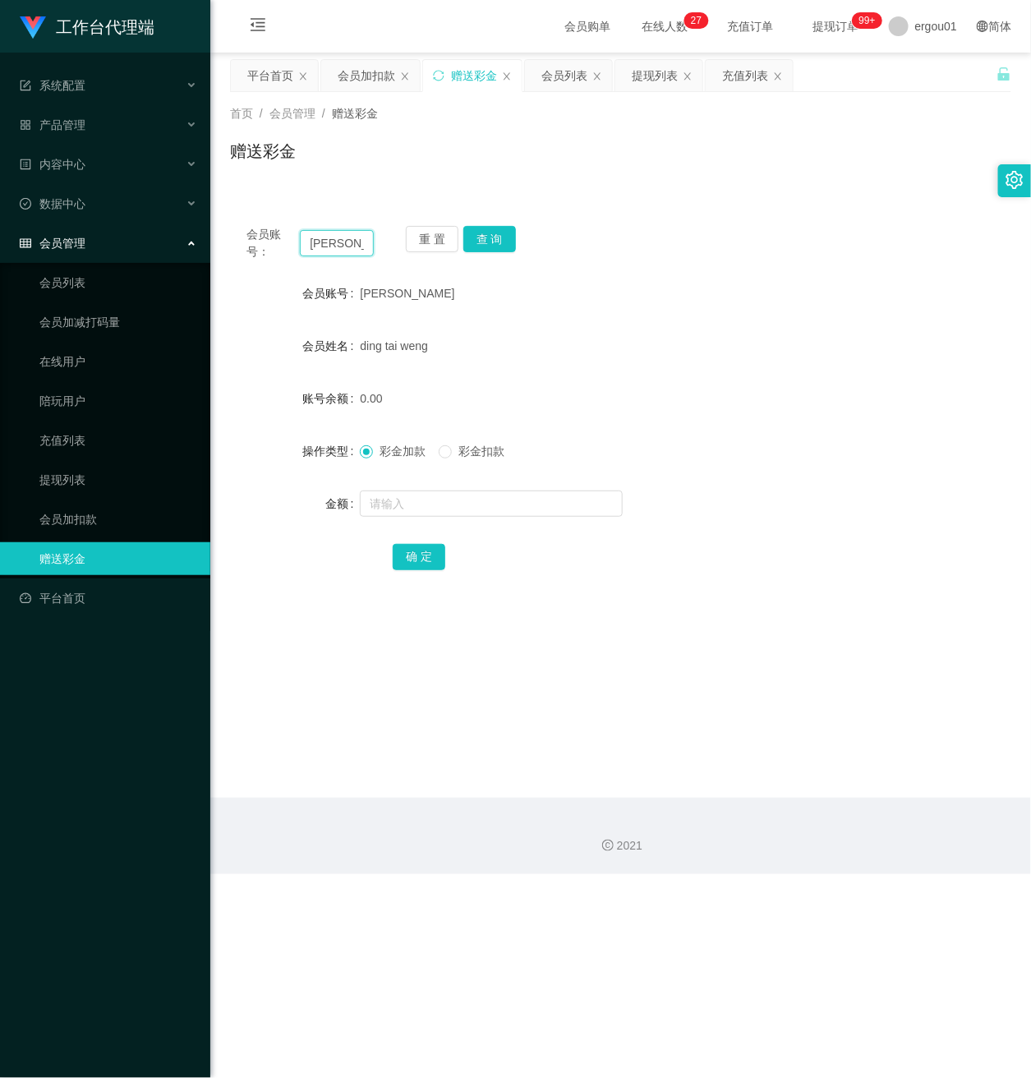
drag, startPoint x: 365, startPoint y: 244, endPoint x: 112, endPoint y: 240, distance: 253.0
click at [112, 240] on section "工作台代理端 系统配置 产品管理 内容中心 数据中心 会员管理 会员列表 会员加减打码量 在线用户 陪玩用户 充值列表 提现列表 会员加扣款 赠送彩金 平台首…" at bounding box center [515, 437] width 1031 height 874
paste input "85818152"
click at [496, 232] on button "查 询" at bounding box center [489, 239] width 53 height 26
click at [464, 228] on button "查 询" at bounding box center [489, 239] width 53 height 26
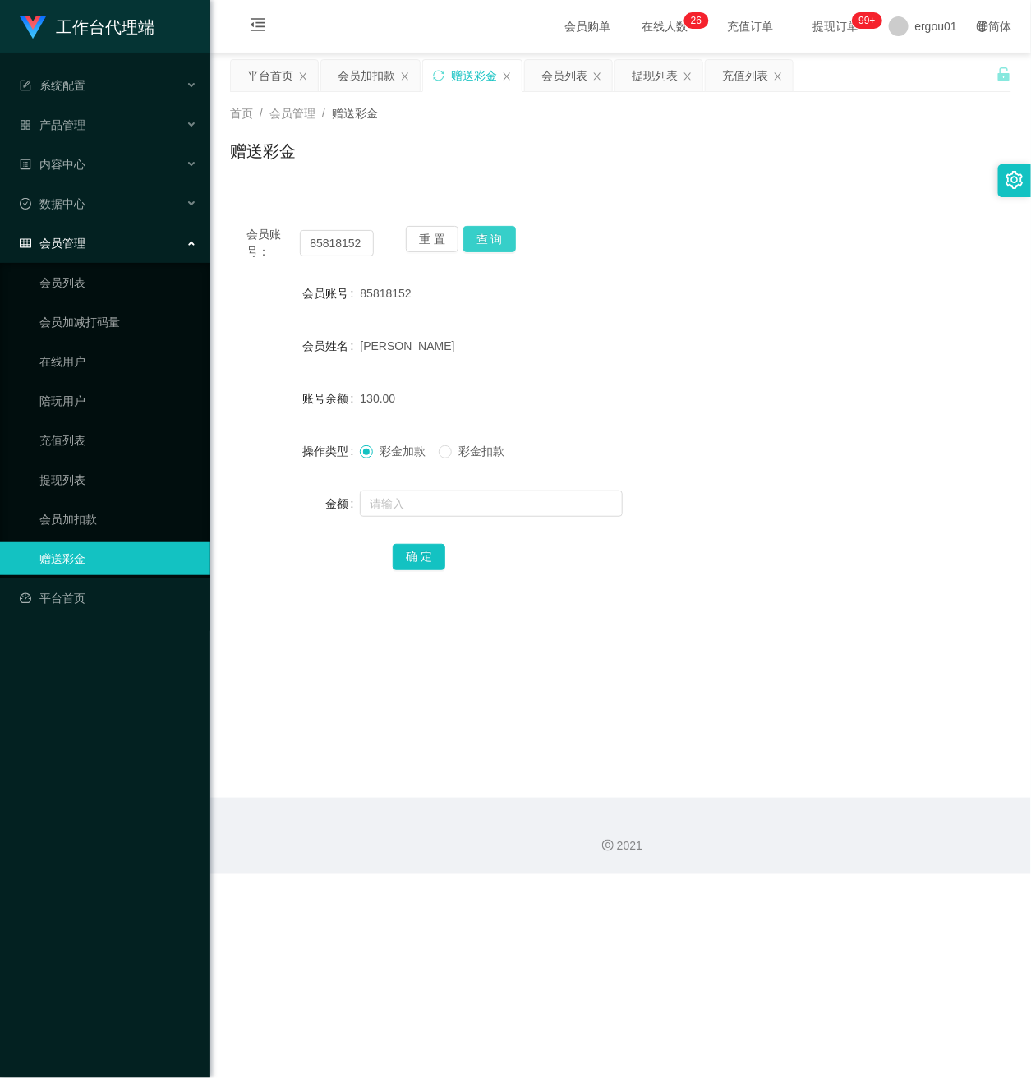
click at [478, 232] on button "查 询" at bounding box center [489, 239] width 53 height 26
drag, startPoint x: 301, startPoint y: 240, endPoint x: 503, endPoint y: 259, distance: 202.1
click at [499, 247] on div "会员账号： 85818152 重 置 查 询" at bounding box center [620, 243] width 781 height 34
paste input "Firnafra"
type input "Firnafra"
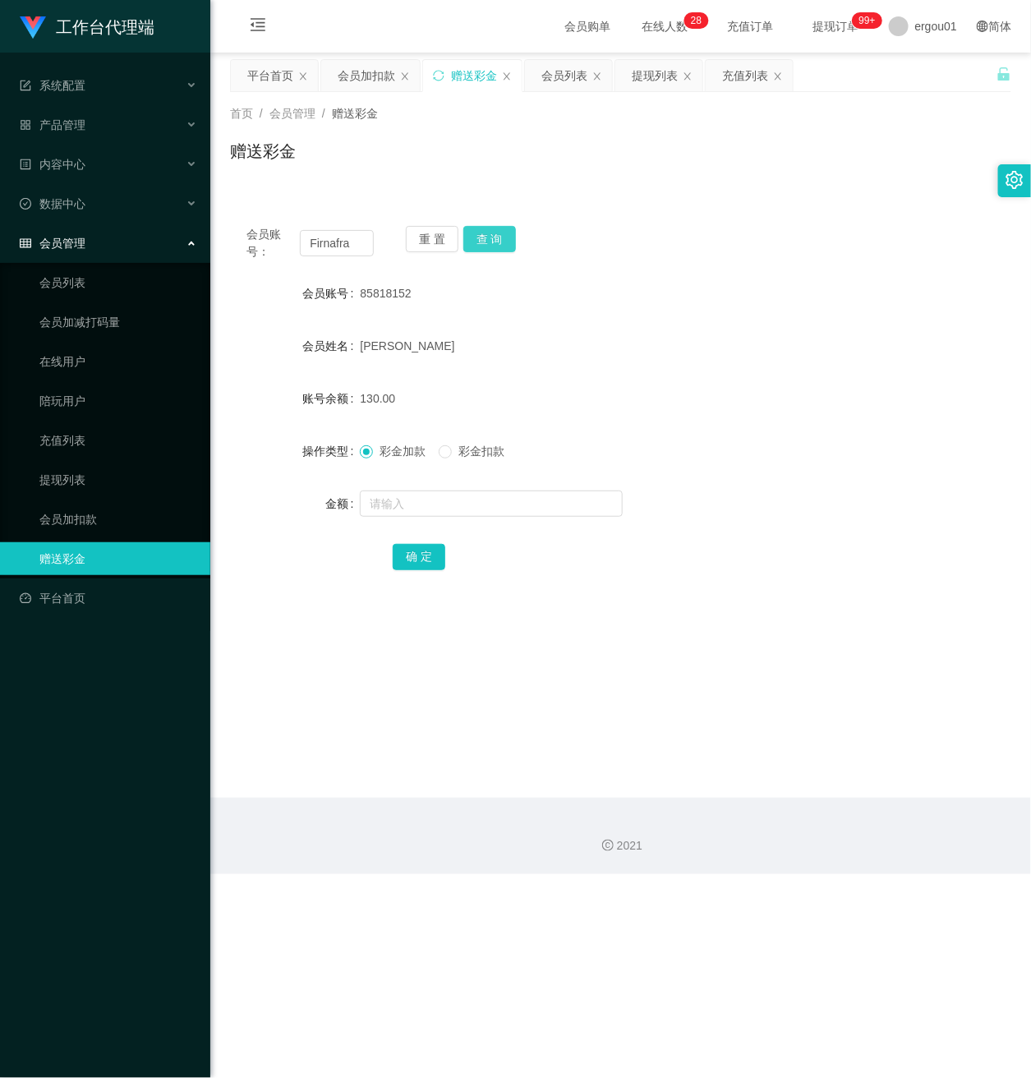
drag, startPoint x: 500, startPoint y: 232, endPoint x: 510, endPoint y: 245, distance: 15.8
click at [500, 232] on button "查 询" at bounding box center [489, 239] width 53 height 26
click at [426, 503] on input "text" at bounding box center [491, 503] width 263 height 26
type input "60"
drag, startPoint x: 421, startPoint y: 553, endPoint x: 439, endPoint y: 555, distance: 18.2
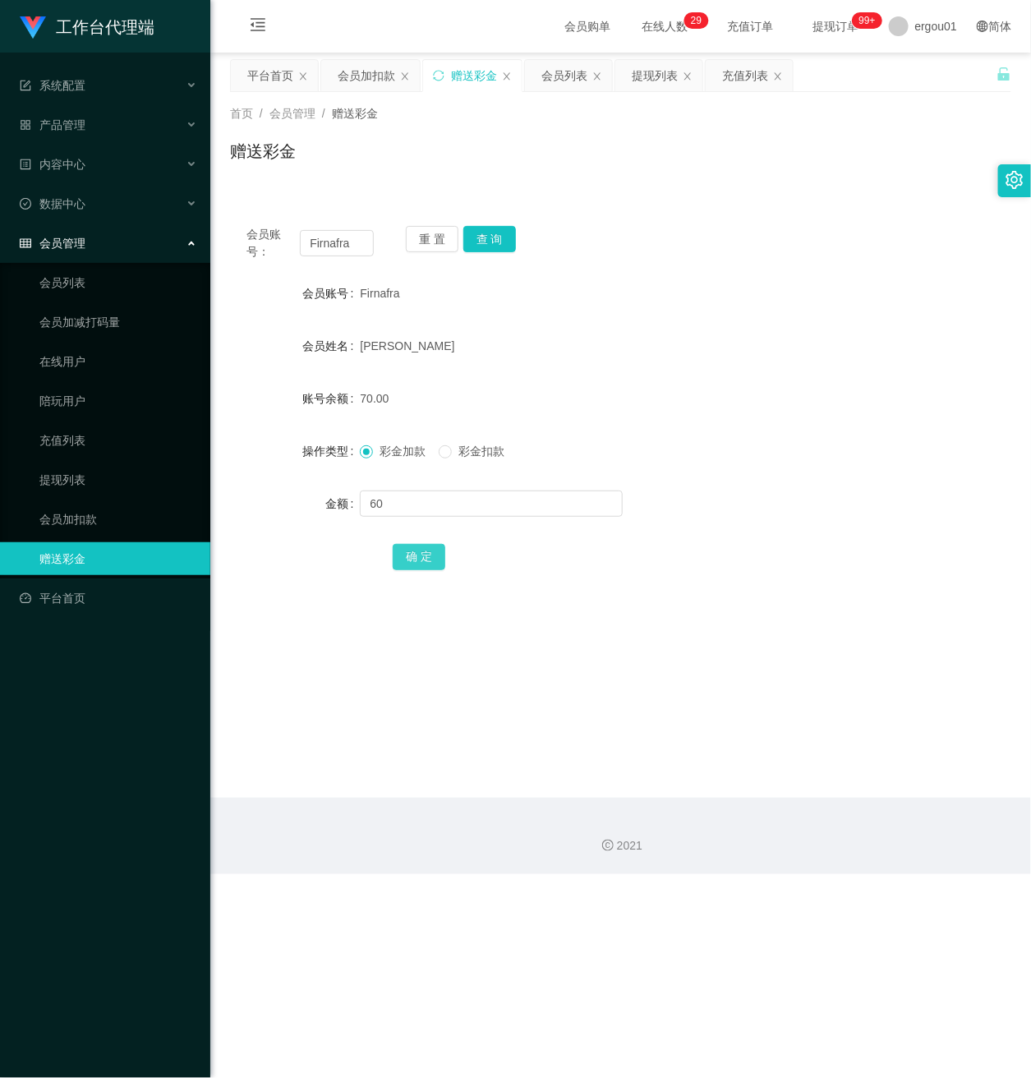
click at [421, 553] on button "确 定" at bounding box center [419, 557] width 53 height 26
drag, startPoint x: 350, startPoint y: 242, endPoint x: 129, endPoint y: 257, distance: 221.4
click at [0, 222] on html "工作台代理端 系统配置 产品管理 内容中心 数据中心 会员管理 会员列表 会员加减打码量 在线用户 陪玩用户 充值列表 提现列表 会员加扣款 赠送彩金 平台首…" at bounding box center [515, 539] width 1031 height 1078
drag, startPoint x: 400, startPoint y: 506, endPoint x: 446, endPoint y: 516, distance: 47.0
click at [400, 506] on input "text" at bounding box center [491, 503] width 263 height 26
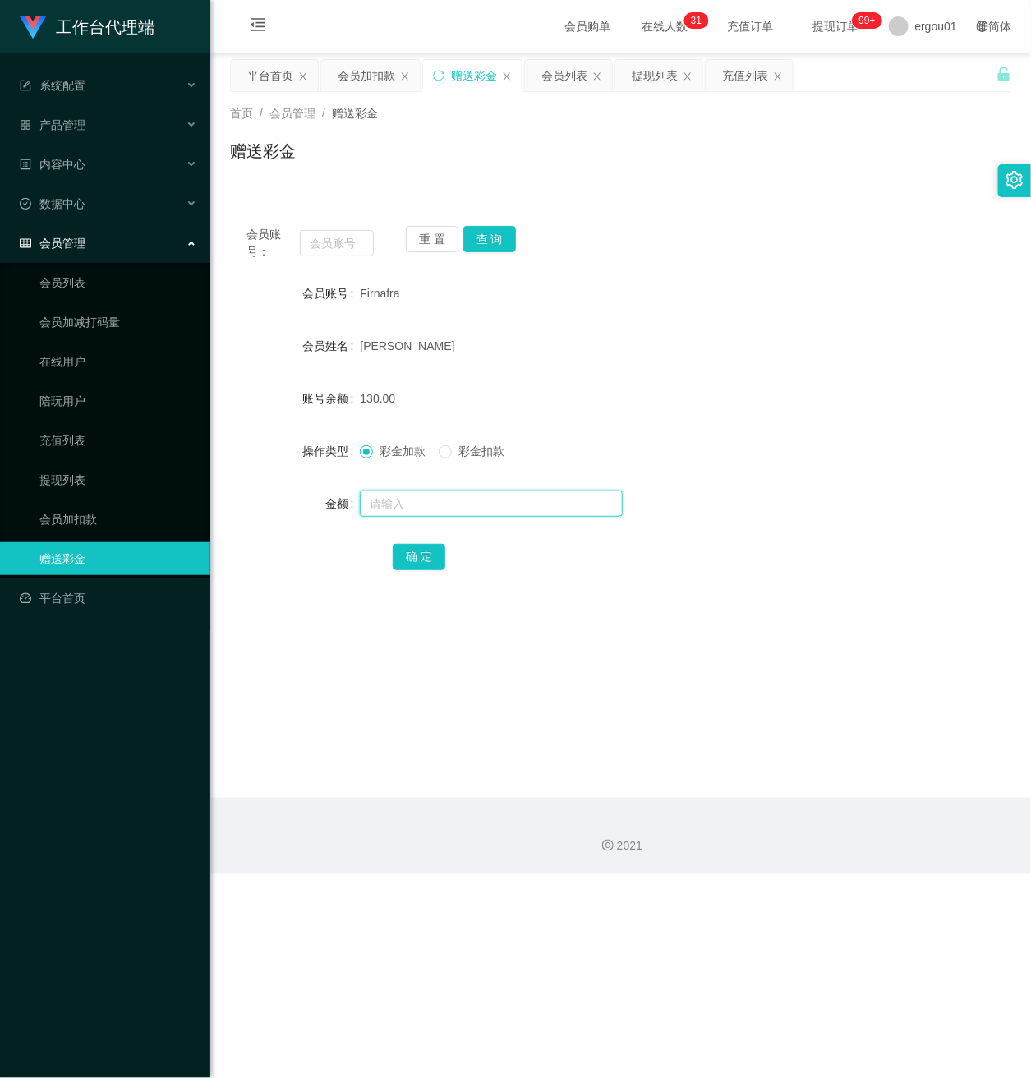
paste input "85818152"
type input "85818152"
drag, startPoint x: 417, startPoint y: 554, endPoint x: 446, endPoint y: 570, distance: 32.7
click at [417, 554] on button "确 定" at bounding box center [419, 557] width 53 height 26
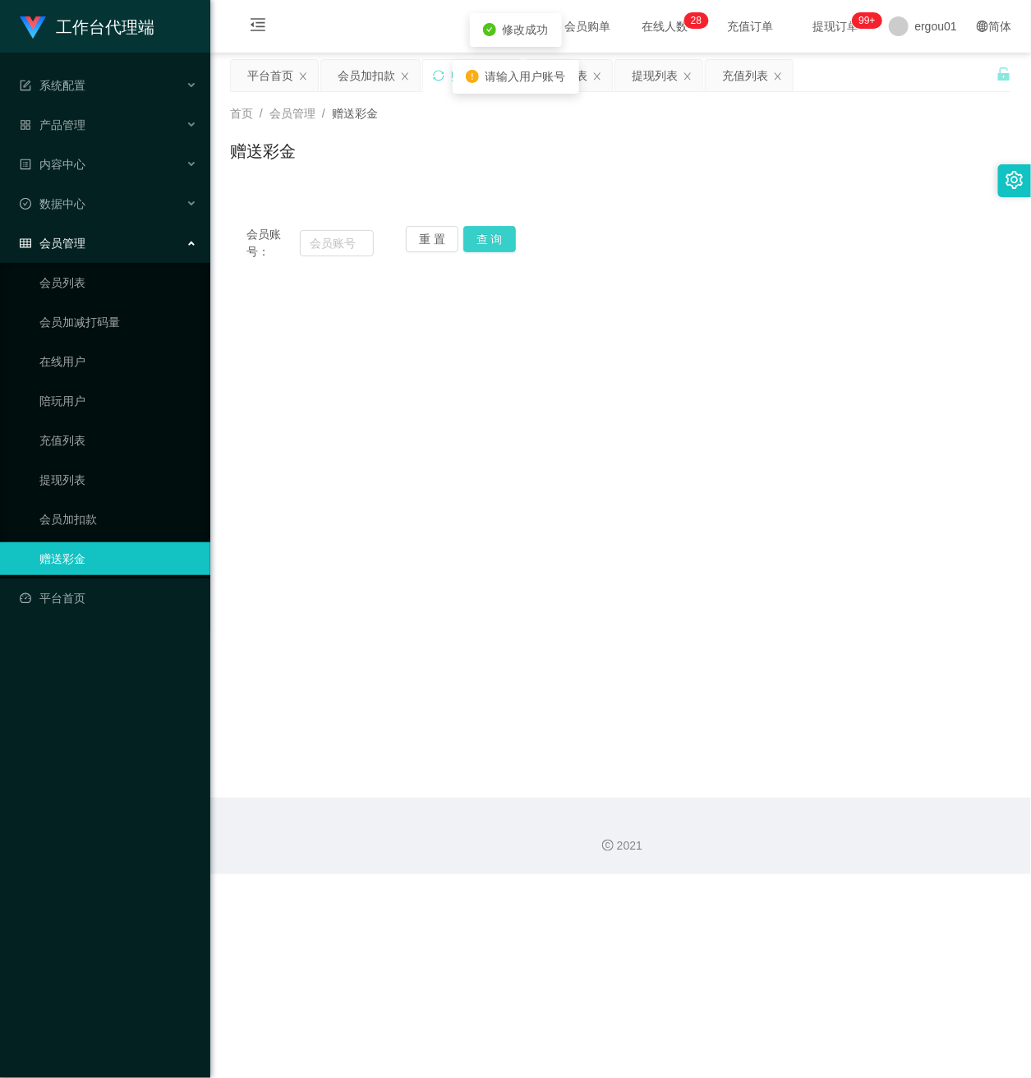
click at [494, 237] on button "查 询" at bounding box center [489, 239] width 53 height 26
click at [336, 244] on input "text" at bounding box center [337, 243] width 74 height 26
paste input "85818152"
type input "85818152"
click at [491, 237] on button "查 询" at bounding box center [489, 239] width 53 height 26
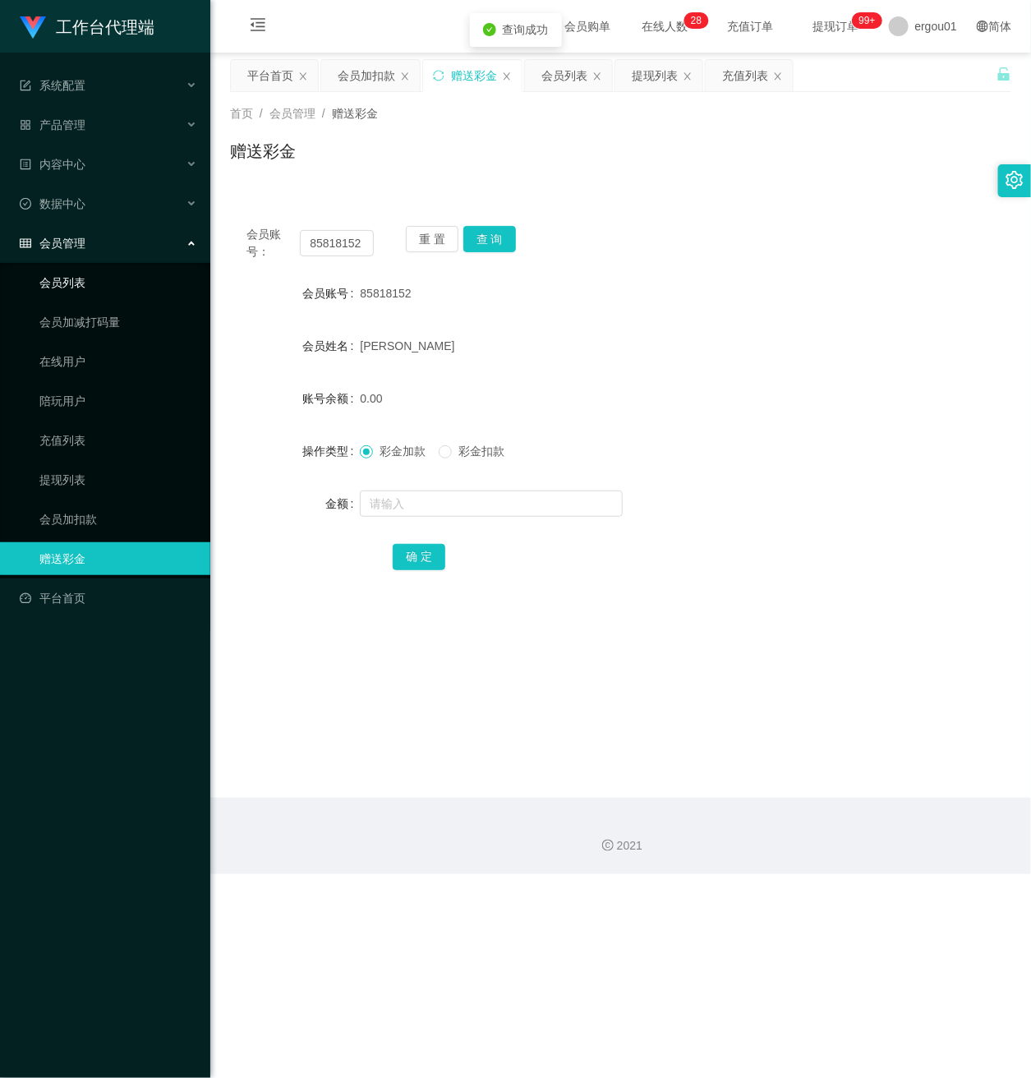
click at [69, 274] on link "会员列表" at bounding box center [118, 282] width 158 height 33
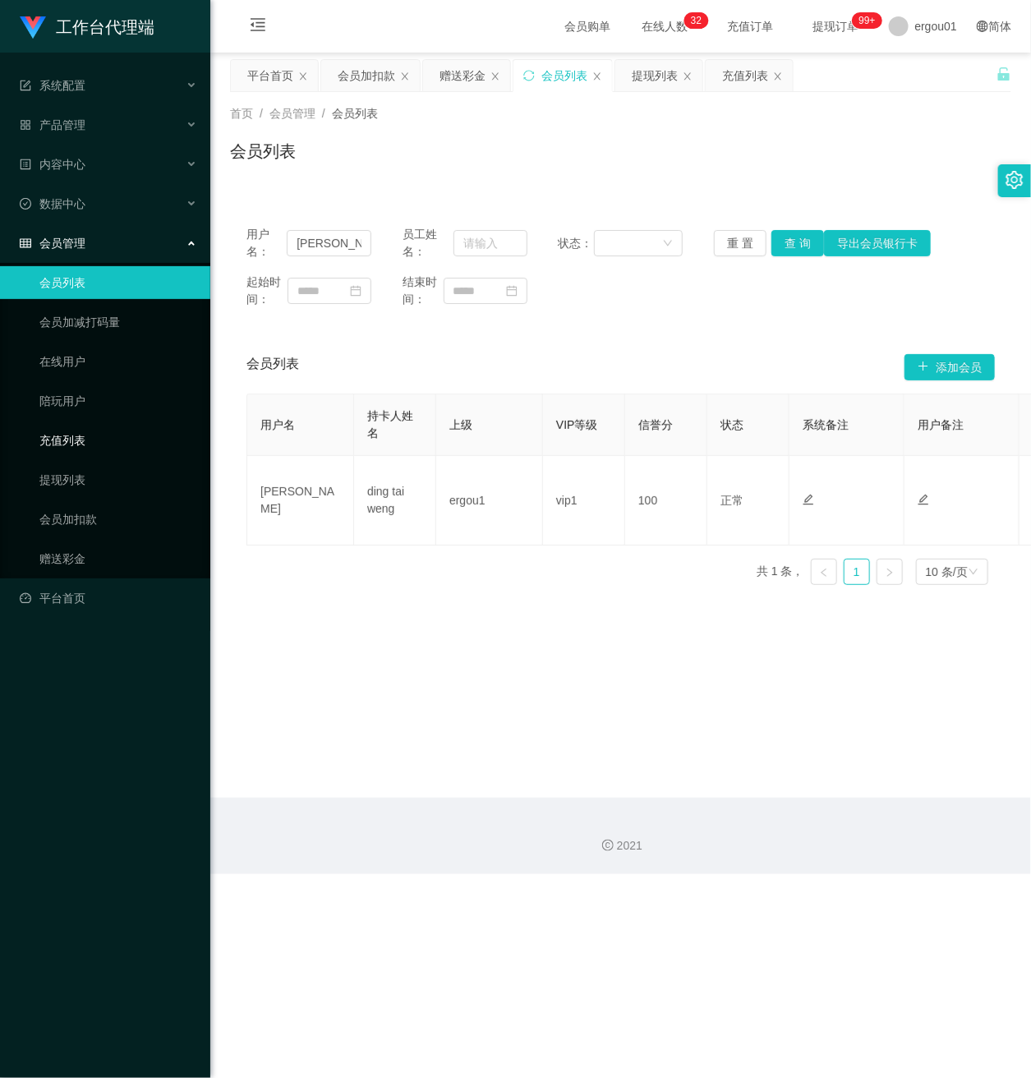
click at [53, 424] on link "充值列表" at bounding box center [118, 440] width 158 height 33
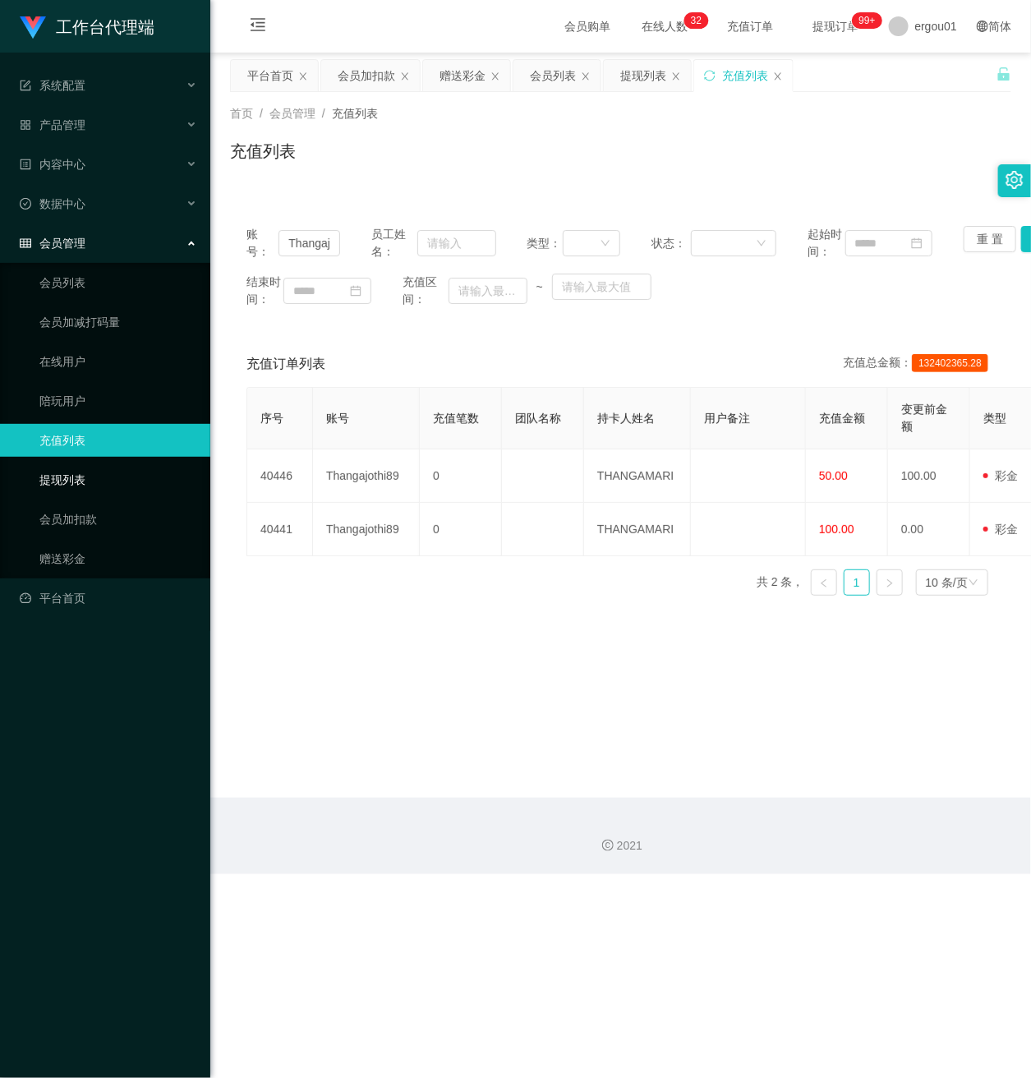
click at [57, 466] on link "提现列表" at bounding box center [118, 479] width 158 height 33
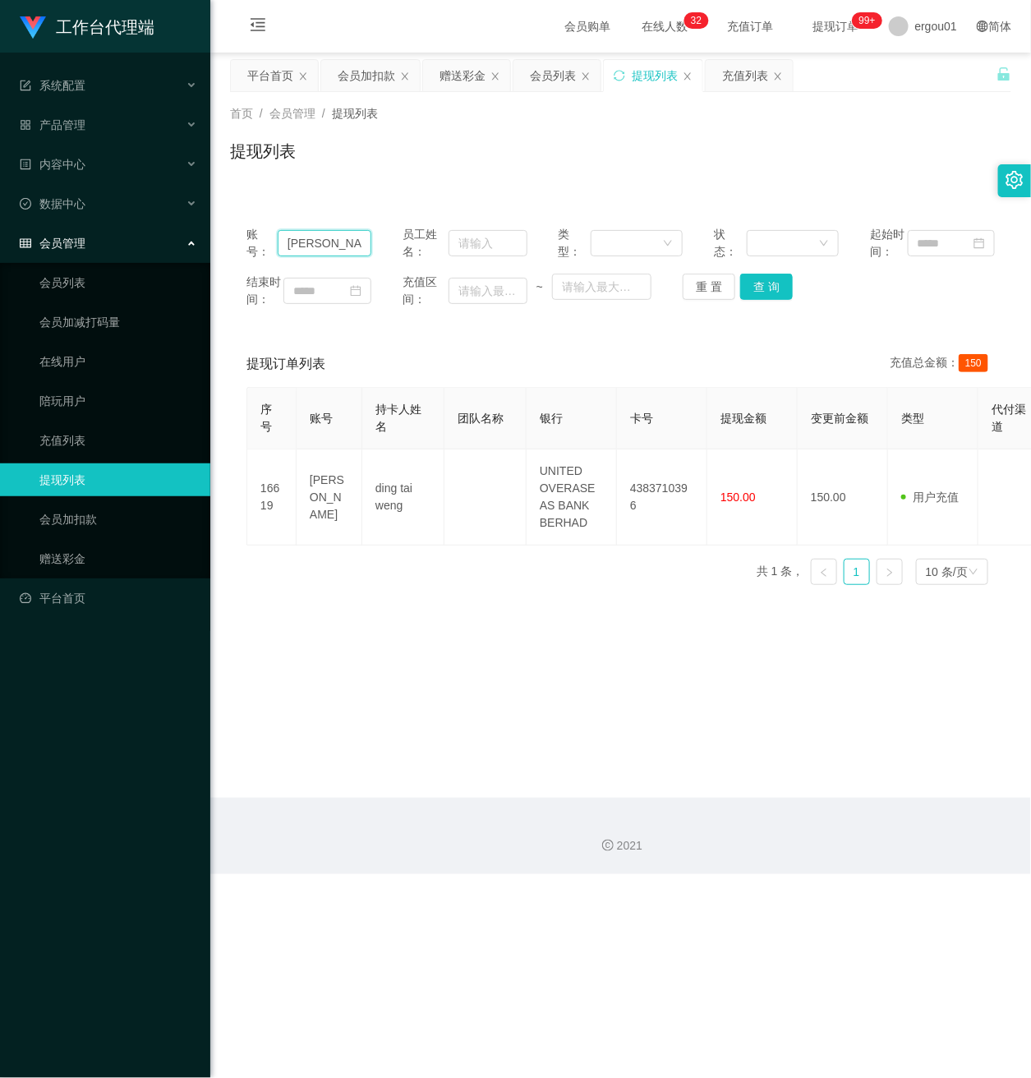
drag, startPoint x: 333, startPoint y: 254, endPoint x: -16, endPoint y: 212, distance: 352.4
click at [0, 212] on html "工作台代理端 系统配置 产品管理 内容中心 数据中心 会员管理 会员列表 会员加减打码量 在线用户 陪玩用户 充值列表 提现列表 会员加扣款 赠送彩金 平台首…" at bounding box center [515, 539] width 1031 height 1078
paste input "85818152"
type input "85818152"
click at [772, 300] on button "查 询" at bounding box center [766, 287] width 53 height 26
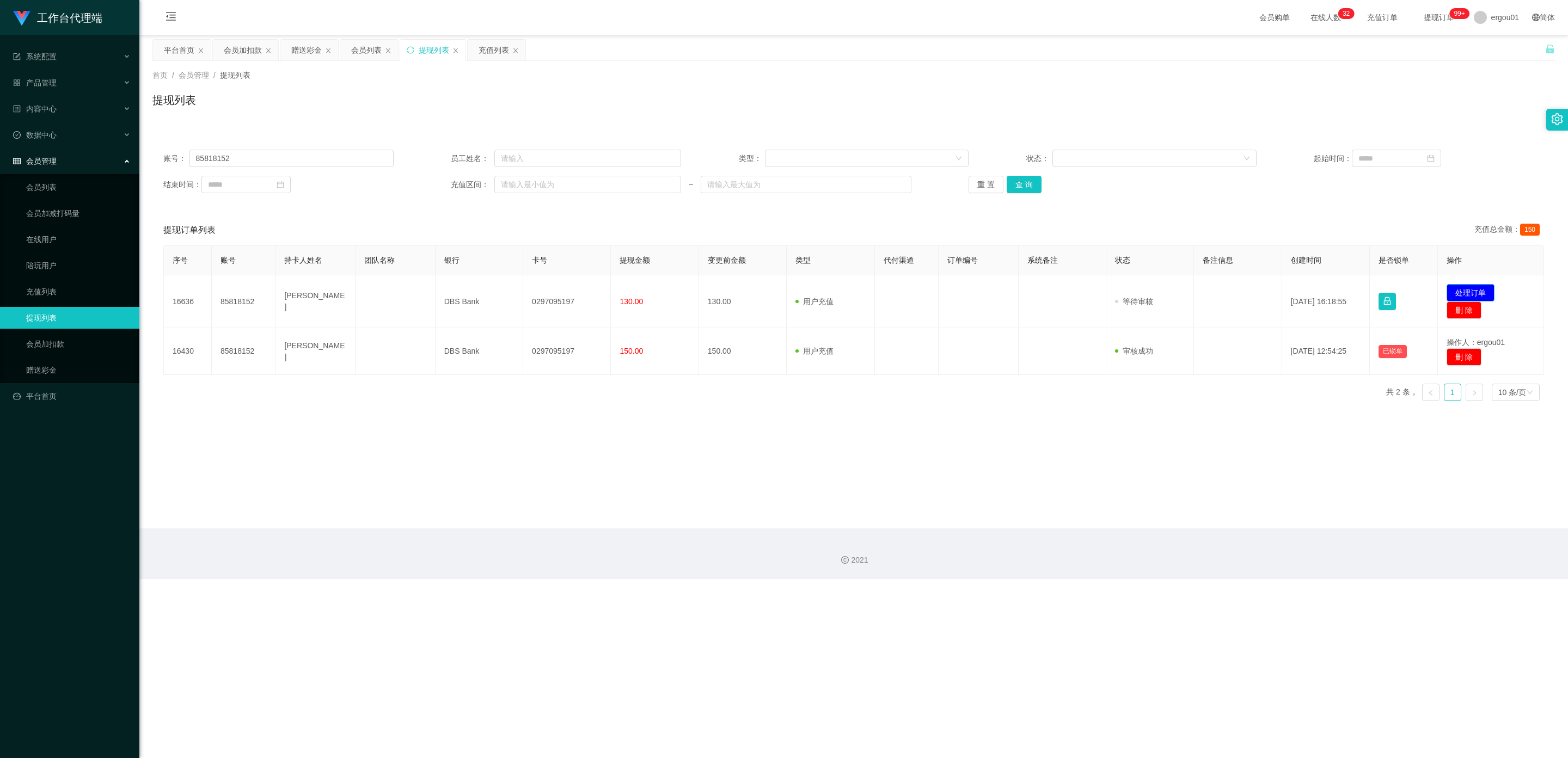
drag, startPoint x: 1459, startPoint y: 288, endPoint x: 1443, endPoint y: 291, distance: 16.3
click at [569, 288] on button "处理订单" at bounding box center [1470, 293] width 48 height 17
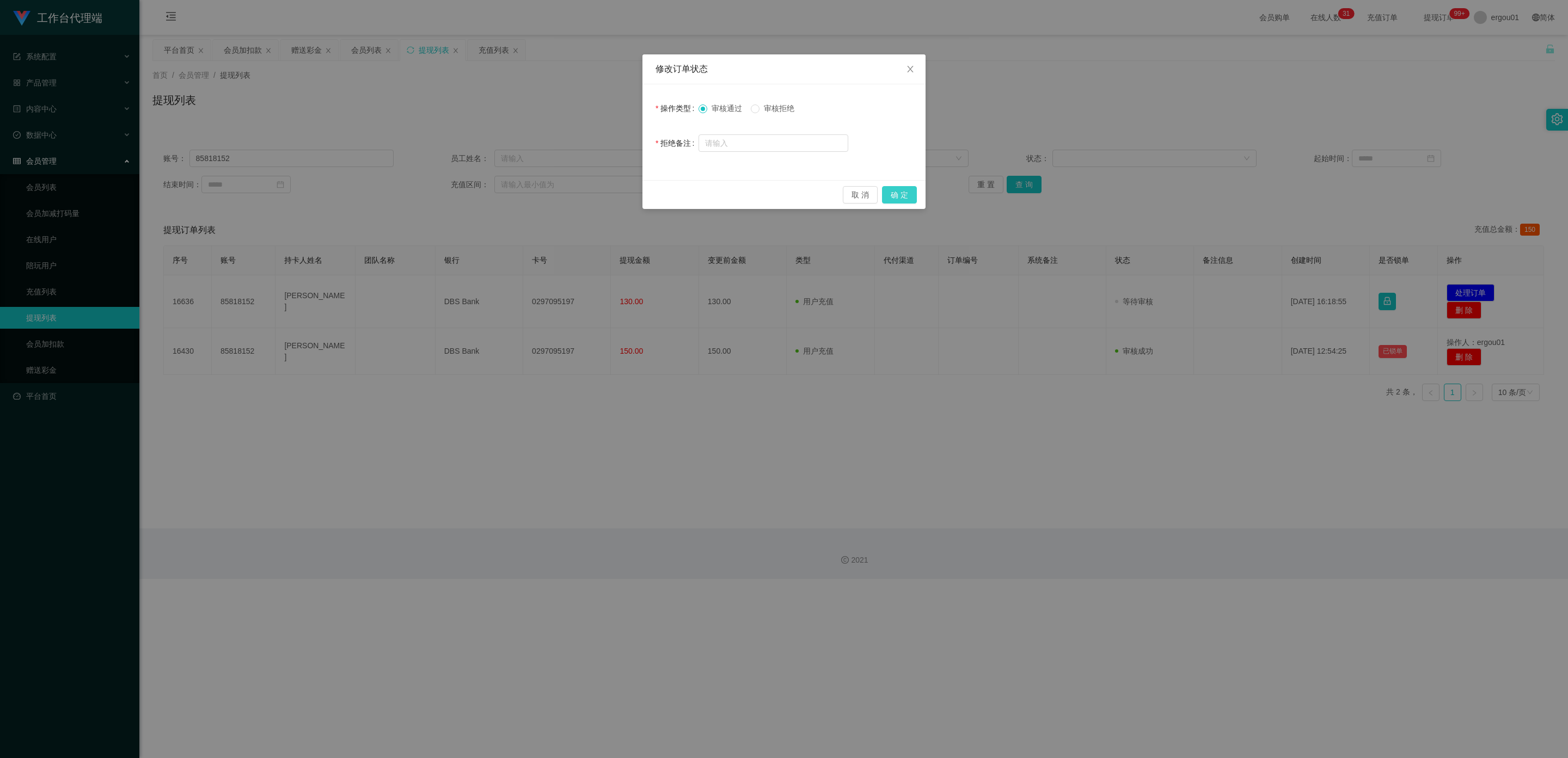
click at [569, 193] on button "确 定" at bounding box center [899, 195] width 35 height 17
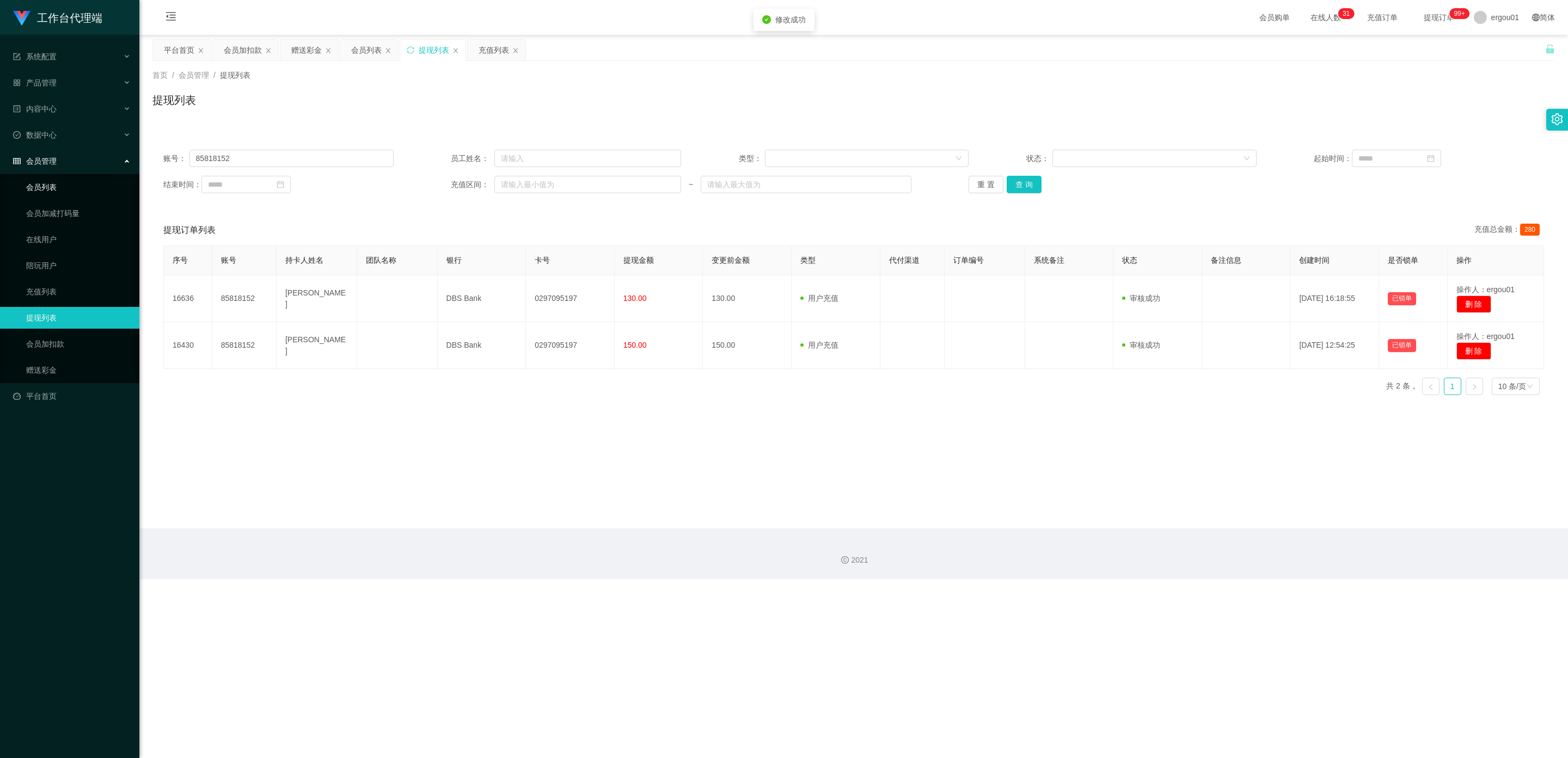
click at [56, 176] on link "会员列表" at bounding box center [78, 187] width 105 height 22
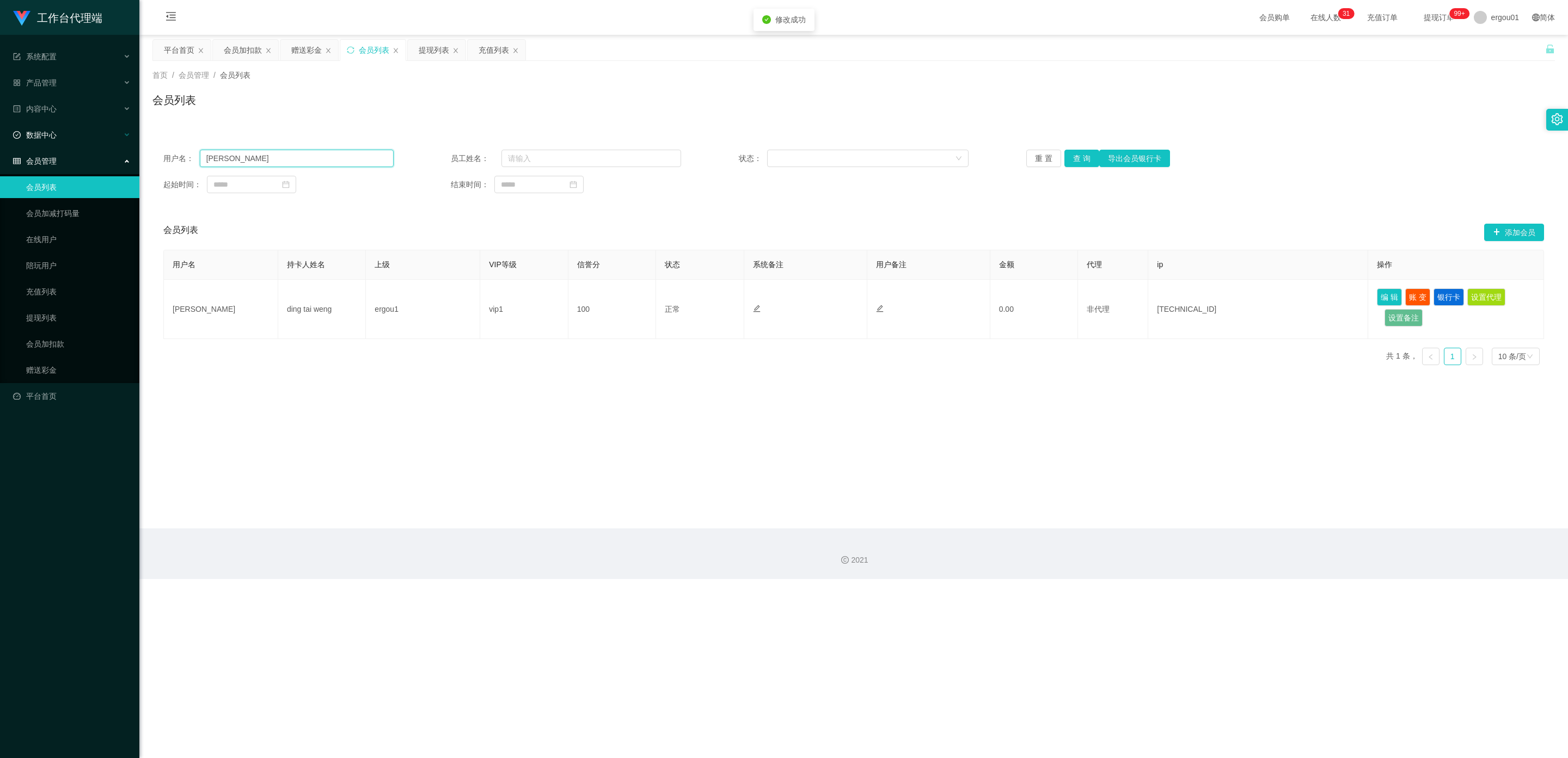
drag, startPoint x: 266, startPoint y: 162, endPoint x: 0, endPoint y: 121, distance: 269.1
click at [0, 121] on section "工作台代理端 系统配置 产品管理 内容中心 数据中心 会员管理 会员列表 会员加减打码量 在线用户 陪玩用户 充值列表 提现列表 会员加扣款 赠送彩金 平台首…" at bounding box center [784, 290] width 1568 height 579
paste input "85818152"
type input "85818152"
drag, startPoint x: 1080, startPoint y: 160, endPoint x: 1060, endPoint y: 214, distance: 57.6
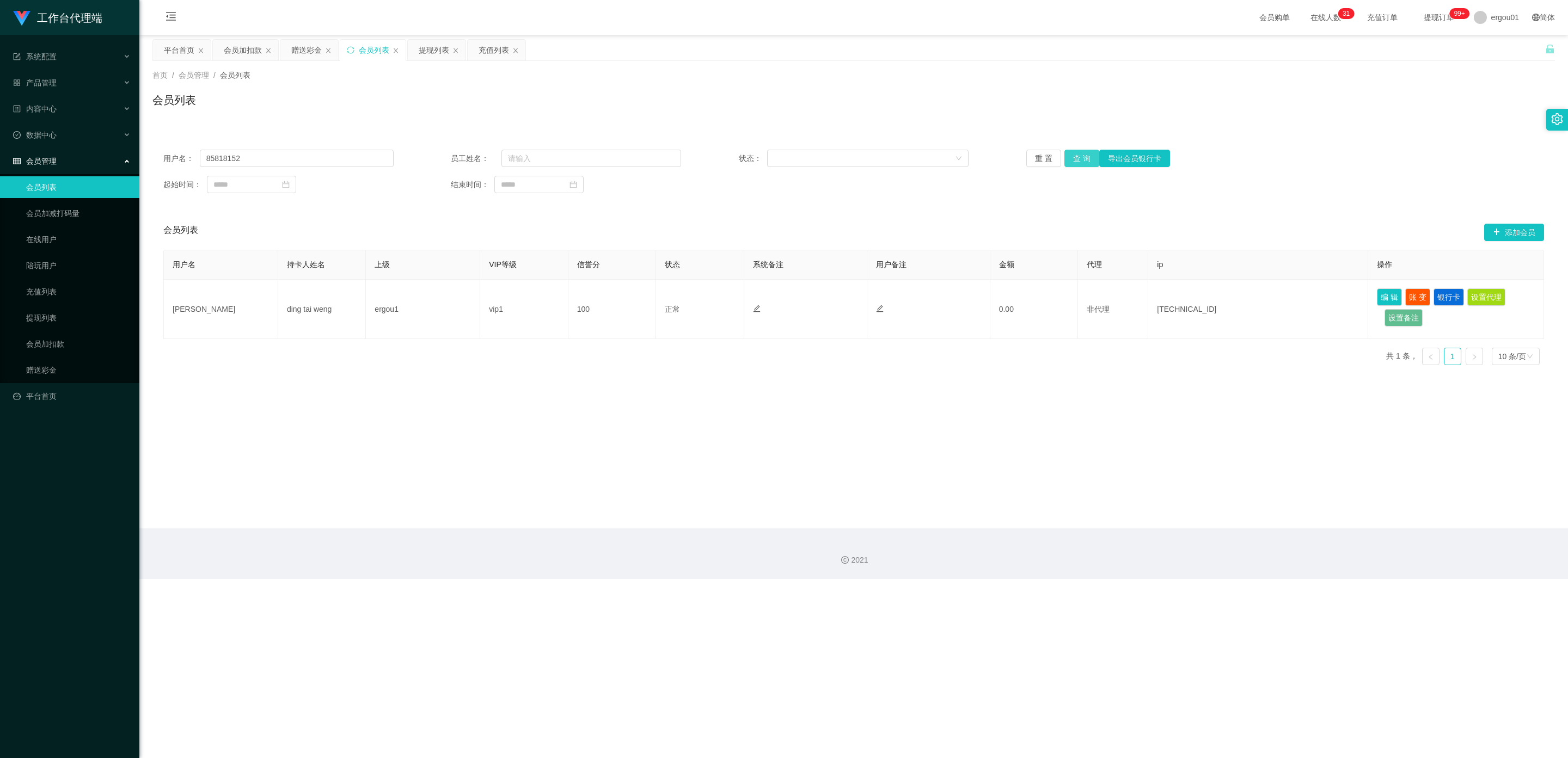
click at [569, 160] on button "查 询" at bounding box center [1082, 158] width 35 height 17
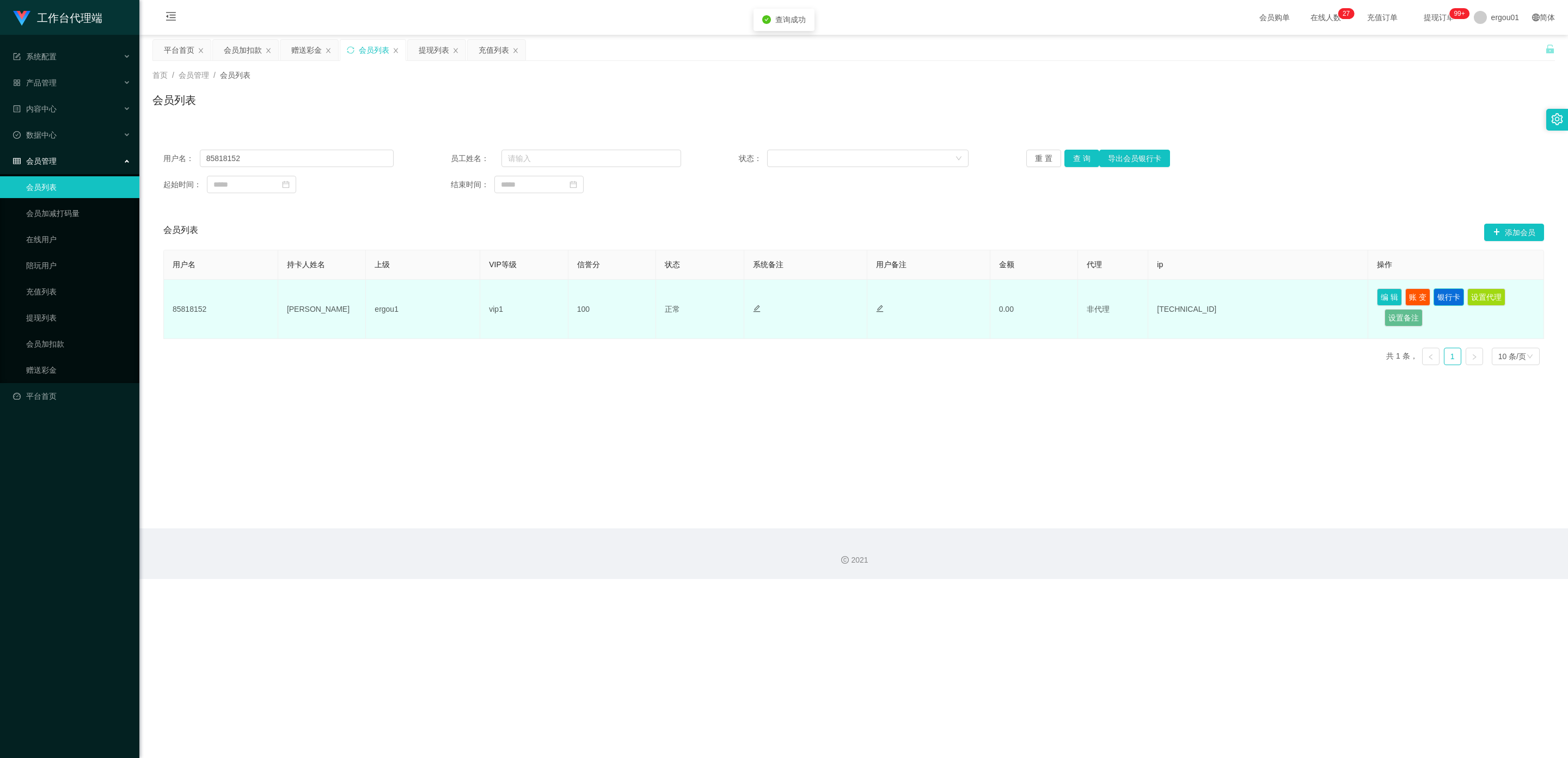
click at [569, 294] on button "银行卡" at bounding box center [1449, 297] width 30 height 17
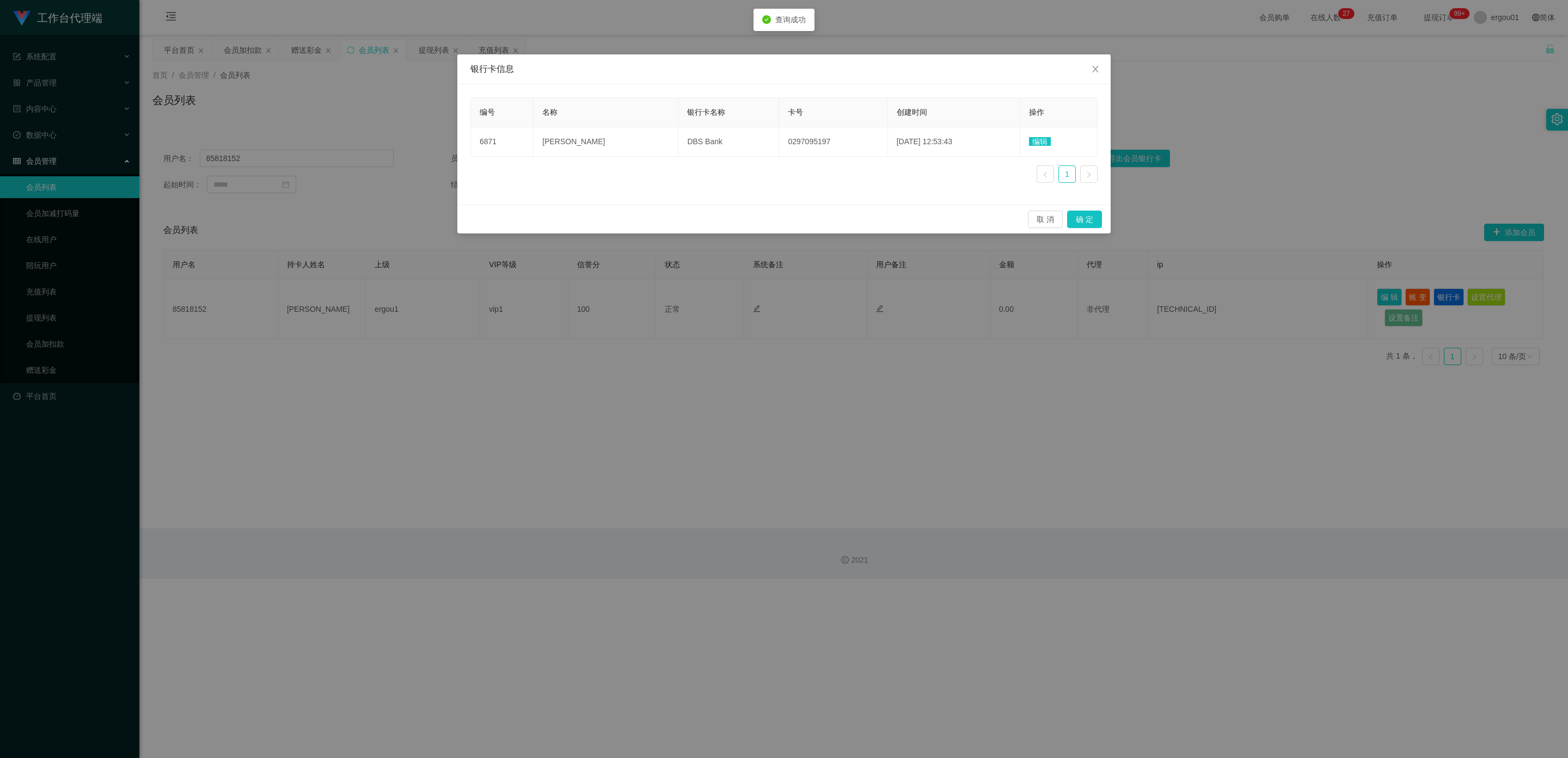
drag, startPoint x: 848, startPoint y: 425, endPoint x: 1126, endPoint y: 412, distance: 278.3
click at [569, 425] on div "银行卡信息 编号 名称 银行卡名称 卡号 创建时间 操作 6871 Chua Jian shin DBS Bank 0297095197 [DATE] 12:…" at bounding box center [784, 379] width 1568 height 758
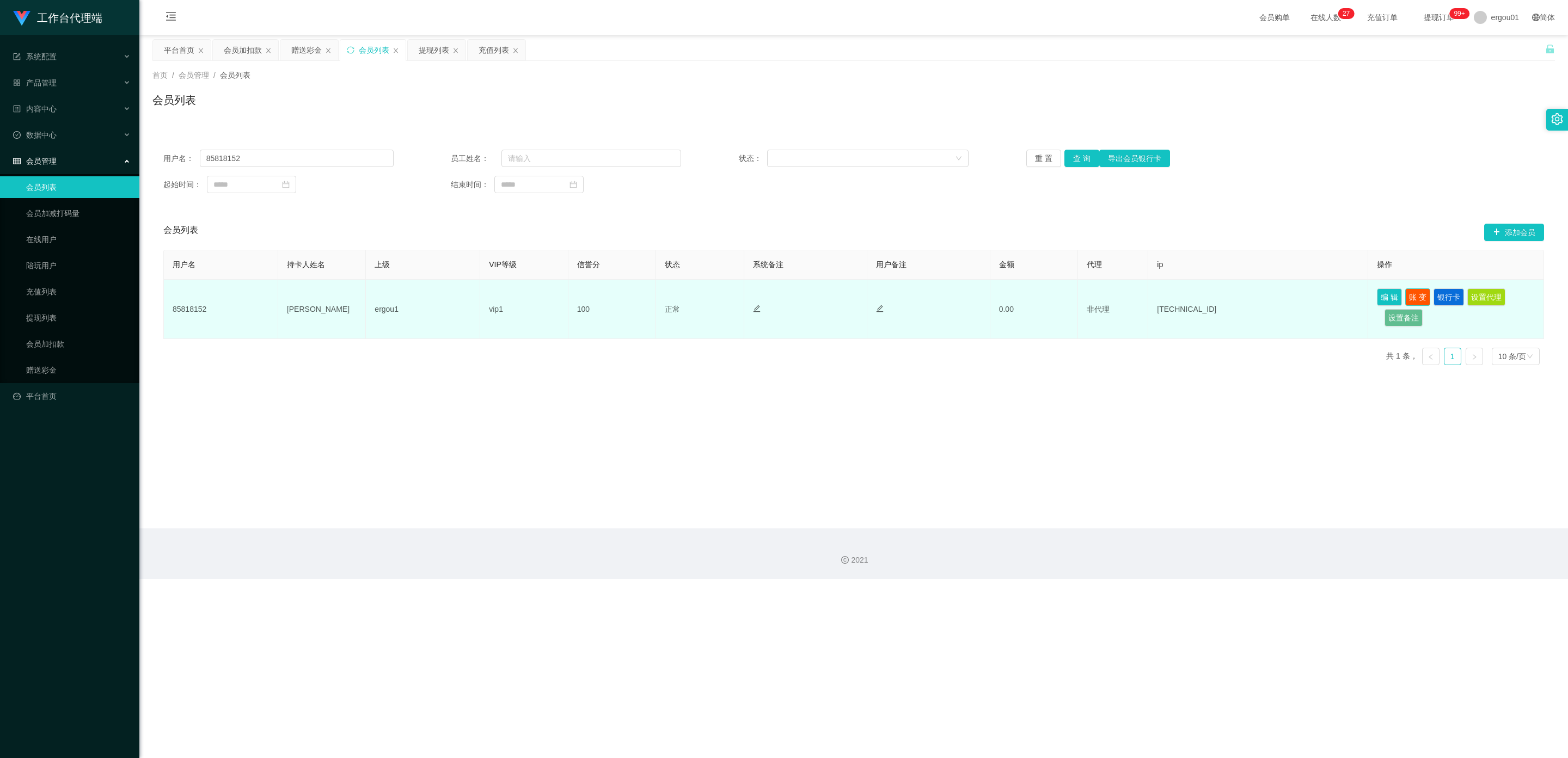
click at [569, 299] on button "账 变" at bounding box center [1418, 297] width 25 height 17
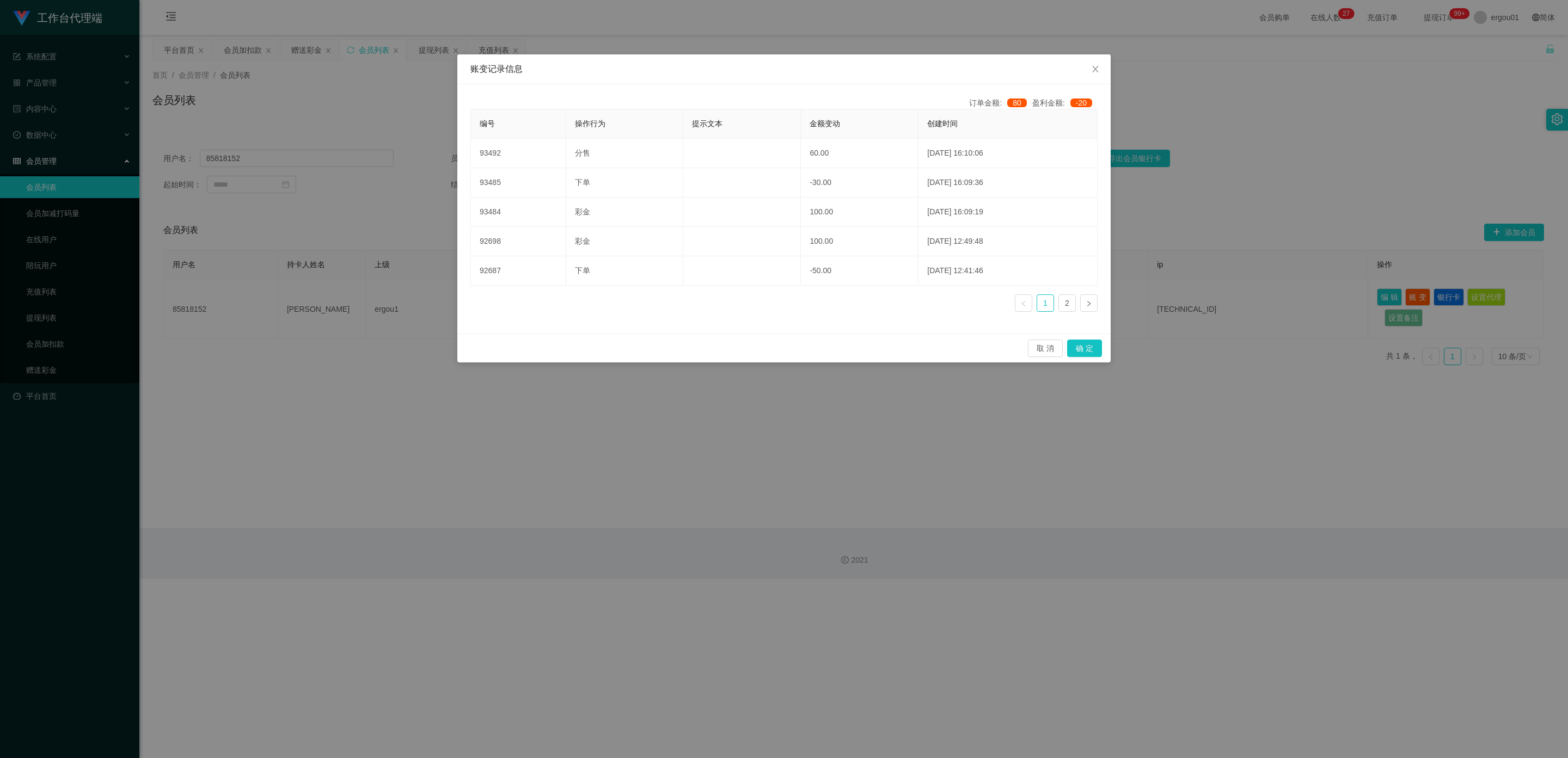
click at [569, 420] on div "账变记录信息 订单金额: 80 盈利金额: -20 编号 操作行为 提示文本 金额变动 创建时间 93492 分售 60.00 [DATE] 16:10:06…" at bounding box center [784, 379] width 1568 height 758
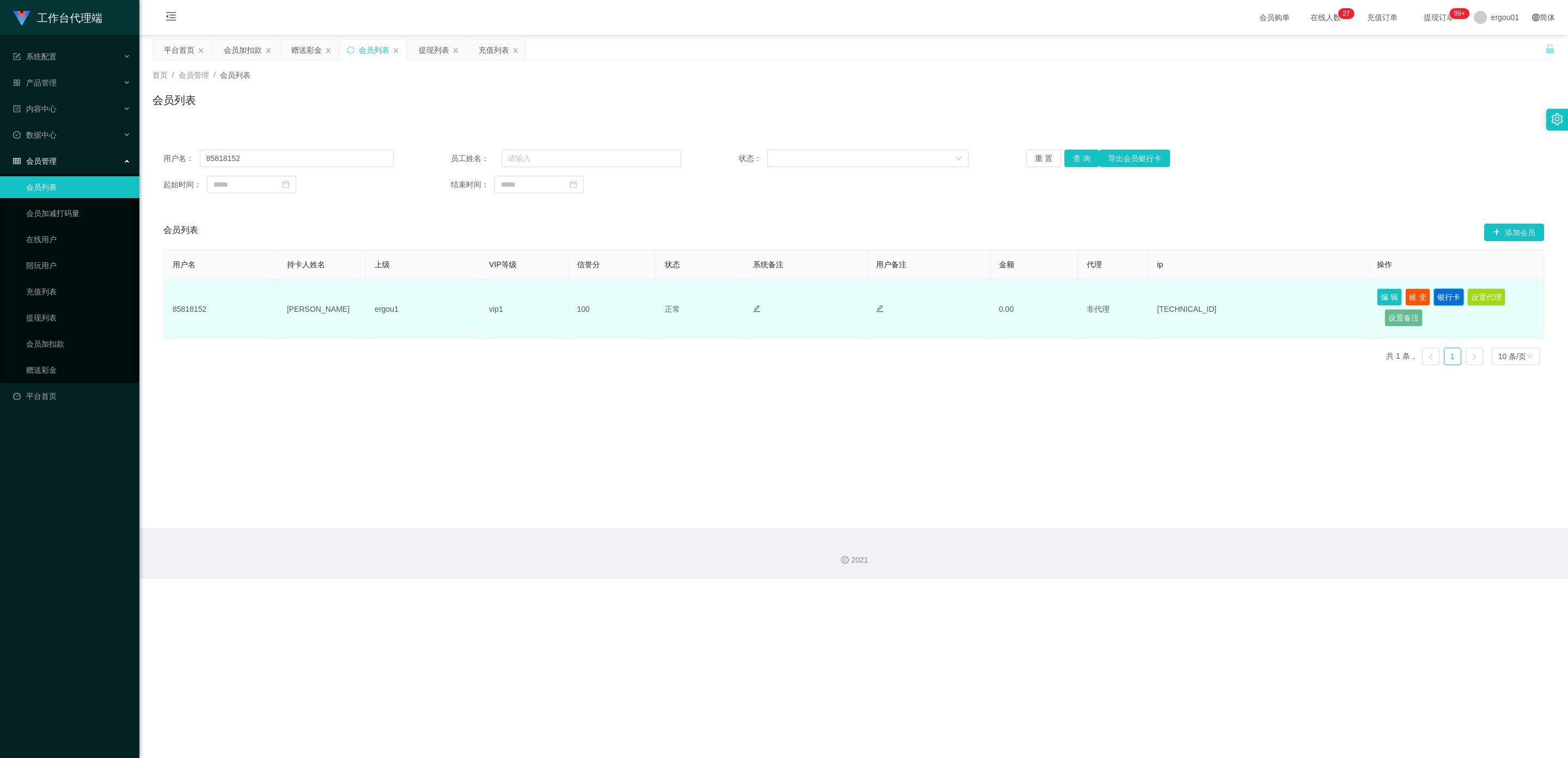
click at [569, 300] on button "银行卡" at bounding box center [1449, 297] width 30 height 17
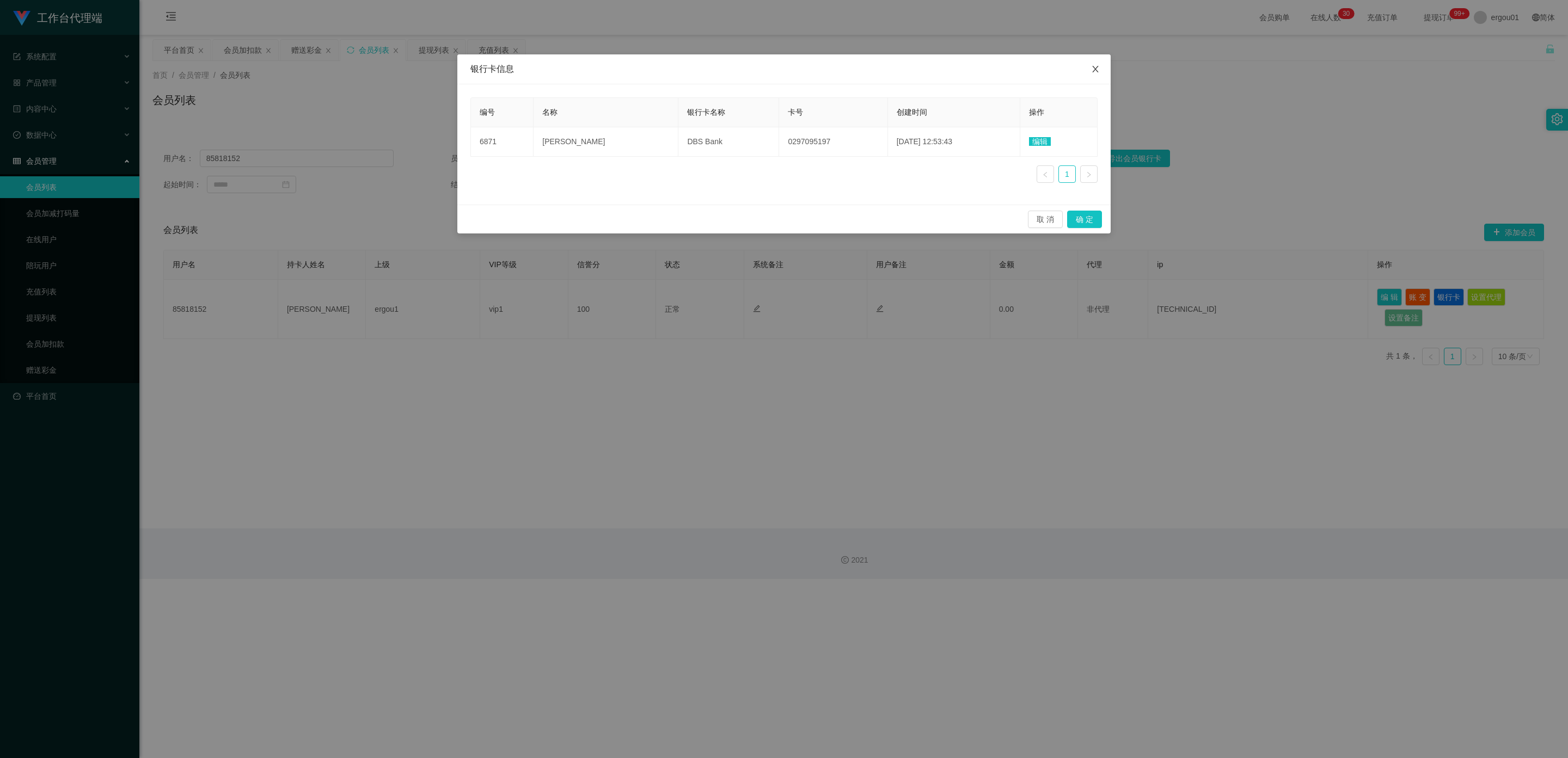
drag, startPoint x: 1098, startPoint y: 60, endPoint x: 1099, endPoint y: 69, distance: 9.1
click at [569, 60] on span "Close" at bounding box center [1095, 70] width 30 height 30
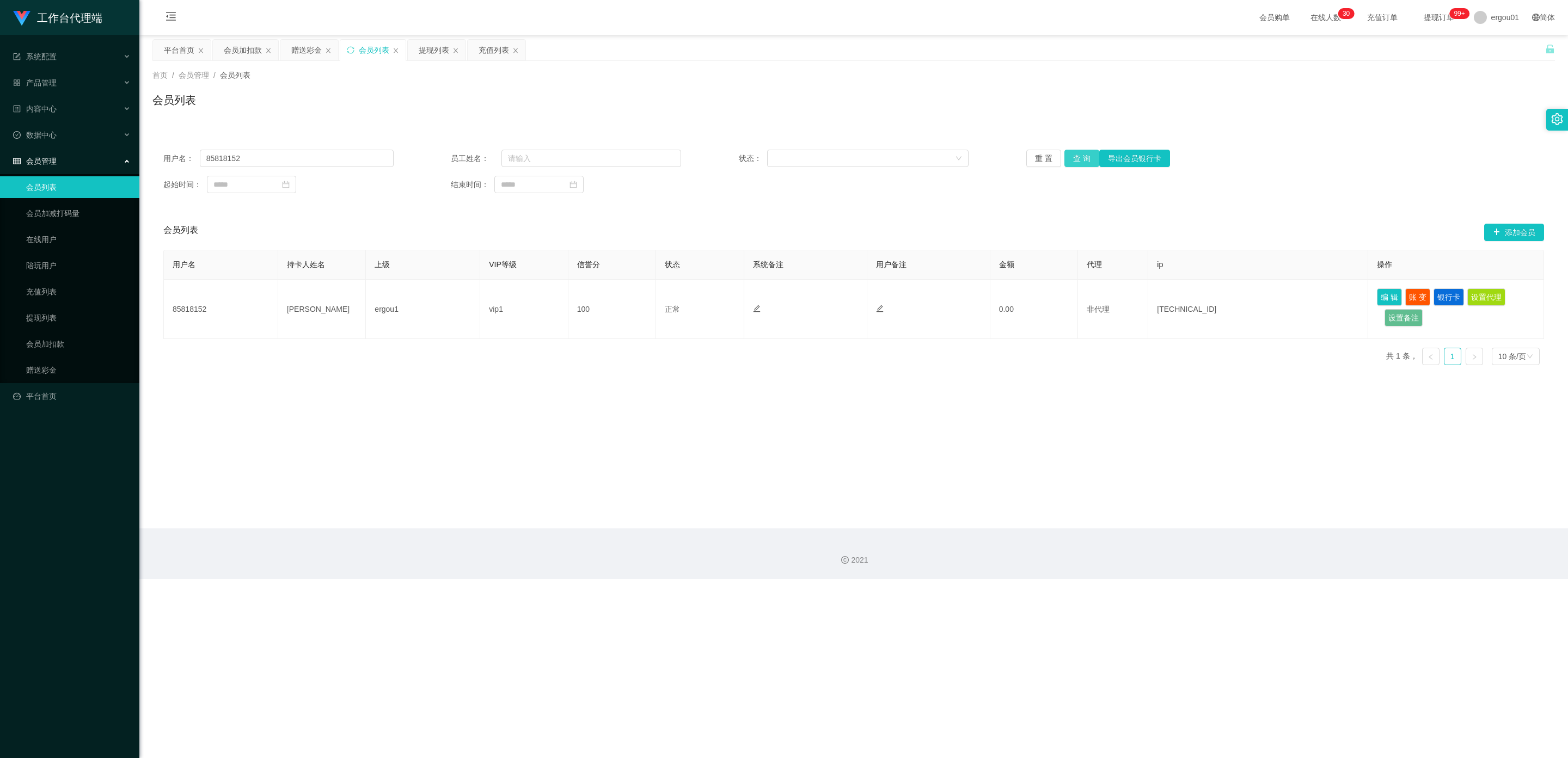
click at [569, 158] on button "查 询" at bounding box center [1082, 158] width 35 height 17
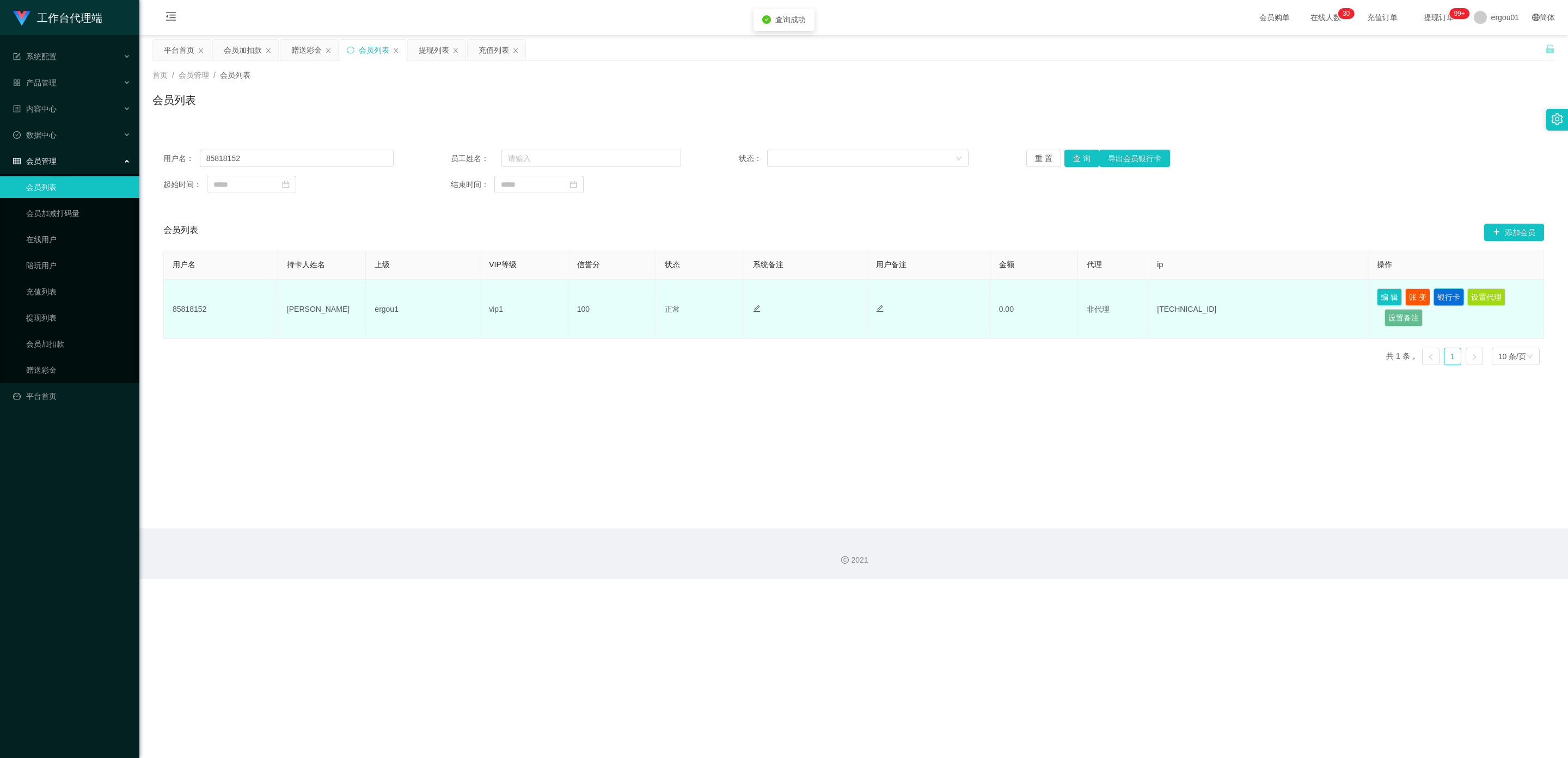
click at [569, 296] on button "银行卡" at bounding box center [1449, 297] width 30 height 17
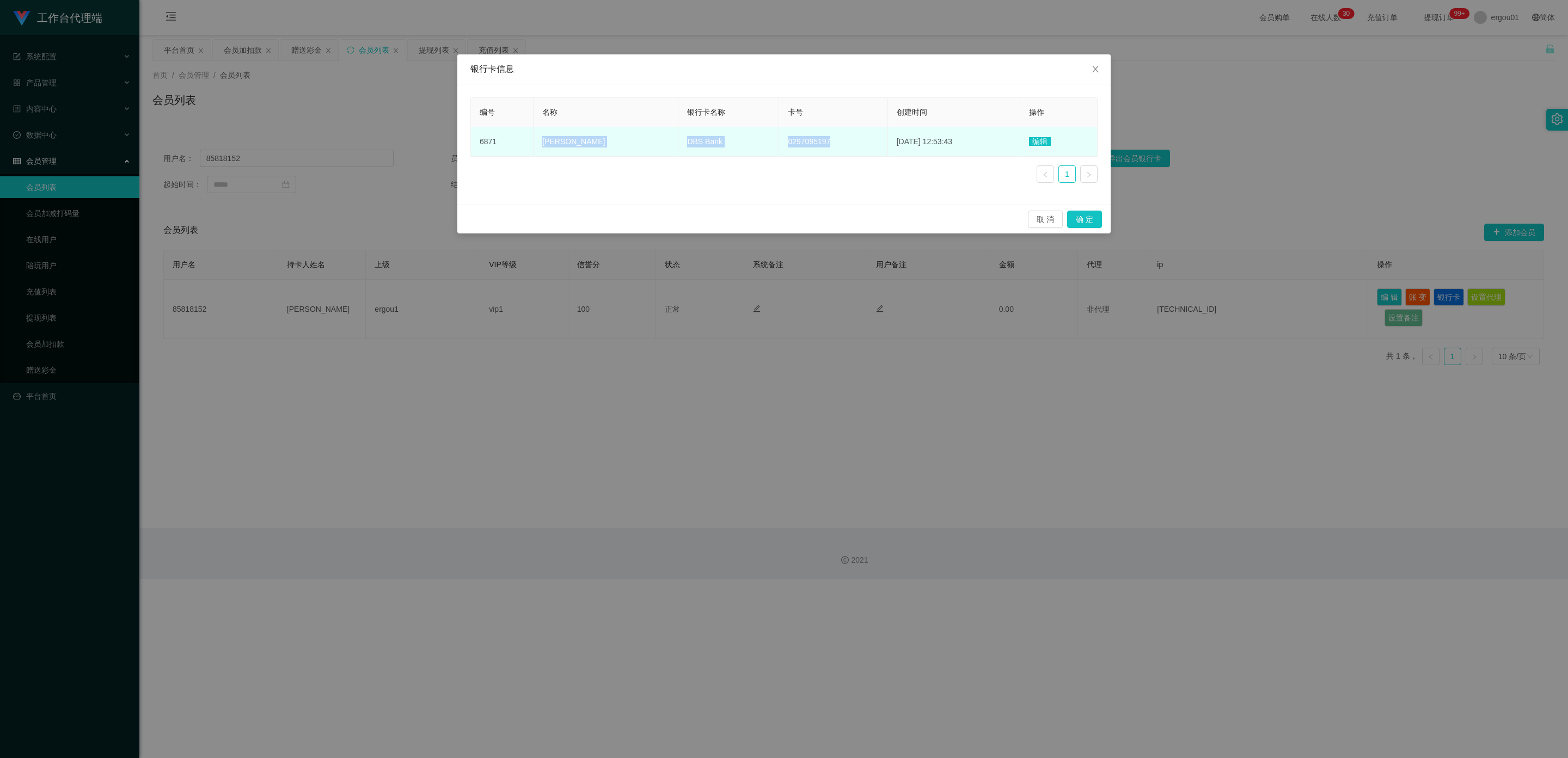
copy tr "Chua Jian shin DBS Bank 0297095197"
drag, startPoint x: 816, startPoint y: 144, endPoint x: 539, endPoint y: 136, distance: 277.1
click at [539, 136] on tr "6871 Chua Jian shin DBS Bank 0297095197 [DATE] 12:53:43 编辑" at bounding box center [783, 142] width 626 height 29
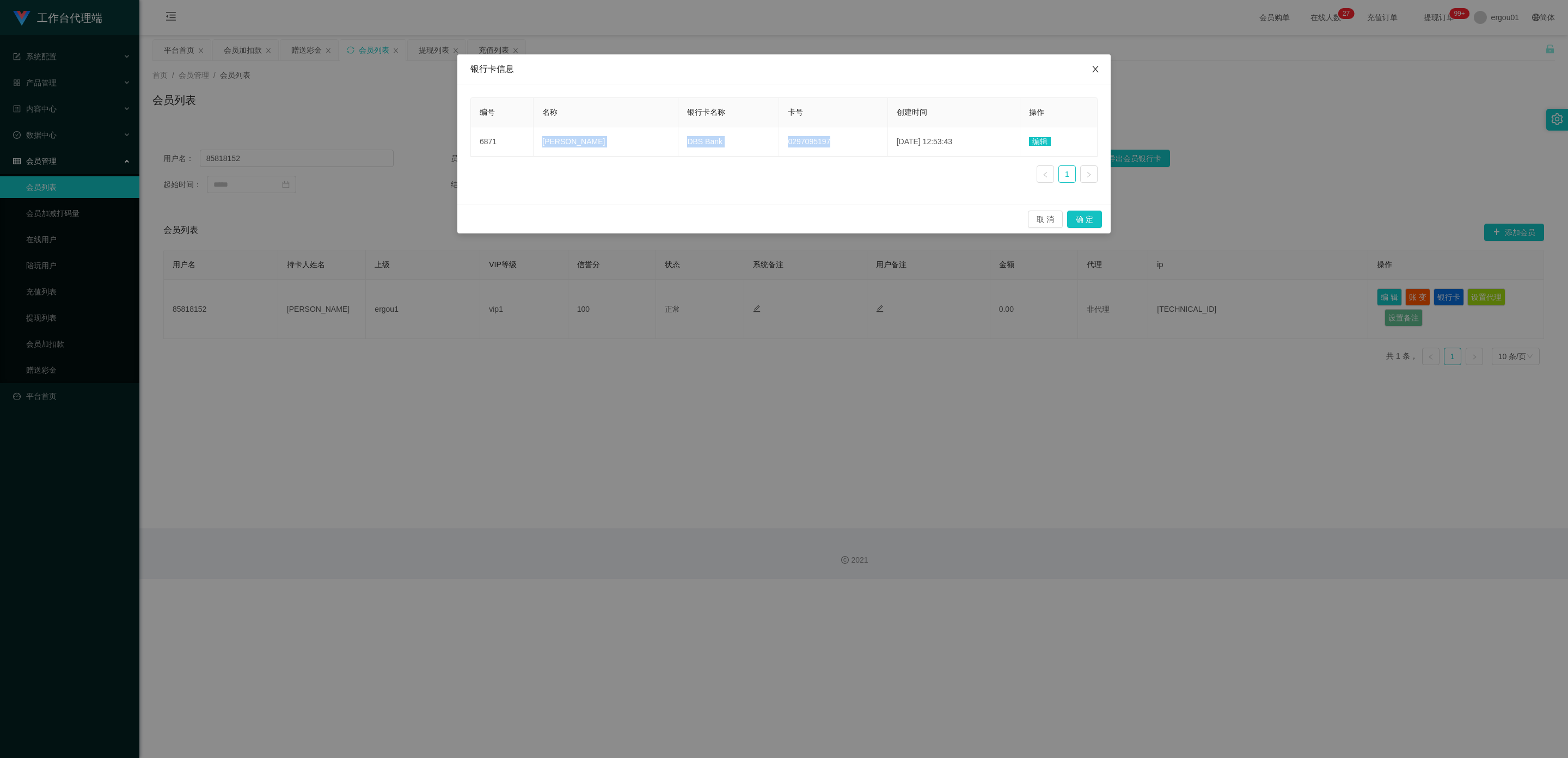
click at [569, 71] on span "Close" at bounding box center [1095, 70] width 30 height 30
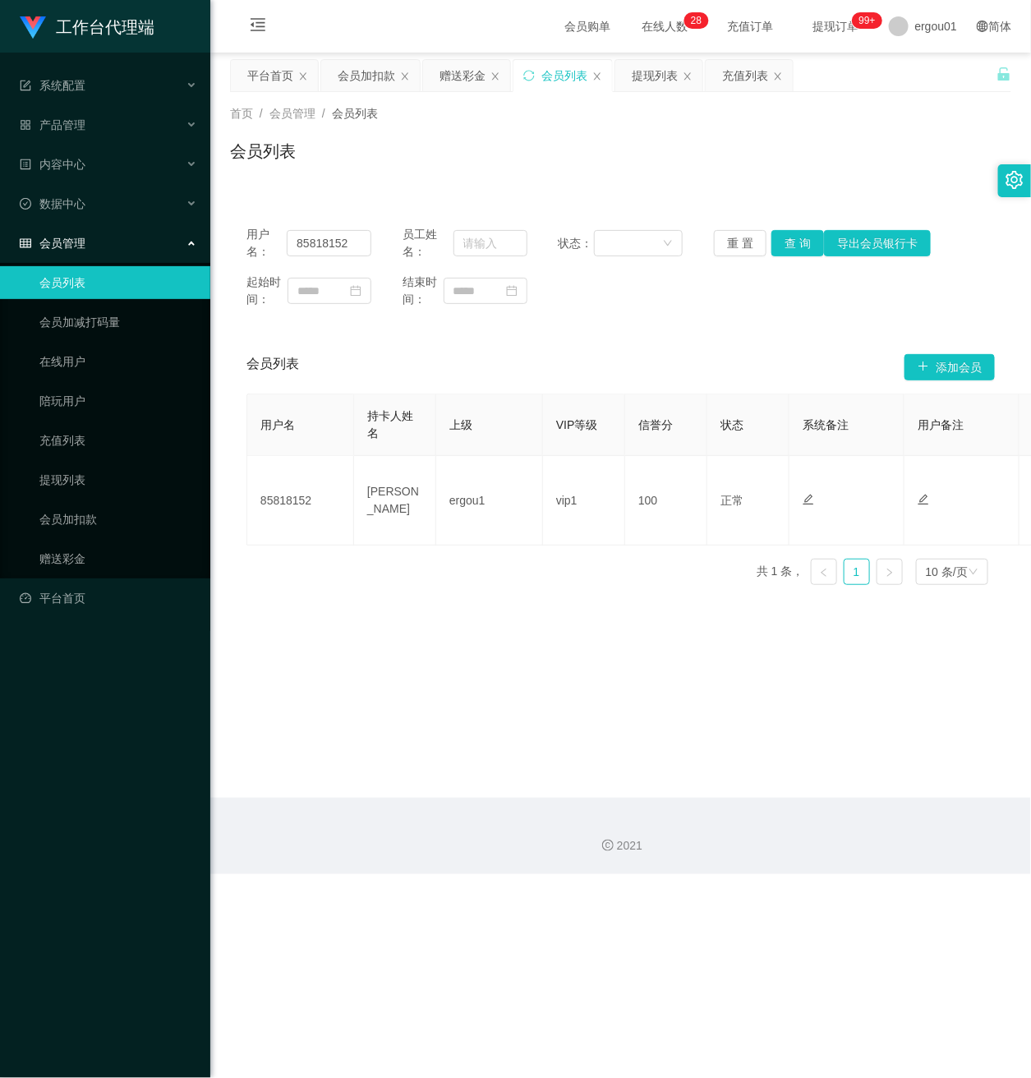
click at [76, 526] on ul "会员列表 会员加减打码量 在线用户 陪玩用户 充值列表 提现列表 会员加扣款 赠送彩金" at bounding box center [105, 420] width 210 height 315
click at [60, 542] on link "赠送彩金" at bounding box center [118, 558] width 158 height 33
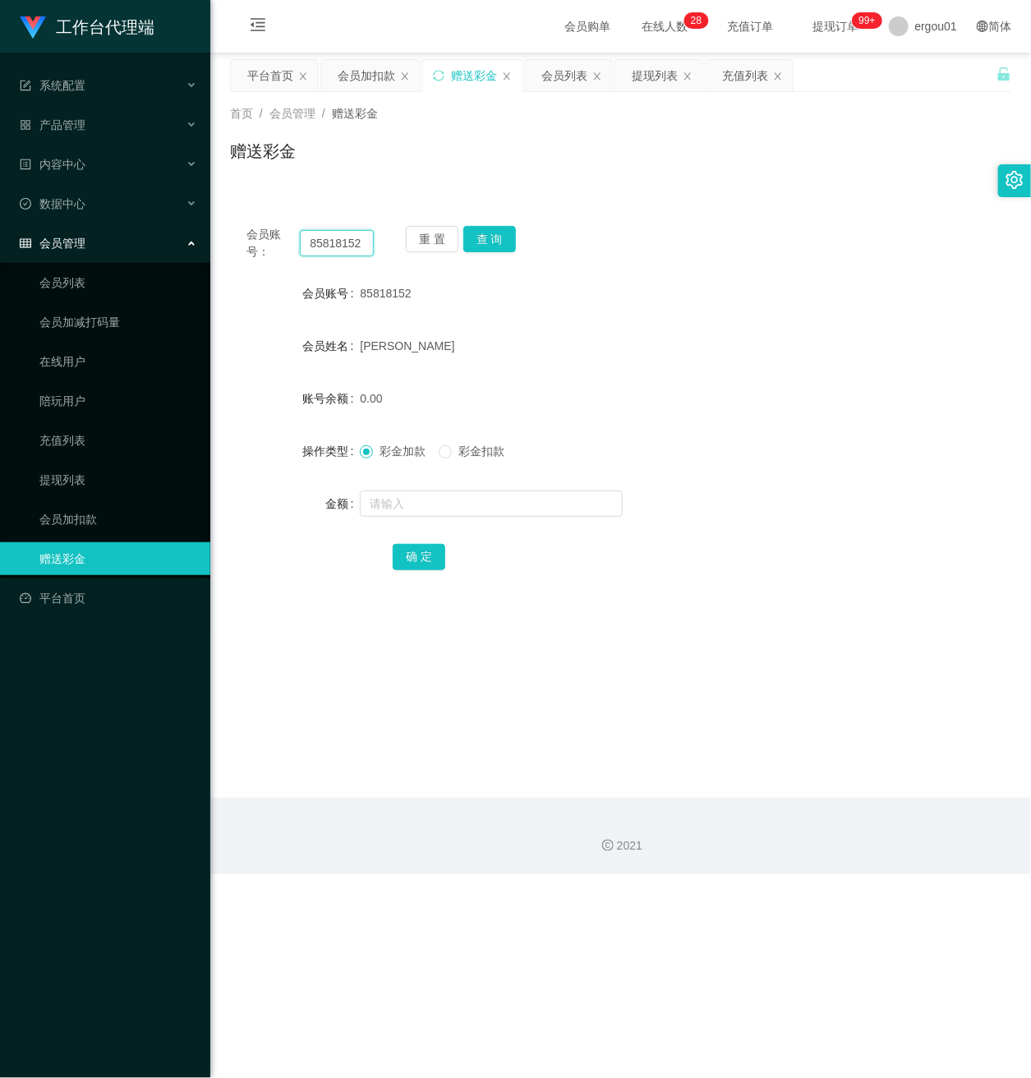
drag, startPoint x: 368, startPoint y: 244, endPoint x: 92, endPoint y: 224, distance: 276.7
click at [92, 224] on section "工作台代理端 系统配置 产品管理 内容中心 数据中心 会员管理 会员列表 会员加减打码量 在线用户 陪玩用户 充值列表 提现列表 会员加扣款 赠送彩金 平台首…" at bounding box center [515, 437] width 1031 height 874
paste input "Helen1007"
drag, startPoint x: 494, startPoint y: 232, endPoint x: 488, endPoint y: 242, distance: 12.1
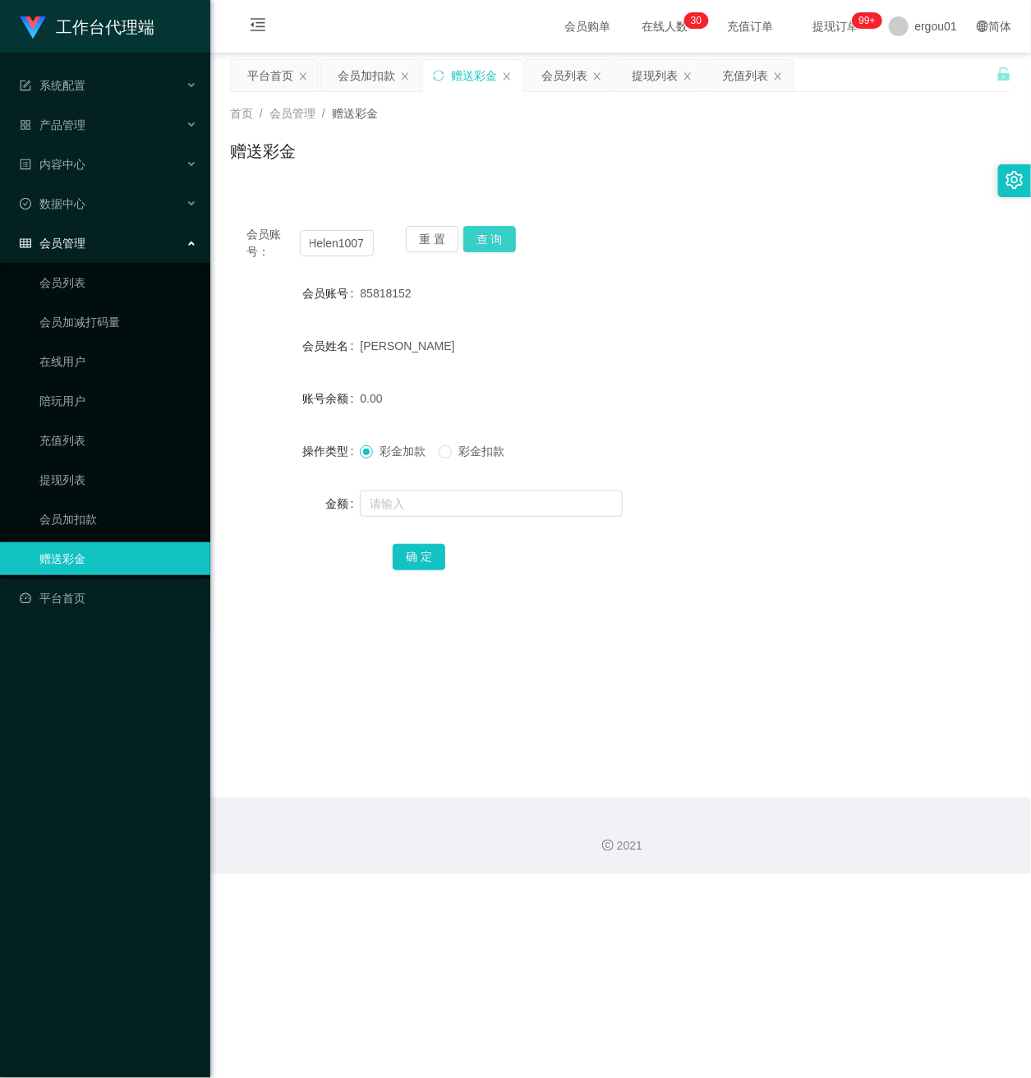
click at [494, 232] on button "查 询" at bounding box center [489, 239] width 53 height 26
click at [483, 235] on button "查 询" at bounding box center [489, 239] width 53 height 26
click at [412, 508] on input "text" at bounding box center [491, 503] width 263 height 26
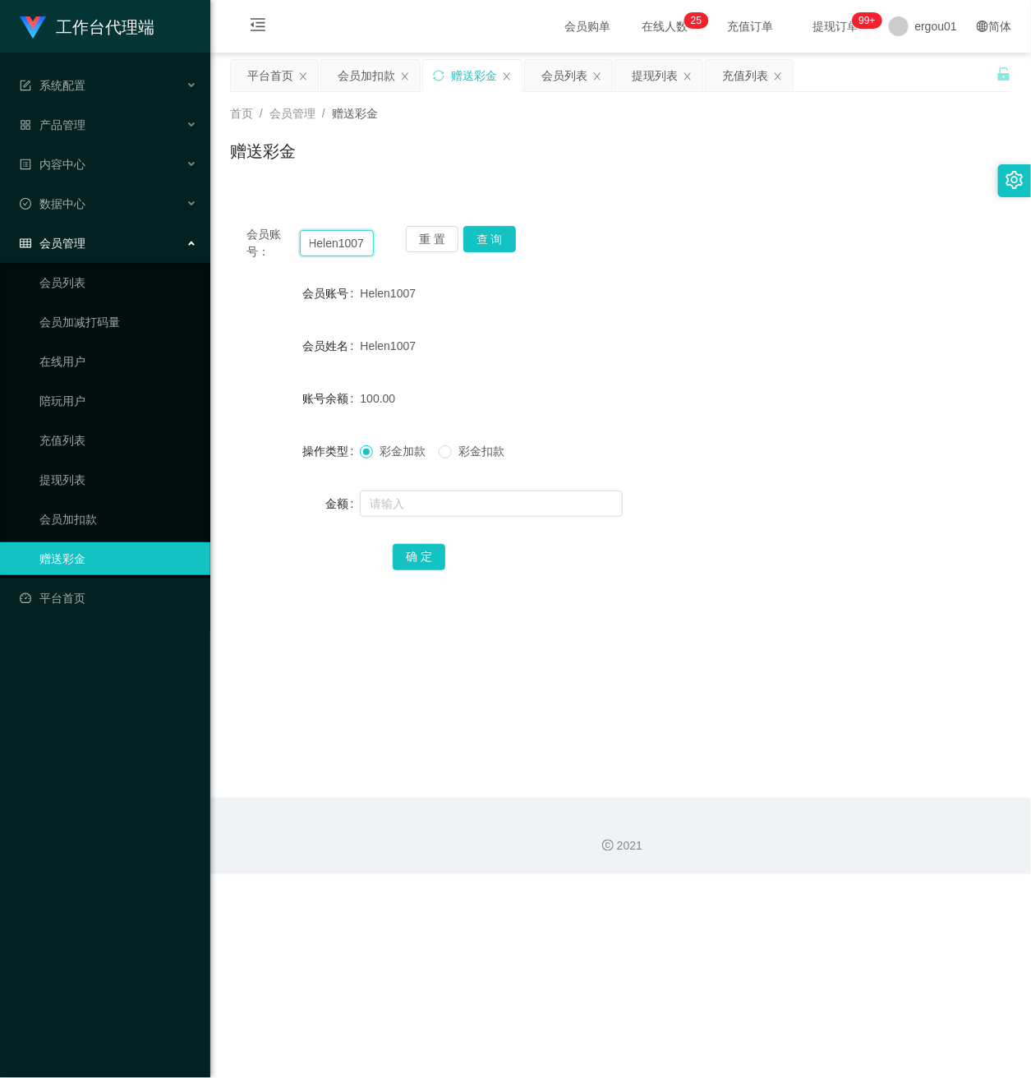
drag, startPoint x: 304, startPoint y: 250, endPoint x: 463, endPoint y: 274, distance: 161.1
click at [463, 274] on div "会员账号： Helen1007 重 置 查 询 会员账号 Helen1007 会员姓名 Helen1007 账号余额 100.00 操作类型 彩金加款 彩金扣…" at bounding box center [620, 408] width 781 height 399
paste input "[PERSON_NAME]"
type input "[PERSON_NAME]"
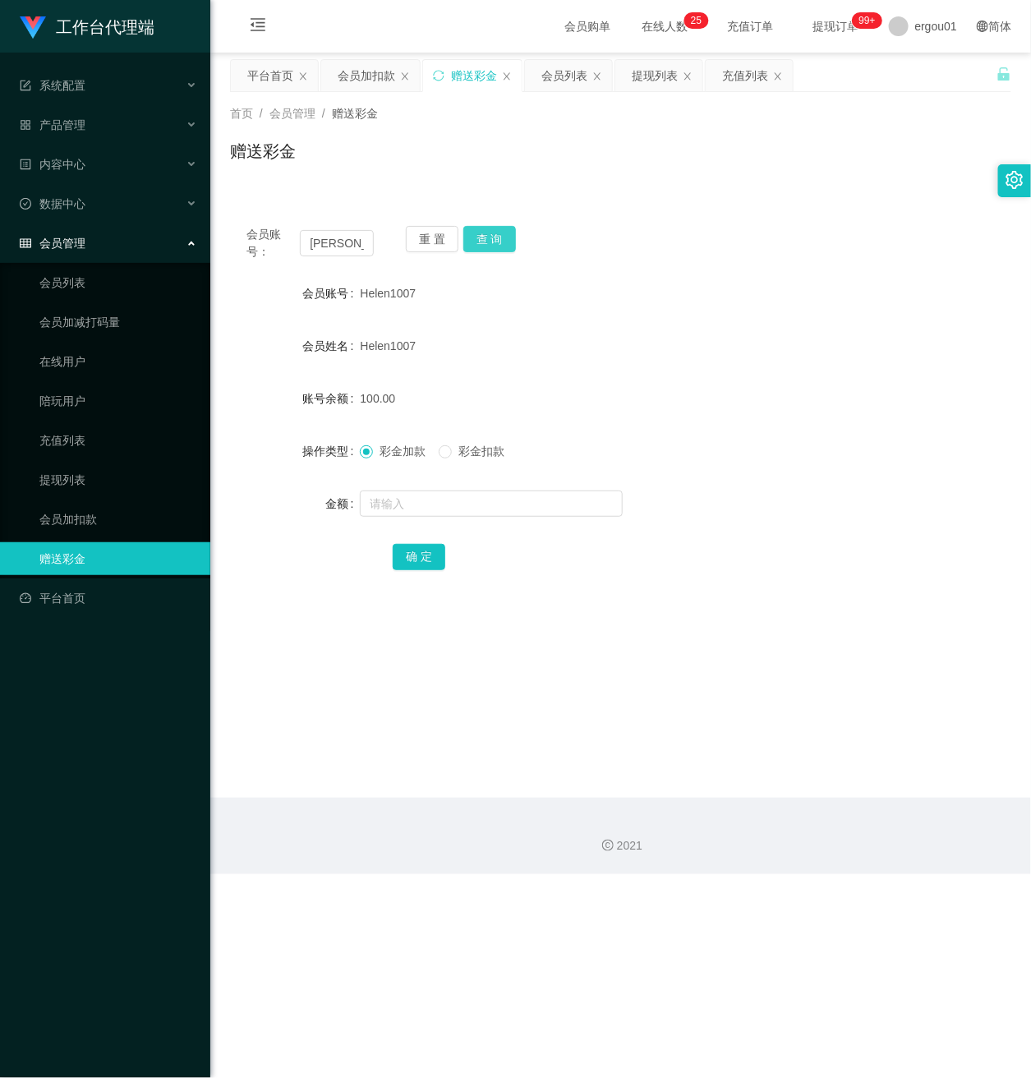
click at [486, 232] on button "查 询" at bounding box center [489, 239] width 53 height 26
click at [52, 266] on link "会员列表" at bounding box center [118, 282] width 158 height 33
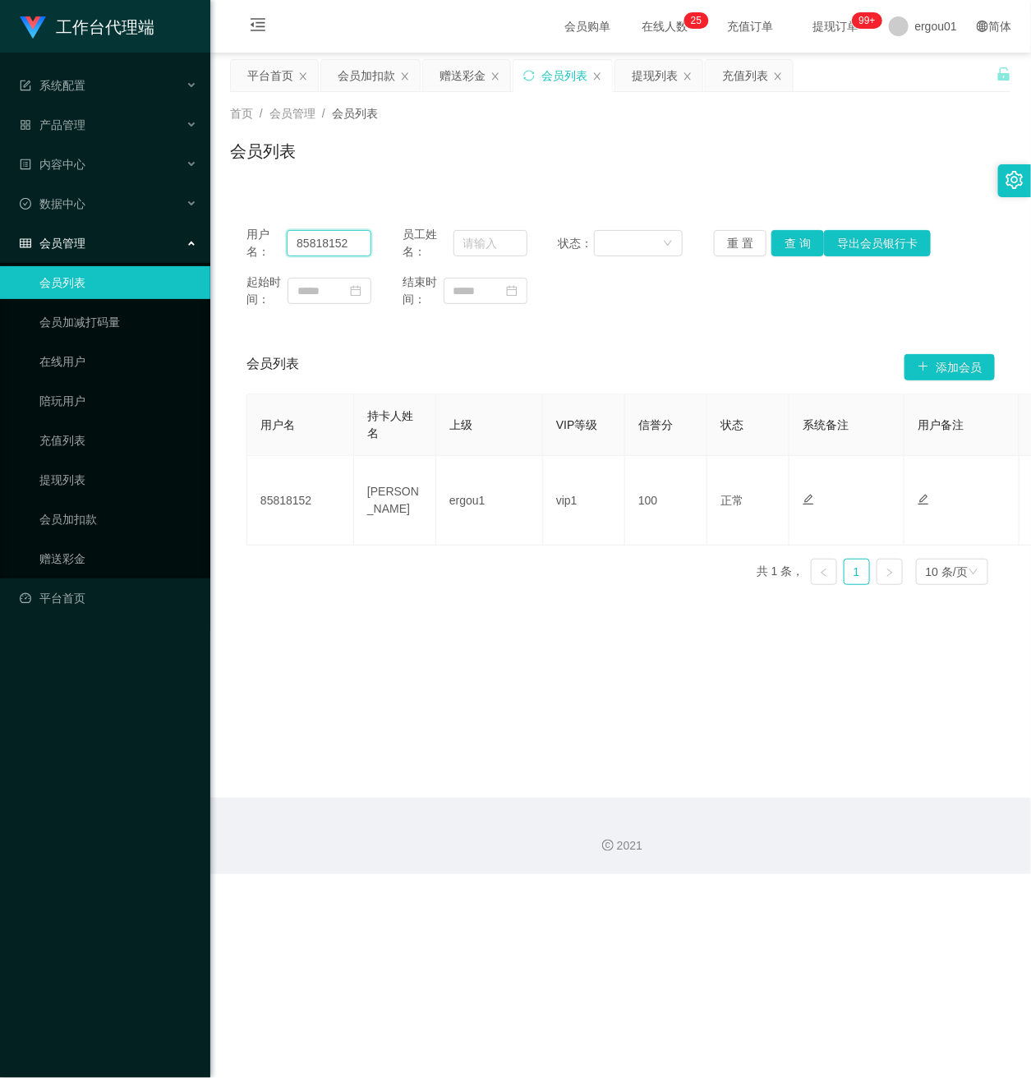
drag, startPoint x: 345, startPoint y: 249, endPoint x: 197, endPoint y: 246, distance: 147.9
click at [182, 242] on section "工作台代理端 系统配置 产品管理 内容中心 数据中心 会员管理 会员列表 会员加减打码量 在线用户 陪玩用户 充值列表 提现列表 会员加扣款 赠送彩金 平台首…" at bounding box center [515, 437] width 1031 height 874
paste input "[PERSON_NAME]"
click at [801, 245] on button "查 询" at bounding box center [797, 243] width 53 height 26
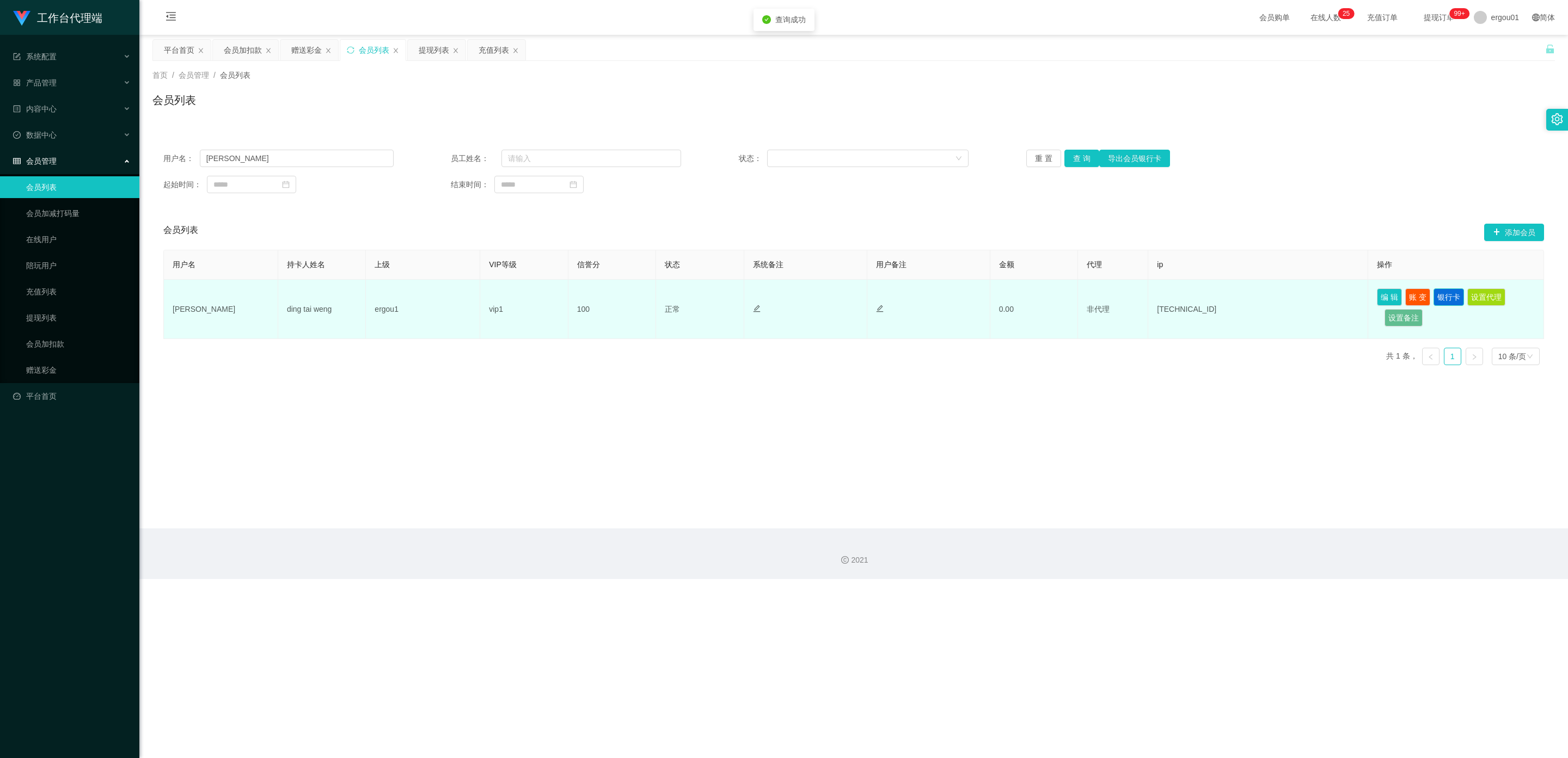
click at [569, 297] on button "银行卡" at bounding box center [1449, 297] width 30 height 17
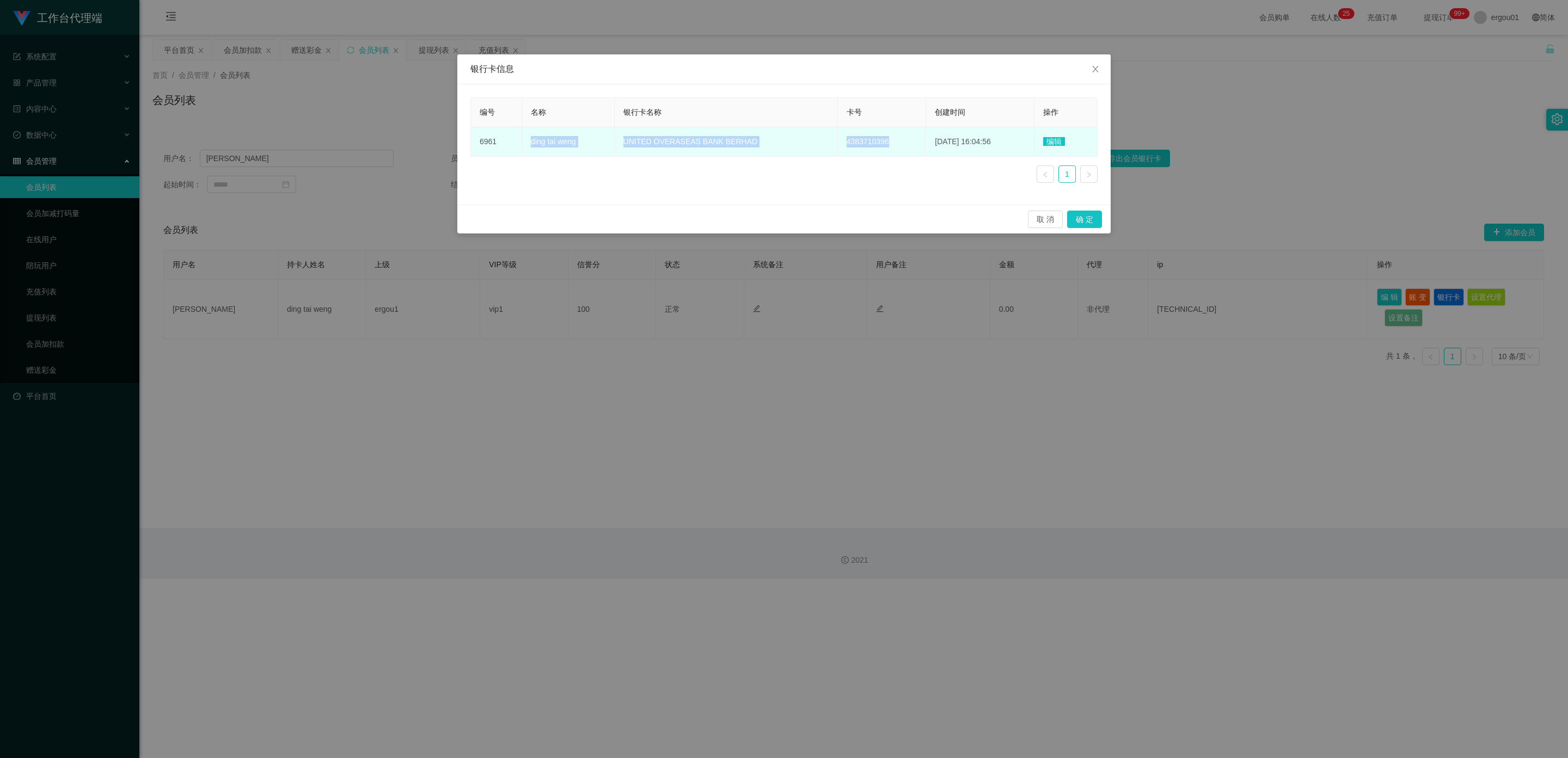
copy tr "ding tai weng UNITED OVERASEAS BANK BERHAD 4383710396"
drag, startPoint x: 879, startPoint y: 142, endPoint x: 526, endPoint y: 145, distance: 353.0
click at [526, 145] on tr "6961 ding tai weng UNITED OVERASEAS BANK BERHAD 4383710396 [DATE] 16:04:56 编辑" at bounding box center [783, 142] width 626 height 29
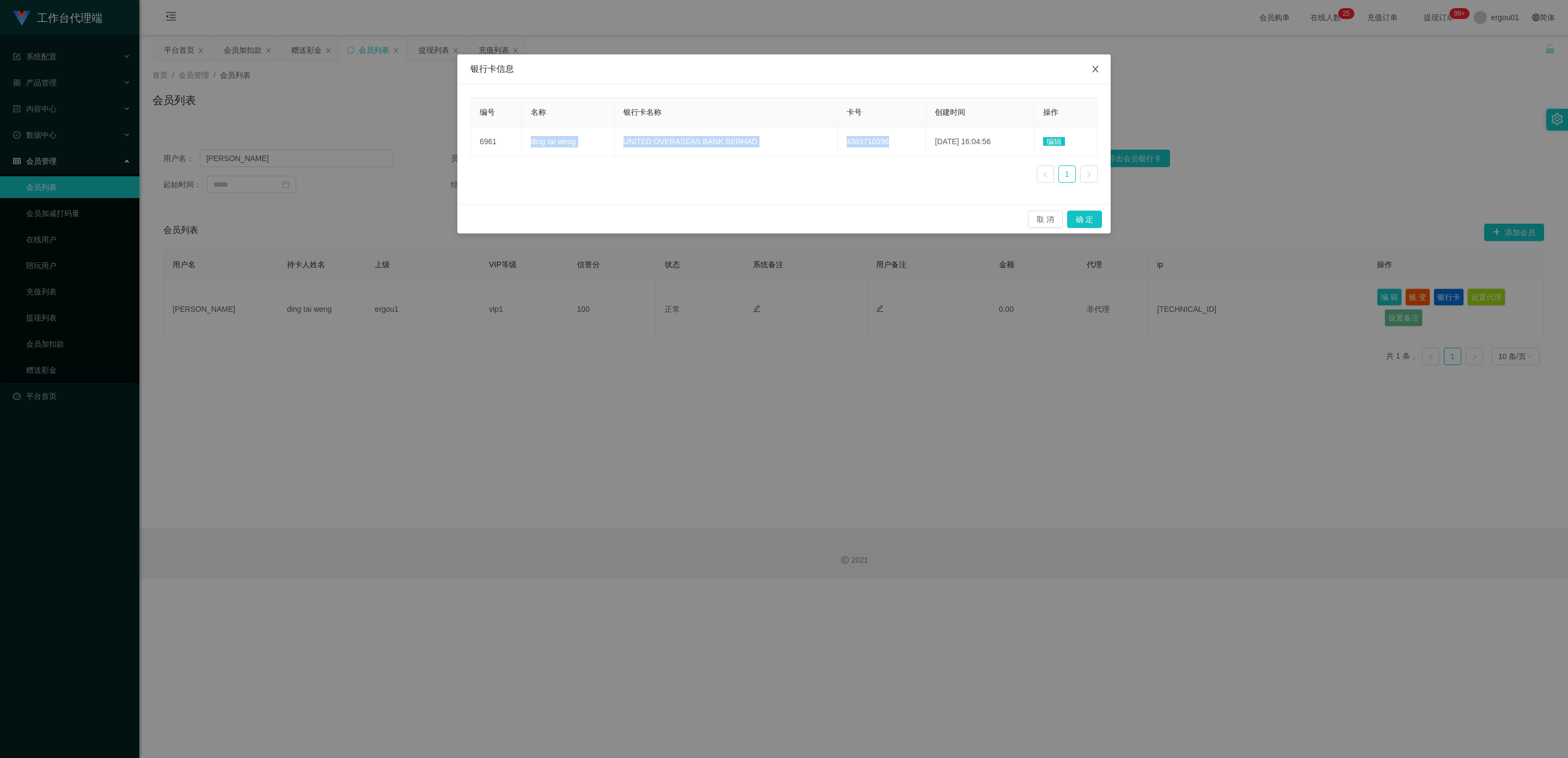
click at [569, 72] on icon "图标: close" at bounding box center [1095, 69] width 6 height 7
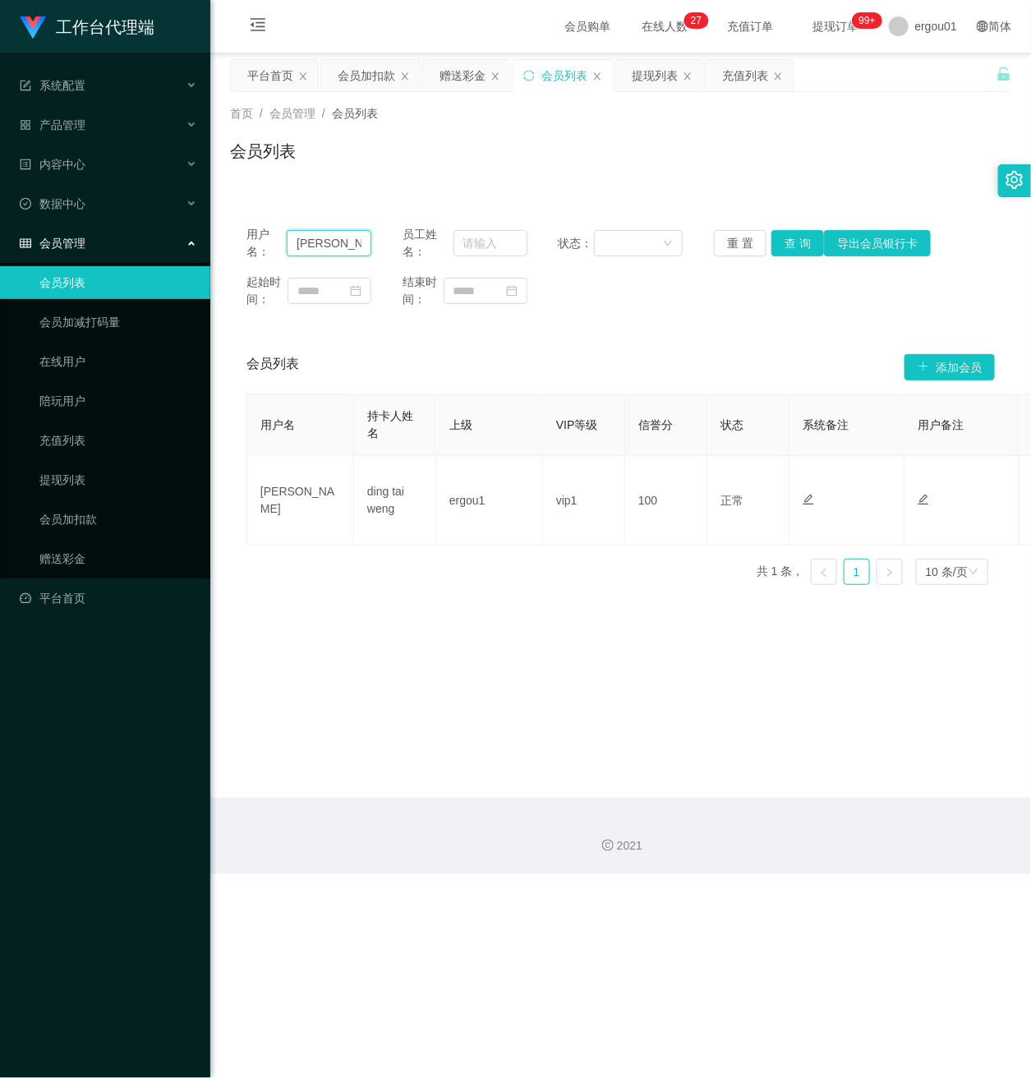
drag, startPoint x: 353, startPoint y: 246, endPoint x: -16, endPoint y: 151, distance: 381.7
click at [0, 151] on html "工作台代理端 系统配置 产品管理 内容中心 数据中心 会员管理 会员列表 会员加减打码量 在线用户 陪玩用户 充值列表 提现列表 会员加扣款 赠送彩金 平台首…" at bounding box center [515, 539] width 1031 height 1078
paste input "Thangajothi89"
type input "Thangajothi89"
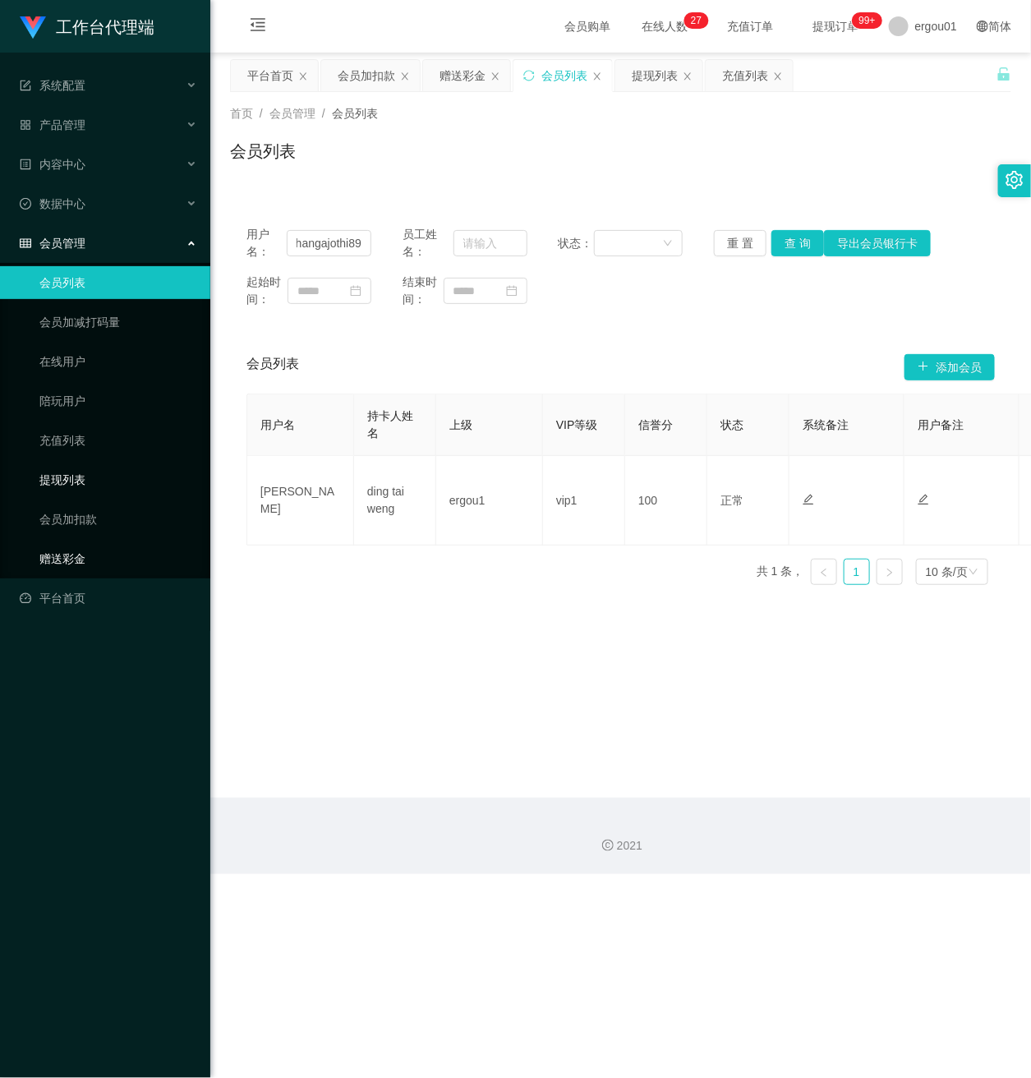
drag, startPoint x: 62, startPoint y: 538, endPoint x: 205, endPoint y: 458, distance: 164.3
click at [62, 542] on link "赠送彩金" at bounding box center [118, 558] width 158 height 33
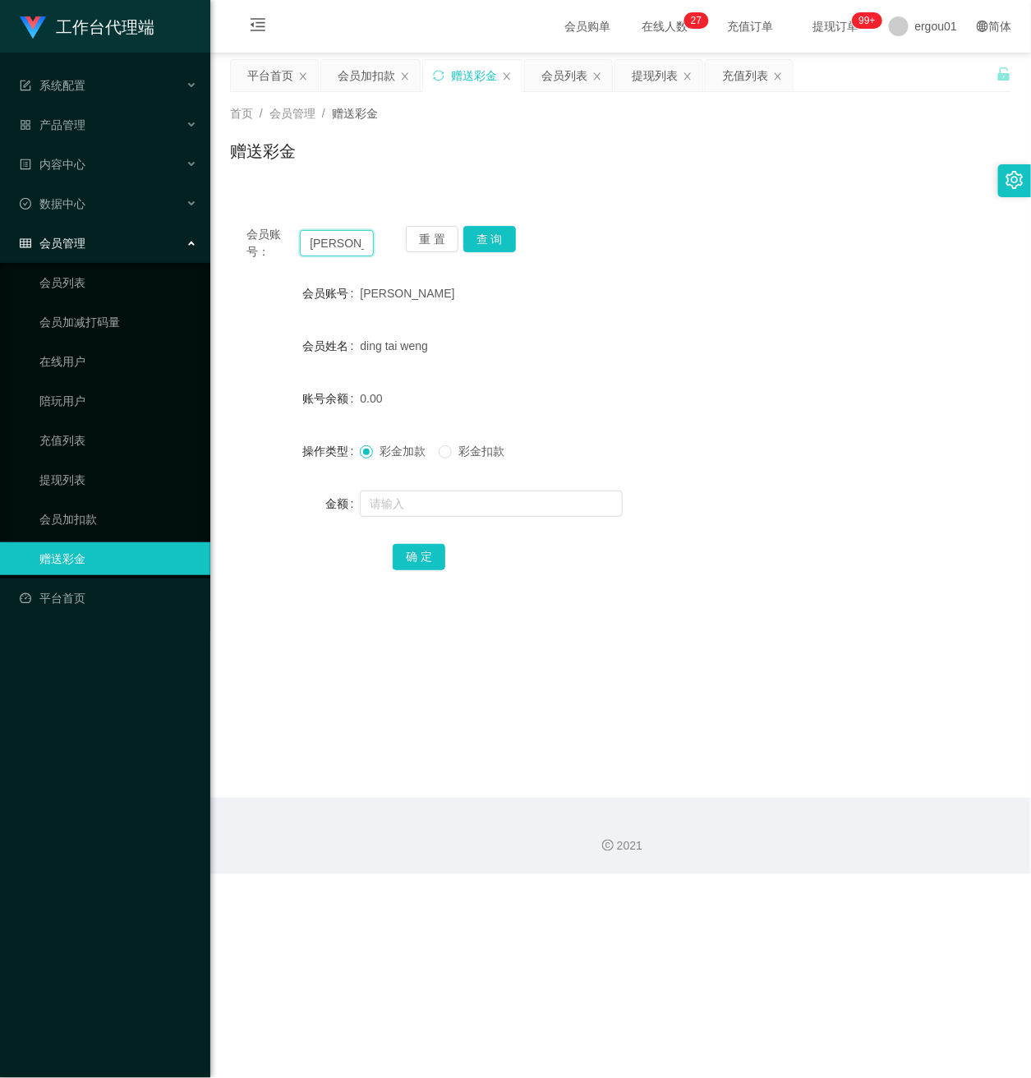
drag, startPoint x: 362, startPoint y: 241, endPoint x: 57, endPoint y: 242, distance: 304.7
click at [57, 242] on section "工作台代理端 系统配置 产品管理 内容中心 数据中心 会员管理 会员列表 会员加减打码量 在线用户 陪玩用户 充值列表 提现列表 会员加扣款 赠送彩金 平台首…" at bounding box center [515, 437] width 1031 height 874
paste input "Thangajothi89"
type input "Thangajothi89"
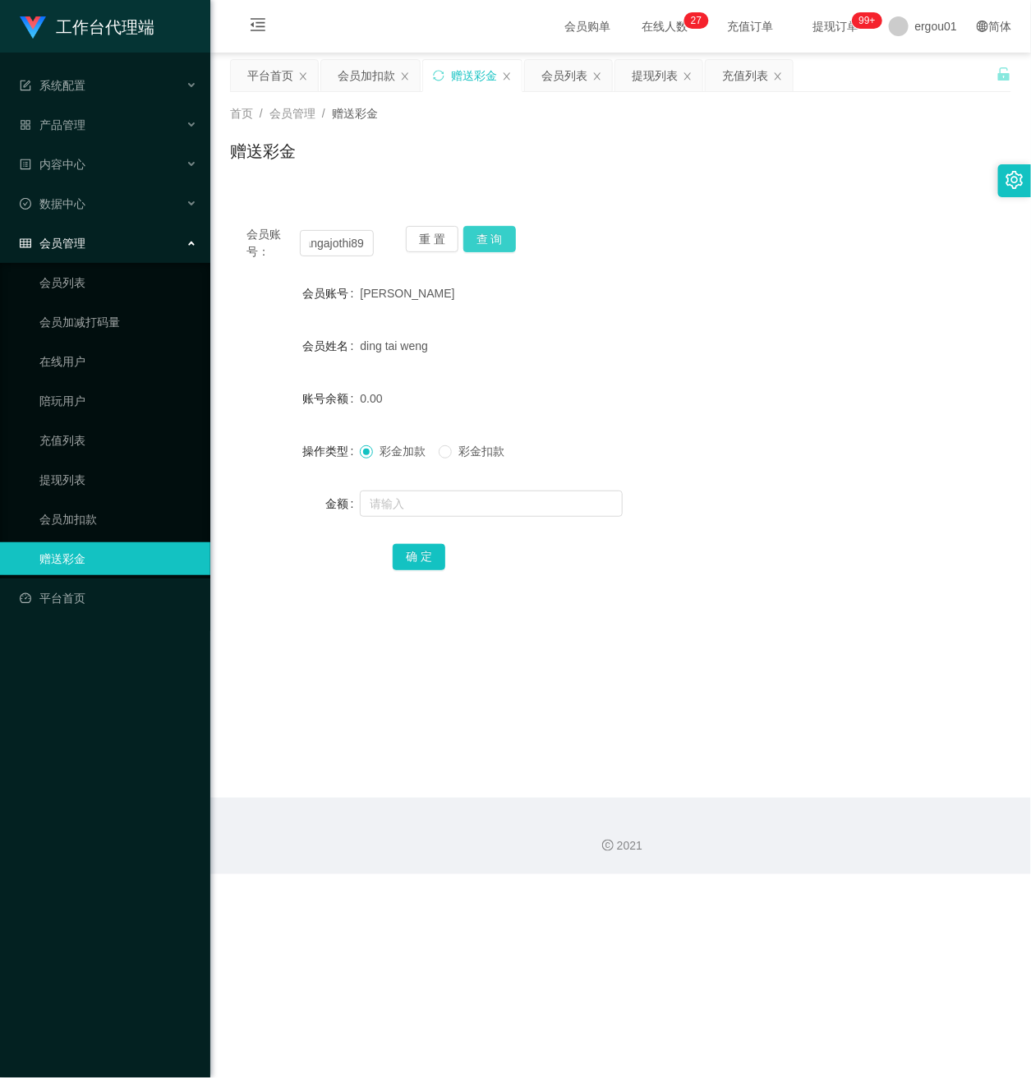
click at [501, 234] on button "查 询" at bounding box center [489, 239] width 53 height 26
click at [72, 424] on link "充值列表" at bounding box center [118, 440] width 158 height 33
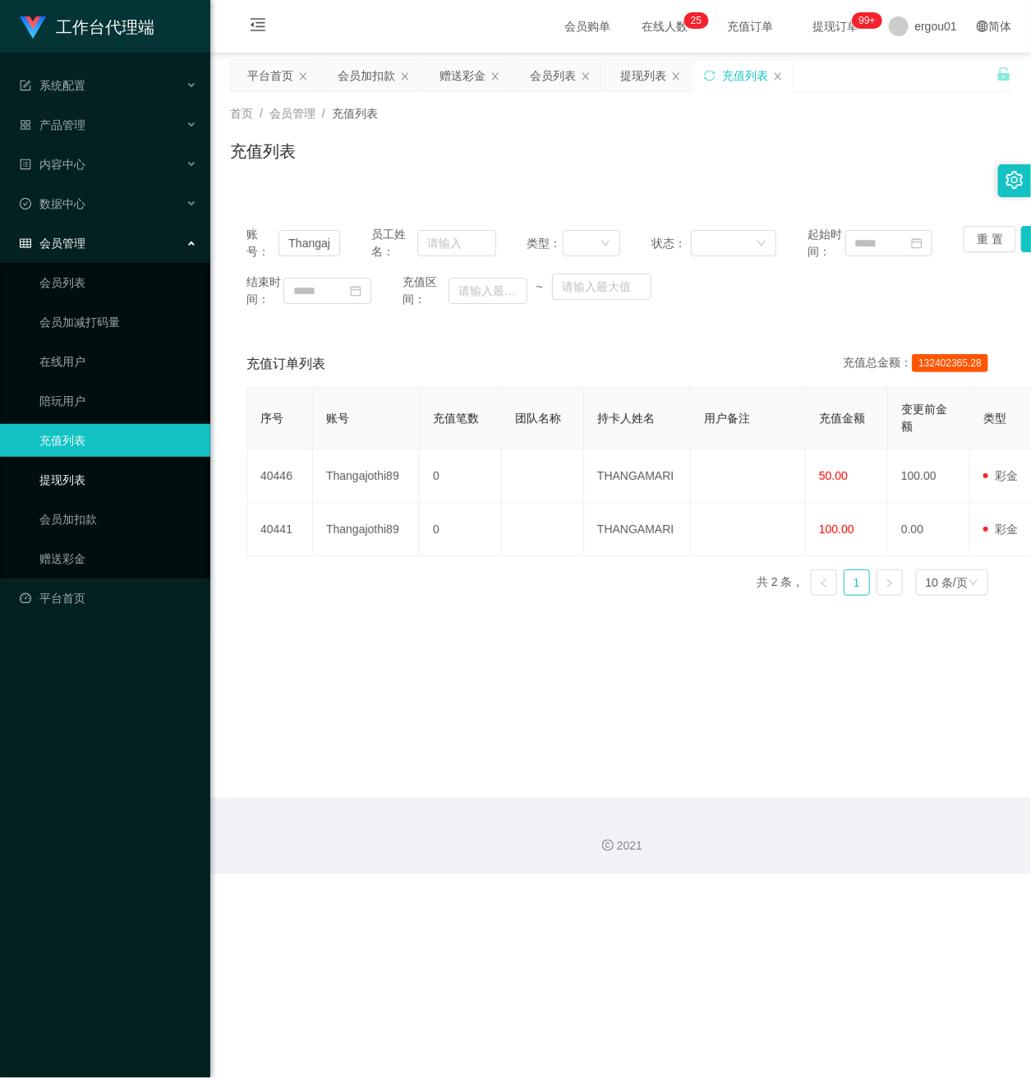
click at [74, 463] on link "提现列表" at bounding box center [118, 479] width 158 height 33
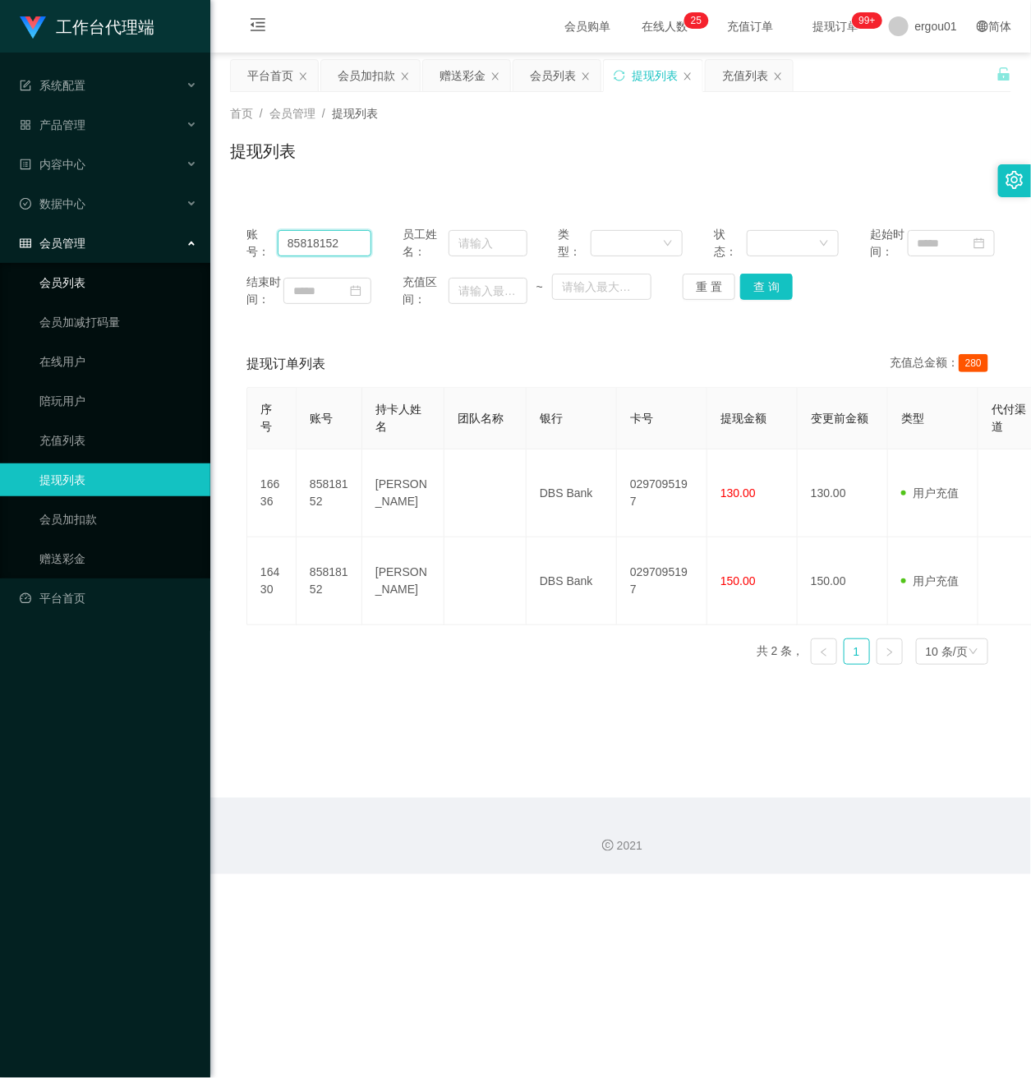
drag, startPoint x: 353, startPoint y: 254, endPoint x: 62, endPoint y: 252, distance: 291.6
click at [62, 252] on section "工作台代理端 系统配置 产品管理 内容中心 数据中心 会员管理 会员列表 会员加减打码量 在线用户 陪玩用户 充值列表 提现列表 会员加扣款 赠送彩金 平台首…" at bounding box center [515, 437] width 1031 height 874
paste input "Firnafra"
type input "Firnafra"
drag, startPoint x: 755, startPoint y: 299, endPoint x: 939, endPoint y: 181, distance: 218.7
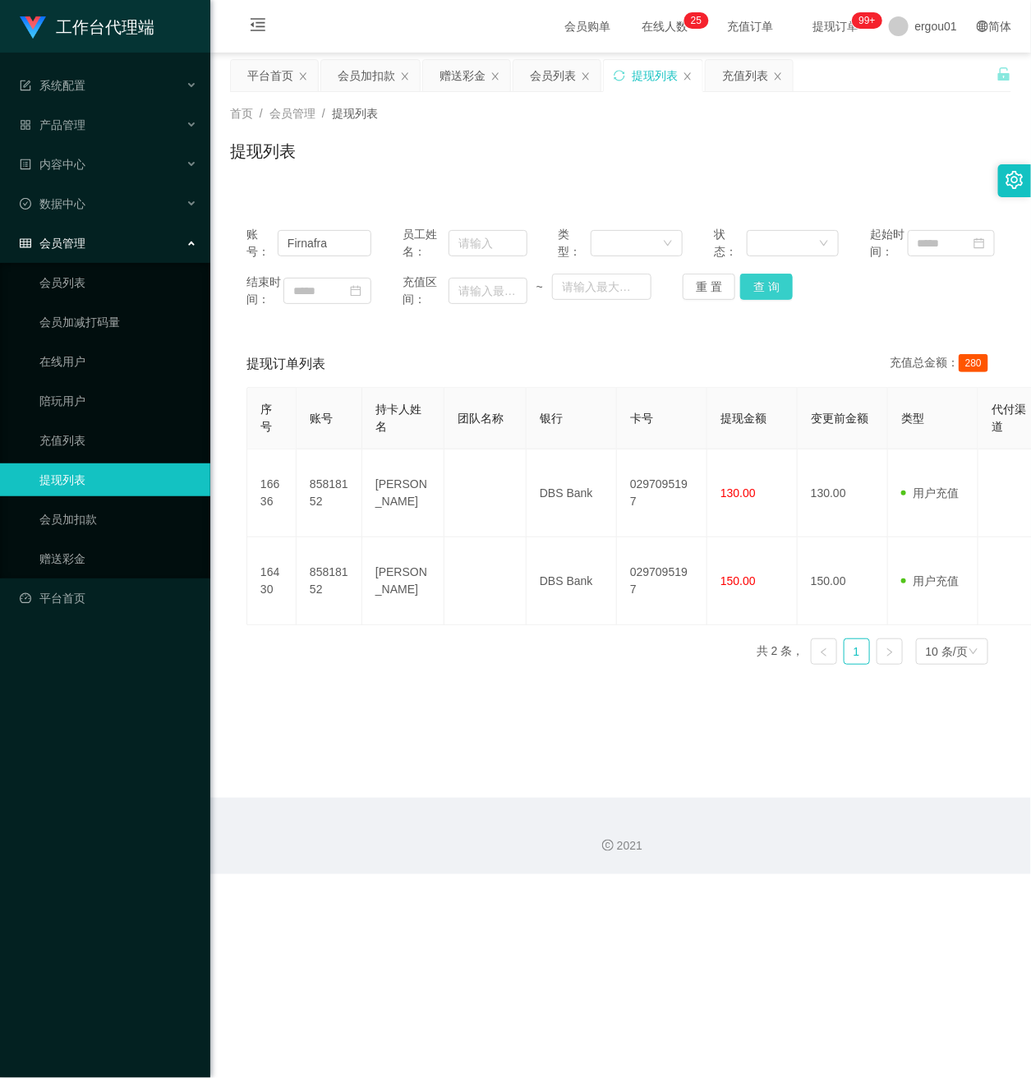
click at [755, 299] on button "查 询" at bounding box center [766, 287] width 53 height 26
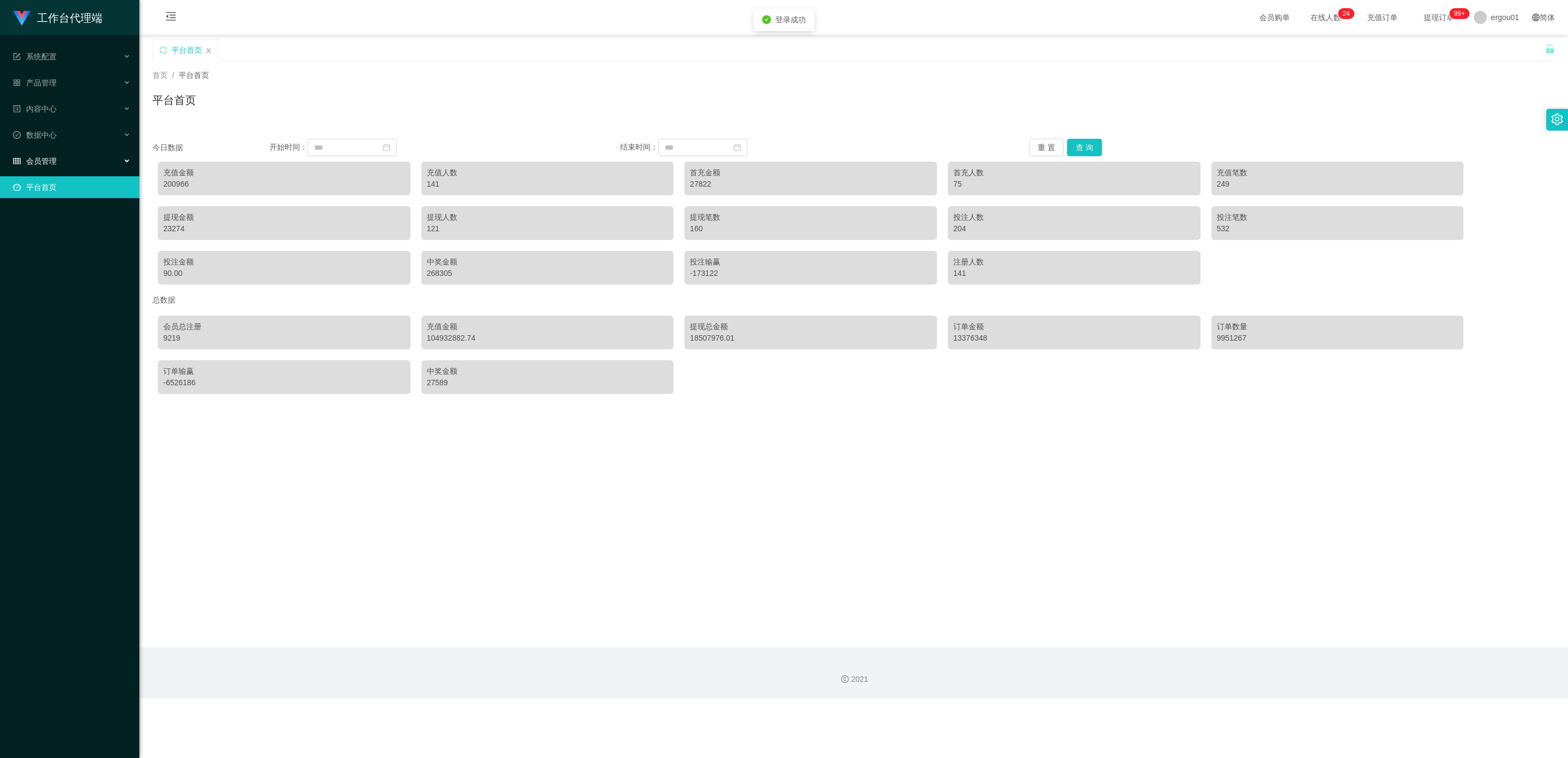
click at [54, 157] on span "会员管理" at bounding box center [35, 161] width 44 height 9
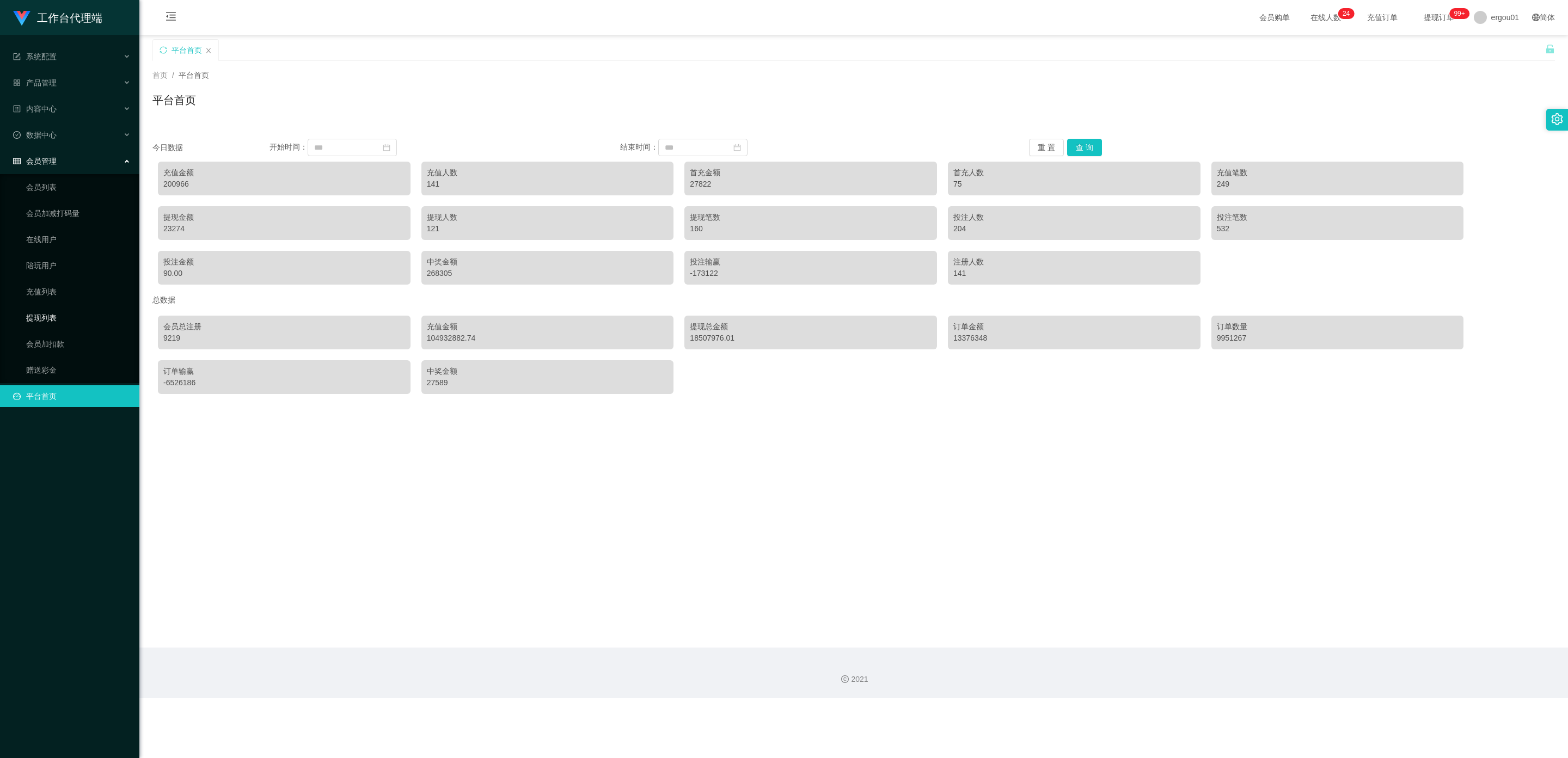
click at [38, 307] on link "提现列表" at bounding box center [78, 317] width 105 height 22
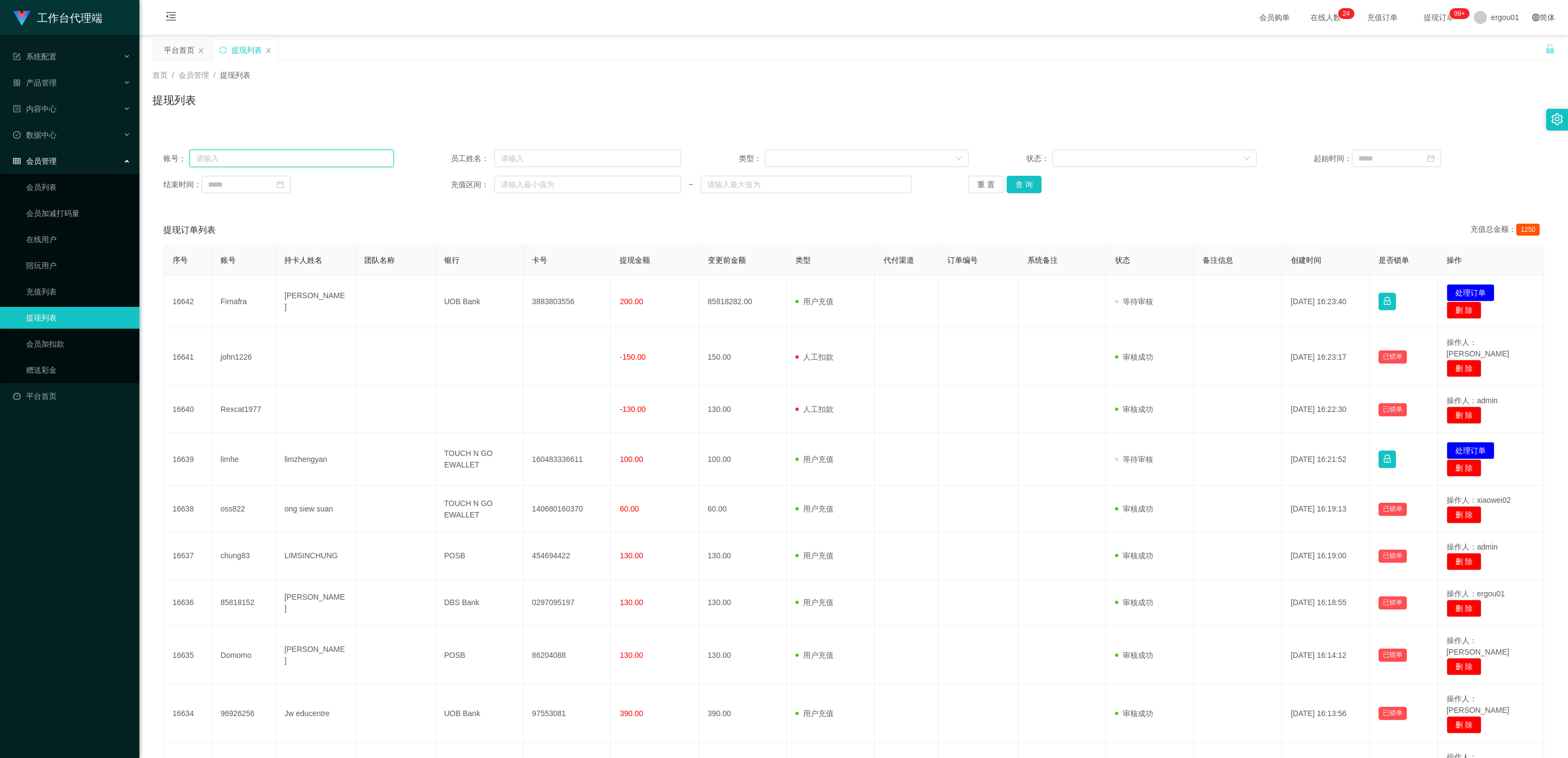
click at [243, 160] on input "text" at bounding box center [292, 158] width 204 height 17
paste input "Firnafra"
type input "Firnafra"
click at [1027, 183] on button "查 询" at bounding box center [1024, 184] width 35 height 17
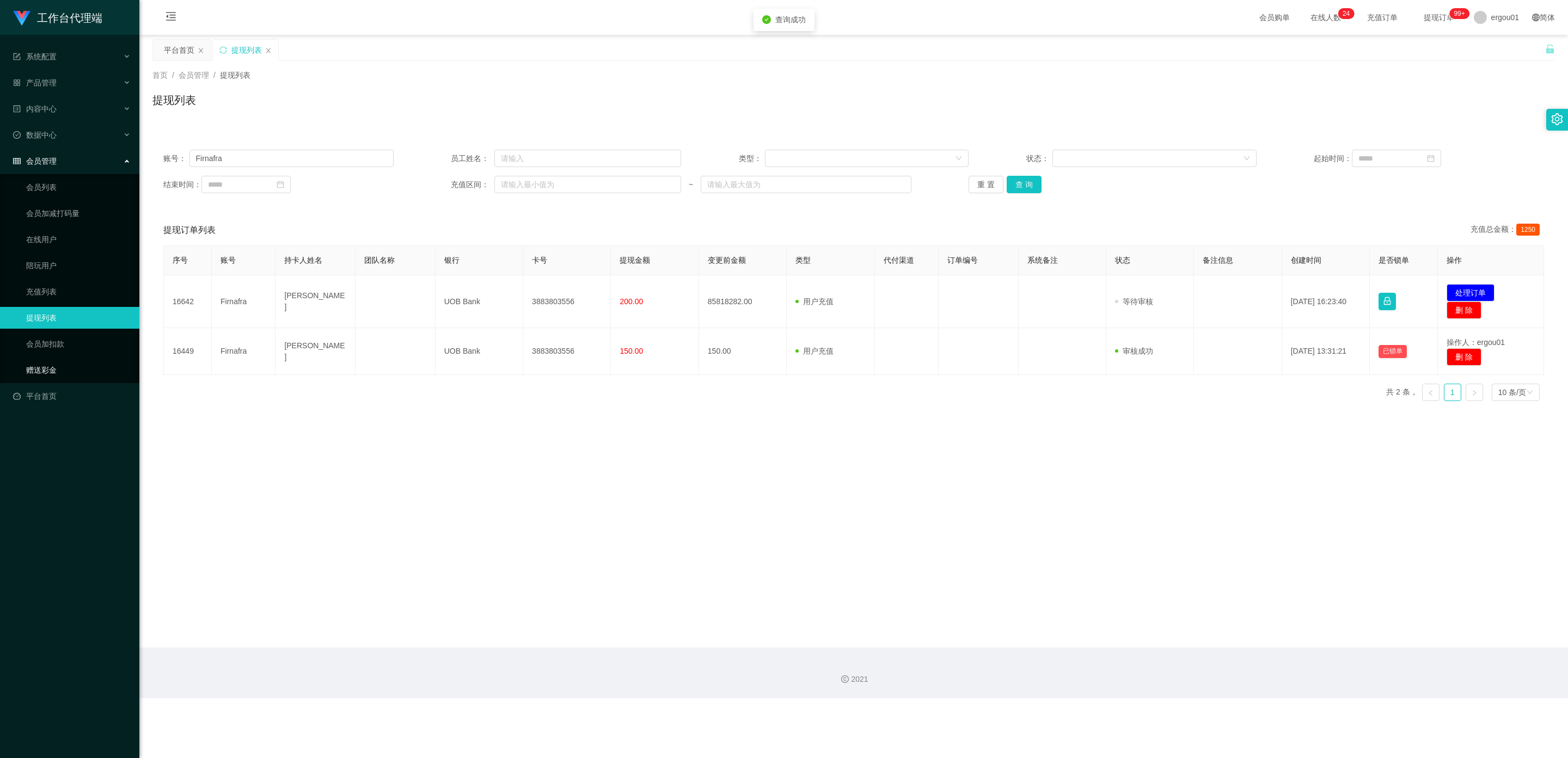
click at [44, 359] on link "赠送彩金" at bounding box center [78, 370] width 105 height 22
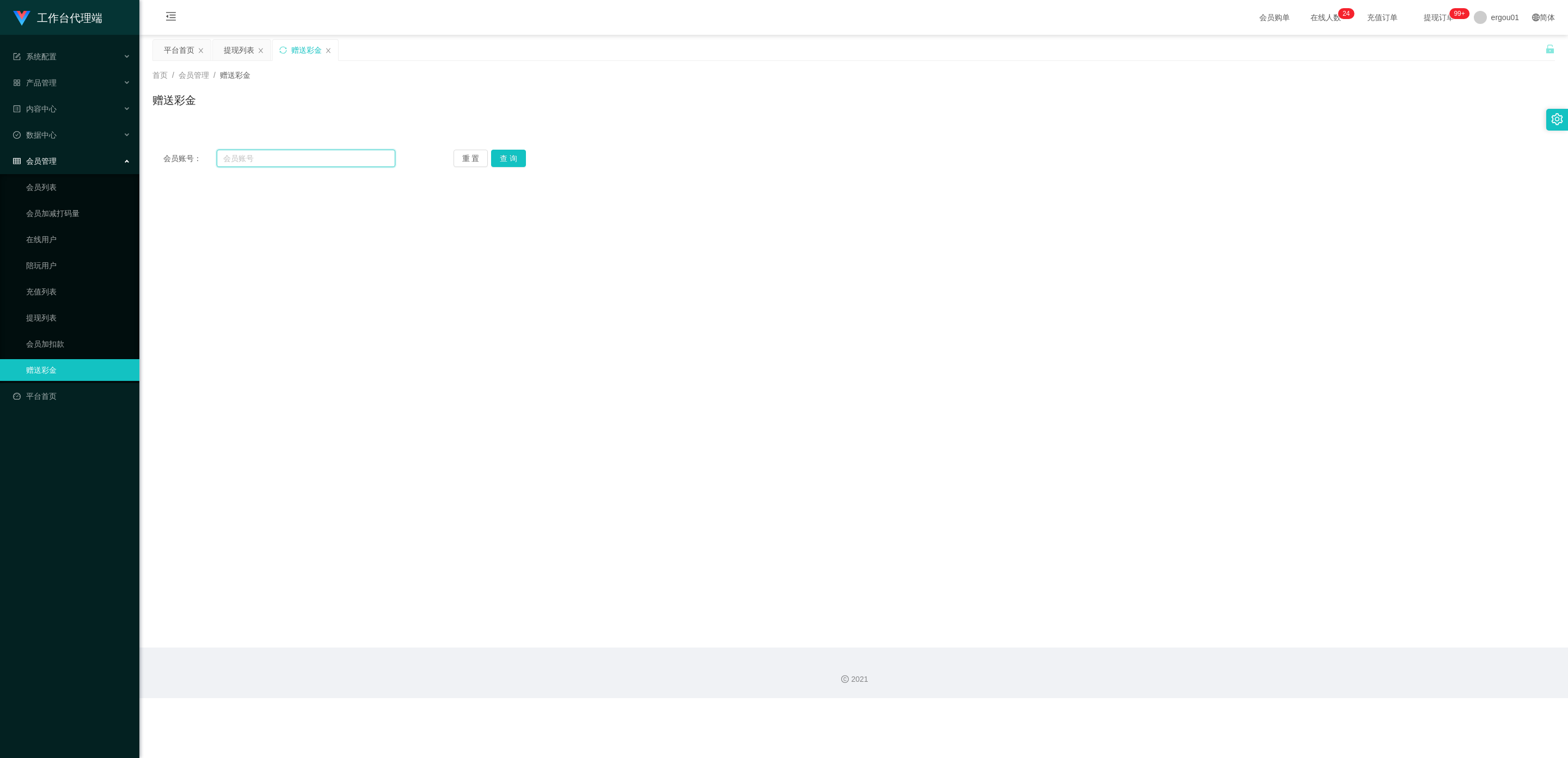
drag, startPoint x: 252, startPoint y: 157, endPoint x: 240, endPoint y: 162, distance: 13.0
click at [252, 157] on input "text" at bounding box center [306, 158] width 178 height 17
paste input "Firnafra"
type input "Firnafra"
click at [514, 154] on button "查 询" at bounding box center [508, 158] width 35 height 17
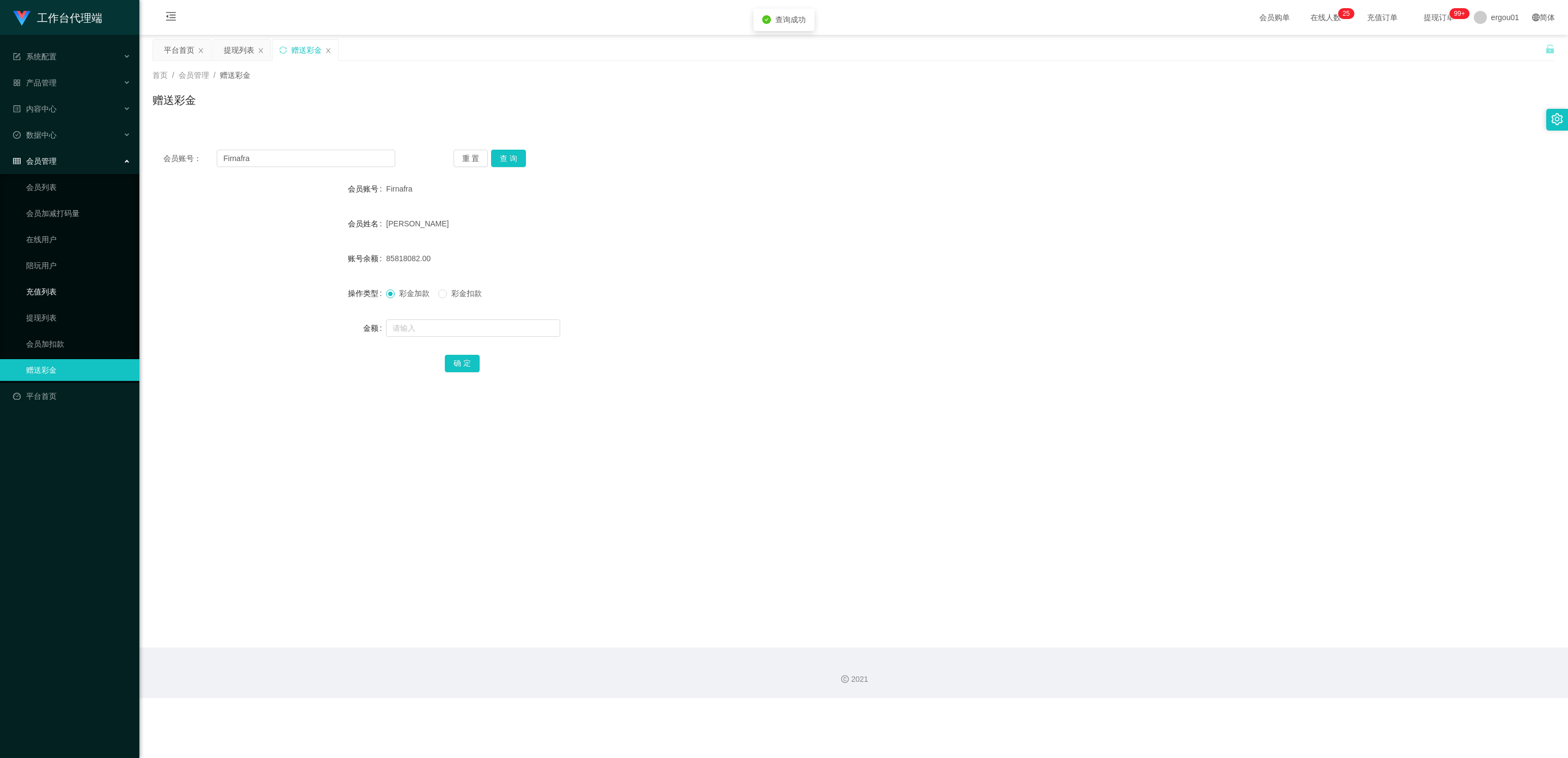
click at [48, 281] on link "充值列表" at bounding box center [78, 292] width 105 height 22
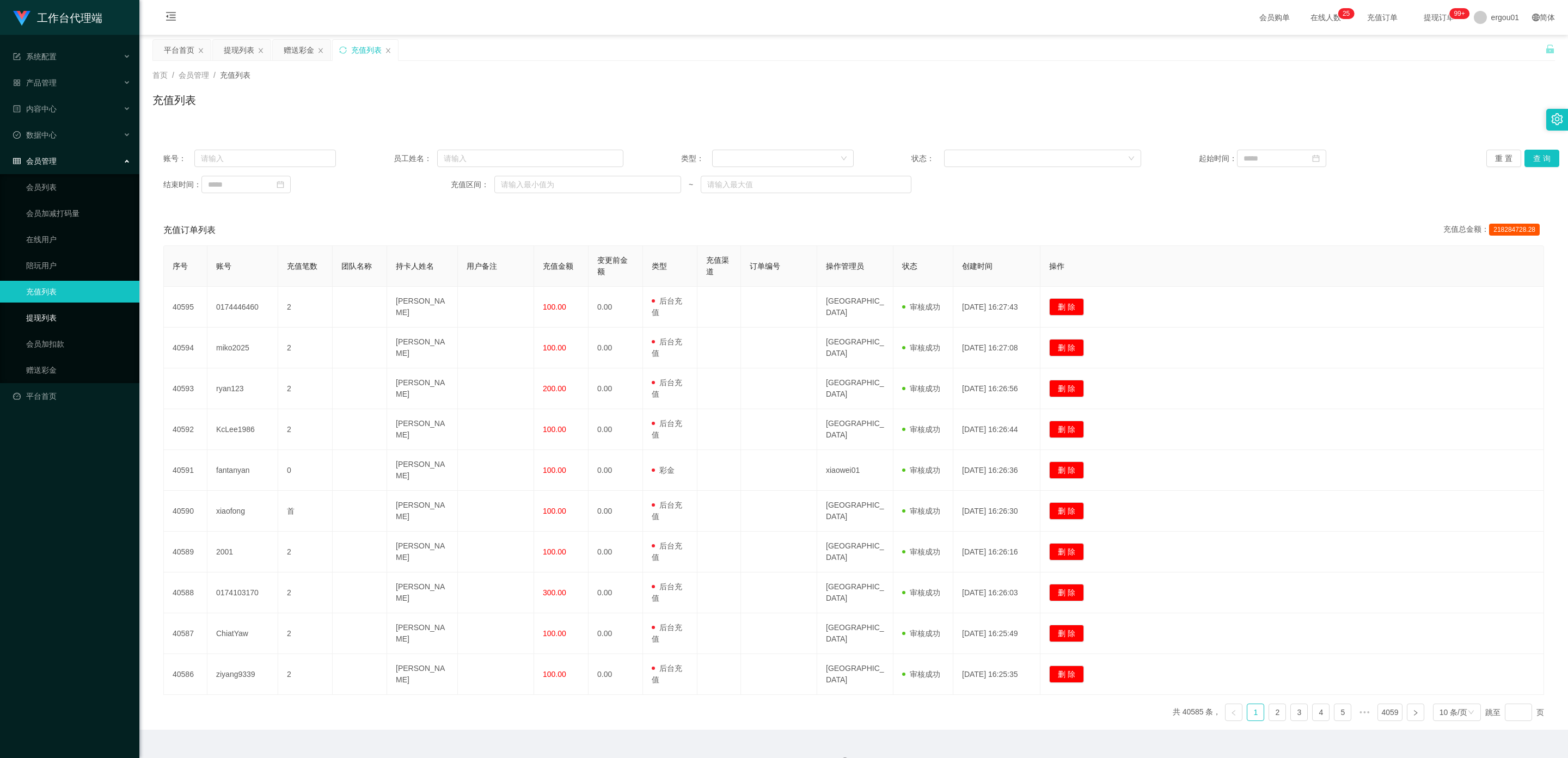
drag, startPoint x: 26, startPoint y: 309, endPoint x: 44, endPoint y: 305, distance: 18.4
click at [28, 309] on link "提现列表" at bounding box center [78, 317] width 105 height 22
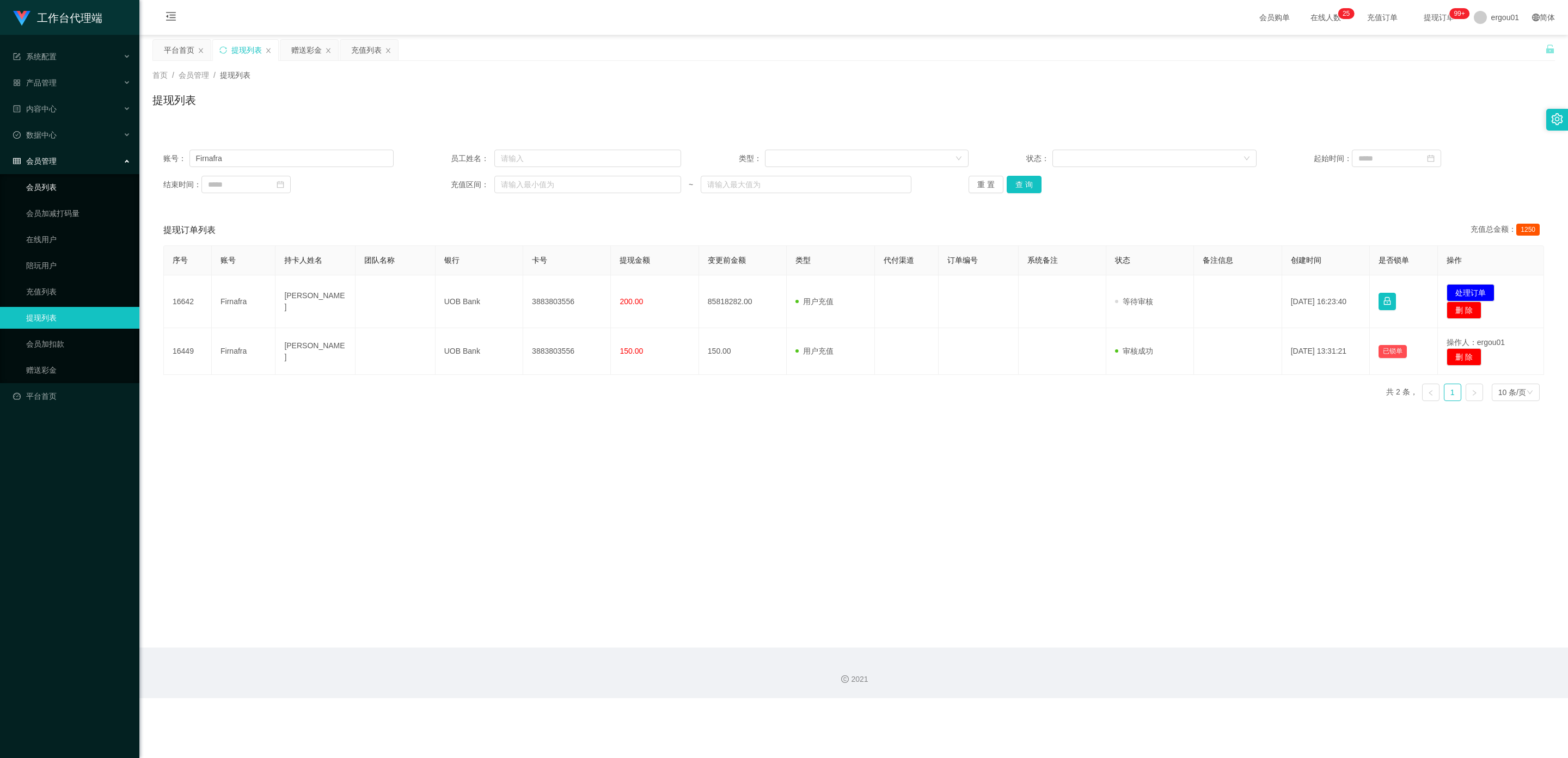
click at [49, 176] on link "会员列表" at bounding box center [78, 187] width 105 height 22
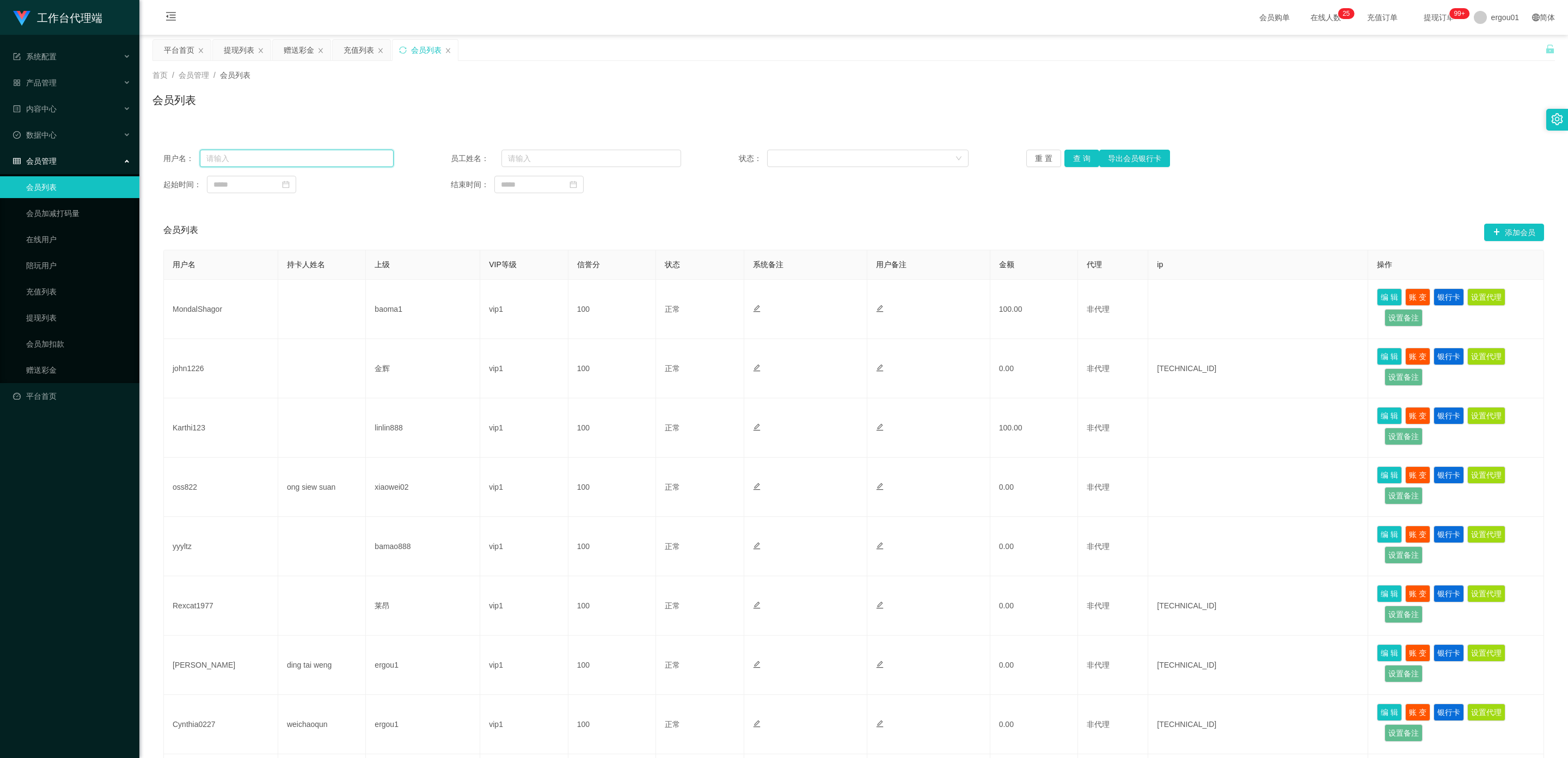
click at [271, 157] on input "text" at bounding box center [296, 158] width 194 height 17
paste input "Firnafra"
type input "Firnafra"
drag, startPoint x: 1074, startPoint y: 152, endPoint x: 1164, endPoint y: 160, distance: 90.4
click at [1074, 152] on button "查 询" at bounding box center [1082, 158] width 35 height 17
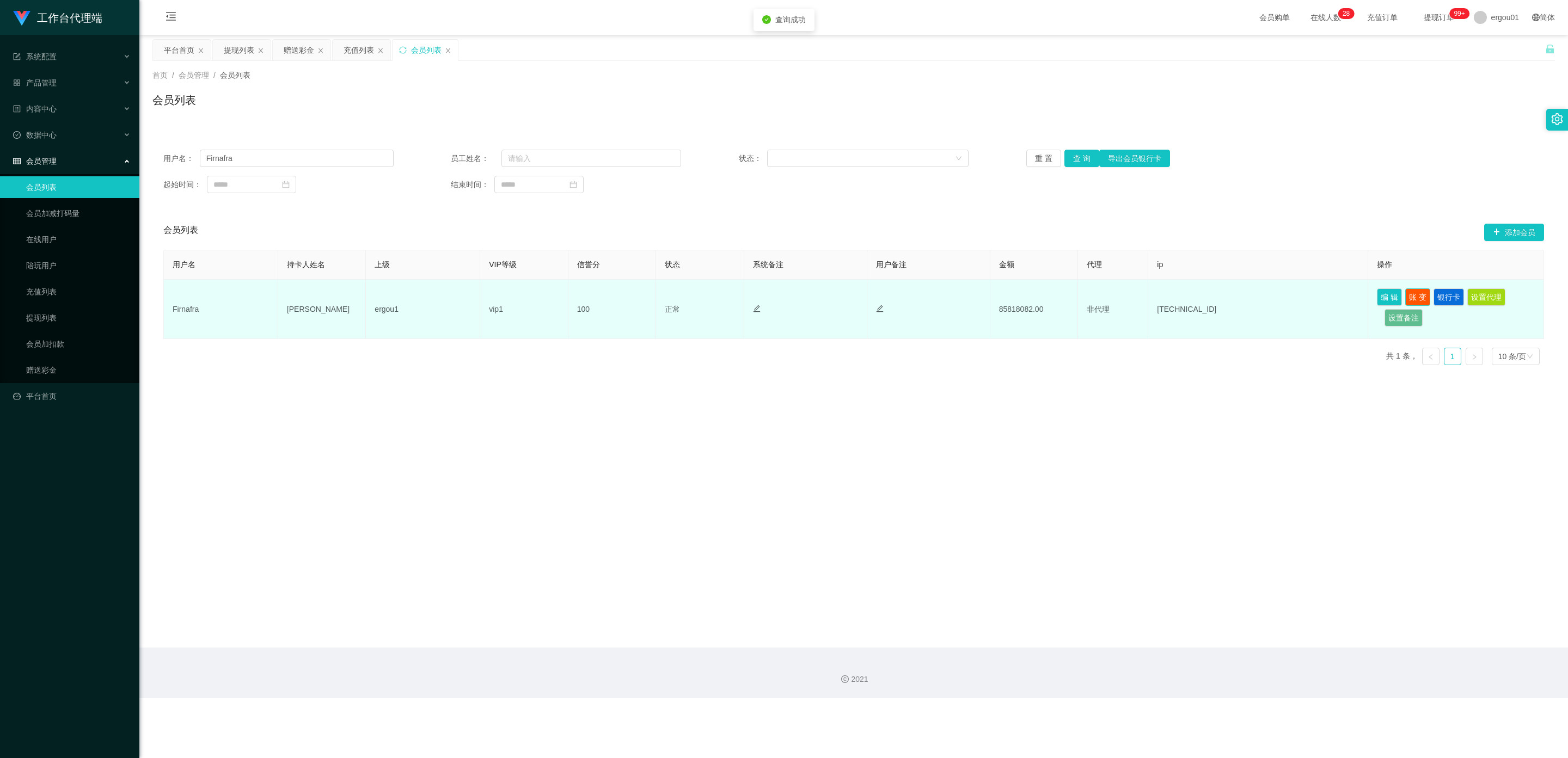
click at [1416, 296] on button "账 变" at bounding box center [1418, 297] width 25 height 17
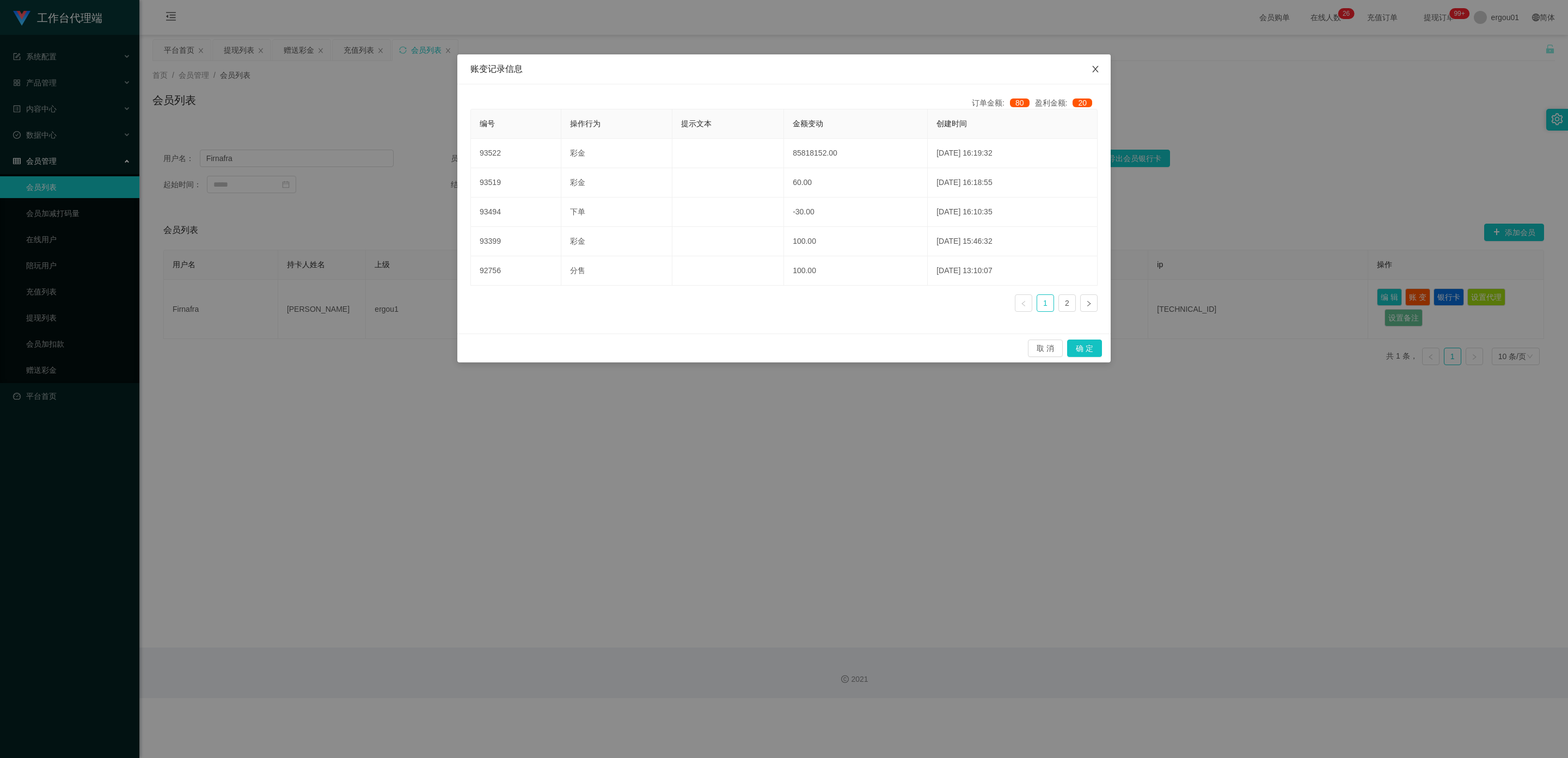
drag, startPoint x: 1095, startPoint y: 69, endPoint x: 1080, endPoint y: 70, distance: 15.0
click at [1095, 69] on icon "图标: close" at bounding box center [1095, 69] width 6 height 7
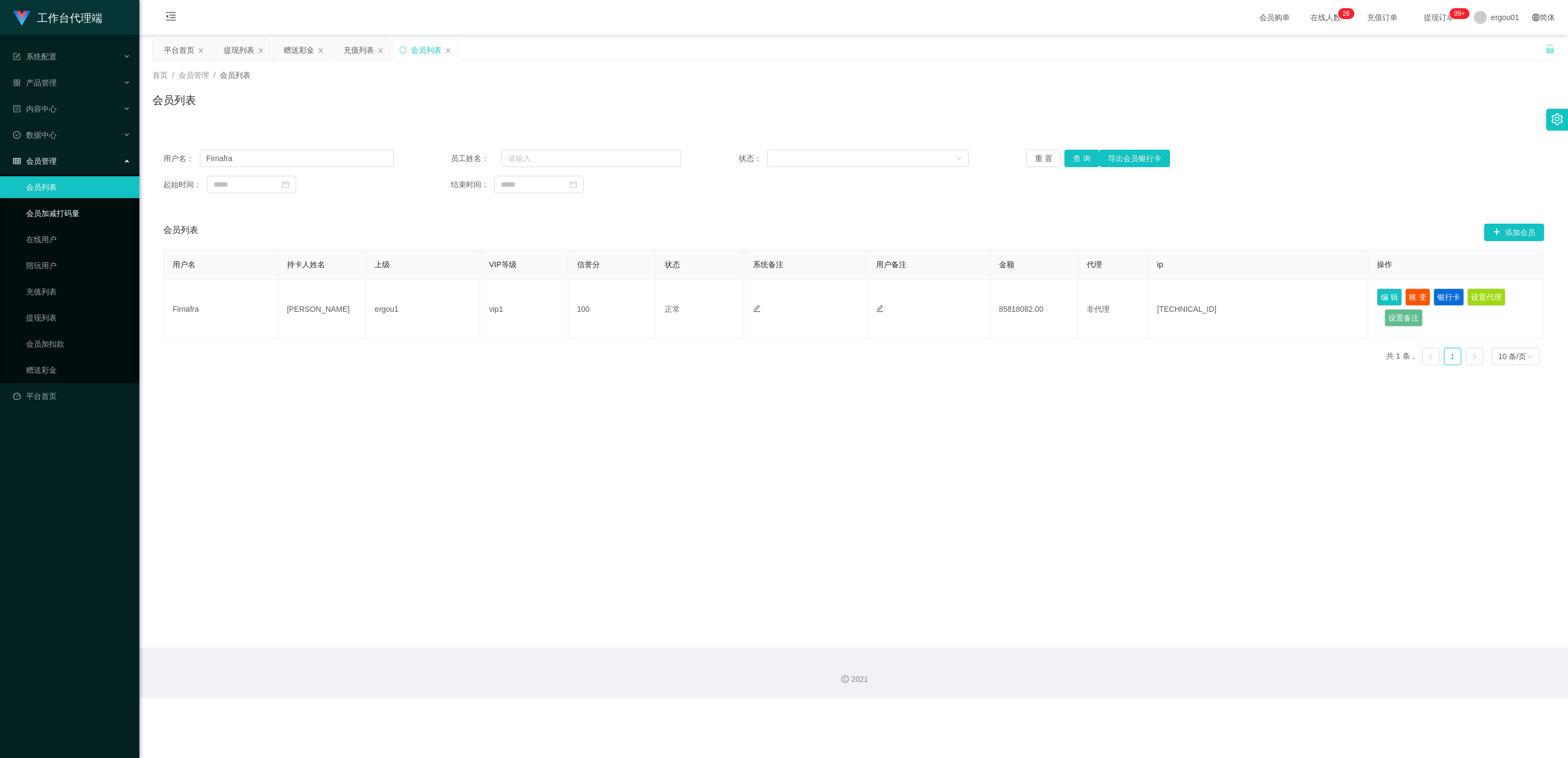
click at [56, 203] on link "会员加减打码量" at bounding box center [78, 213] width 105 height 22
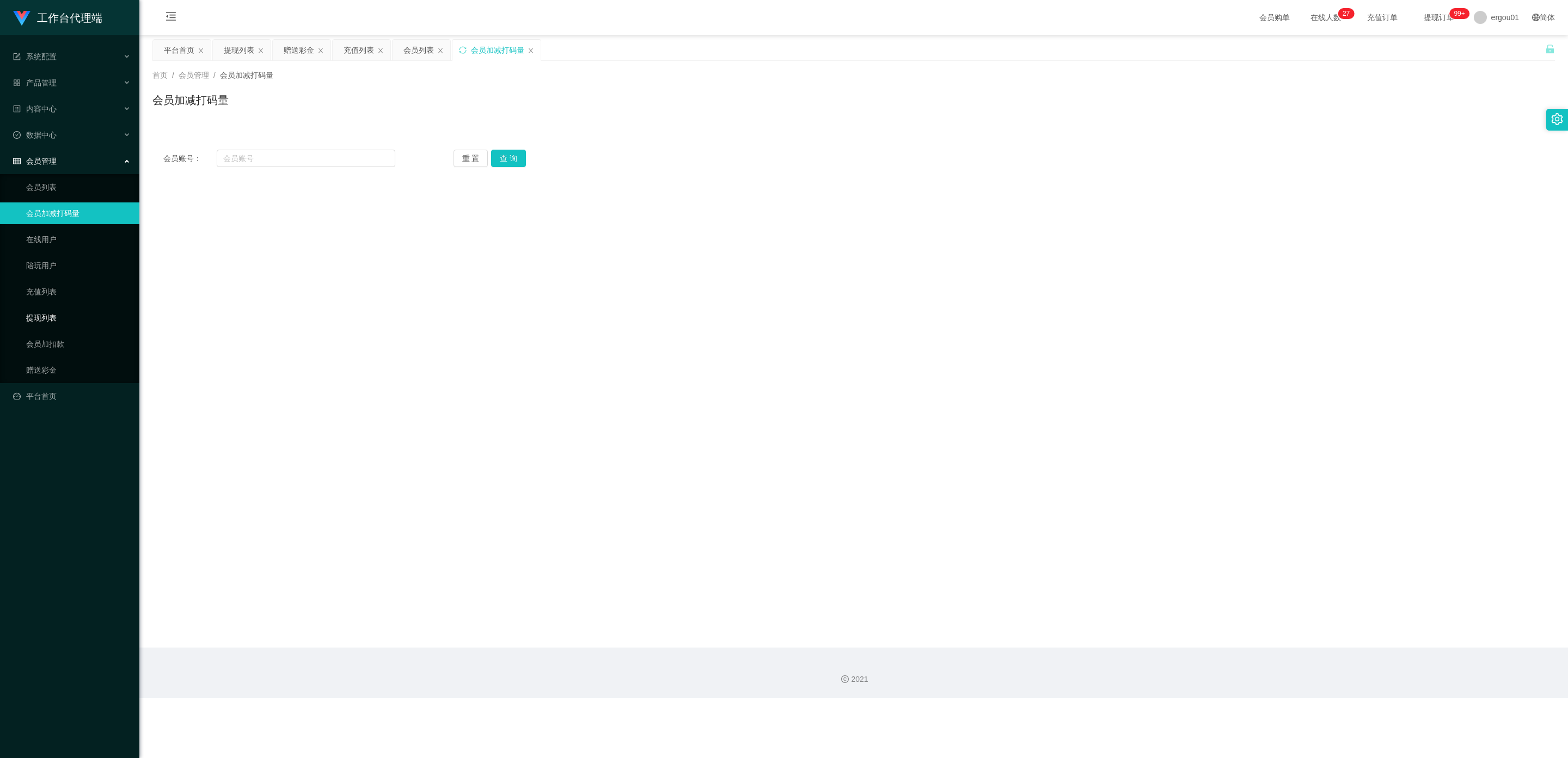
click at [46, 307] on link "提现列表" at bounding box center [78, 317] width 105 height 22
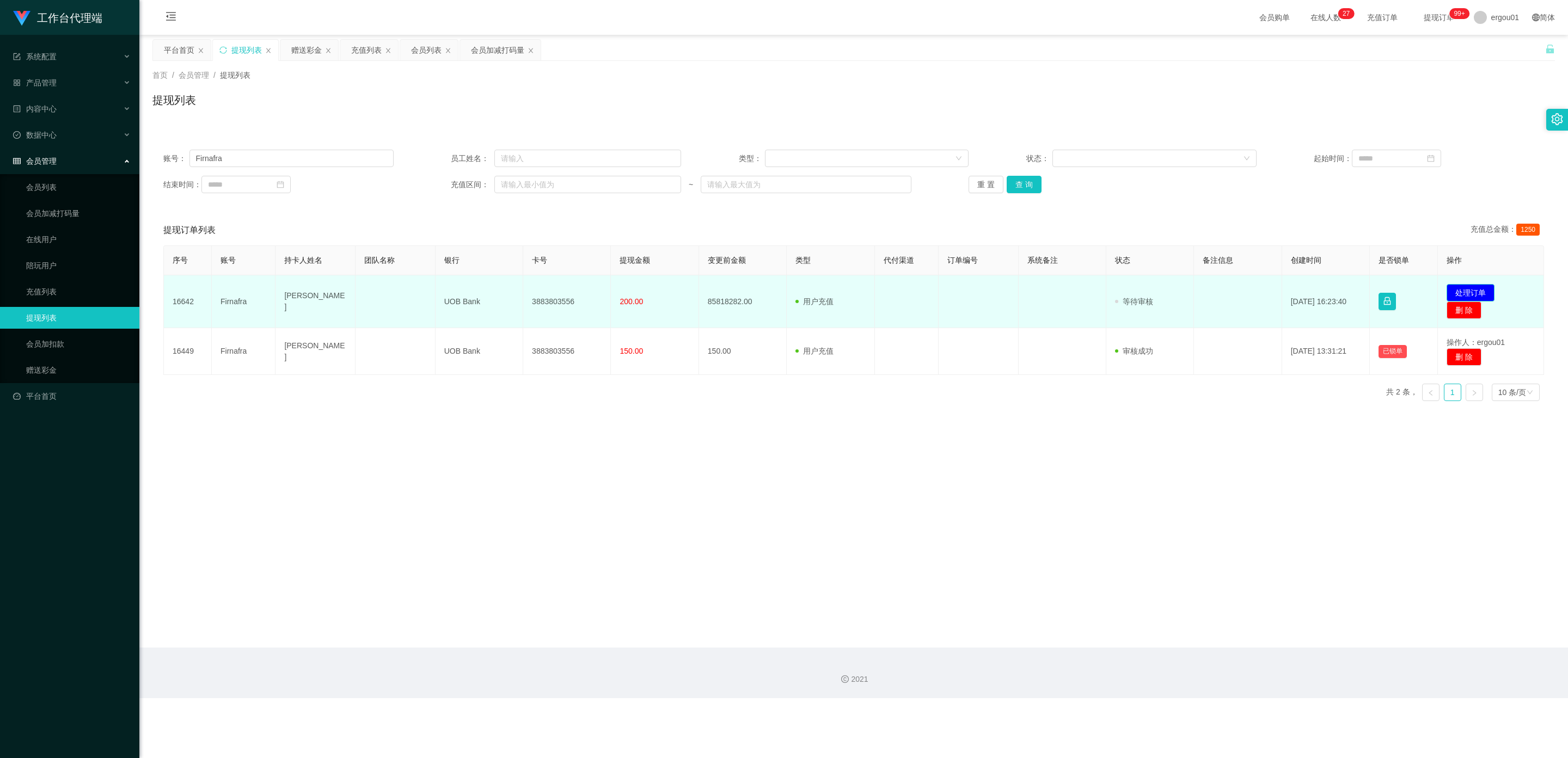
click at [1465, 290] on button "处理订单" at bounding box center [1470, 293] width 48 height 17
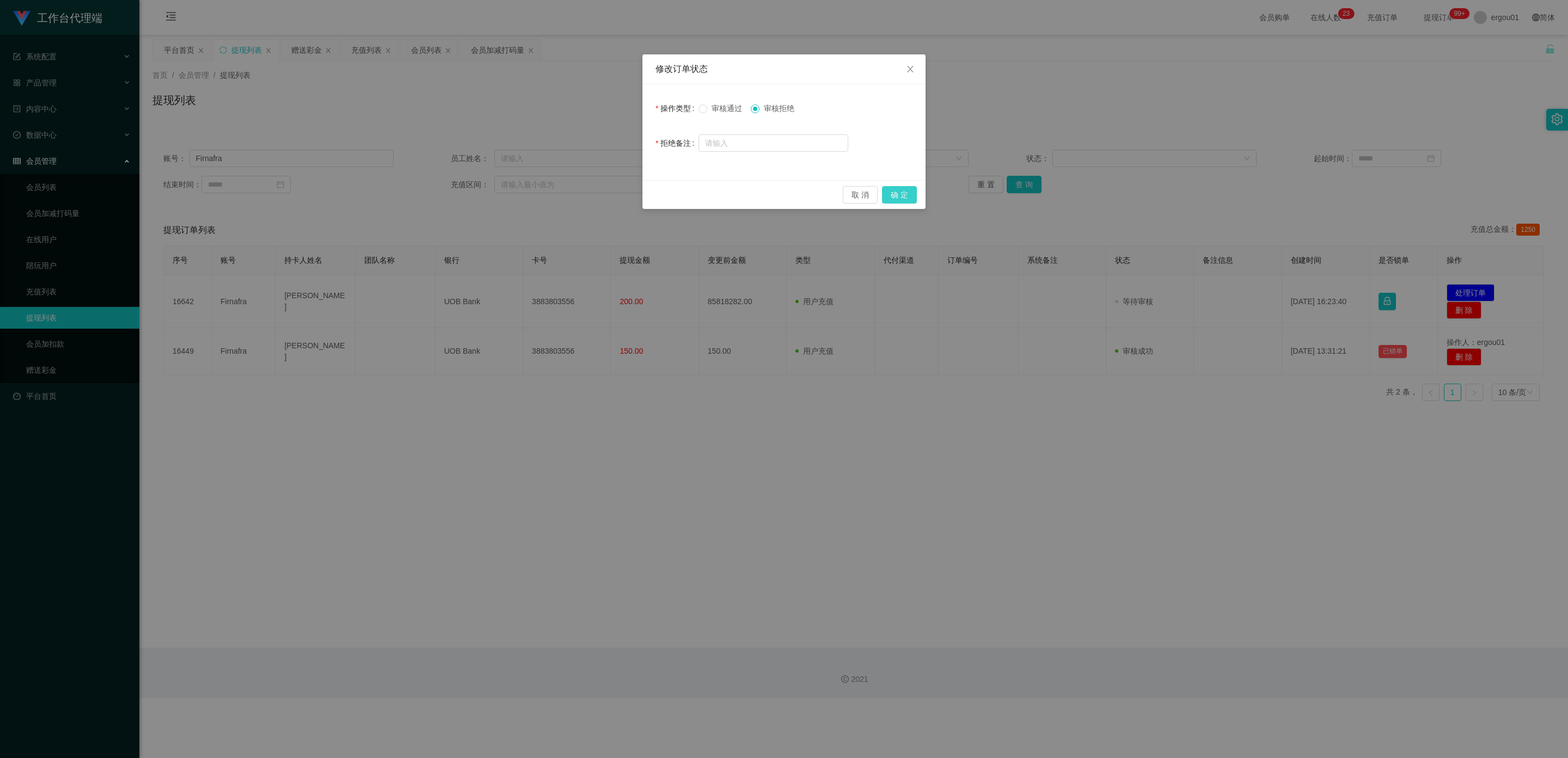
click at [900, 197] on button "确 定" at bounding box center [899, 195] width 35 height 17
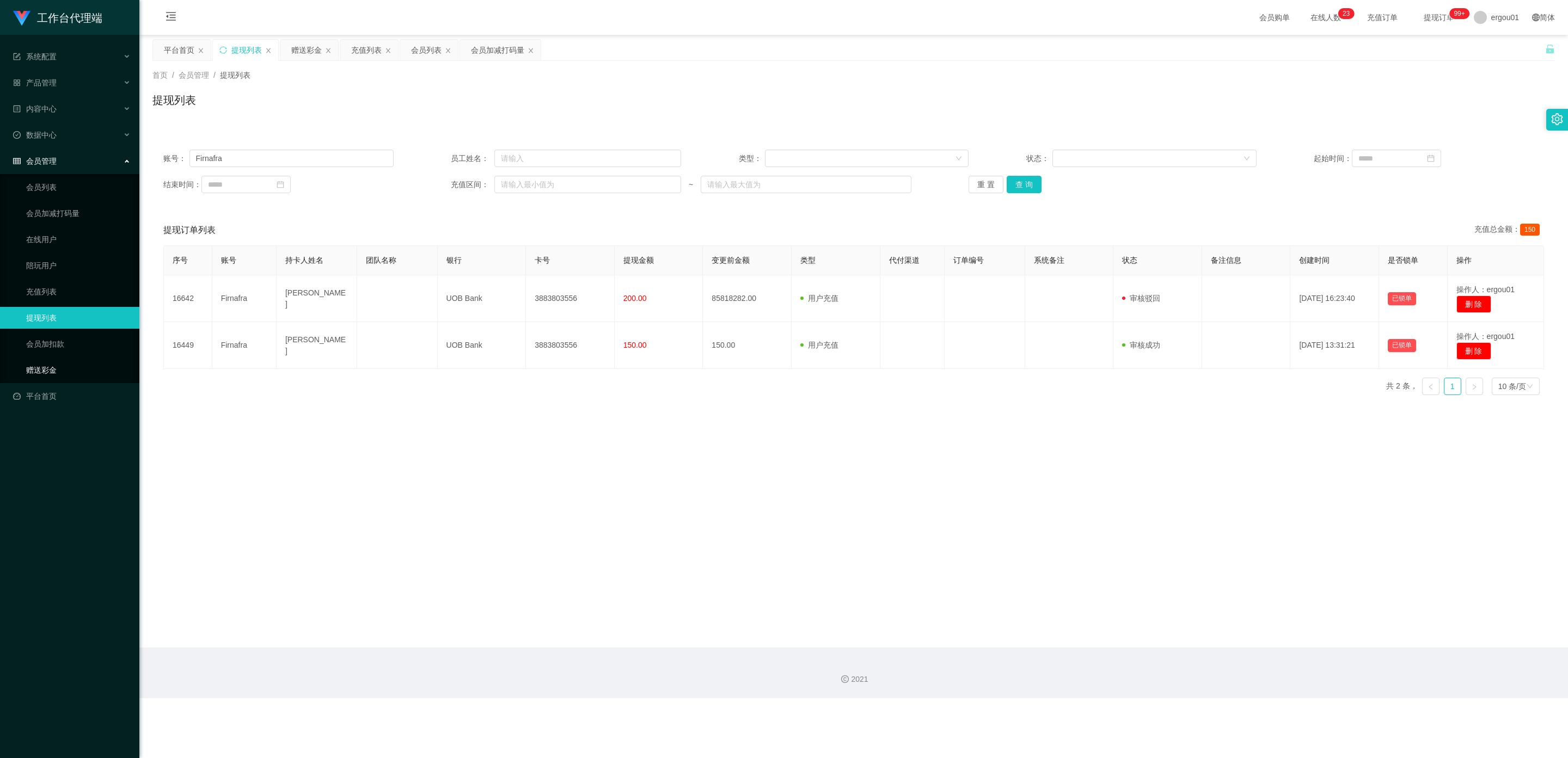
click at [41, 364] on link "赠送彩金" at bounding box center [78, 370] width 105 height 22
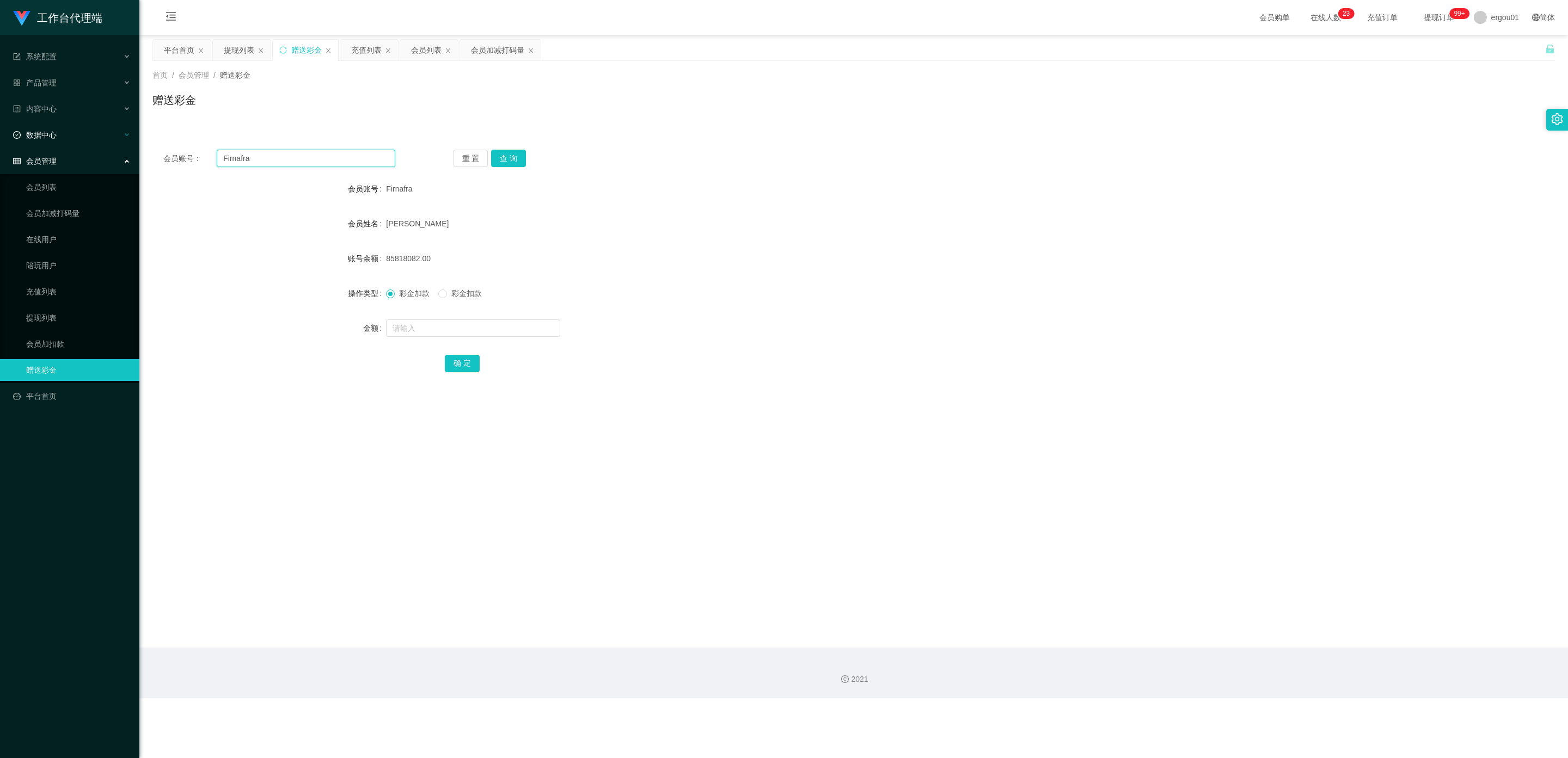
drag, startPoint x: 266, startPoint y: 160, endPoint x: 0, endPoint y: 134, distance: 267.3
click at [0, 134] on section "工作台代理端 系统配置 产品管理 内容中心 数据中心 会员管理 会员列表 会员加减打码量 在线用户 陪玩用户 充值列表 提现列表 会员加扣款 赠送彩金 平台首…" at bounding box center [784, 349] width 1568 height 698
click at [508, 154] on button "查 询" at bounding box center [508, 158] width 35 height 17
drag, startPoint x: 384, startPoint y: 256, endPoint x: 420, endPoint y: 260, distance: 36.2
click at [420, 260] on div "账号余额 85818282.00" at bounding box center [854, 258] width 1402 height 22
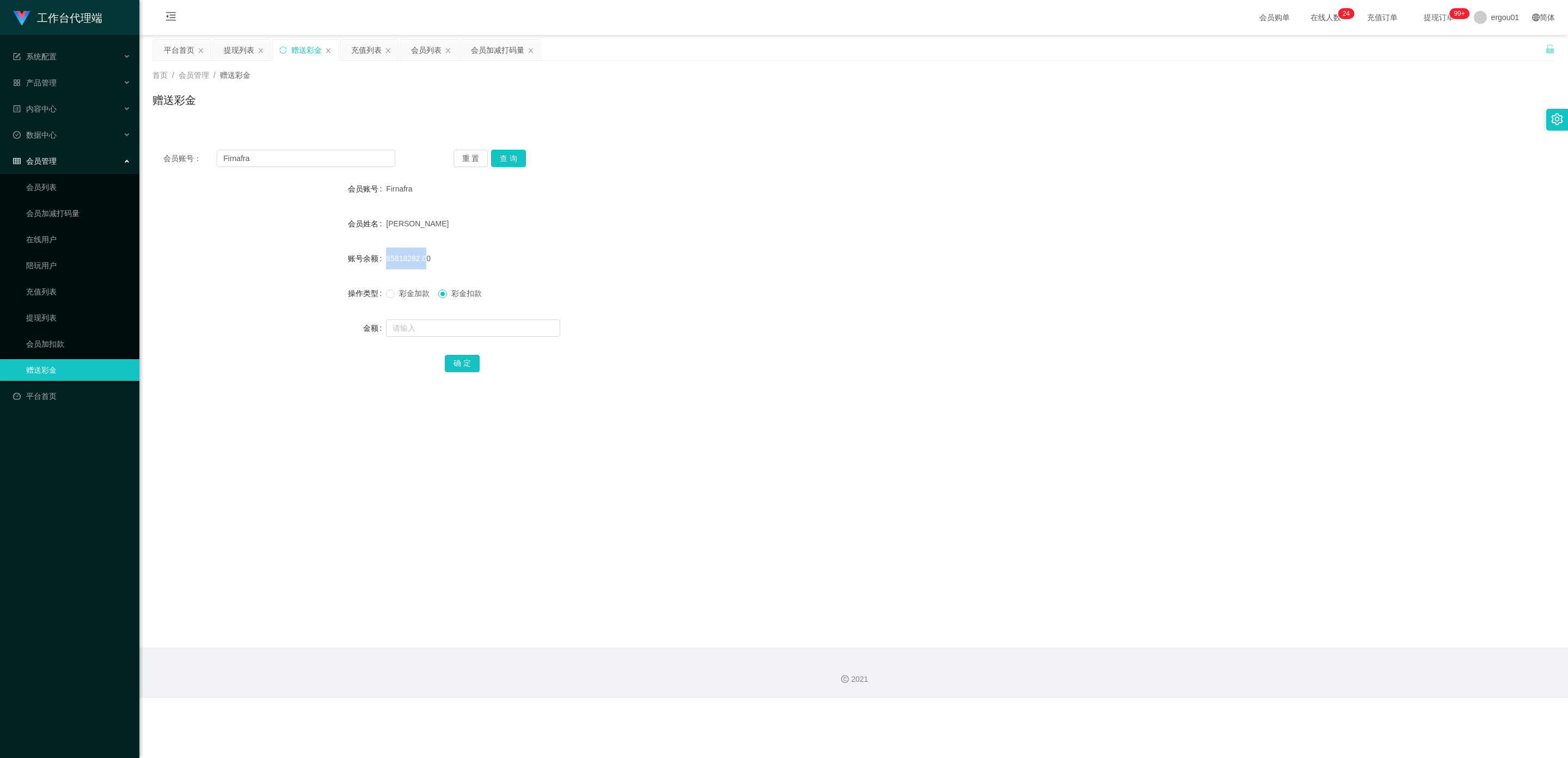
copy div "账号余额 85818282."
click at [410, 327] on input "text" at bounding box center [473, 328] width 174 height 17
paste input "85818282."
type input "85818282."
click at [508, 158] on button "查 询" at bounding box center [508, 158] width 35 height 17
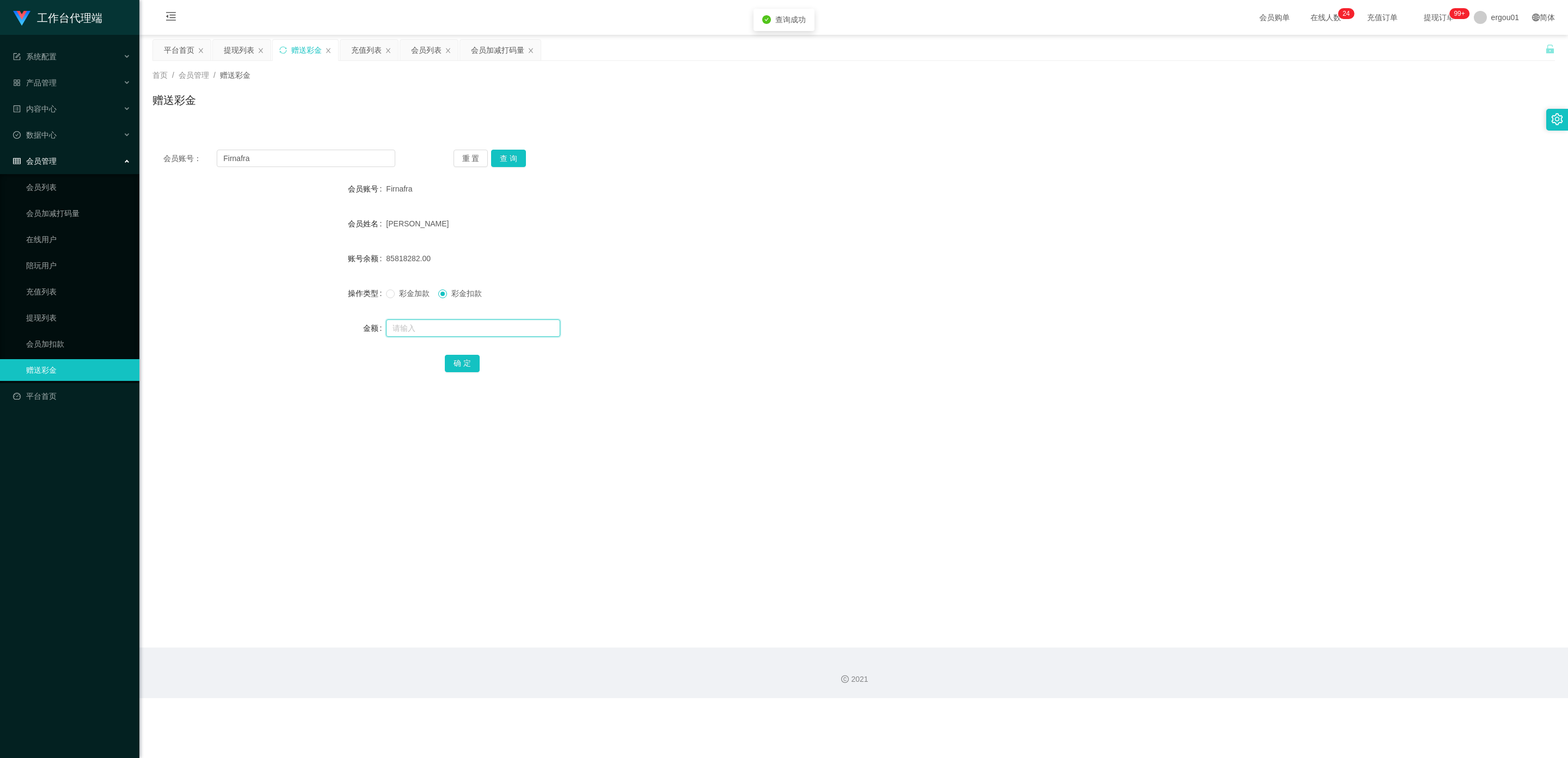
click at [398, 330] on input "text" at bounding box center [473, 328] width 174 height 17
paste input "85818282."
type input "85818282."
click at [457, 358] on button "确 定" at bounding box center [462, 364] width 35 height 17
click at [413, 329] on input "text" at bounding box center [473, 328] width 174 height 17
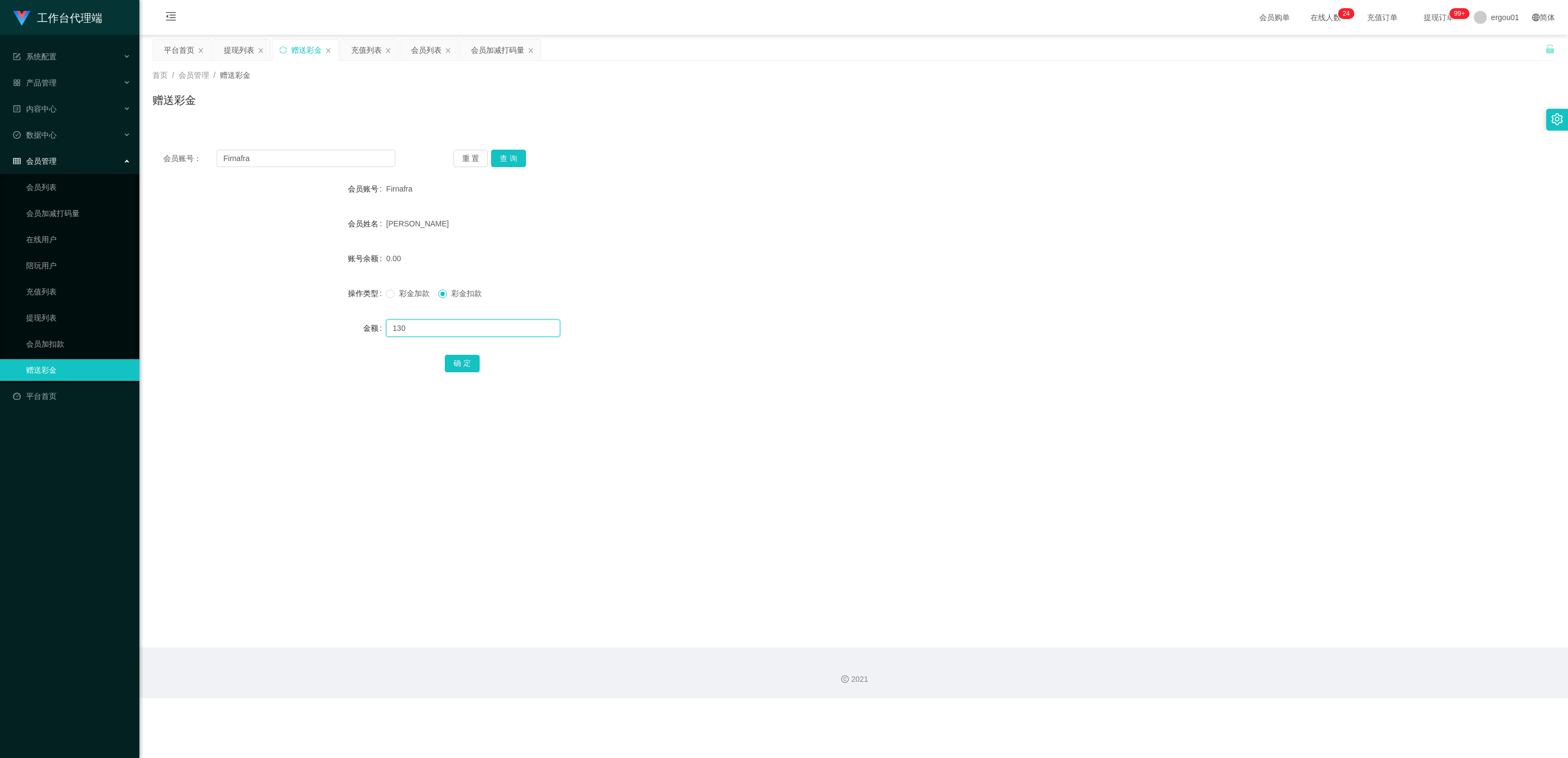
type input "130"
click at [396, 296] on span "彩金加款" at bounding box center [414, 293] width 39 height 9
click at [461, 361] on button "确 定" at bounding box center [462, 364] width 35 height 17
drag, startPoint x: 260, startPoint y: 160, endPoint x: 195, endPoint y: 163, distance: 65.1
click at [128, 157] on section "工作台代理端 系统配置 产品管理 内容中心 数据中心 会员管理 会员列表 会员加减打码量 在线用户 陪玩用户 充值列表 提现列表 会员加扣款 赠送彩金 平台首…" at bounding box center [784, 349] width 1568 height 698
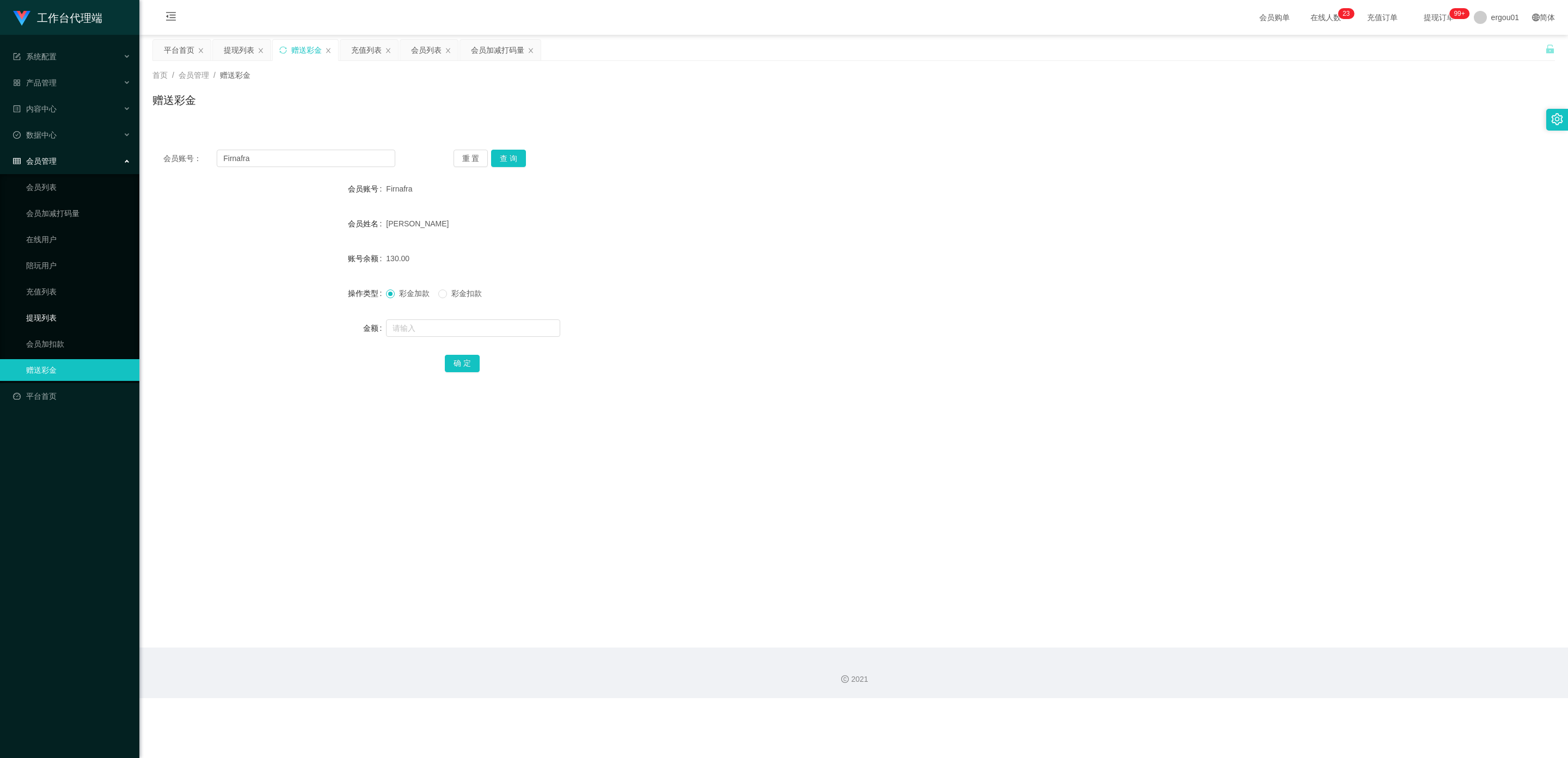
click at [40, 309] on link "提现列表" at bounding box center [78, 317] width 105 height 22
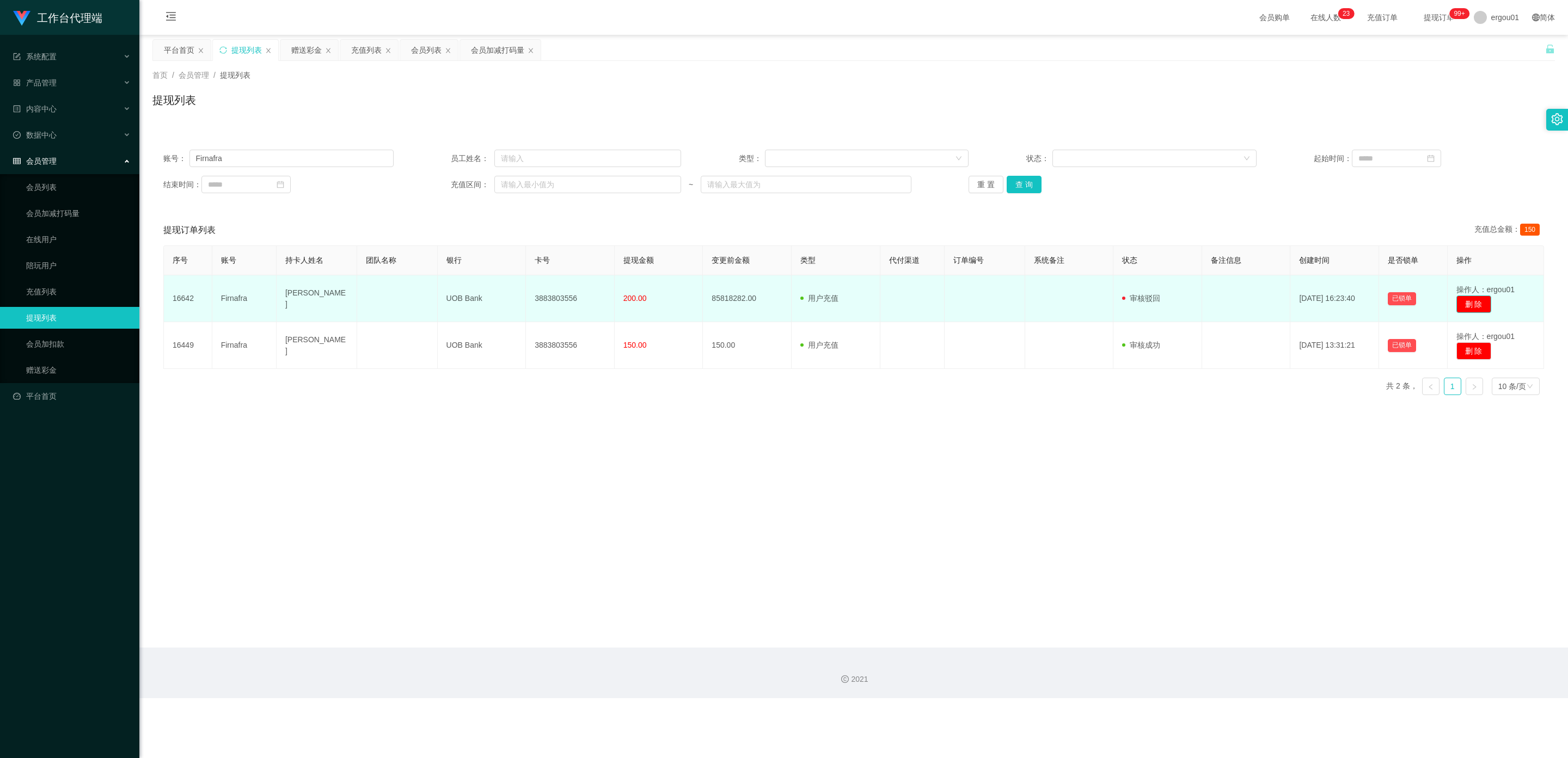
click at [1472, 299] on button "删 除" at bounding box center [1473, 304] width 35 height 17
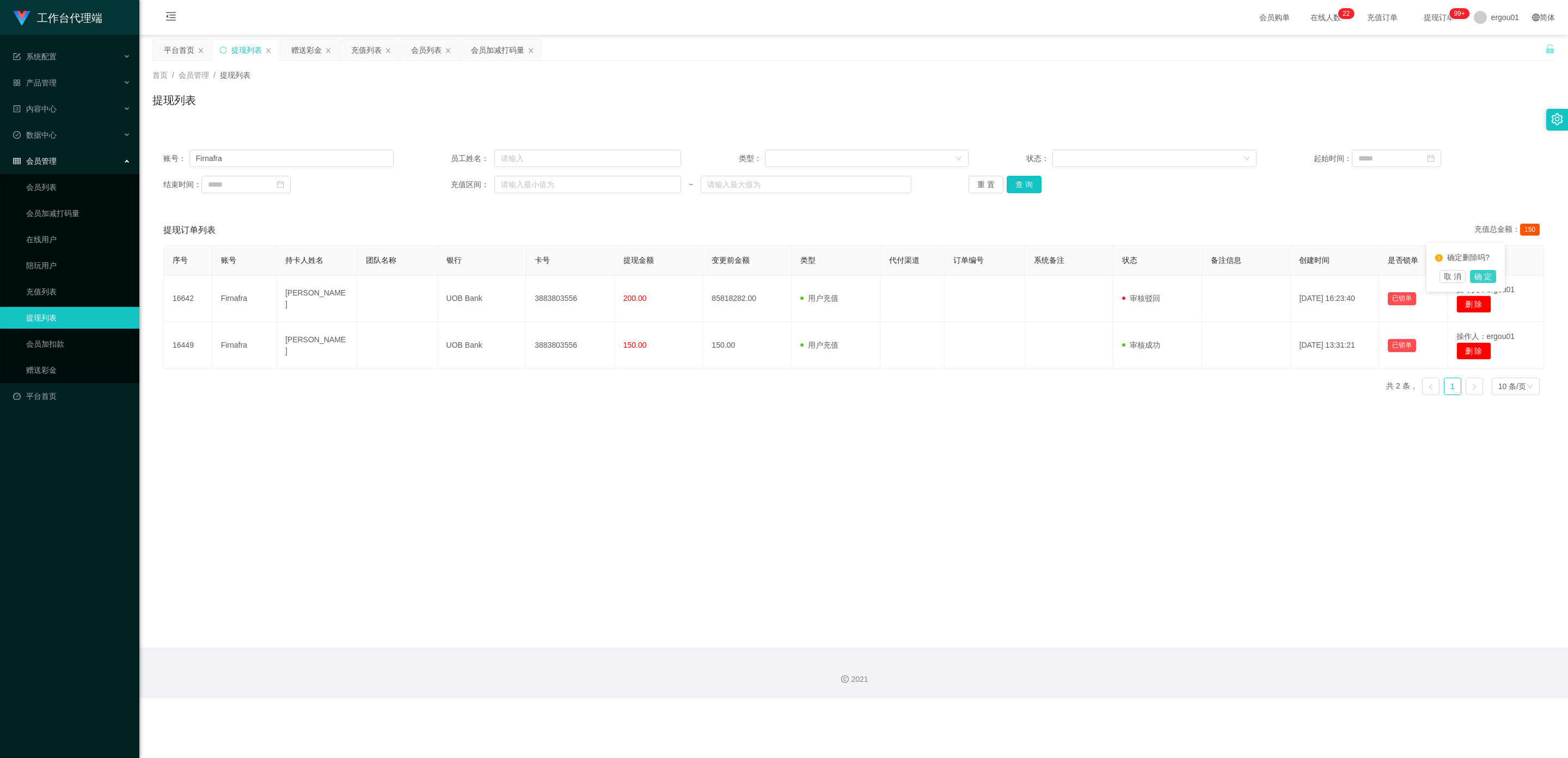
click at [1483, 273] on button "确 定" at bounding box center [1483, 276] width 26 height 13
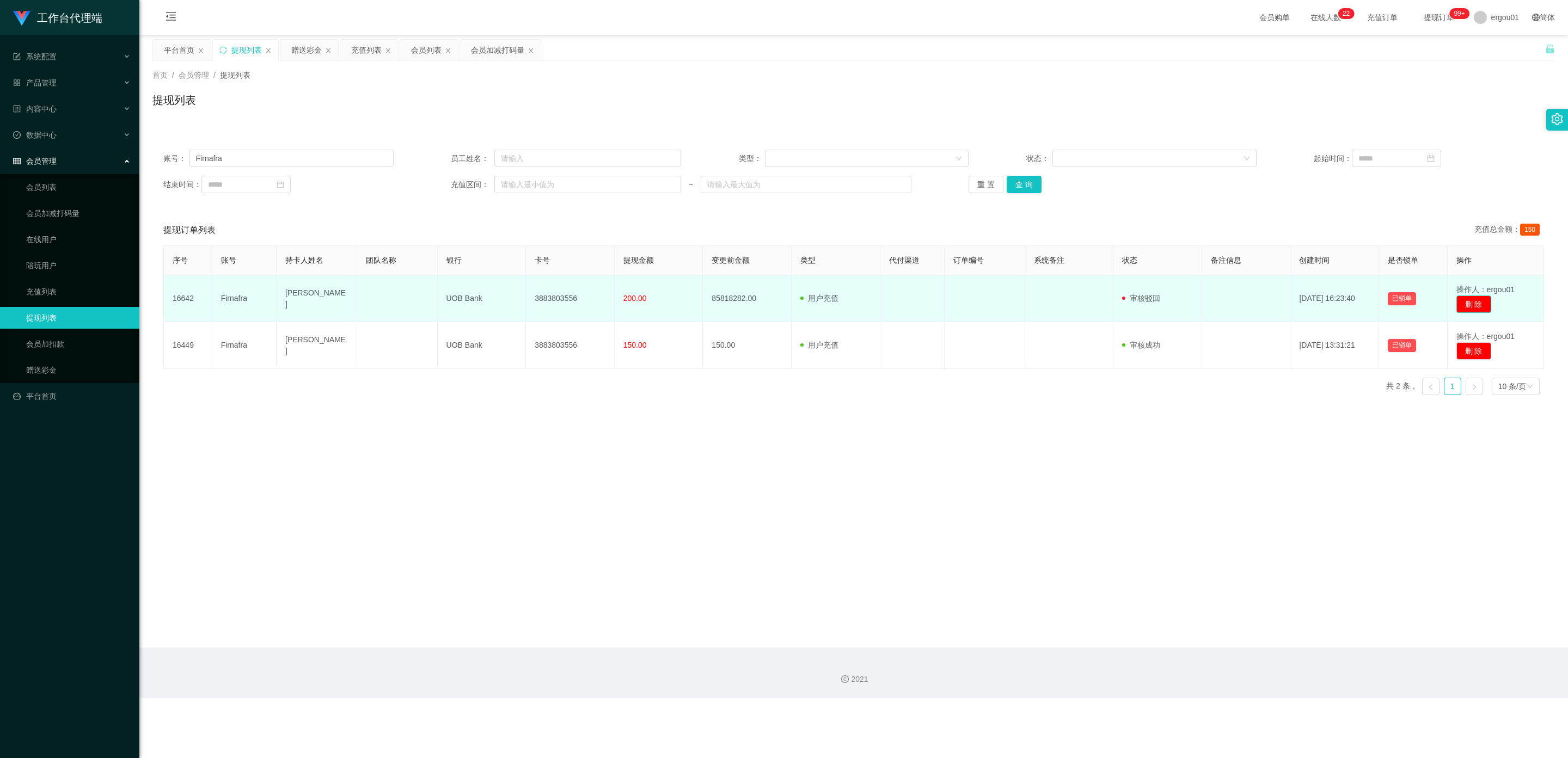
click at [1467, 307] on button "删 除" at bounding box center [1473, 304] width 35 height 17
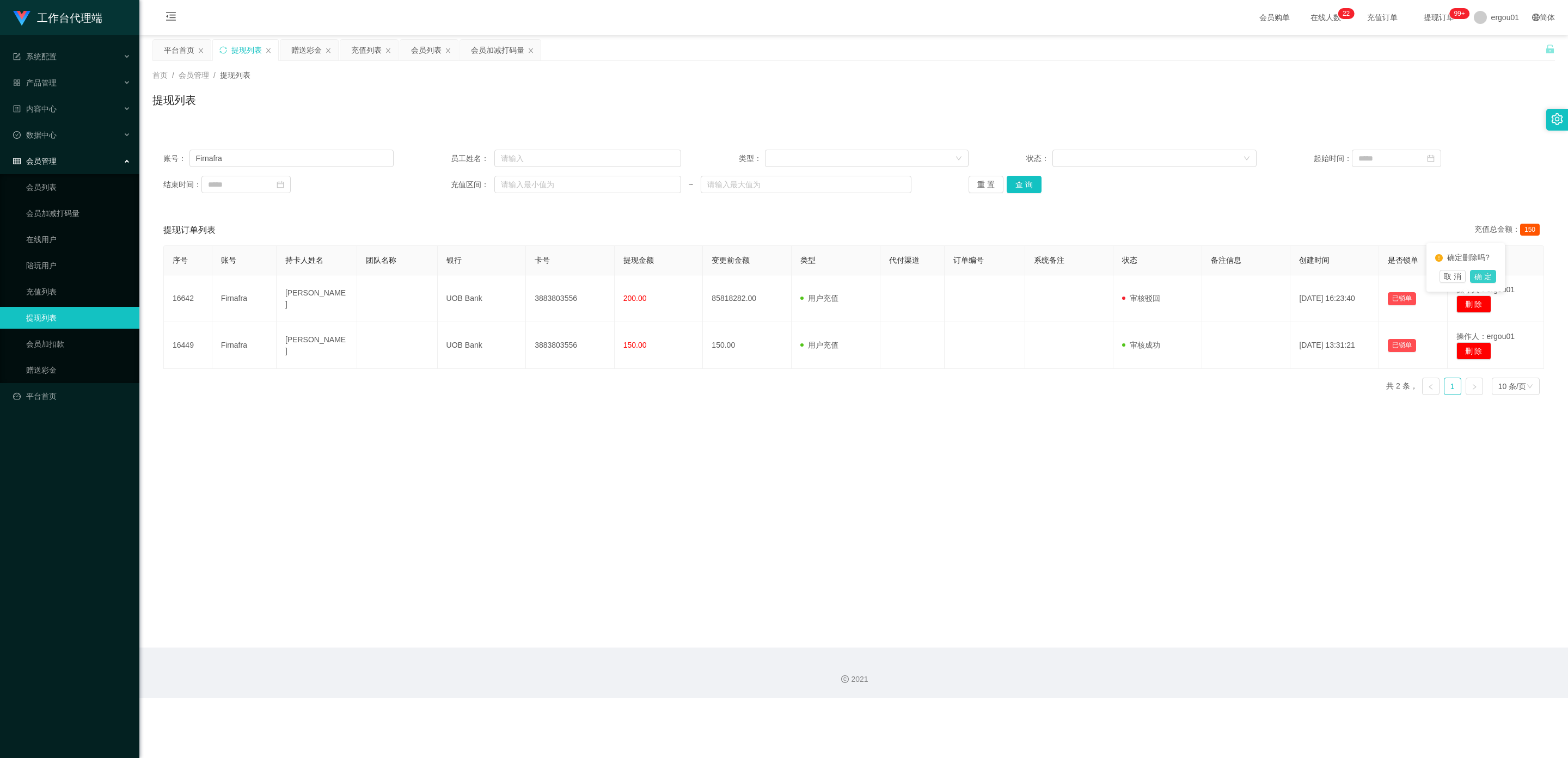
click at [1491, 278] on button "确 定" at bounding box center [1483, 276] width 26 height 13
click at [1019, 183] on button "查 询" at bounding box center [1024, 184] width 35 height 17
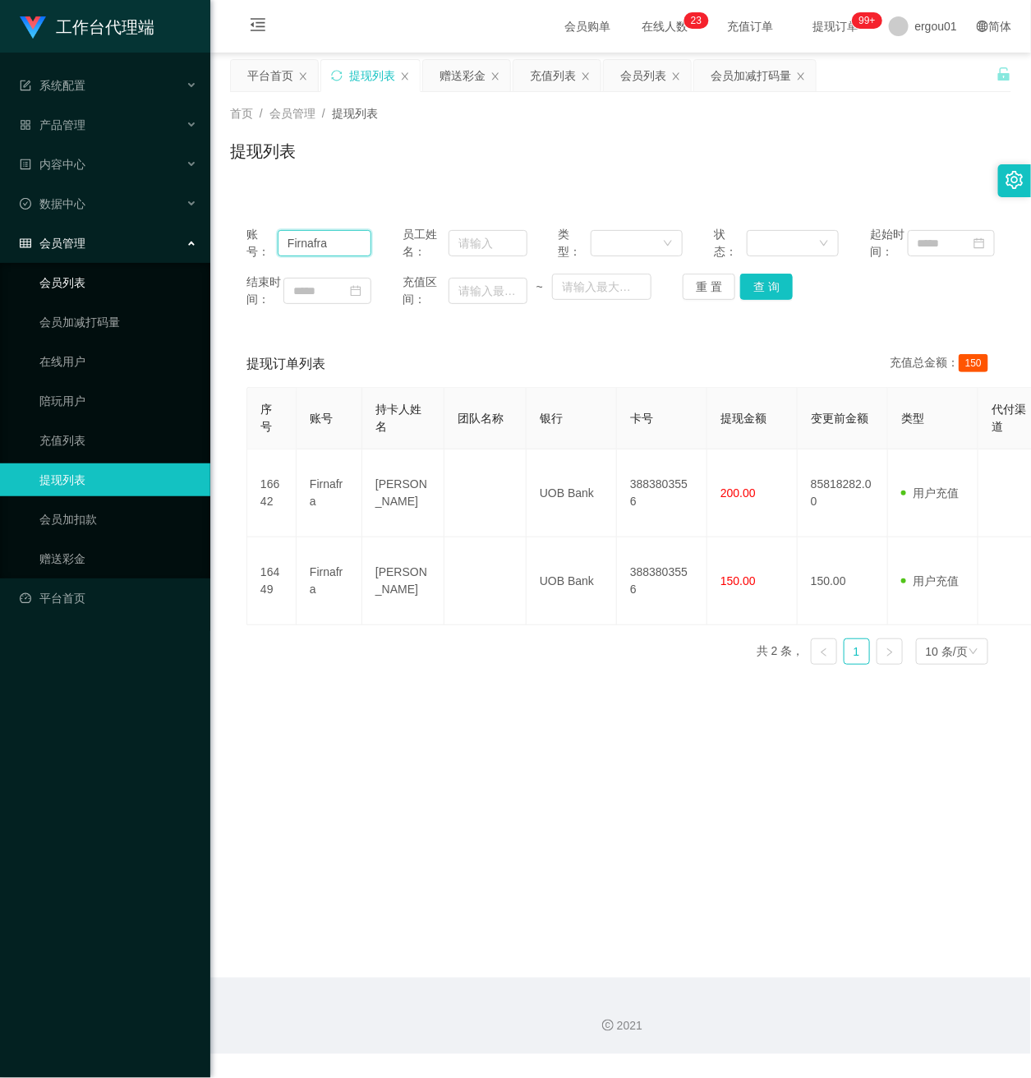
drag, startPoint x: 336, startPoint y: 256, endPoint x: 30, endPoint y: 259, distance: 305.6
click at [30, 257] on section "工作台代理端 系统配置 产品管理 内容中心 数据中心 会员管理 会员列表 会员加减打码量 在线用户 陪玩用户 充值列表 提现列表 会员加扣款 赠送彩金 平台首…" at bounding box center [515, 527] width 1031 height 1054
drag, startPoint x: 65, startPoint y: 261, endPoint x: 321, endPoint y: 313, distance: 261.4
click at [69, 266] on link "会员列表" at bounding box center [118, 282] width 158 height 33
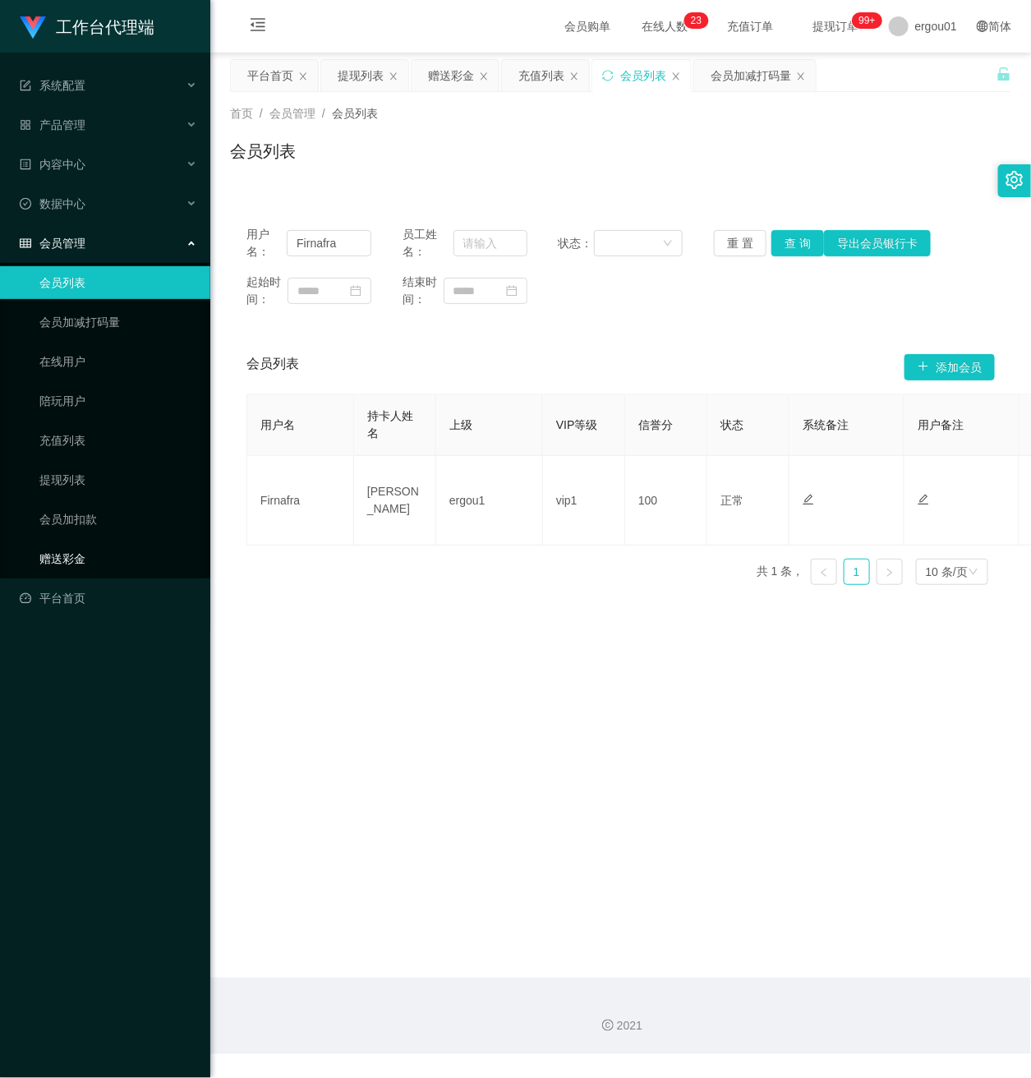
click at [84, 542] on link "赠送彩金" at bounding box center [118, 558] width 158 height 33
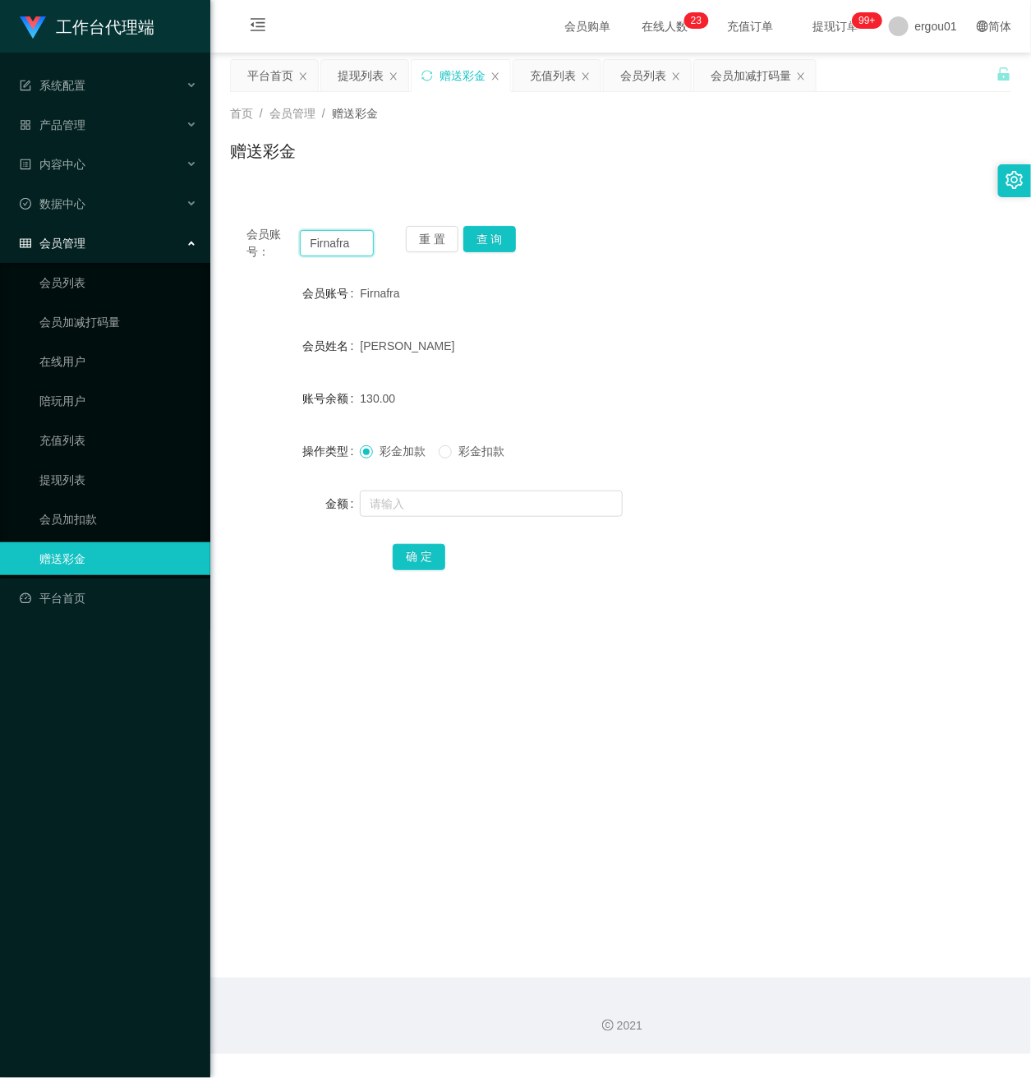
drag, startPoint x: 367, startPoint y: 241, endPoint x: 5, endPoint y: 235, distance: 362.3
click at [0, 235] on html "工作台代理端 系统配置 产品管理 内容中心 数据中心 会员管理 会员列表 会员加减打码量 在线用户 陪玩用户 充值列表 提现列表 会员加扣款 赠送彩金 平台首…" at bounding box center [515, 539] width 1031 height 1078
paste input "Helen1007"
type input "Helen1007"
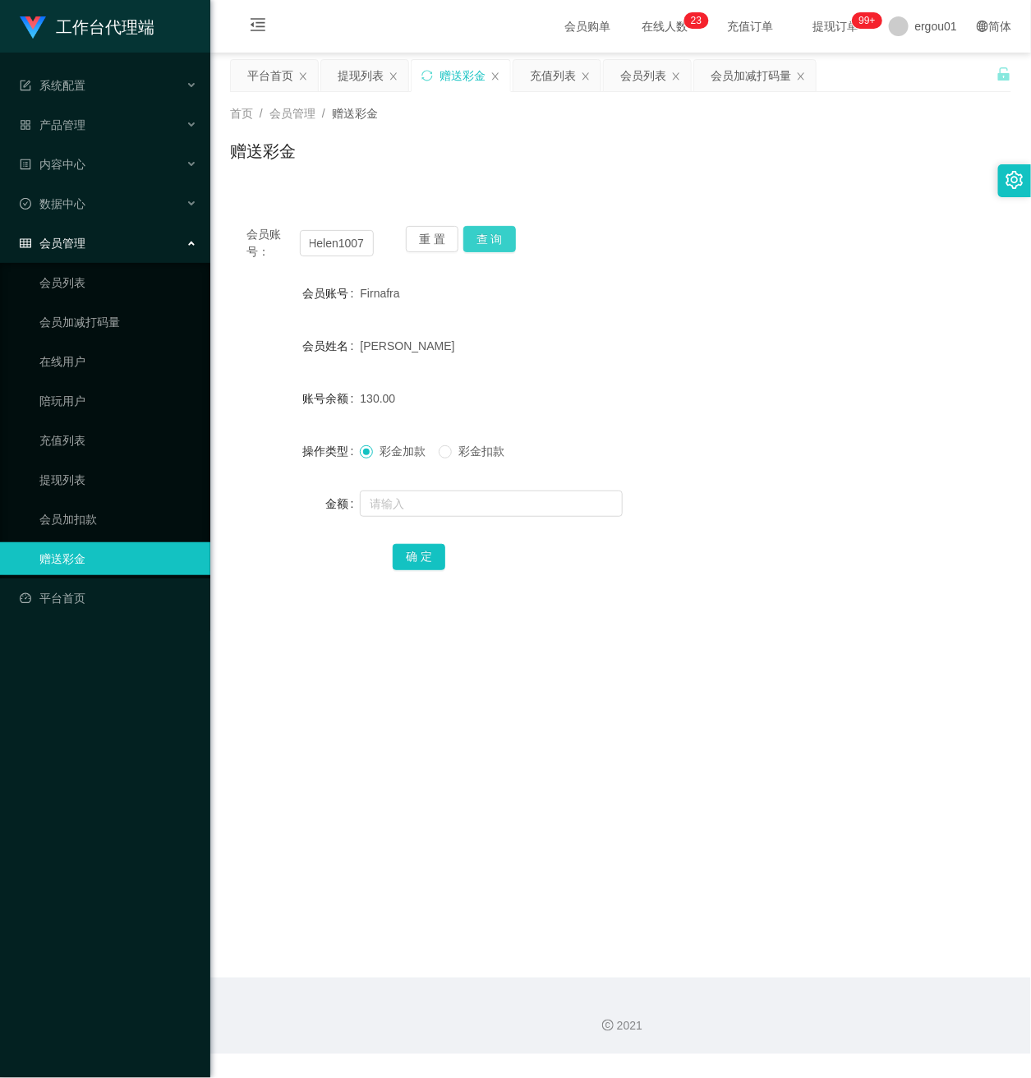
click at [495, 224] on div "会员账号： Helen1007 重 置 查 询 会员账号 Firnafra 会员姓名 Miralan Mohamed sultan Abdul kader 账…" at bounding box center [620, 408] width 781 height 399
click at [476, 230] on button "查 询" at bounding box center [489, 239] width 53 height 26
click at [405, 503] on input "text" at bounding box center [491, 503] width 263 height 26
type input "30"
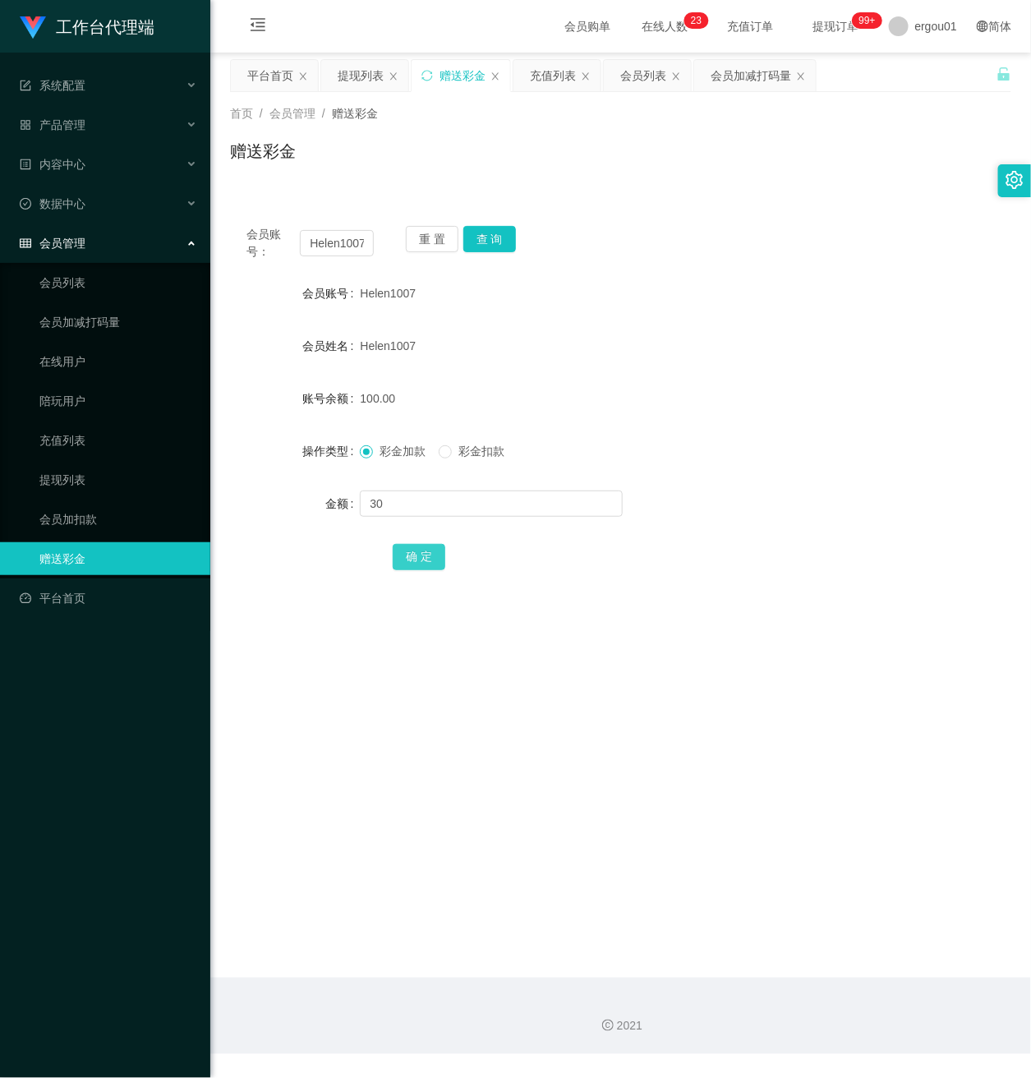
click at [407, 565] on button "确 定" at bounding box center [419, 557] width 53 height 26
drag, startPoint x: 387, startPoint y: 498, endPoint x: 389, endPoint y: 486, distance: 11.8
click at [385, 498] on input "text" at bounding box center [491, 503] width 263 height 26
type input "130"
click at [452, 451] on span at bounding box center [445, 451] width 13 height 13
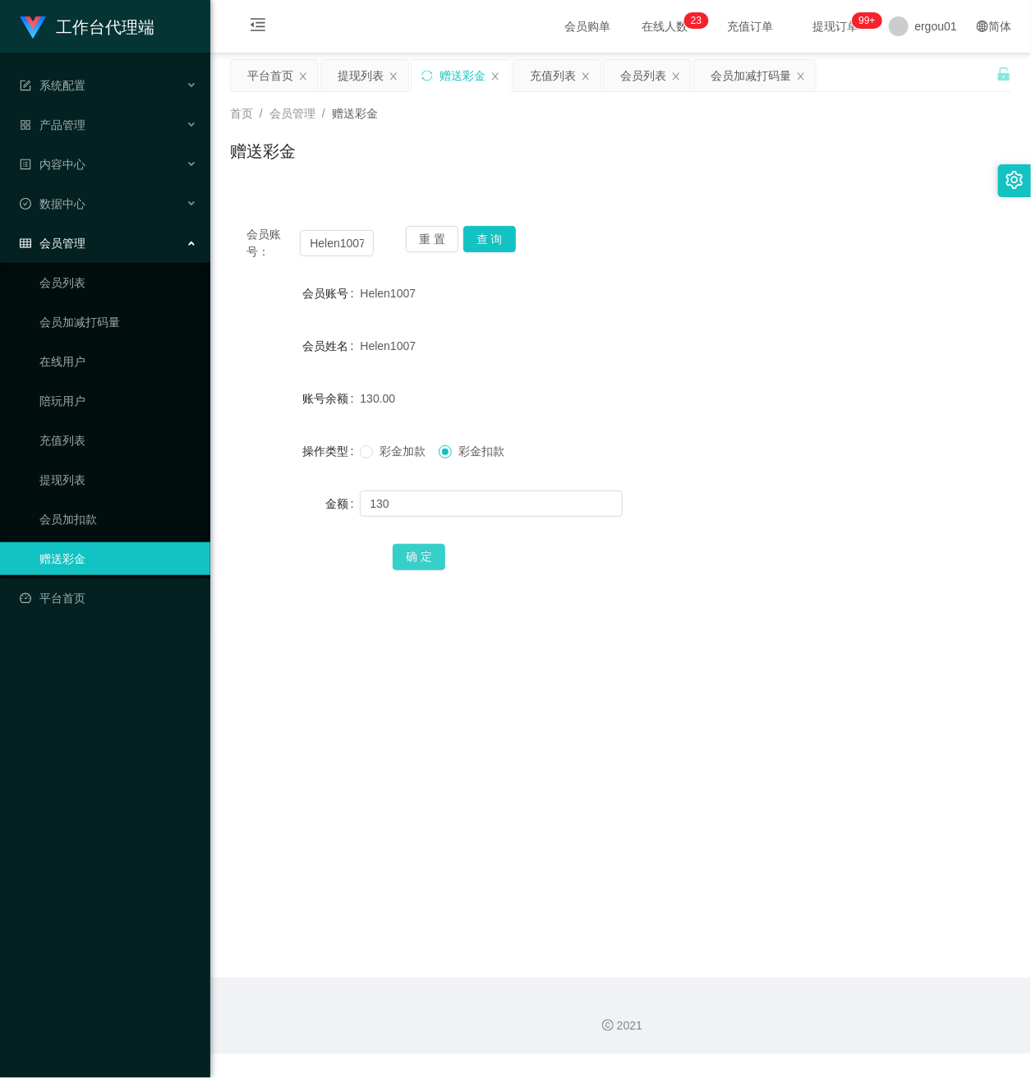
click at [425, 555] on button "确 定" at bounding box center [419, 557] width 53 height 26
drag, startPoint x: 308, startPoint y: 246, endPoint x: 439, endPoint y: 288, distance: 137.2
click at [464, 245] on div "会员账号： Helen1007 重 置 查 询" at bounding box center [620, 243] width 781 height 34
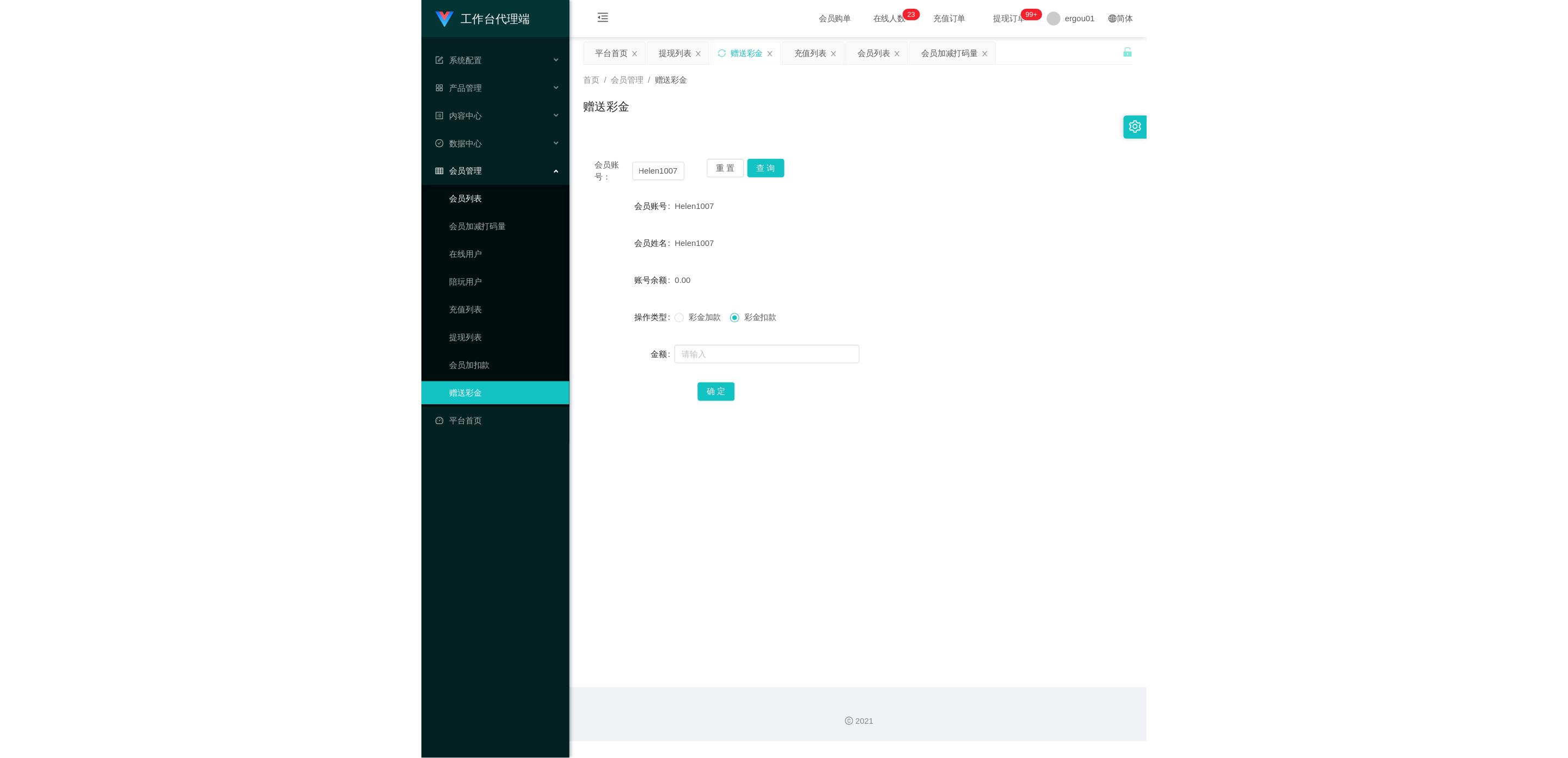
scroll to position [0, 0]
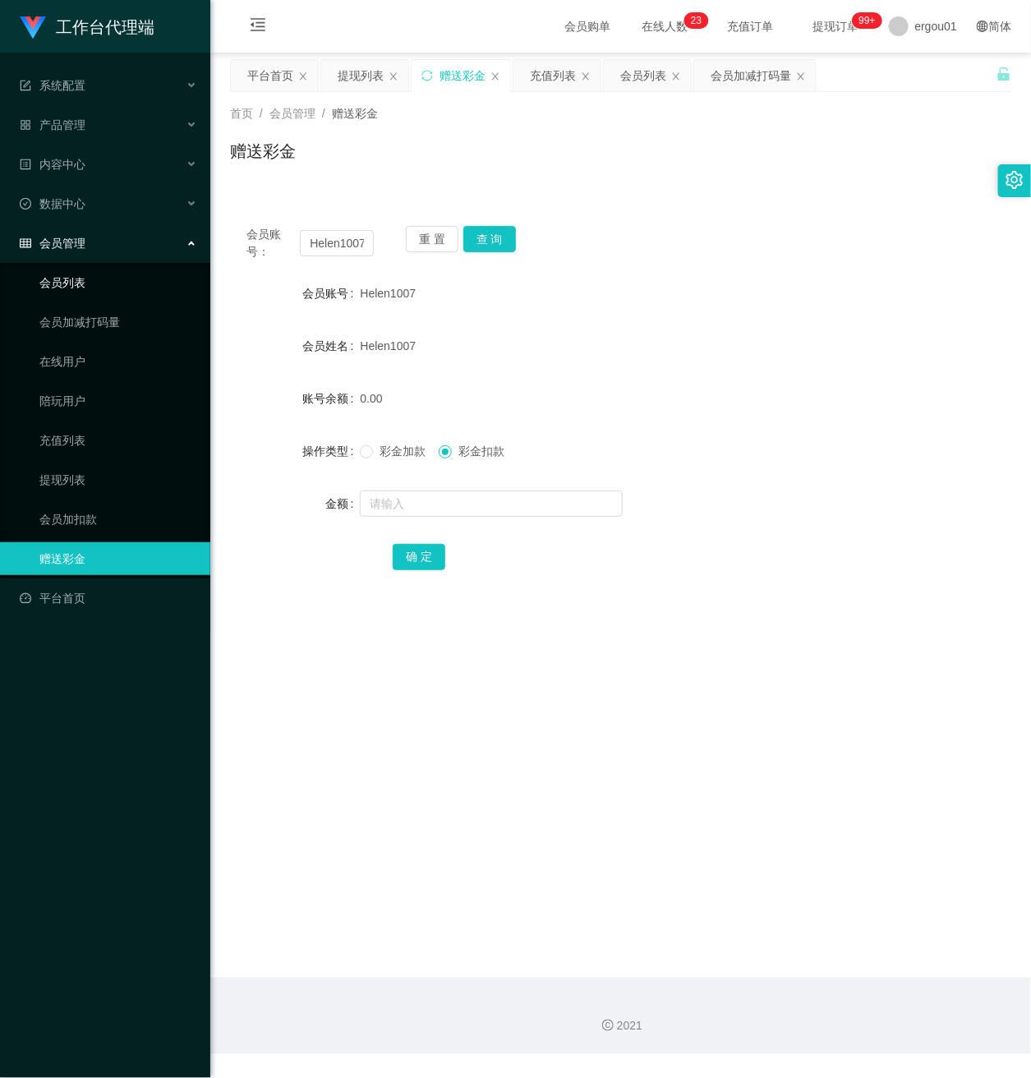
click at [75, 266] on link "会员列表" at bounding box center [118, 282] width 158 height 33
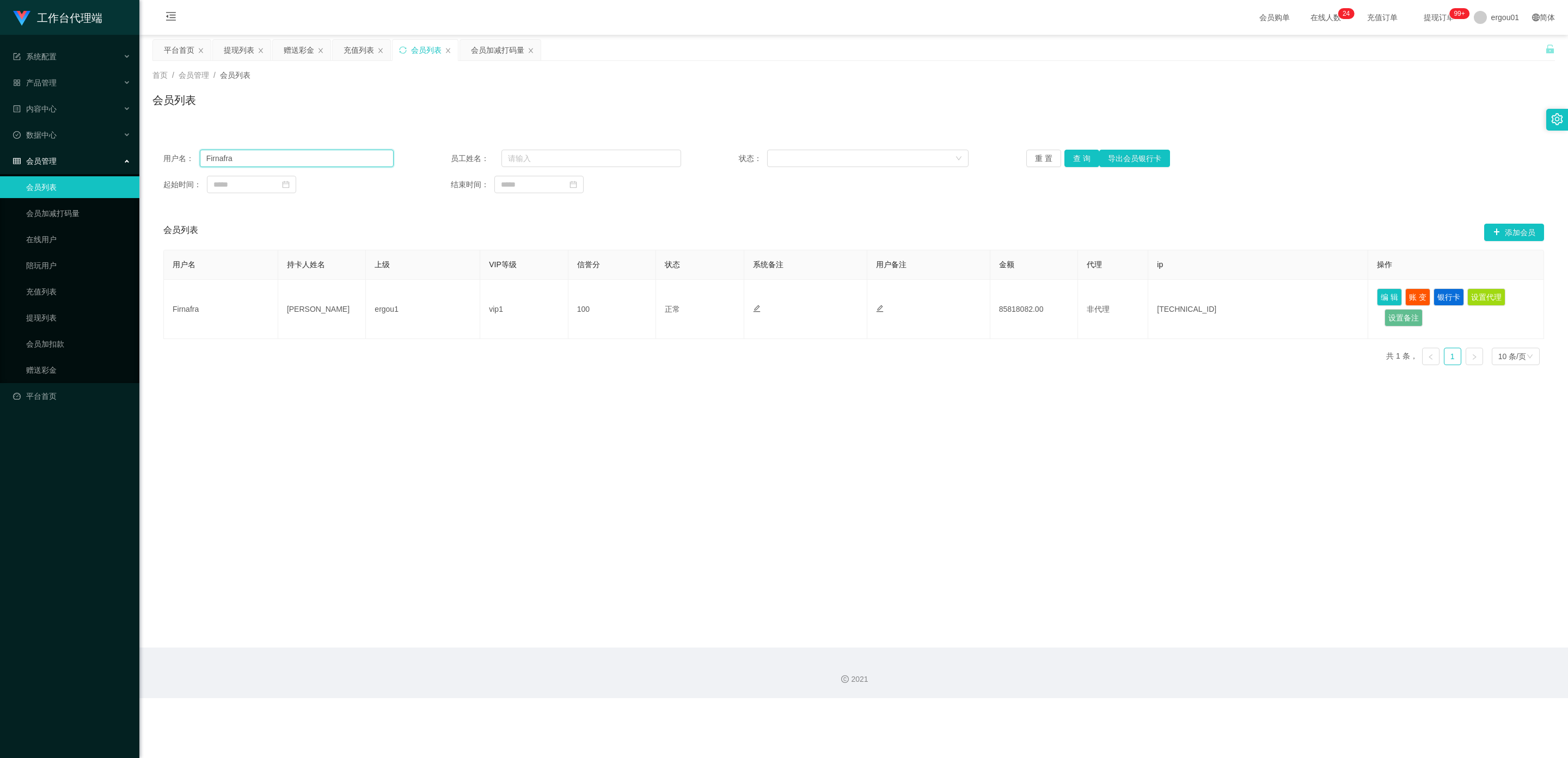
drag, startPoint x: 247, startPoint y: 156, endPoint x: 0, endPoint y: 157, distance: 247.0
click at [0, 157] on section "工作台代理端 系统配置 产品管理 内容中心 数据中心 会员管理 会员列表 会员加减打码量 在线用户 陪玩用户 充值列表 提现列表 会员加扣款 赠送彩金 平台首…" at bounding box center [784, 349] width 1568 height 698
paste input "Helen1007"
type input "Helen1007"
click at [1084, 159] on button "查 询" at bounding box center [1082, 158] width 35 height 17
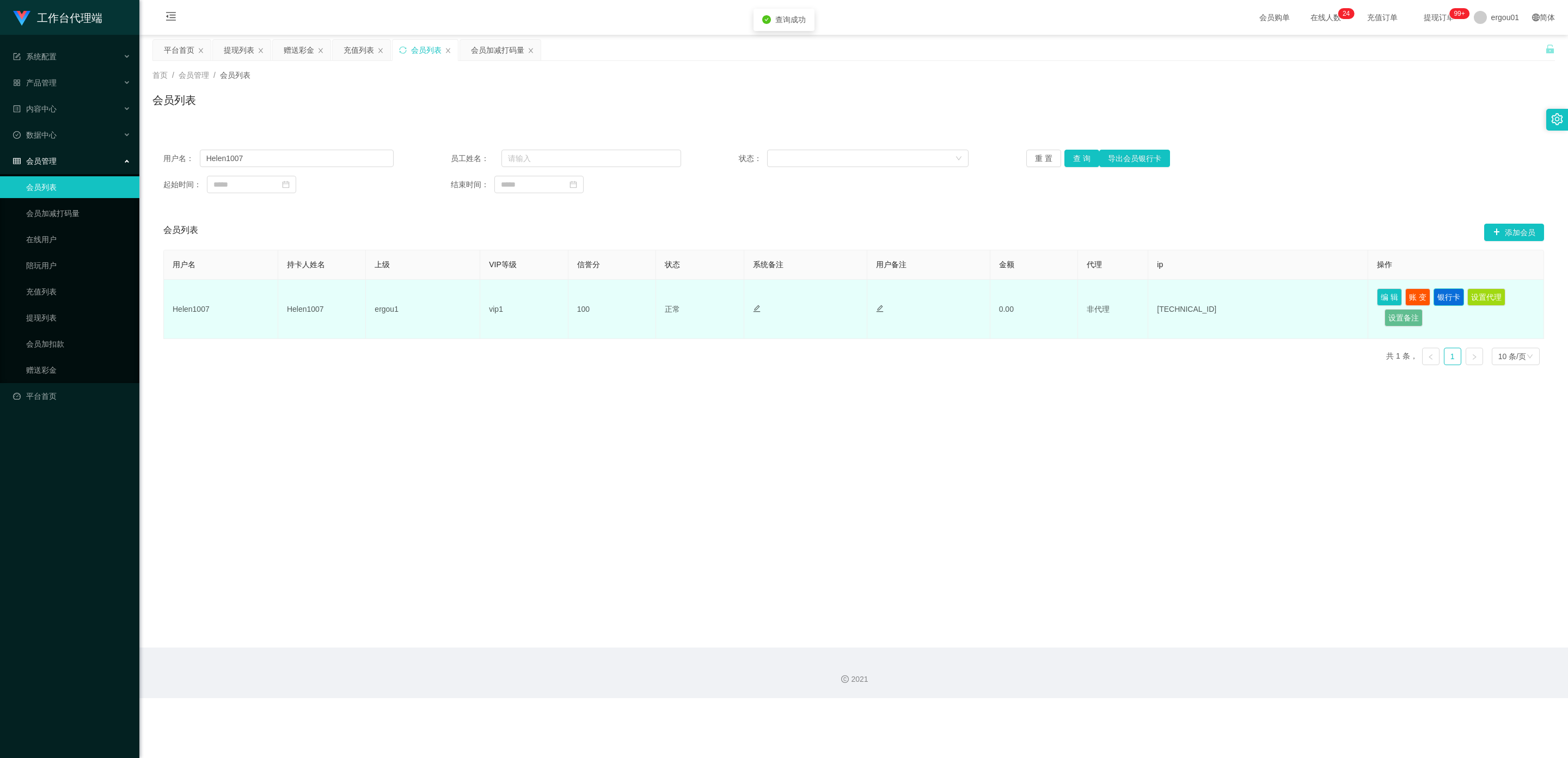
click at [1449, 294] on button "银行卡" at bounding box center [1449, 297] width 30 height 17
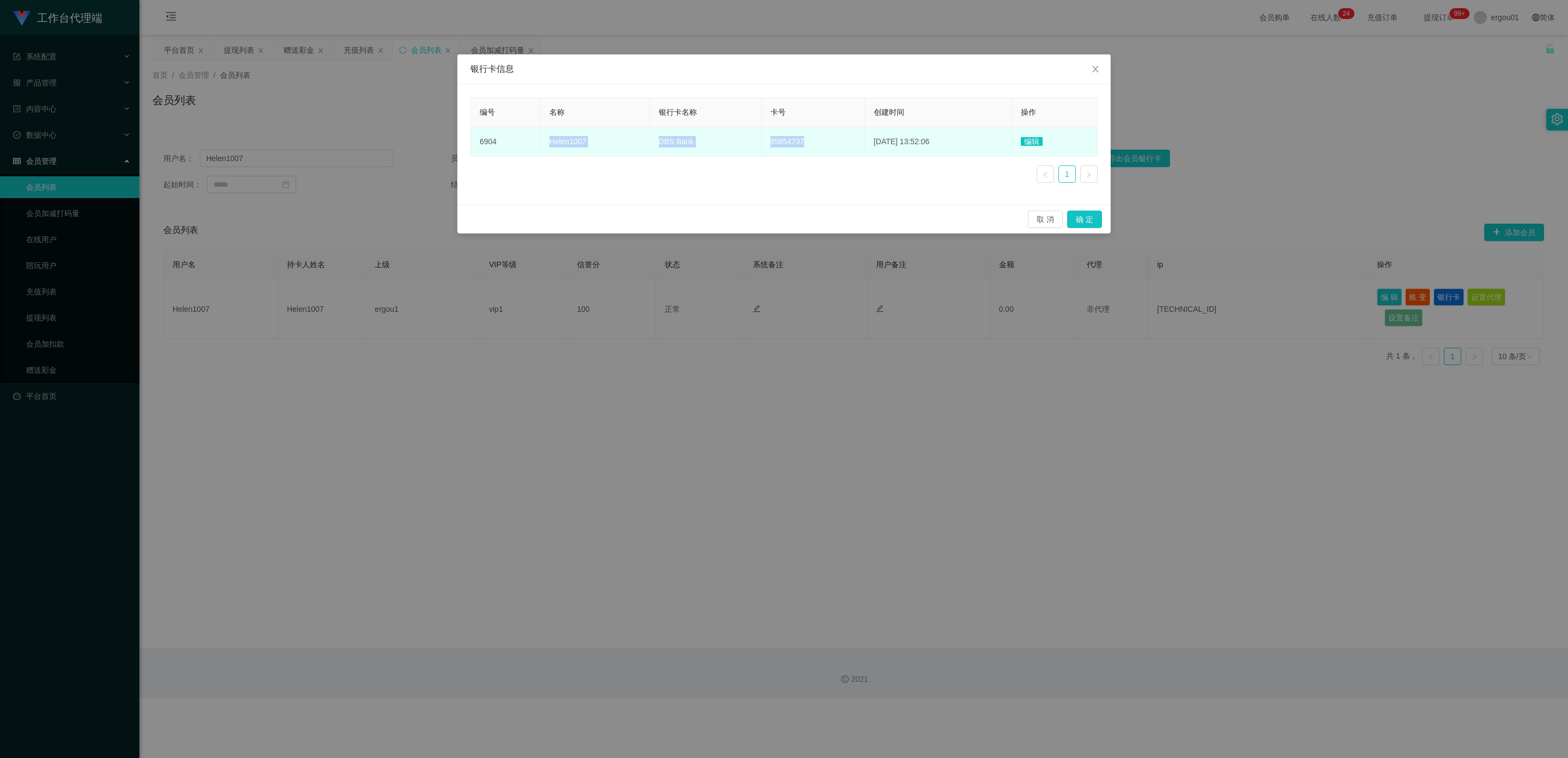
copy tr "Helen1007 DBS Bank 85854737"
drag, startPoint x: 797, startPoint y: 139, endPoint x: 534, endPoint y: 140, distance: 263.0
click at [534, 140] on tr "6904 Helen1007 DBS Bank 85854737 [DATE] 13:52:06 编辑" at bounding box center [783, 142] width 626 height 29
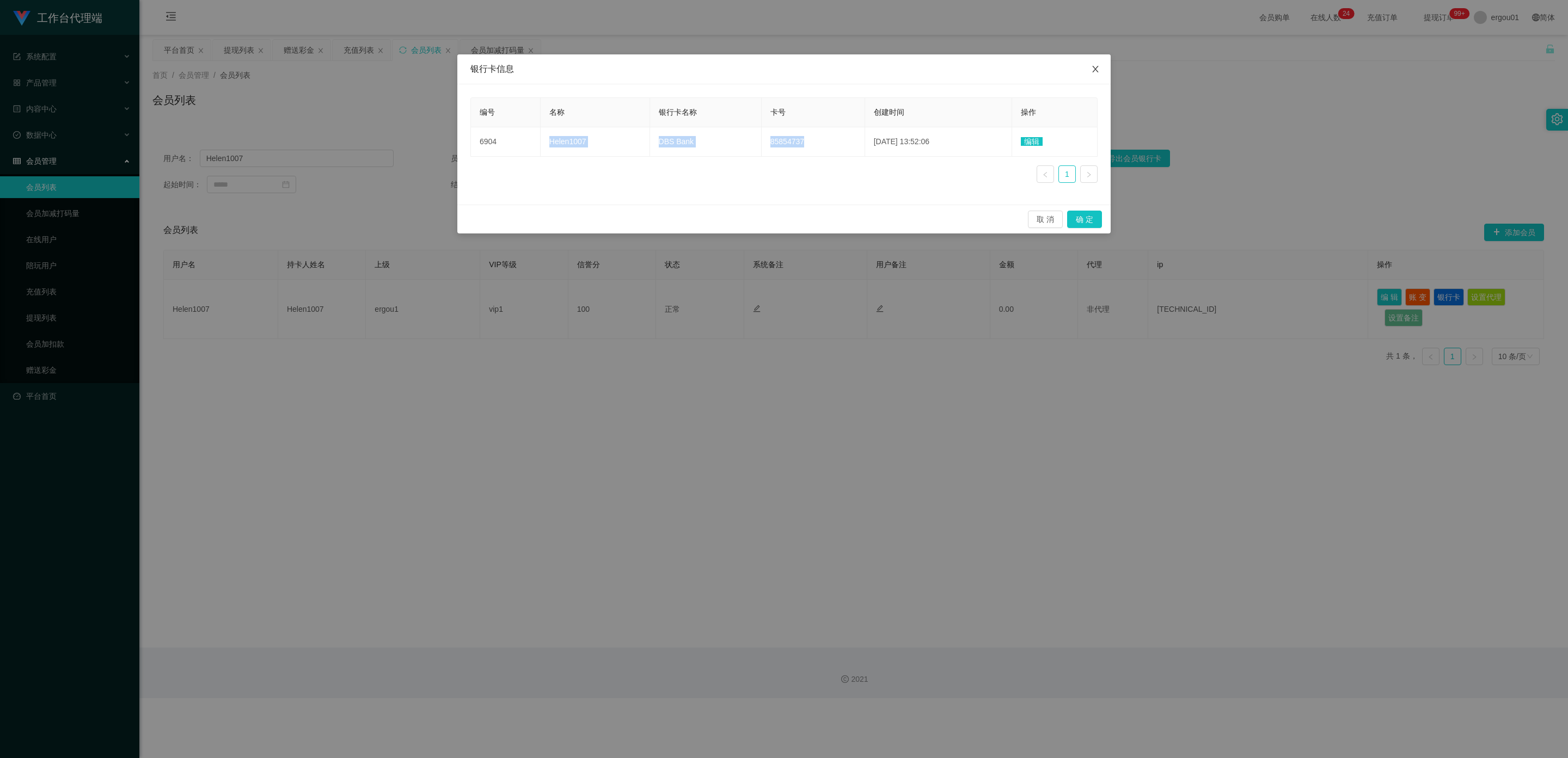
click at [1099, 74] on icon "图标: close" at bounding box center [1095, 69] width 9 height 9
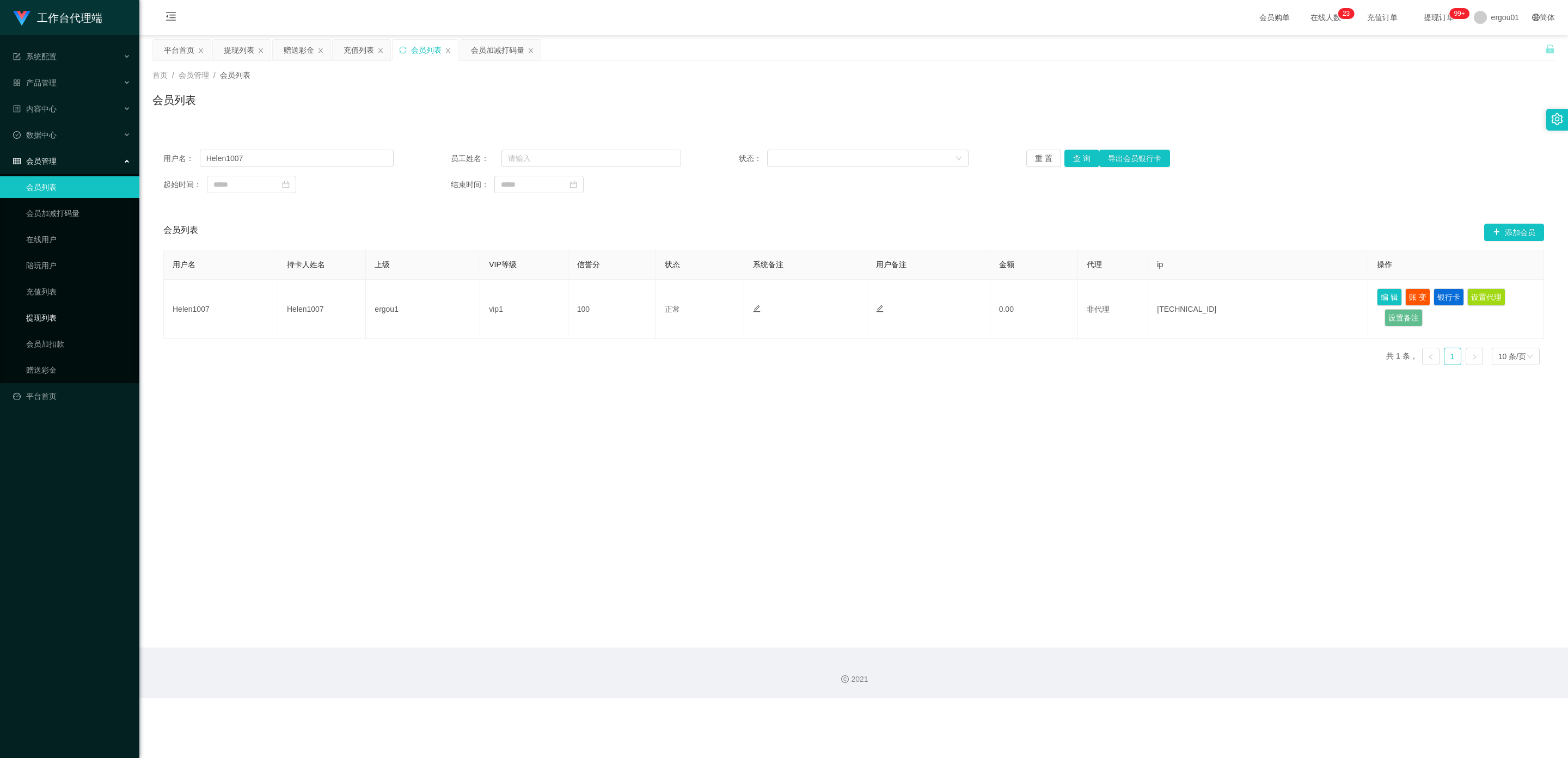
click at [56, 307] on link "提现列表" at bounding box center [78, 317] width 105 height 22
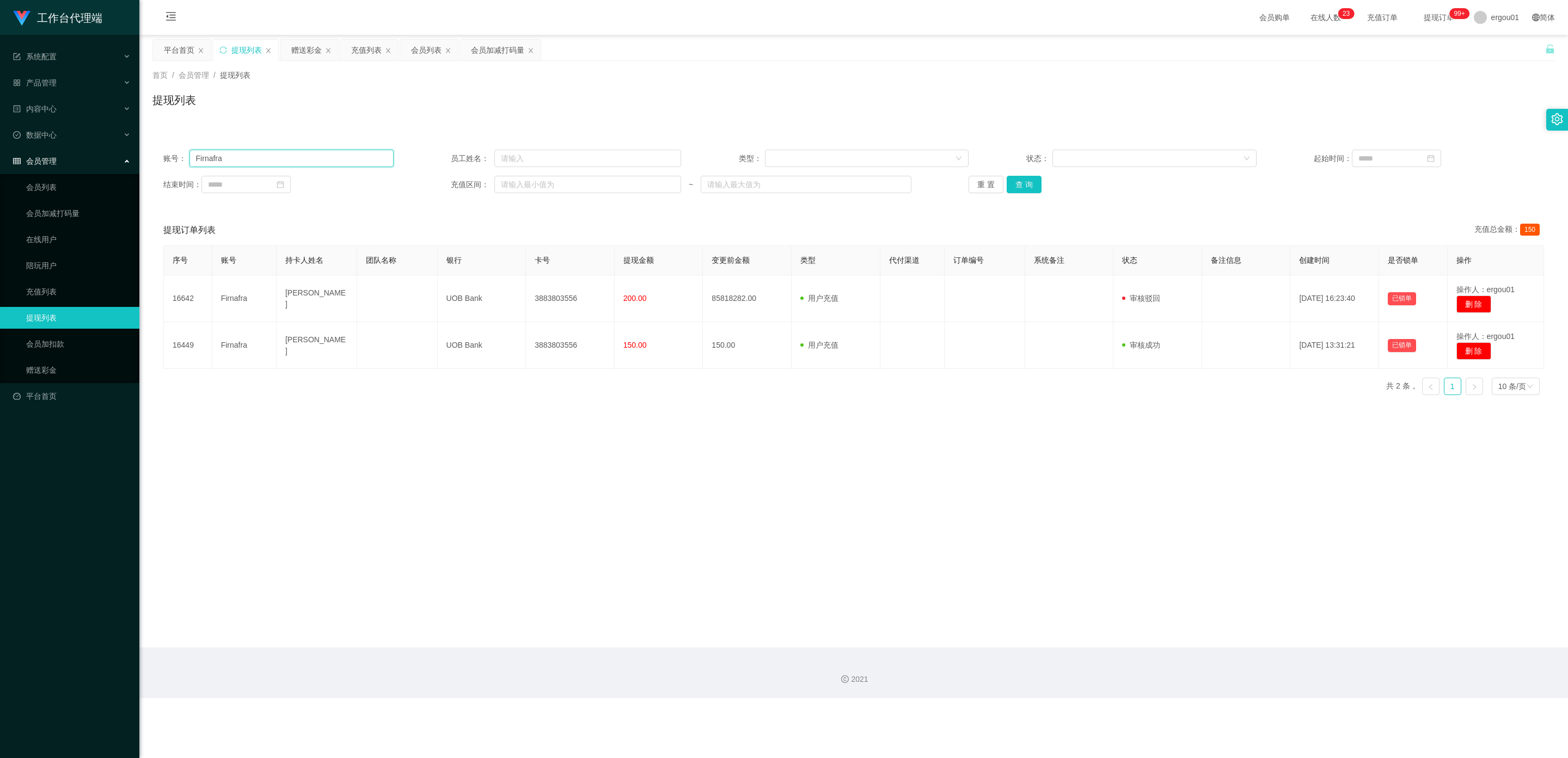
drag, startPoint x: 258, startPoint y: 162, endPoint x: 0, endPoint y: 151, distance: 258.2
click at [0, 151] on section "工作台代理端 系统配置 产品管理 内容中心 数据中心 会员管理 会员列表 会员加减打码量 在线用户 陪玩用户 充值列表 提现列表 会员加扣款 赠送彩金 平台首…" at bounding box center [784, 349] width 1568 height 698
paste input "[PERSON_NAME]"
type input "[PERSON_NAME]"
click at [1023, 184] on button "查 询" at bounding box center [1024, 184] width 35 height 17
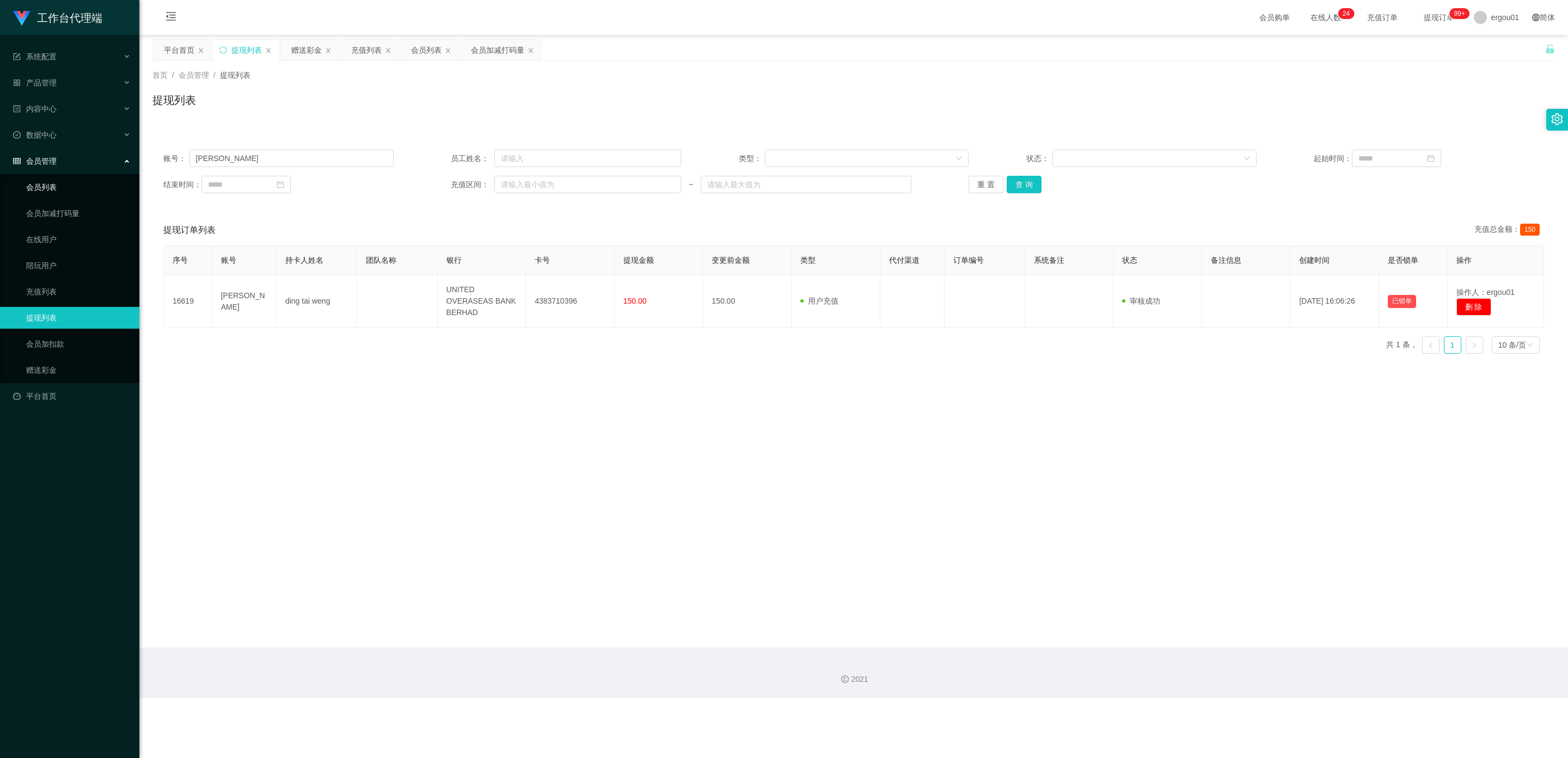
click at [43, 178] on link "会员列表" at bounding box center [78, 187] width 105 height 22
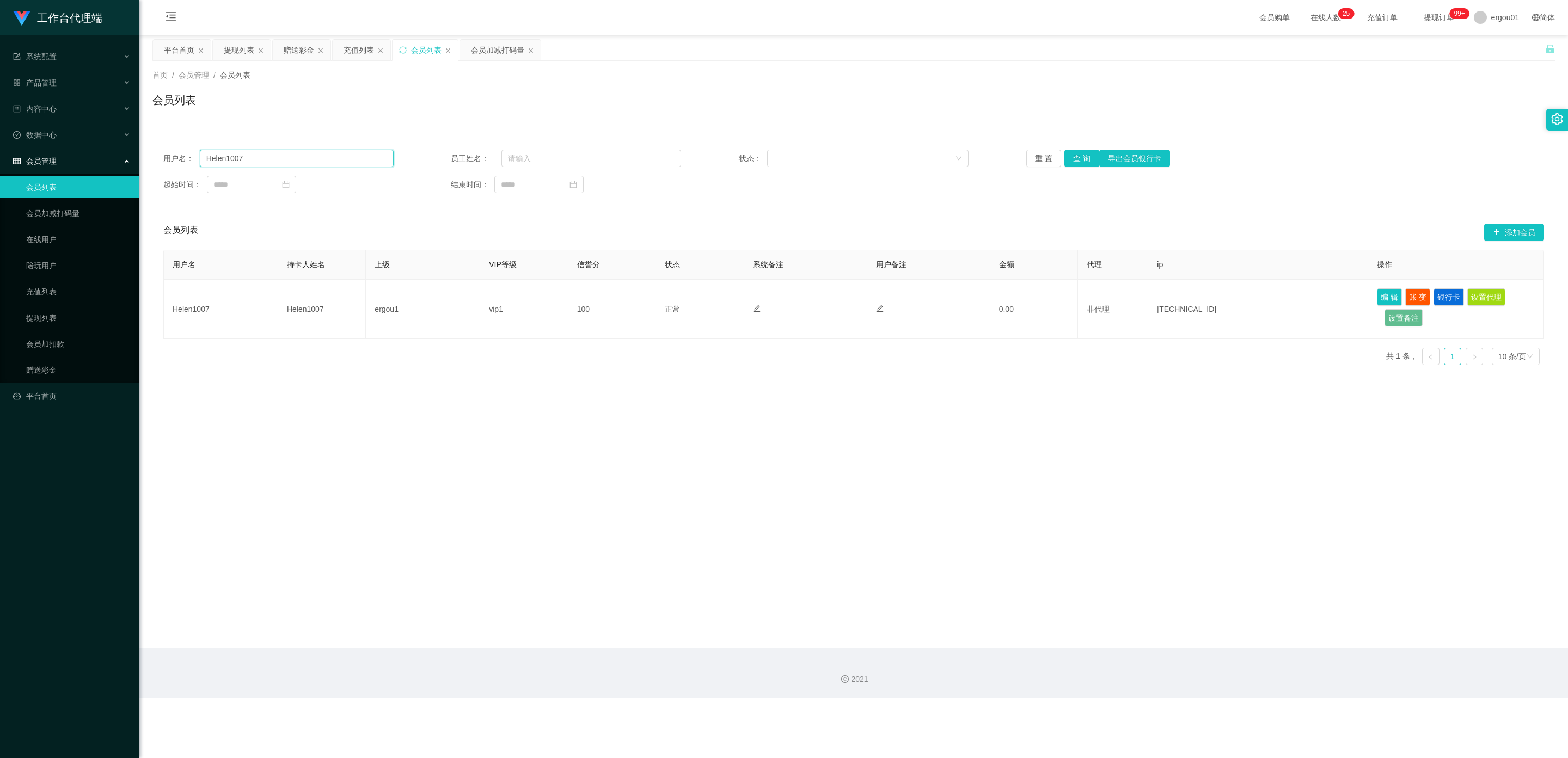
drag, startPoint x: 85, startPoint y: 157, endPoint x: 12, endPoint y: 157, distance: 73.0
click at [12, 157] on section "工作台代理端 系统配置 产品管理 内容中心 数据中心 会员管理 会员列表 会员加减打码量 在线用户 陪玩用户 充值列表 提现列表 会员加扣款 赠送彩金 平台首…" at bounding box center [784, 349] width 1568 height 698
paste input "[PERSON_NAME]"
click at [1073, 156] on button "查 询" at bounding box center [1082, 158] width 35 height 17
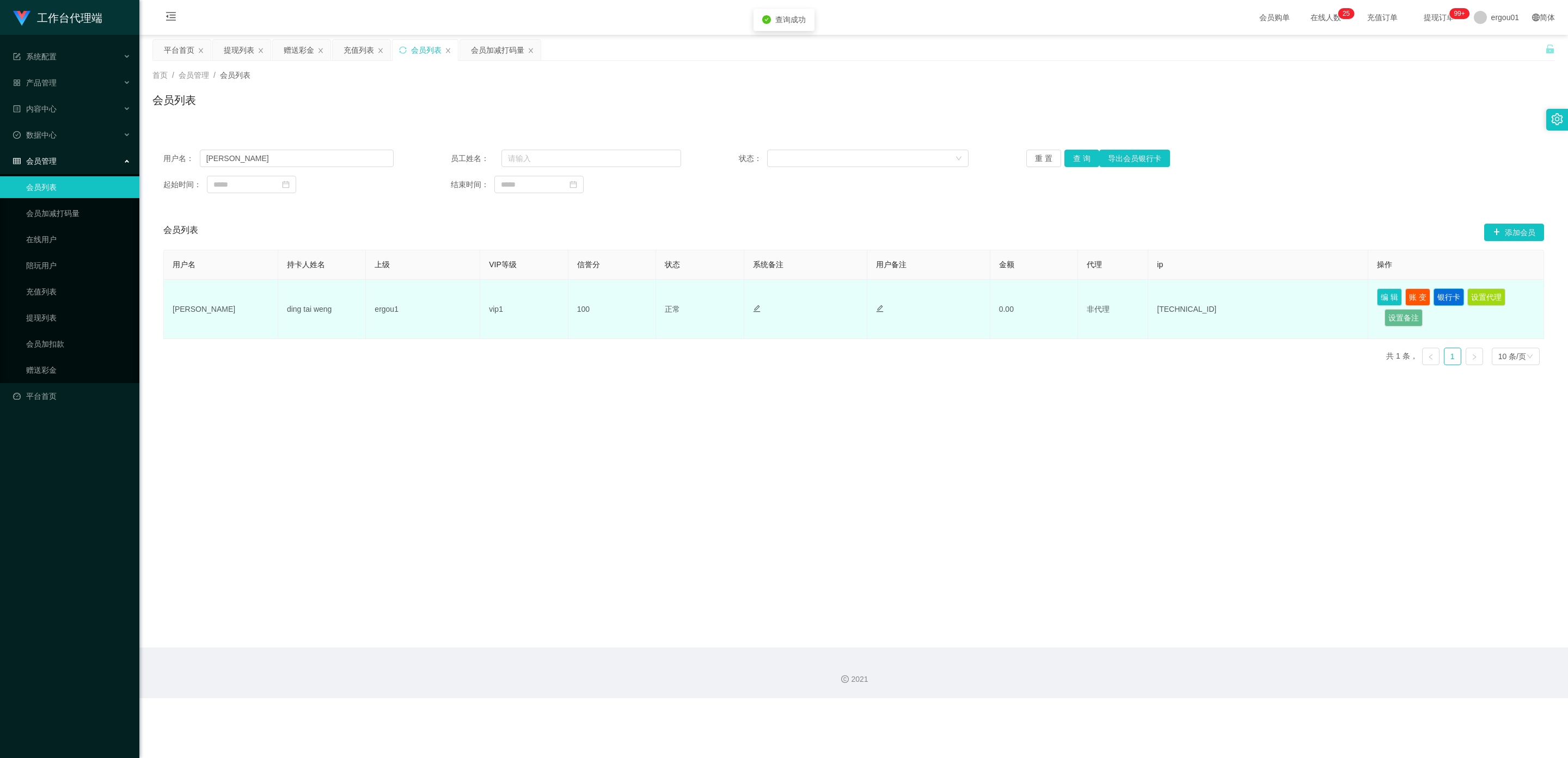
click at [1447, 294] on button "银行卡" at bounding box center [1449, 297] width 30 height 17
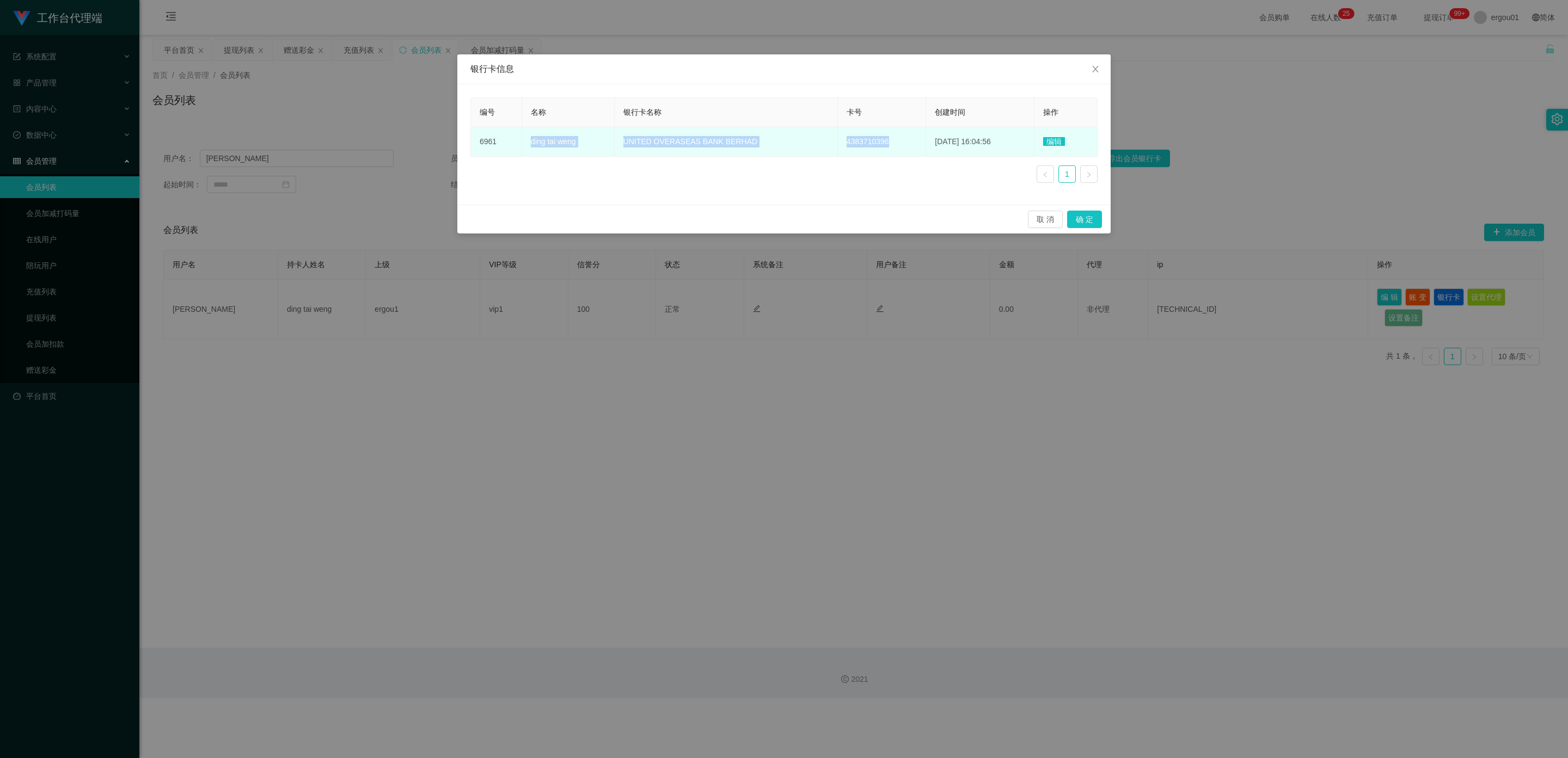
copy tr "ding tai weng UNITED OVERASEAS BANK BERHAD 4383710396"
drag, startPoint x: 877, startPoint y: 142, endPoint x: 520, endPoint y: 141, distance: 357.0
click at [520, 141] on tr "6961 ding tai weng UNITED OVERASEAS BANK BERHAD 4383710396 [DATE] 16:04:56 编辑" at bounding box center [783, 142] width 626 height 29
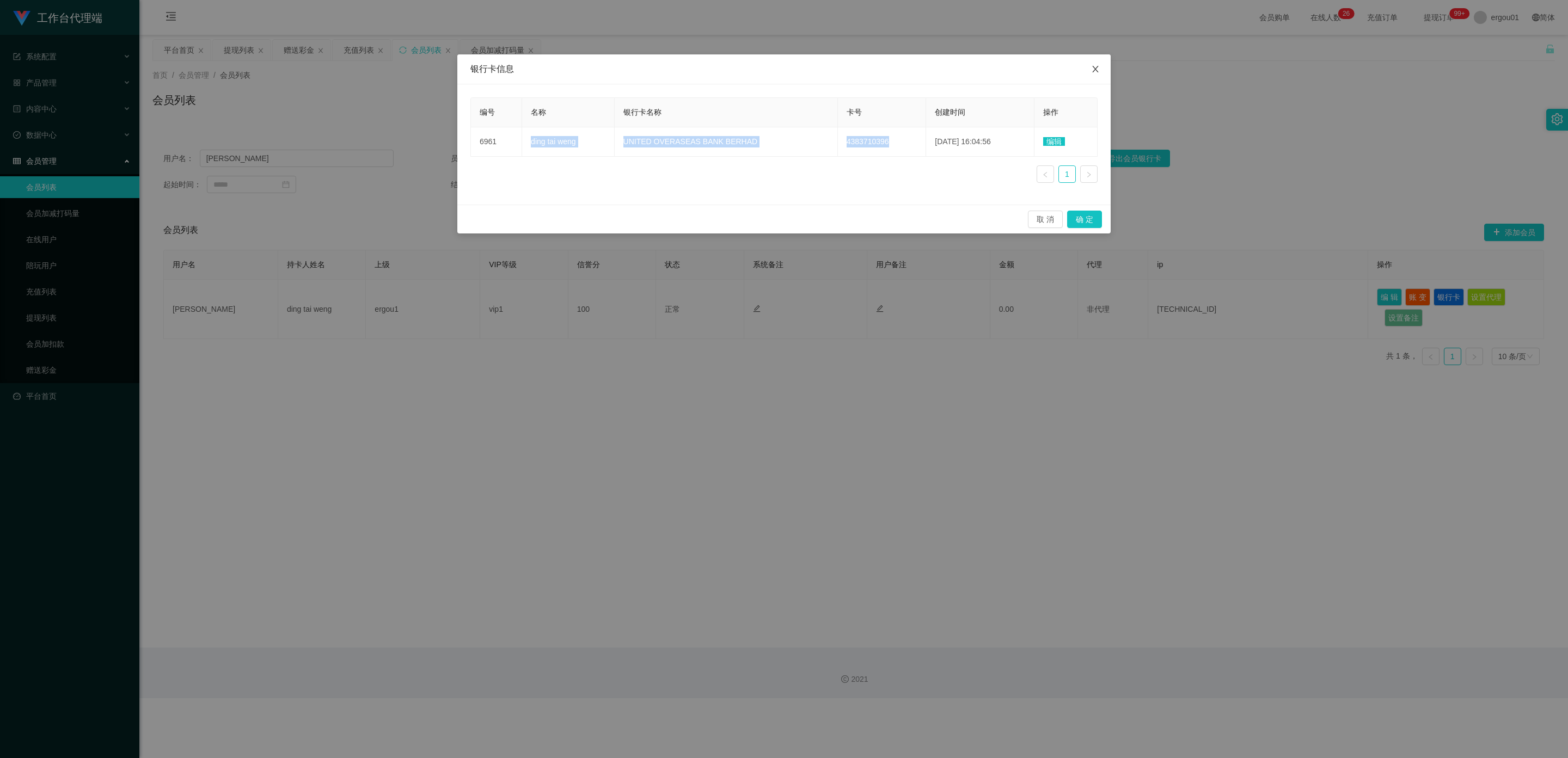
click at [1092, 68] on icon "图标: close" at bounding box center [1095, 69] width 9 height 9
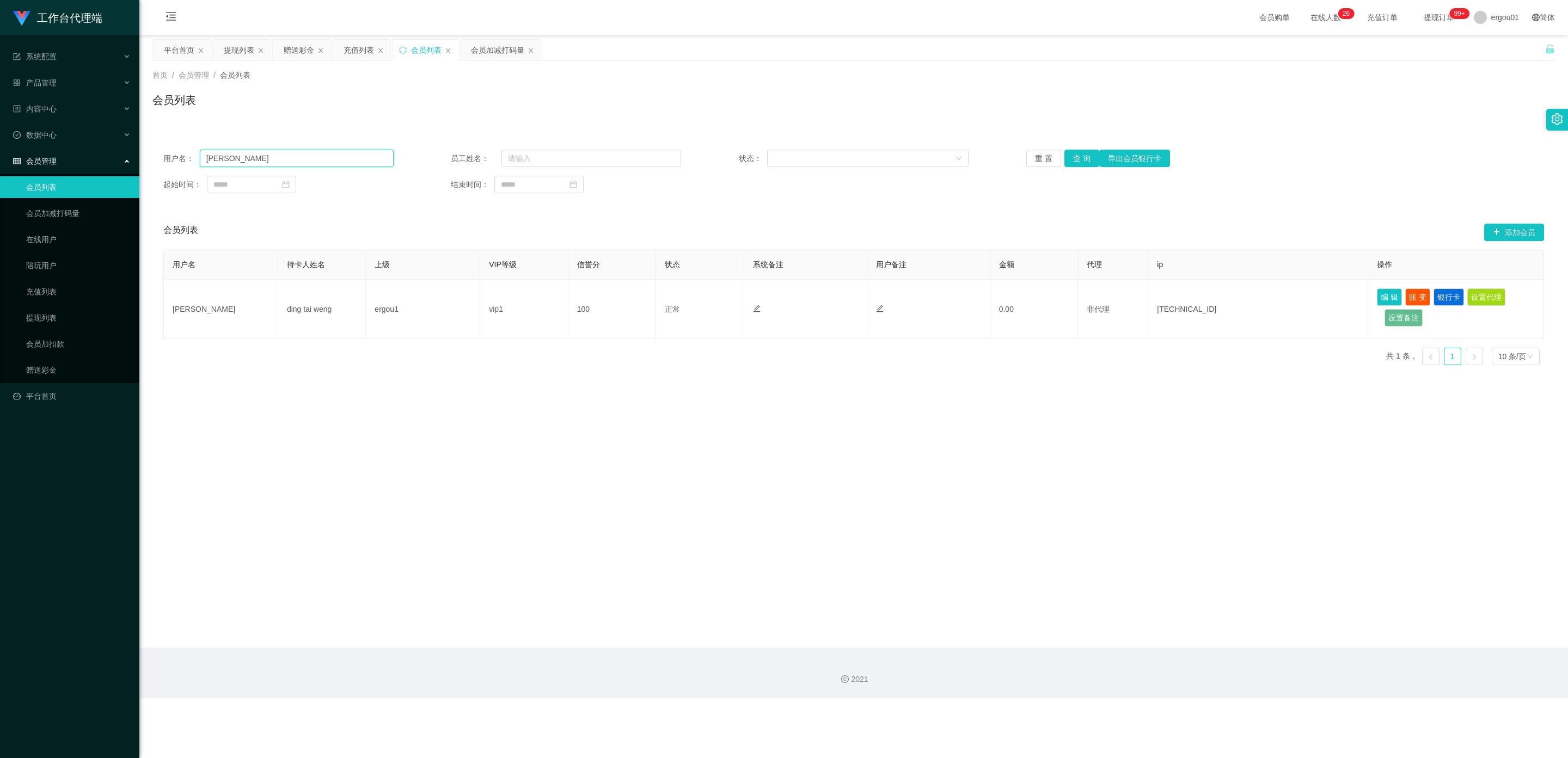
drag, startPoint x: 255, startPoint y: 158, endPoint x: 56, endPoint y: 141, distance: 199.7
click at [56, 141] on section "工作台代理端 系统配置 产品管理 内容中心 数据中心 会员管理 会员列表 会员加减打码量 在线用户 陪玩用户 充值列表 提现列表 会员加扣款 赠送彩金 平台首…" at bounding box center [784, 349] width 1568 height 698
paste input "Firnafra"
drag, startPoint x: 1083, startPoint y: 154, endPoint x: 1083, endPoint y: 166, distance: 12.0
click at [1083, 154] on button "查 询" at bounding box center [1082, 158] width 35 height 17
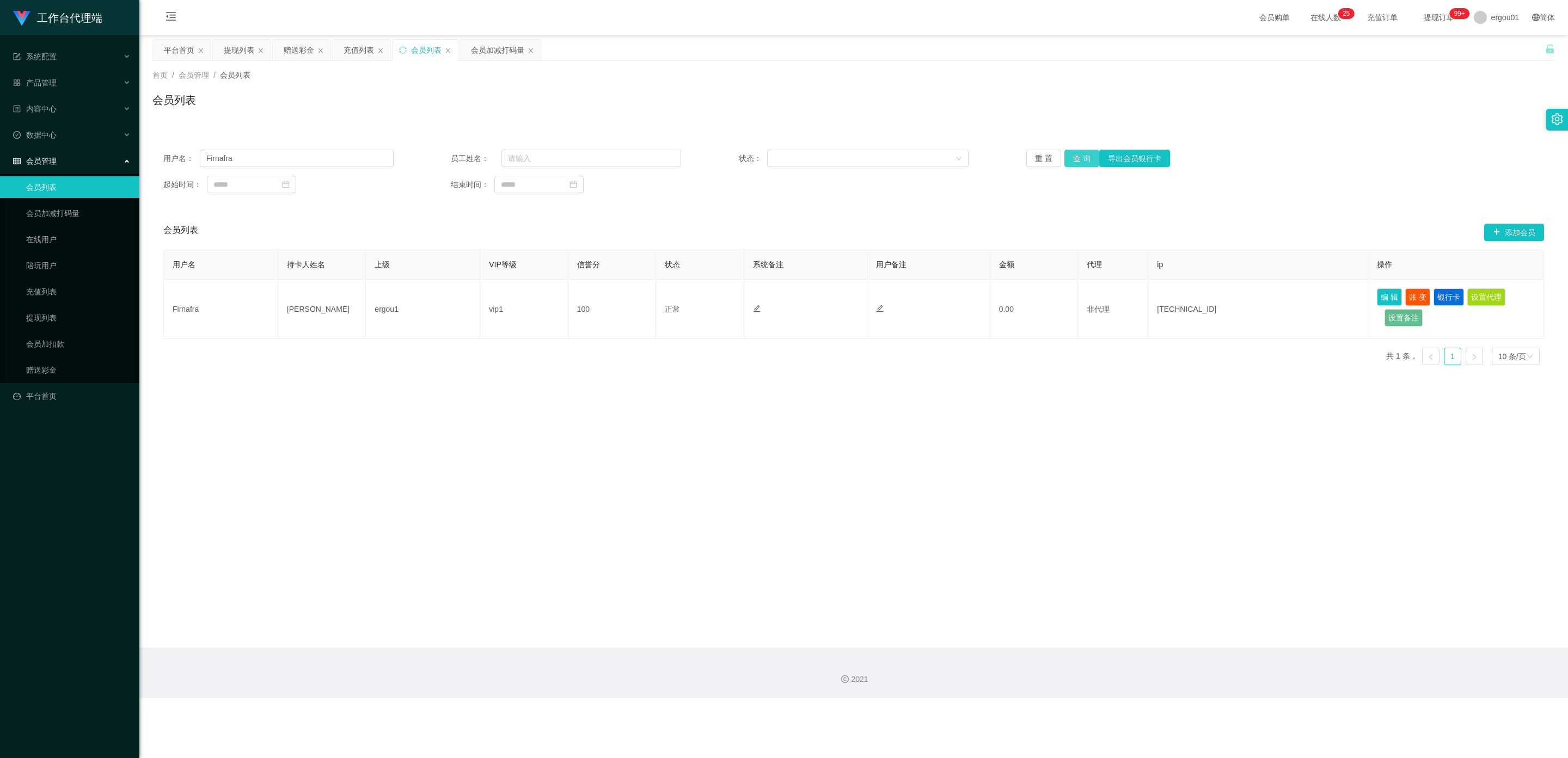
click at [1080, 160] on button "查 询" at bounding box center [1082, 158] width 35 height 17
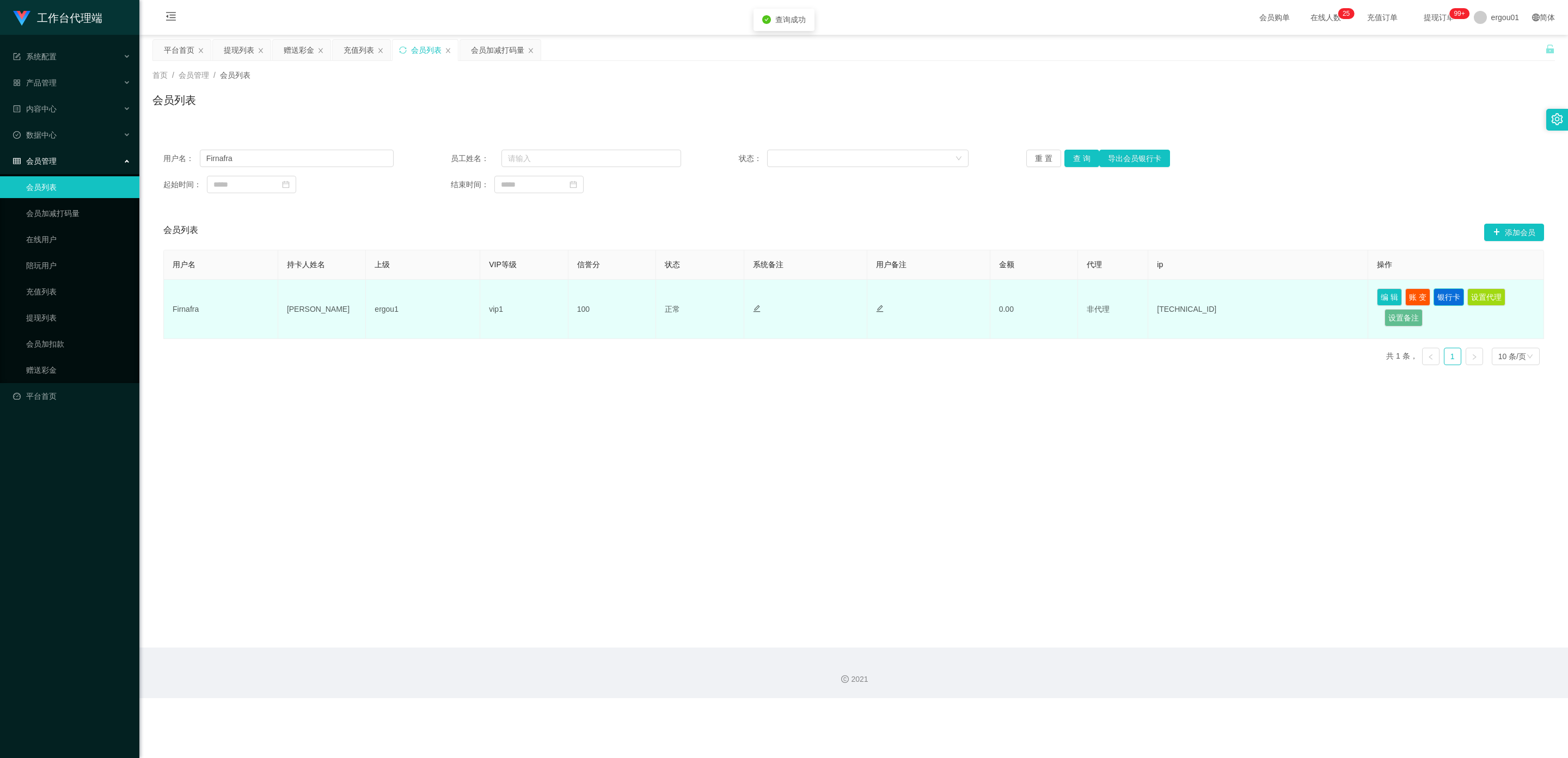
click at [1444, 296] on button "银行卡" at bounding box center [1449, 297] width 30 height 17
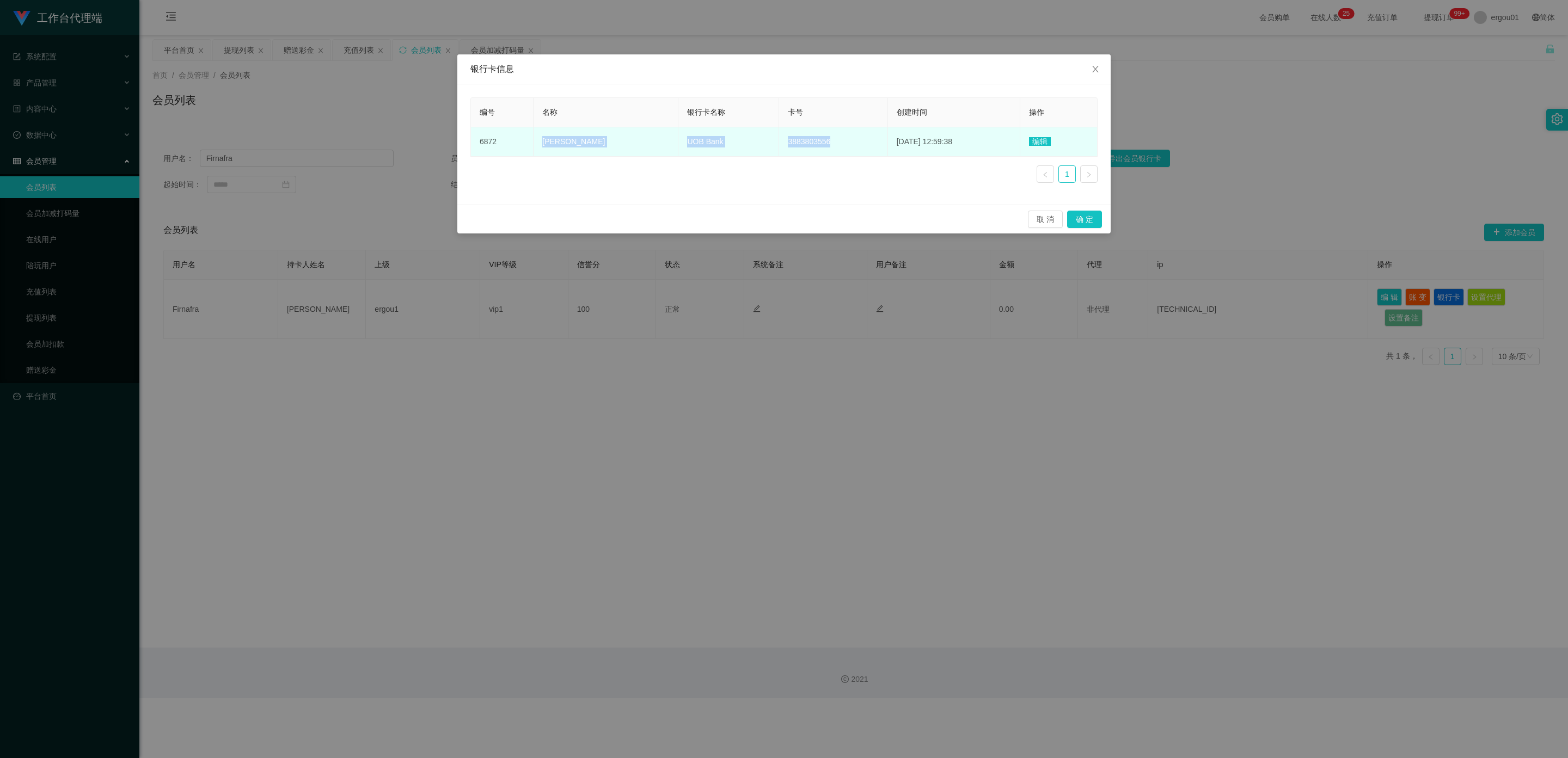
copy tr "Miralan Mohamed sultan Abdul kader UOB Bank 3883803556"
drag, startPoint x: 884, startPoint y: 145, endPoint x: 525, endPoint y: 141, distance: 359.0
click at [524, 144] on tr "6872 Miralan Mohamed sultan Abdul kader UOB Bank 3883803556 2025-08-24 12:59:38…" at bounding box center [783, 142] width 626 height 29
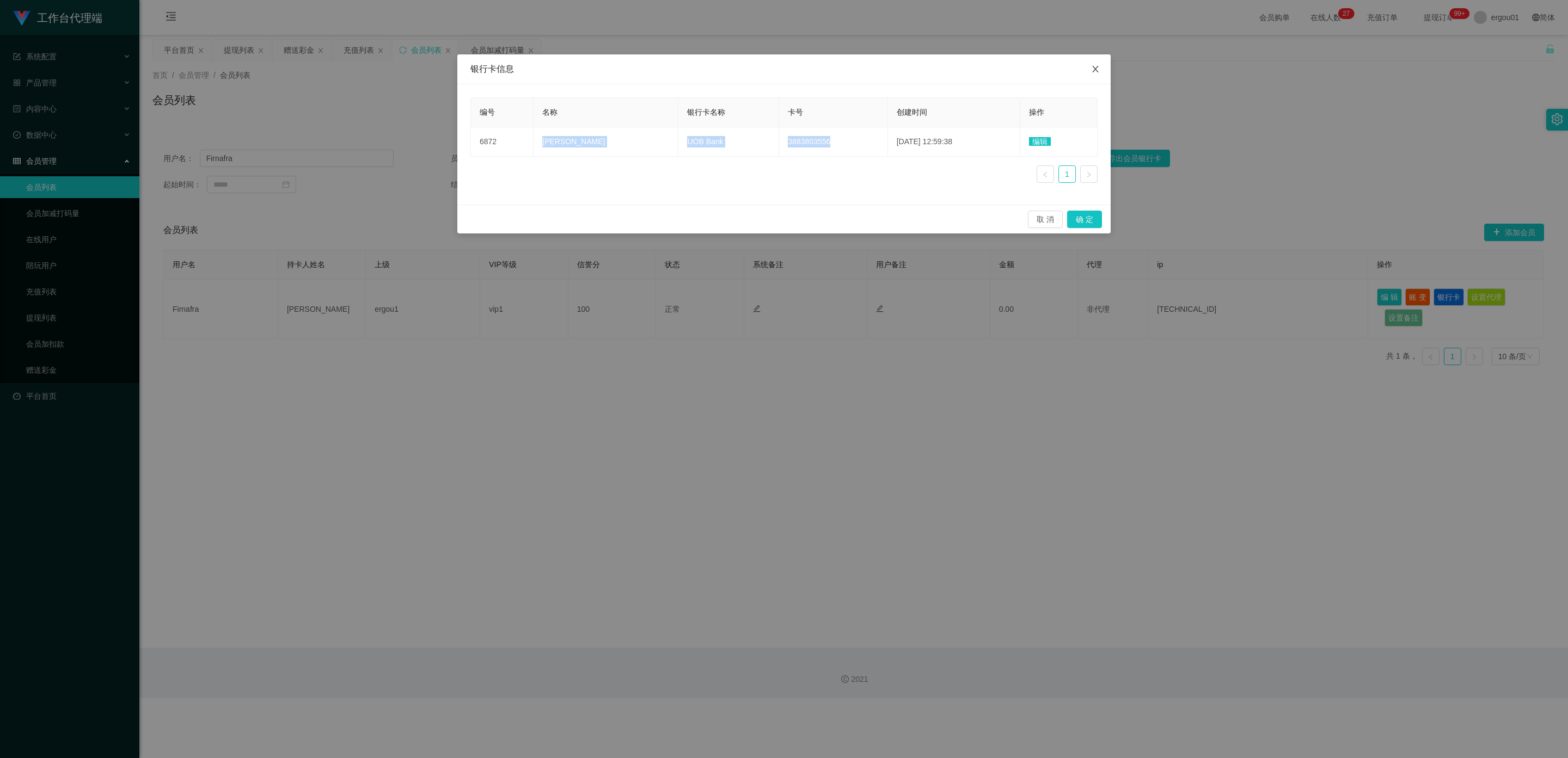
click at [1092, 67] on icon "图标: close" at bounding box center [1095, 69] width 6 height 7
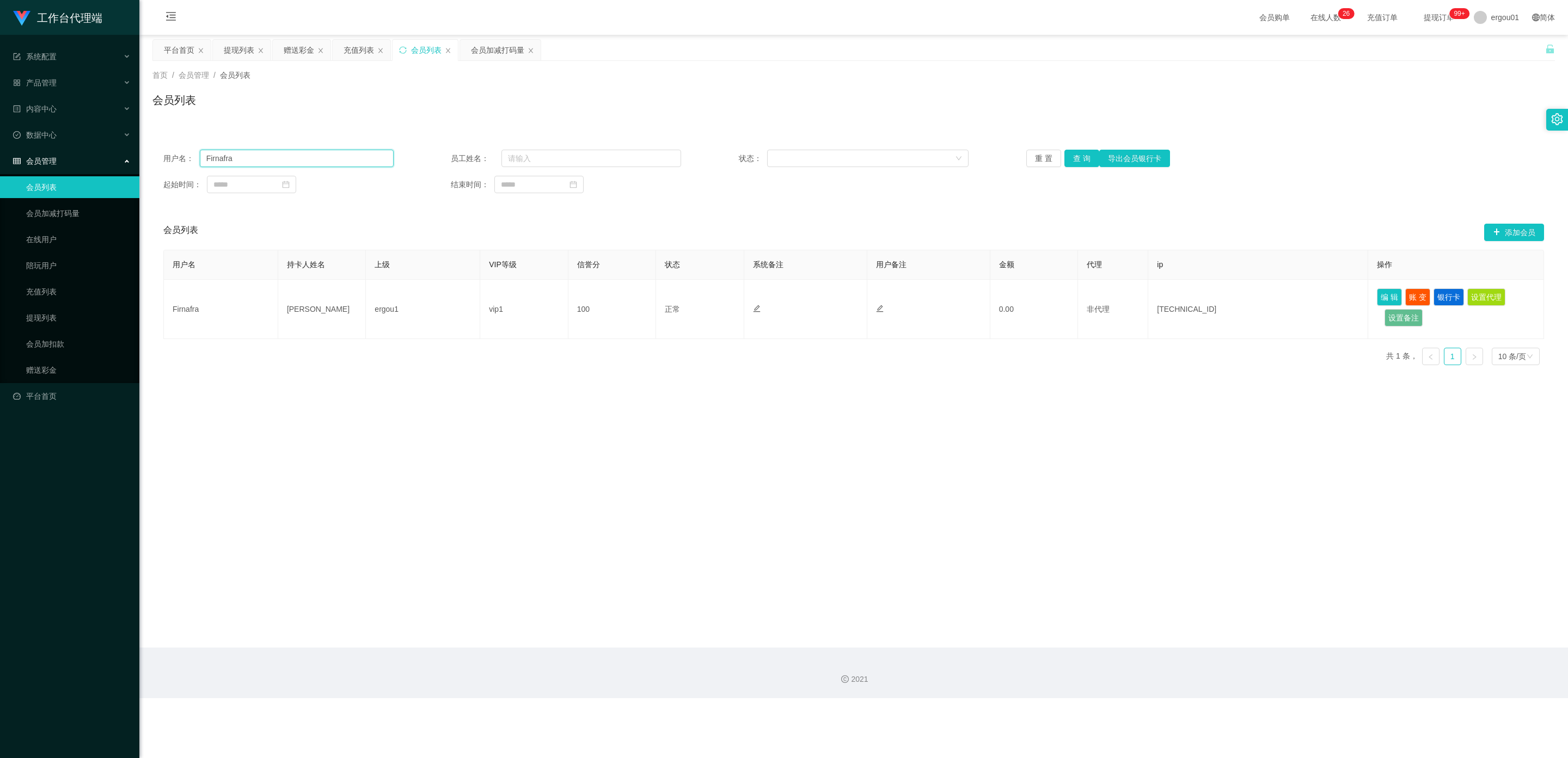
drag, startPoint x: 274, startPoint y: 158, endPoint x: 168, endPoint y: 154, distance: 106.1
click at [1, 121] on section "工作台代理端 系统配置 产品管理 内容中心 数据中心 会员管理 会员列表 会员加减打码量 在线用户 陪玩用户 充值列表 提现列表 会员加扣款 赠送彩金 平台首…" at bounding box center [784, 349] width 1568 height 698
click at [1084, 159] on button "查 询" at bounding box center [1082, 158] width 35 height 17
click at [1086, 154] on button "查 询" at bounding box center [1082, 158] width 35 height 17
drag, startPoint x: 1450, startPoint y: 291, endPoint x: 1015, endPoint y: 275, distance: 435.3
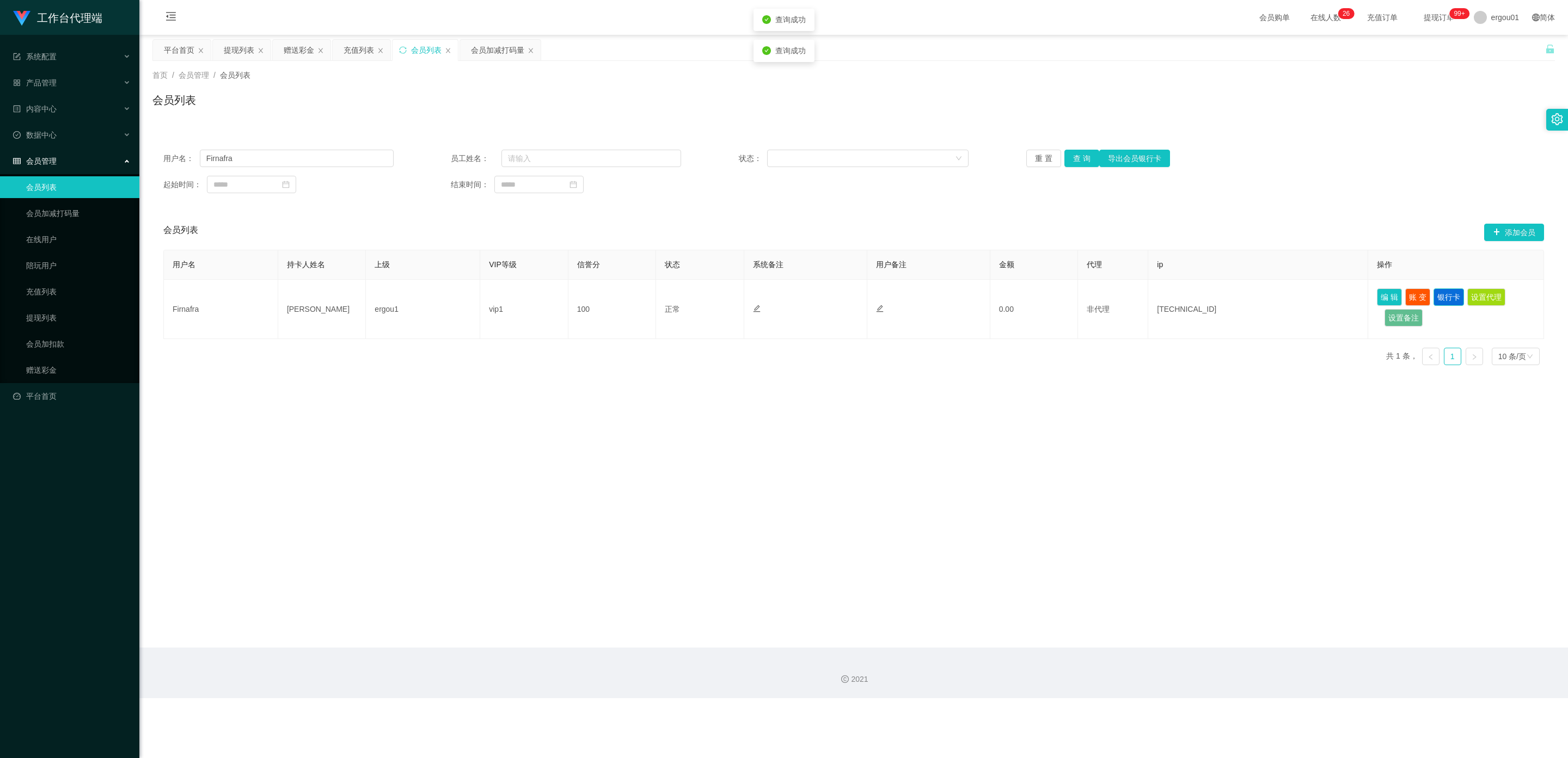
click at [1447, 293] on button "银行卡" at bounding box center [1449, 297] width 30 height 17
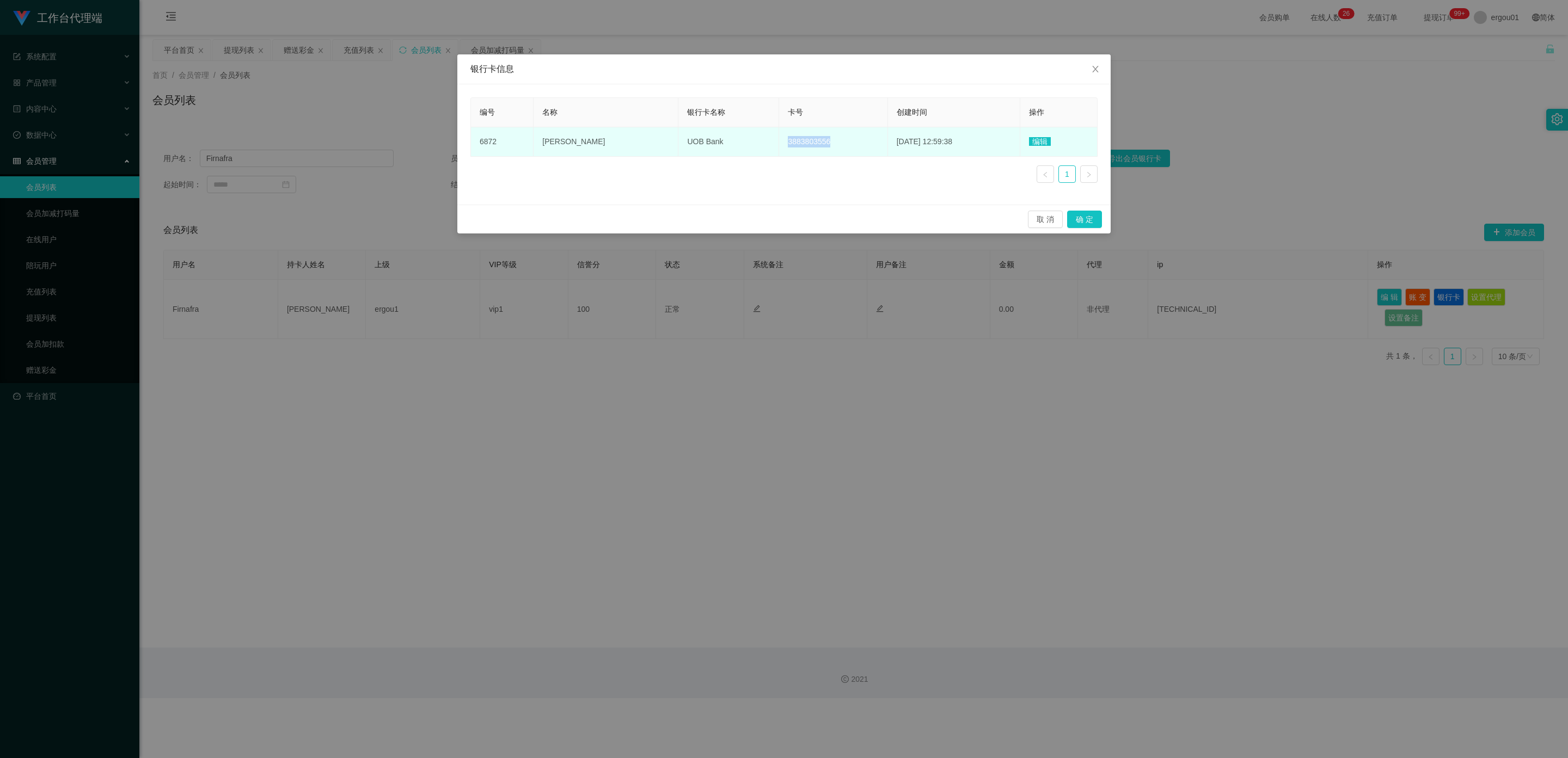
drag, startPoint x: 876, startPoint y: 142, endPoint x: 827, endPoint y: 144, distance: 49.0
click at [827, 144] on td "3883803556" at bounding box center [832, 142] width 108 height 29
copy span "3883803556"
click at [779, 148] on td "UOB Bank" at bounding box center [728, 142] width 101 height 29
drag, startPoint x: 881, startPoint y: 137, endPoint x: 526, endPoint y: 136, distance: 355.0
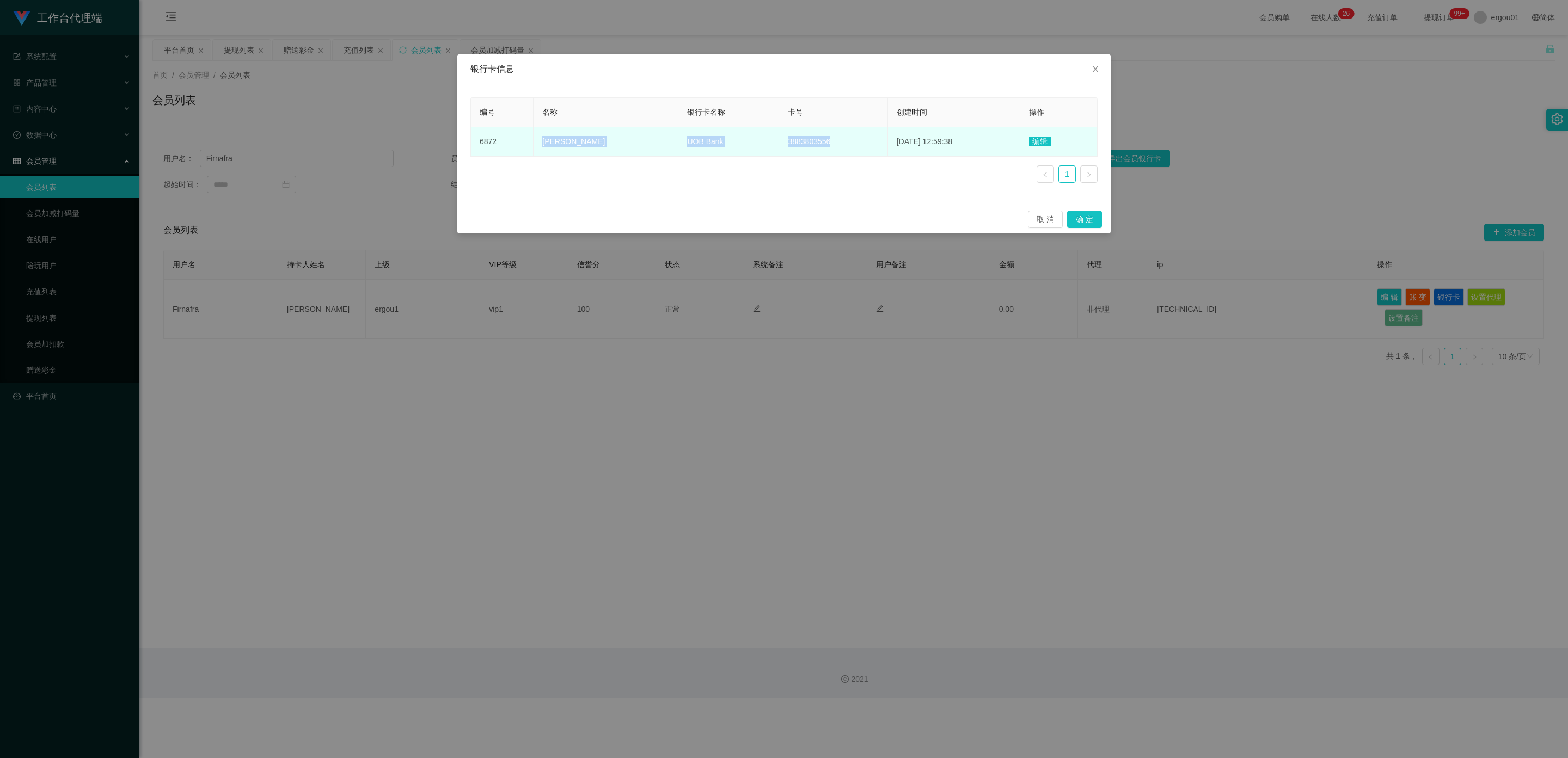
click at [526, 136] on tr "6872 Miralan Mohamed sultan Abdul kader UOB Bank 3883803556 2025-08-24 12:59:38…" at bounding box center [783, 142] width 626 height 29
copy tr "Miralan Mohamed sultan Abdul kader UOB Bank 3883803556"
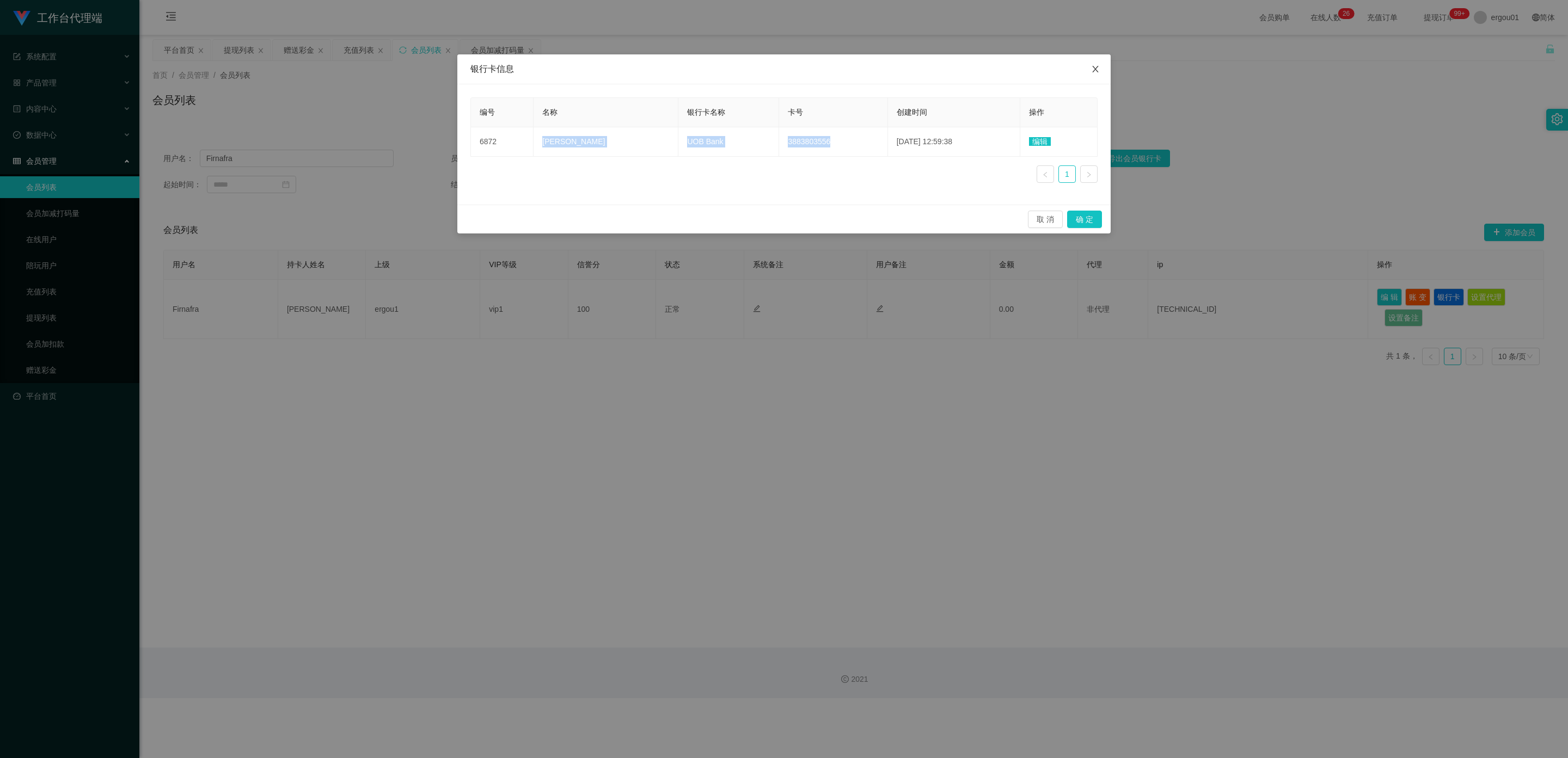
drag, startPoint x: 1092, startPoint y: 68, endPoint x: 1098, endPoint y: 62, distance: 8.5
click at [1093, 68] on icon "图标: close" at bounding box center [1095, 69] width 9 height 9
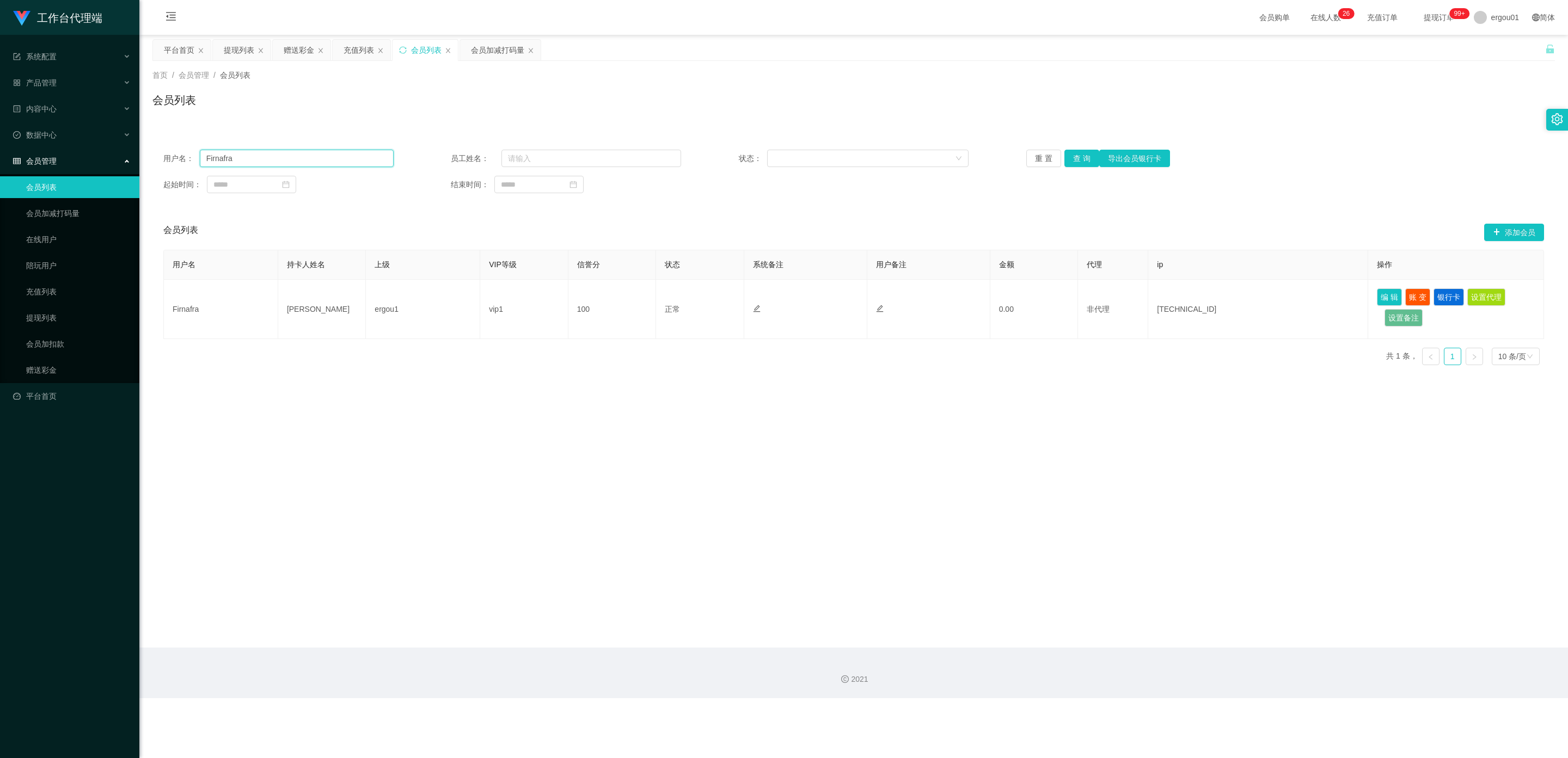
drag, startPoint x: 284, startPoint y: 162, endPoint x: 0, endPoint y: 162, distance: 284.0
click at [1, 162] on section "工作台代理端 系统配置 产品管理 内容中心 数据中心 会员管理 会员列表 会员加减打码量 在线用户 陪玩用户 充值列表 提现列表 会员加扣款 赠送彩金 平台首…" at bounding box center [784, 349] width 1568 height 698
paste input "Thangajothi89"
type input "Thangajothi89"
drag, startPoint x: 1084, startPoint y: 157, endPoint x: 1068, endPoint y: 184, distance: 31.4
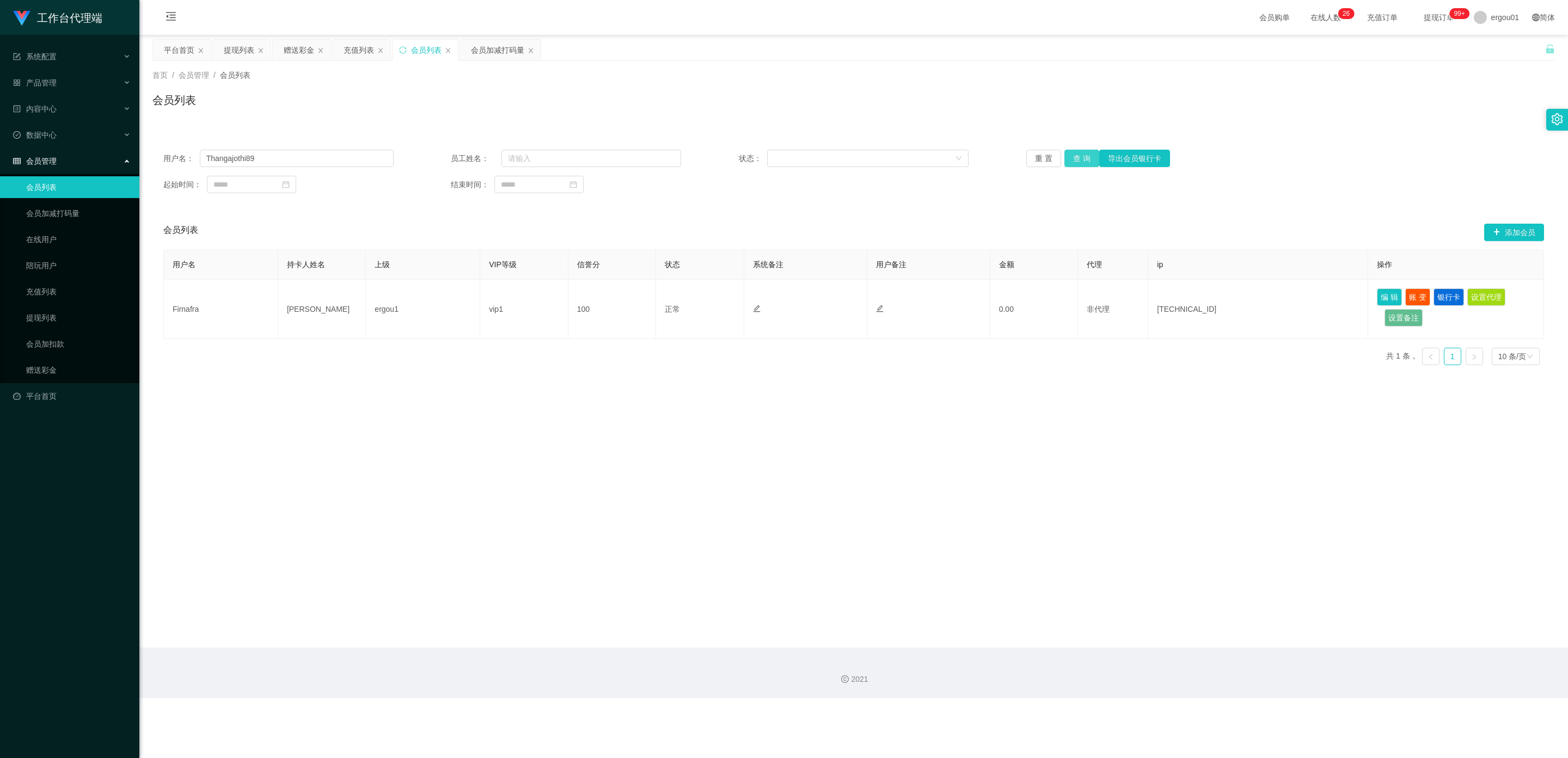
click at [1083, 157] on button "查 询" at bounding box center [1082, 158] width 35 height 17
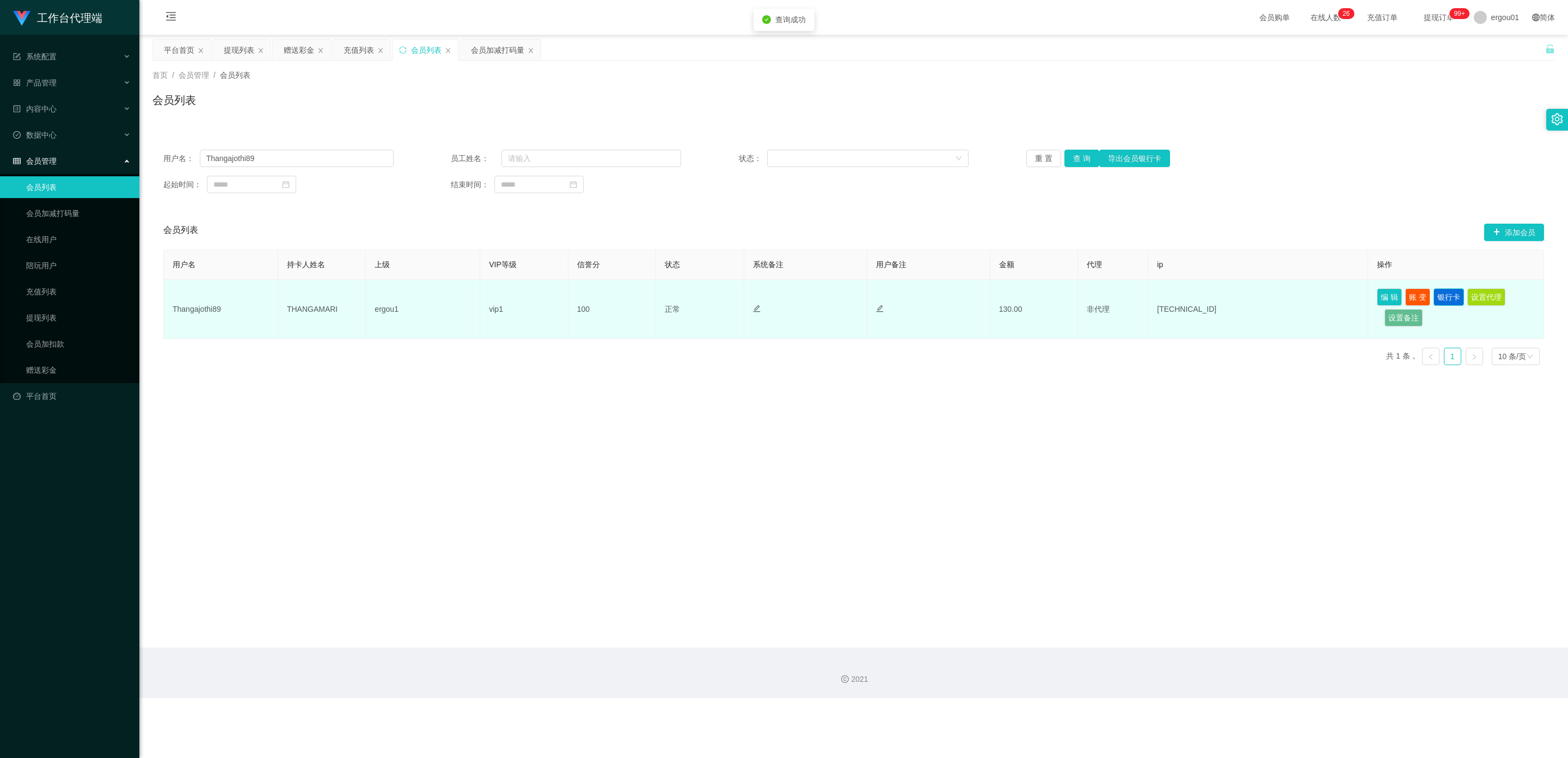
click at [1441, 296] on button "银行卡" at bounding box center [1449, 297] width 30 height 17
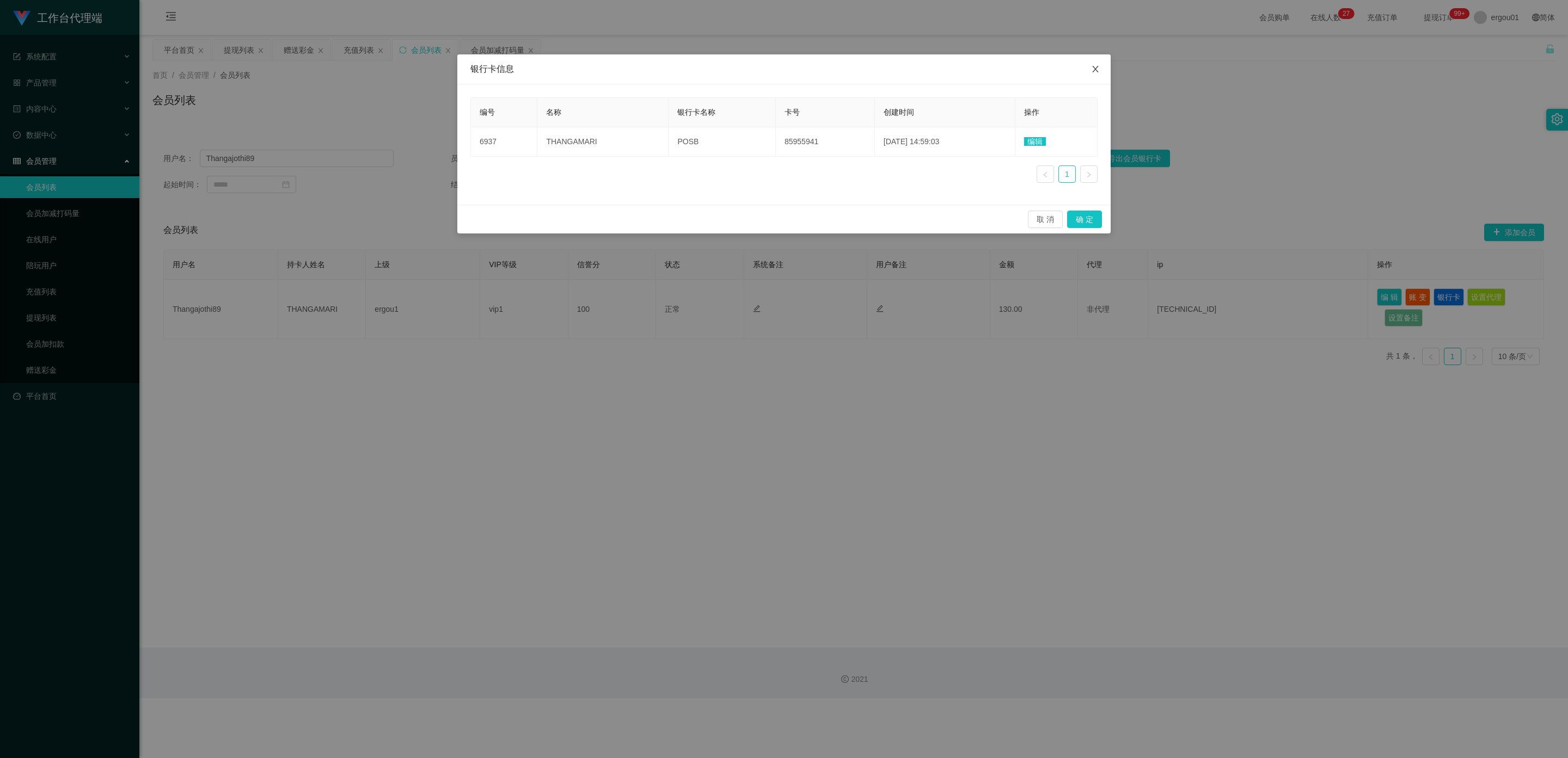
click at [1095, 68] on icon "图标: close" at bounding box center [1095, 69] width 9 height 9
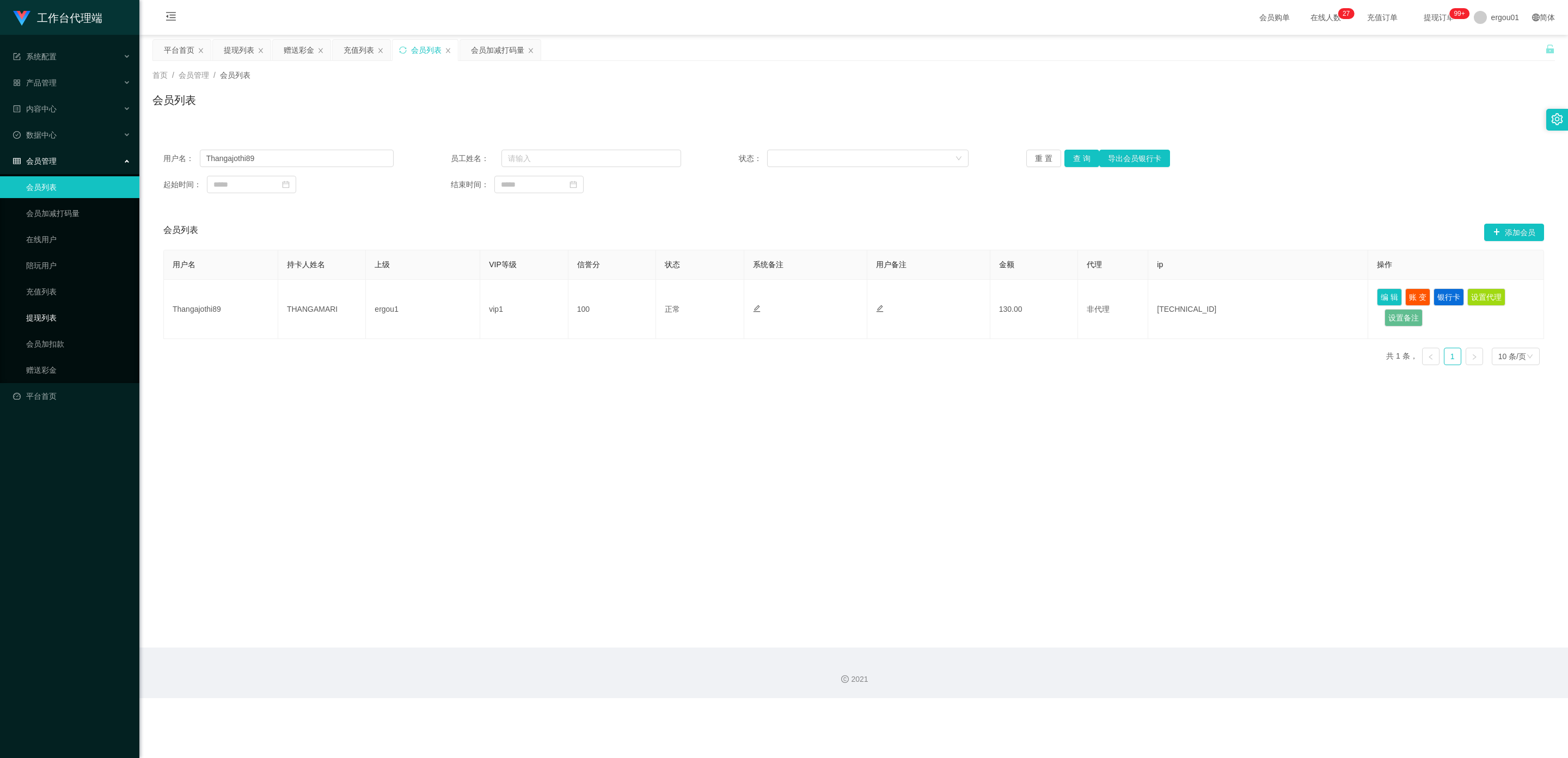
click at [35, 307] on link "提现列表" at bounding box center [78, 317] width 105 height 22
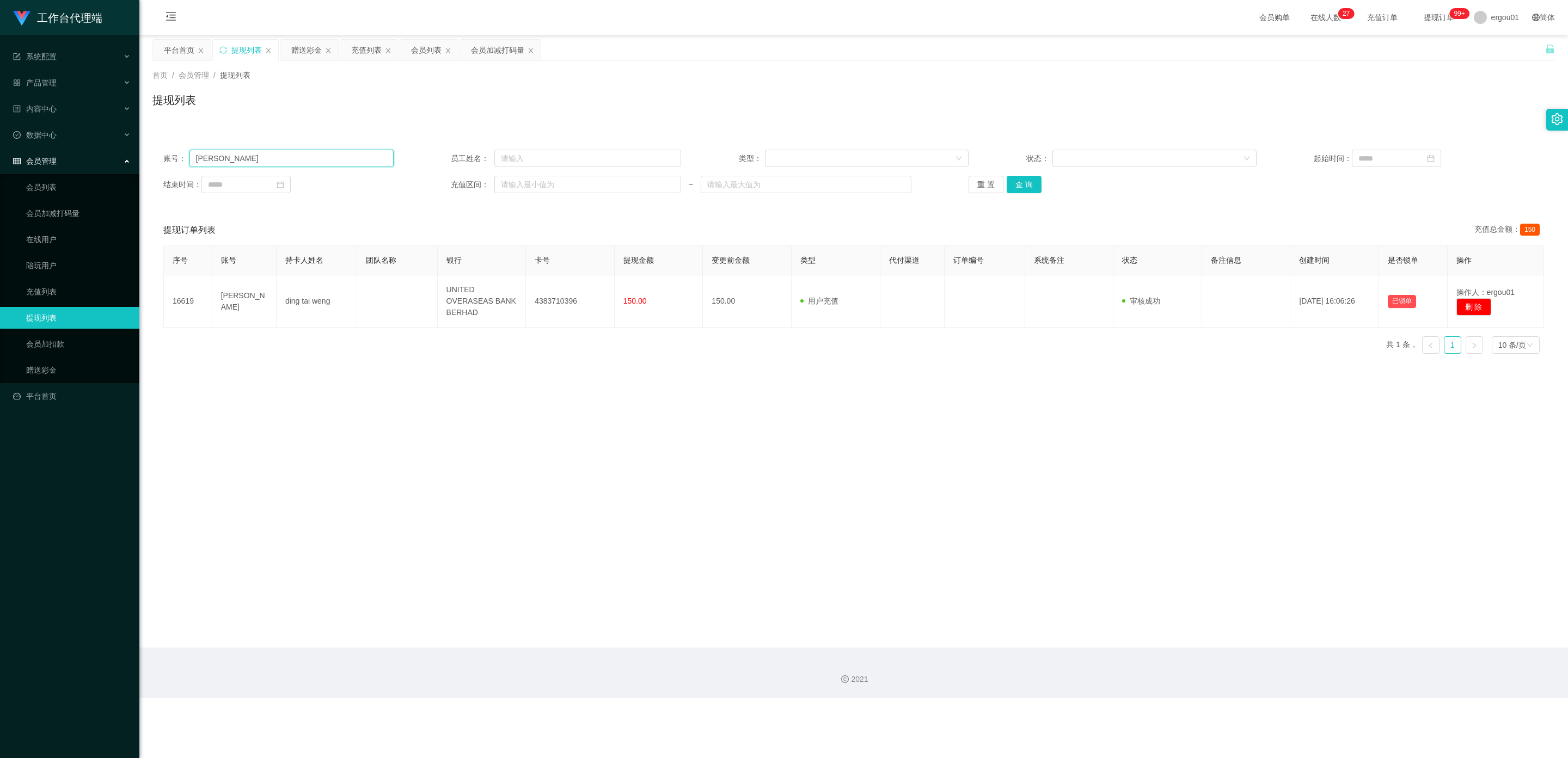
drag, startPoint x: 280, startPoint y: 160, endPoint x: 215, endPoint y: 152, distance: 65.5
click at [0, 157] on section "工作台代理端 系统配置 产品管理 内容中心 数据中心 会员管理 会员列表 会员加减打码量 在线用户 陪玩用户 充值列表 提现列表 会员加扣款 赠送彩金 平台首…" at bounding box center [784, 349] width 1568 height 698
paste input "Thangajothi89"
type input "Thangajothi89"
click at [1015, 178] on button "查 询" at bounding box center [1024, 184] width 35 height 17
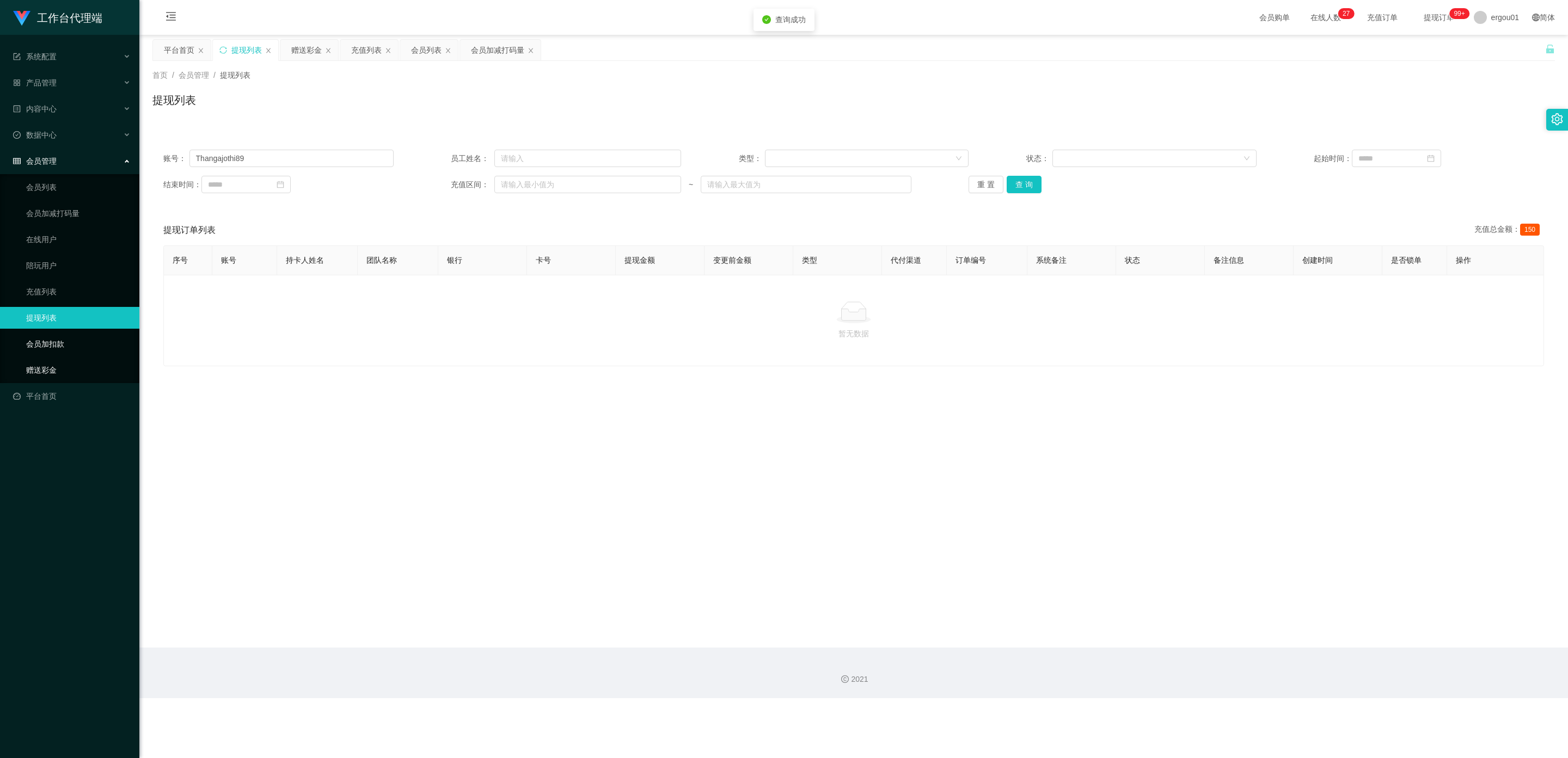
drag, startPoint x: 38, startPoint y: 352, endPoint x: 121, endPoint y: 337, distance: 84.3
click at [36, 359] on link "赠送彩金" at bounding box center [78, 370] width 105 height 22
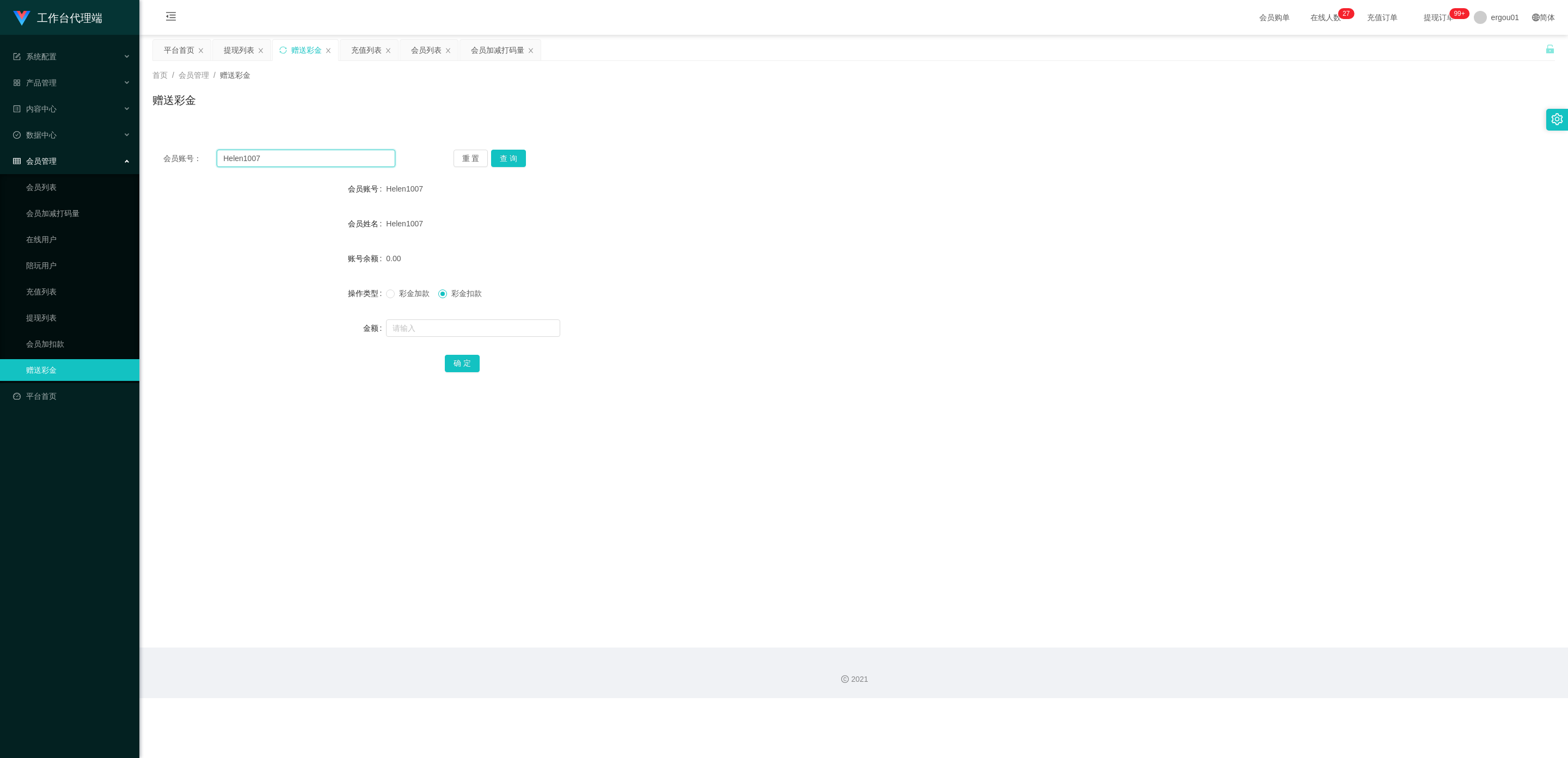
drag, startPoint x: 304, startPoint y: 158, endPoint x: 0, endPoint y: 160, distance: 304.0
click at [0, 160] on section "工作台代理端 系统配置 产品管理 内容中心 数据中心 会员管理 会员列表 会员加减打码量 在线用户 陪玩用户 充值列表 提现列表 会员加扣款 赠送彩金 平台首…" at bounding box center [784, 349] width 1568 height 698
paste input "Thangajothi89"
type input "Thangajothi89"
click at [512, 152] on button "查 询" at bounding box center [508, 158] width 35 height 17
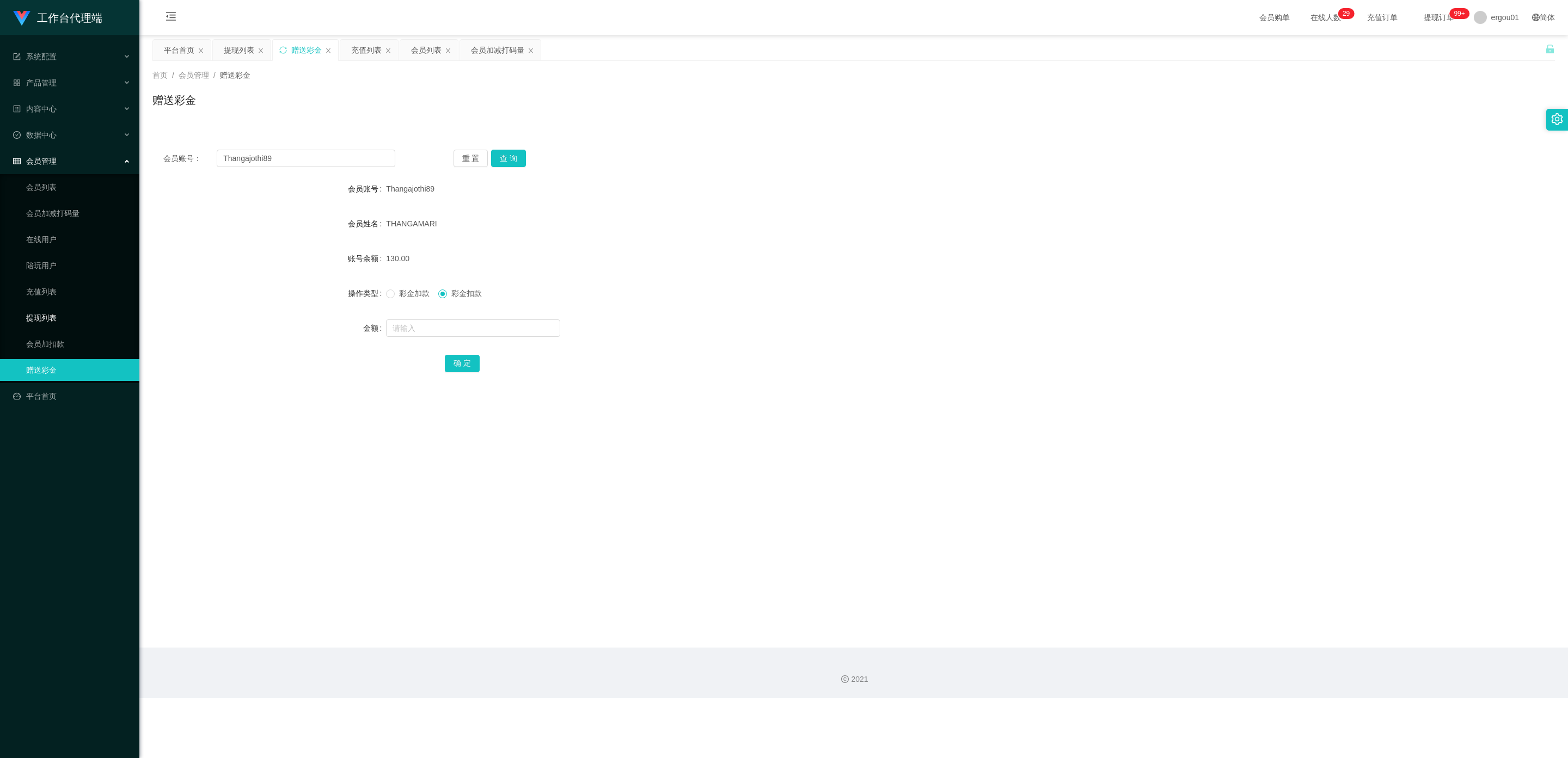
drag, startPoint x: 50, startPoint y: 307, endPoint x: 221, endPoint y: 246, distance: 181.6
click at [50, 307] on link "提现列表" at bounding box center [78, 317] width 105 height 22
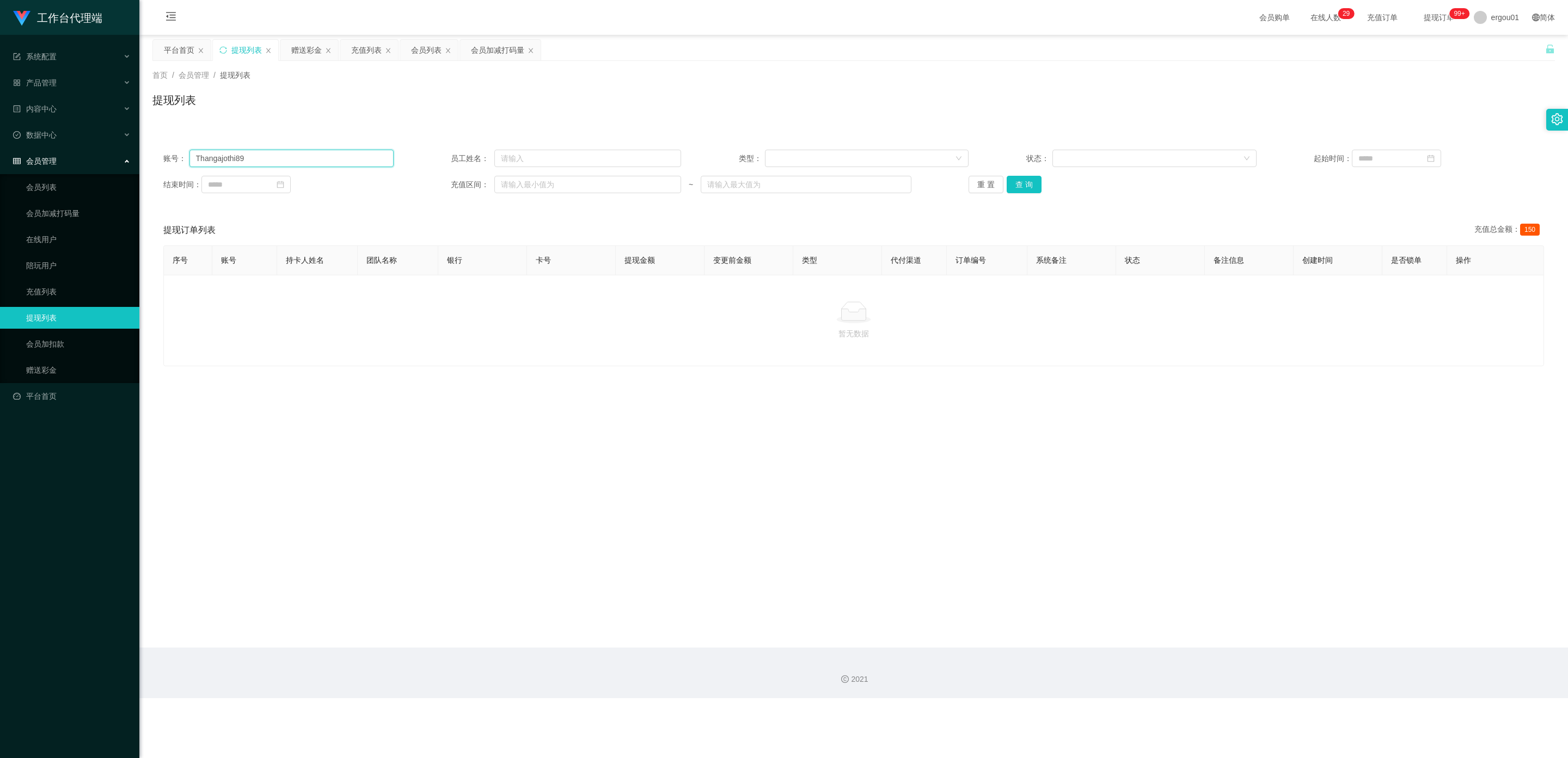
drag, startPoint x: 262, startPoint y: 162, endPoint x: 0, endPoint y: 152, distance: 262.2
click at [0, 152] on section "工作台代理端 系统配置 产品管理 内容中心 数据中心 会员管理 会员列表 会员加减打码量 在线用户 陪玩用户 充值列表 提现列表 会员加扣款 赠送彩金 平台首…" at bounding box center [784, 349] width 1568 height 698
paste input "Firnafra"
type input "Firnafra"
click at [1025, 184] on button "查 询" at bounding box center [1024, 184] width 35 height 17
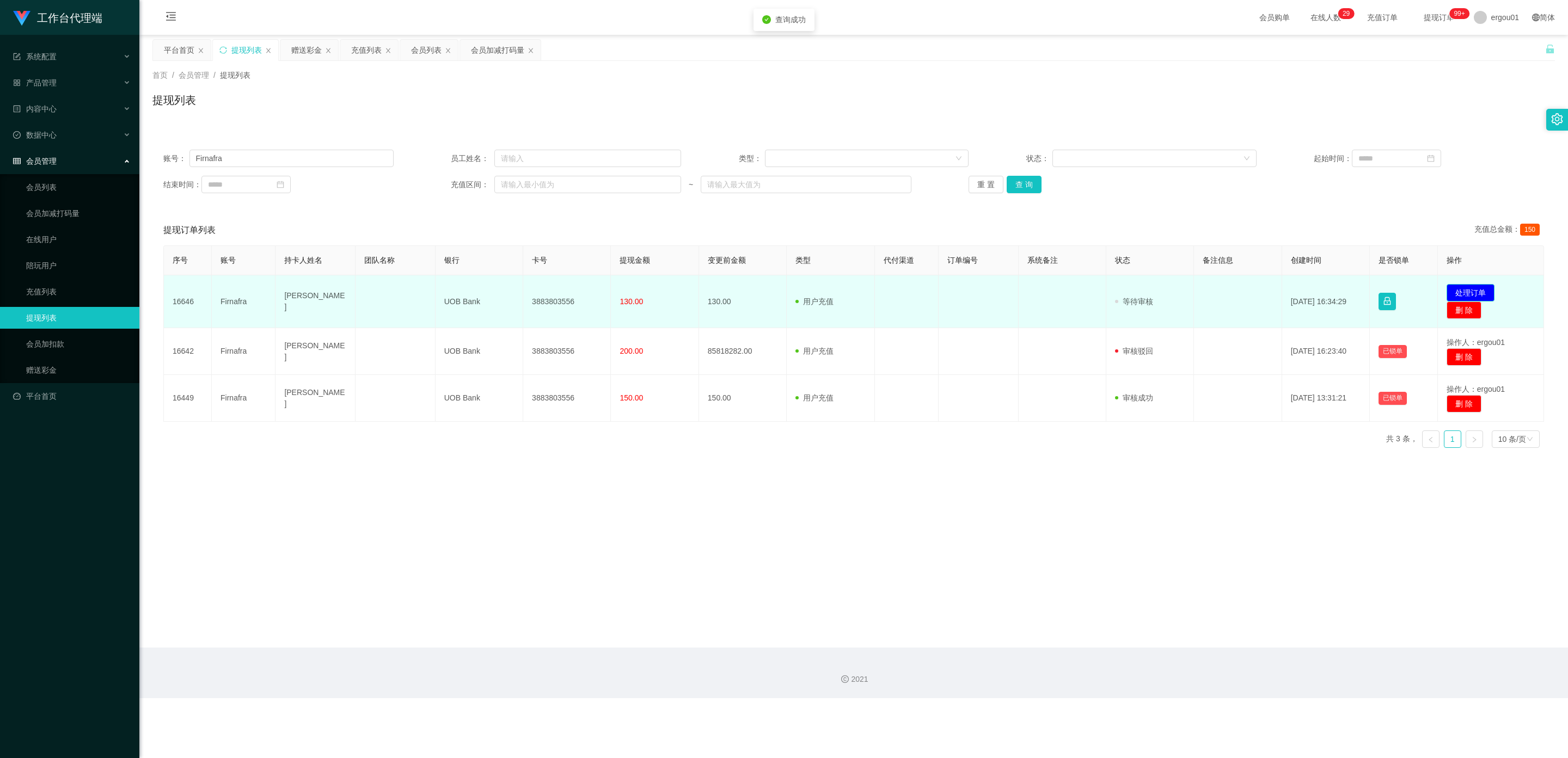
click at [1473, 291] on button "处理订单" at bounding box center [1470, 293] width 48 height 17
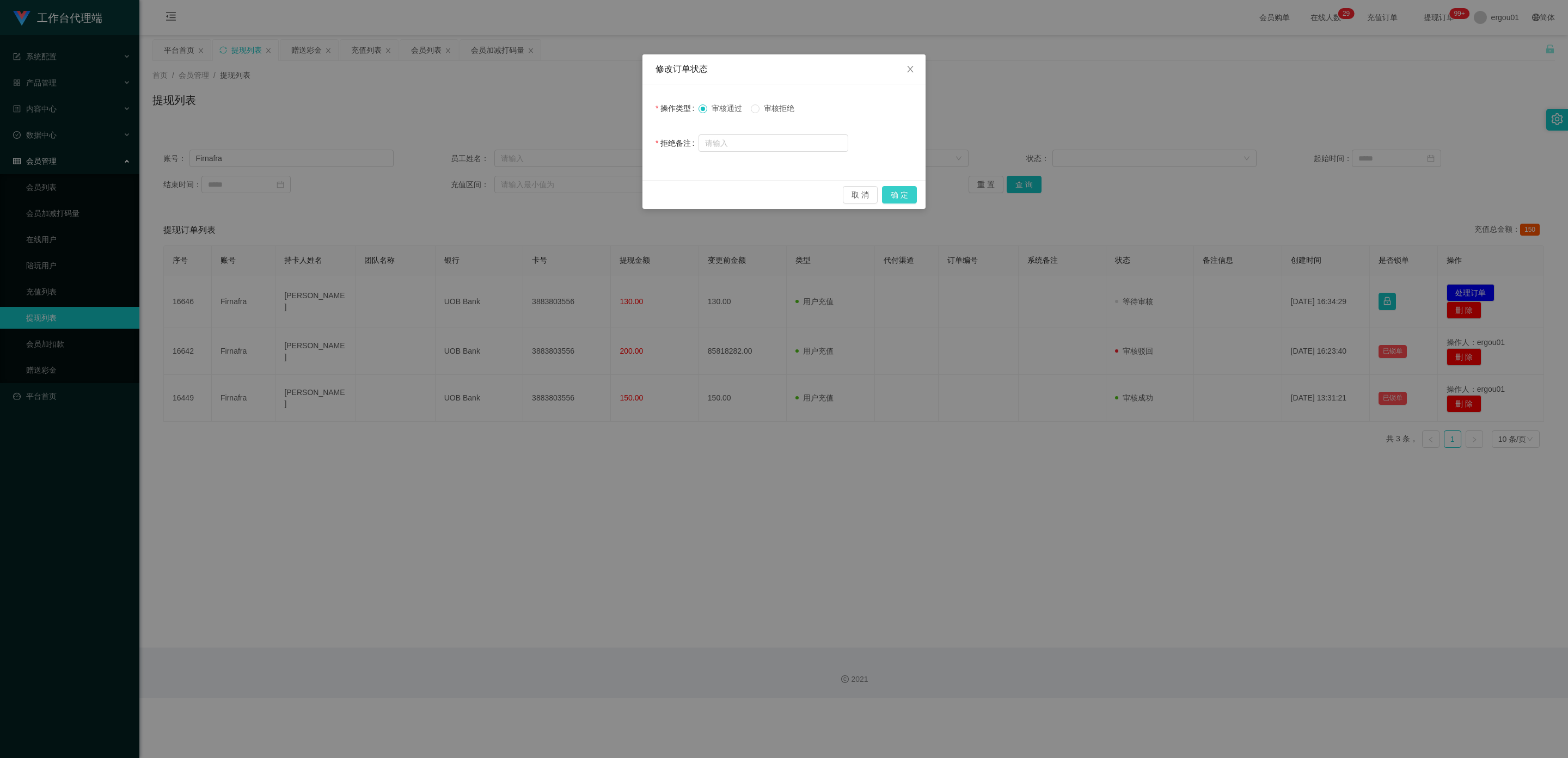
click at [902, 194] on button "确 定" at bounding box center [899, 195] width 35 height 17
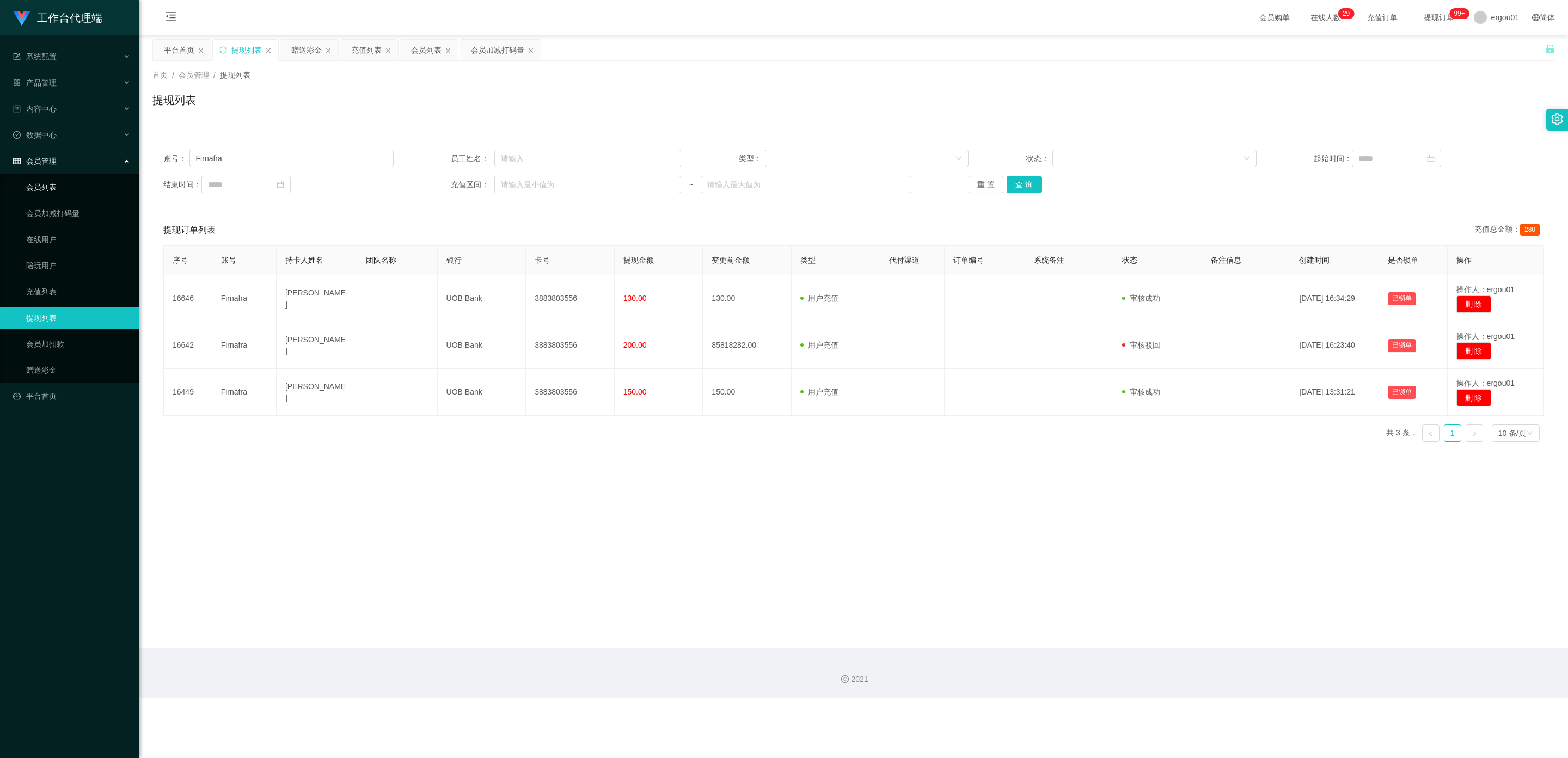
click at [41, 176] on link "会员列表" at bounding box center [78, 187] width 105 height 22
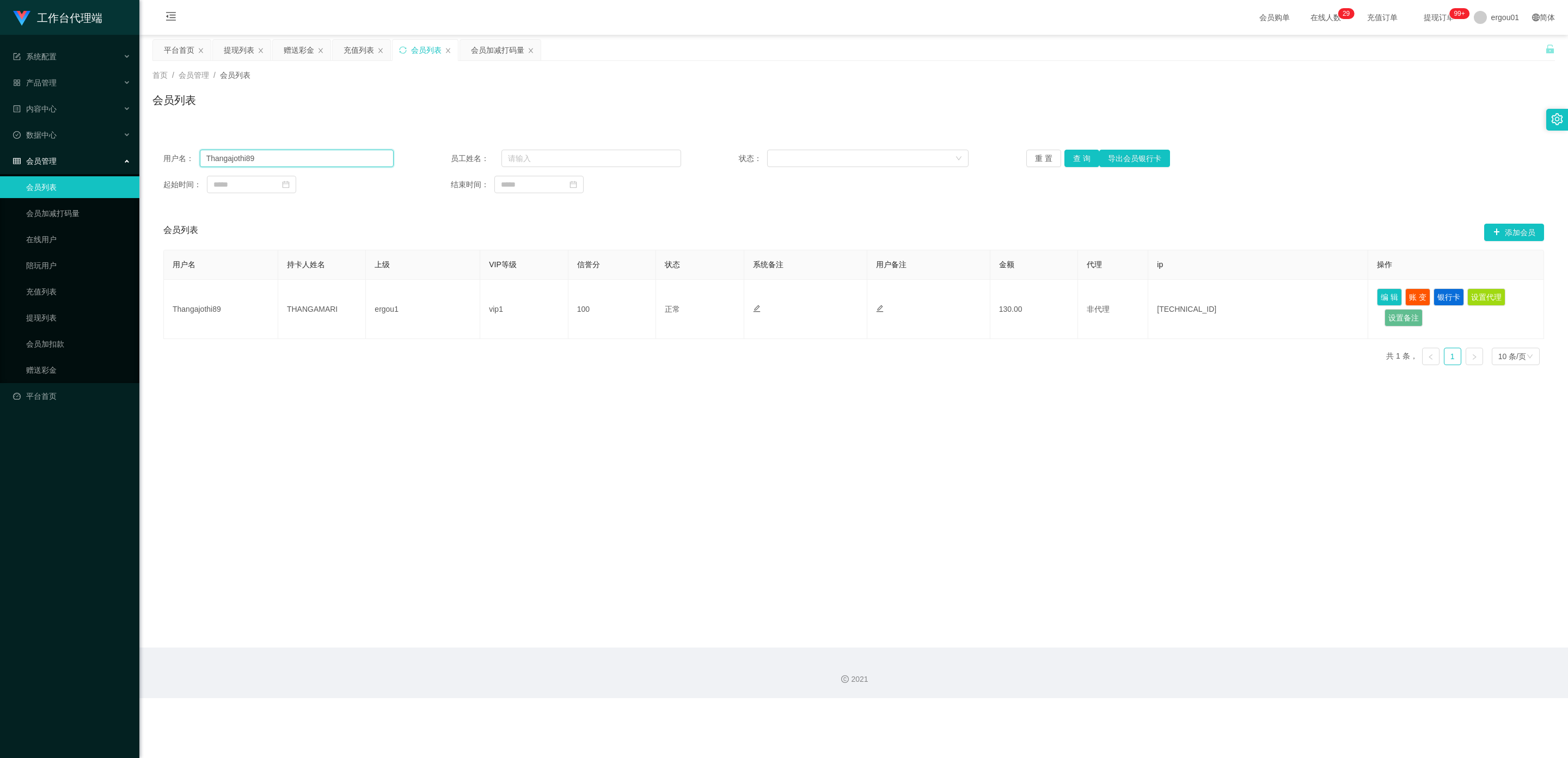
drag, startPoint x: 289, startPoint y: 157, endPoint x: 0, endPoint y: 116, distance: 291.9
click at [0, 116] on section "工作台代理端 系统配置 产品管理 内容中心 数据中心 会员管理 会员列表 会员加减打码量 在线用户 陪玩用户 充值列表 提现列表 会员加扣款 赠送彩金 平台首…" at bounding box center [784, 349] width 1568 height 698
paste input "Firnafra"
type input "Firnafra"
click at [1084, 156] on button "查 询" at bounding box center [1082, 158] width 35 height 17
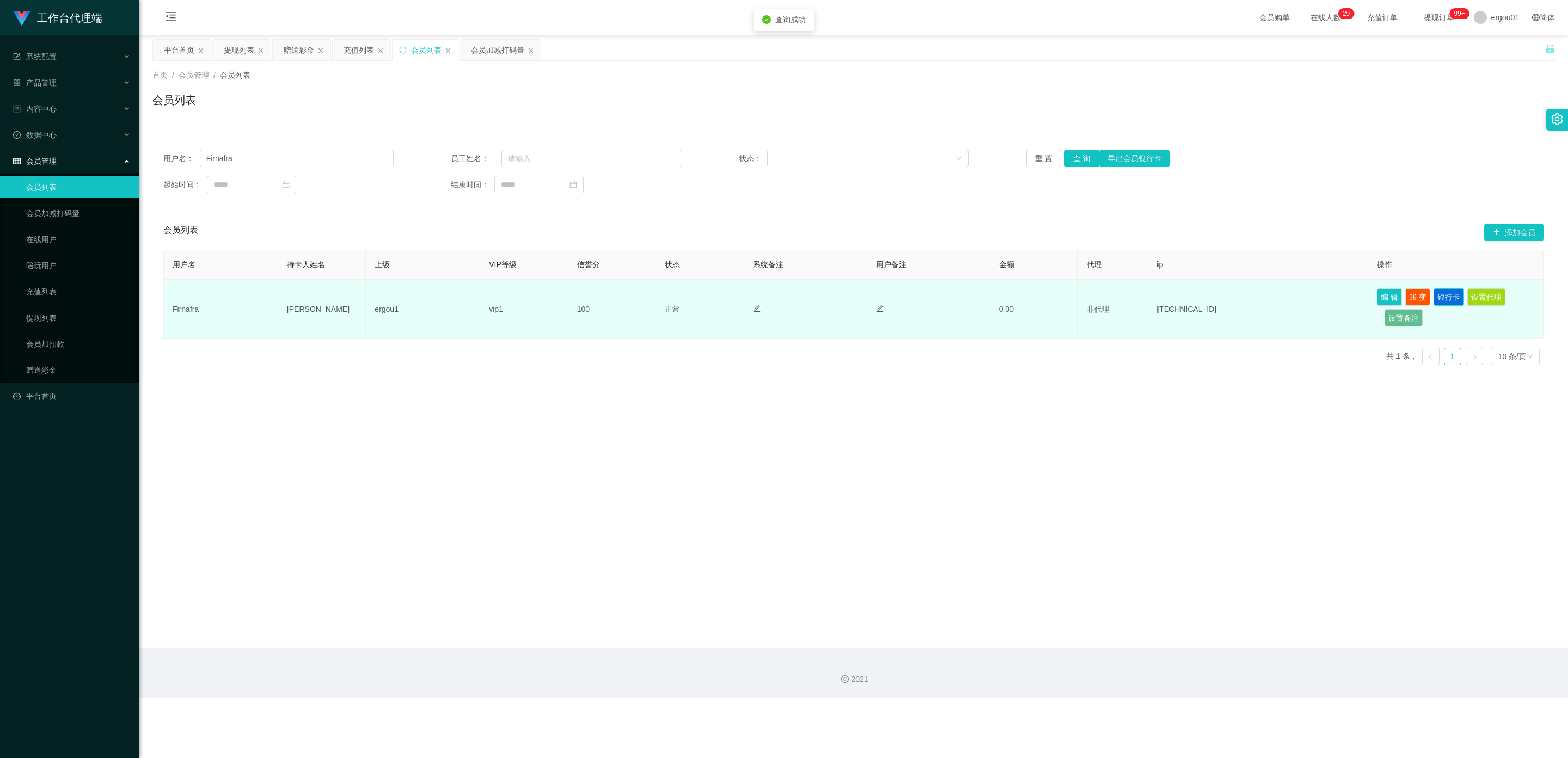
click at [1449, 294] on button "银行卡" at bounding box center [1449, 297] width 30 height 17
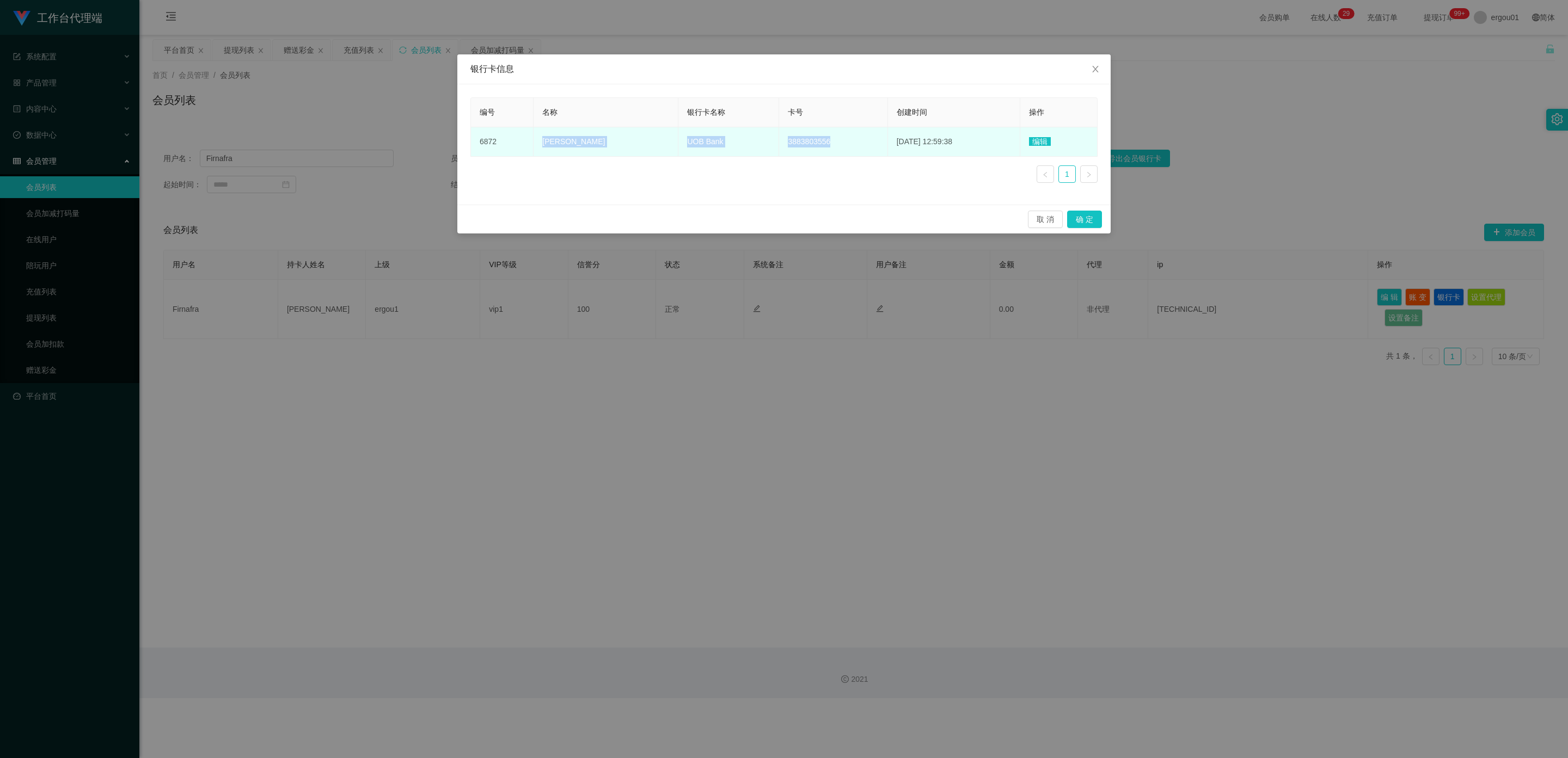
drag, startPoint x: 875, startPoint y: 141, endPoint x: 526, endPoint y: 148, distance: 349.1
click at [526, 148] on tr "6872 Miralan Mohamed sultan Abdul kader UOB Bank 3883803556 2025-08-24 12:59:38…" at bounding box center [783, 142] width 626 height 29
copy tr "Miralan Mohamed sultan Abdul kader UOB Bank 3883803556"
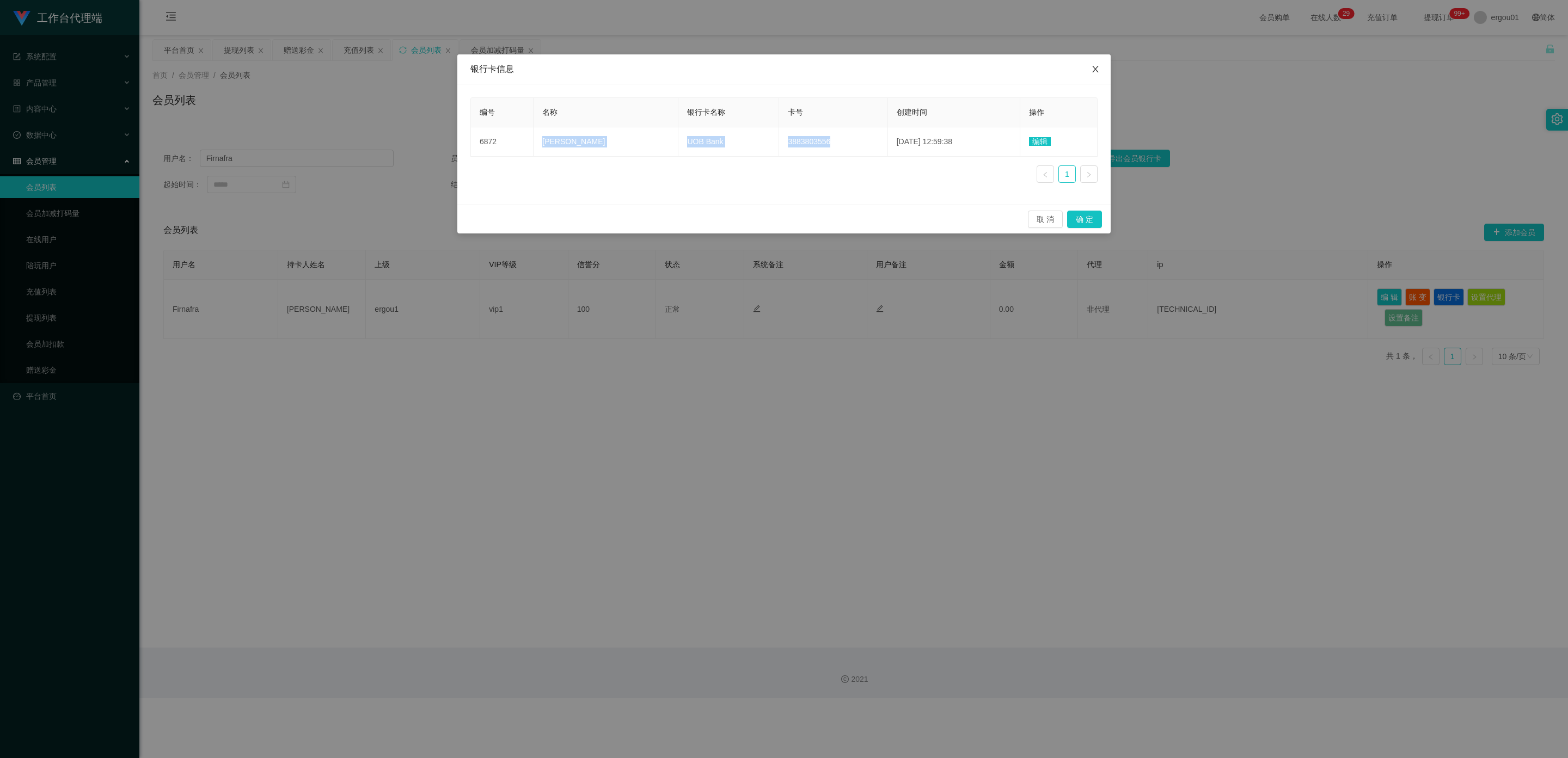
click at [1099, 68] on icon "图标: close" at bounding box center [1095, 69] width 9 height 9
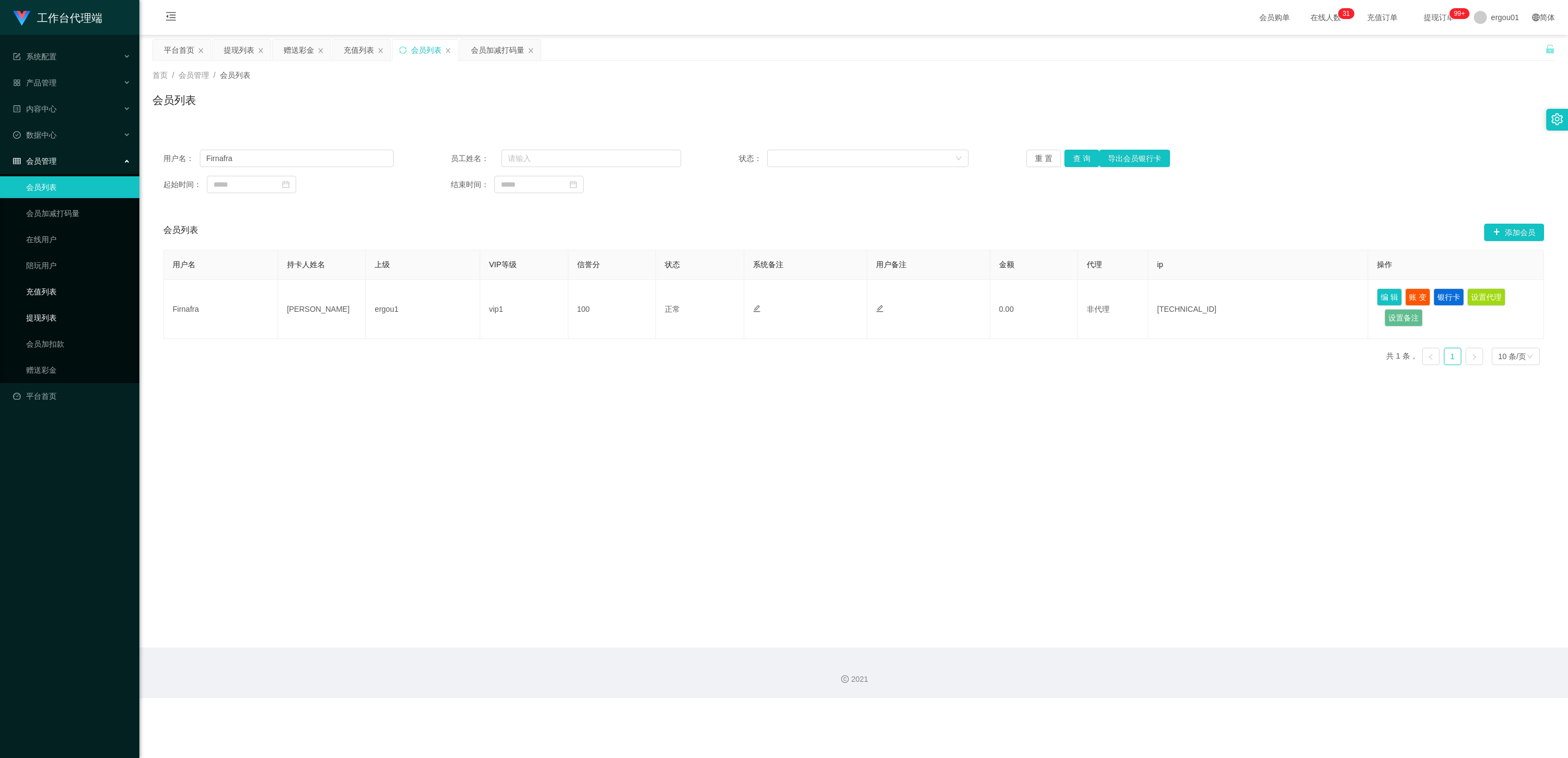
drag, startPoint x: 41, startPoint y: 309, endPoint x: 100, endPoint y: 283, distance: 64.5
click at [41, 309] on link "提现列表" at bounding box center [78, 317] width 105 height 22
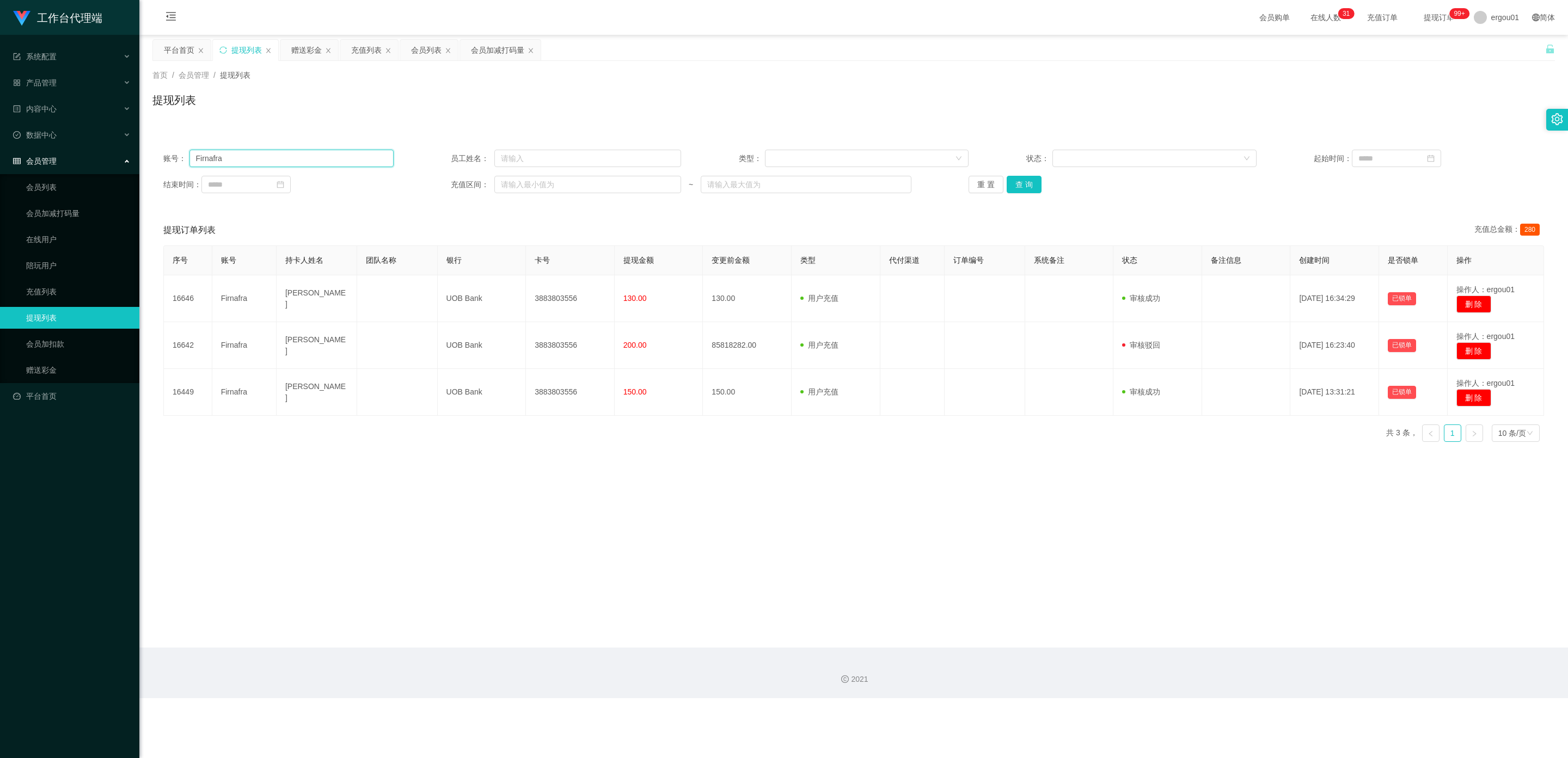
drag, startPoint x: 251, startPoint y: 162, endPoint x: 53, endPoint y: 162, distance: 198.0
click at [22, 157] on section "工作台代理端 系统配置 产品管理 内容中心 数据中心 会员管理 会员列表 会员加减打码量 在线用户 陪玩用户 充值列表 提现列表 会员加扣款 赠送彩金 平台首…" at bounding box center [784, 349] width 1568 height 698
paste input "Cynthia0227"
type input "Cynthia0227"
click at [1024, 180] on button "查 询" at bounding box center [1024, 184] width 35 height 17
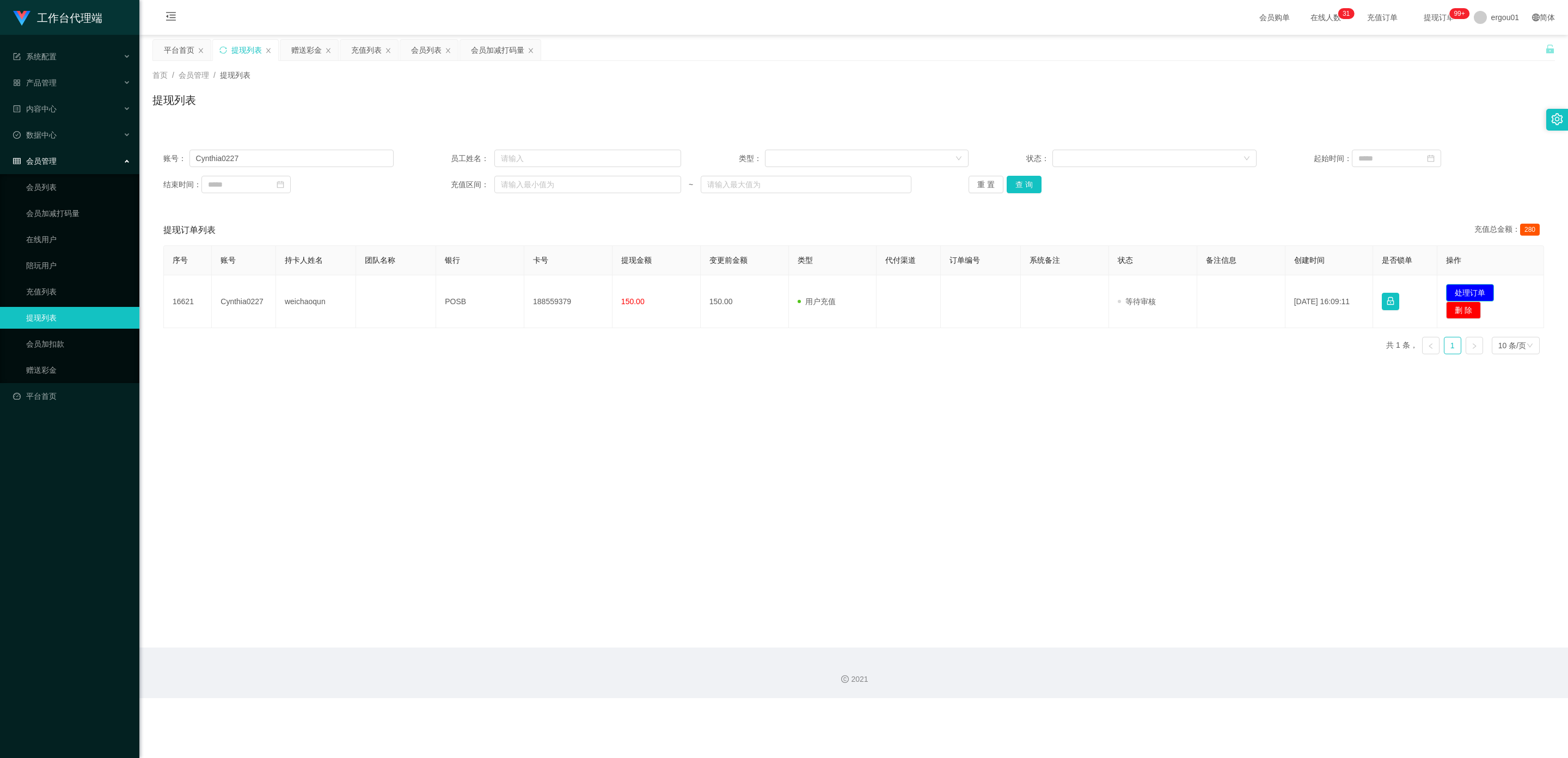
drag, startPoint x: 1459, startPoint y: 291, endPoint x: 1447, endPoint y: 291, distance: 12.0
click at [1459, 291] on button "处理订单" at bounding box center [1470, 293] width 48 height 17
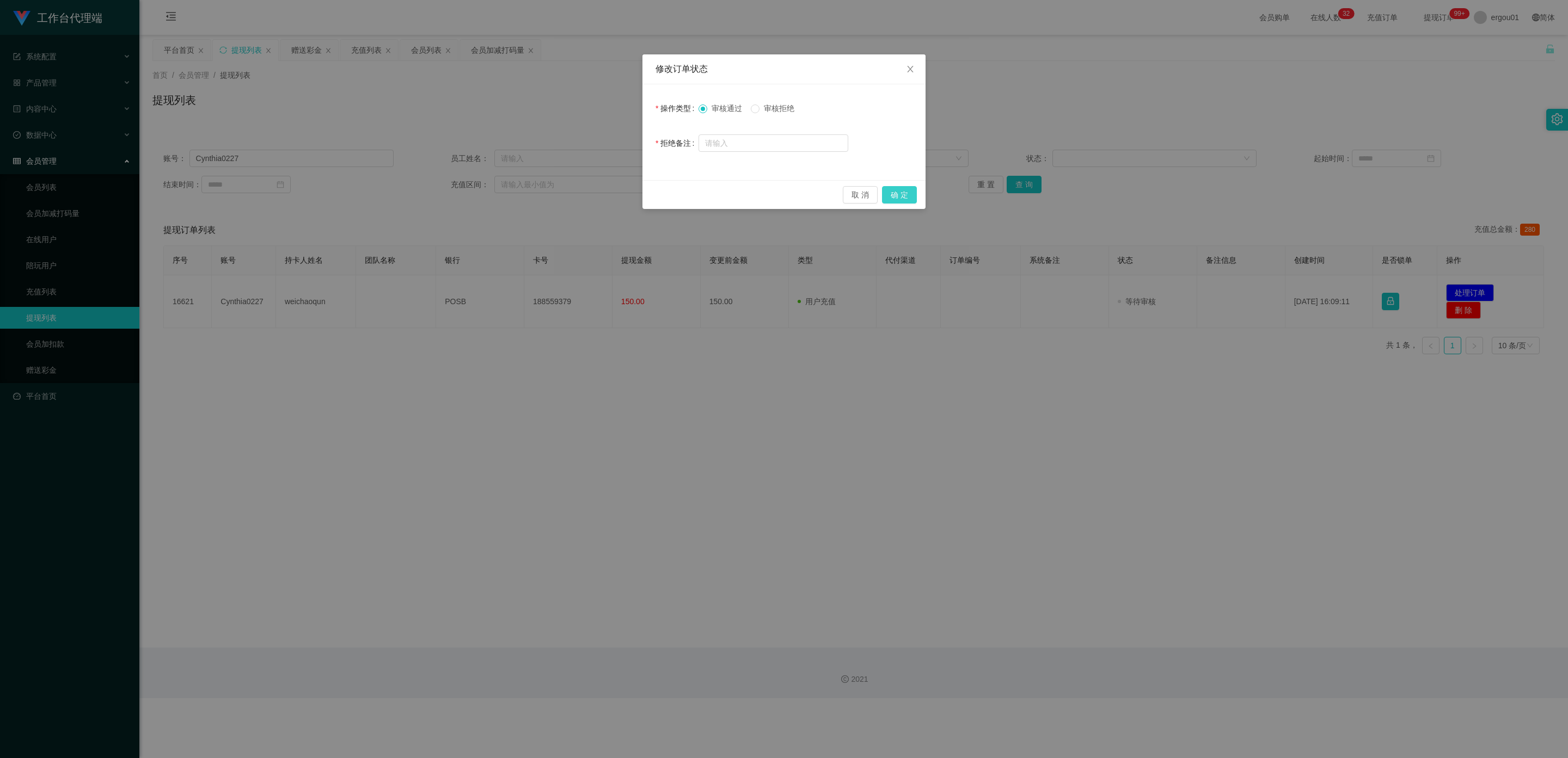
click at [895, 191] on button "确 定" at bounding box center [899, 195] width 35 height 17
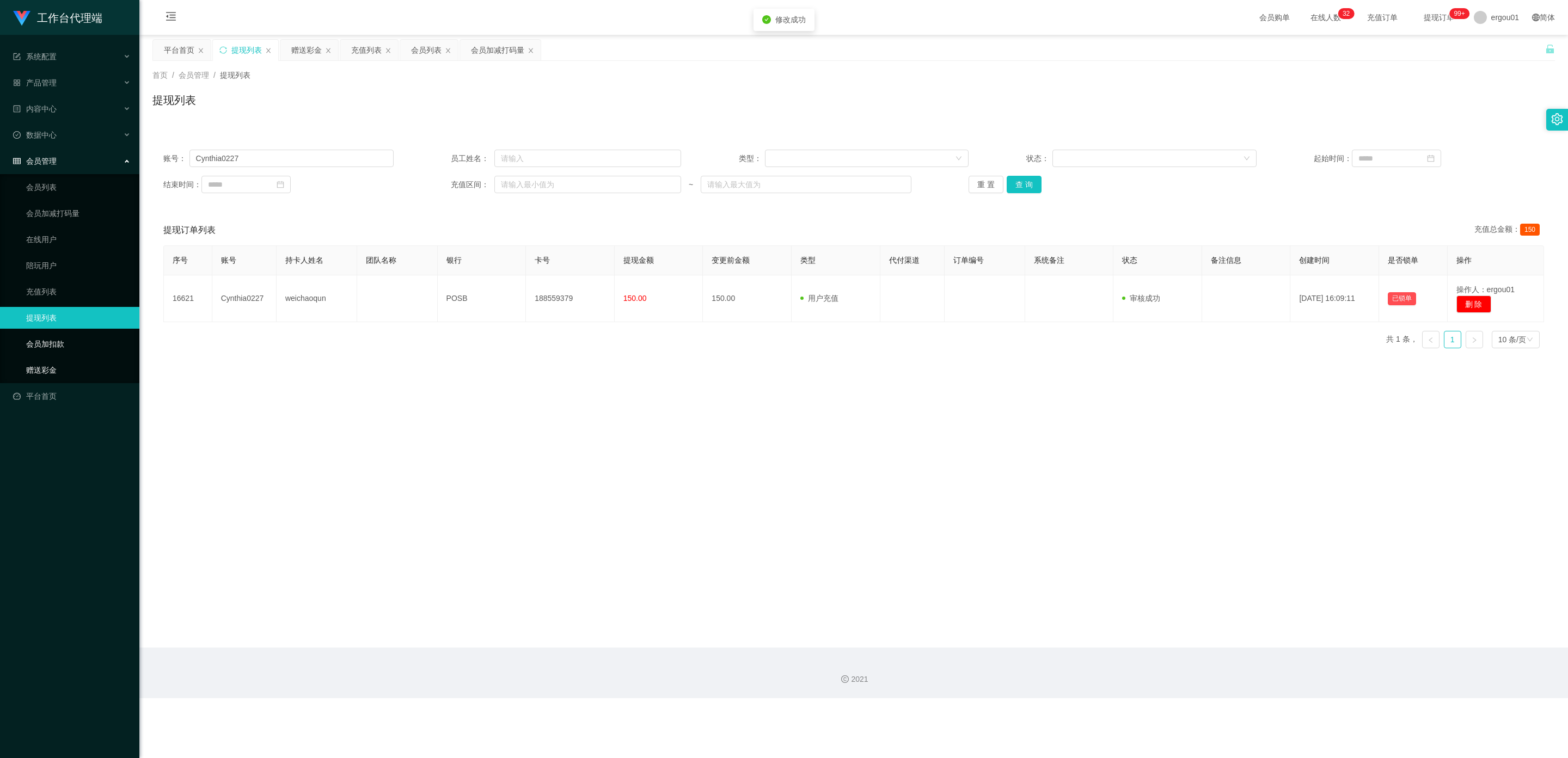
drag, startPoint x: 47, startPoint y: 362, endPoint x: 105, endPoint y: 335, distance: 64.0
click at [47, 362] on link "赠送彩金" at bounding box center [78, 370] width 105 height 22
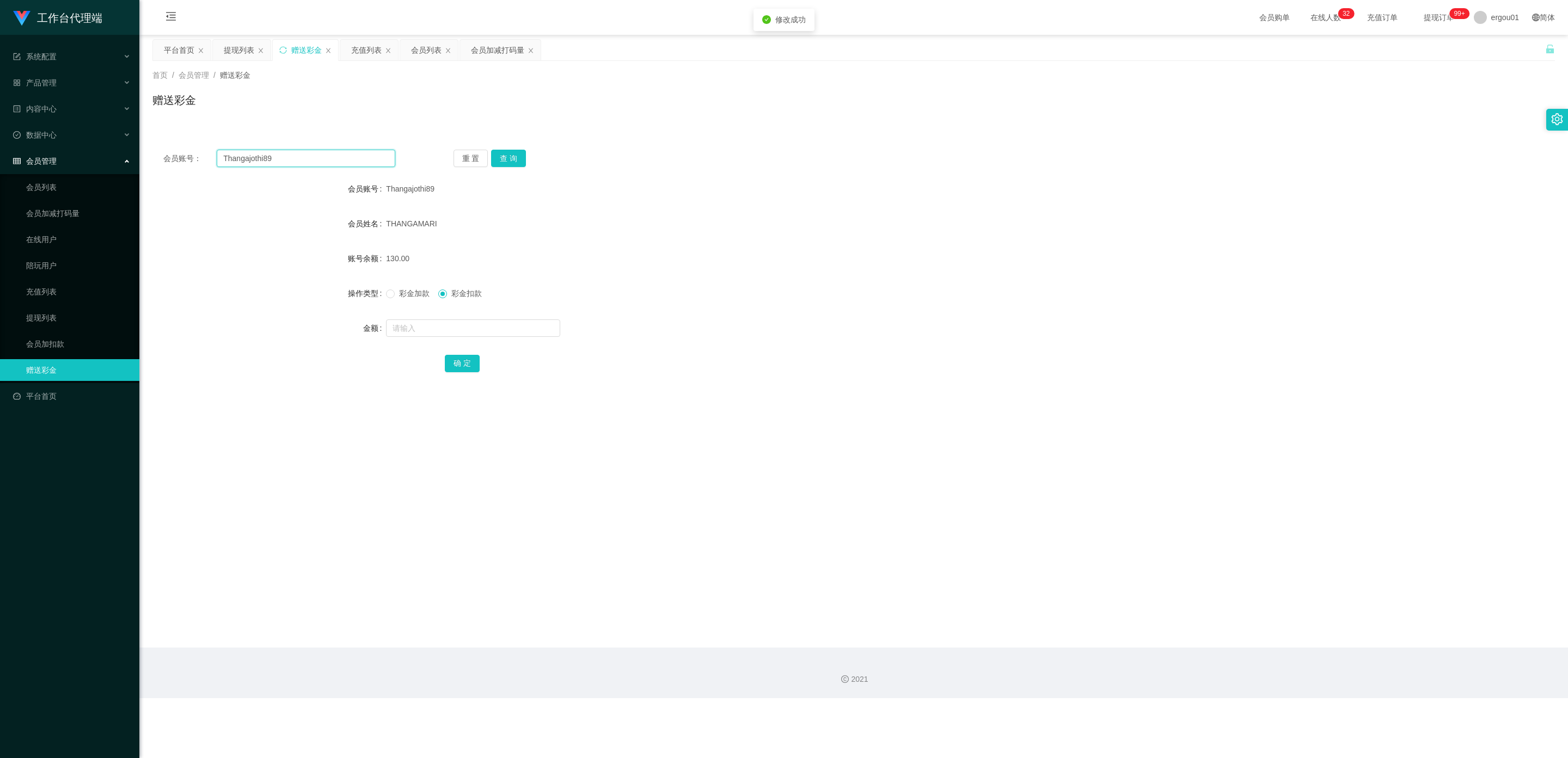
drag, startPoint x: 300, startPoint y: 162, endPoint x: 5, endPoint y: 148, distance: 295.3
click at [0, 148] on section "工作台代理端 系统配置 产品管理 内容中心 数据中心 会员管理 会员列表 会员加减打码量 在线用户 陪玩用户 充值列表 提现列表 会员加扣款 赠送彩金 平台首…" at bounding box center [784, 349] width 1568 height 698
paste input "Cynthia0227"
type input "Cynthia0227"
click at [513, 154] on button "查 询" at bounding box center [508, 158] width 35 height 17
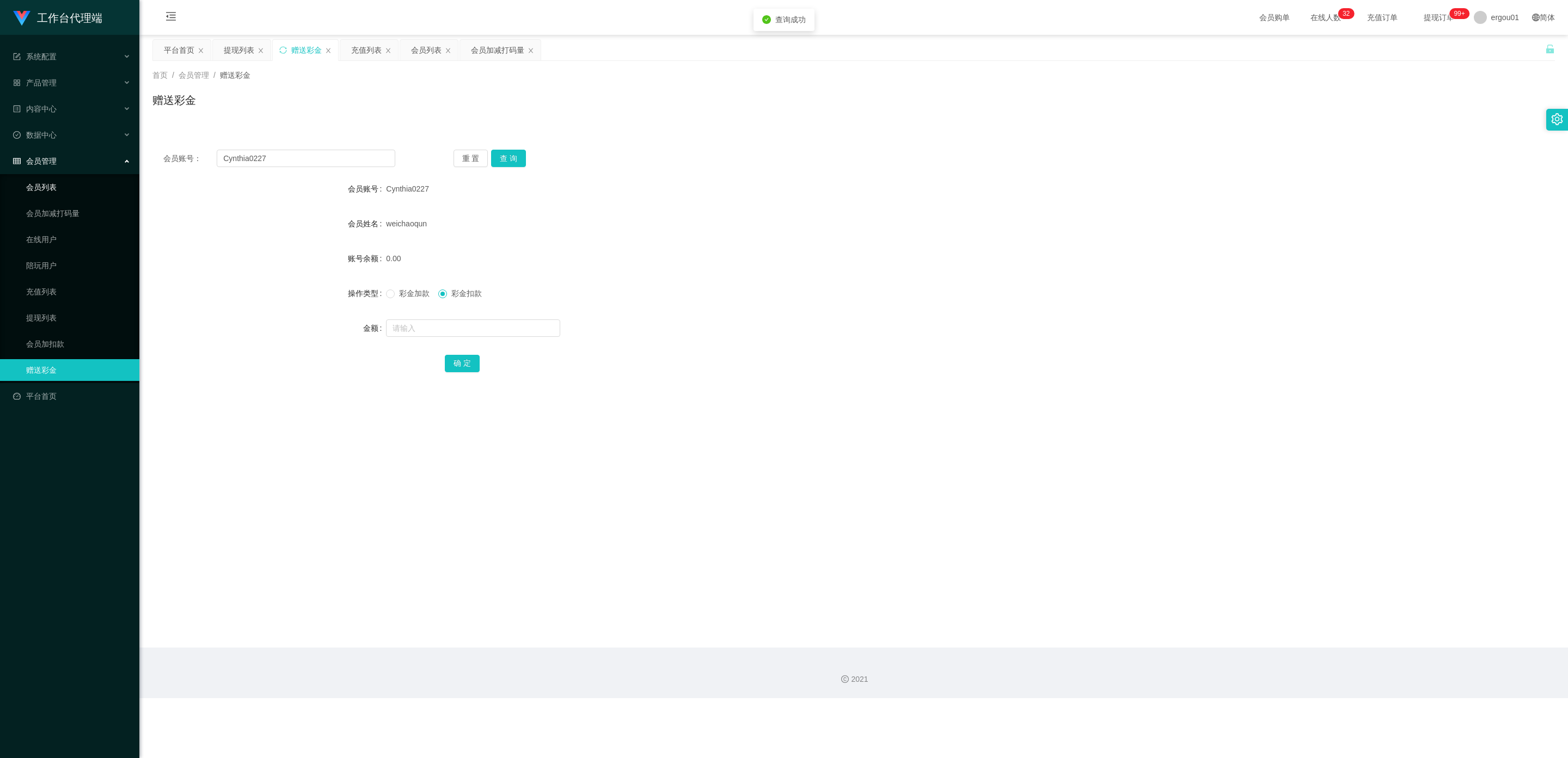
click at [49, 176] on link "会员列表" at bounding box center [78, 187] width 105 height 22
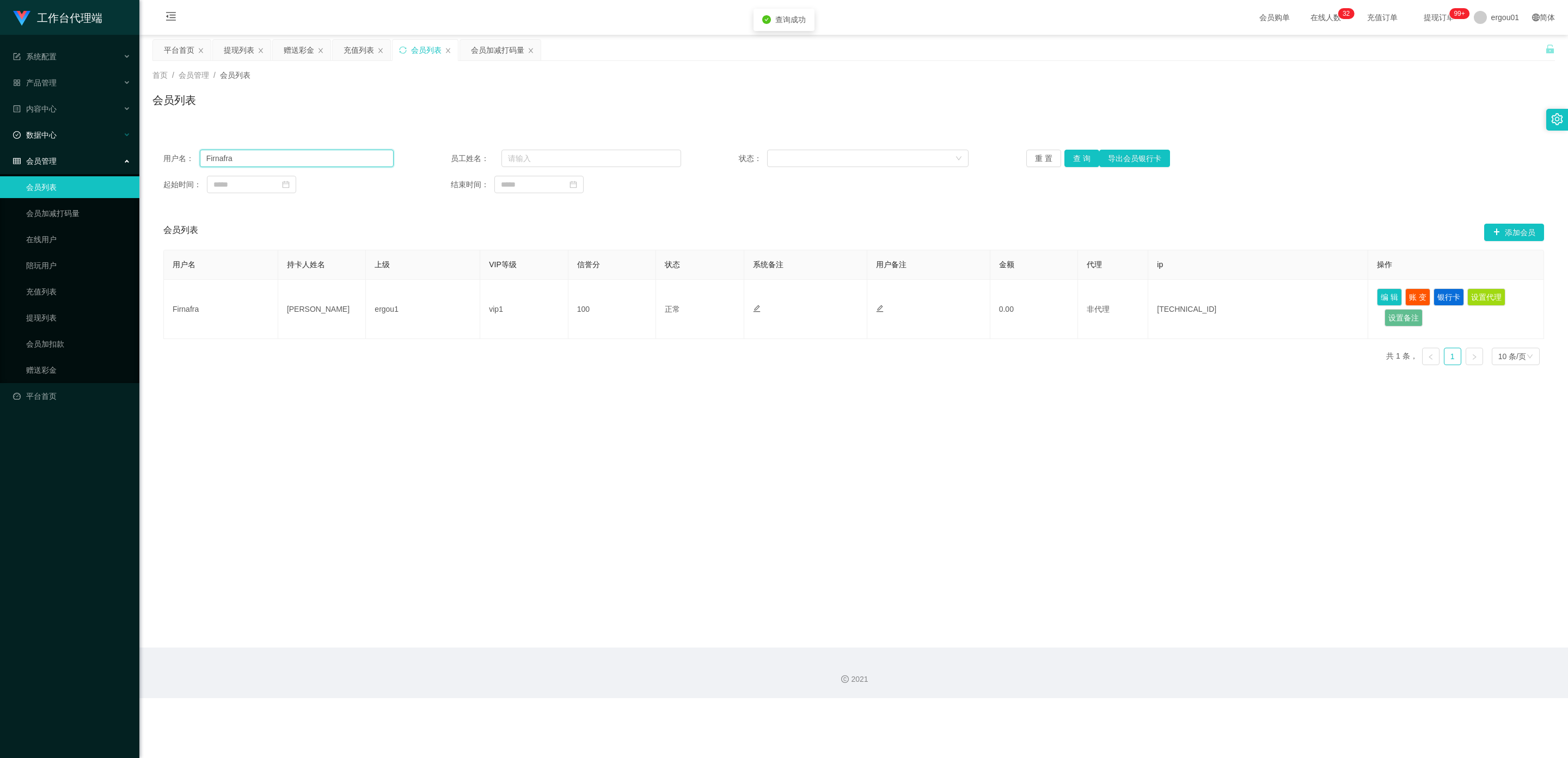
drag, startPoint x: 270, startPoint y: 157, endPoint x: 12, endPoint y: 136, distance: 258.9
click at [0, 136] on section "工作台代理端 系统配置 产品管理 内容中心 数据中心 会员管理 会员列表 会员加减打码量 在线用户 陪玩用户 充值列表 提现列表 会员加扣款 赠送彩金 平台首…" at bounding box center [784, 349] width 1568 height 698
paste input "Cynthia0227"
type input "Cynthia0227"
click at [1076, 154] on button "查 询" at bounding box center [1082, 158] width 35 height 17
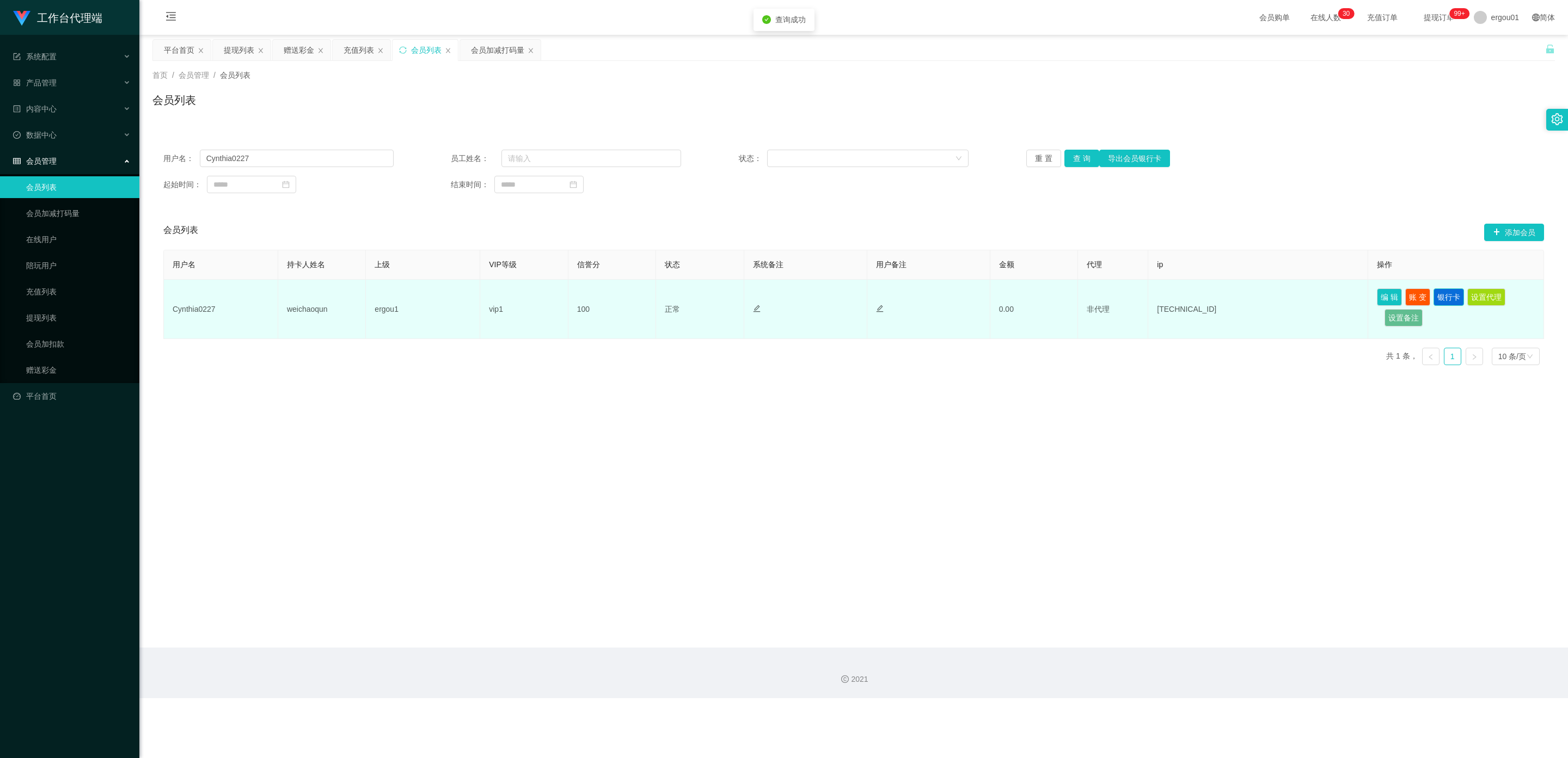
click at [1443, 296] on button "银行卡" at bounding box center [1449, 297] width 30 height 17
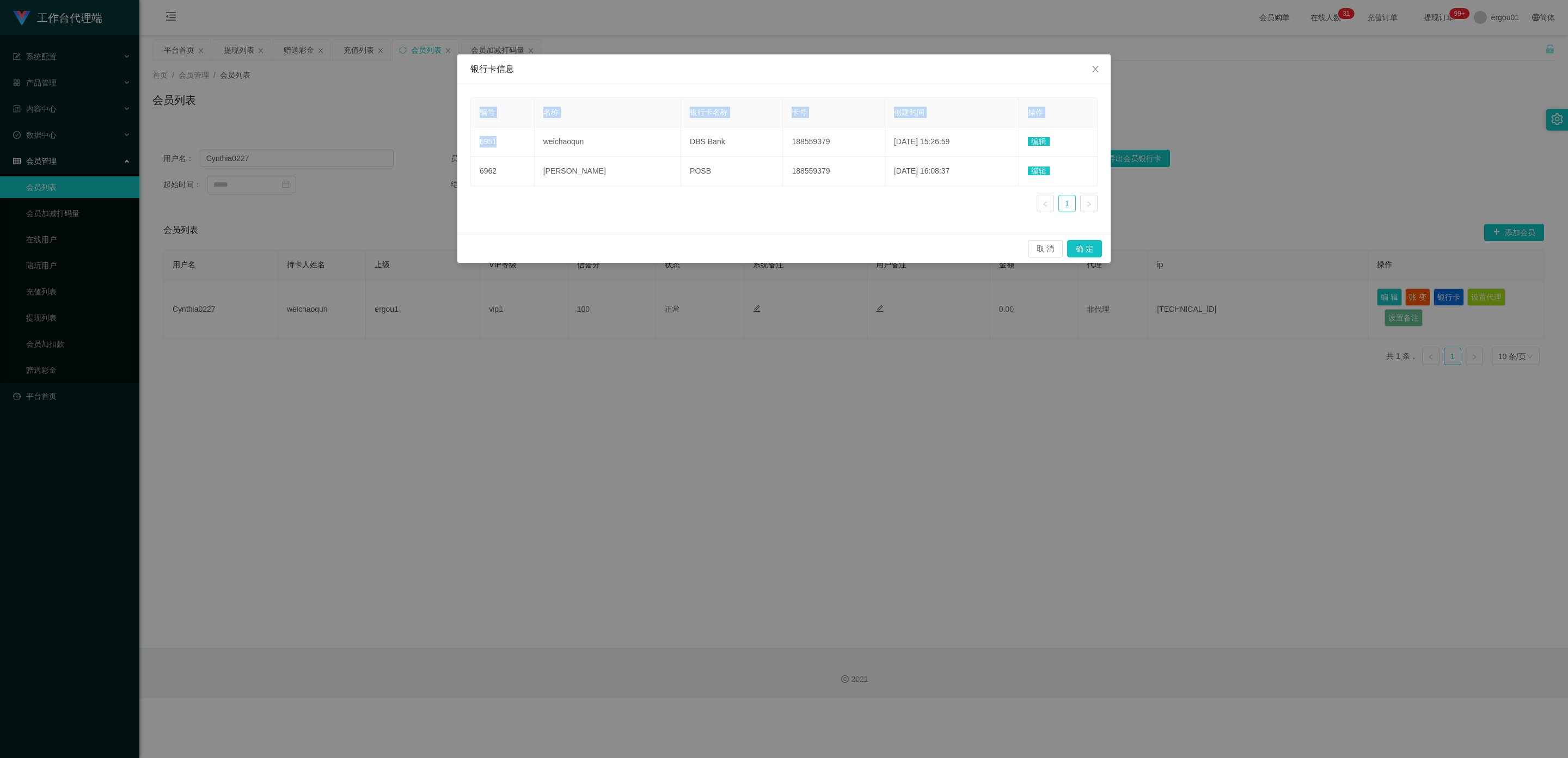
drag, startPoint x: 533, startPoint y: 157, endPoint x: 805, endPoint y: 188, distance: 273.8
click at [805, 188] on div "编号 名称 银行卡名称 卡号 创建时间 操作 6951 weichaoqun DBS Bank 188559379 2025-08-24 15:26:59 编…" at bounding box center [784, 159] width 627 height 123
copy table "编号 名称 银行卡名称 卡号 创建时间 操作 6951"
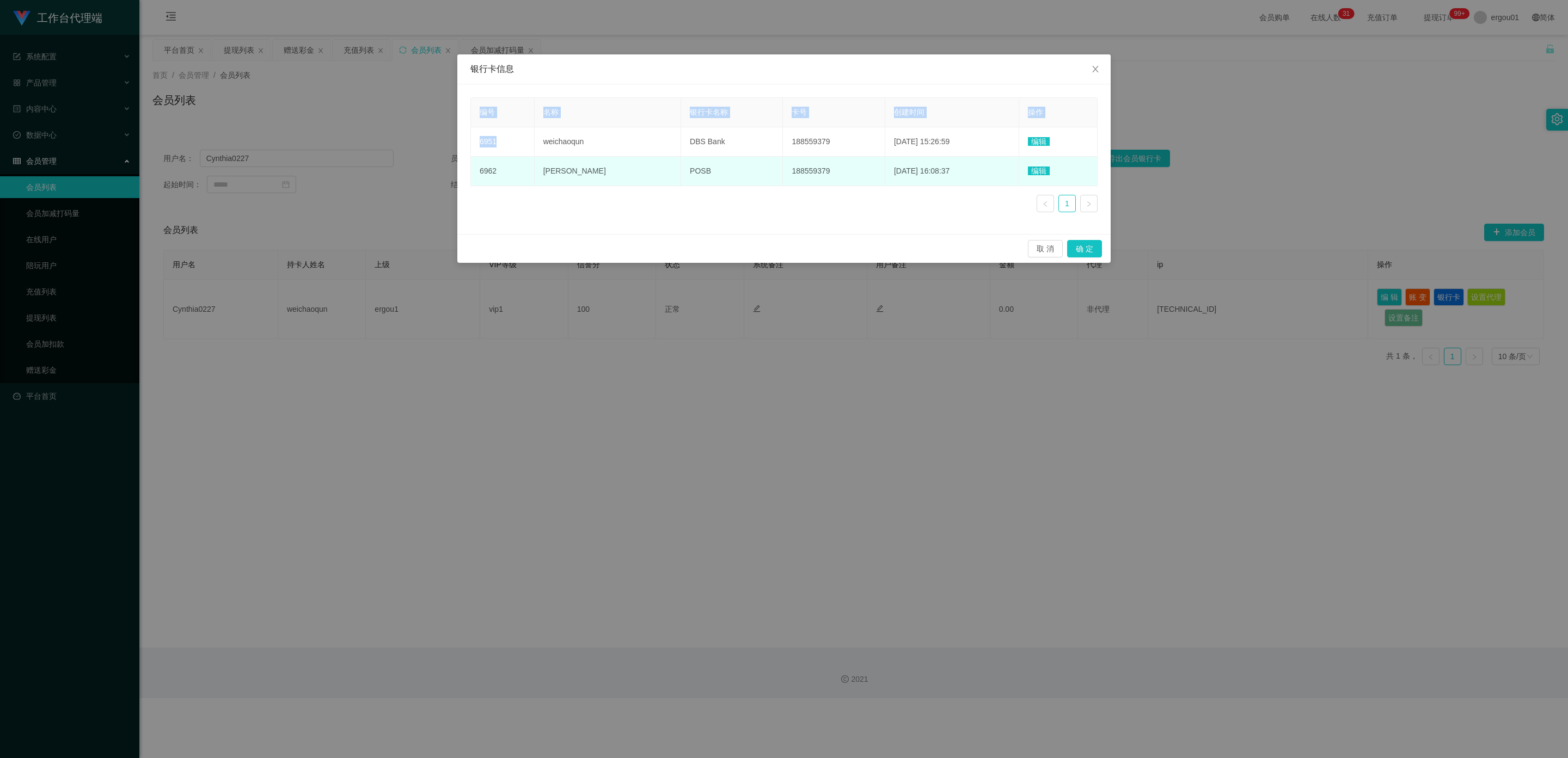
click at [900, 175] on td "2025-08-24 16:08:37" at bounding box center [952, 172] width 134 height 29
drag, startPoint x: 949, startPoint y: 172, endPoint x: 538, endPoint y: 172, distance: 411.0
click at [538, 172] on tr "6962 wei chaoqun POSB 188559379 2025-08-24 16:08:37 编辑" at bounding box center [783, 172] width 626 height 29
copy tr "wei chaoqun POSB 188559379 2025-08-24 16:08:37"
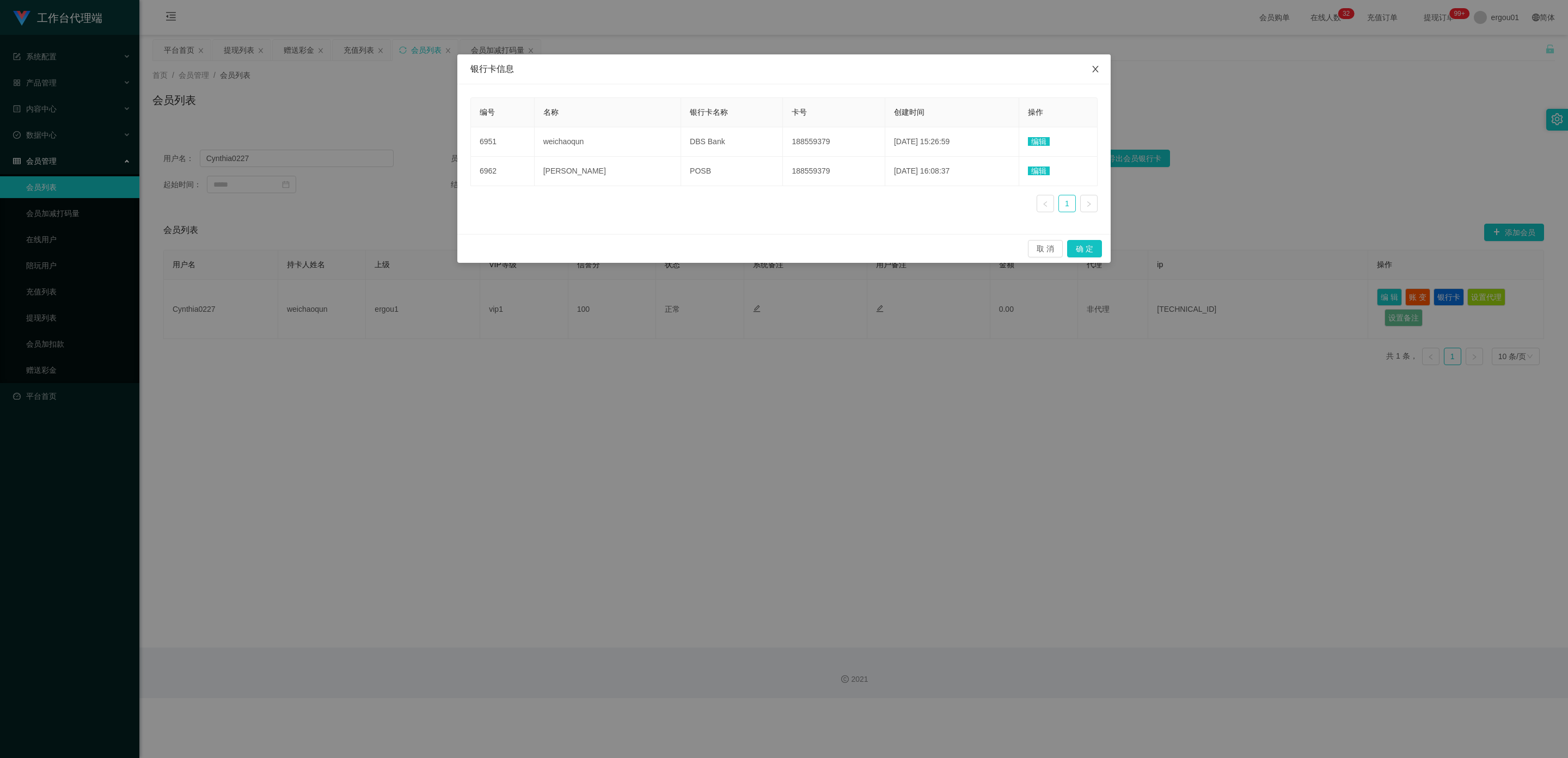
drag, startPoint x: 1092, startPoint y: 62, endPoint x: 1320, endPoint y: 21, distance: 231.7
click at [1093, 64] on span "Close" at bounding box center [1095, 70] width 30 height 30
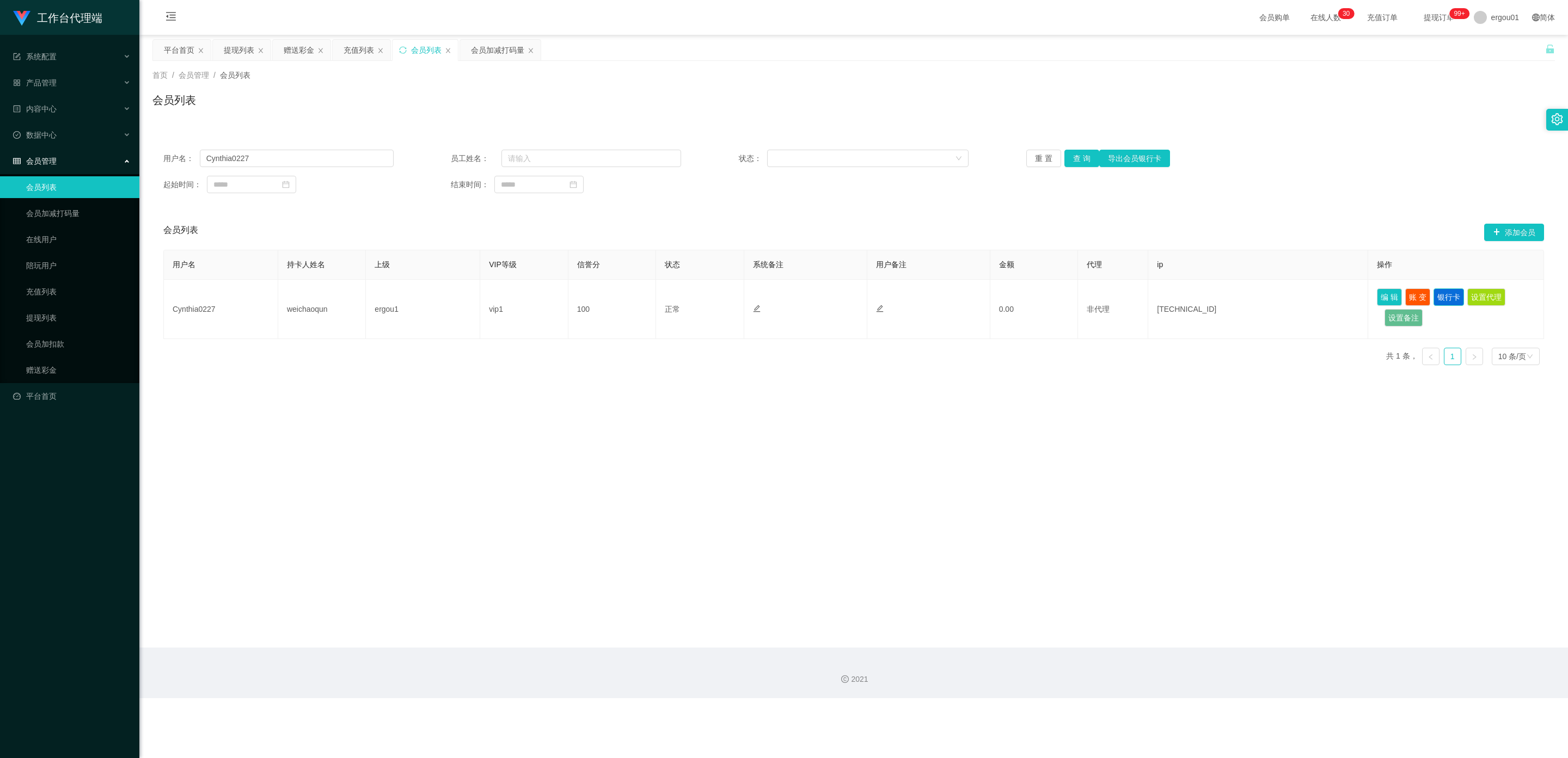
drag, startPoint x: 1444, startPoint y: 296, endPoint x: 581, endPoint y: 229, distance: 865.6
click at [1433, 297] on button "银行卡" at bounding box center [1449, 297] width 30 height 17
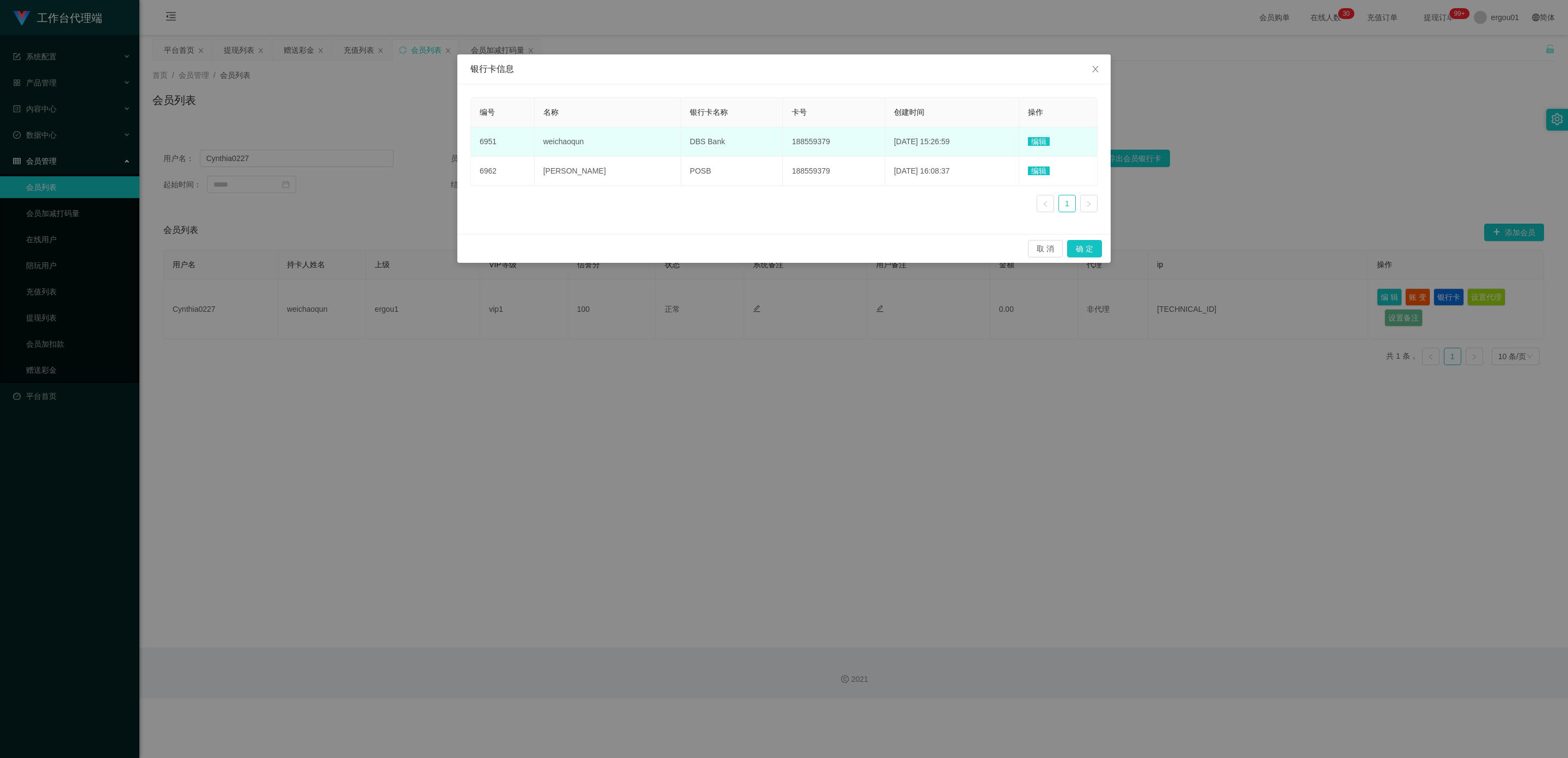
click at [783, 145] on td "188559379" at bounding box center [834, 142] width 102 height 29
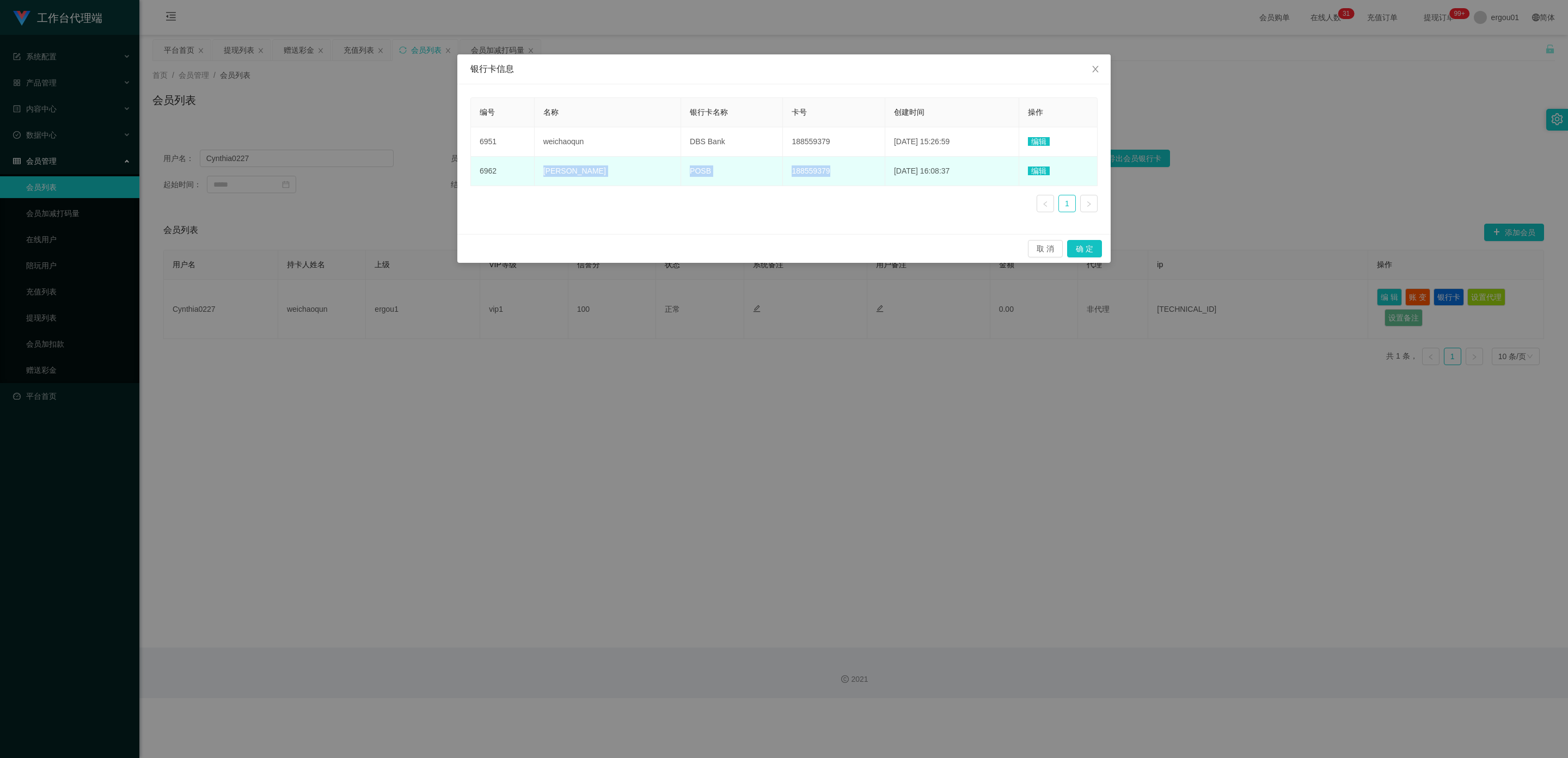
copy tr "wei chaoqun POSB 188559379"
drag, startPoint x: 803, startPoint y: 169, endPoint x: 541, endPoint y: 173, distance: 262.0
click at [541, 173] on tr "6962 wei chaoqun POSB 188559379 2025-08-24 16:08:37 编辑" at bounding box center [783, 172] width 626 height 29
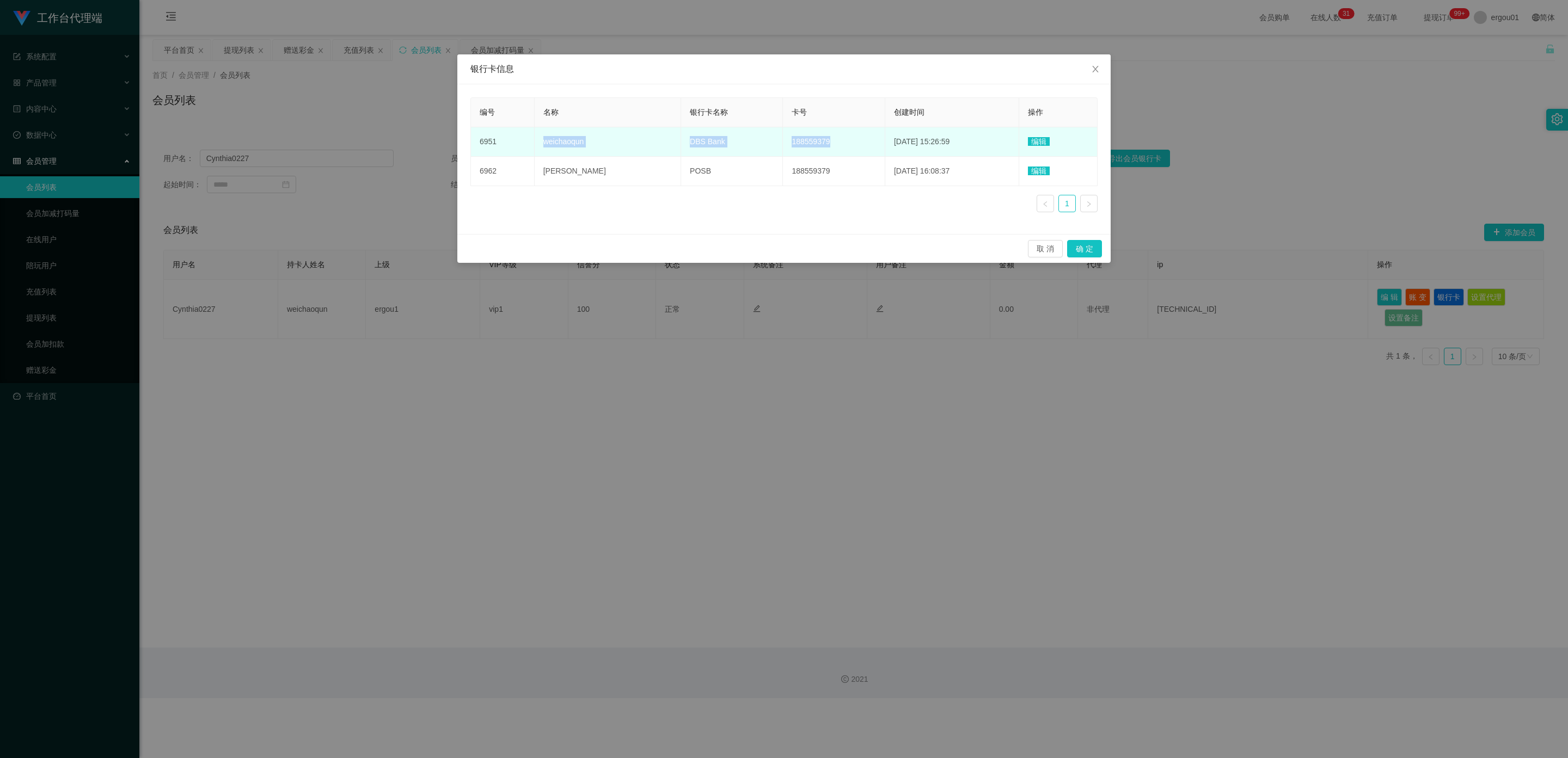
drag, startPoint x: 537, startPoint y: 140, endPoint x: 803, endPoint y: 145, distance: 266.0
click at [803, 145] on tr "6951 weichaoqun DBS Bank 188559379 2025-08-24 15:26:59 编辑" at bounding box center [783, 142] width 626 height 29
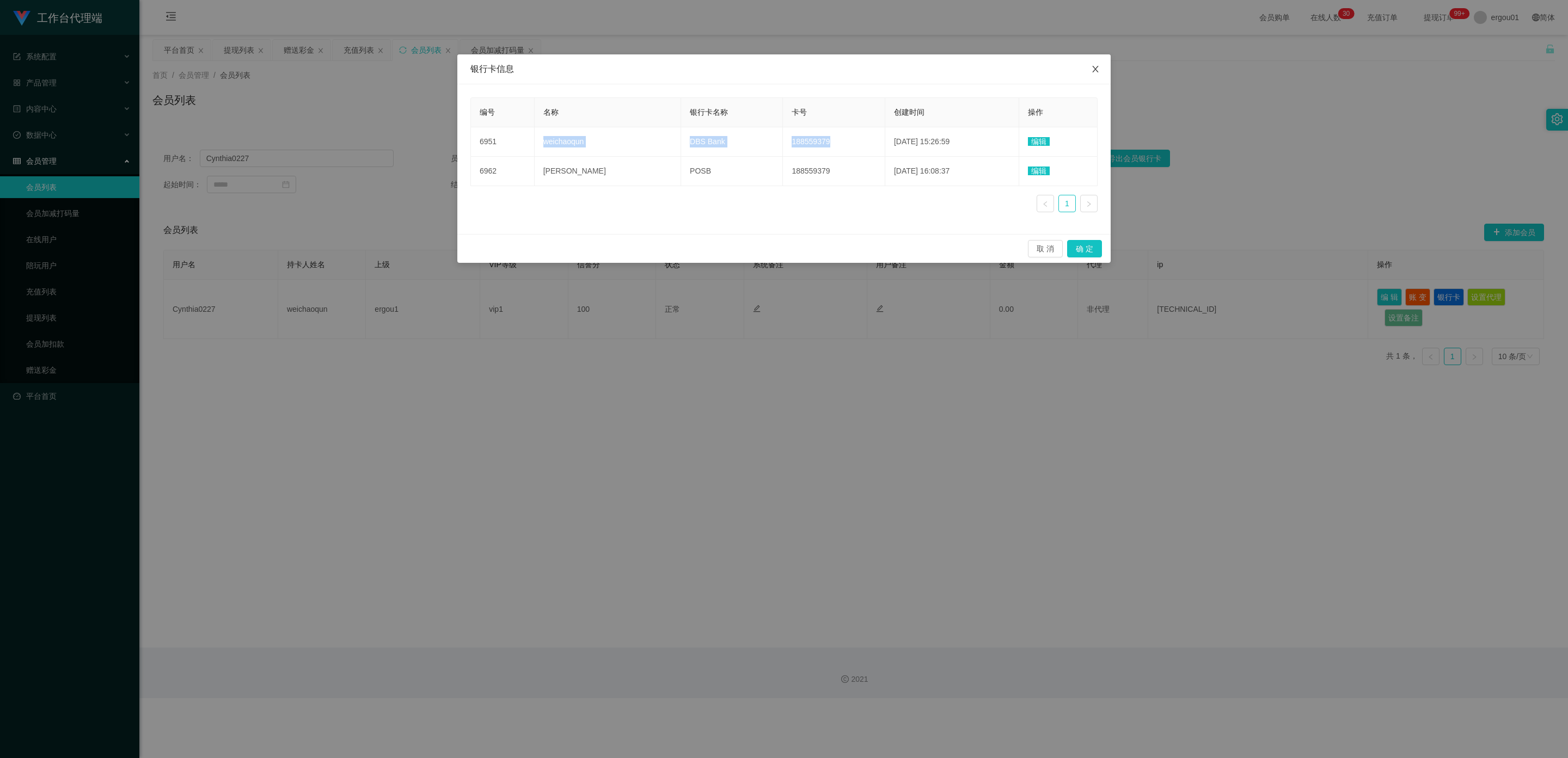
click at [1094, 67] on icon "图标: close" at bounding box center [1095, 69] width 9 height 9
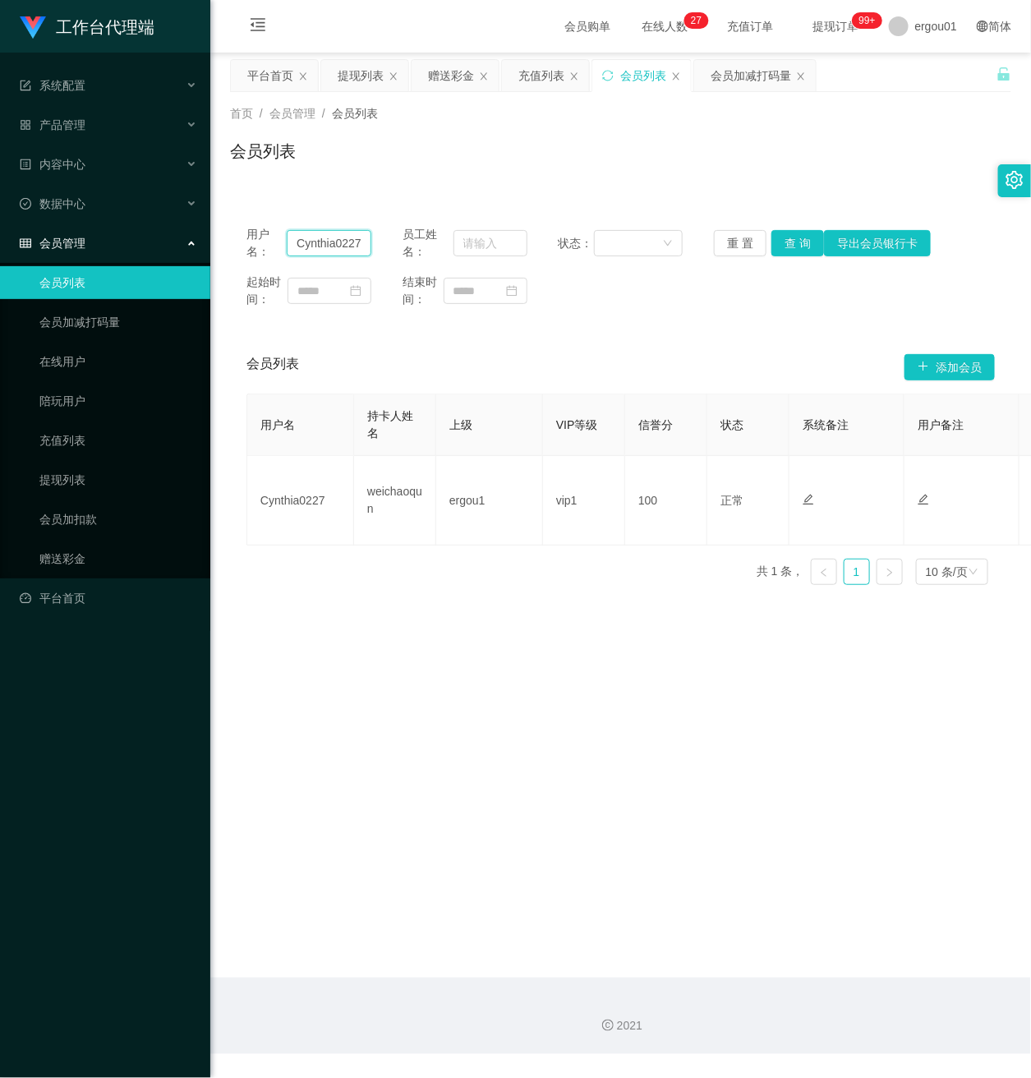
drag, startPoint x: 294, startPoint y: 245, endPoint x: 545, endPoint y: 261, distance: 251.1
click at [574, 250] on div "用户名： Cynthia0227 员工姓名： 状态： 重 置 查 询 导出会员银行卡" at bounding box center [620, 243] width 748 height 34
click at [101, 463] on link "提现列表" at bounding box center [118, 479] width 158 height 33
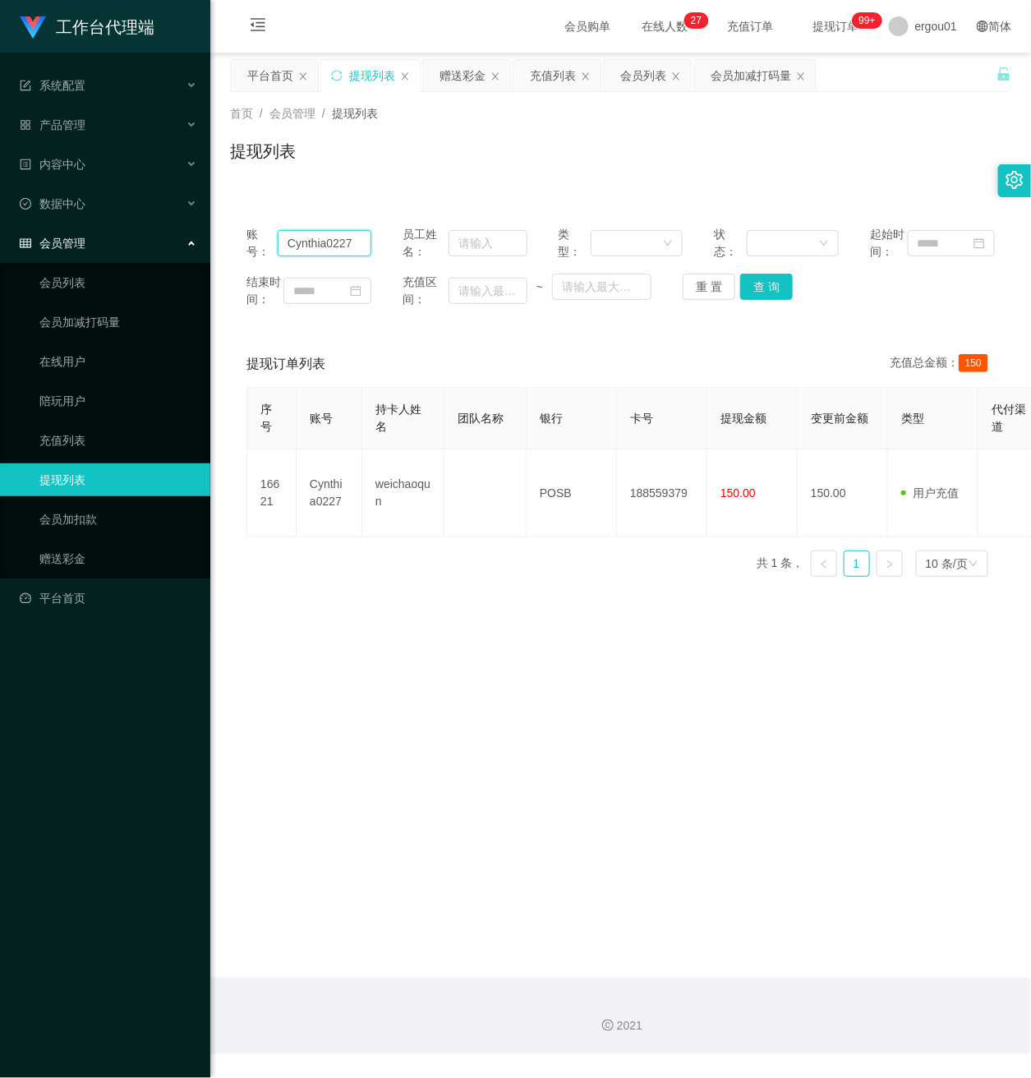
drag, startPoint x: 360, startPoint y: 249, endPoint x: 99, endPoint y: 222, distance: 262.6
click at [99, 223] on section "工作台代理端 系统配置 产品管理 内容中心 数据中心 会员管理 会员列表 会员加减打码量 在线用户 陪玩用户 充值列表 提现列表 会员加扣款 赠送彩金 平台首…" at bounding box center [515, 527] width 1031 height 1054
paste input "Helen100"
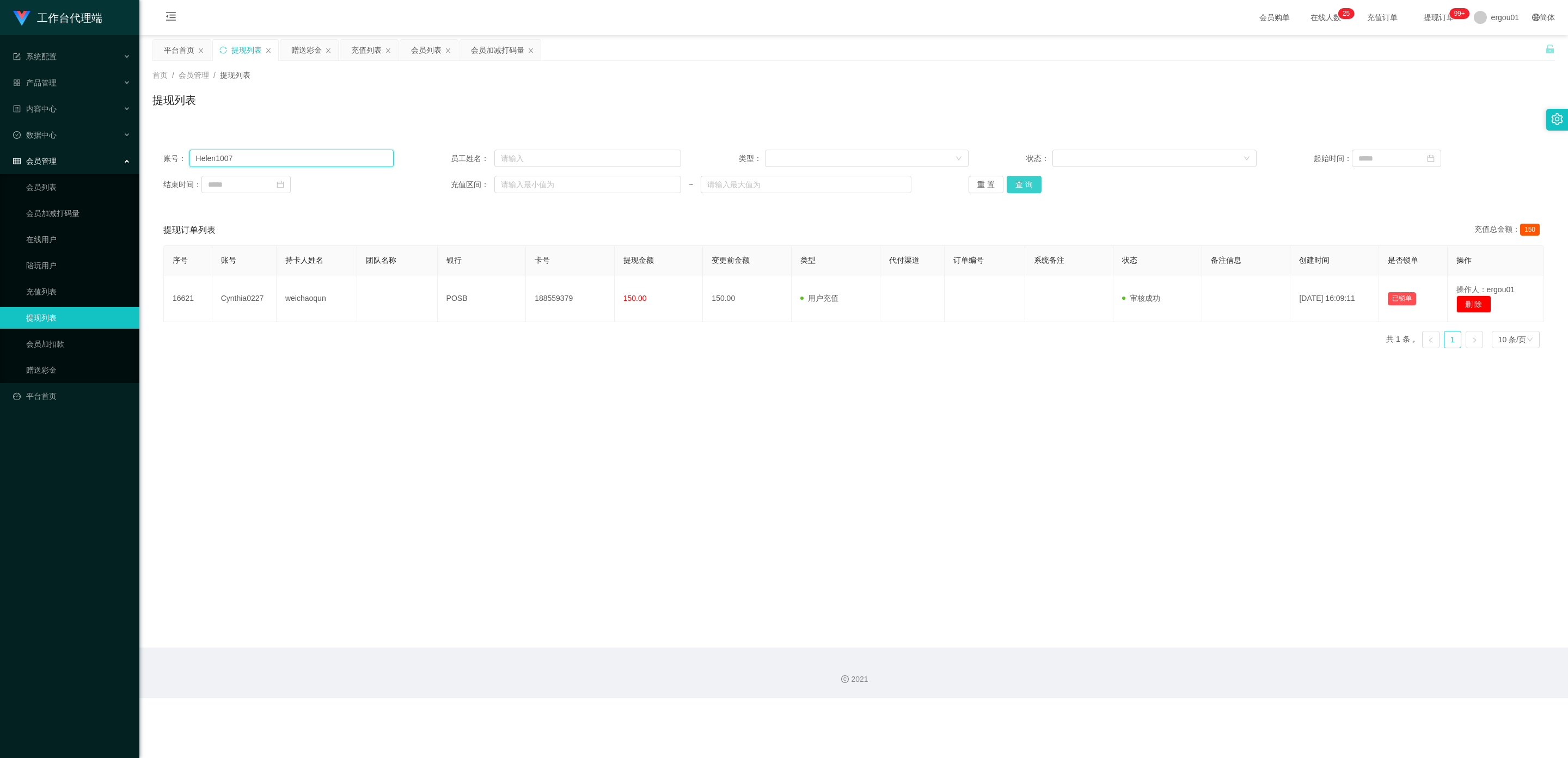
type input "Helen1007"
click at [1019, 180] on button "查 询" at bounding box center [1024, 184] width 35 height 17
drag, startPoint x: 1465, startPoint y: 290, endPoint x: 1424, endPoint y: 291, distance: 41.0
click at [1465, 290] on button "处理订单" at bounding box center [1470, 293] width 48 height 17
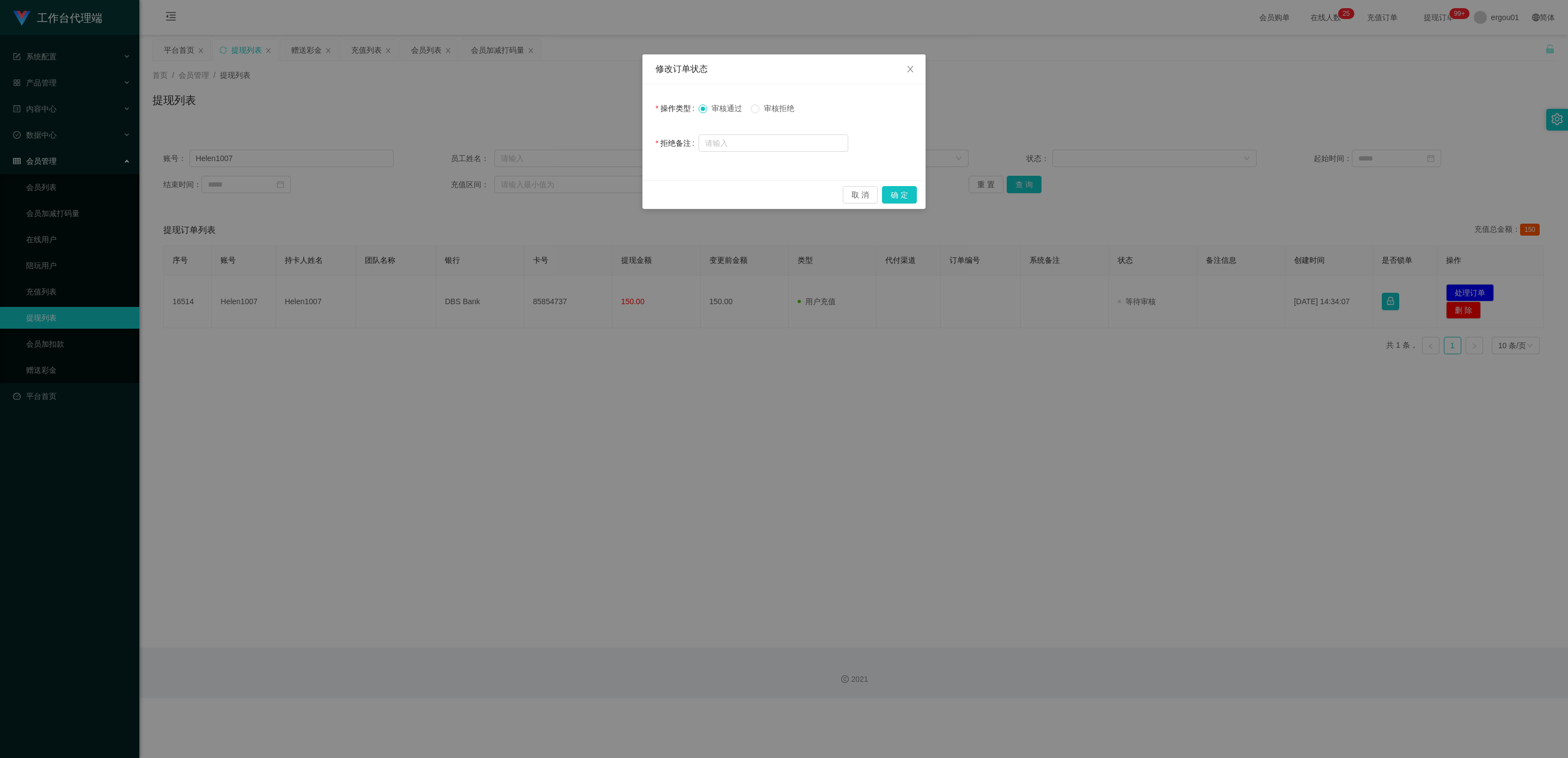
click at [895, 185] on div "取 消 确 定" at bounding box center [783, 195] width 283 height 29
click at [895, 193] on button "确 定" at bounding box center [899, 195] width 35 height 17
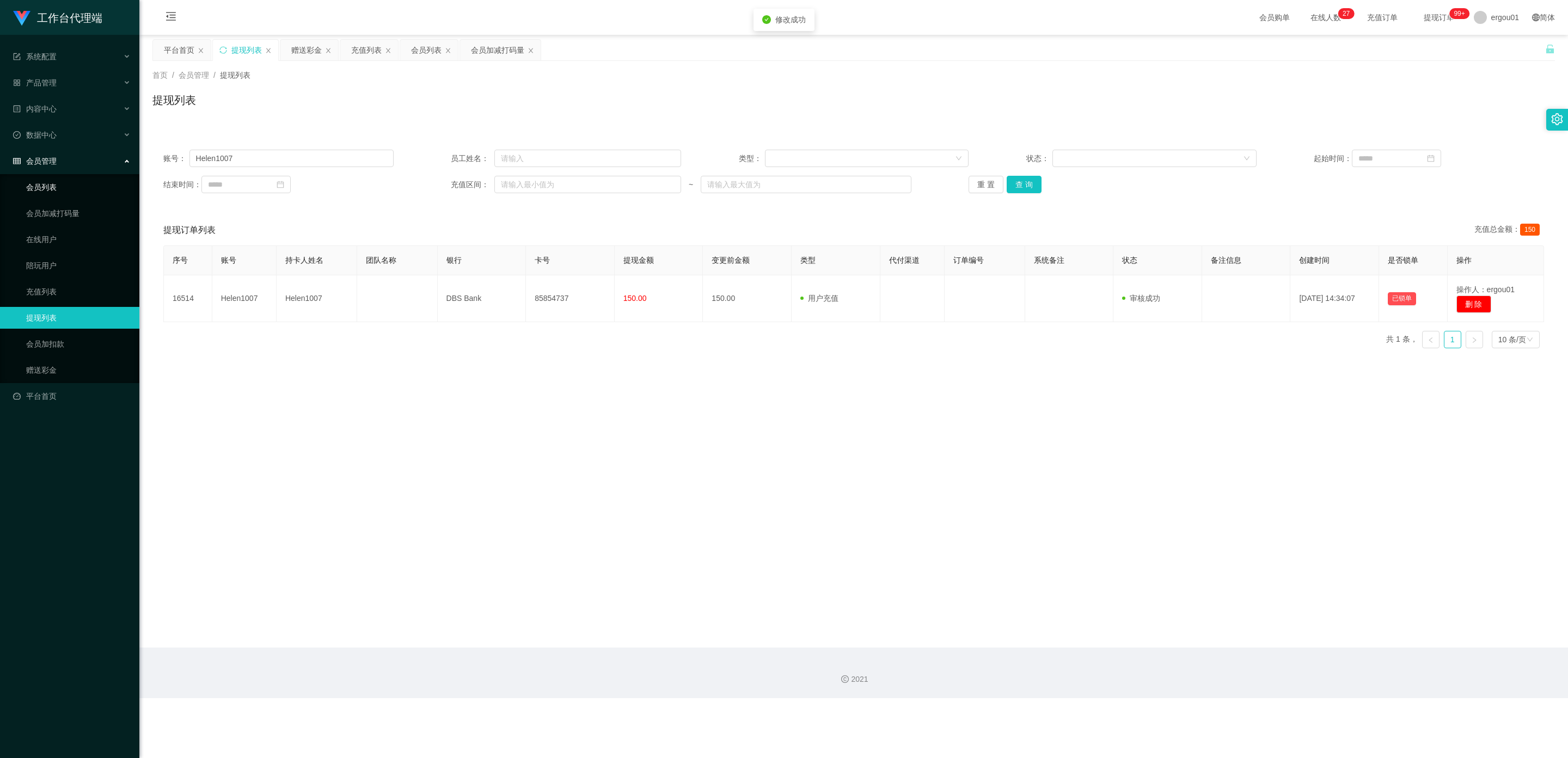
click at [61, 178] on link "会员列表" at bounding box center [78, 187] width 105 height 22
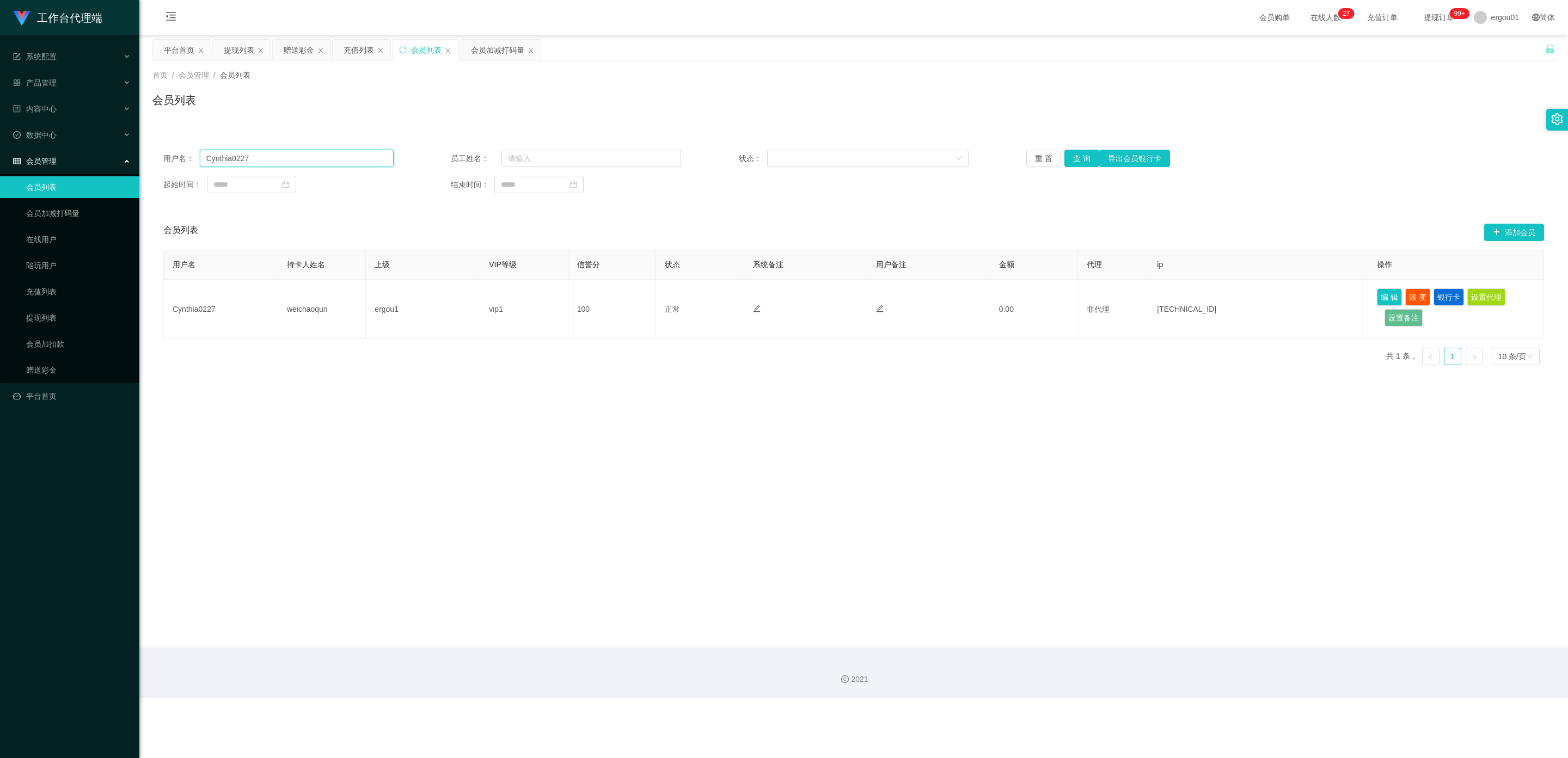
drag, startPoint x: 279, startPoint y: 162, endPoint x: 208, endPoint y: 158, distance: 71.1
click at [123, 146] on section "工作台代理端 系统配置 产品管理 内容中心 数据中心 会员管理 会员列表 会员加减打码量 在线用户 陪玩用户 充值列表 提现列表 会员加扣款 赠送彩金 平台首…" at bounding box center [784, 349] width 1568 height 698
paste input "Helen100"
type input "Helen1007"
click at [1078, 160] on button "查 询" at bounding box center [1082, 158] width 35 height 17
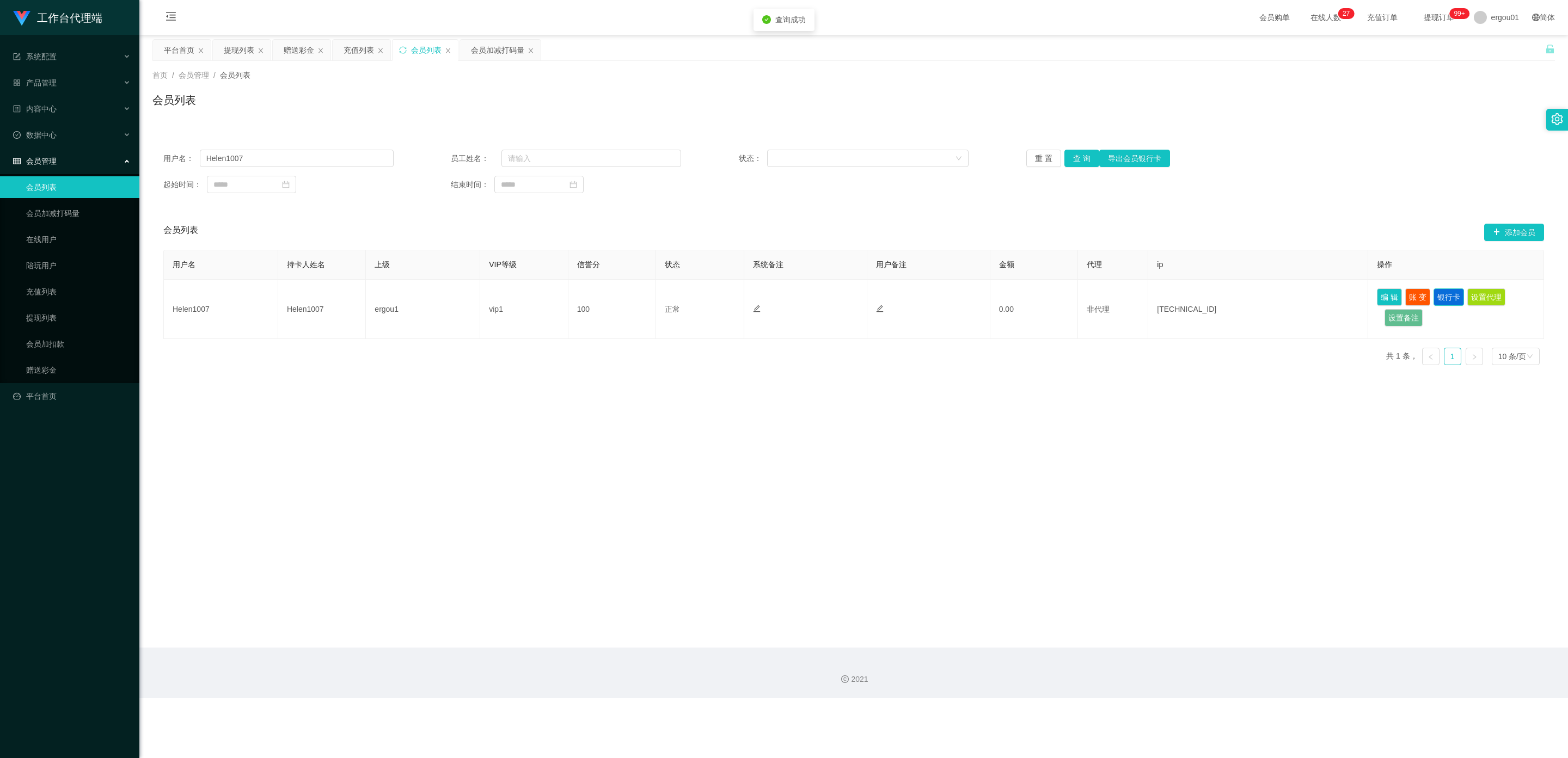
click at [1452, 292] on button "银行卡" at bounding box center [1449, 297] width 30 height 17
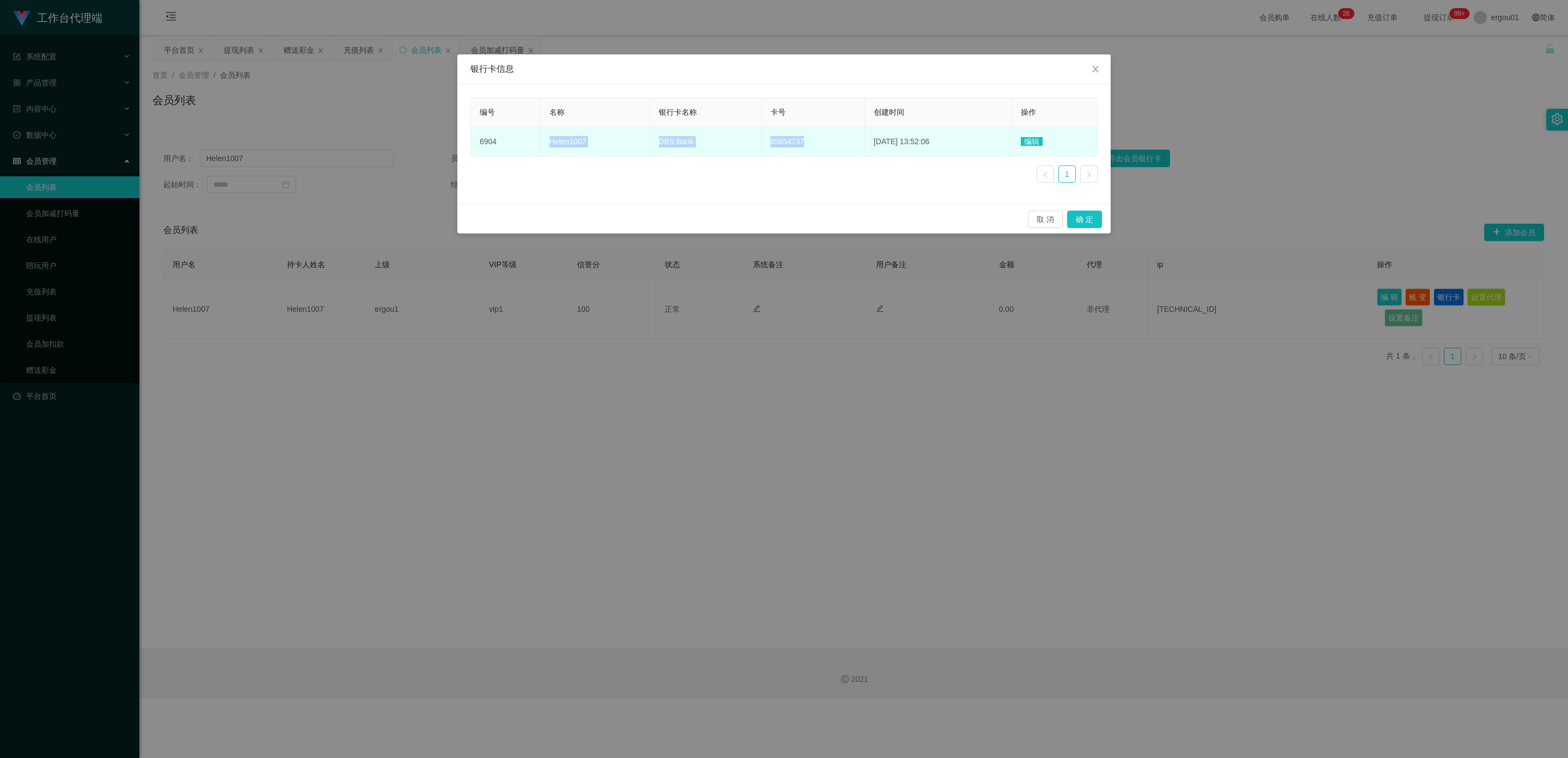
drag, startPoint x: 793, startPoint y: 142, endPoint x: 547, endPoint y: 137, distance: 246.1
click at [547, 137] on tr "6904 Helen1007 DBS Bank 85854737 [DATE] 13:52:06 编辑" at bounding box center [783, 142] width 626 height 29
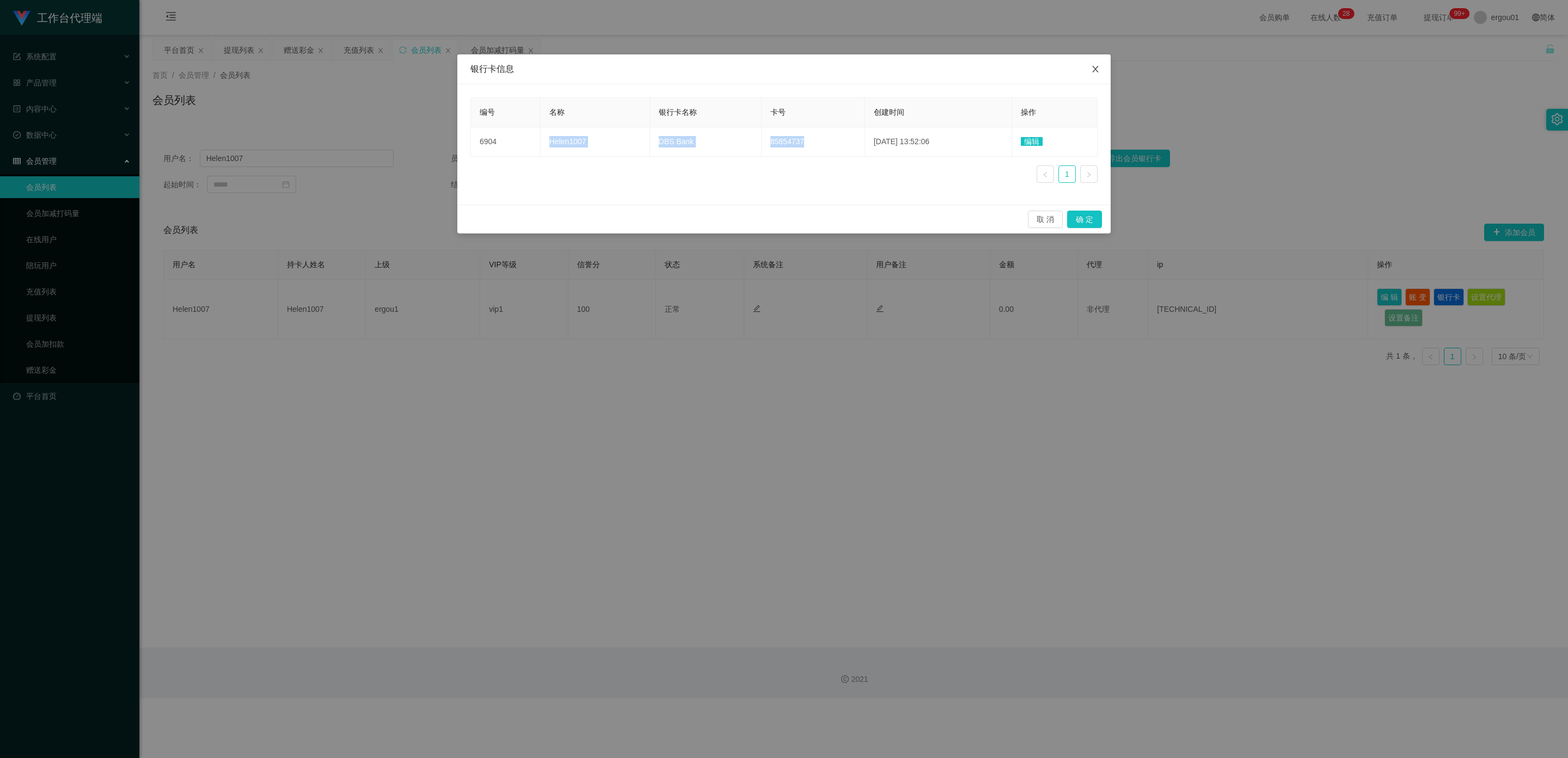
click at [1095, 70] on icon "图标: close" at bounding box center [1095, 69] width 6 height 7
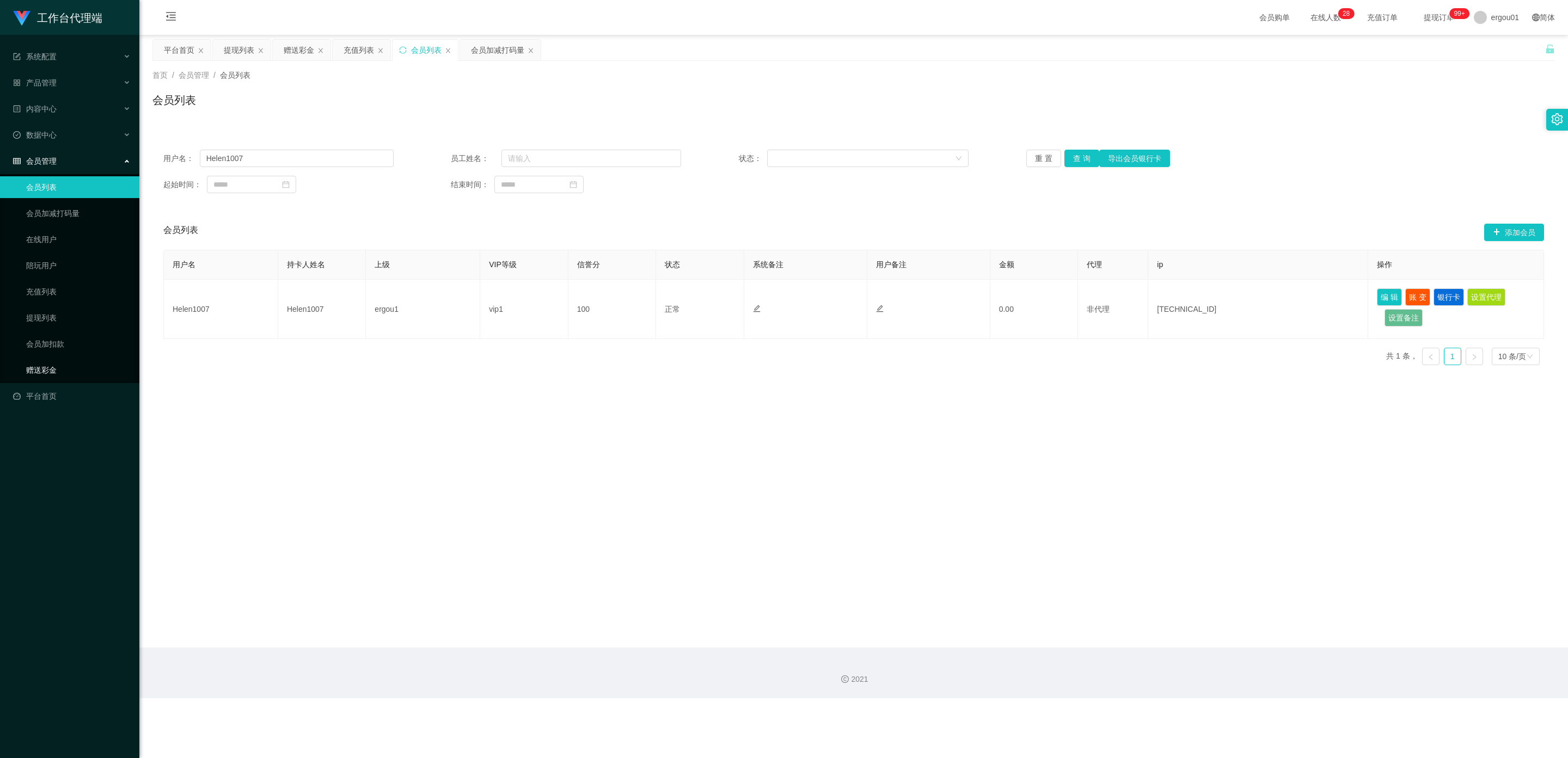
click at [52, 359] on link "赠送彩金" at bounding box center [78, 370] width 105 height 22
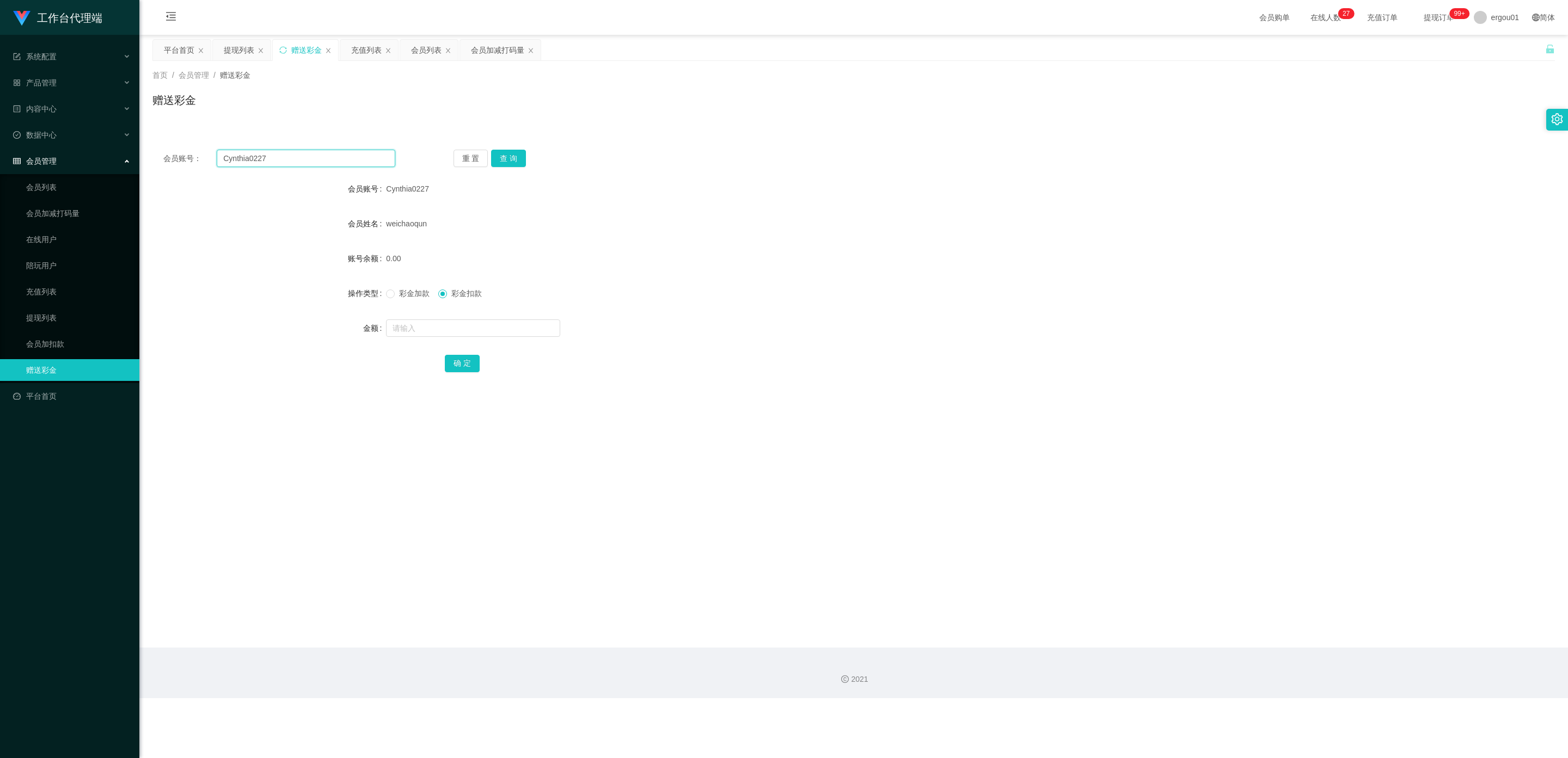
drag, startPoint x: 282, startPoint y: 154, endPoint x: 89, endPoint y: 147, distance: 193.1
click at [87, 147] on section "工作台代理端 系统配置 产品管理 内容中心 数据中心 会员管理 会员列表 会员加减打码量 在线用户 陪玩用户 充值列表 提现列表 会员加扣款 赠送彩金 平台首…" at bounding box center [784, 349] width 1568 height 698
paste input "Thangajothi89"
type input "Thangajothi89"
click at [512, 154] on button "查 询" at bounding box center [508, 158] width 35 height 17
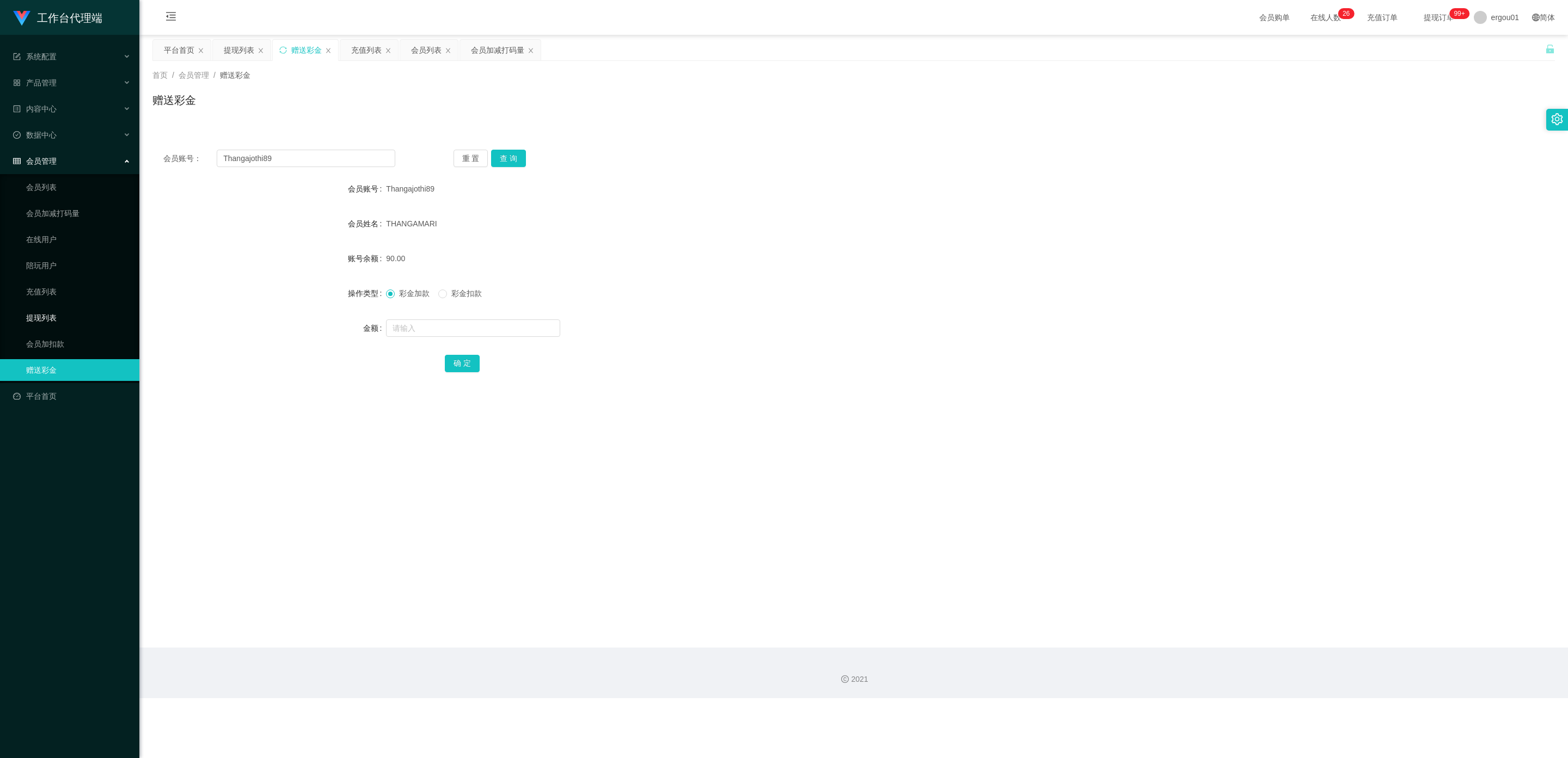
drag, startPoint x: 51, startPoint y: 303, endPoint x: 311, endPoint y: 203, distance: 278.6
click at [50, 307] on link "提现列表" at bounding box center [78, 317] width 105 height 22
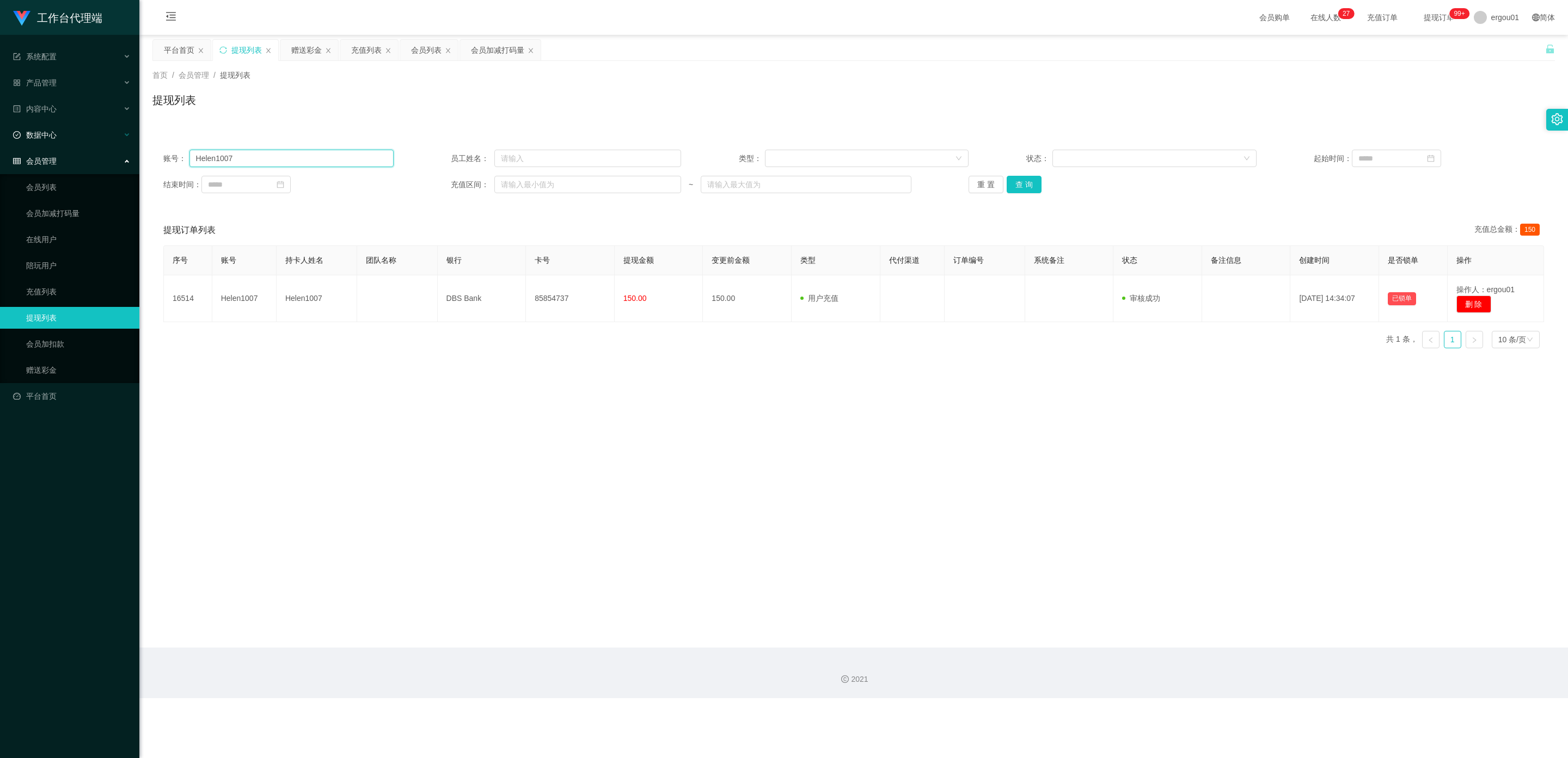
drag, startPoint x: 251, startPoint y: 157, endPoint x: 0, endPoint y: 134, distance: 252.1
click at [0, 134] on section "工作台代理端 系统配置 产品管理 内容中心 数据中心 会员管理 会员列表 会员加减打码量 在线用户 陪玩用户 充值列表 提现列表 会员加扣款 赠送彩金 平台首…" at bounding box center [784, 349] width 1568 height 698
paste input "Thangajothi89"
type input "Thangajothi89"
click at [1018, 184] on button "查 询" at bounding box center [1024, 184] width 35 height 17
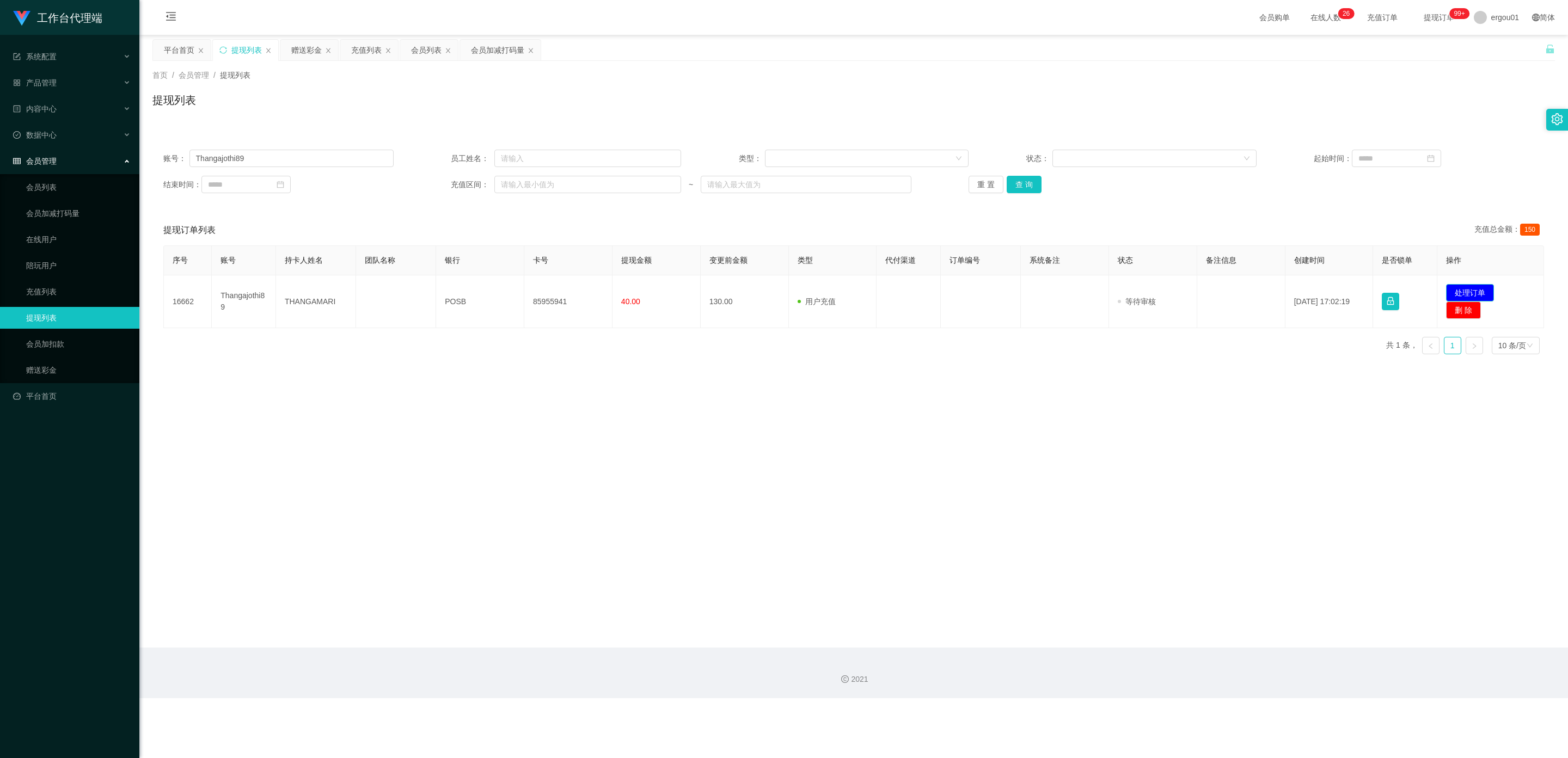
drag, startPoint x: 1454, startPoint y: 291, endPoint x: 1333, endPoint y: 290, distance: 121.0
click at [1452, 290] on button "处理订单" at bounding box center [1470, 293] width 48 height 17
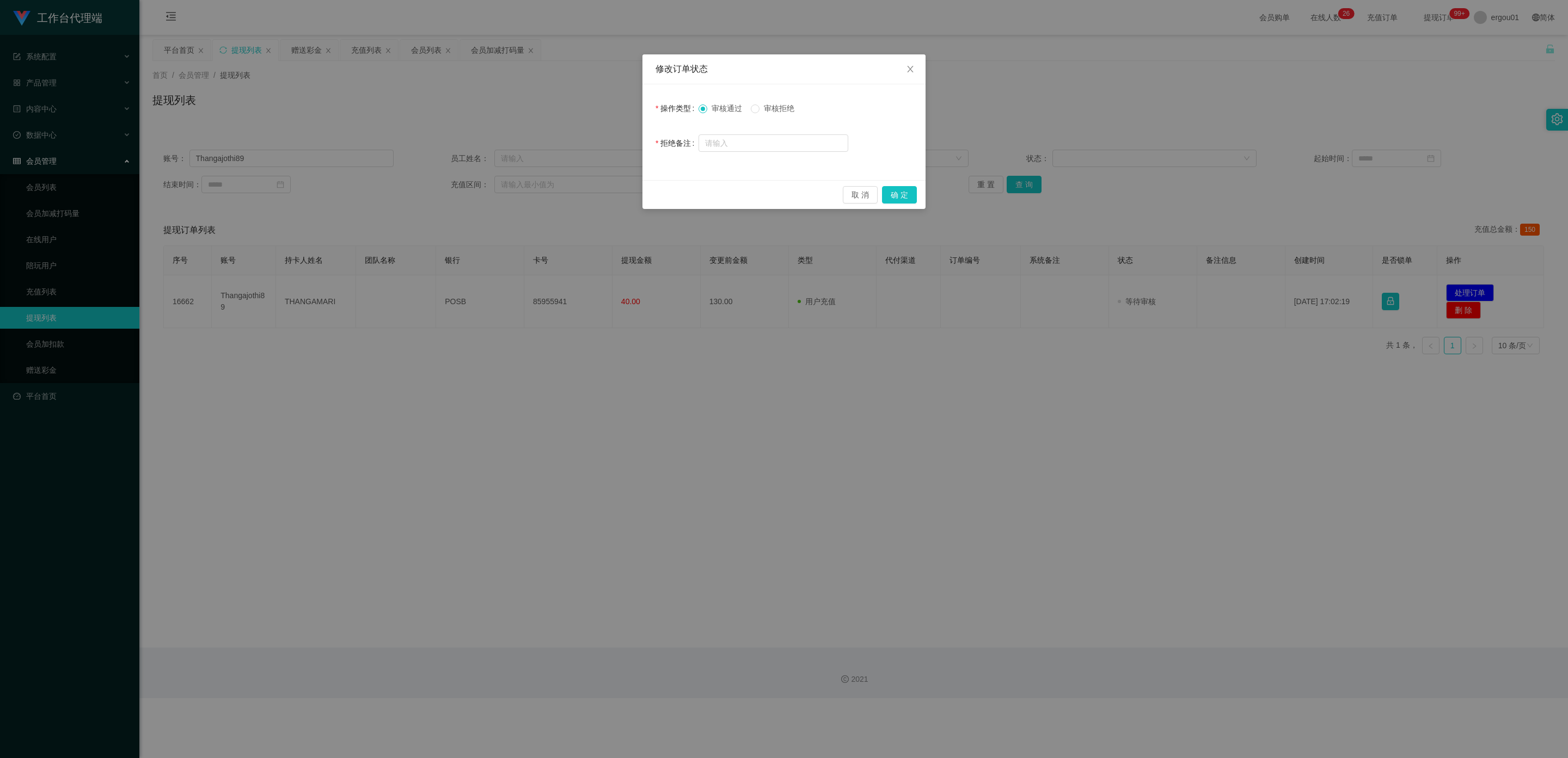
click at [763, 108] on span "审核拒绝" at bounding box center [779, 108] width 39 height 9
click at [897, 190] on button "确 定" at bounding box center [899, 195] width 35 height 17
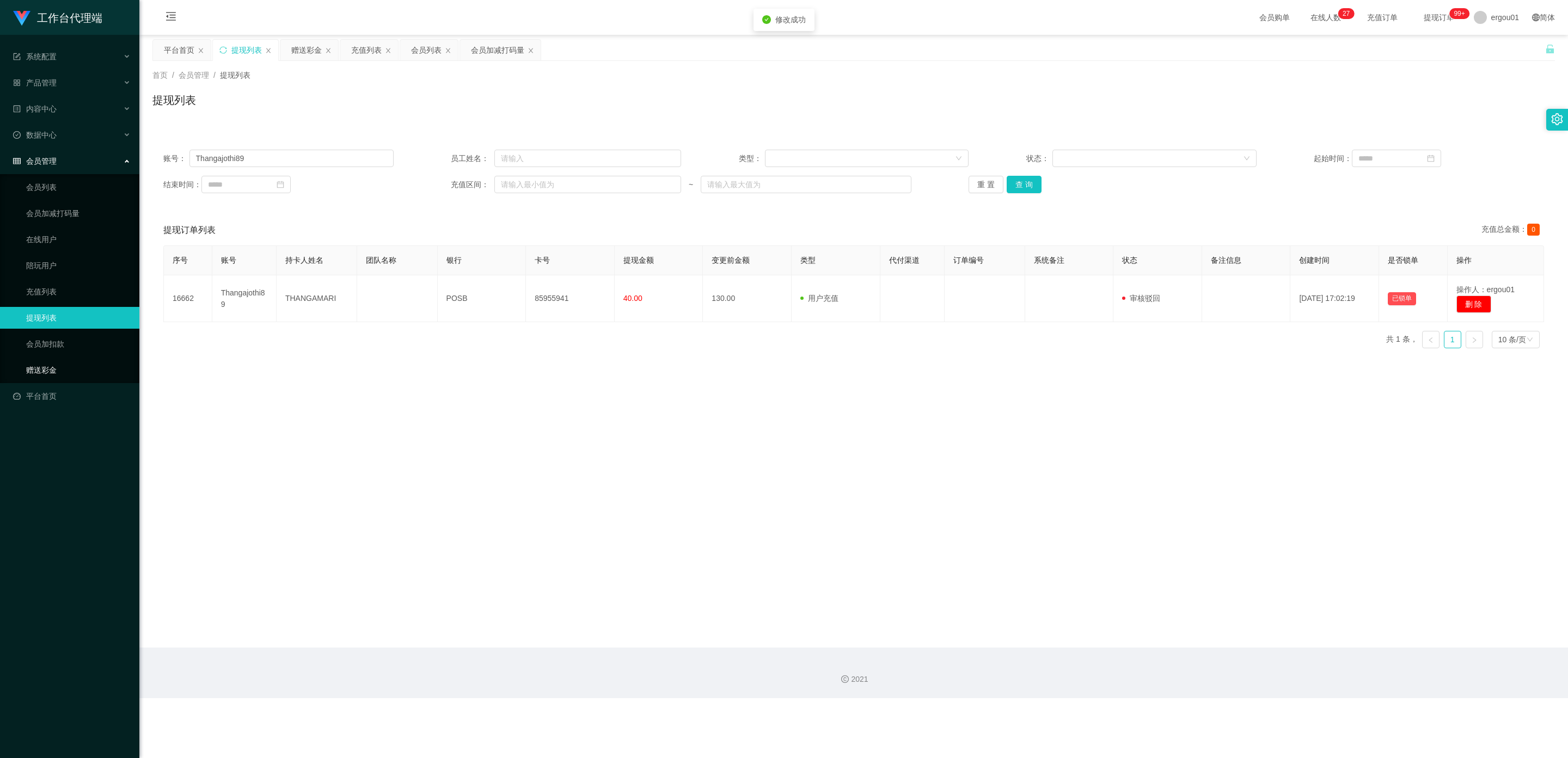
click at [59, 359] on link "赠送彩金" at bounding box center [78, 370] width 105 height 22
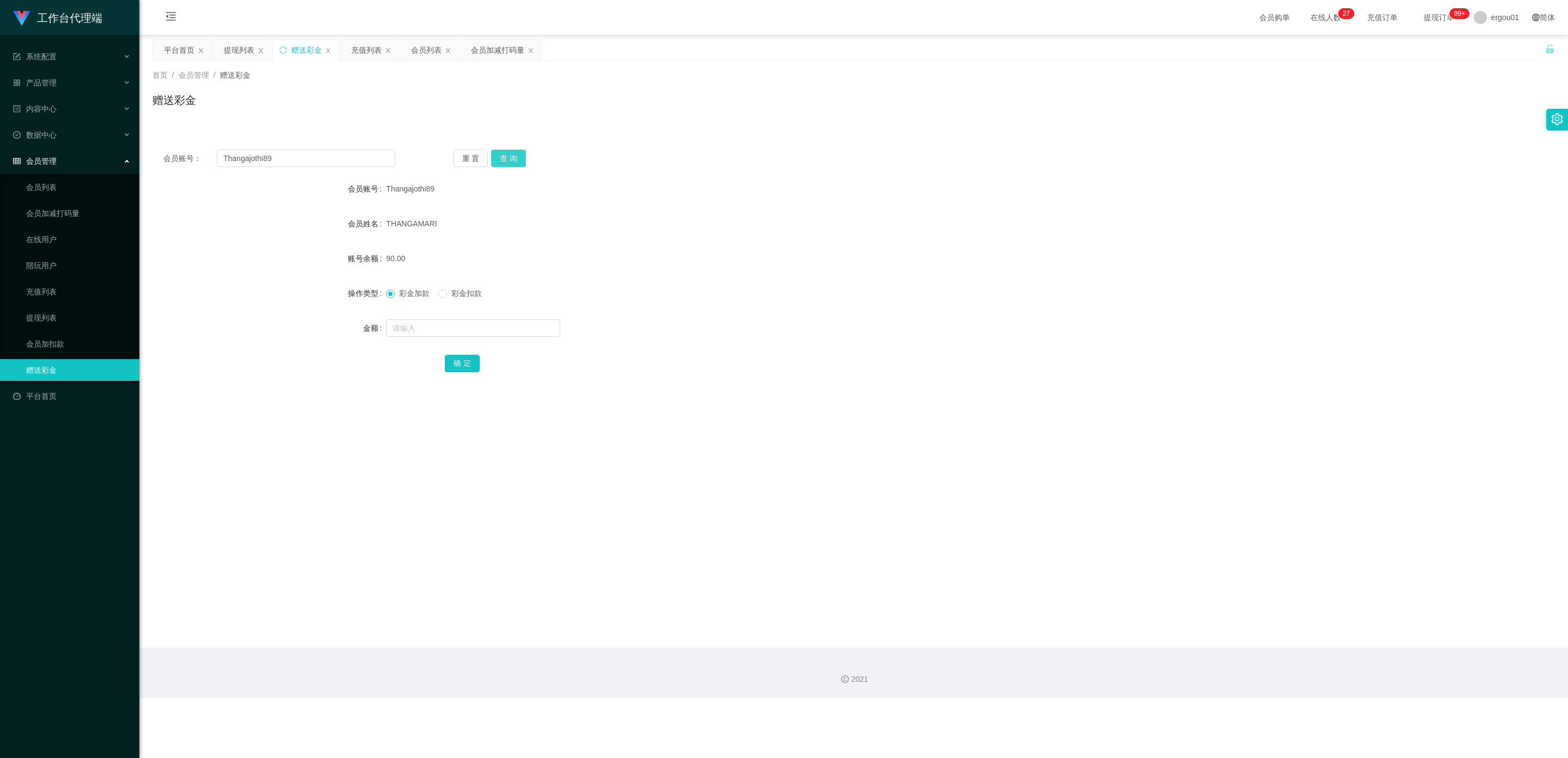
click at [504, 154] on button "查 询" at bounding box center [508, 158] width 35 height 17
drag, startPoint x: 301, startPoint y: 159, endPoint x: 172, endPoint y: 155, distance: 129.1
click at [102, 155] on section "工作台代理端 系统配置 产品管理 内容中心 数据中心 会员管理 会员列表 会员加减打码量 在线用户 陪玩用户 充值列表 提现列表 会员加扣款 赠送彩金 平台首…" at bounding box center [784, 349] width 1568 height 698
click at [260, 160] on input "text" at bounding box center [306, 158] width 178 height 17
paste input "Thangajothi89"
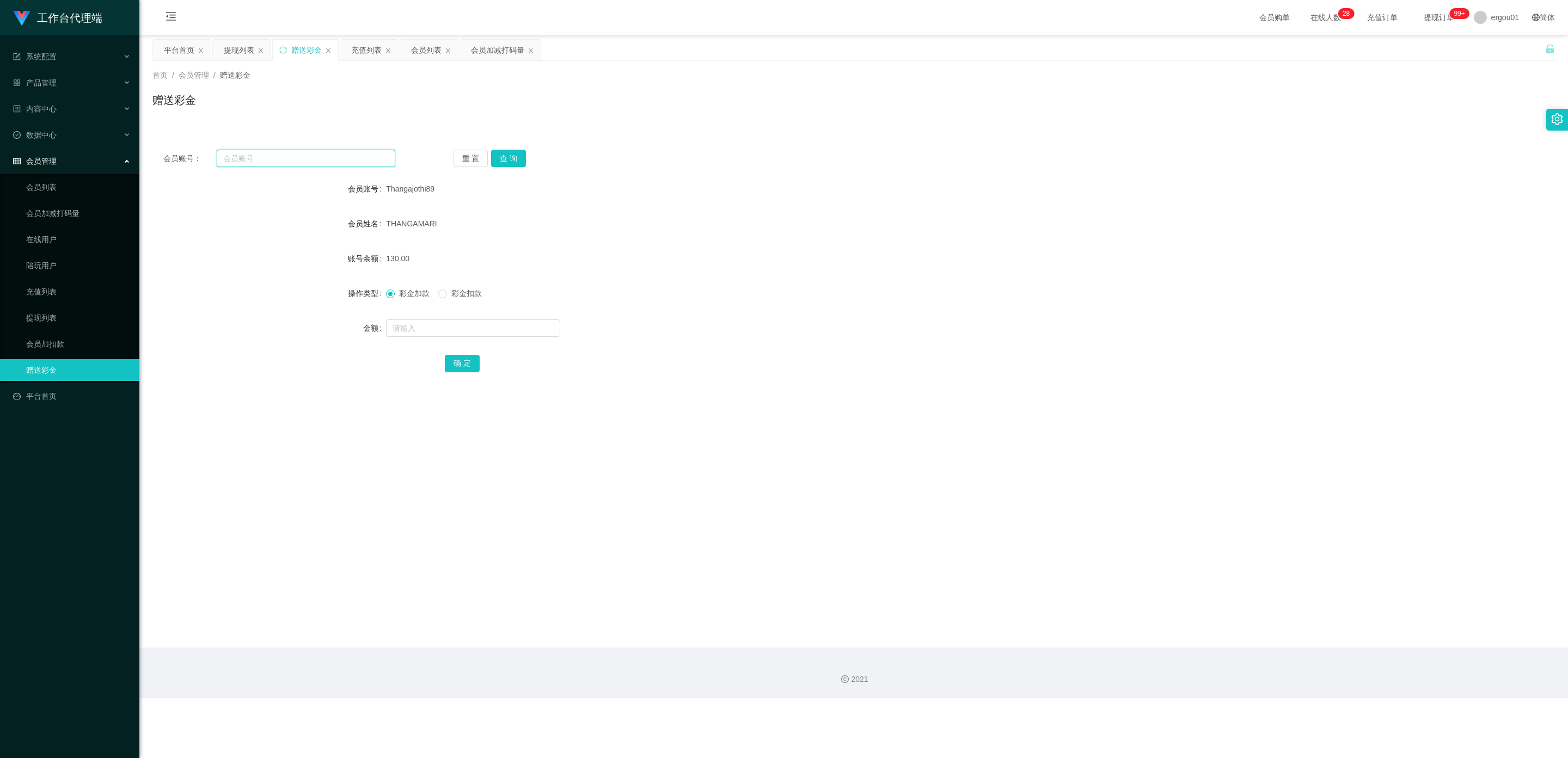
type input "Thangajothi89"
click at [504, 156] on button "查 询" at bounding box center [508, 158] width 35 height 17
click at [58, 335] on link "会员加扣款" at bounding box center [78, 344] width 105 height 22
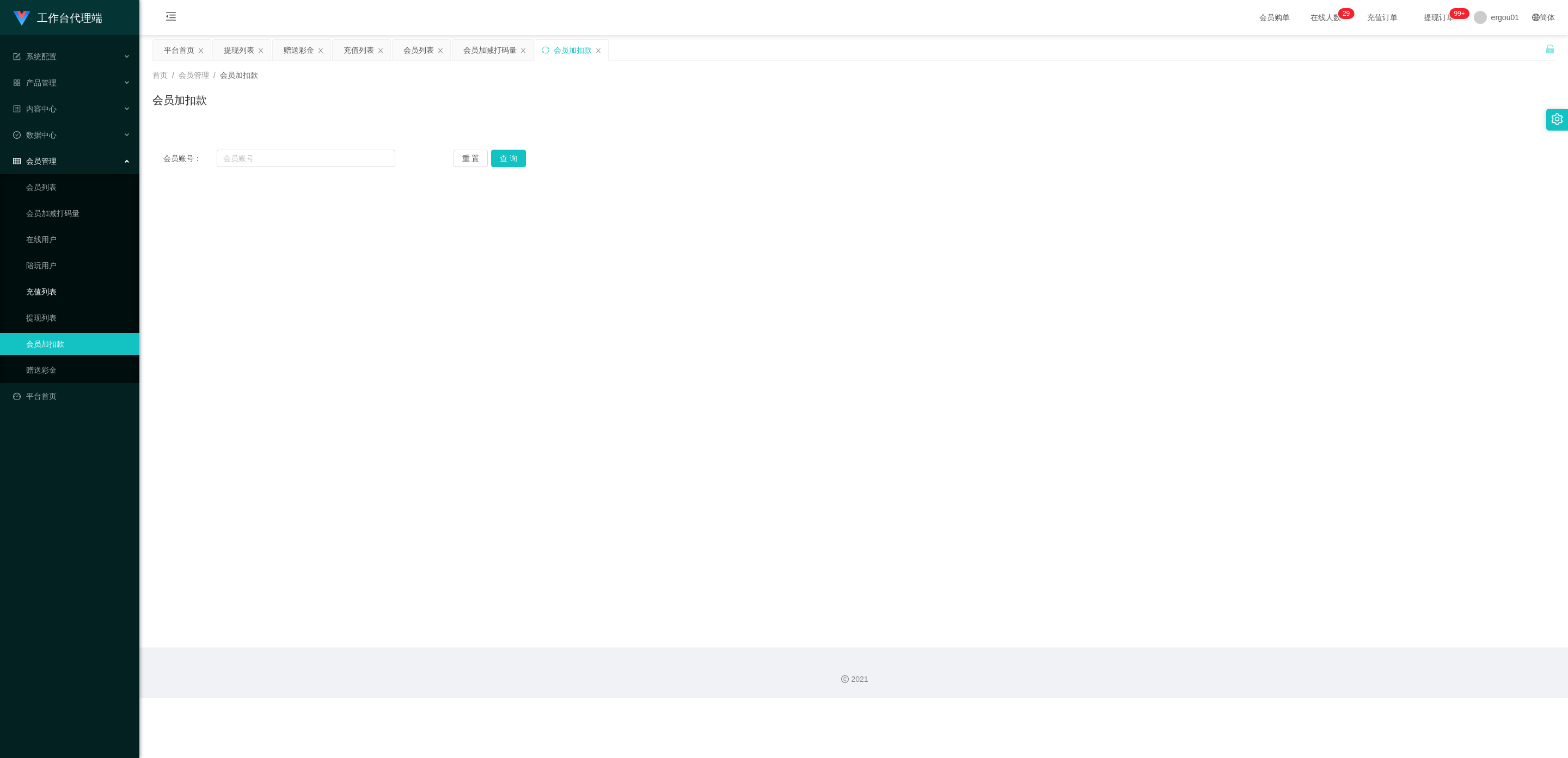
click at [43, 283] on link "充值列表" at bounding box center [78, 292] width 105 height 22
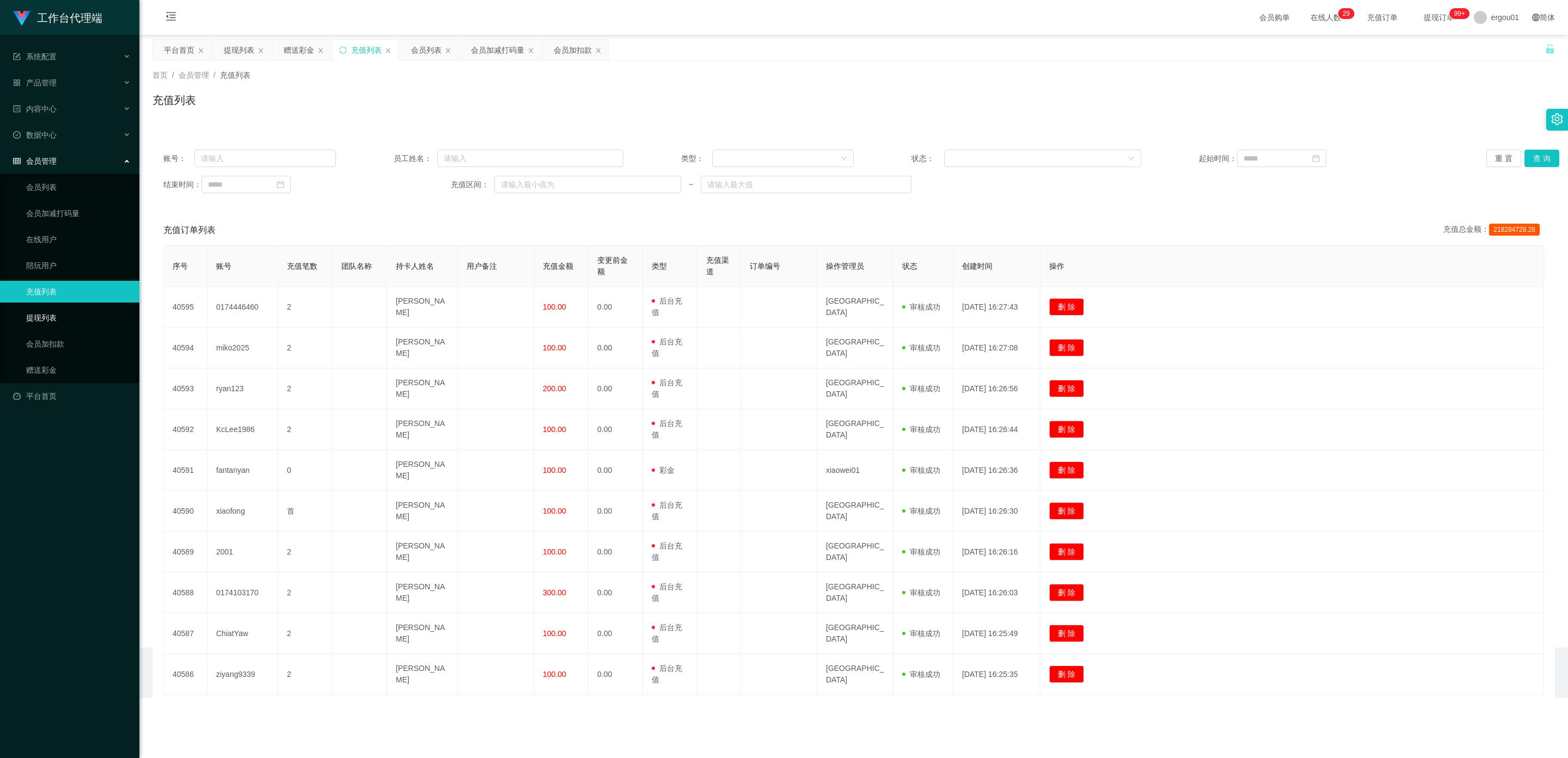
click at [42, 307] on link "提现列表" at bounding box center [78, 317] width 105 height 22
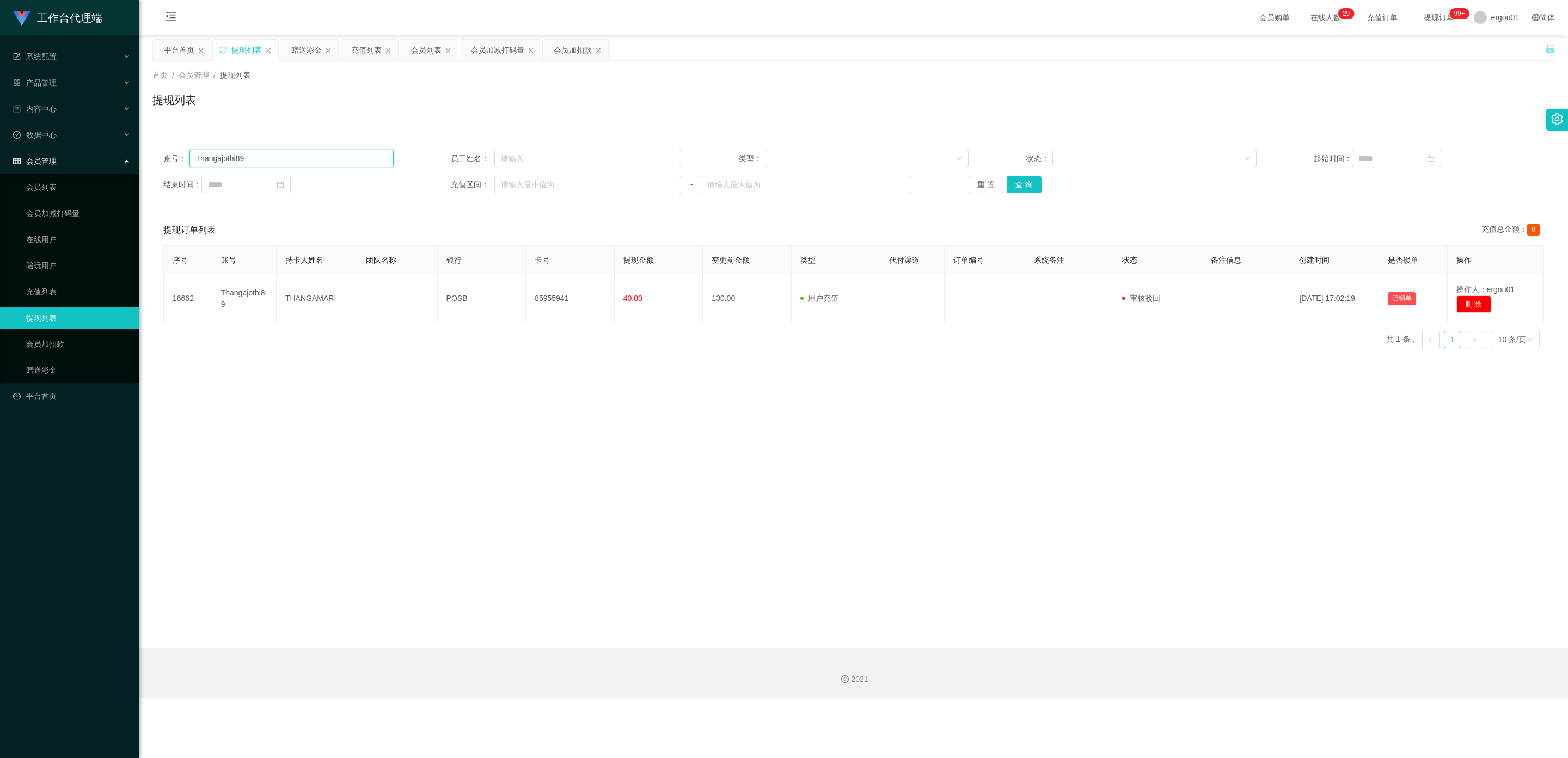
drag, startPoint x: 264, startPoint y: 158, endPoint x: 99, endPoint y: 150, distance: 165.2
click at [95, 150] on section "工作台代理端 系统配置 产品管理 内容中心 数据中心 会员管理 会员列表 会员加减打码量 在线用户 陪玩用户 充值列表 提现列表 会员加扣款 赠送彩金 平台首…" at bounding box center [784, 349] width 1568 height 698
click at [1019, 182] on button "查 询" at bounding box center [1024, 184] width 35 height 17
click at [60, 340] on link "会员加扣款" at bounding box center [78, 344] width 105 height 22
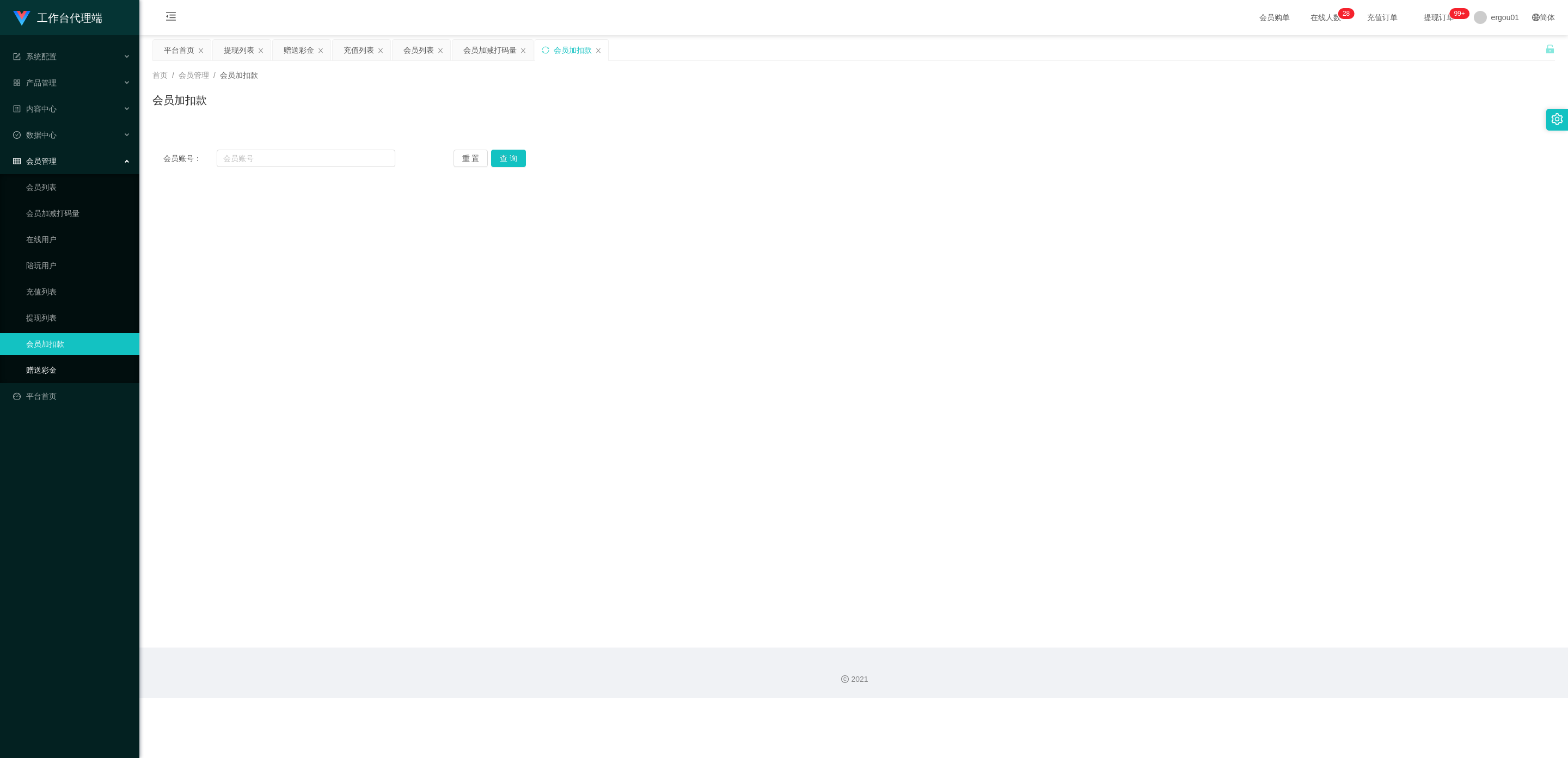
click at [35, 359] on link "赠送彩金" at bounding box center [78, 370] width 105 height 22
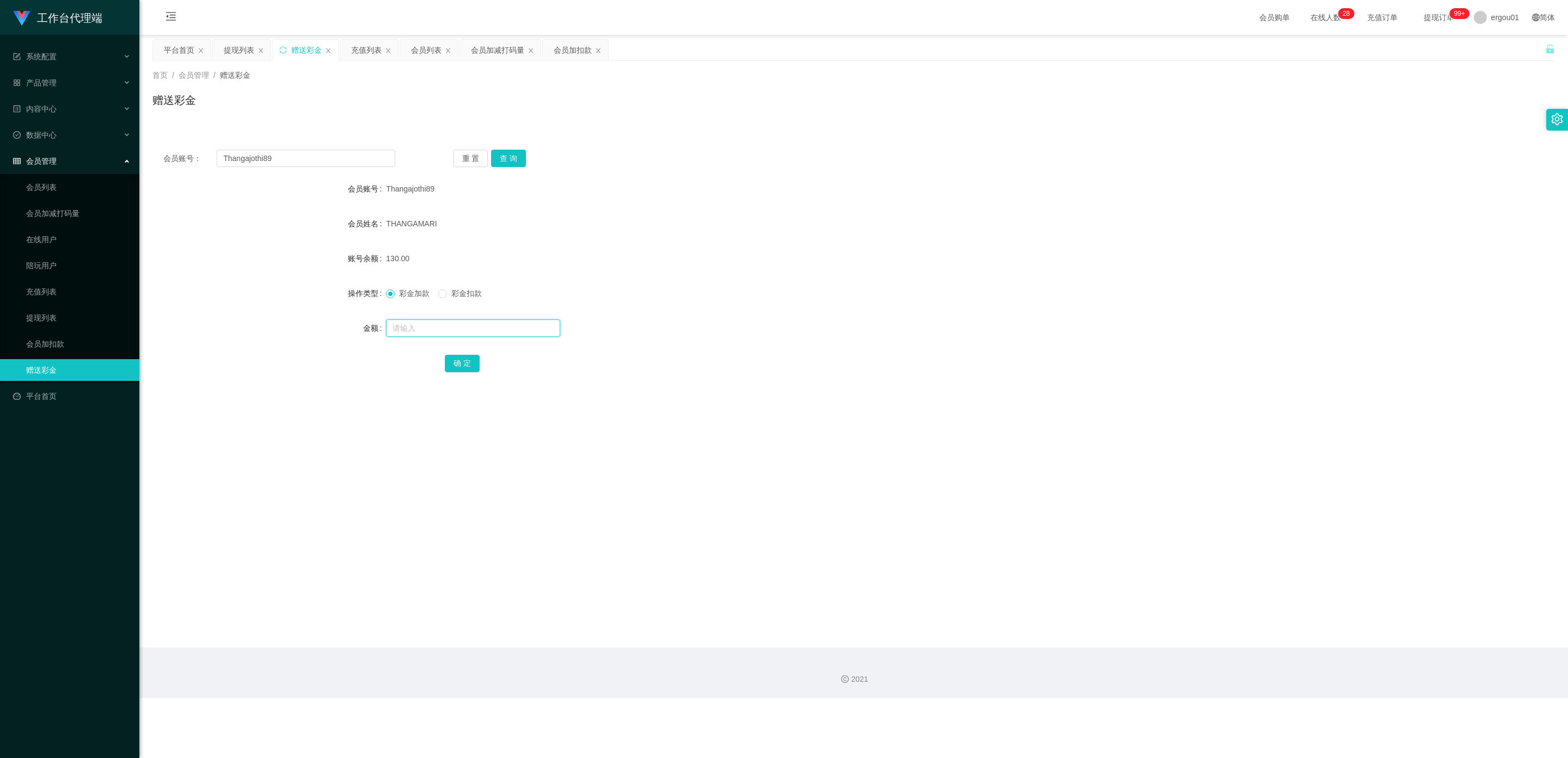
click at [431, 323] on input "text" at bounding box center [473, 328] width 174 height 17
type input "130"
click at [449, 364] on button "确 定" at bounding box center [462, 364] width 35 height 17
click at [50, 176] on link "会员列表" at bounding box center [78, 187] width 105 height 22
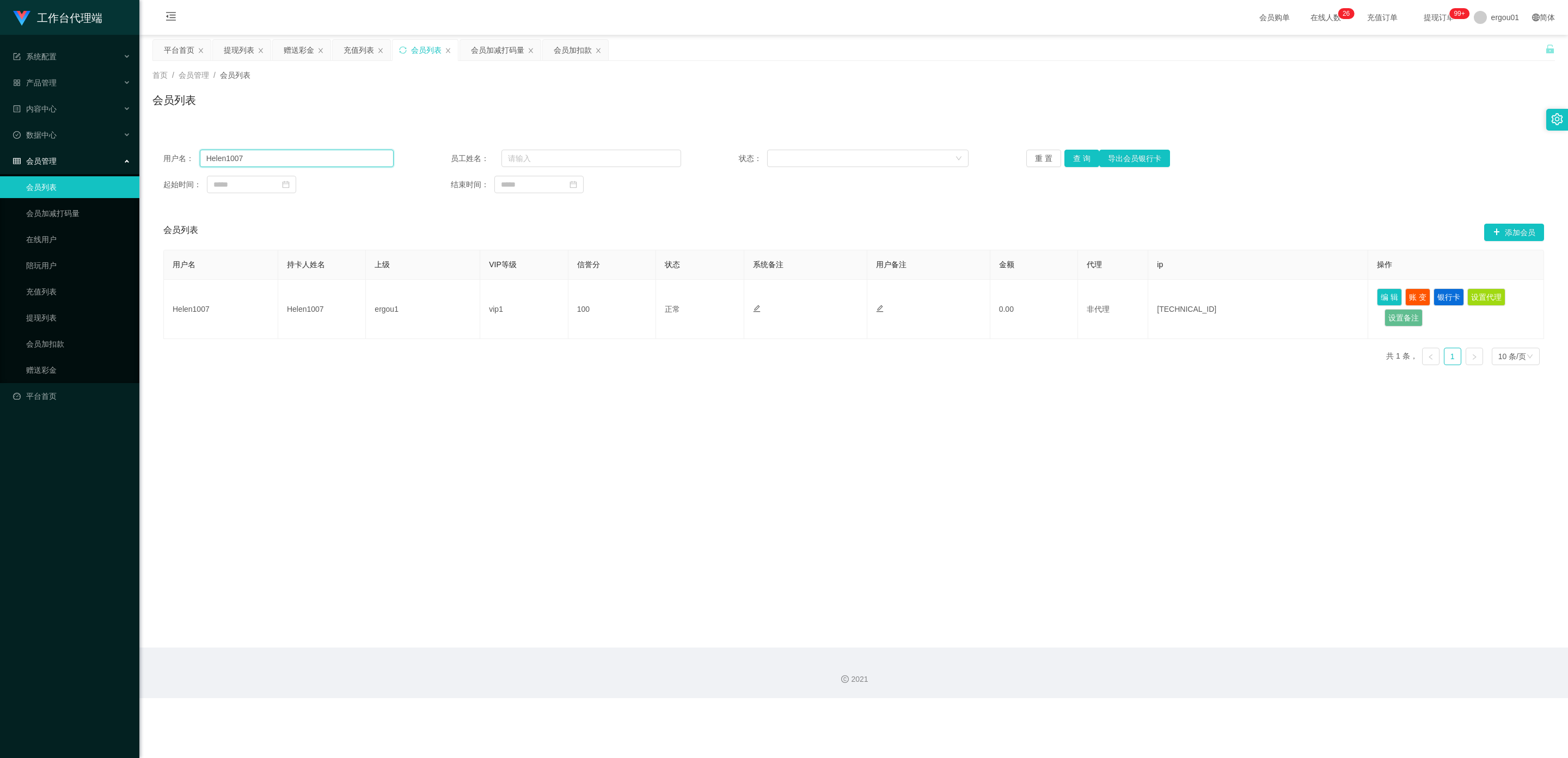
drag, startPoint x: 271, startPoint y: 160, endPoint x: 0, endPoint y: 149, distance: 271.2
click at [0, 149] on section "工作台代理端 系统配置 产品管理 内容中心 数据中心 会员管理 会员列表 会员加减打码量 在线用户 陪玩用户 充值列表 提现列表 会员加扣款 赠送彩金 平台首…" at bounding box center [784, 349] width 1568 height 698
paste input "Thangajothi89"
type input "Thangajothi89"
click at [1080, 154] on button "查 询" at bounding box center [1082, 158] width 35 height 17
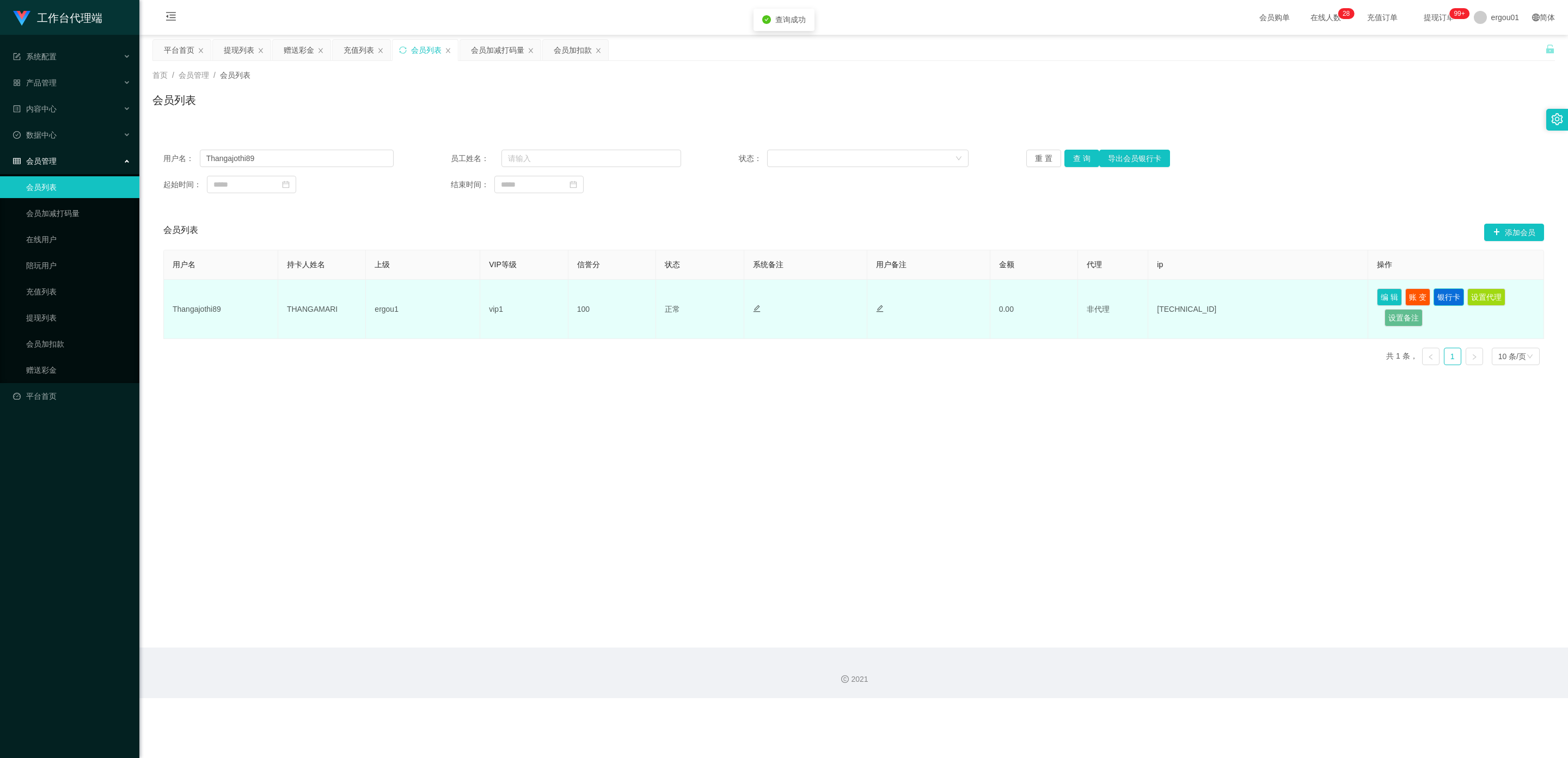
click at [1447, 290] on button "银行卡" at bounding box center [1449, 297] width 30 height 17
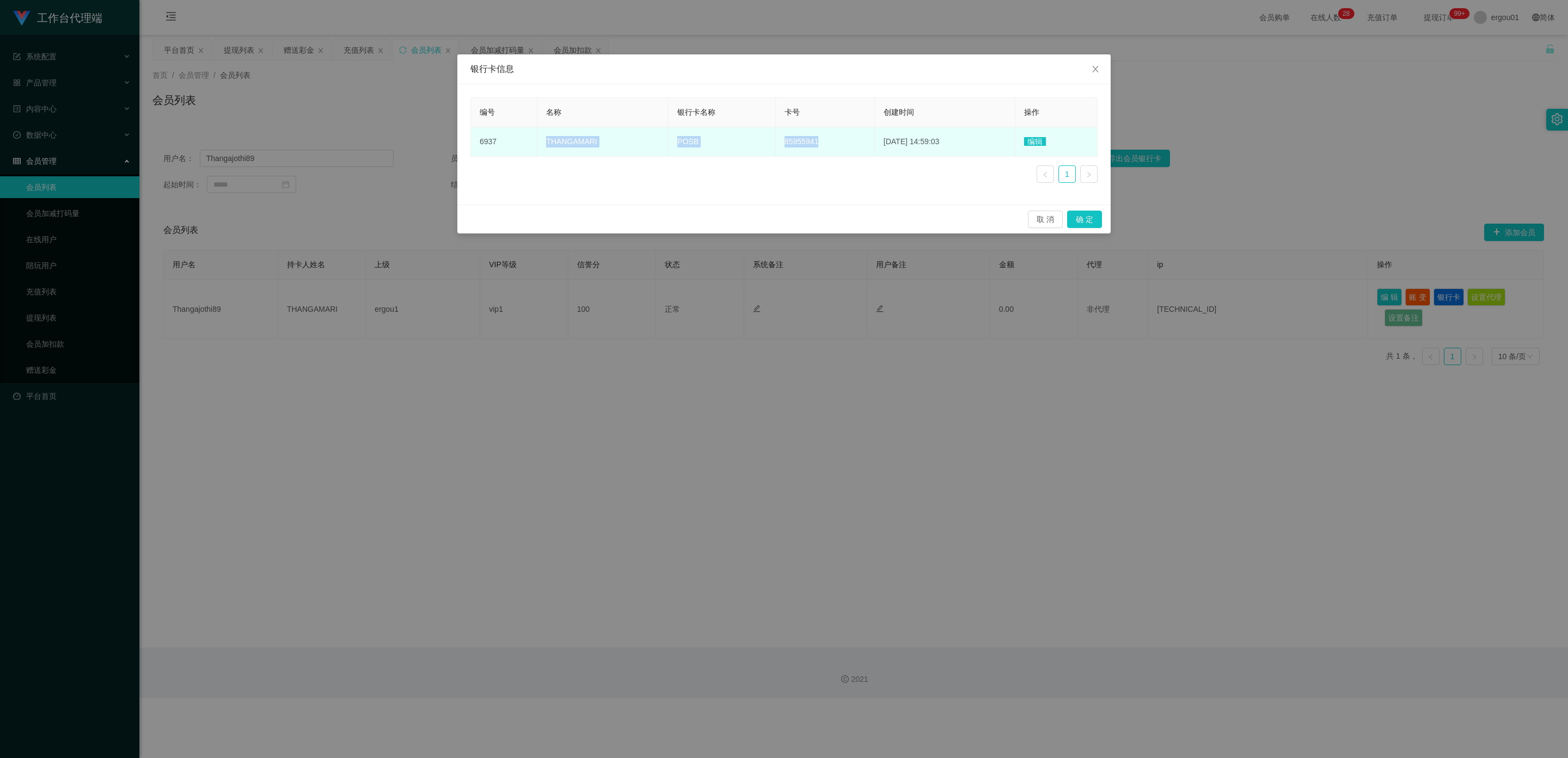
drag, startPoint x: 806, startPoint y: 141, endPoint x: 544, endPoint y: 147, distance: 262.1
click at [544, 147] on tr "6937 THANGAMARI POSB 85955941 [DATE] 14:59:03 编辑" at bounding box center [783, 142] width 626 height 29
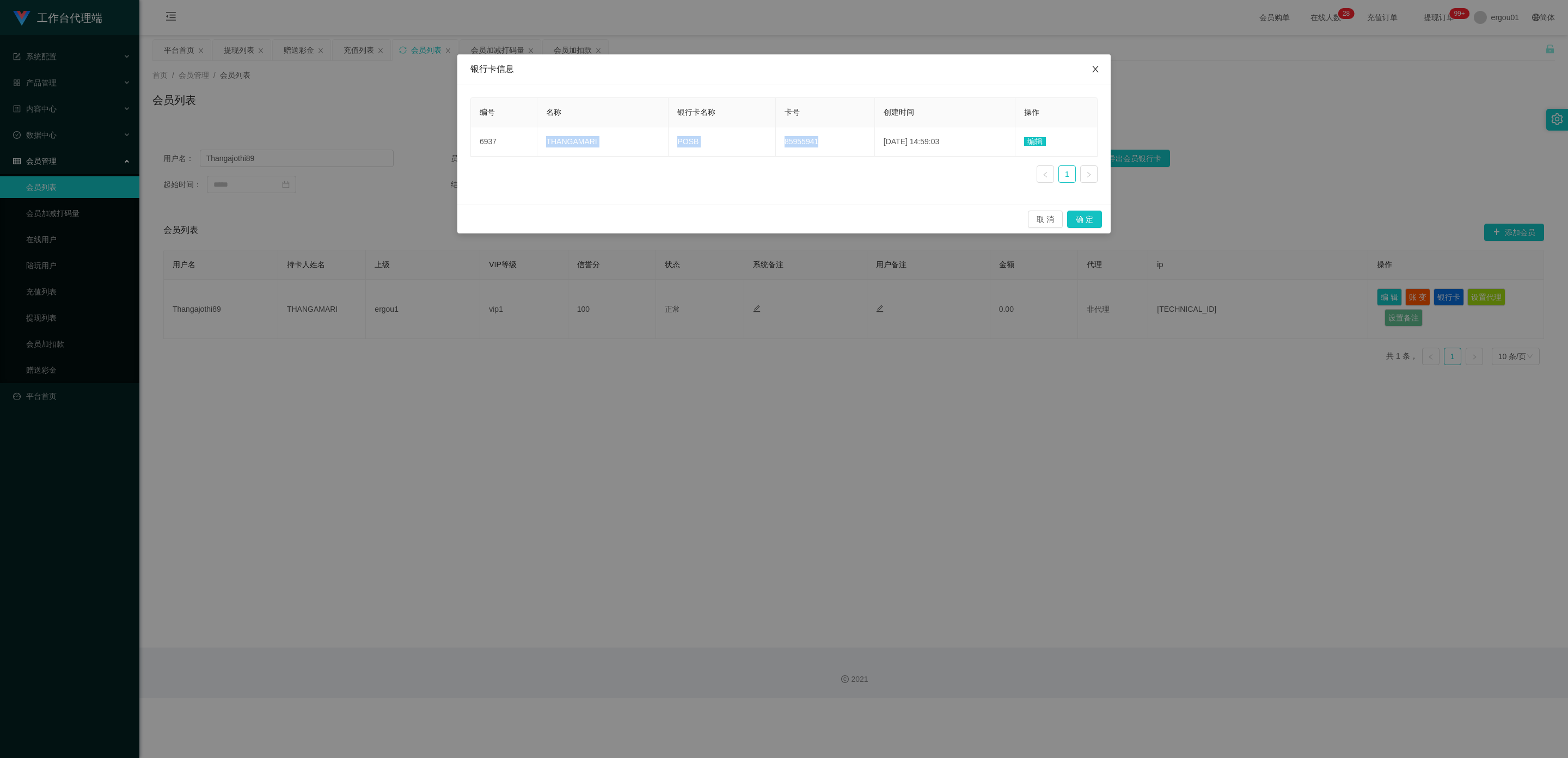
drag, startPoint x: 1095, startPoint y: 74, endPoint x: 1210, endPoint y: 56, distance: 116.4
click at [1095, 74] on icon "图标: close" at bounding box center [1095, 69] width 9 height 9
